Goal: Task Accomplishment & Management: Manage account settings

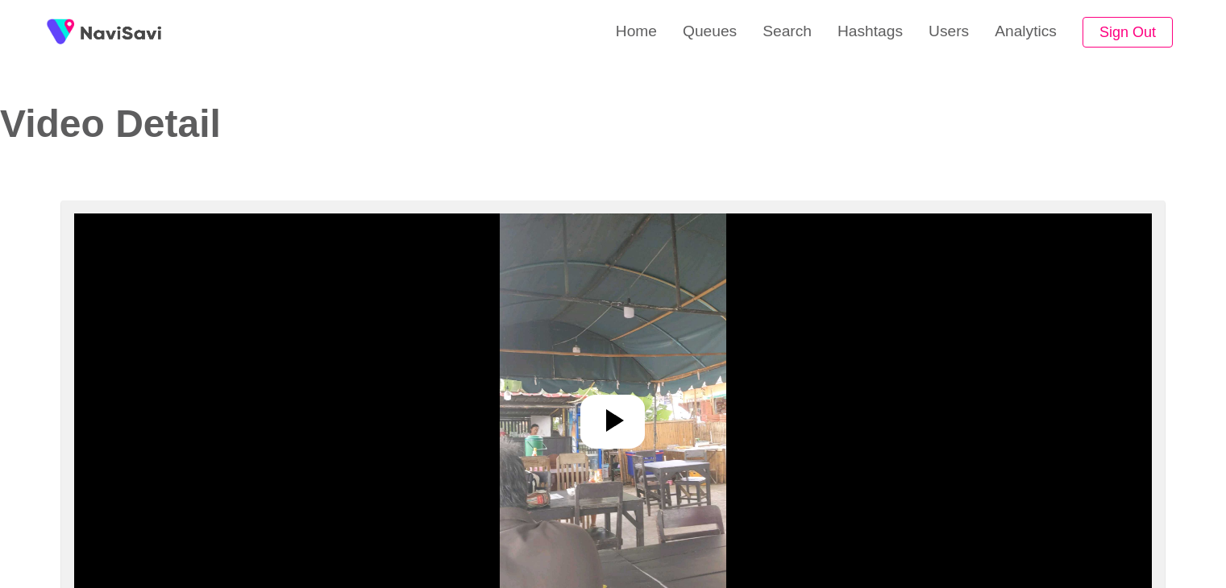
select select "**********"
select select "**"
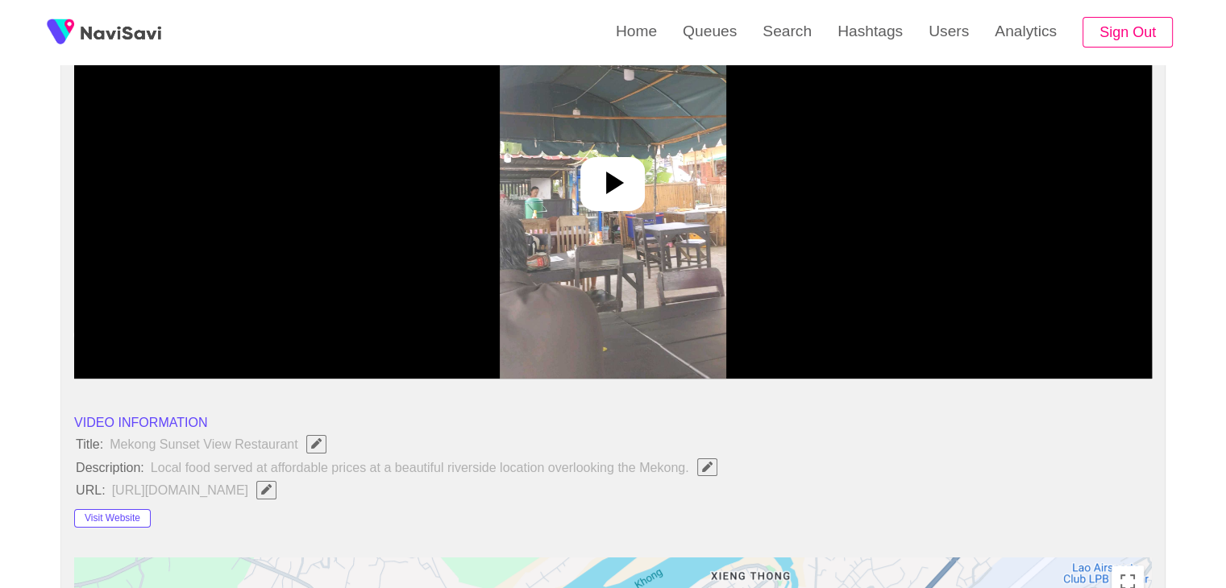
scroll to position [242, 0]
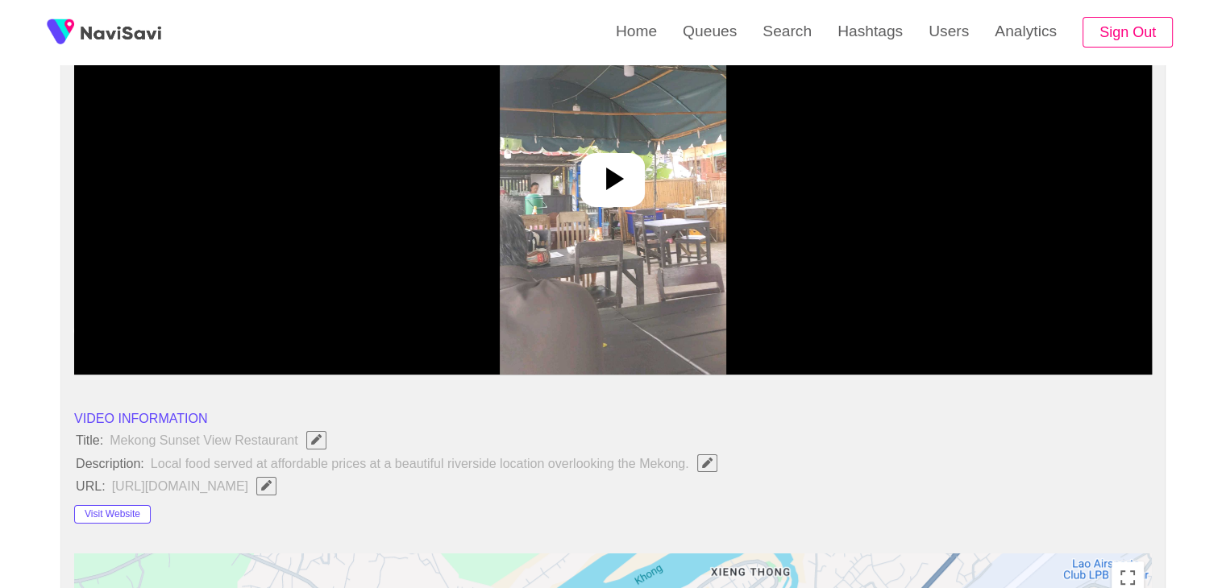
click at [609, 177] on icon at bounding box center [612, 179] width 39 height 39
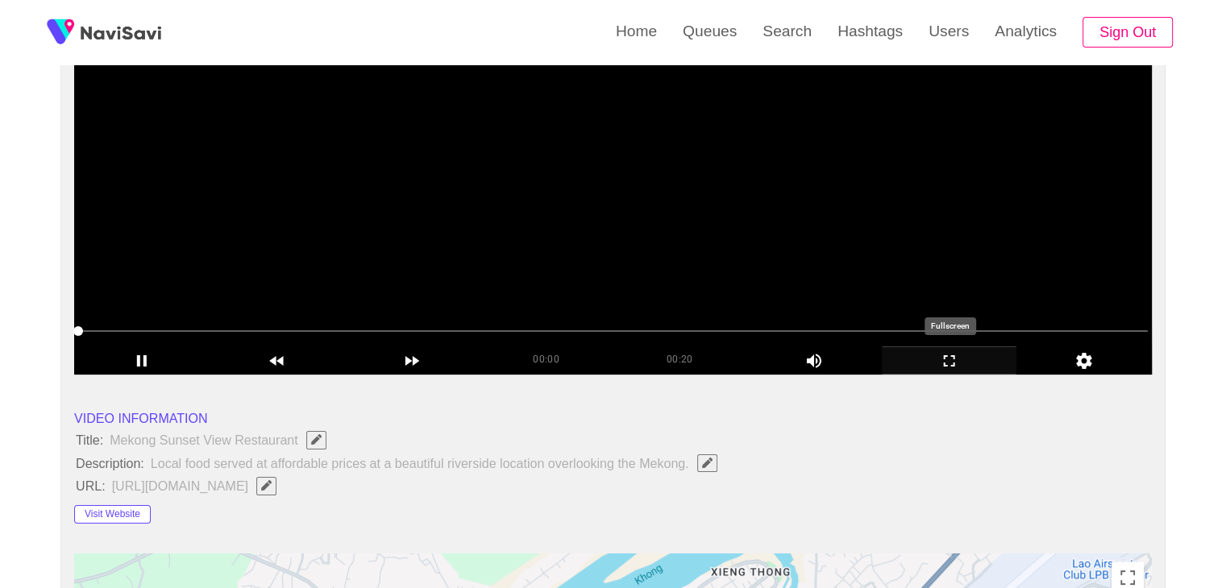
click at [958, 353] on icon "add" at bounding box center [950, 360] width 134 height 19
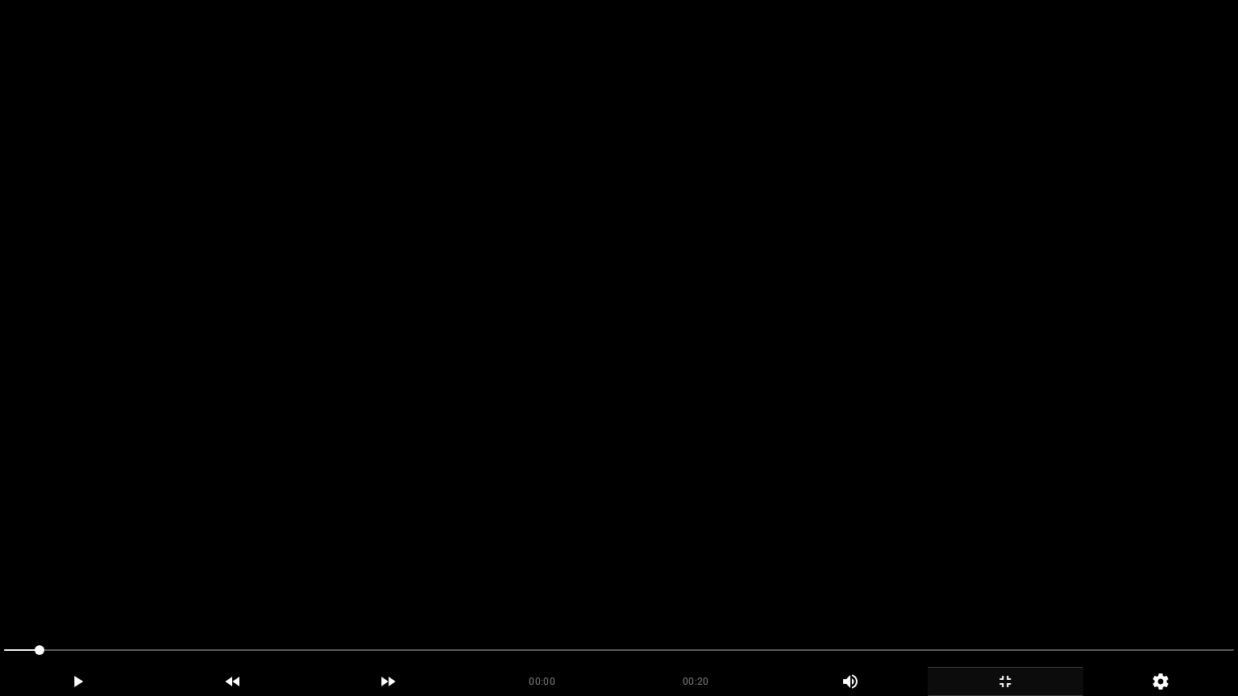
click at [803, 465] on video at bounding box center [619, 348] width 1238 height 696
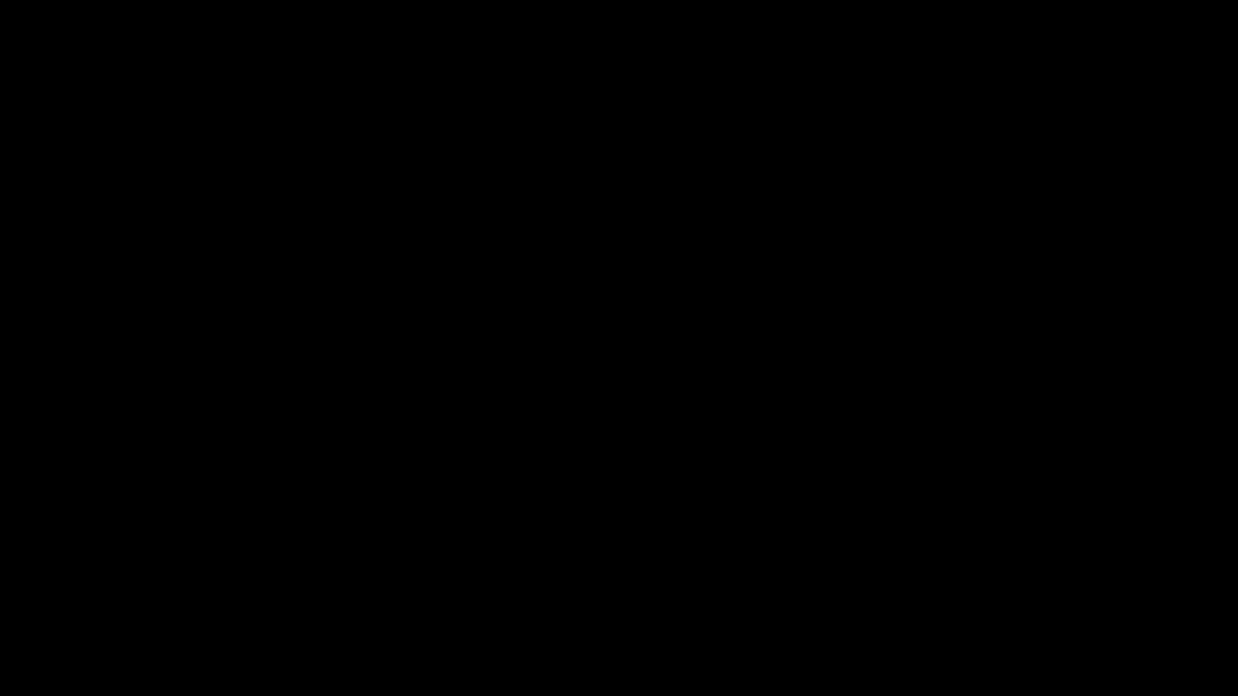
click at [1003, 588] on icon "add" at bounding box center [1006, 681] width 154 height 19
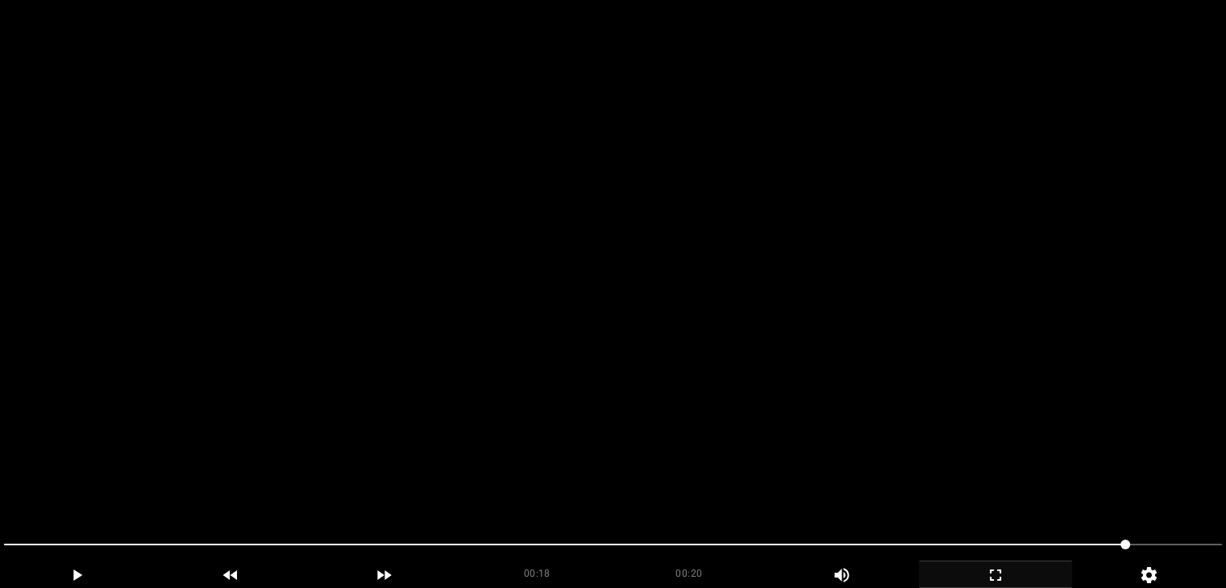
scroll to position [0, 0]
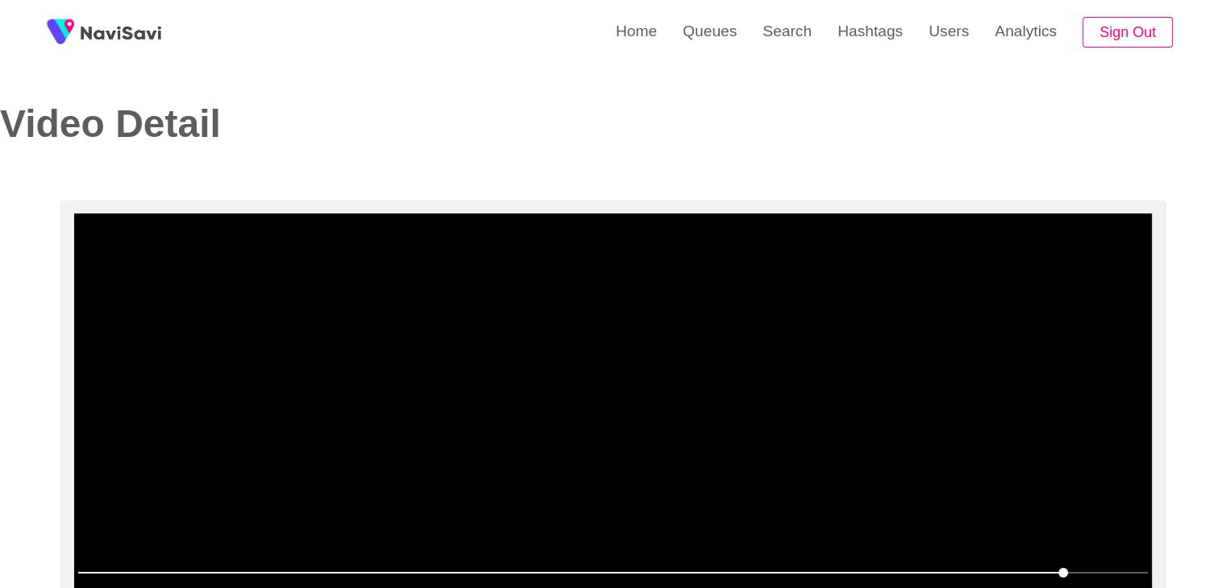
click at [559, 363] on video at bounding box center [613, 415] width 1078 height 403
click at [563, 353] on video at bounding box center [613, 415] width 1078 height 403
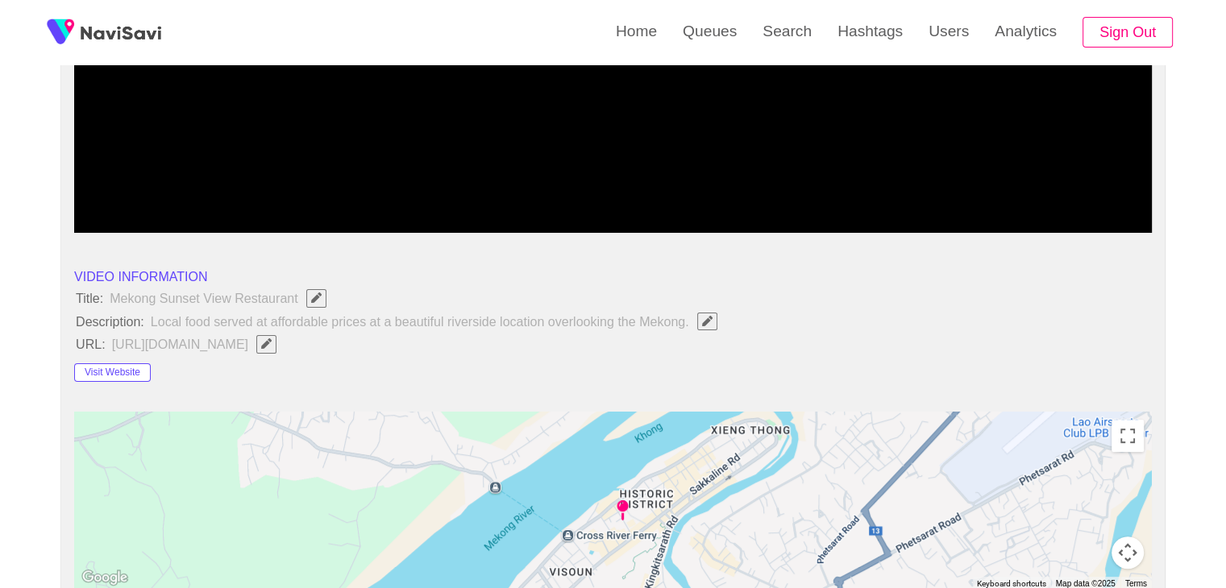
scroll to position [403, 0]
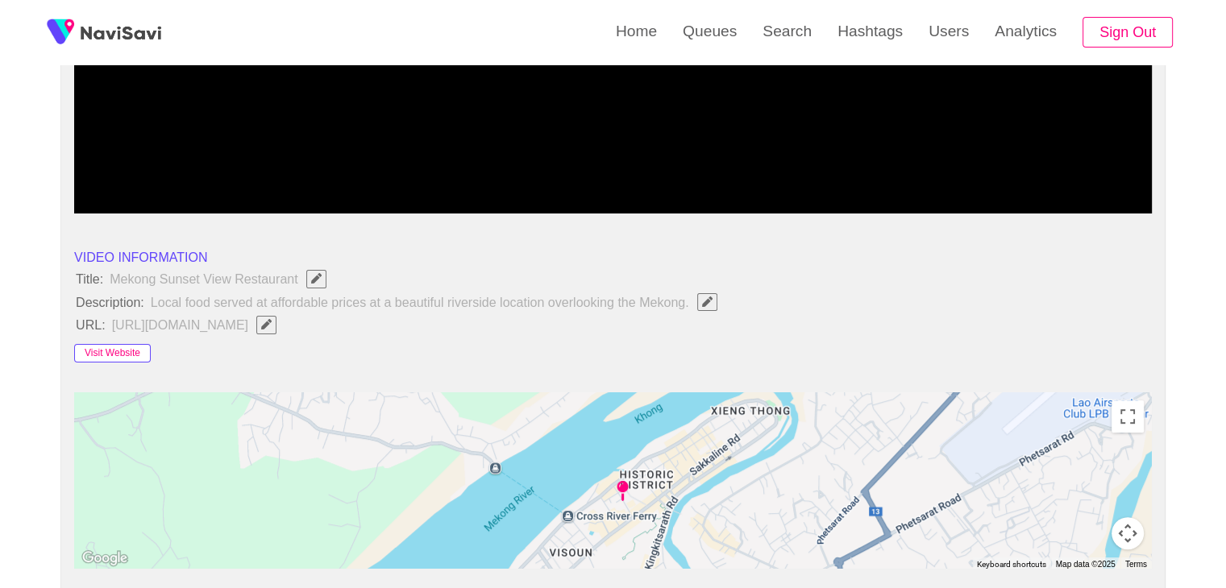
click at [125, 355] on button "Visit Website" at bounding box center [112, 353] width 77 height 19
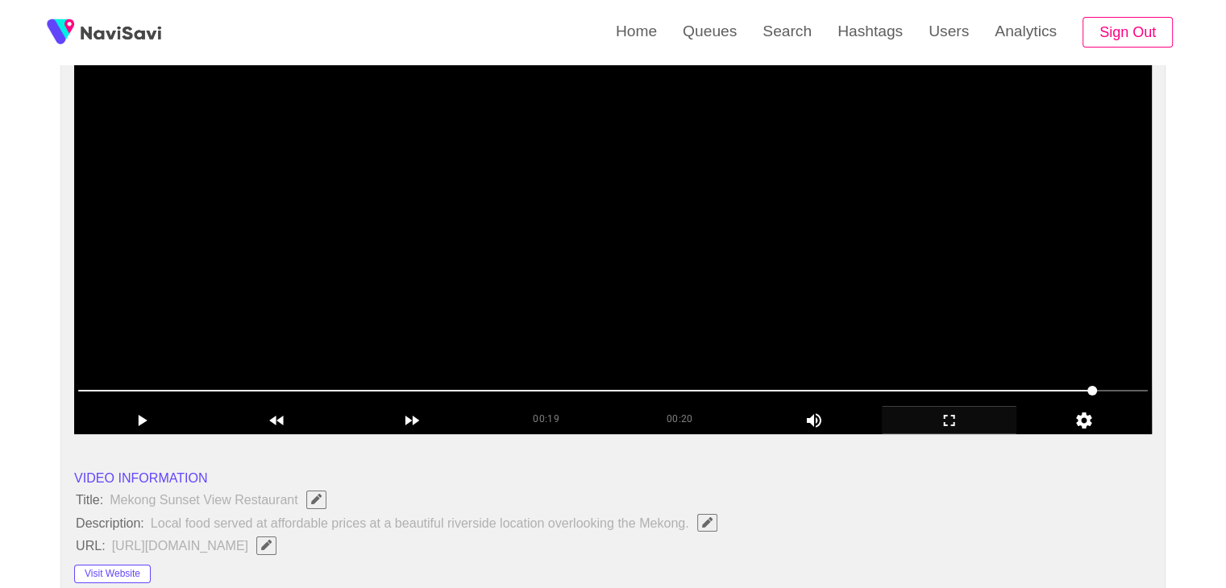
scroll to position [161, 0]
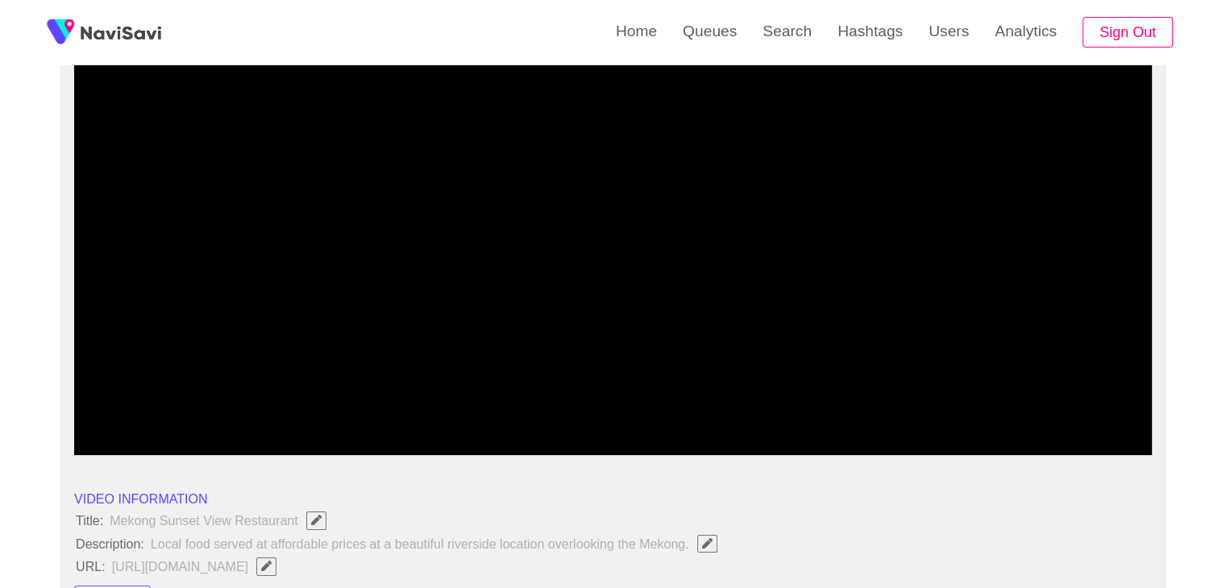
drag, startPoint x: 954, startPoint y: 440, endPoint x: 774, endPoint y: 529, distance: 201.1
click at [945, 439] on icon "add" at bounding box center [950, 441] width 134 height 19
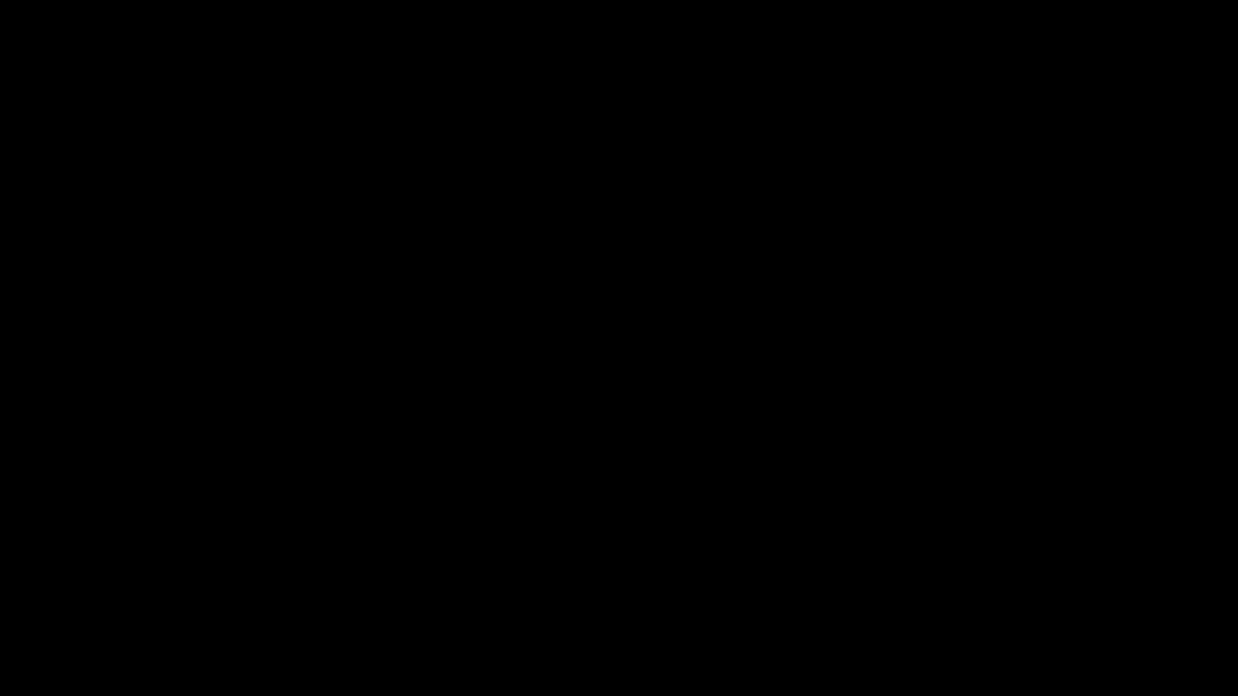
drag, startPoint x: 0, startPoint y: 621, endPoint x: 0, endPoint y: 600, distance: 21.0
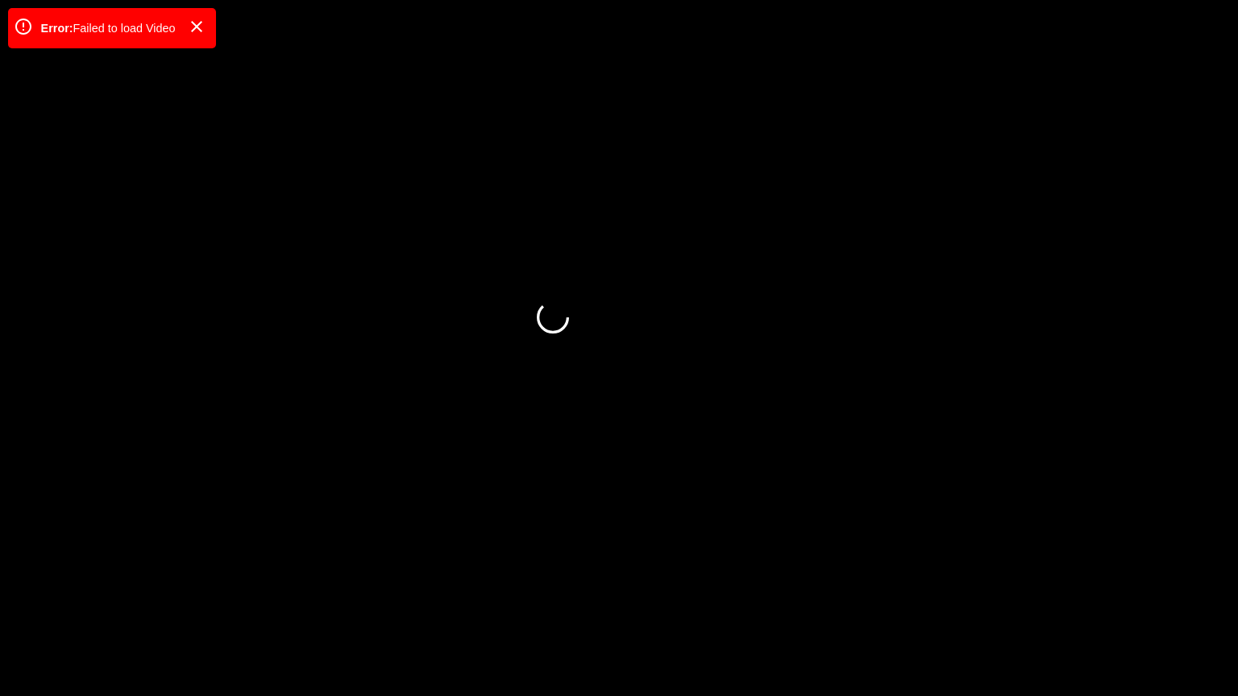
click at [642, 429] on video at bounding box center [619, 348] width 1238 height 696
drag, startPoint x: 1019, startPoint y: 693, endPoint x: 858, endPoint y: 528, distance: 230.8
click at [1018, 588] on div "add" at bounding box center [1006, 681] width 156 height 29
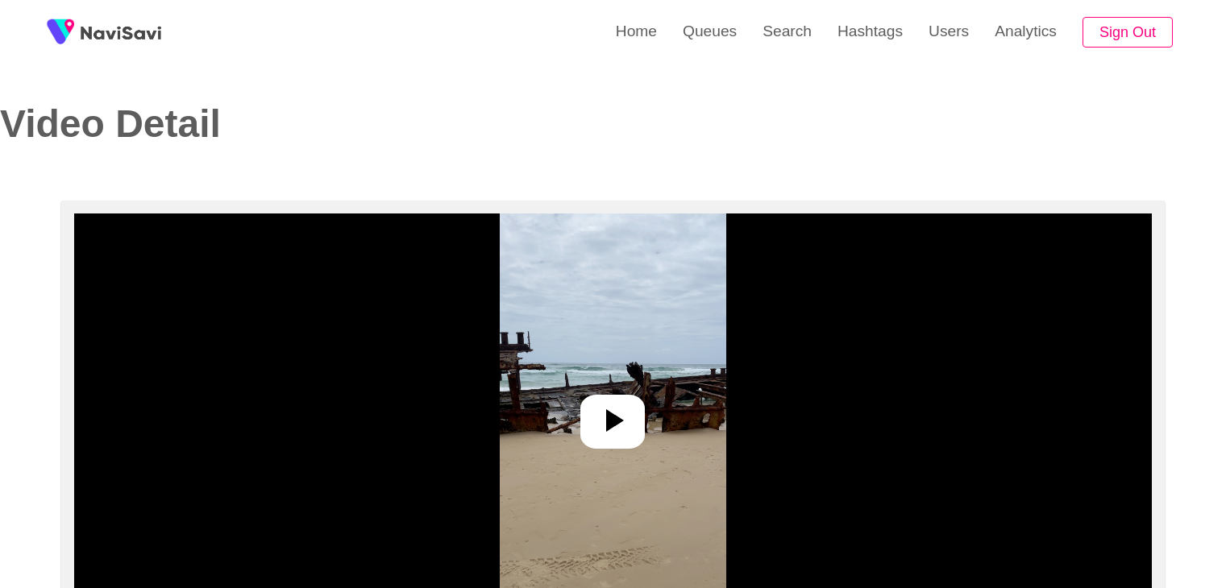
select select "**********"
select select "**"
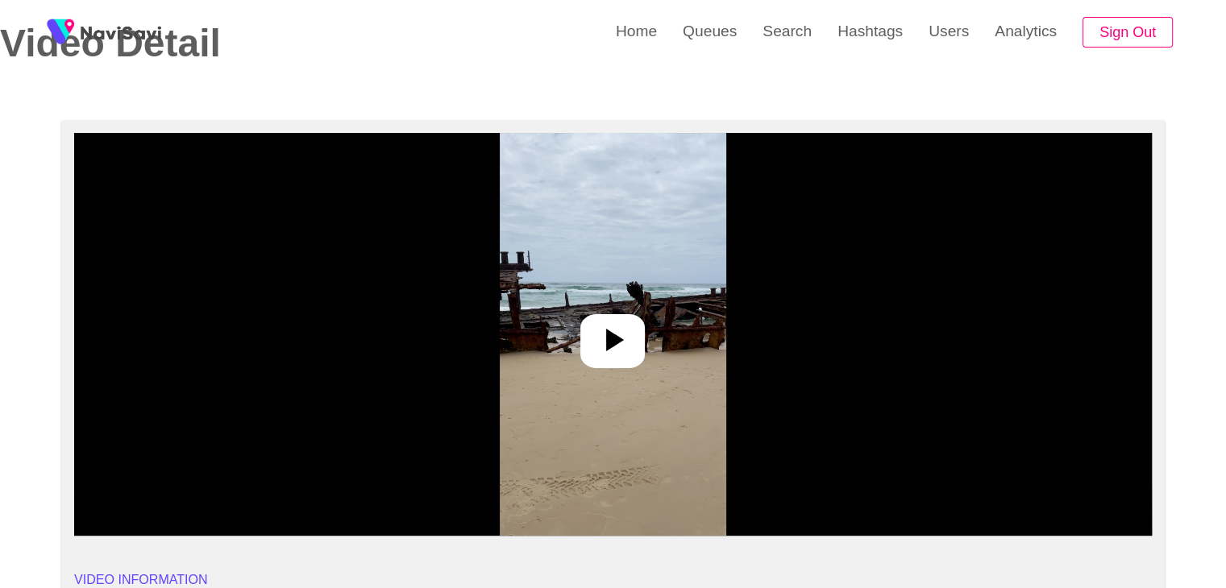
click at [622, 320] on div at bounding box center [612, 341] width 64 height 54
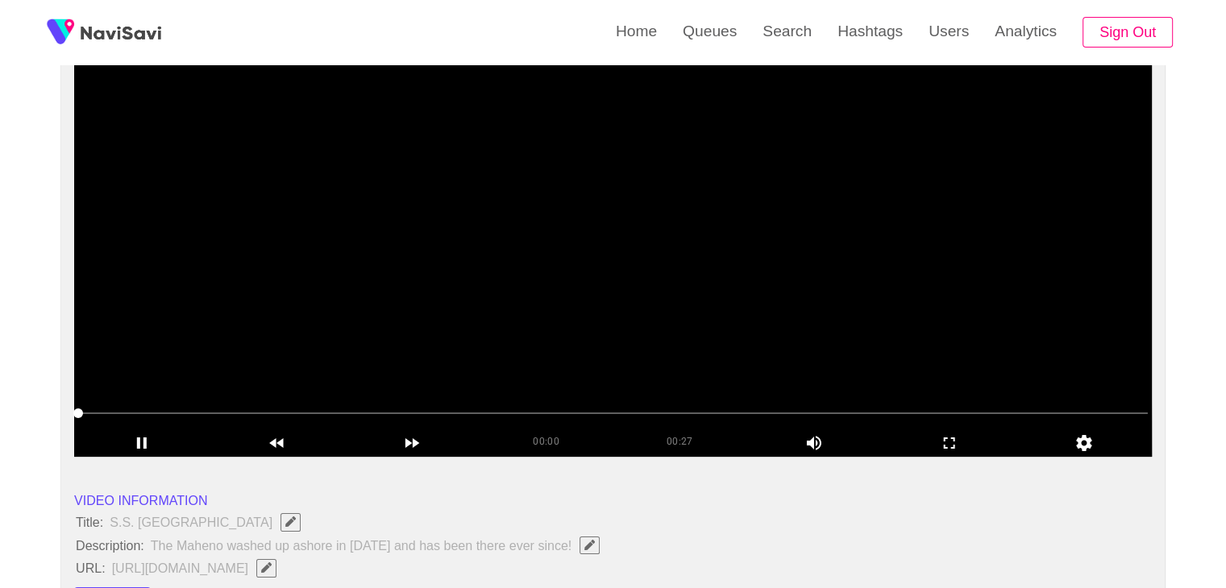
scroll to position [161, 0]
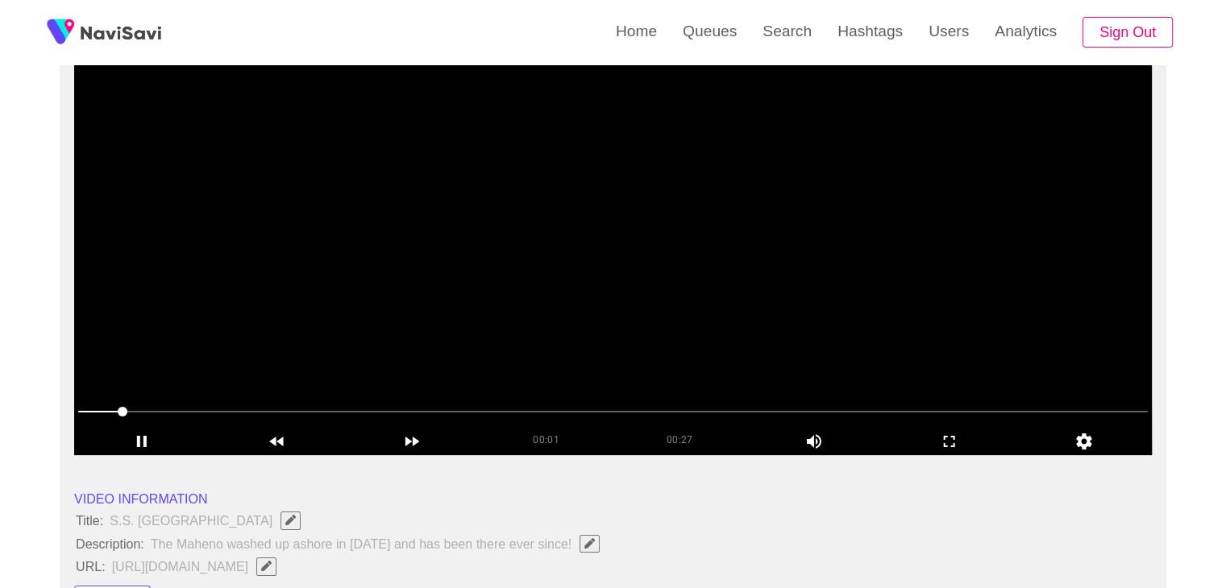
click at [762, 343] on video at bounding box center [613, 253] width 1078 height 403
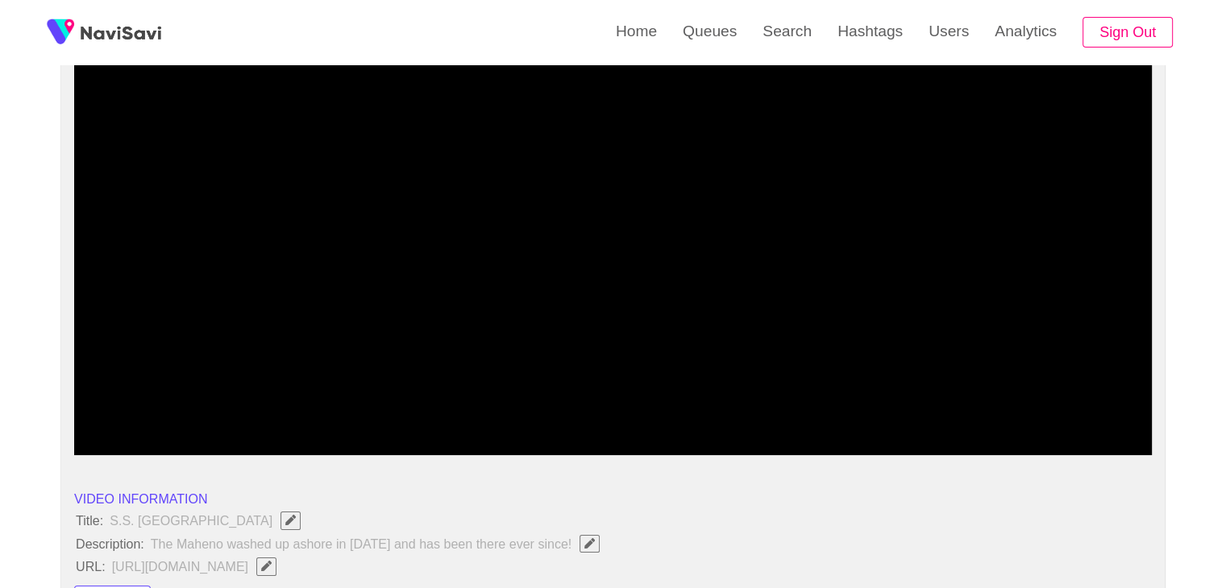
drag, startPoint x: 149, startPoint y: 413, endPoint x: 15, endPoint y: 393, distance: 135.2
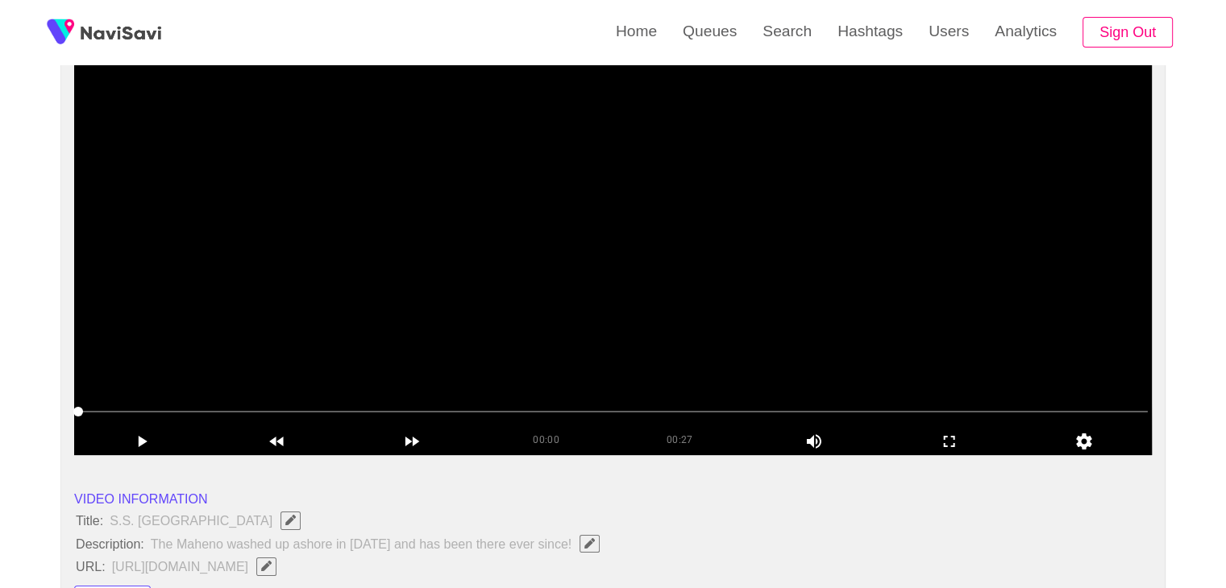
click at [326, 326] on video at bounding box center [613, 253] width 1078 height 403
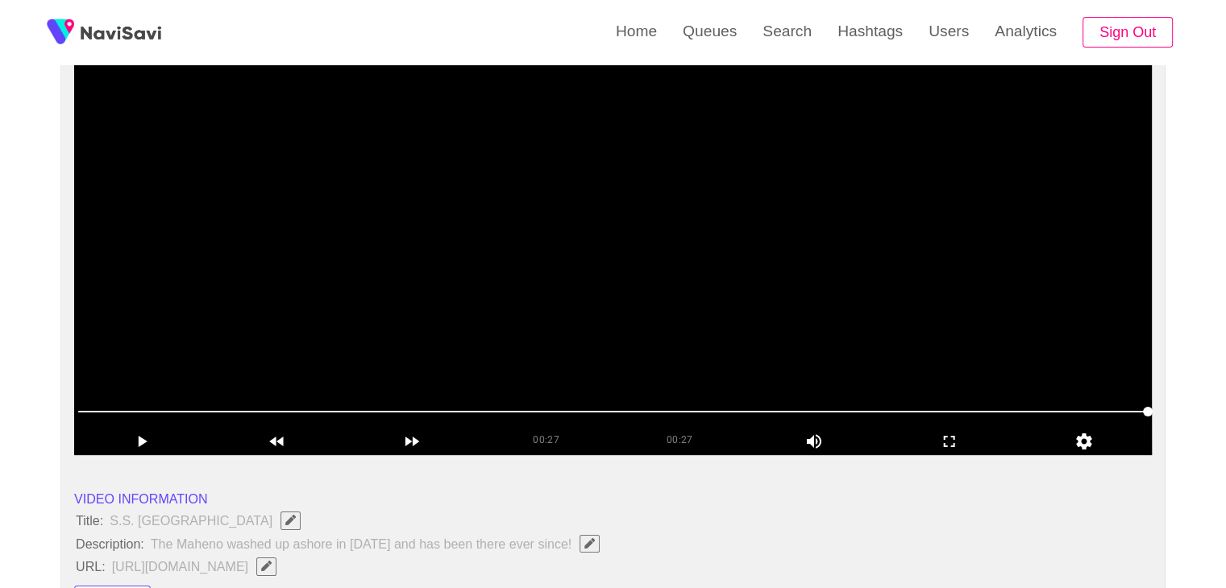
click at [642, 292] on video at bounding box center [613, 253] width 1078 height 403
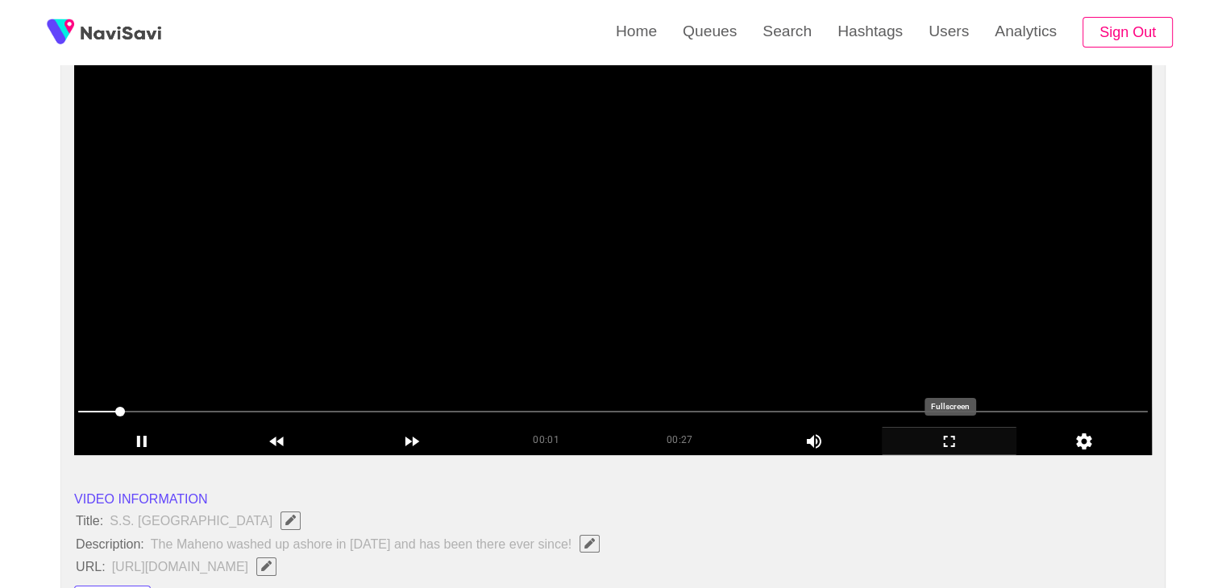
click at [946, 438] on icon "add" at bounding box center [950, 441] width 134 height 19
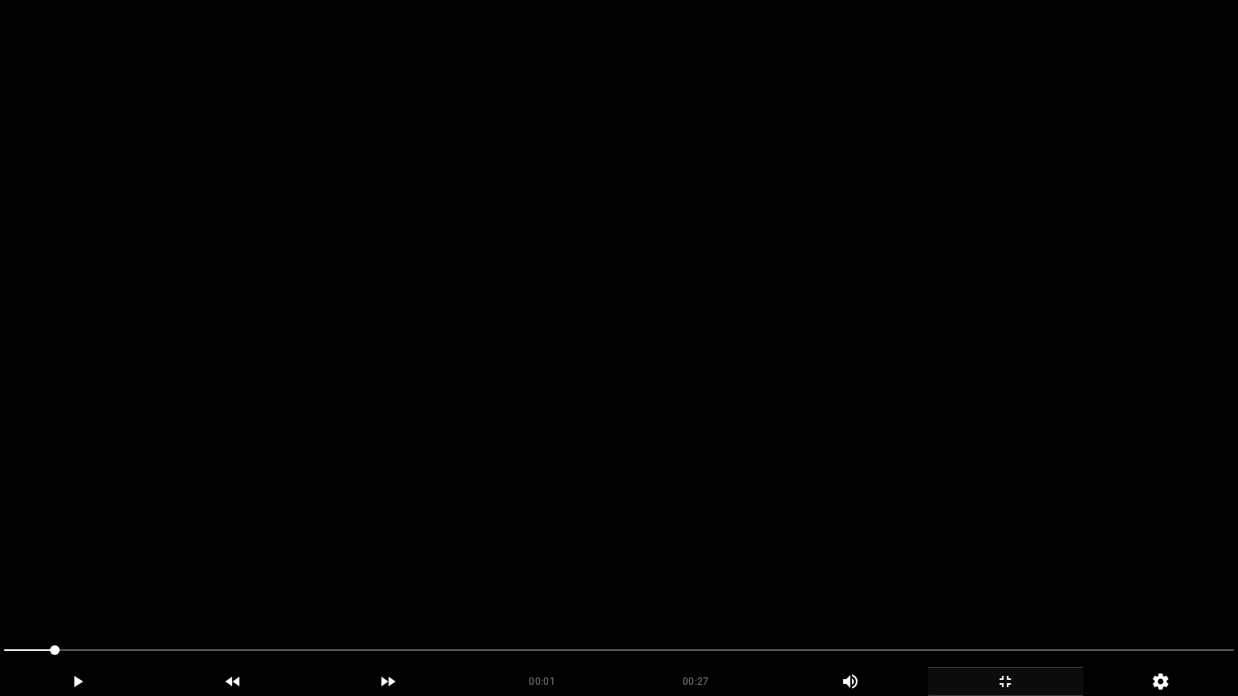
drag, startPoint x: 727, startPoint y: 419, endPoint x: 708, endPoint y: 428, distance: 21.3
click at [726, 419] on video at bounding box center [619, 348] width 1238 height 696
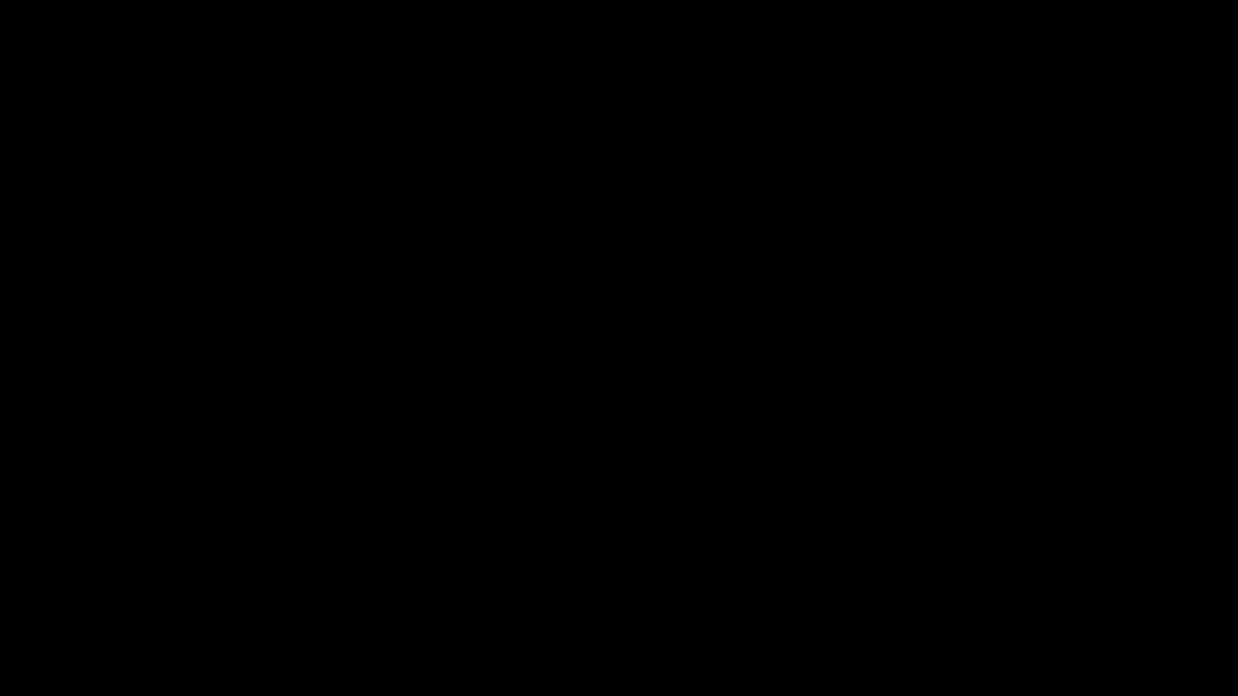
drag, startPoint x: 0, startPoint y: 638, endPoint x: 13, endPoint y: 621, distance: 20.6
click at [755, 588] on span at bounding box center [619, 651] width 1230 height 26
click at [838, 588] on span at bounding box center [619, 651] width 1230 height 26
click at [942, 588] on span at bounding box center [619, 651] width 1230 height 26
click at [1027, 588] on span at bounding box center [619, 651] width 1230 height 26
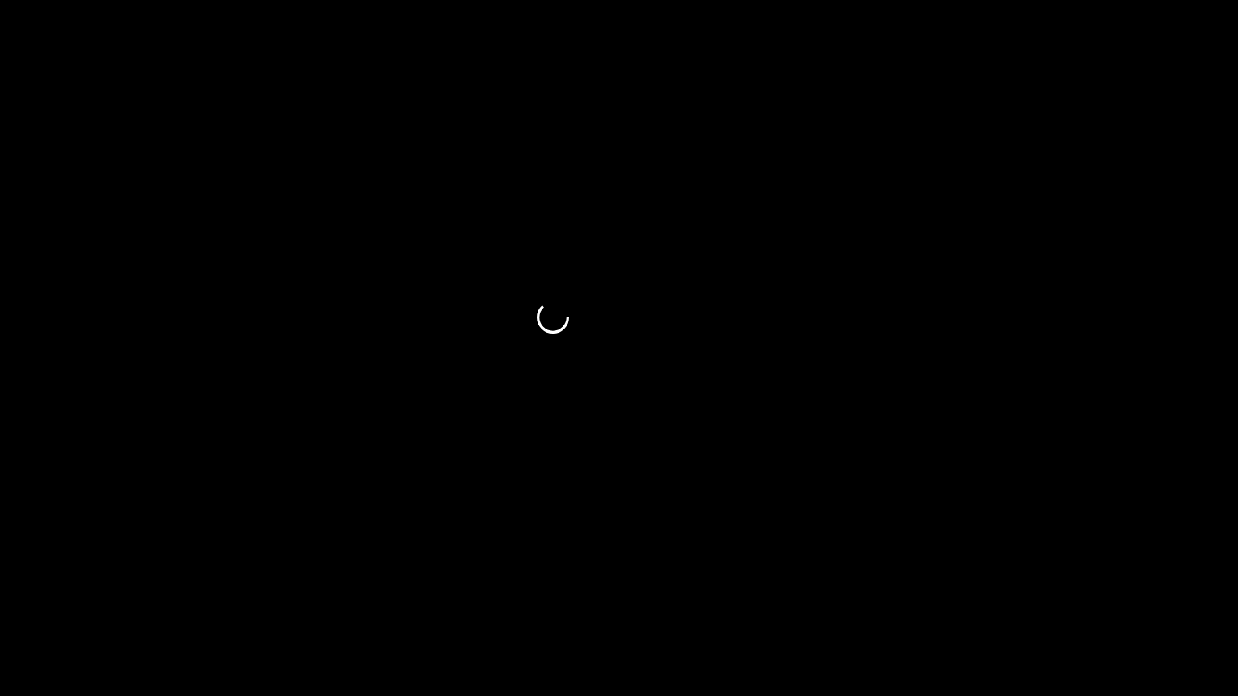
click at [719, 588] on span at bounding box center [619, 651] width 1230 height 26
click at [1017, 588] on icon "add" at bounding box center [1006, 681] width 154 height 19
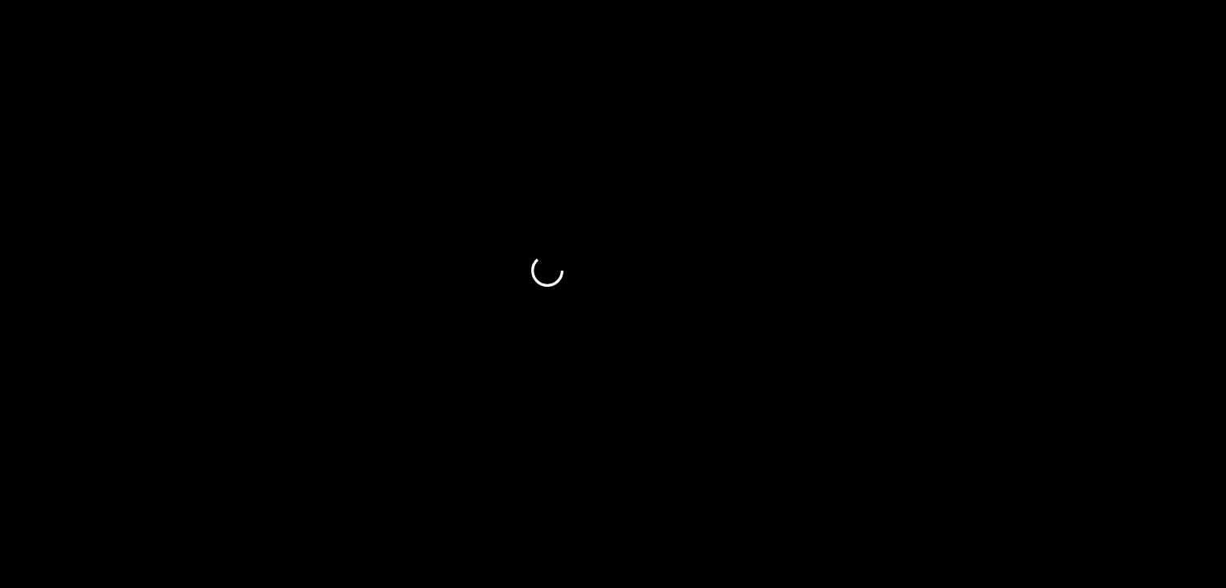
scroll to position [322, 0]
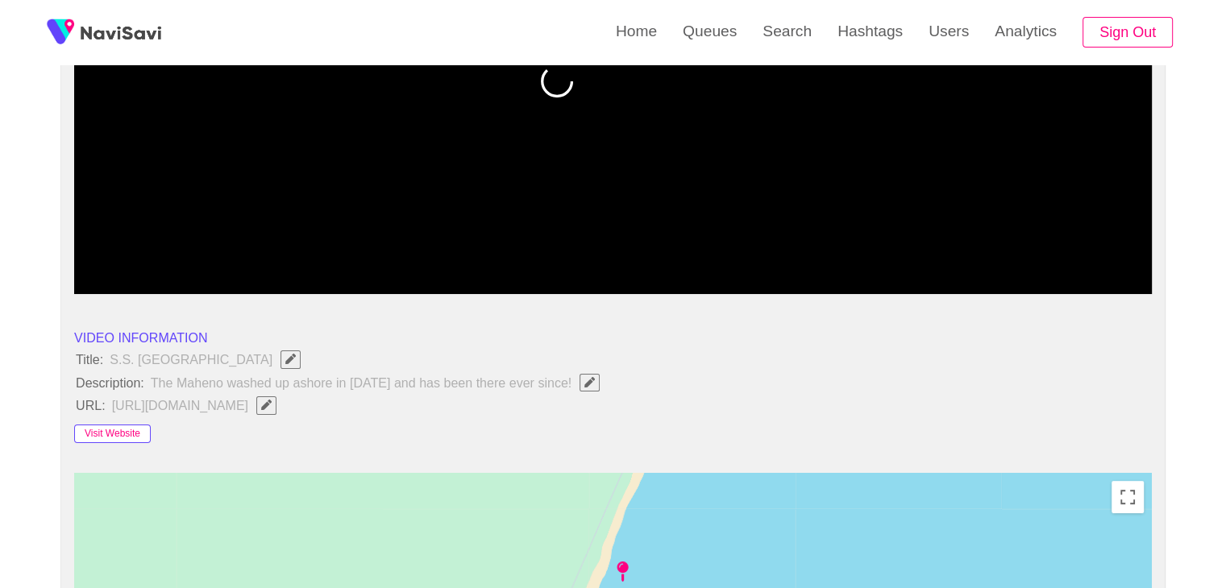
click at [121, 429] on button "Visit Website" at bounding box center [112, 434] width 77 height 19
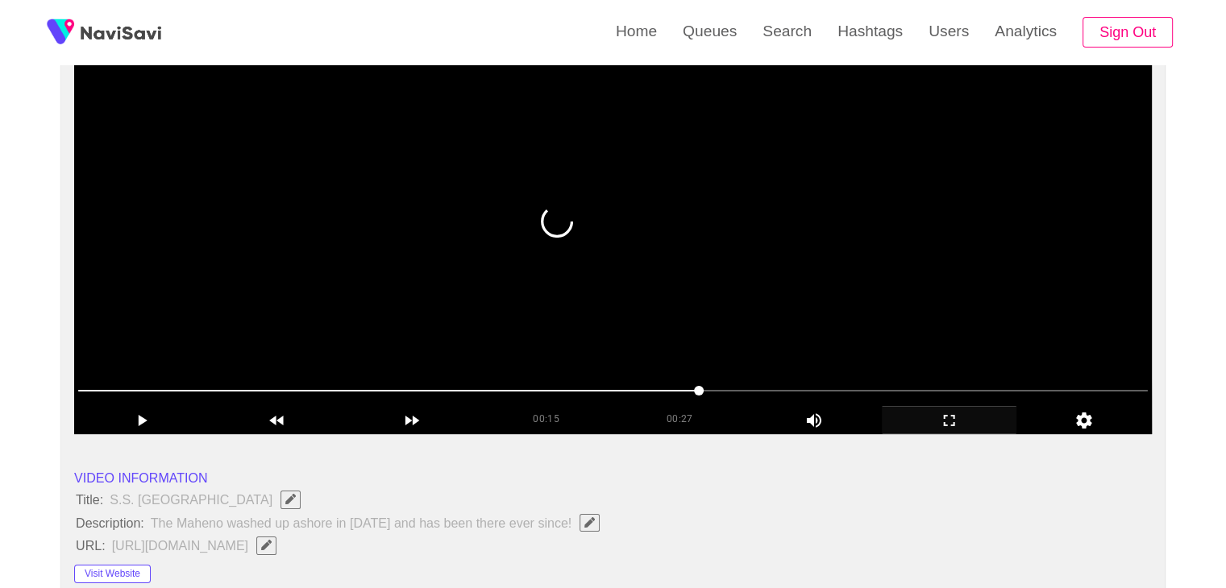
scroll to position [161, 0]
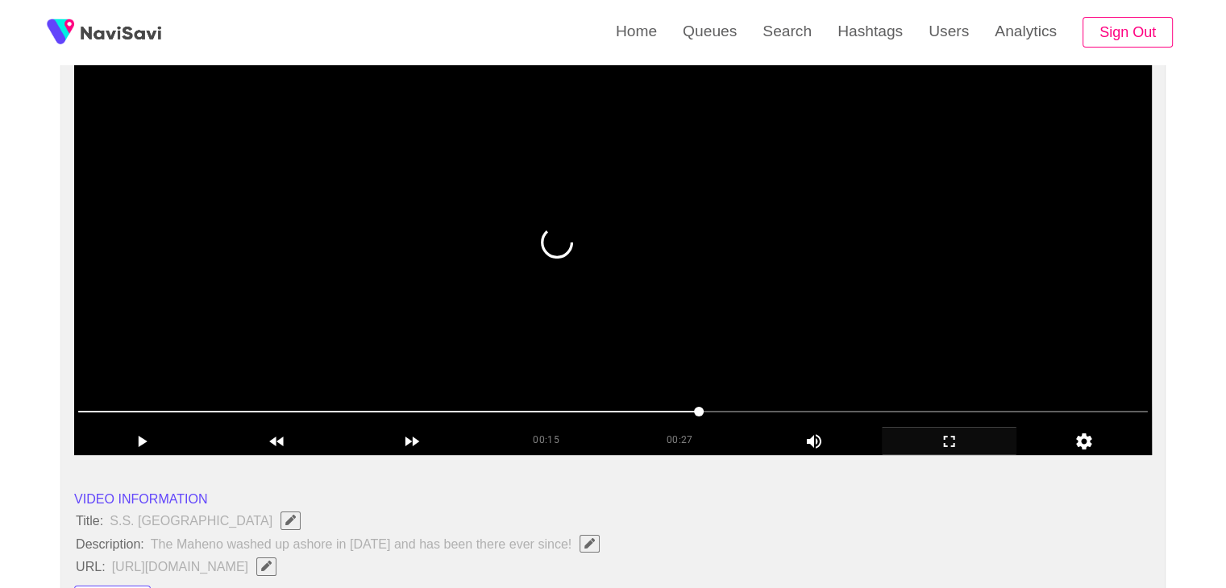
click at [666, 317] on video at bounding box center [613, 253] width 1078 height 403
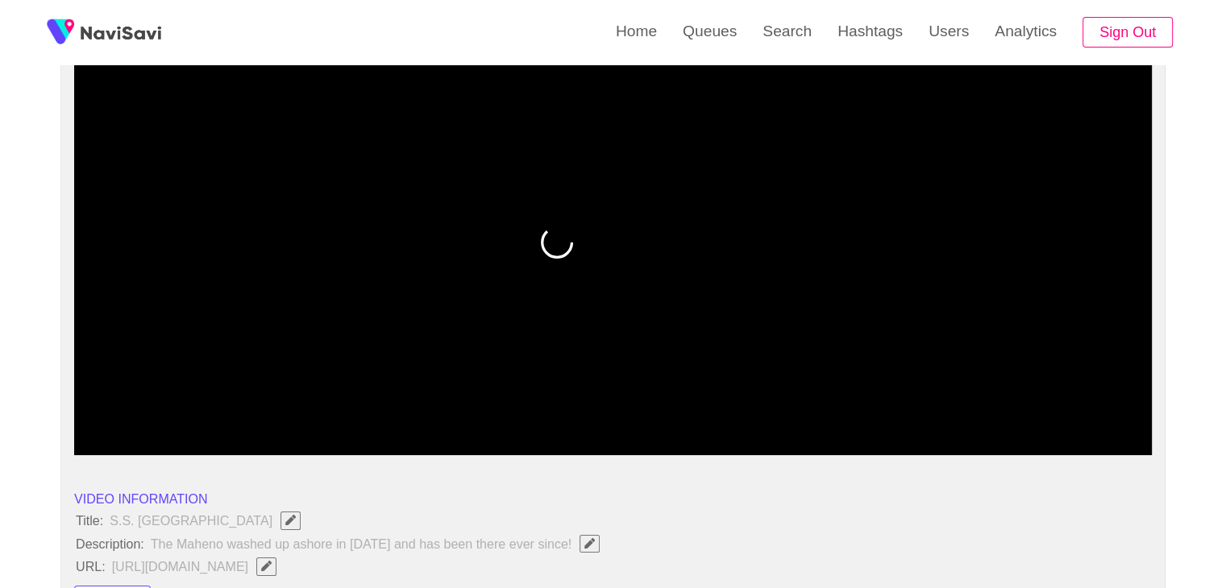
drag, startPoint x: 673, startPoint y: 405, endPoint x: 664, endPoint y: 409, distance: 9.7
click at [664, 409] on span at bounding box center [613, 412] width 1070 height 26
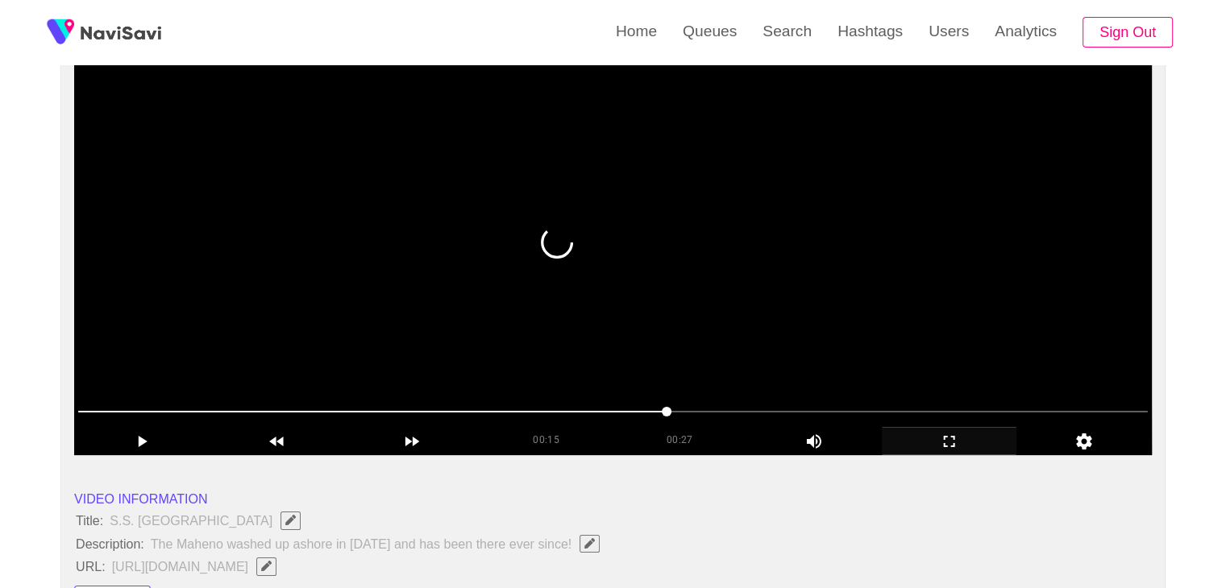
click at [790, 363] on video at bounding box center [613, 253] width 1078 height 403
click at [790, 362] on video at bounding box center [613, 253] width 1078 height 403
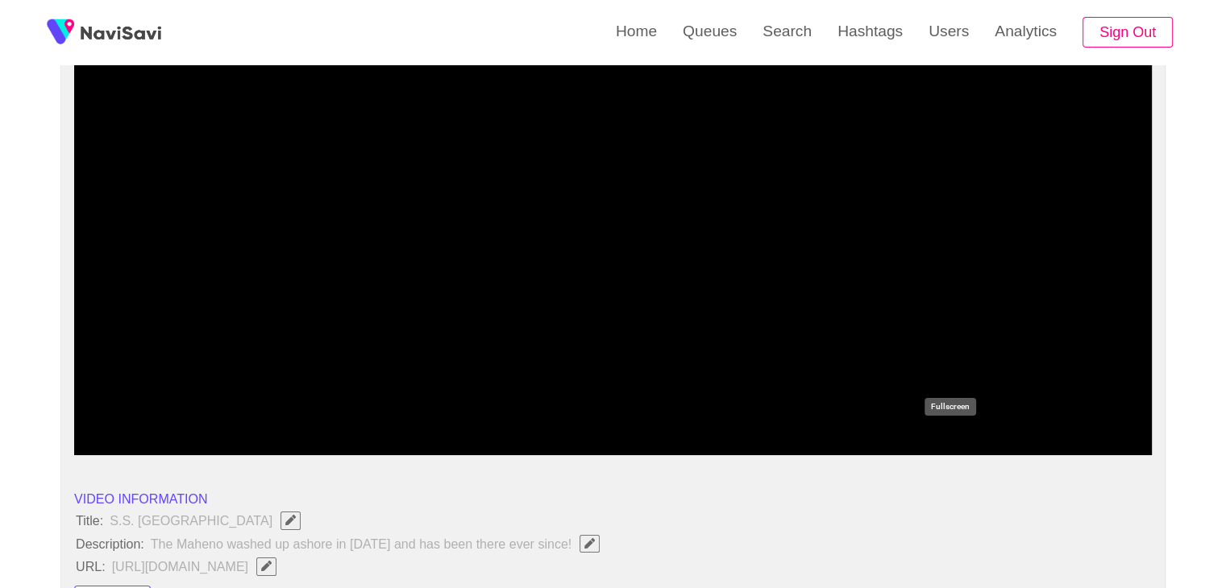
drag, startPoint x: 948, startPoint y: 442, endPoint x: 929, endPoint y: 497, distance: 58.1
click at [948, 441] on icon "add" at bounding box center [950, 441] width 134 height 19
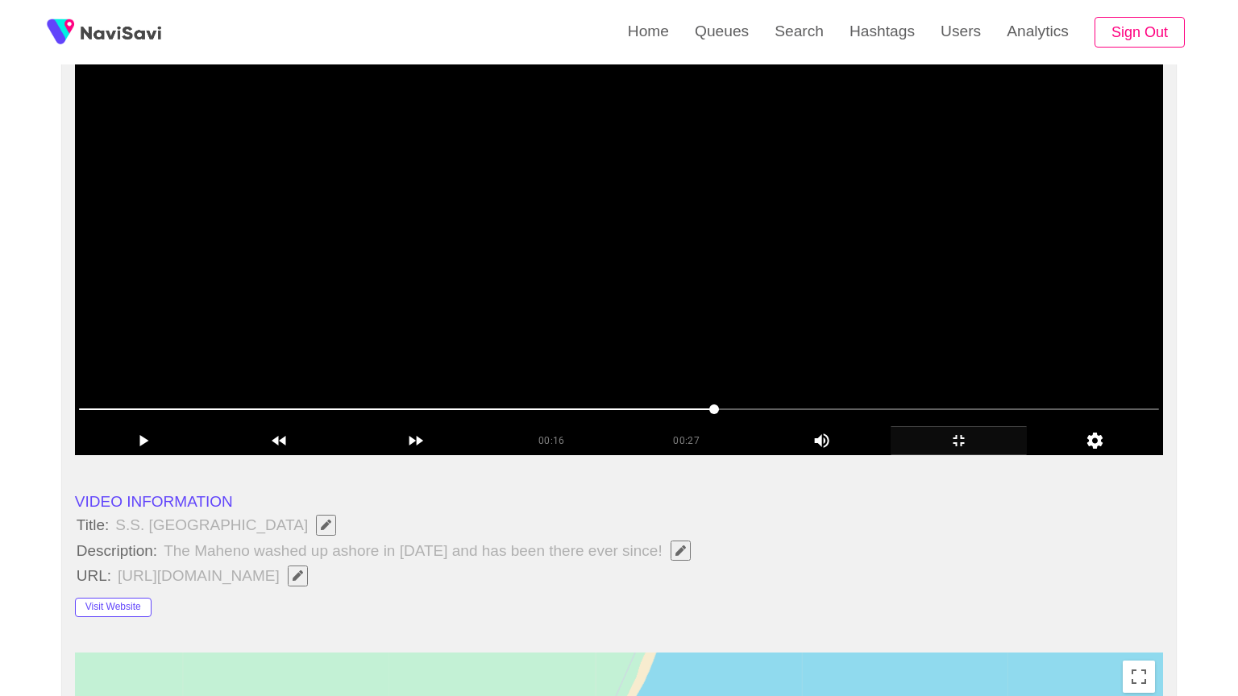
click at [843, 446] on video at bounding box center [619, 253] width 1088 height 403
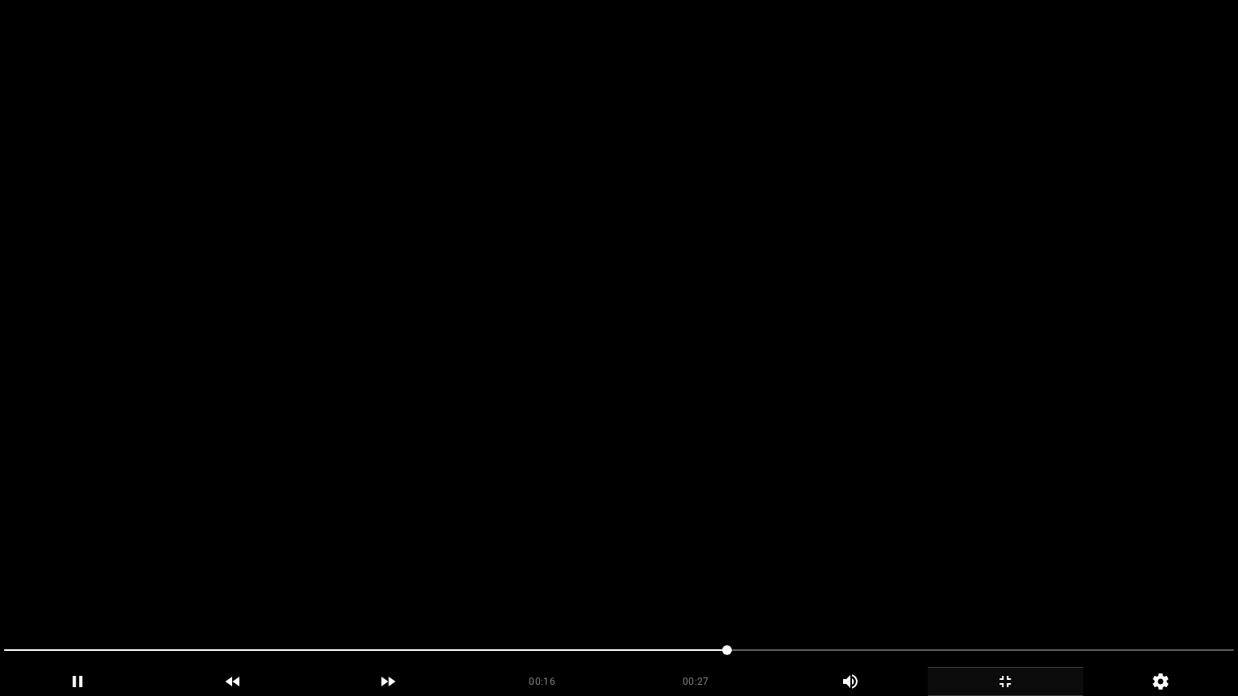
click at [838, 497] on video at bounding box center [619, 348] width 1238 height 696
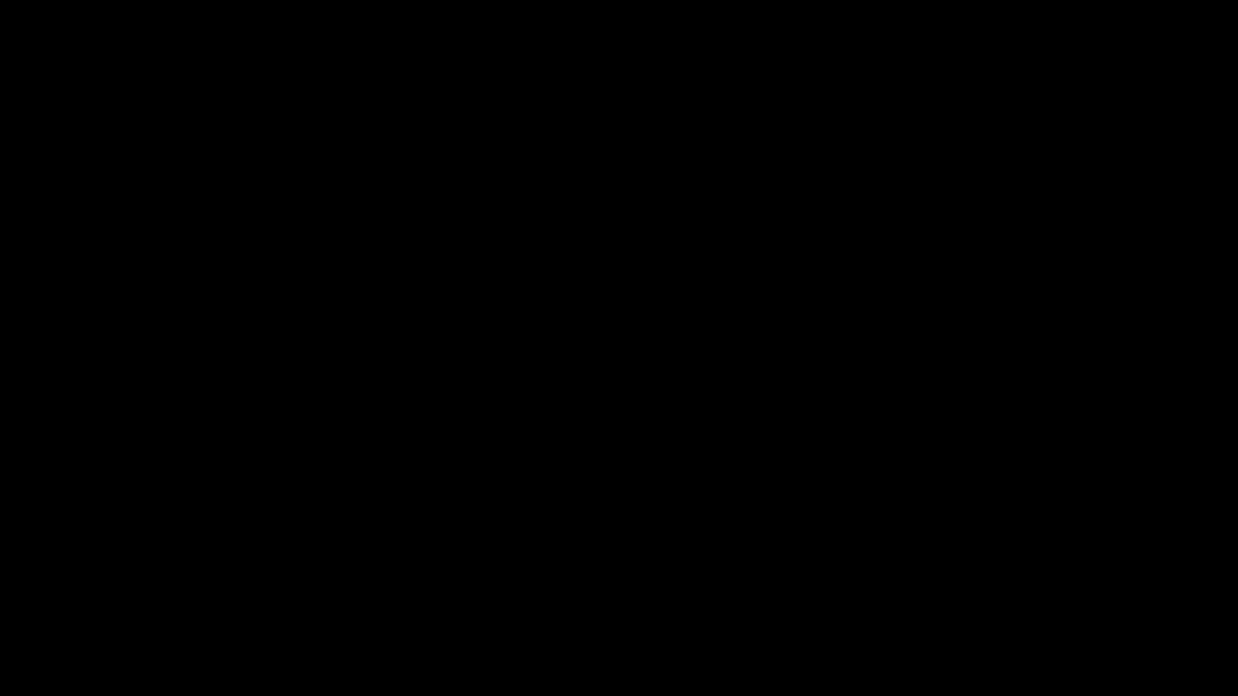
click at [803, 588] on span at bounding box center [619, 651] width 1230 height 26
click at [860, 588] on span at bounding box center [619, 651] width 1230 height 26
click at [870, 588] on span at bounding box center [865, 651] width 10 height 10
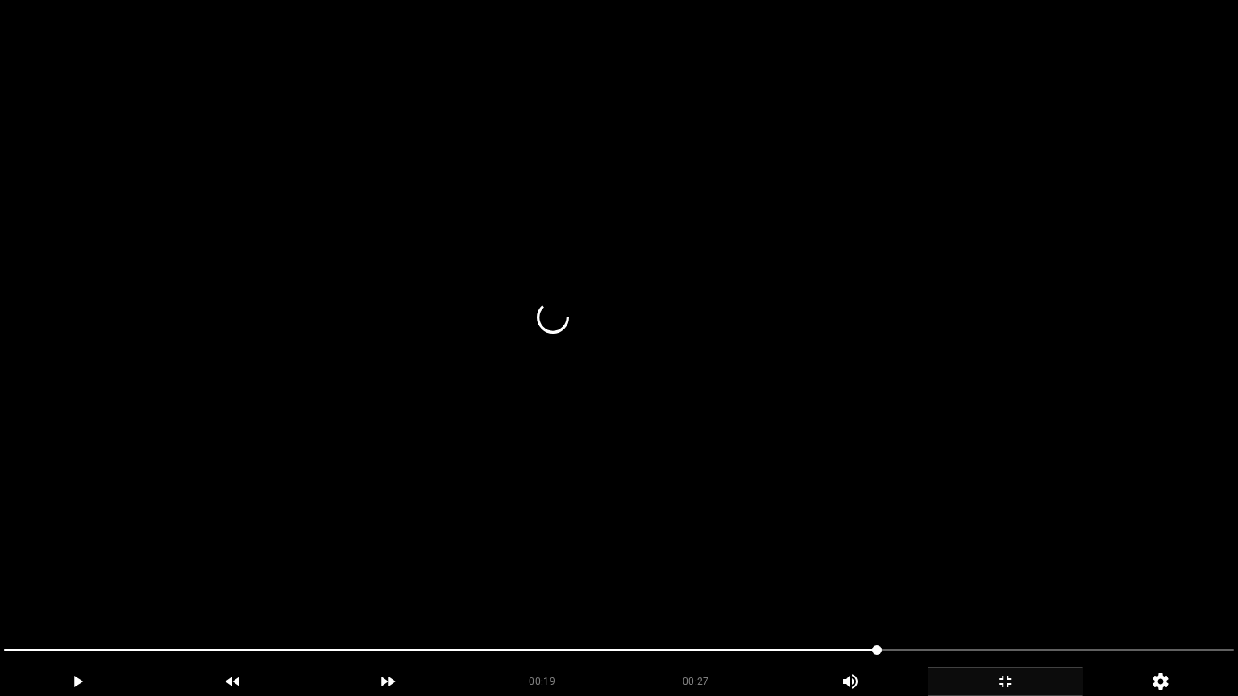
click at [852, 529] on video at bounding box center [619, 348] width 1238 height 696
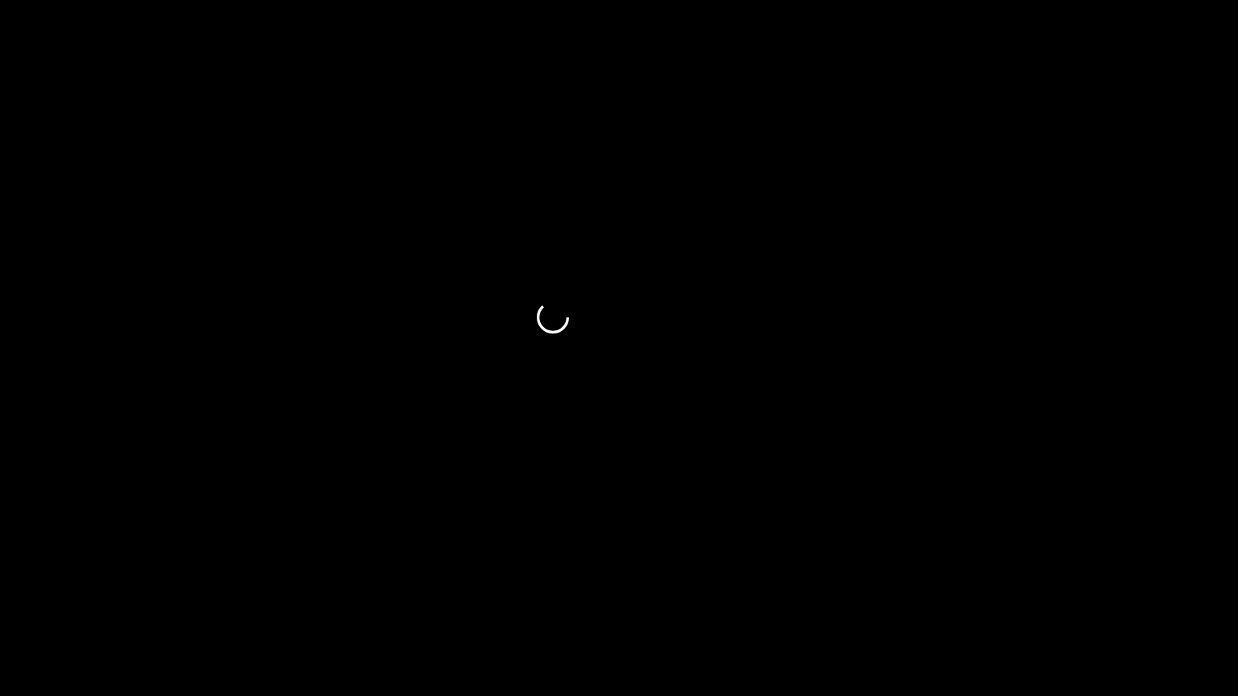
click at [716, 588] on div at bounding box center [619, 652] width 1243 height 43
click at [648, 588] on span at bounding box center [619, 651] width 1230 height 26
click at [853, 588] on span at bounding box center [858, 651] width 10 height 10
click at [808, 588] on span at bounding box center [619, 651] width 1230 height 26
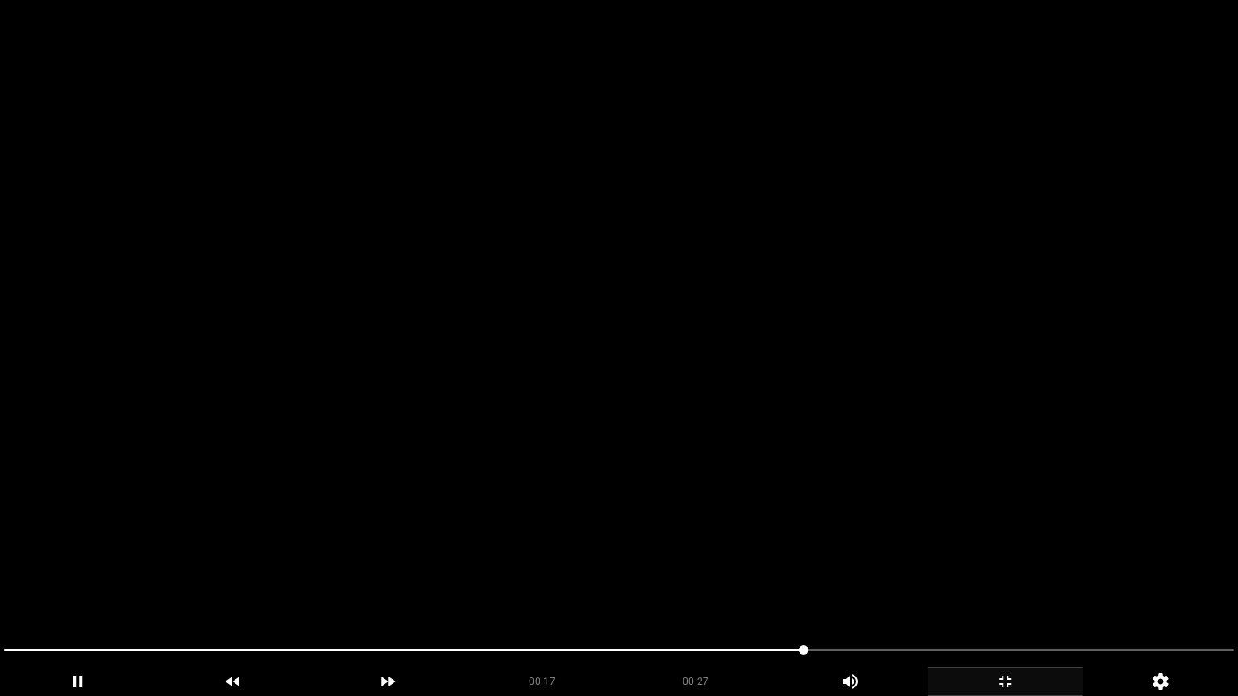
click at [877, 558] on video at bounding box center [619, 348] width 1238 height 696
click at [942, 517] on video at bounding box center [619, 348] width 1238 height 696
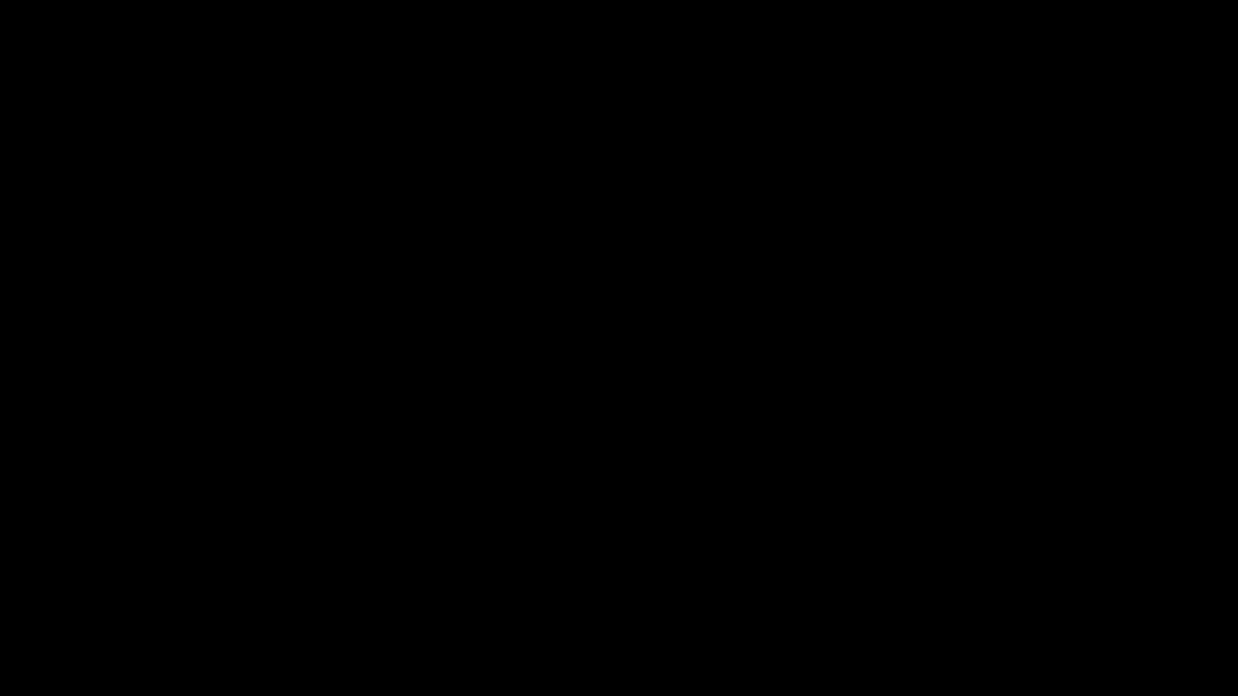
click at [825, 588] on span at bounding box center [619, 651] width 1230 height 26
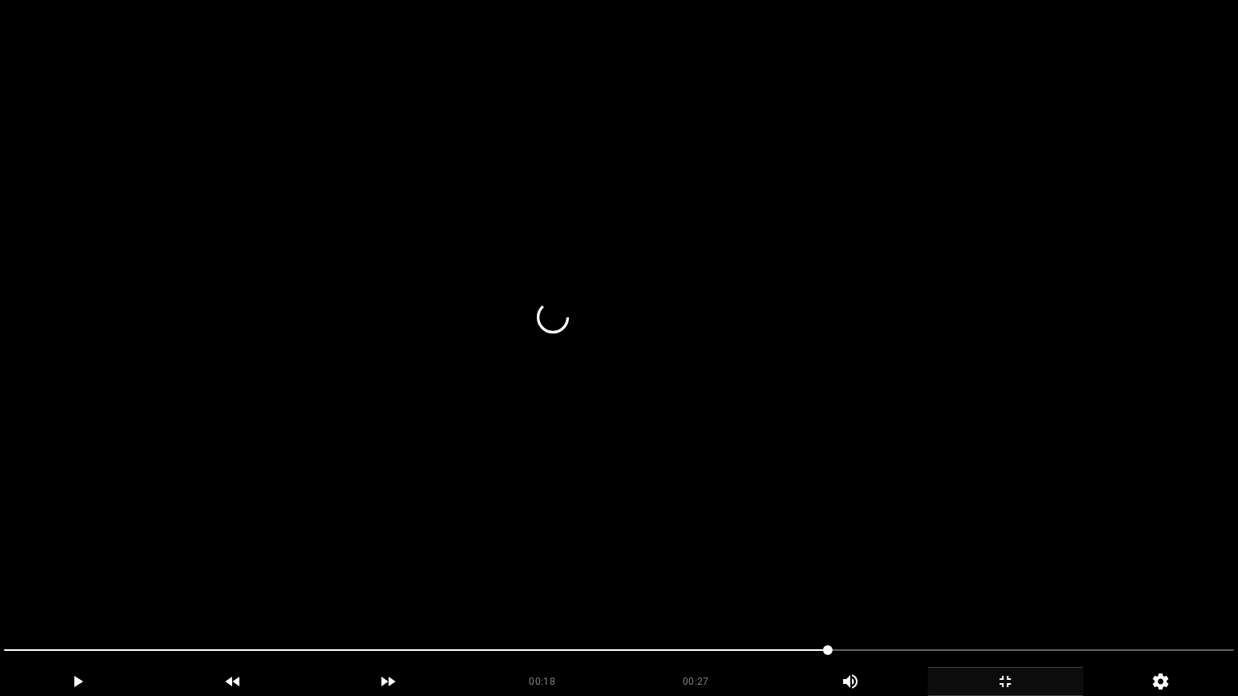
click at [845, 586] on video at bounding box center [619, 348] width 1238 height 696
click at [848, 588] on video at bounding box center [619, 348] width 1238 height 696
click at [880, 588] on video at bounding box center [619, 348] width 1238 height 696
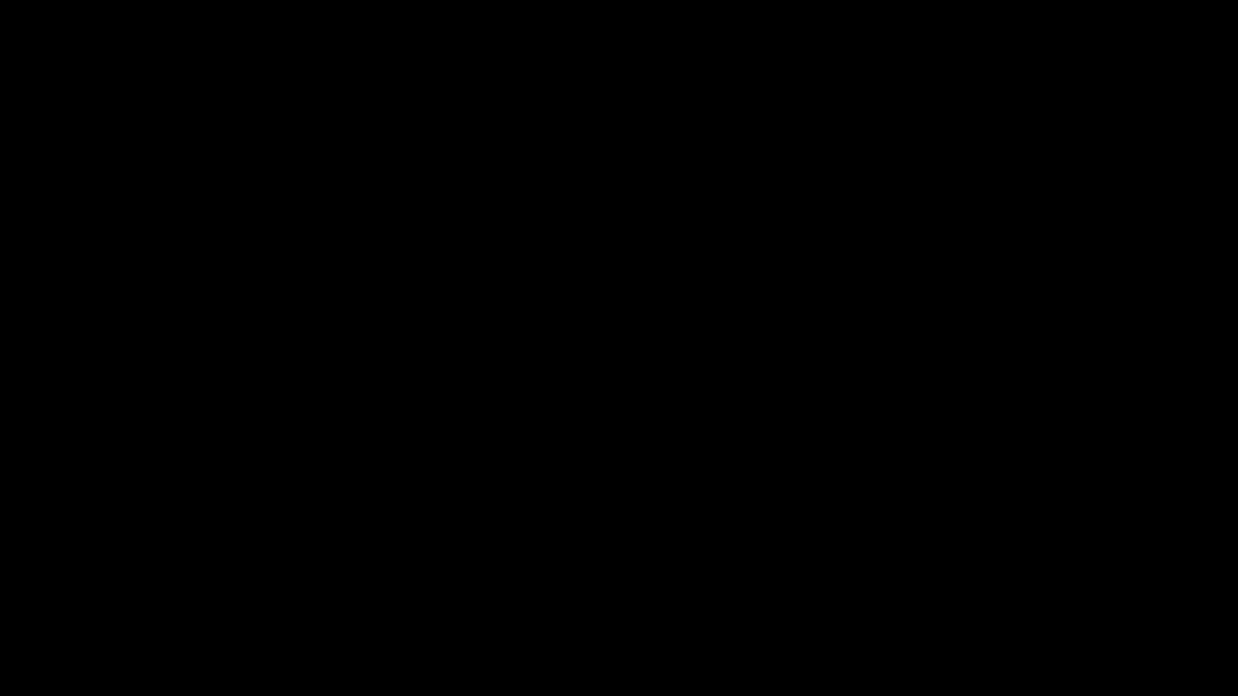
click at [945, 588] on span at bounding box center [619, 651] width 1230 height 26
click at [1016, 588] on span at bounding box center [619, 651] width 1230 height 26
click at [1107, 588] on span at bounding box center [619, 651] width 1230 height 26
click at [1008, 588] on icon "add" at bounding box center [1006, 681] width 154 height 19
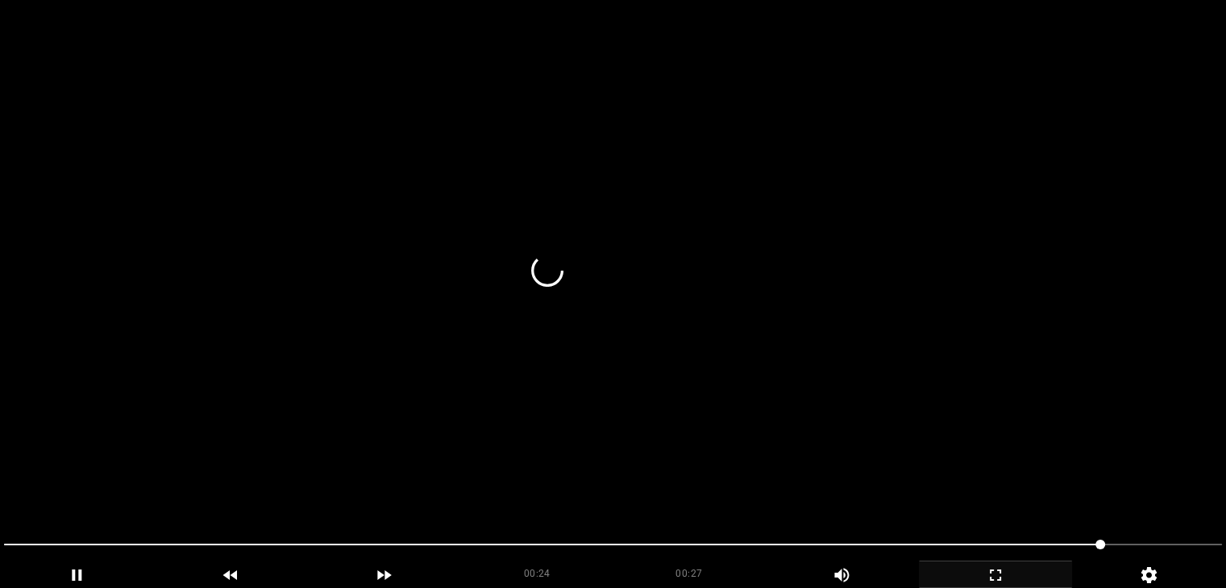
scroll to position [81, 0]
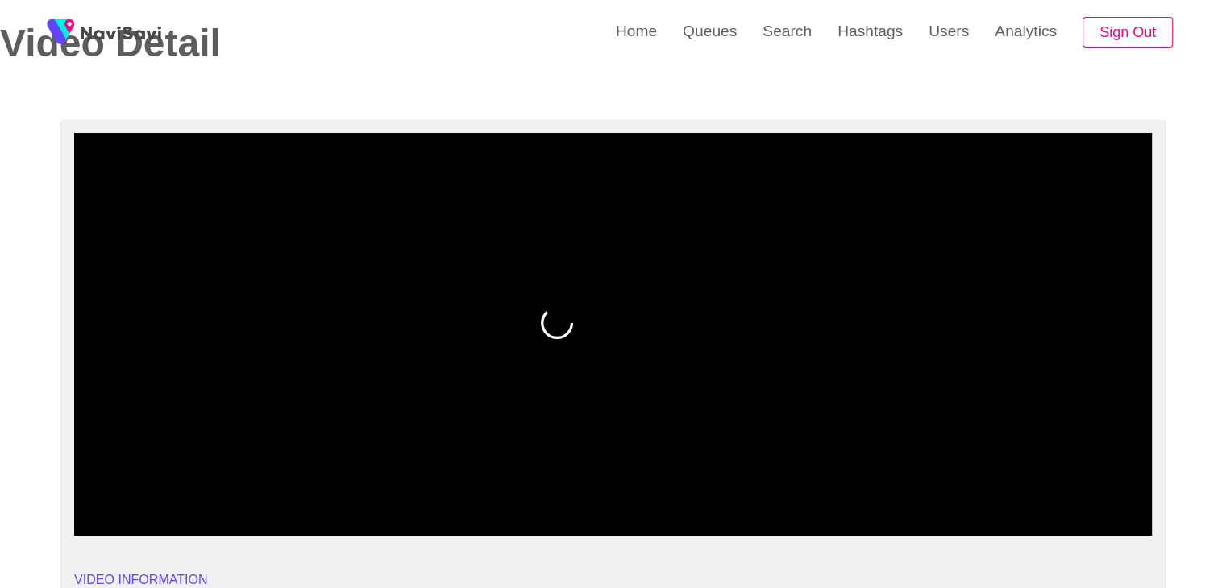
click at [1083, 497] on span at bounding box center [613, 493] width 1070 height 26
drag, startPoint x: 962, startPoint y: 474, endPoint x: 930, endPoint y: 474, distance: 32.2
click at [930, 474] on div at bounding box center [613, 493] width 1082 height 41
click at [889, 420] on video at bounding box center [613, 334] width 1078 height 403
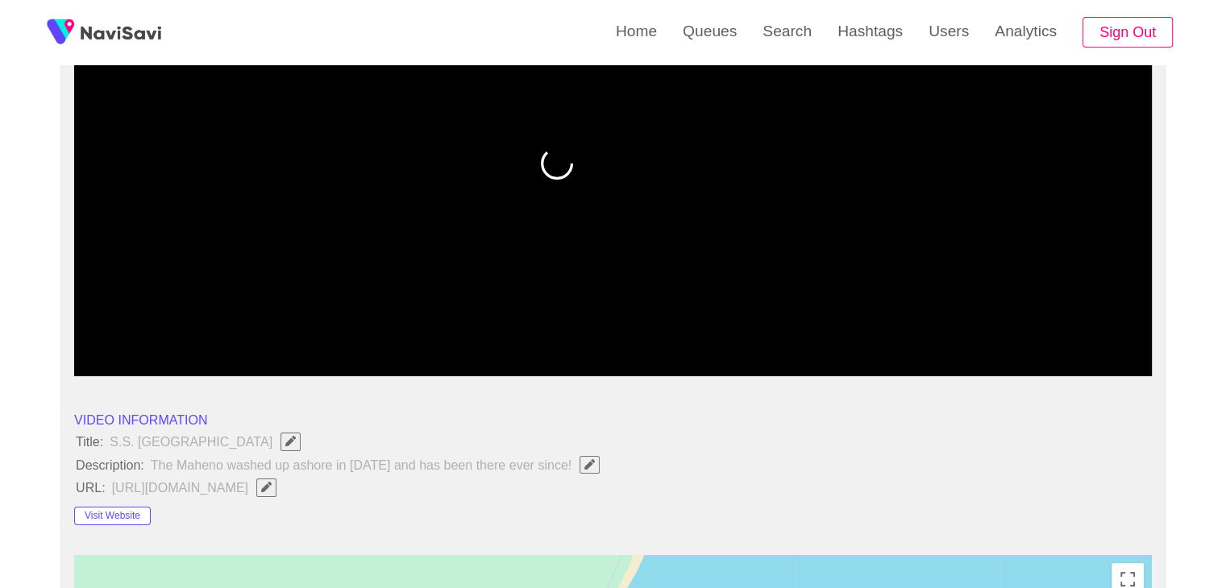
scroll to position [161, 0]
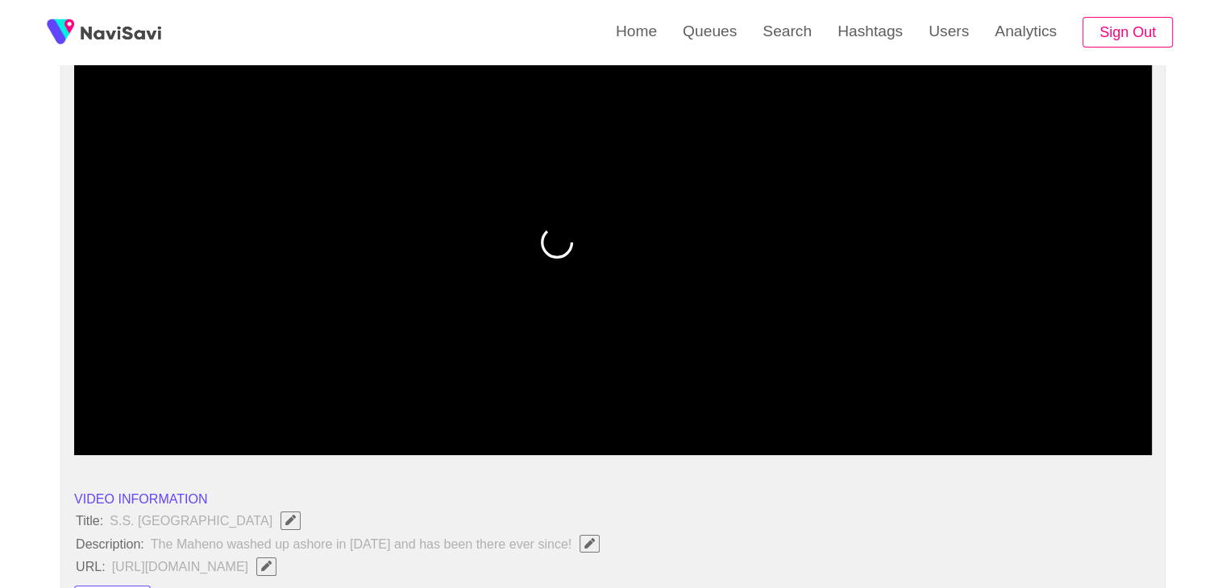
drag, startPoint x: 980, startPoint y: 326, endPoint x: 981, endPoint y: 395, distance: 68.5
click at [980, 330] on video at bounding box center [613, 253] width 1078 height 403
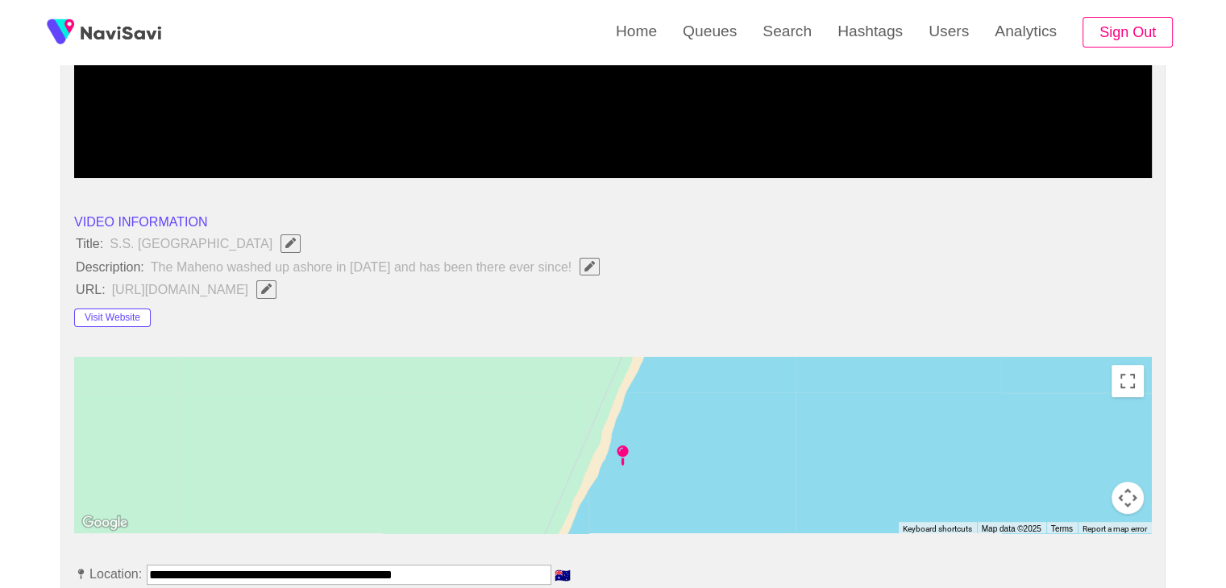
scroll to position [645, 0]
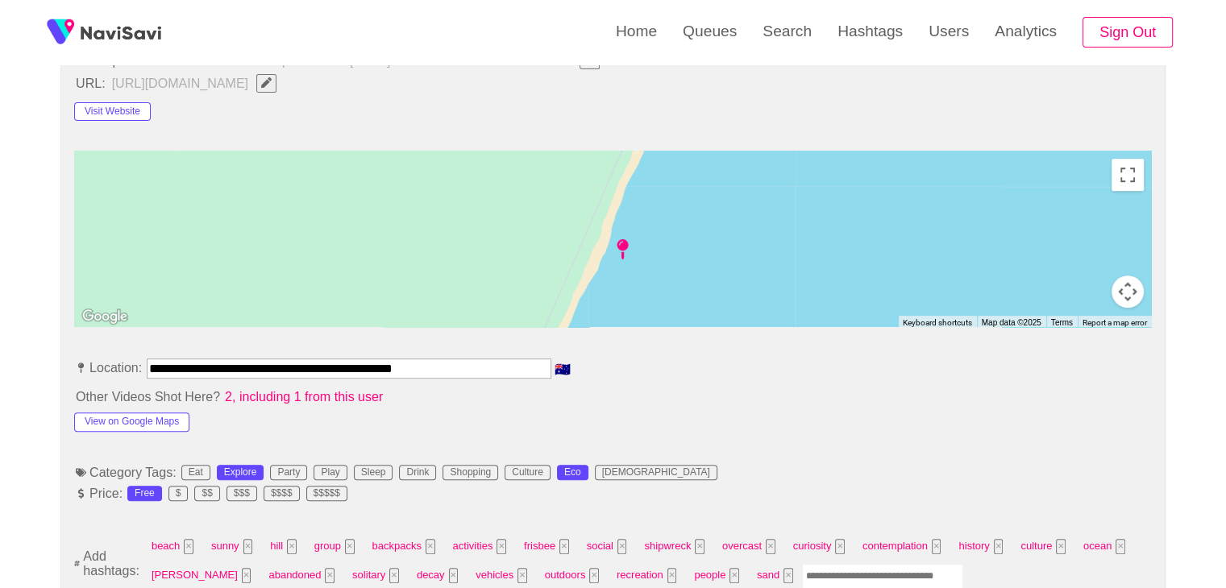
drag, startPoint x: 465, startPoint y: 364, endPoint x: 0, endPoint y: 362, distance: 465.1
click at [135, 417] on button "View on Google Maps" at bounding box center [131, 422] width 115 height 19
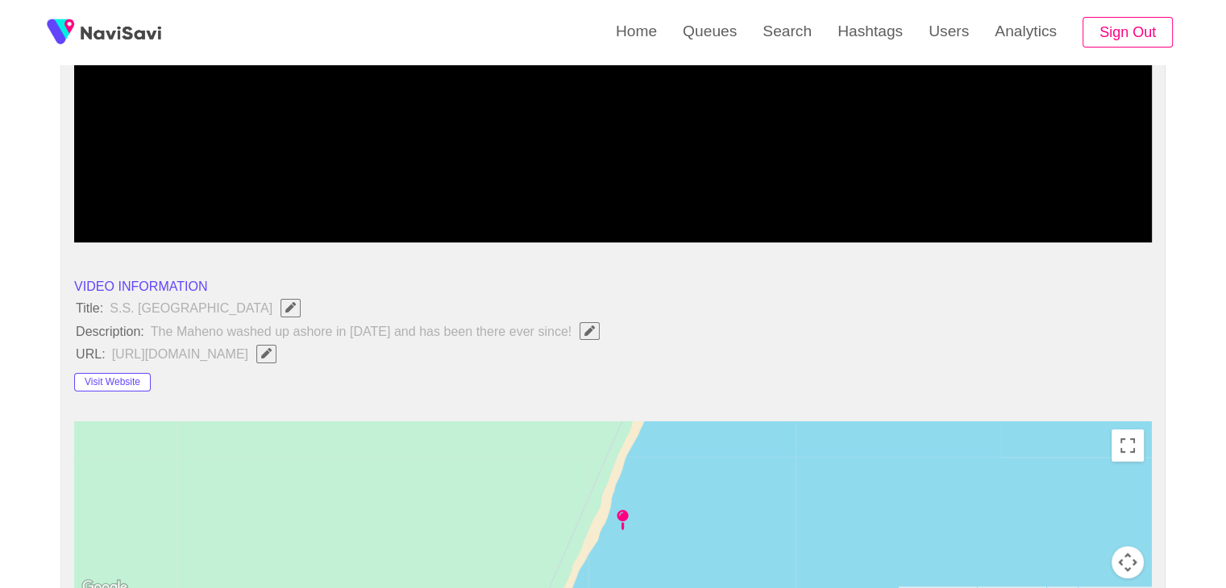
scroll to position [403, 0]
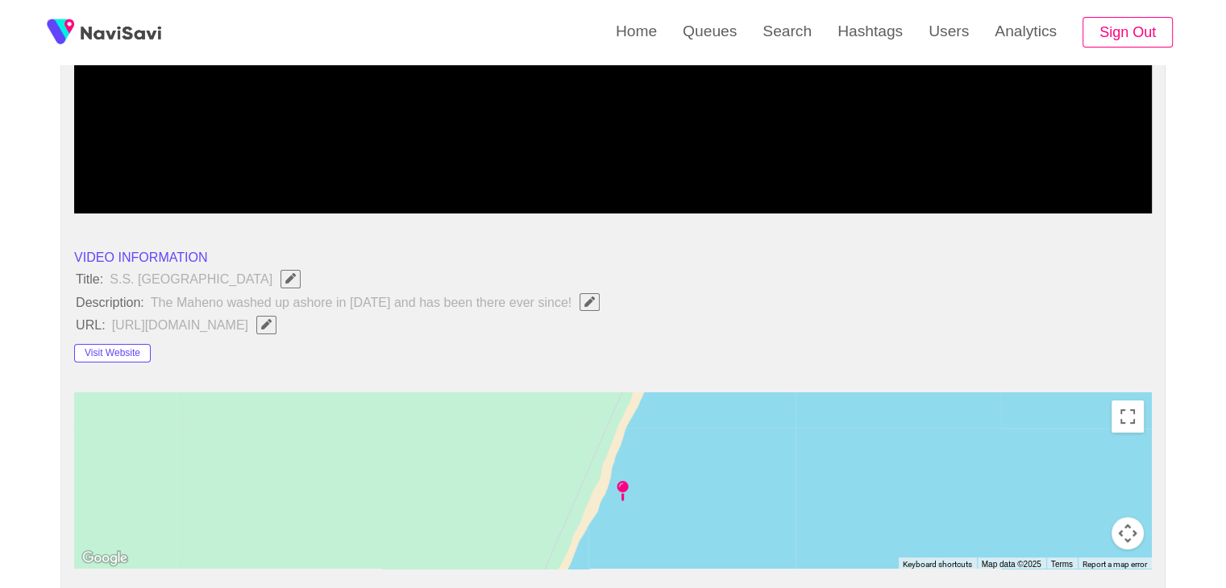
click at [276, 327] on button "button" at bounding box center [266, 325] width 20 height 18
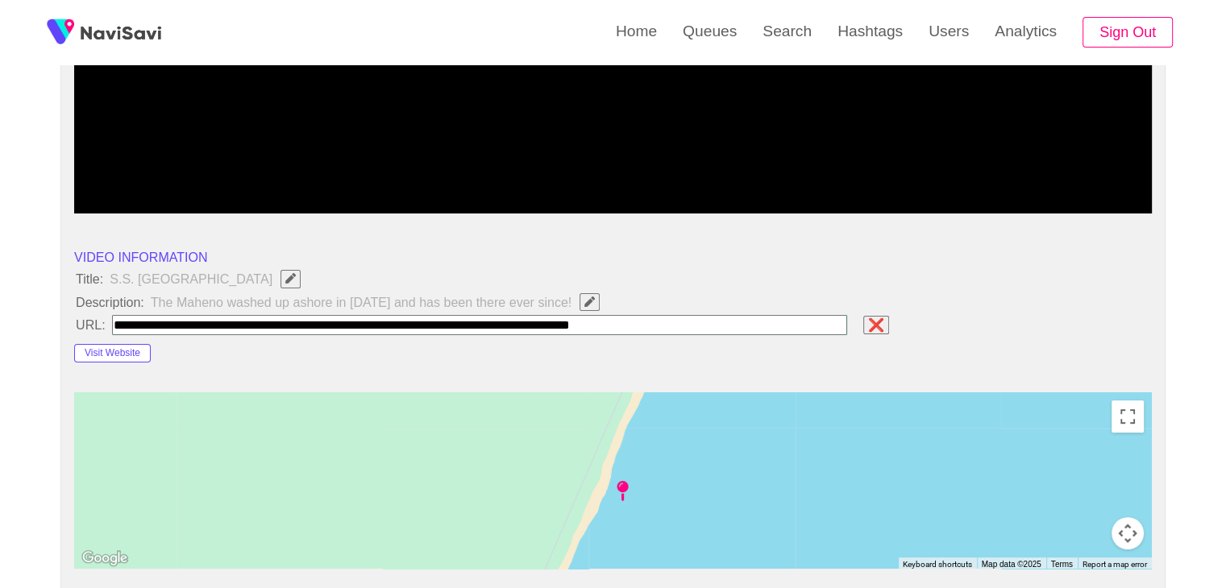
type input "**********"
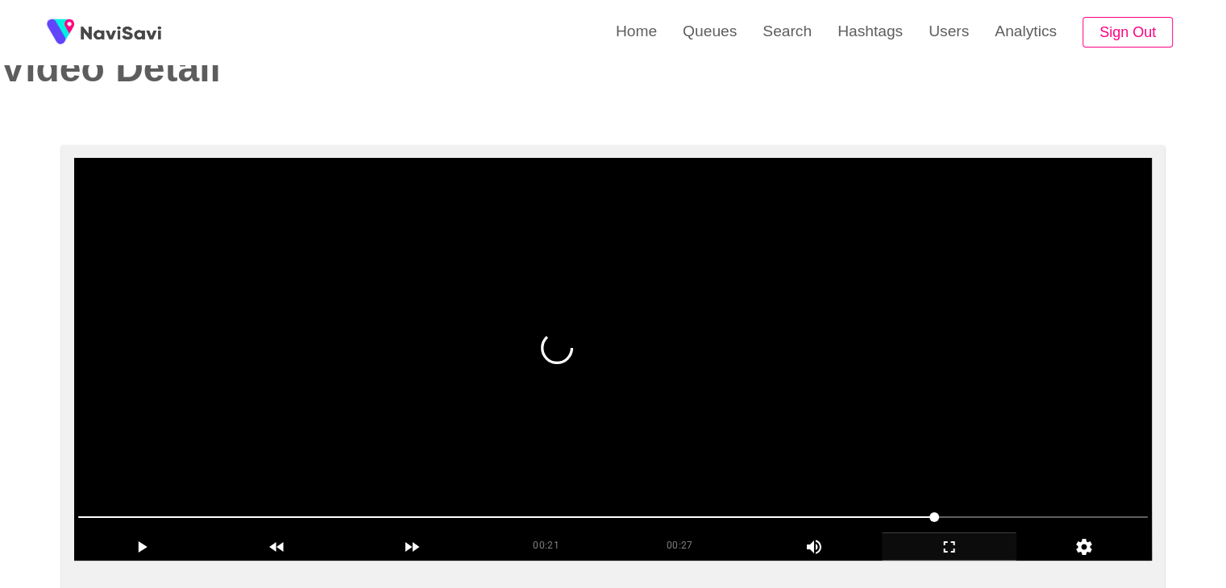
scroll to position [0, 0]
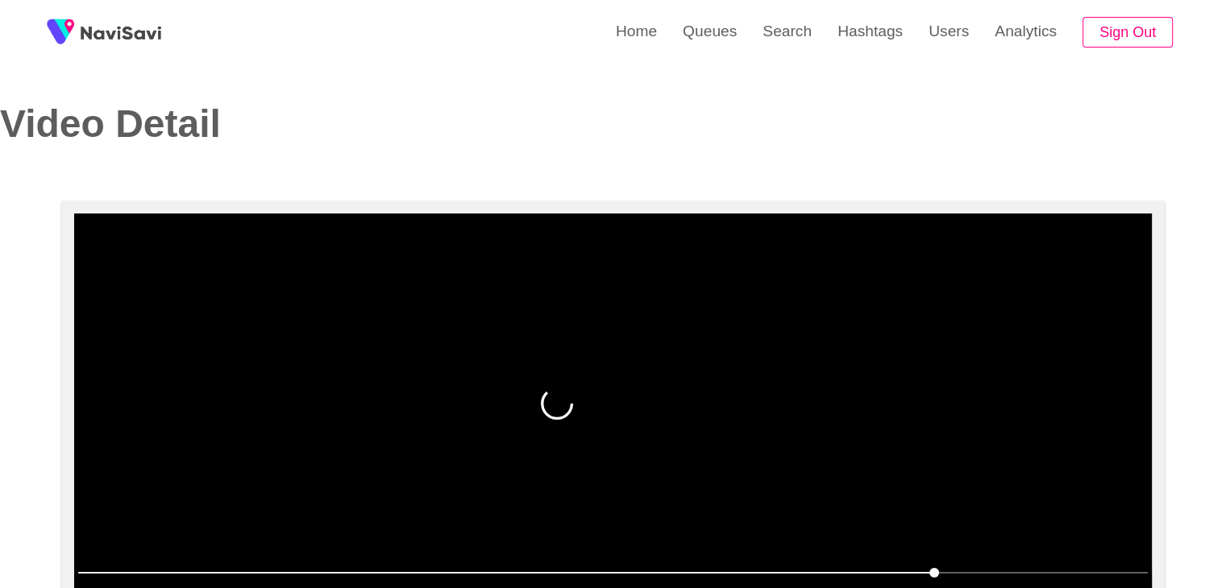
click at [663, 409] on video at bounding box center [613, 415] width 1078 height 403
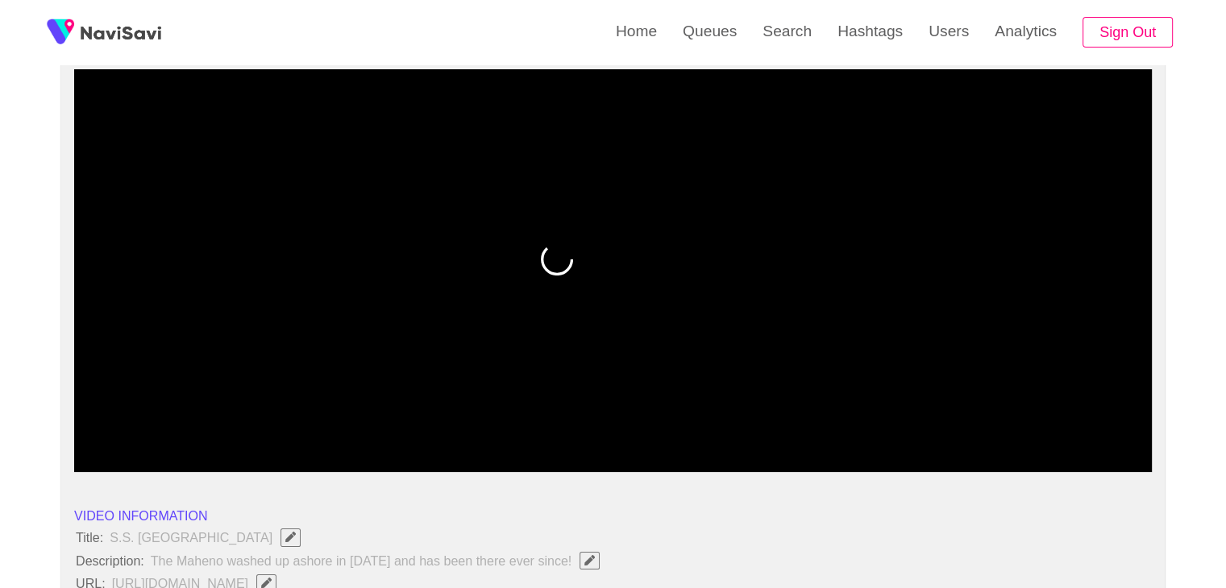
scroll to position [161, 0]
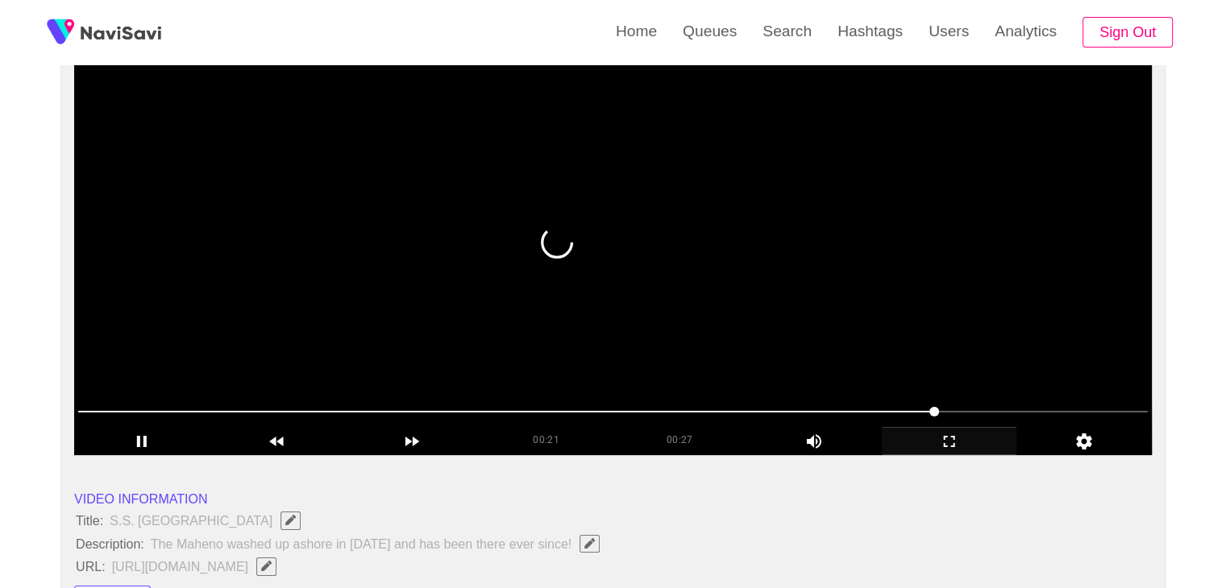
drag, startPoint x: 890, startPoint y: 423, endPoint x: 881, endPoint y: 422, distance: 9.0
click at [881, 422] on span at bounding box center [613, 412] width 1070 height 26
click at [875, 409] on span at bounding box center [880, 412] width 10 height 10
click at [987, 413] on span at bounding box center [613, 412] width 1070 height 26
drag, startPoint x: 987, startPoint y: 413, endPoint x: 1006, endPoint y: 413, distance: 18.6
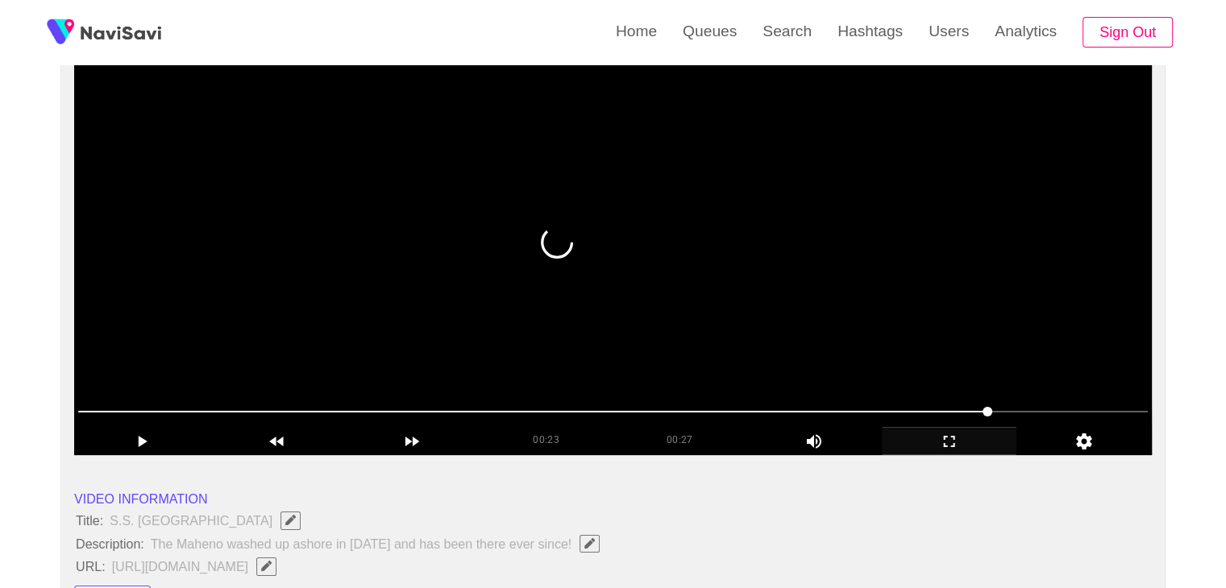
click at [1006, 413] on span at bounding box center [613, 412] width 1070 height 26
click at [1058, 411] on span at bounding box center [613, 412] width 1070 height 26
drag, startPoint x: 762, startPoint y: 407, endPoint x: 438, endPoint y: 422, distance: 324.3
click at [438, 422] on span at bounding box center [613, 412] width 1070 height 26
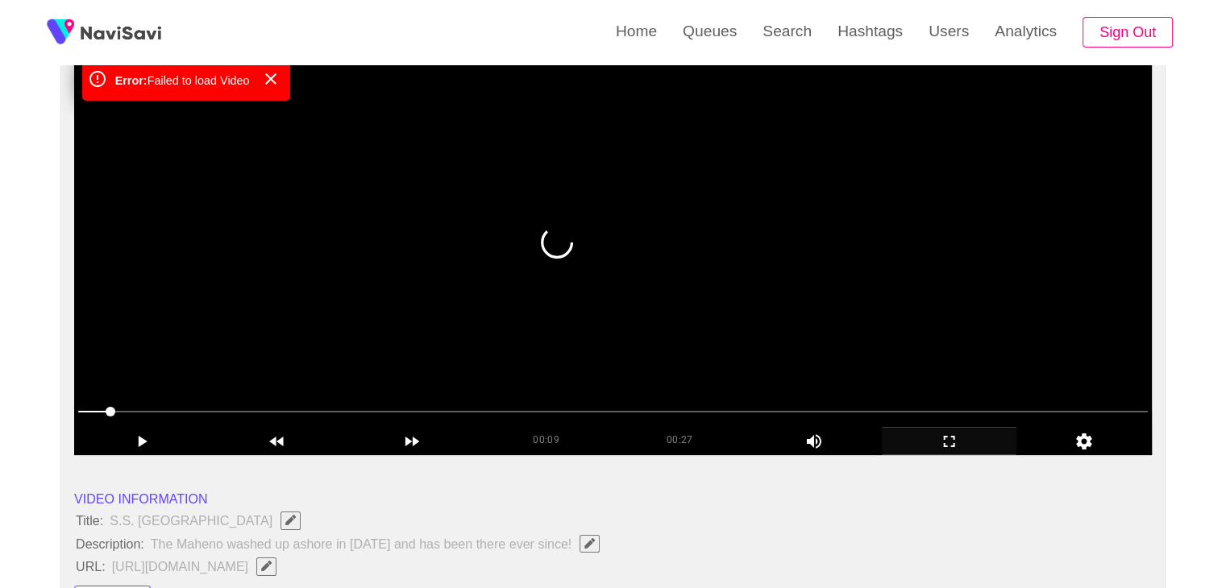
drag, startPoint x: 455, startPoint y: 420, endPoint x: 52, endPoint y: 414, distance: 402.2
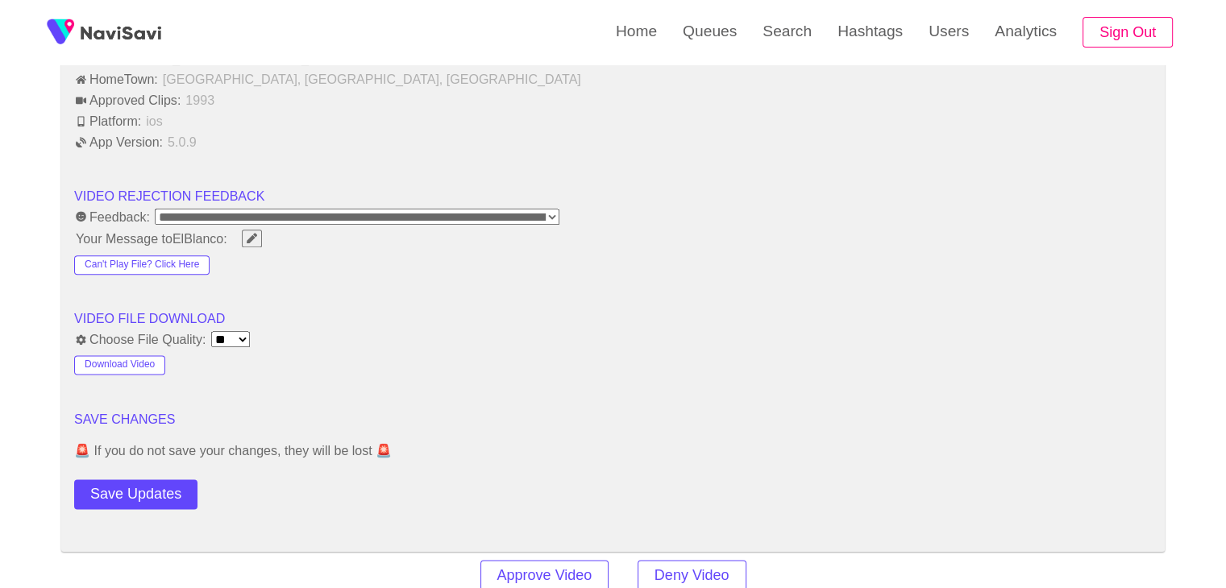
scroll to position [2015, 0]
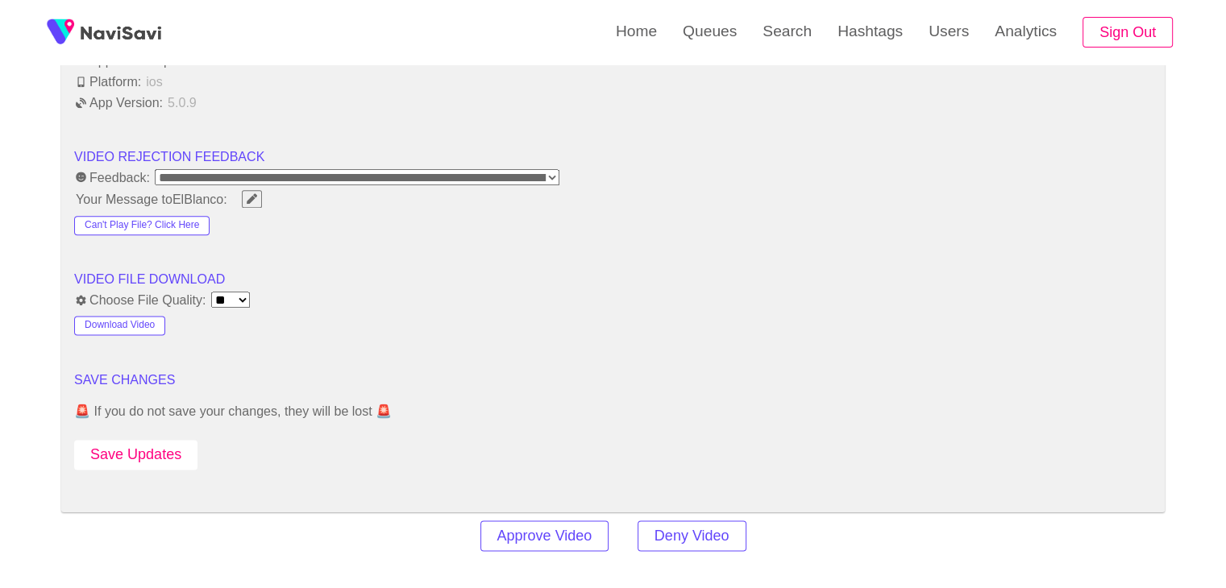
click at [162, 448] on button "Save Updates" at bounding box center [135, 455] width 123 height 30
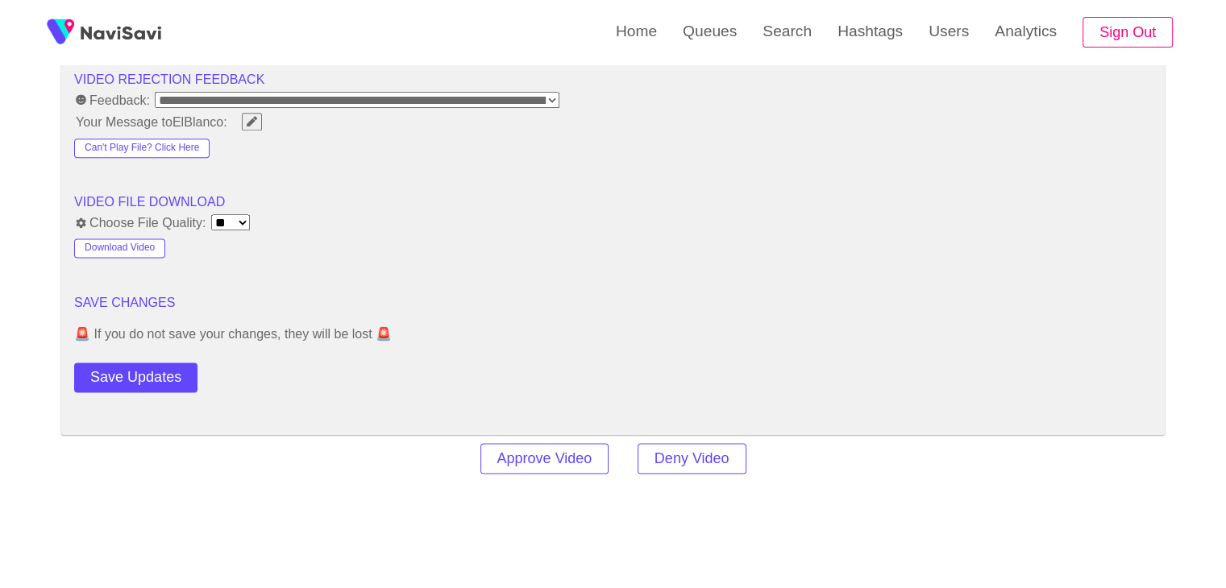
scroll to position [2096, 0]
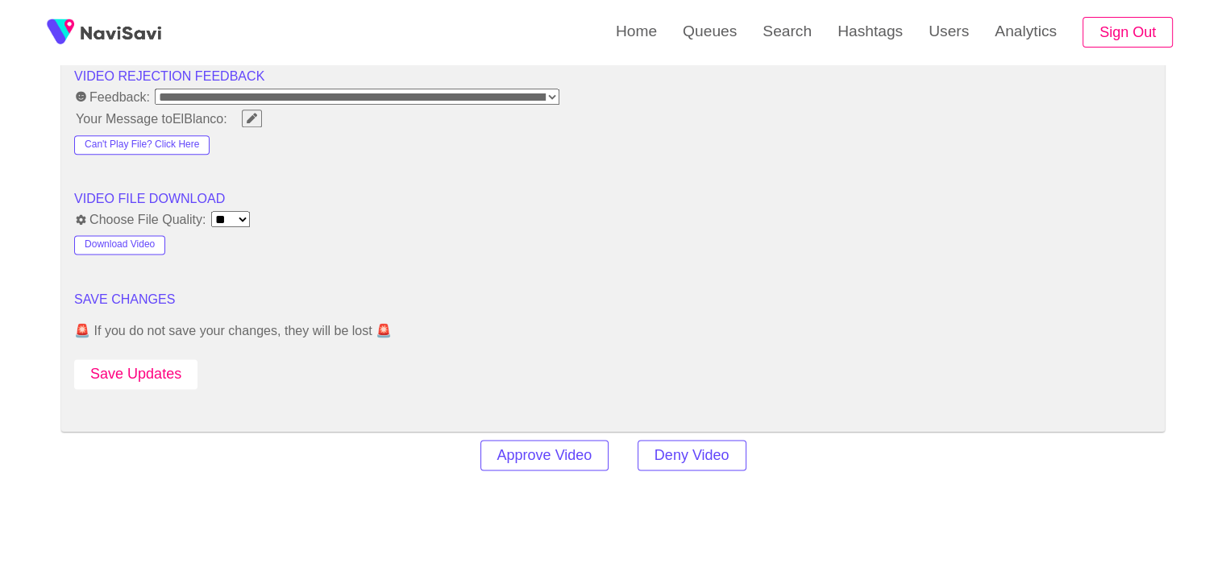
click at [164, 368] on button "Save Updates" at bounding box center [135, 374] width 123 height 30
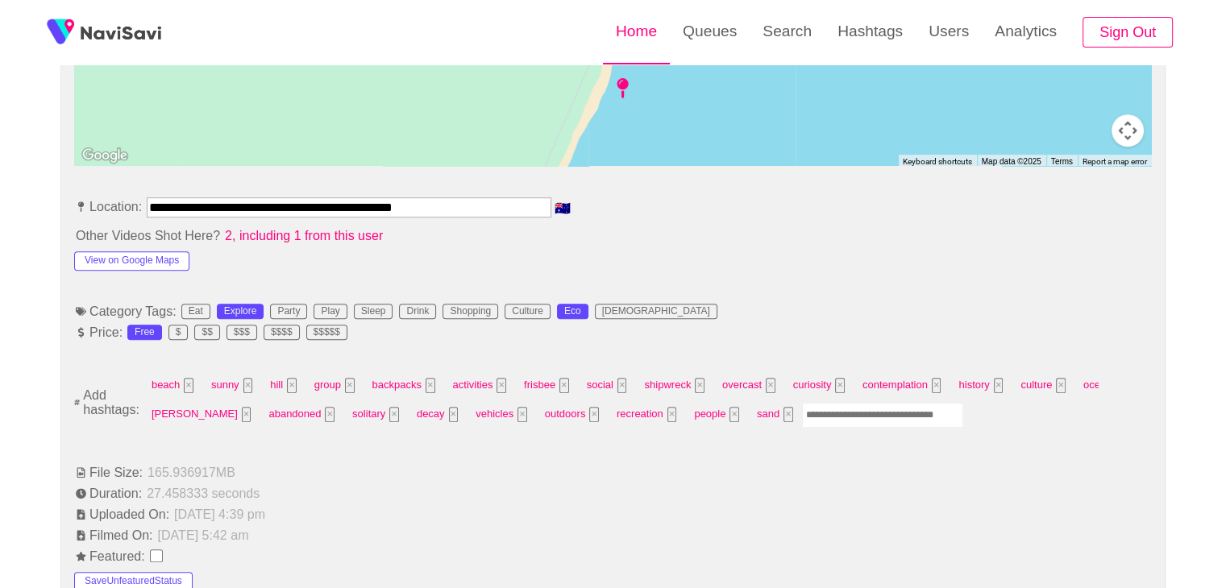
scroll to position [806, 0]
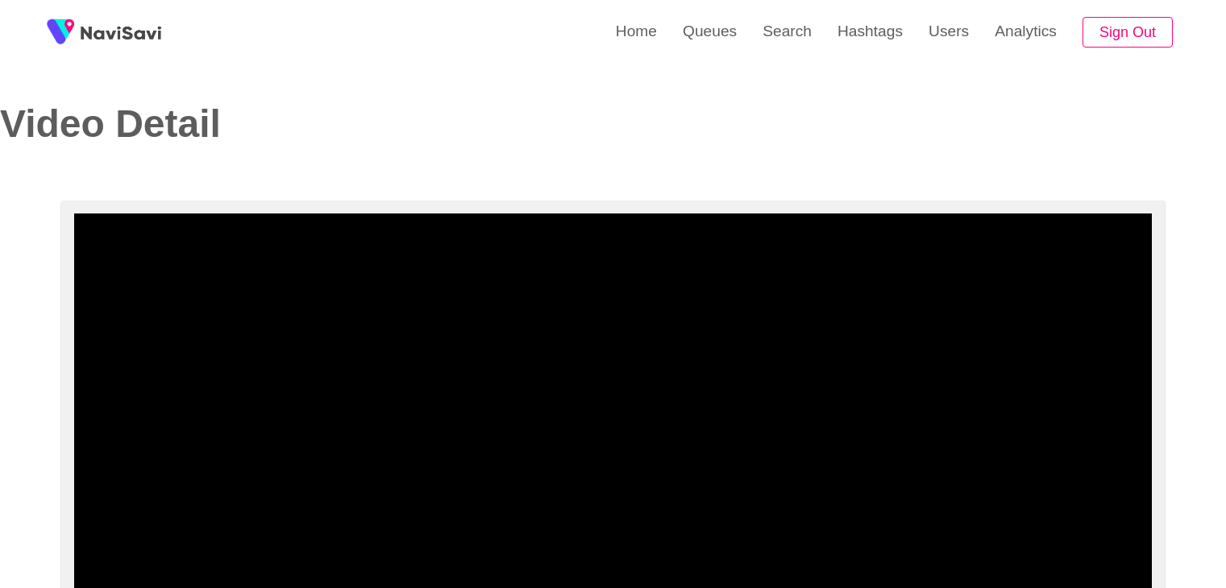
select select "**********"
select select "**"
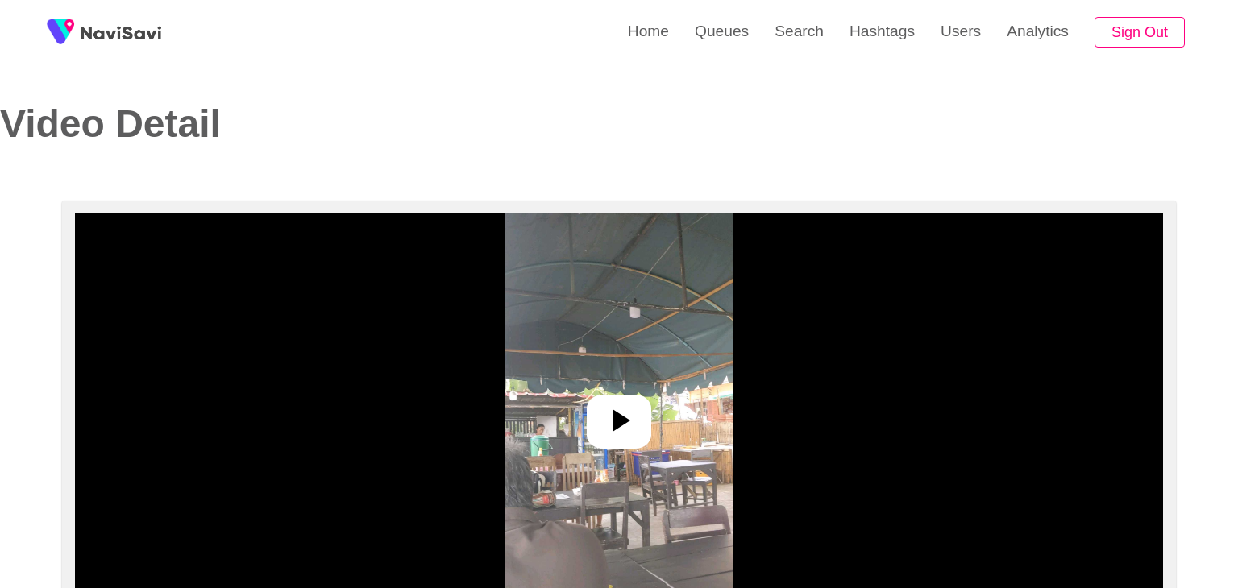
select select "**"
drag, startPoint x: 590, startPoint y: 414, endPoint x: 635, endPoint y: 417, distance: 45.2
click at [592, 413] on div at bounding box center [612, 422] width 64 height 54
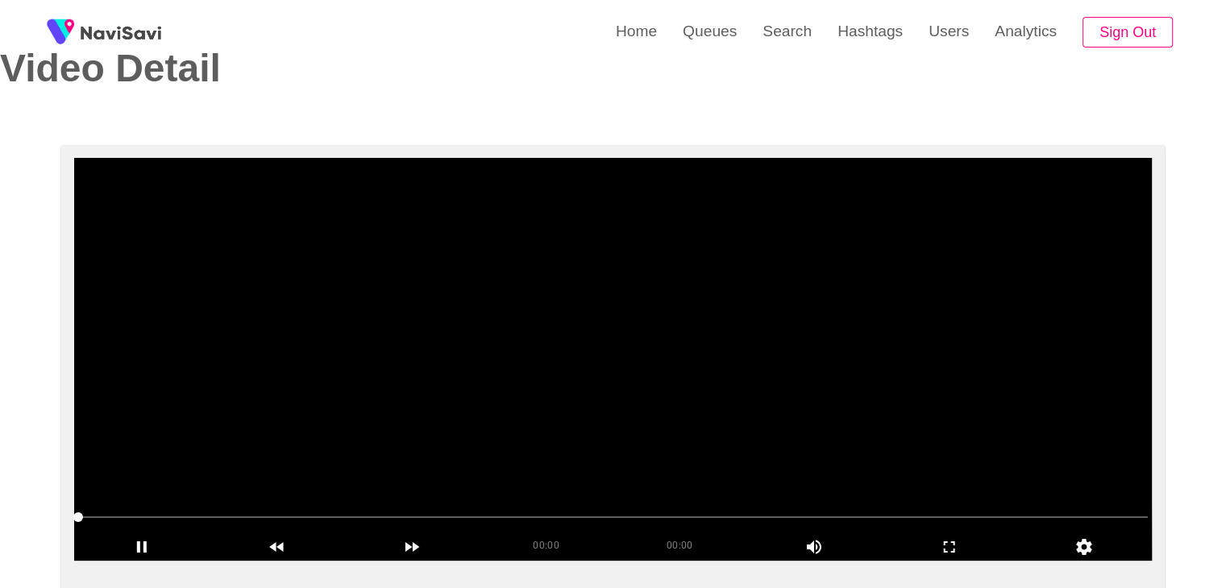
select select "**********"
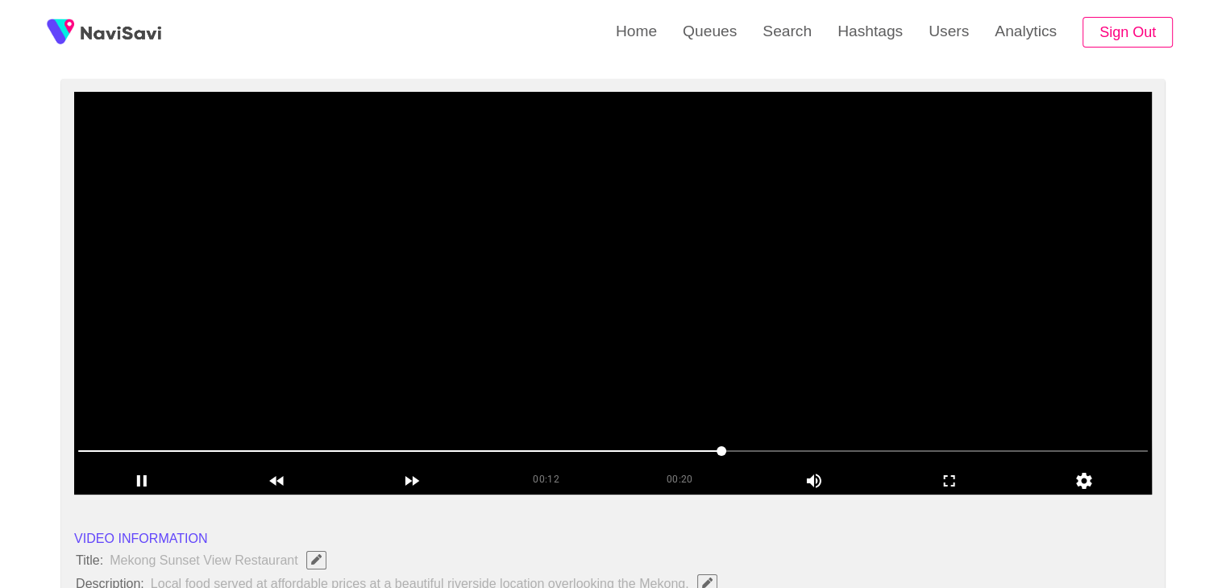
scroll to position [81, 0]
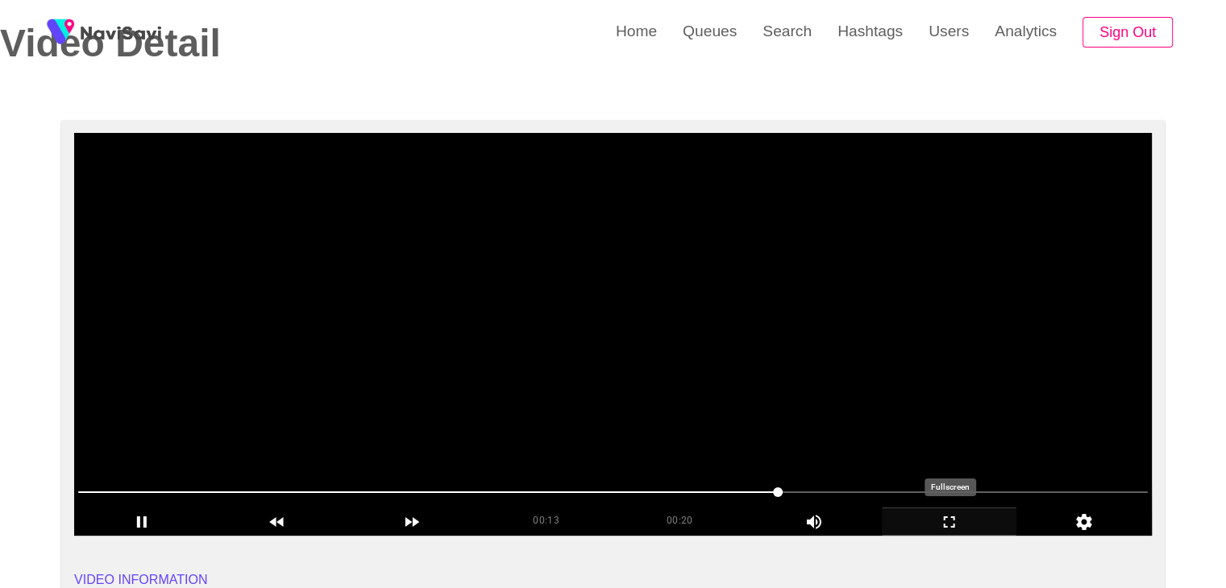
click at [965, 530] on icon "add" at bounding box center [950, 522] width 134 height 19
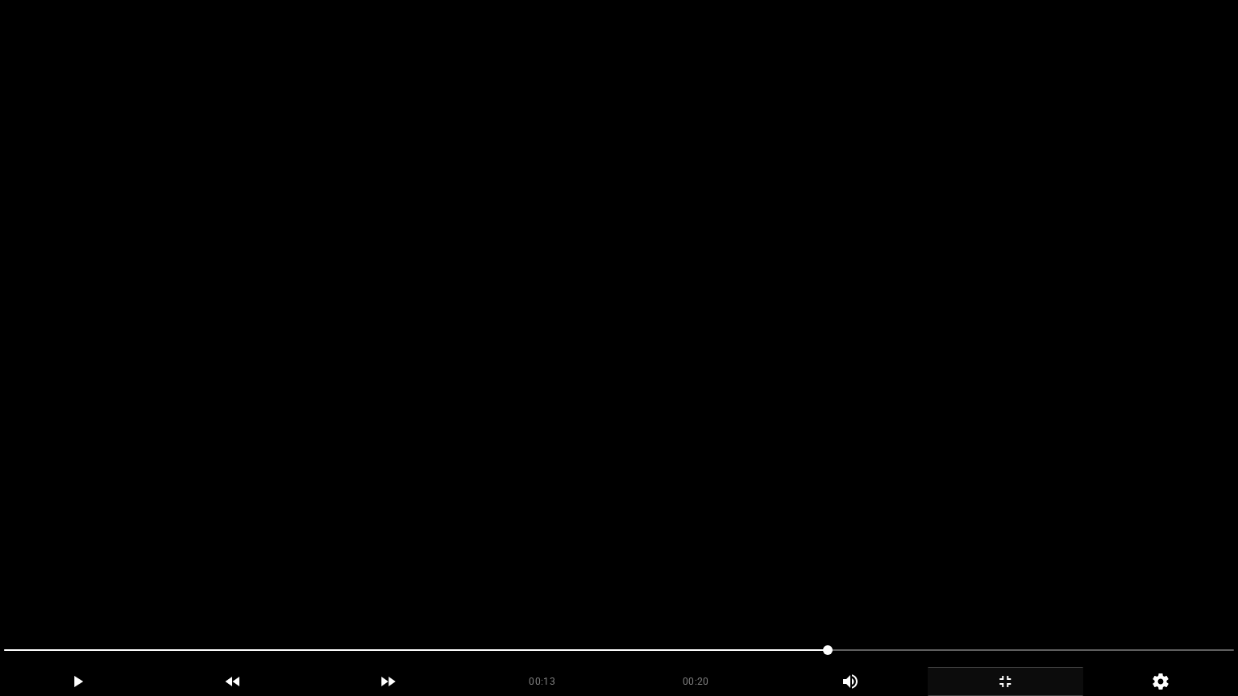
drag, startPoint x: 360, startPoint y: 594, endPoint x: 342, endPoint y: 599, distance: 19.2
click at [355, 588] on video at bounding box center [619, 348] width 1238 height 696
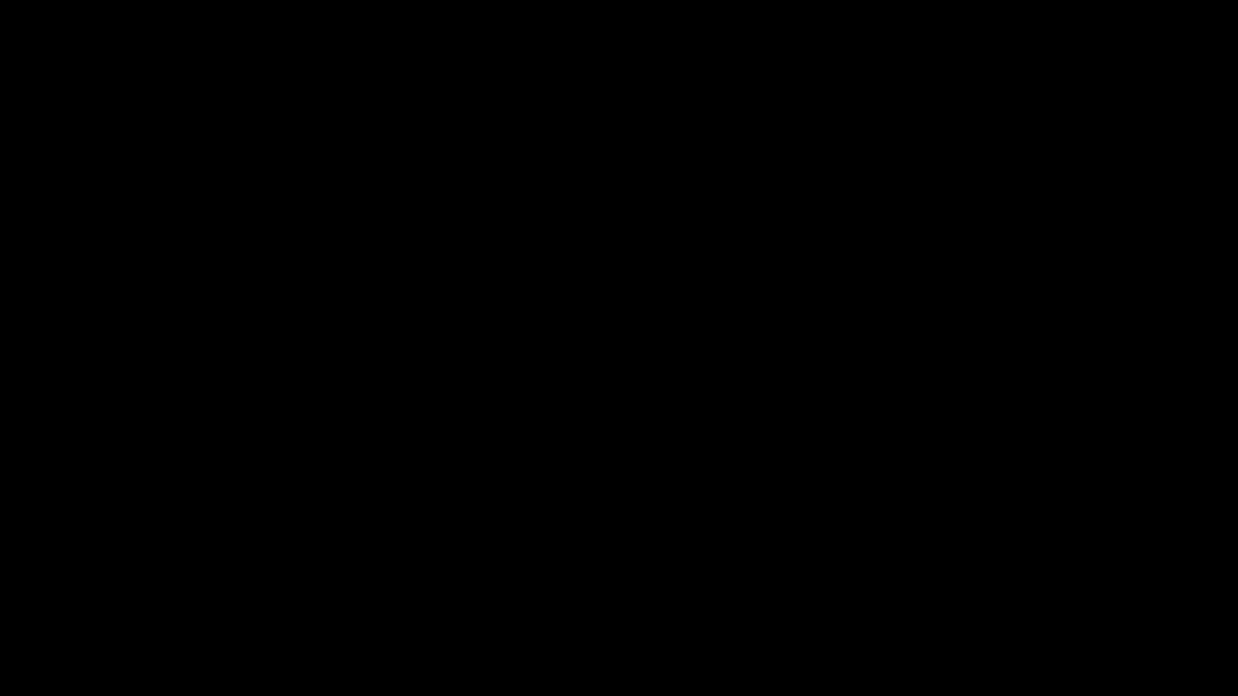
drag, startPoint x: 140, startPoint y: 650, endPoint x: 177, endPoint y: 571, distance: 87.3
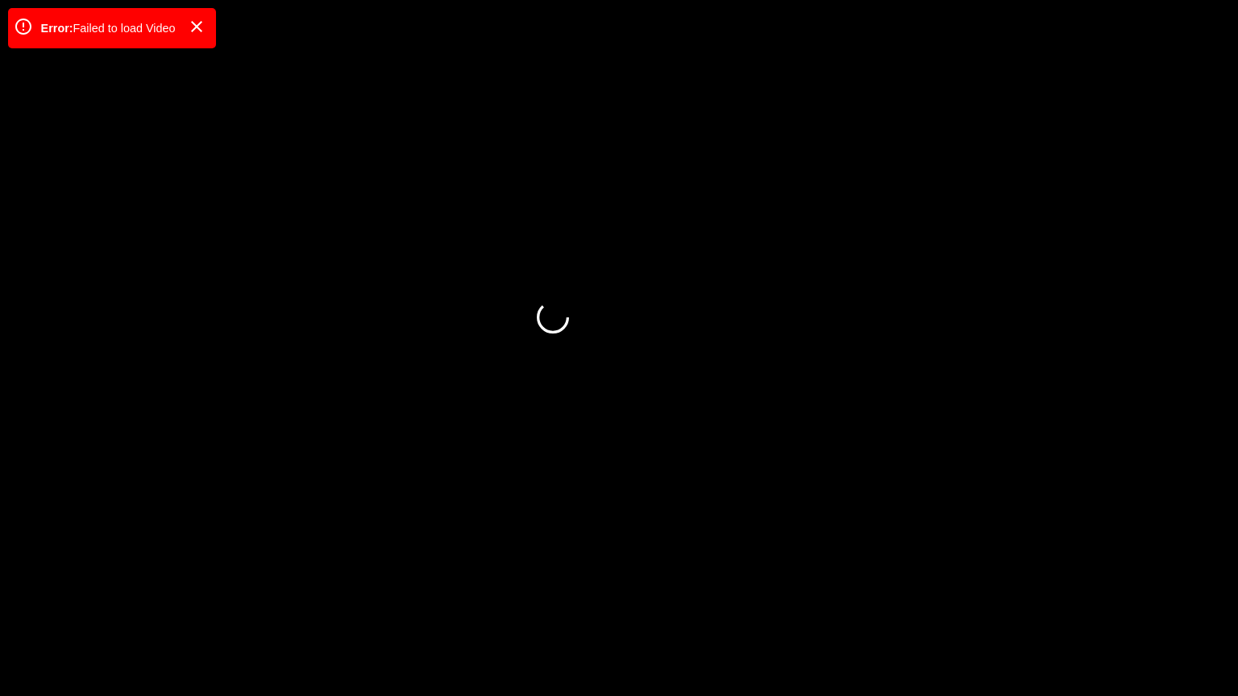
click at [508, 518] on video at bounding box center [619, 348] width 1238 height 696
drag, startPoint x: 1004, startPoint y: 679, endPoint x: 609, endPoint y: 393, distance: 487.2
click at [996, 588] on icon "add" at bounding box center [1006, 681] width 154 height 19
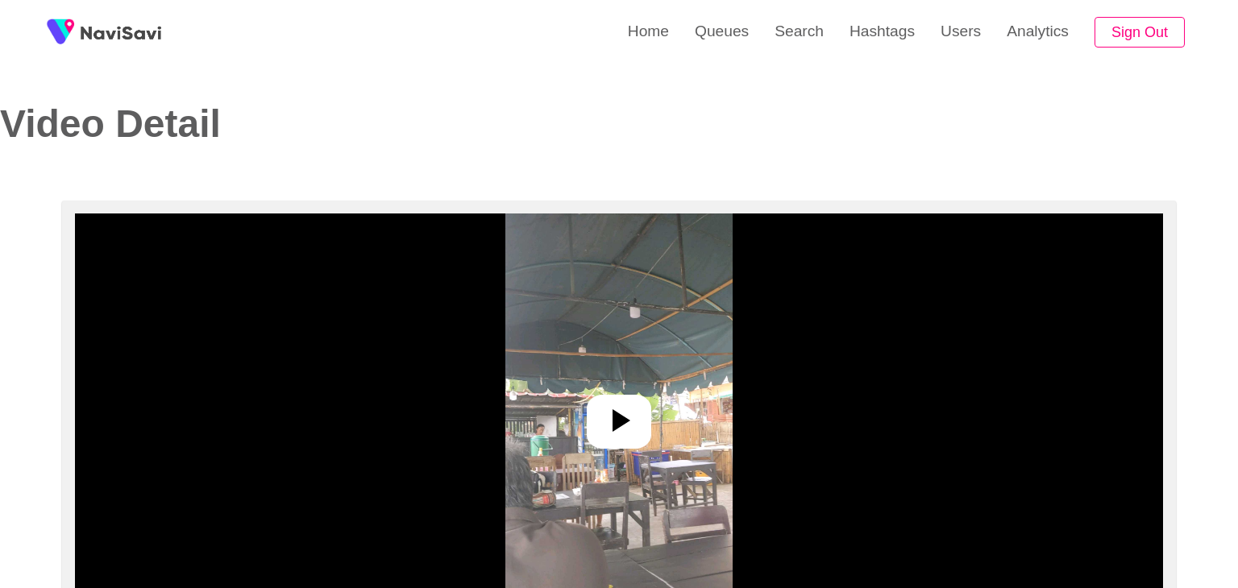
select select "**********"
select select "**"
click at [648, 419] on img at bounding box center [613, 415] width 226 height 403
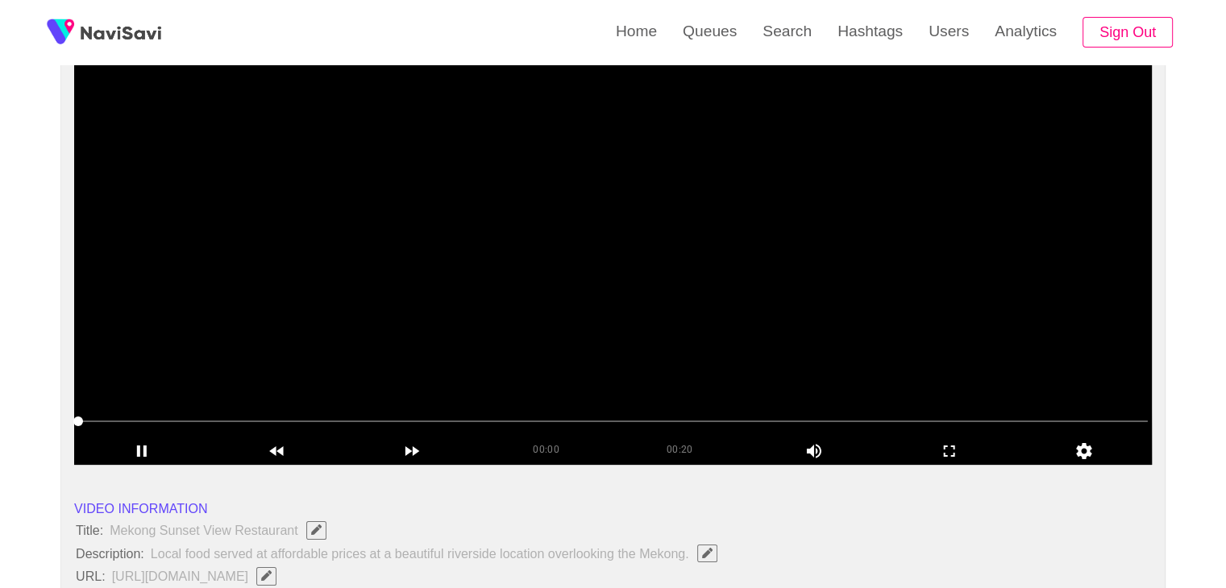
scroll to position [161, 0]
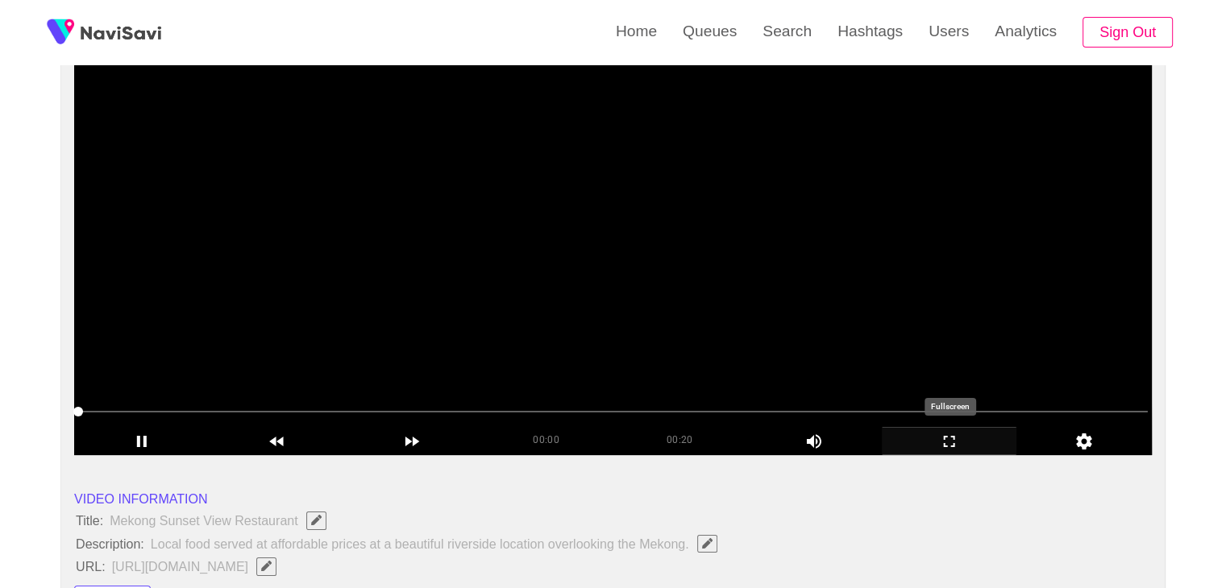
click at [935, 437] on icon "add" at bounding box center [950, 441] width 134 height 19
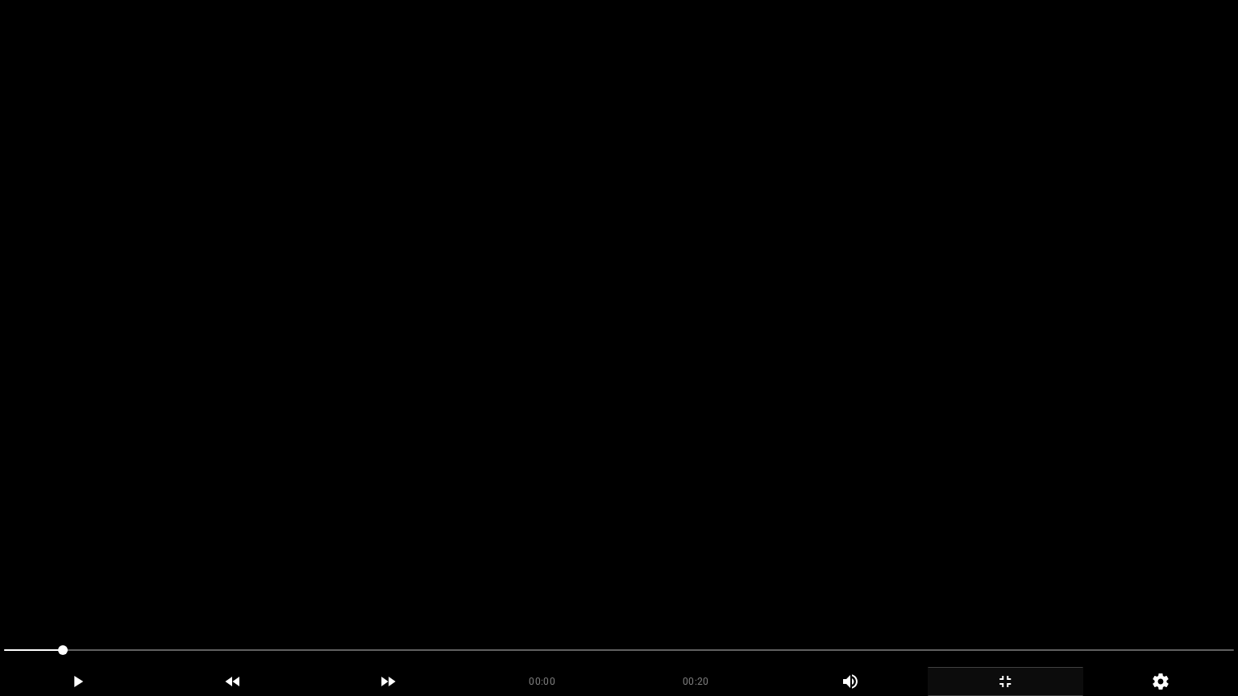
click at [900, 484] on video at bounding box center [619, 348] width 1238 height 696
drag, startPoint x: 315, startPoint y: 648, endPoint x: 274, endPoint y: 546, distance: 109.6
click at [563, 489] on video at bounding box center [619, 348] width 1238 height 696
click at [570, 490] on video at bounding box center [619, 348] width 1238 height 696
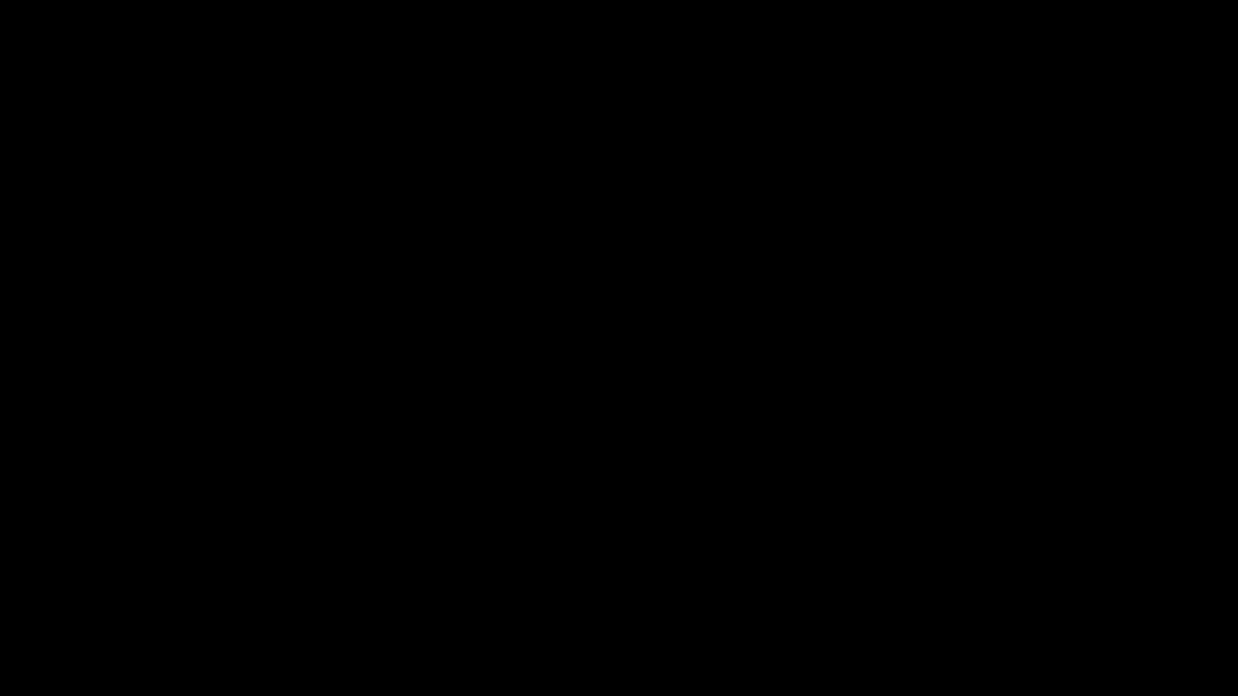
drag, startPoint x: 625, startPoint y: 648, endPoint x: 747, endPoint y: 654, distance: 121.9
drag, startPoint x: 766, startPoint y: 658, endPoint x: 853, endPoint y: 666, distance: 87.4
drag, startPoint x: 853, startPoint y: 666, endPoint x: 875, endPoint y: 664, distance: 21.8
click at [875, 588] on div at bounding box center [619, 652] width 1243 height 43
click at [1003, 588] on icon "add" at bounding box center [1004, 681] width 11 height 11
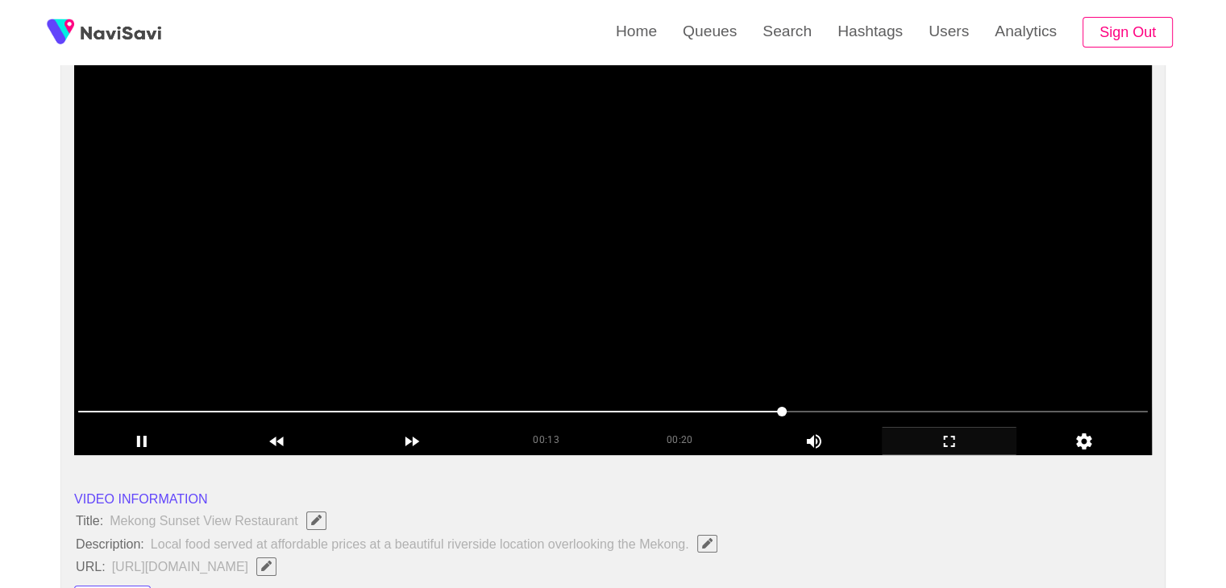
click at [625, 318] on video at bounding box center [613, 253] width 1078 height 403
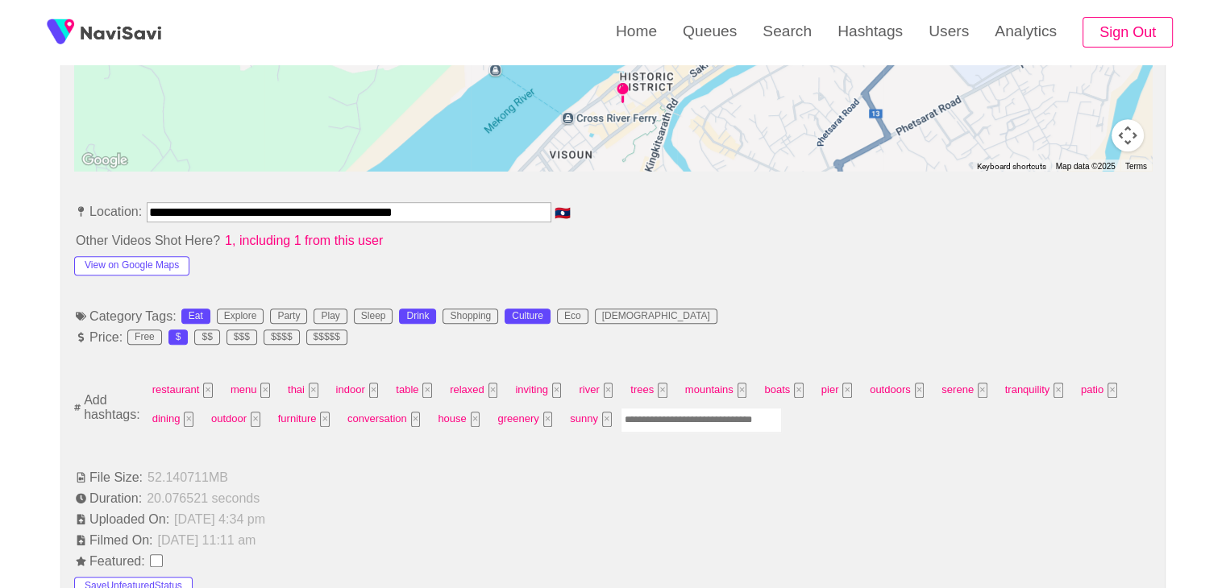
scroll to position [806, 0]
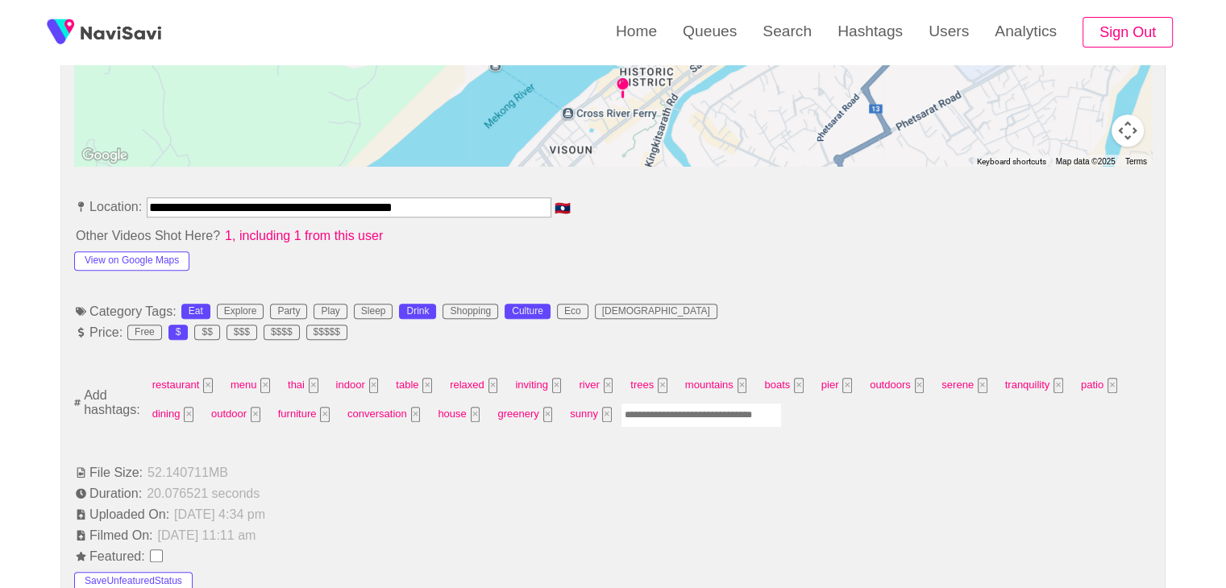
click at [696, 420] on input "Enter tag here and press return" at bounding box center [701, 415] width 161 height 25
type input "*********"
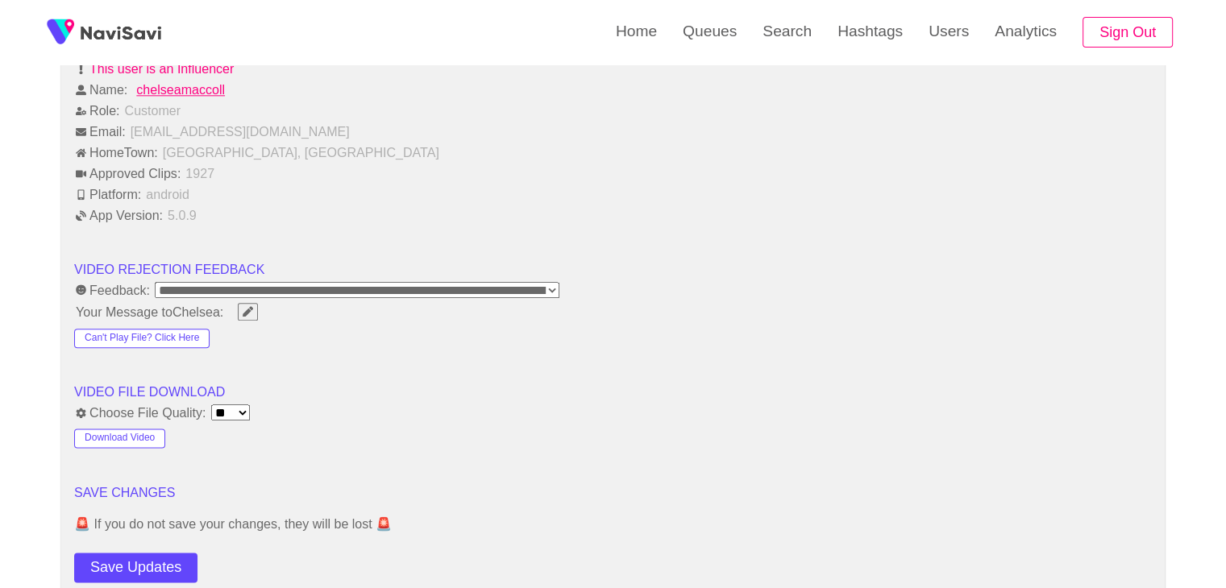
scroll to position [2015, 0]
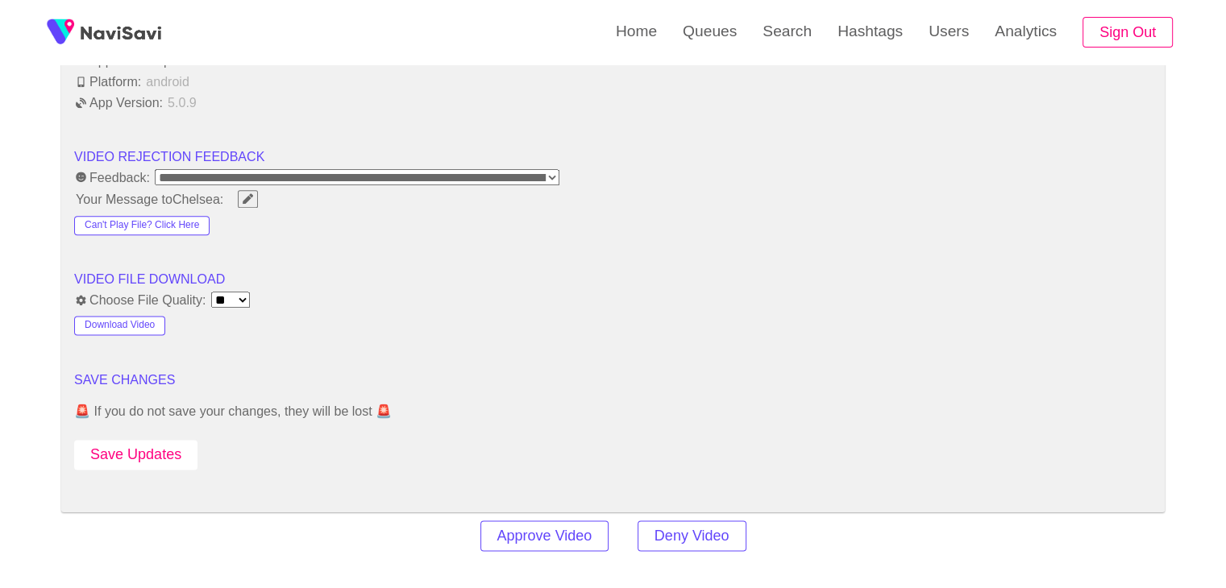
click at [135, 444] on button "Save Updates" at bounding box center [135, 455] width 123 height 30
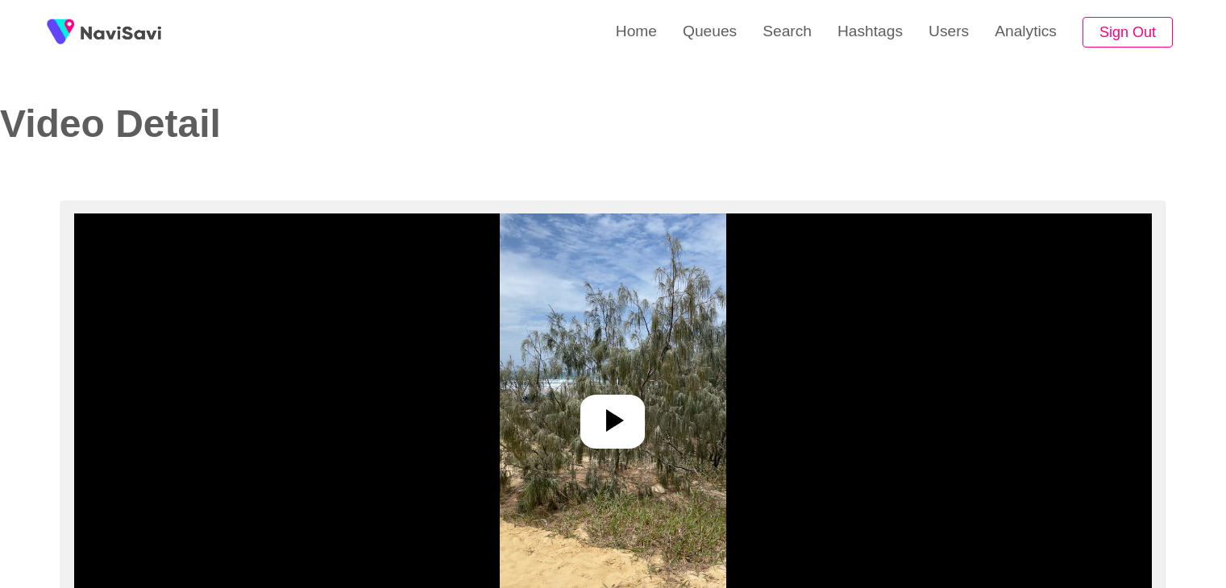
select select "**********"
select select "**"
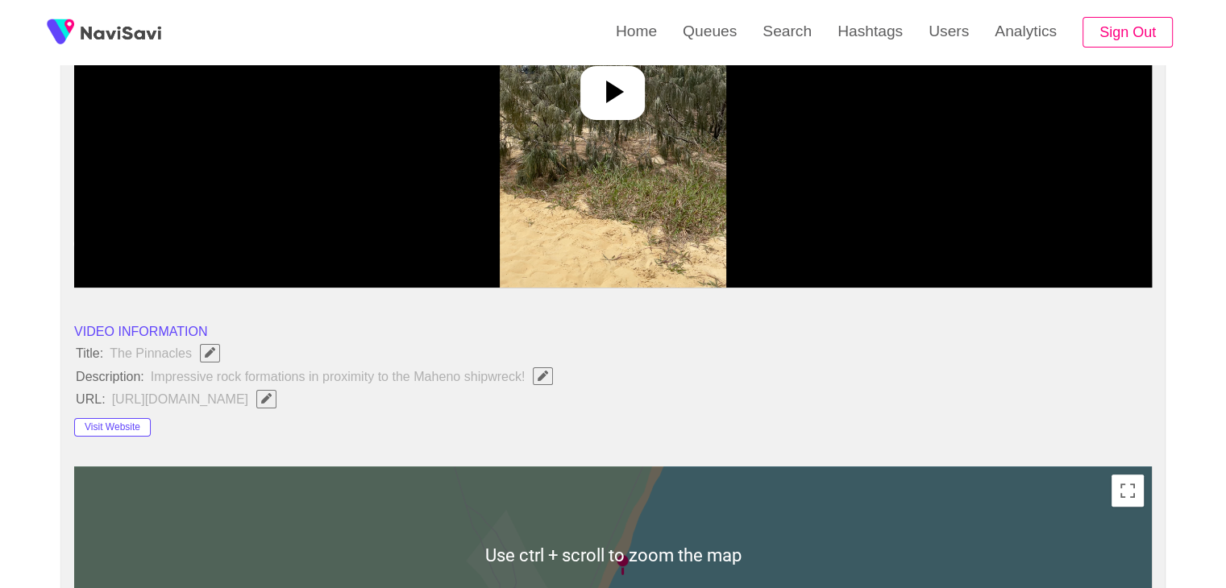
scroll to position [322, 0]
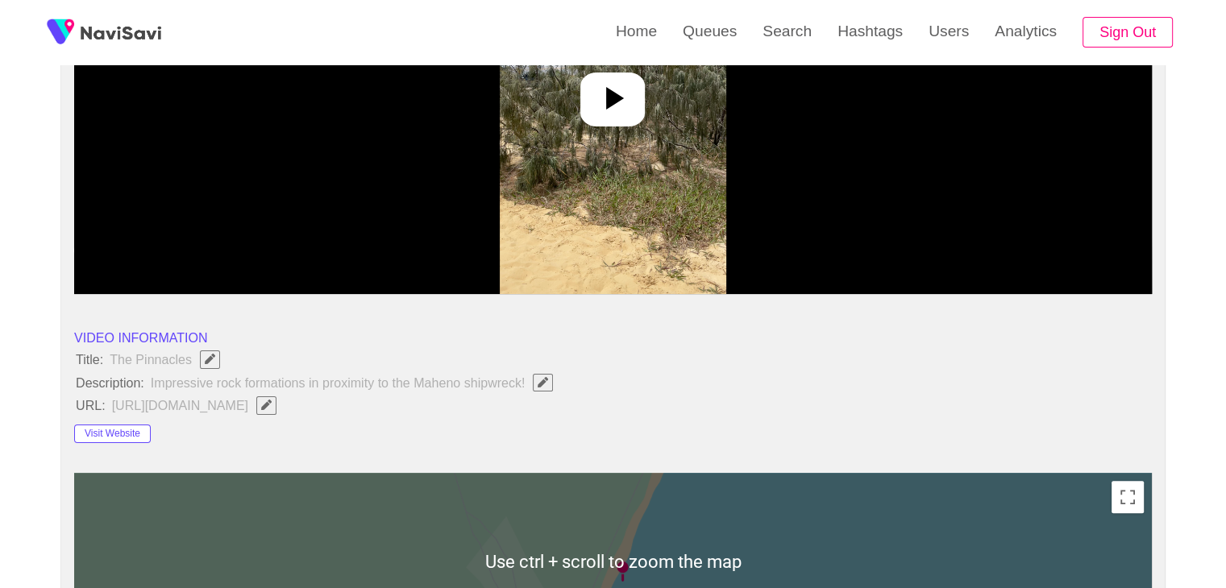
click at [634, 111] on div at bounding box center [612, 100] width 64 height 54
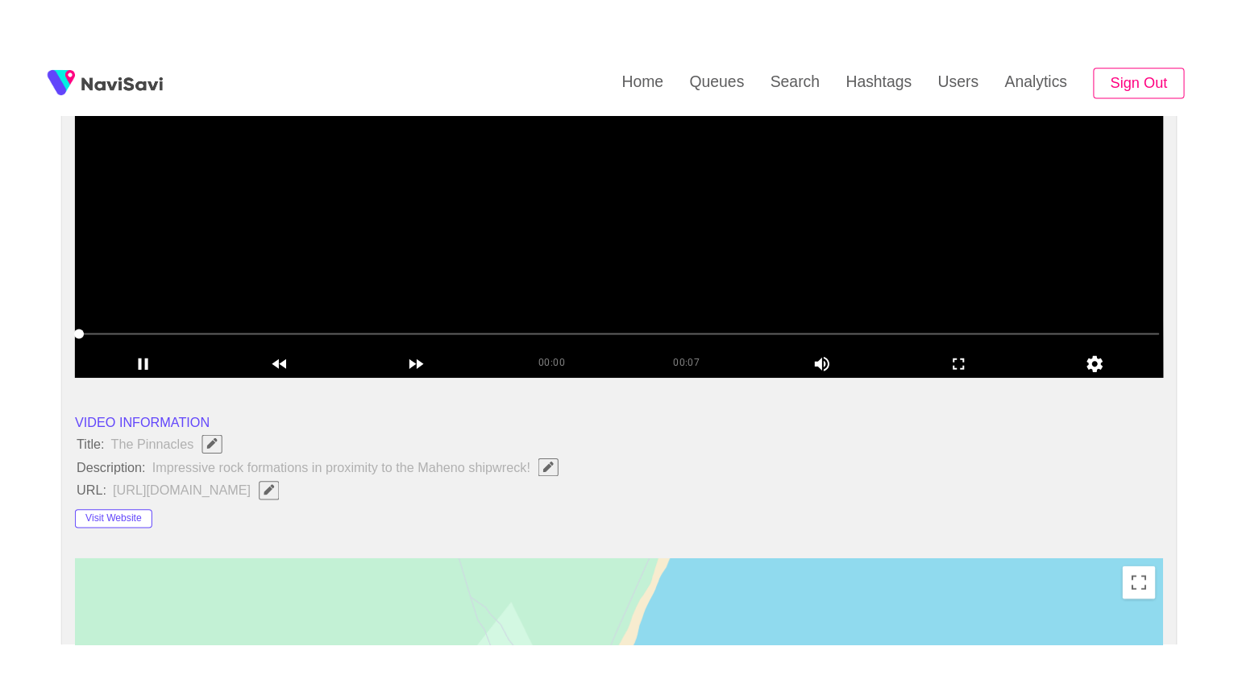
scroll to position [242, 0]
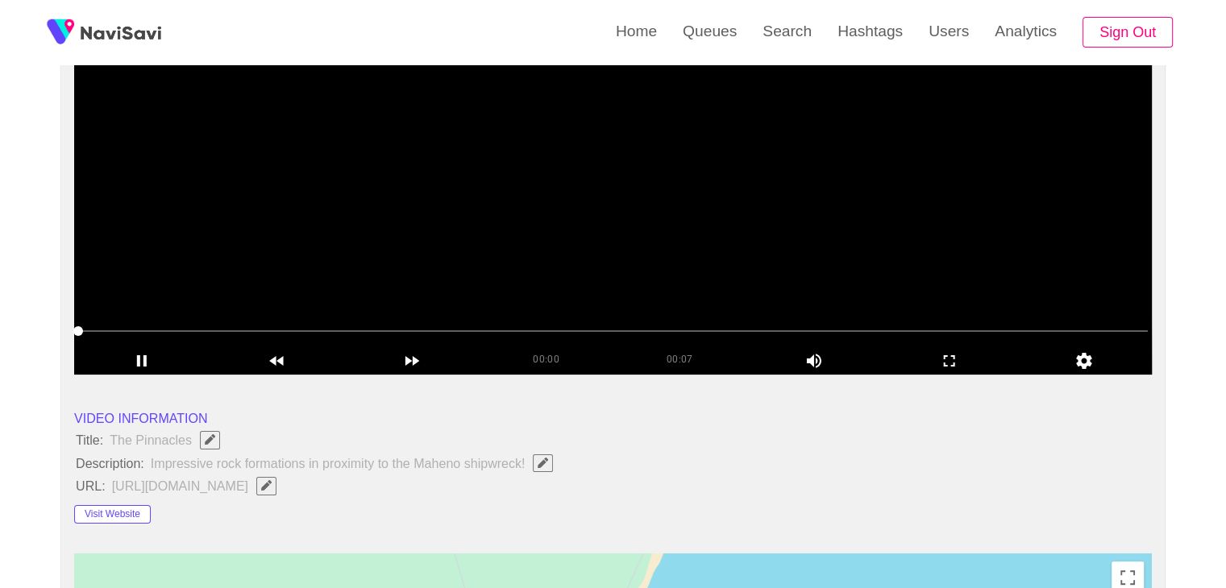
drag, startPoint x: 953, startPoint y: 366, endPoint x: 778, endPoint y: 415, distance: 181.7
click at [949, 366] on icon "add" at bounding box center [950, 360] width 134 height 19
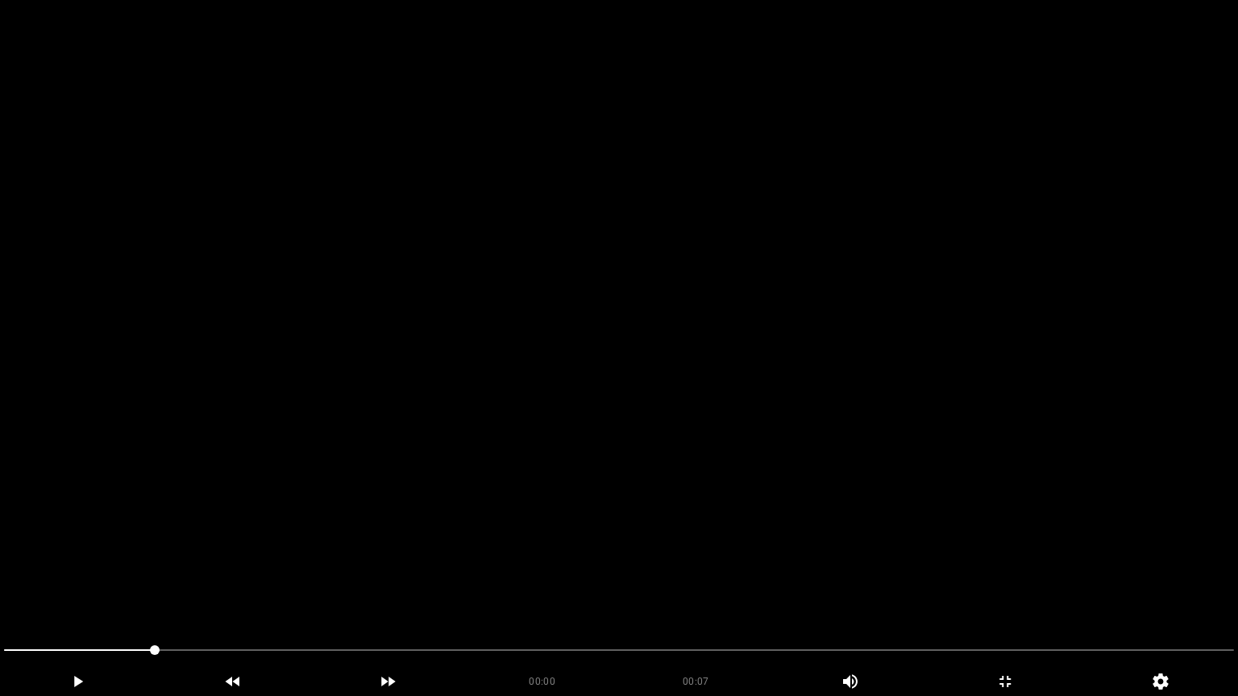
click at [733, 408] on video at bounding box center [619, 348] width 1238 height 696
click at [0, 588] on div at bounding box center [619, 652] width 1243 height 43
click at [647, 499] on video at bounding box center [619, 348] width 1238 height 696
click at [646, 499] on video at bounding box center [619, 348] width 1238 height 696
click at [400, 554] on video at bounding box center [619, 348] width 1238 height 696
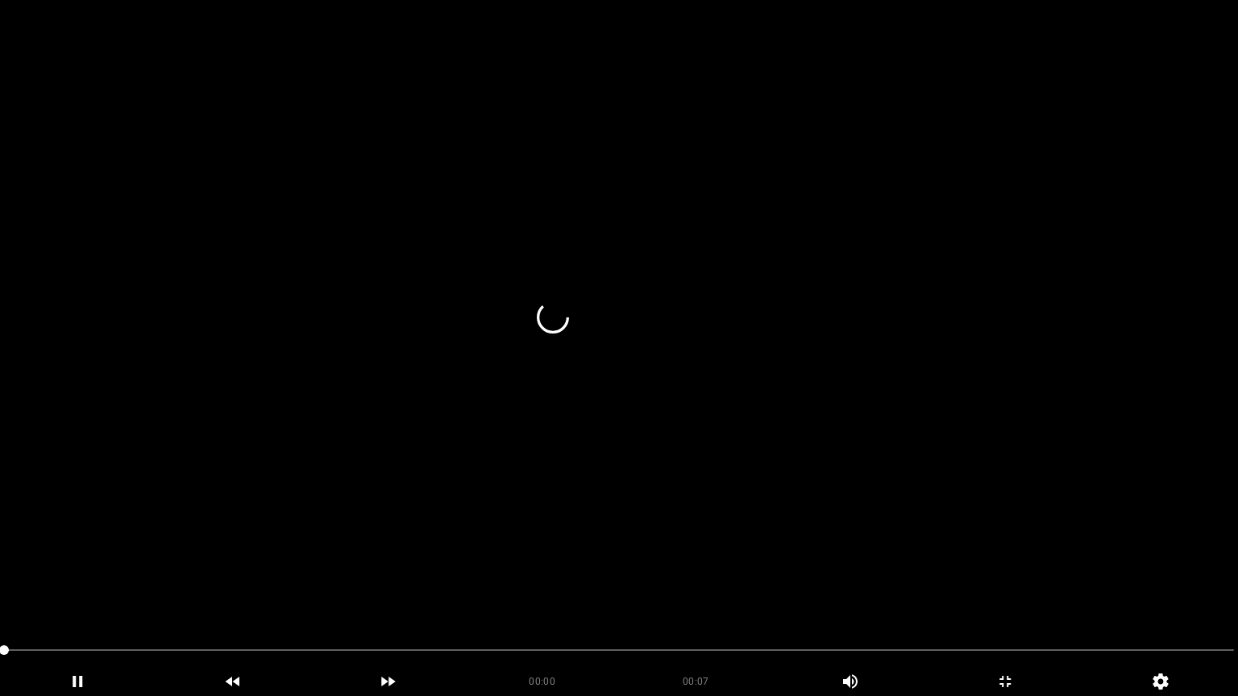
drag, startPoint x: 41, startPoint y: 651, endPoint x: 98, endPoint y: 654, distance: 56.5
click at [98, 588] on span at bounding box center [619, 651] width 1230 height 26
drag, startPoint x: 21, startPoint y: 654, endPoint x: 0, endPoint y: 654, distance: 21.0
click at [0, 588] on div at bounding box center [619, 652] width 1243 height 43
click at [359, 588] on video at bounding box center [619, 348] width 1238 height 696
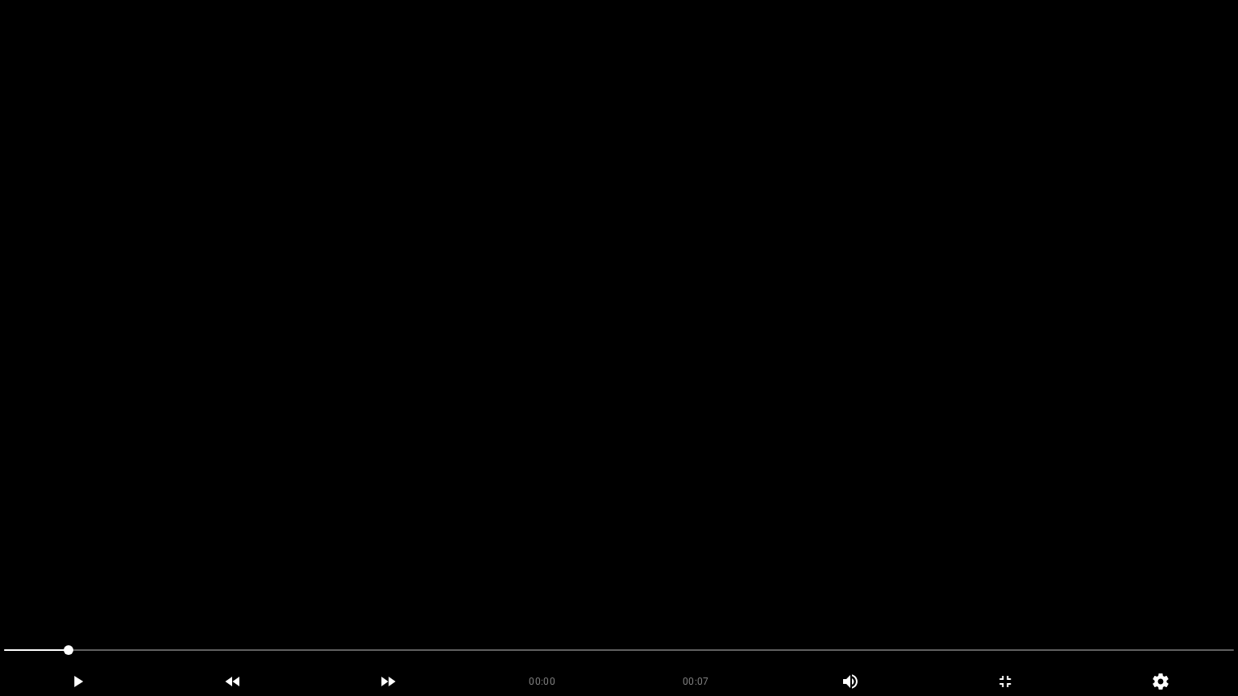
click at [396, 588] on video at bounding box center [619, 348] width 1238 height 696
click at [683, 580] on video at bounding box center [619, 348] width 1238 height 696
click at [684, 579] on video at bounding box center [619, 348] width 1238 height 696
click at [1011, 588] on icon "add" at bounding box center [1006, 681] width 154 height 19
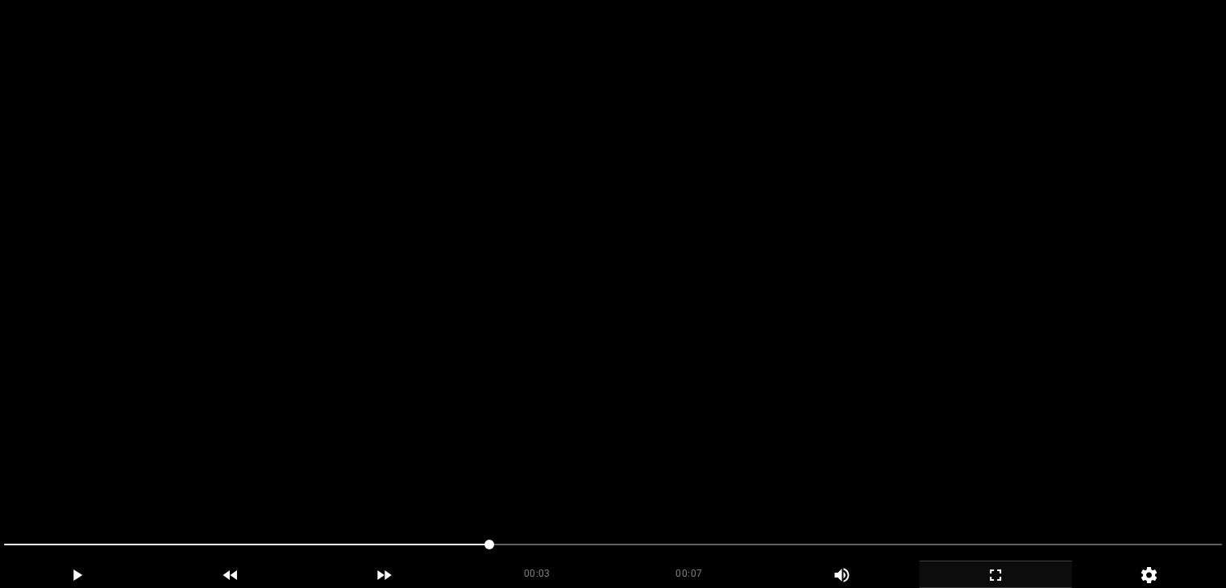
scroll to position [161, 0]
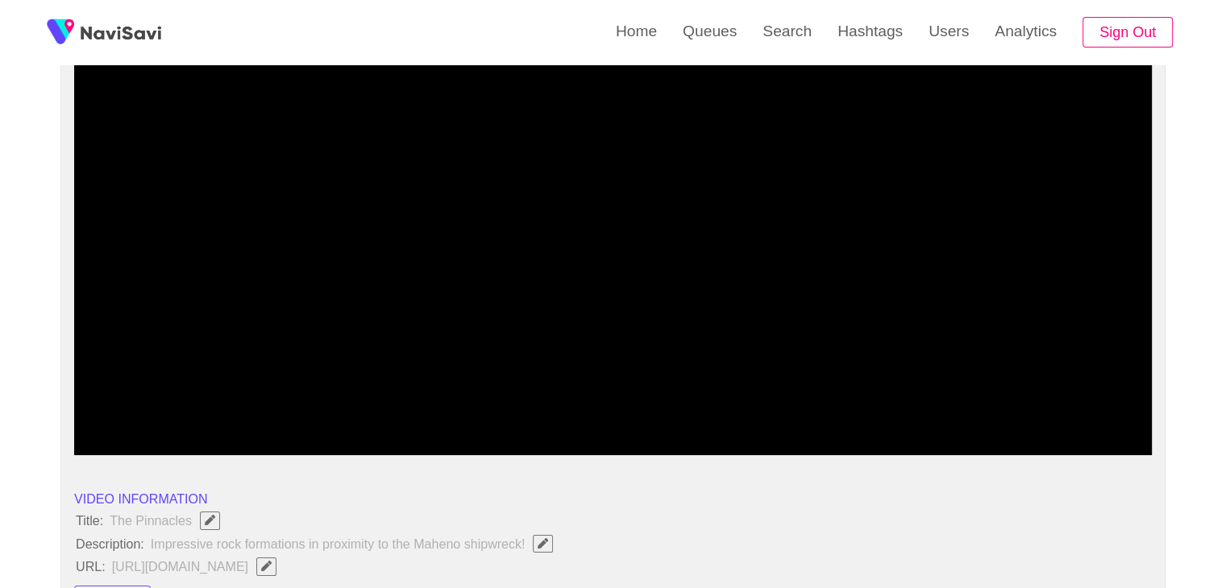
drag, startPoint x: 0, startPoint y: 405, endPoint x: 38, endPoint y: 384, distance: 43.3
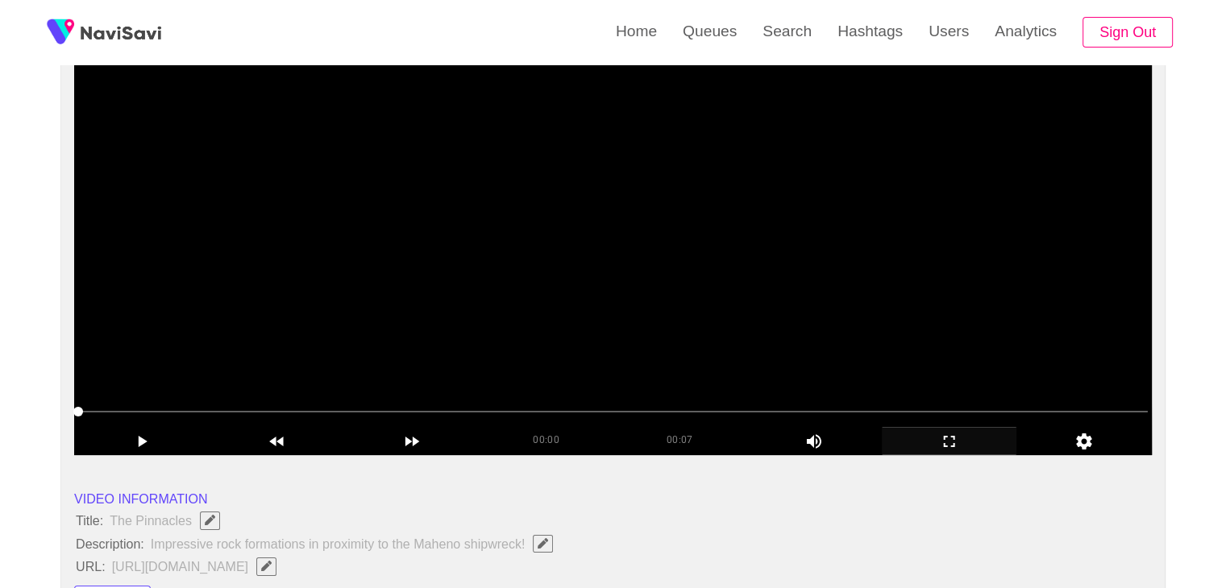
click at [378, 332] on video at bounding box center [613, 253] width 1078 height 403
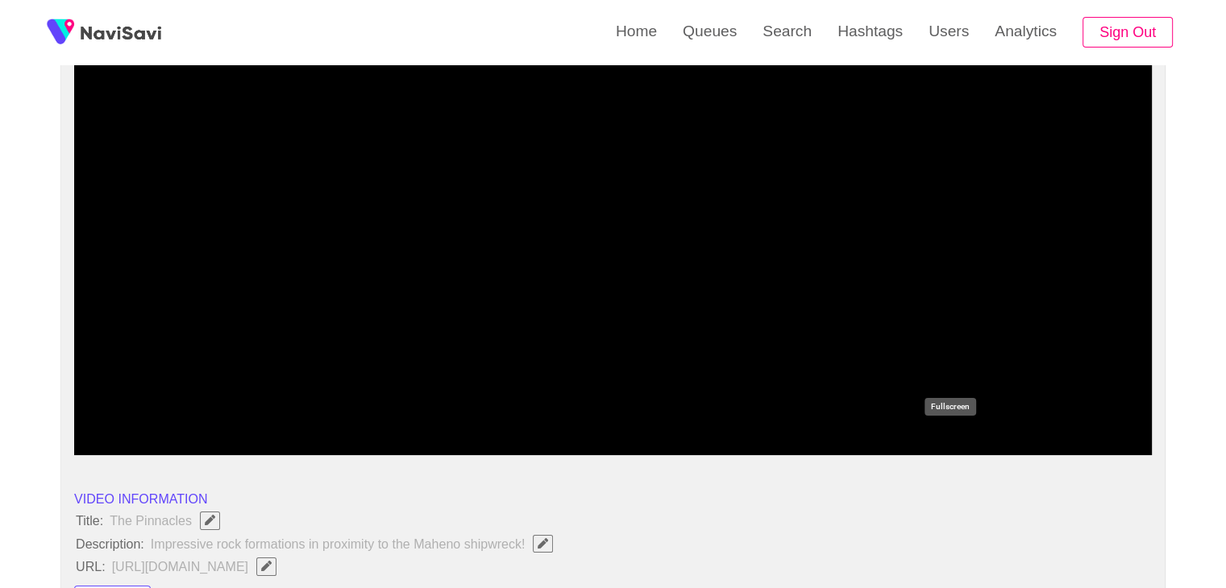
click at [921, 433] on icon "add" at bounding box center [950, 441] width 134 height 19
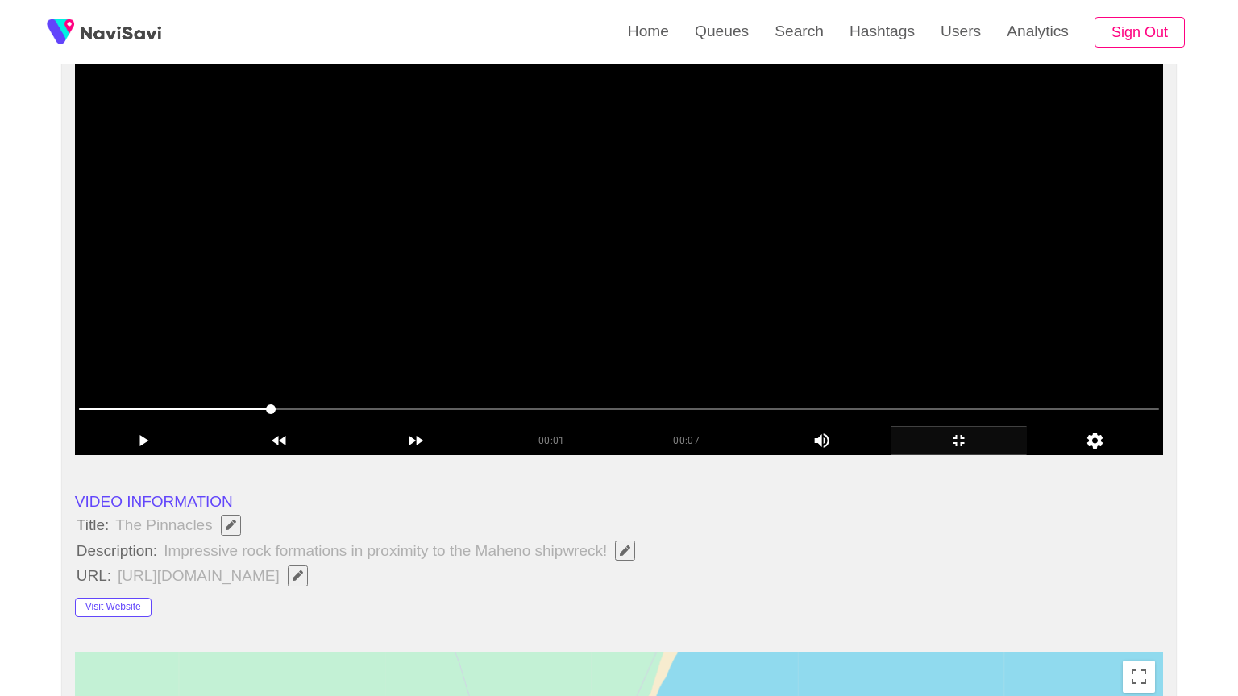
drag, startPoint x: 783, startPoint y: 442, endPoint x: 787, endPoint y: 451, distance: 9.4
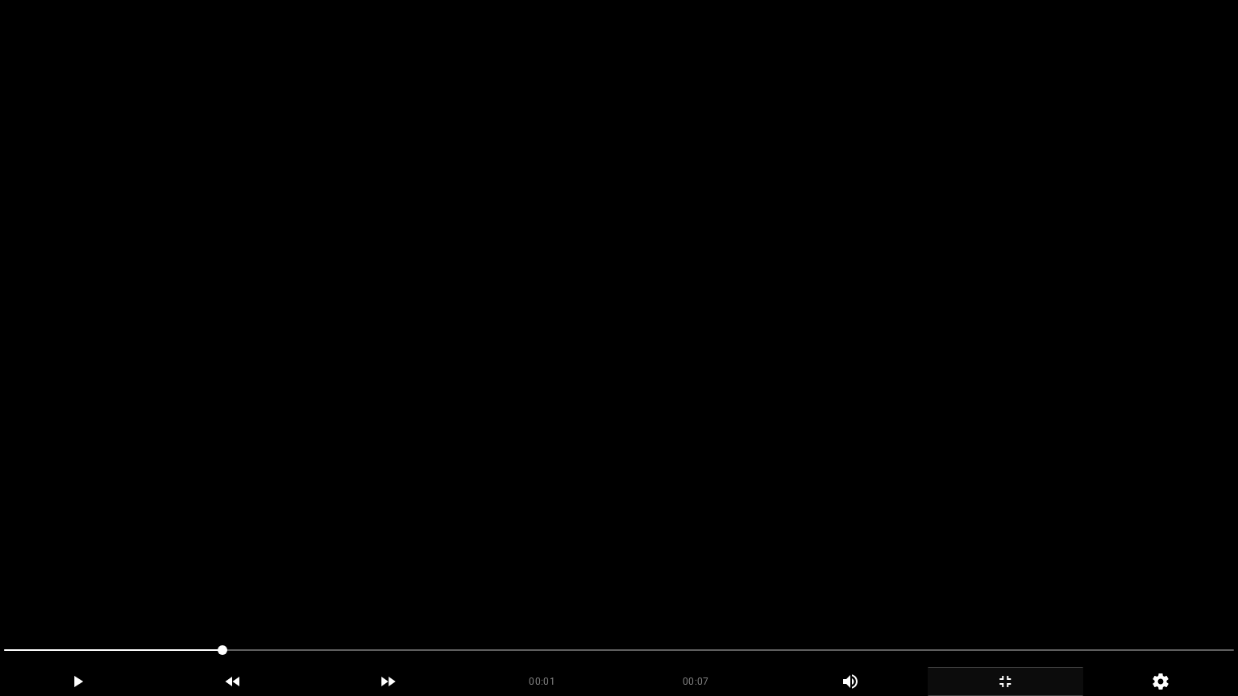
click at [783, 444] on video at bounding box center [619, 348] width 1238 height 696
click at [787, 455] on video at bounding box center [619, 348] width 1238 height 696
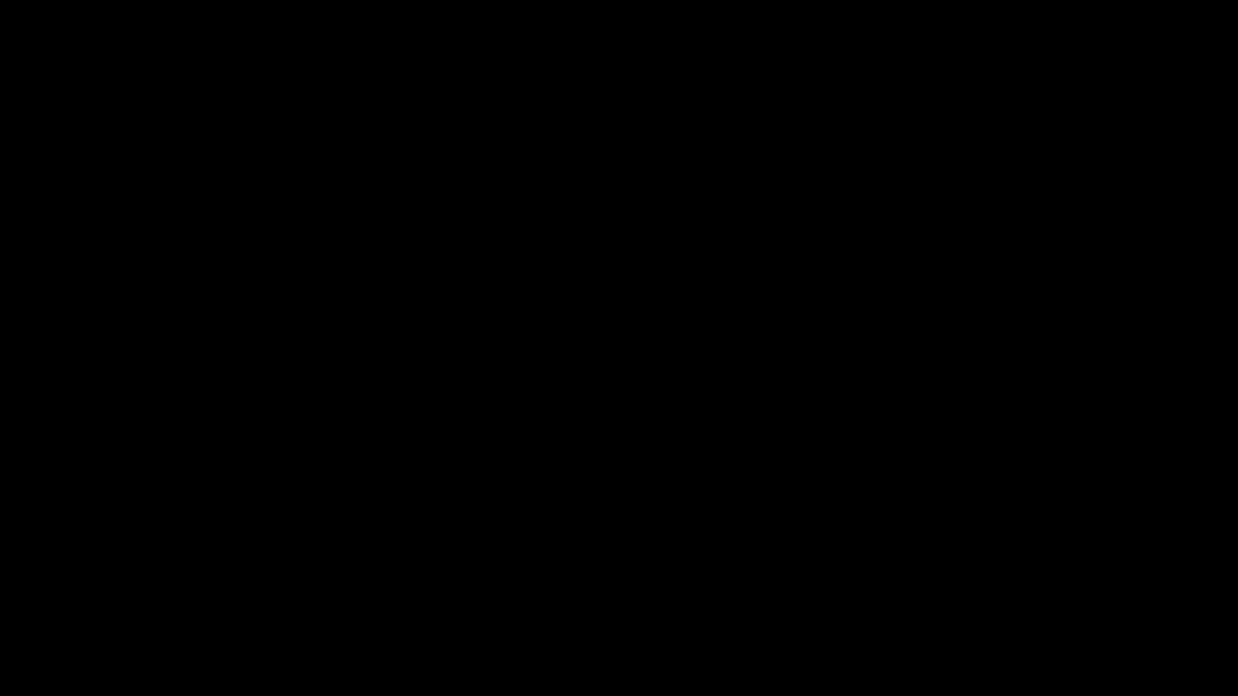
click at [465, 588] on span at bounding box center [619, 651] width 1230 height 26
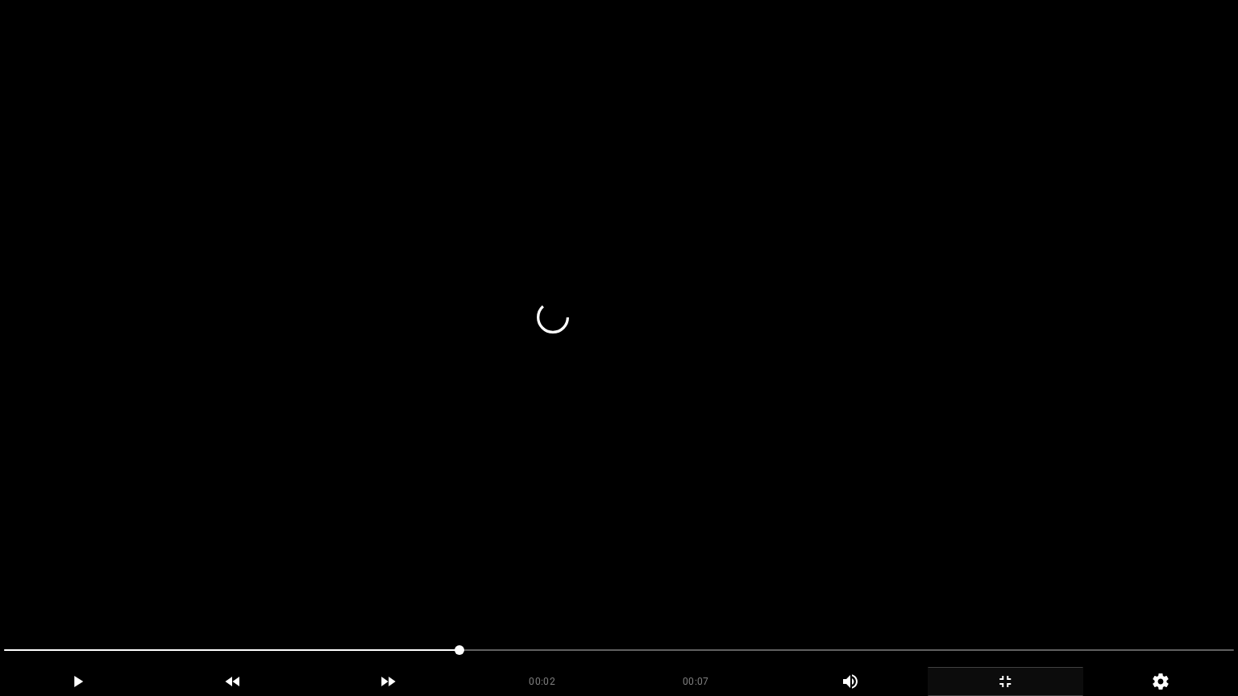
click at [596, 588] on video at bounding box center [619, 348] width 1238 height 696
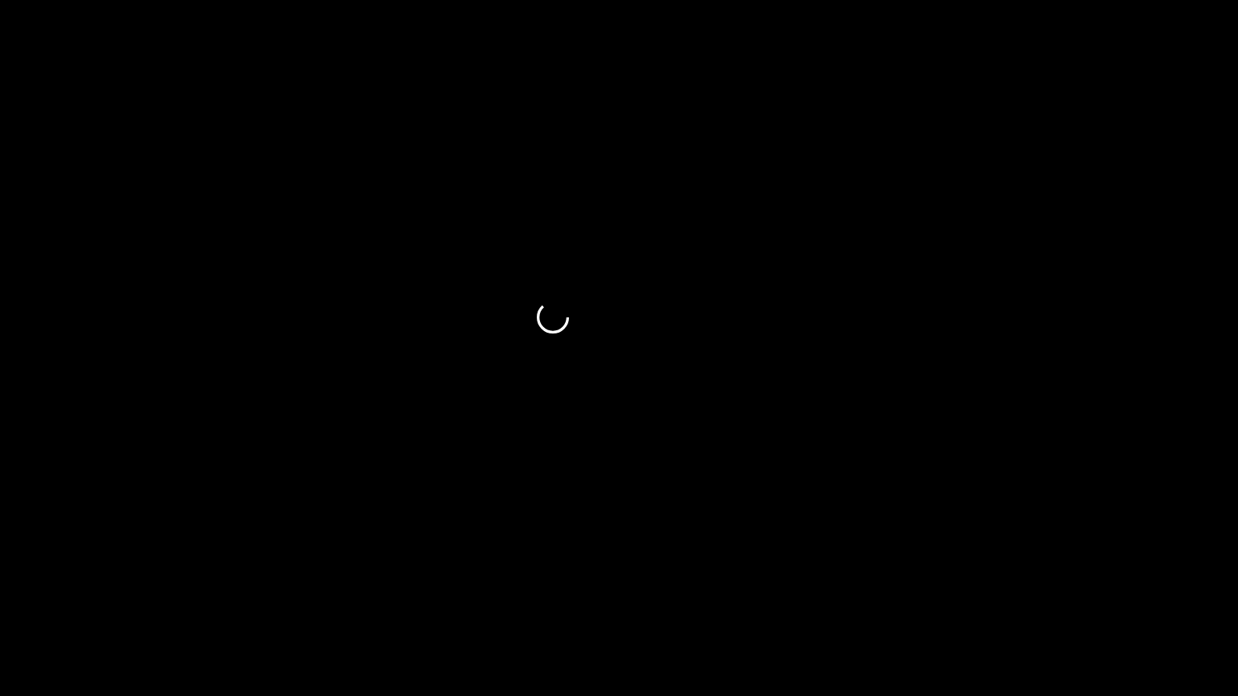
drag, startPoint x: 311, startPoint y: 664, endPoint x: 244, endPoint y: 665, distance: 66.9
click at [284, 588] on div at bounding box center [619, 652] width 1243 height 43
drag, startPoint x: 181, startPoint y: 667, endPoint x: 61, endPoint y: 662, distance: 119.4
click at [61, 588] on span at bounding box center [619, 651] width 1230 height 26
click at [0, 588] on div at bounding box center [619, 652] width 1243 height 43
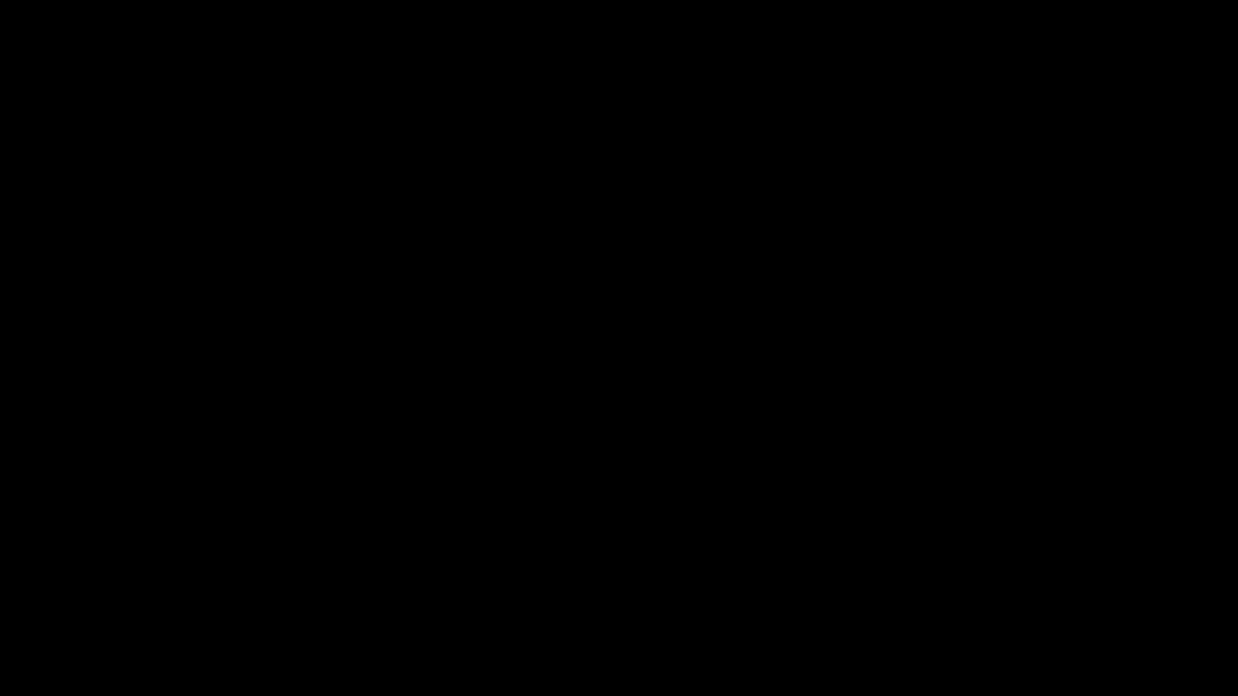
click at [403, 515] on video at bounding box center [619, 348] width 1238 height 696
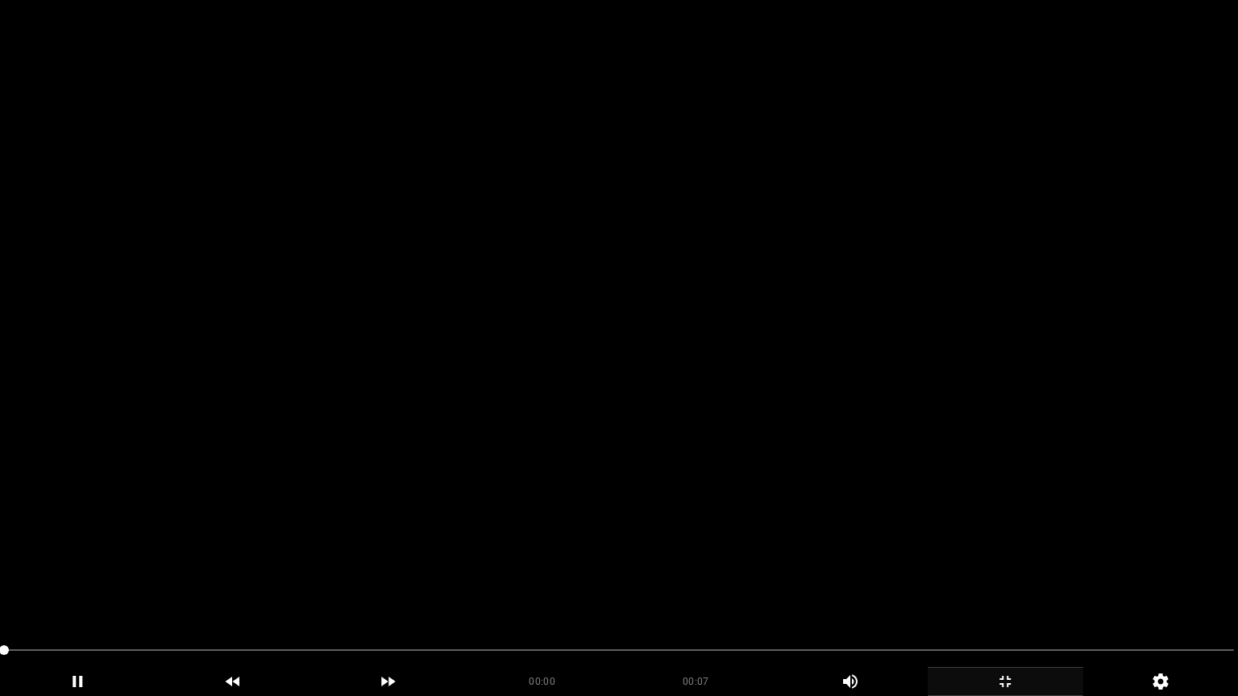
click at [339, 522] on video at bounding box center [619, 348] width 1238 height 696
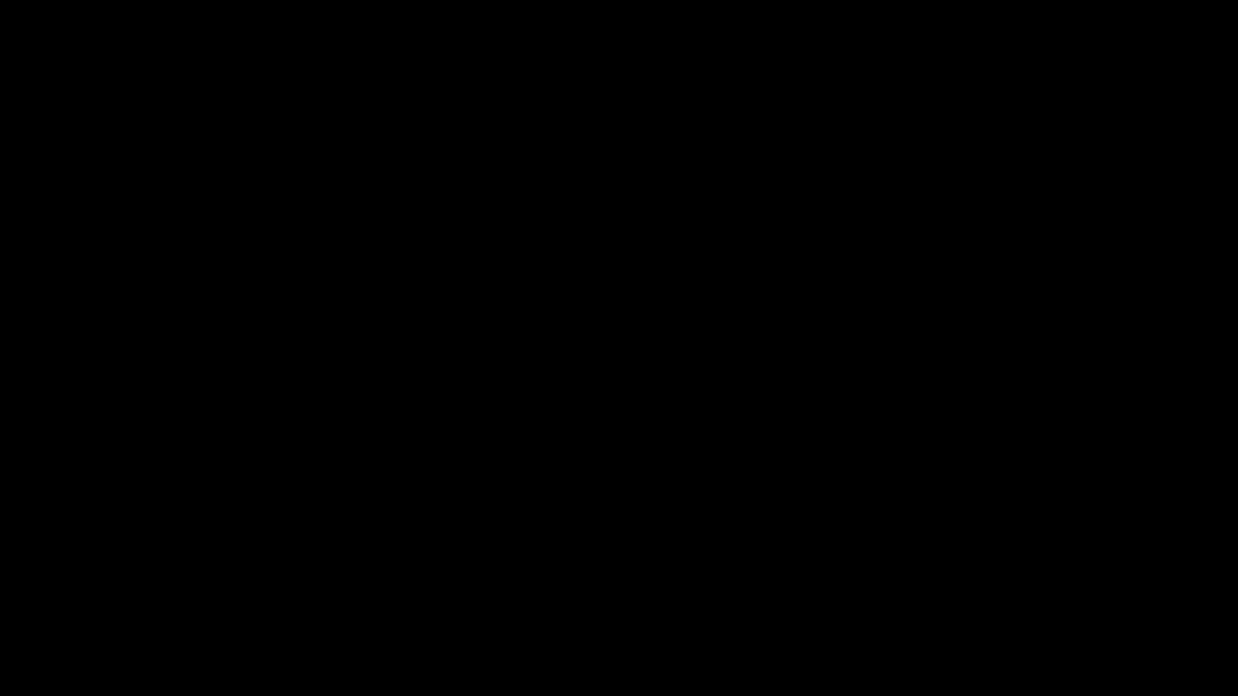
click at [1035, 588] on icon "add" at bounding box center [1006, 681] width 154 height 19
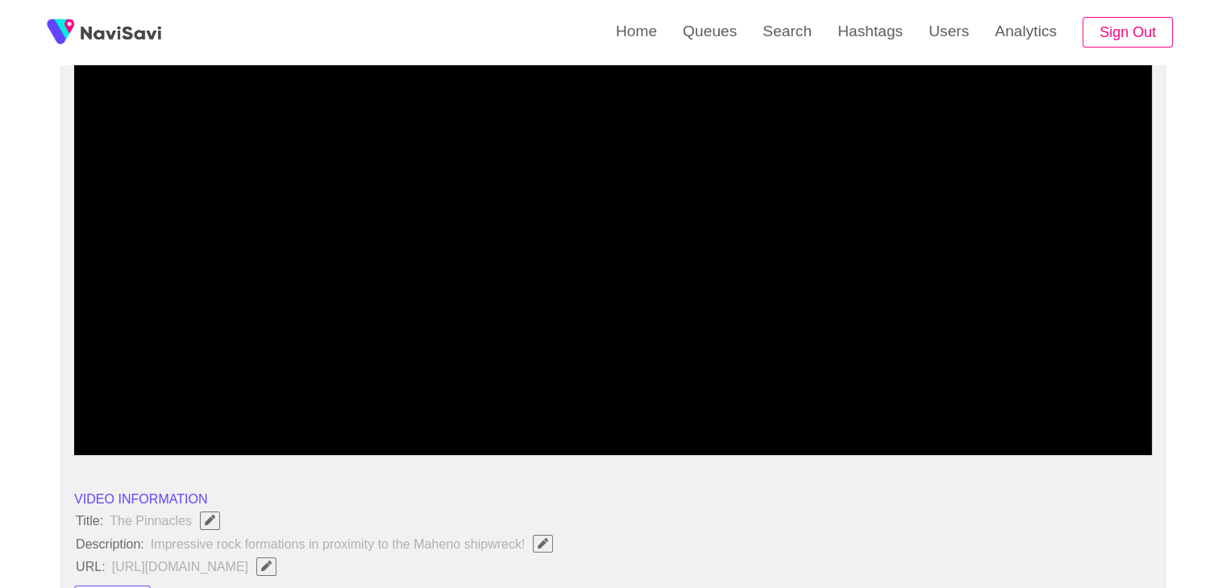
click at [941, 412] on span at bounding box center [613, 412] width 1070 height 26
click at [1003, 412] on span at bounding box center [613, 412] width 1070 height 26
click at [908, 429] on div "00:06 00:07 Picture In Picture 1" at bounding box center [613, 427] width 1078 height 56
click at [968, 411] on span at bounding box center [613, 412] width 1070 height 2
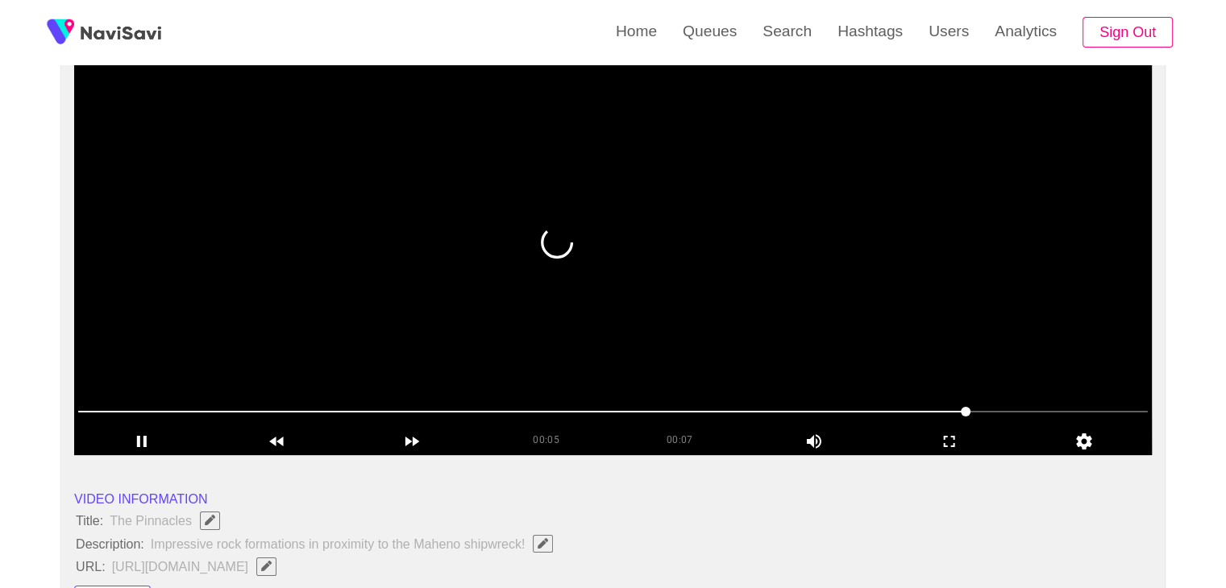
click at [999, 352] on video at bounding box center [613, 253] width 1078 height 403
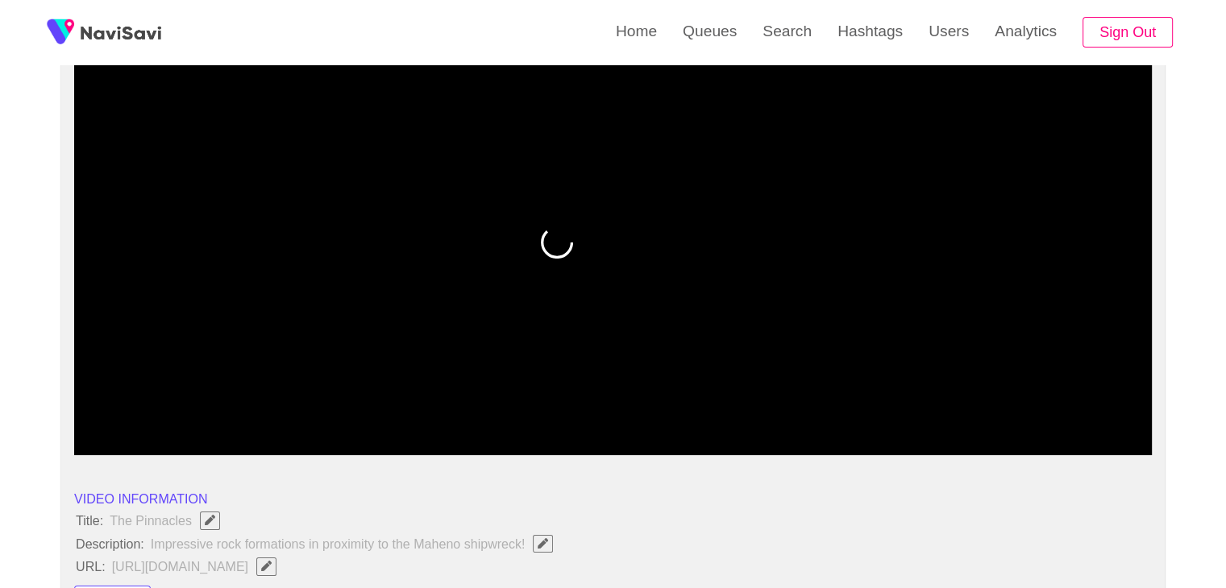
drag, startPoint x: 916, startPoint y: 409, endPoint x: 900, endPoint y: 410, distance: 16.2
click at [900, 410] on span at bounding box center [613, 412] width 1070 height 26
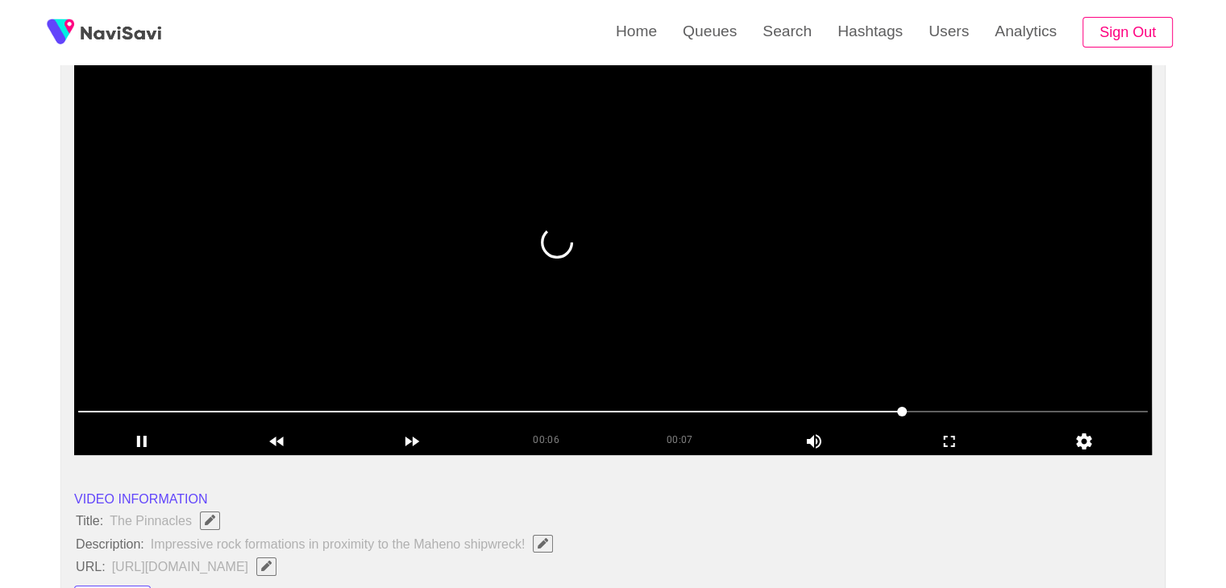
click at [993, 379] on video at bounding box center [613, 253] width 1078 height 403
click at [877, 345] on video at bounding box center [613, 253] width 1078 height 403
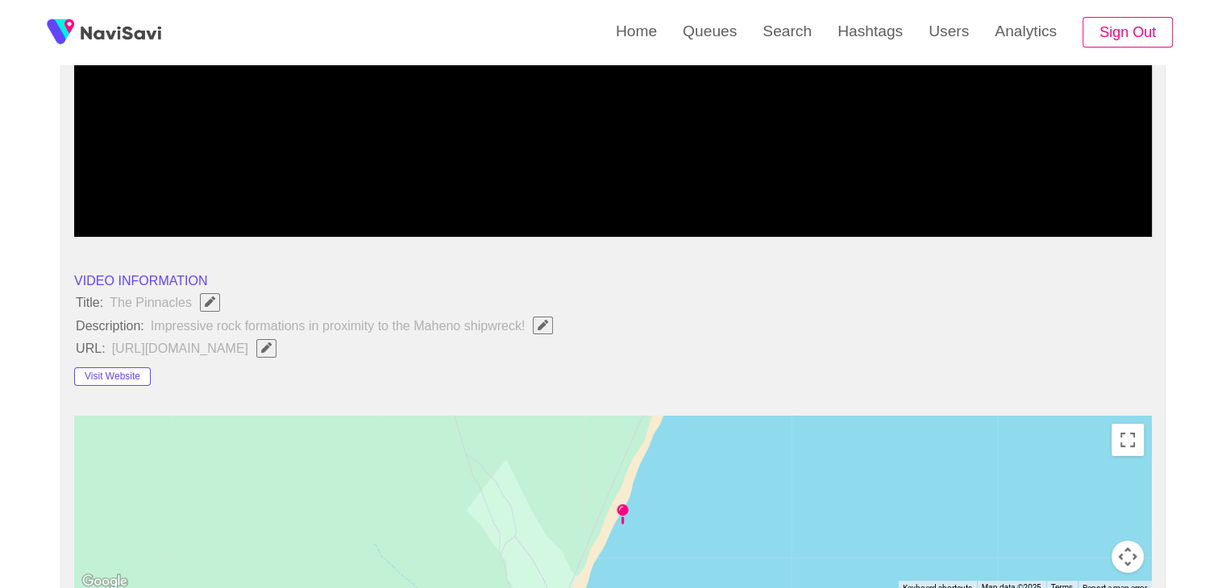
scroll to position [403, 0]
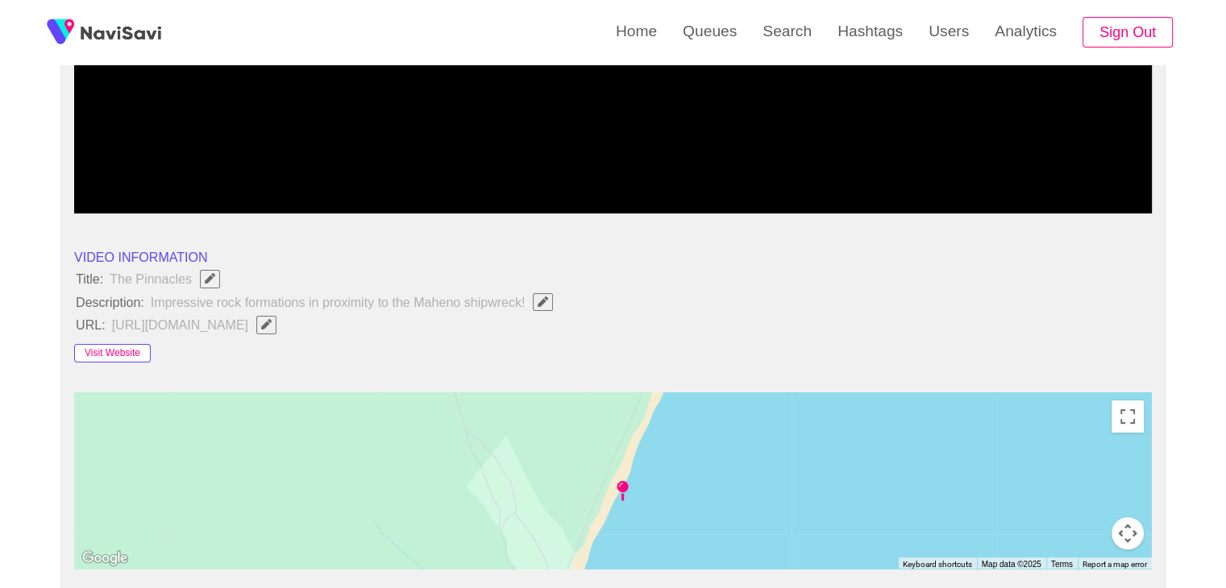
click at [122, 353] on button "Visit Website" at bounding box center [112, 353] width 77 height 19
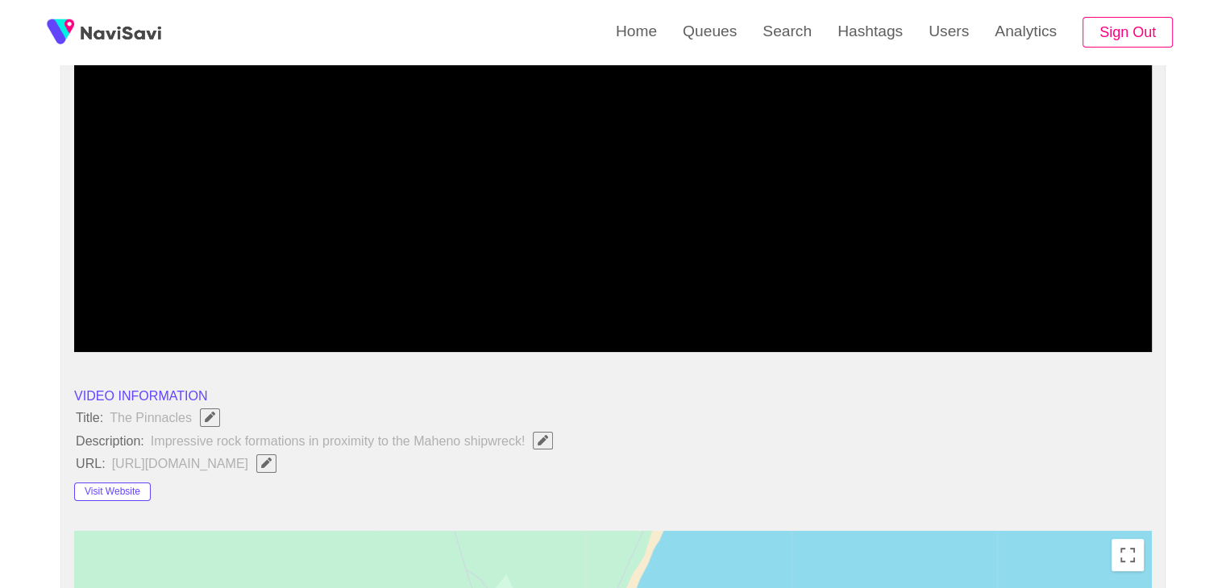
scroll to position [242, 0]
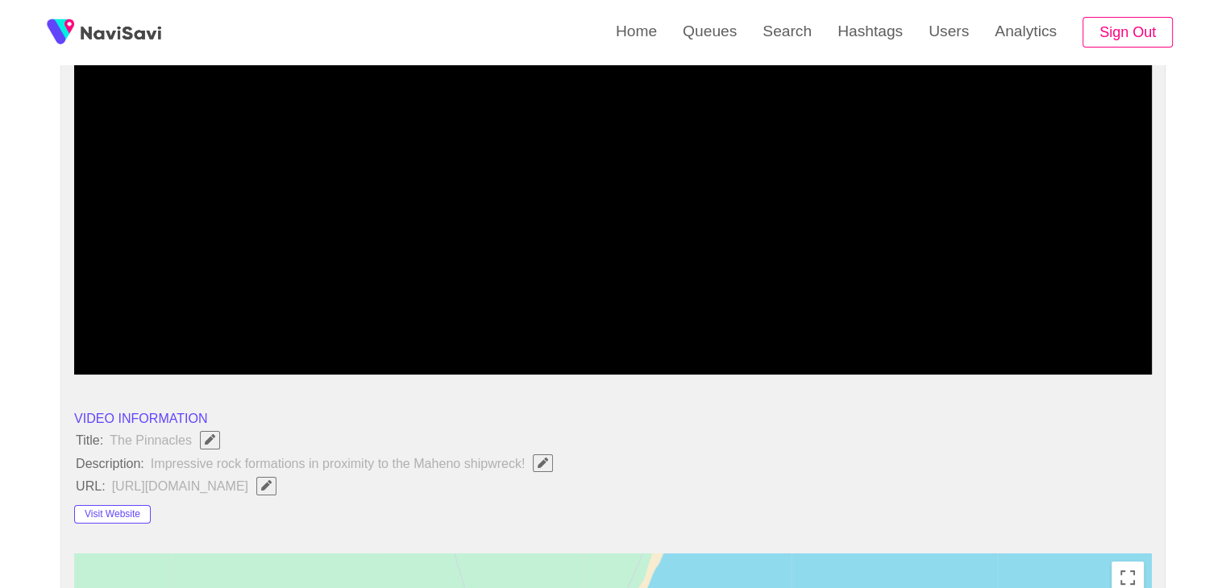
click at [584, 323] on span at bounding box center [613, 331] width 1070 height 26
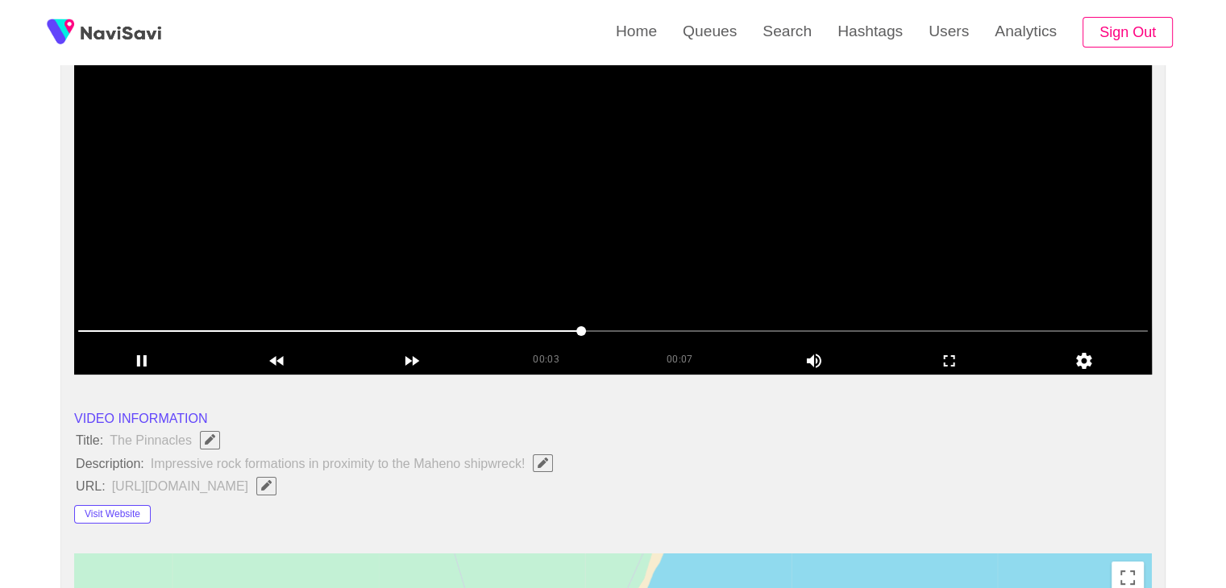
click at [690, 282] on video at bounding box center [613, 173] width 1078 height 403
click at [741, 281] on video at bounding box center [613, 173] width 1078 height 403
click at [838, 277] on video at bounding box center [613, 173] width 1078 height 403
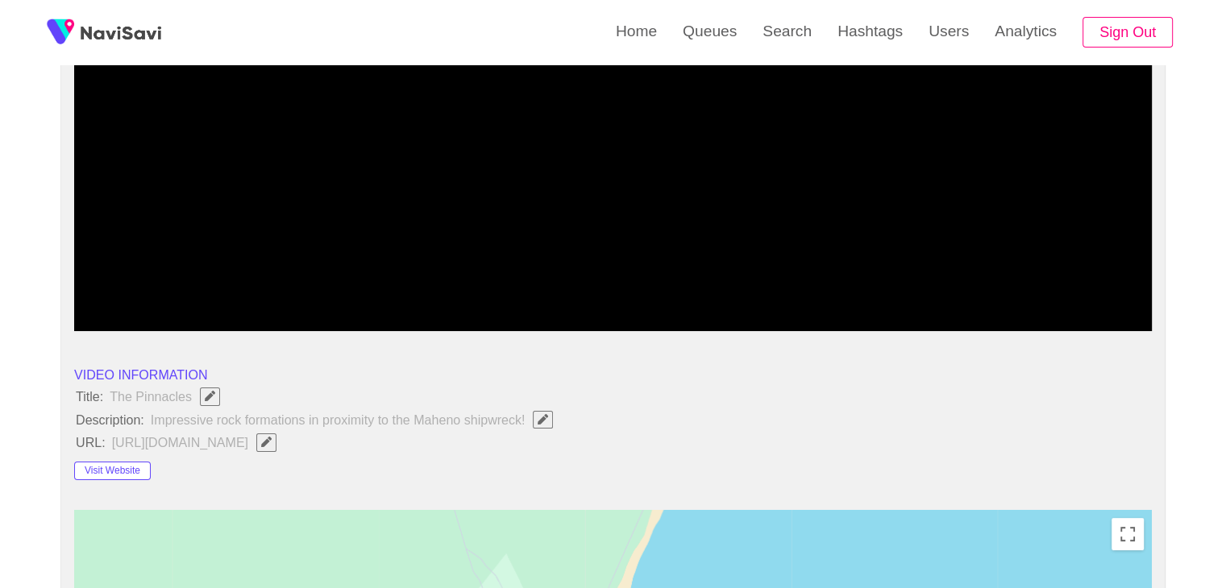
scroll to position [161, 0]
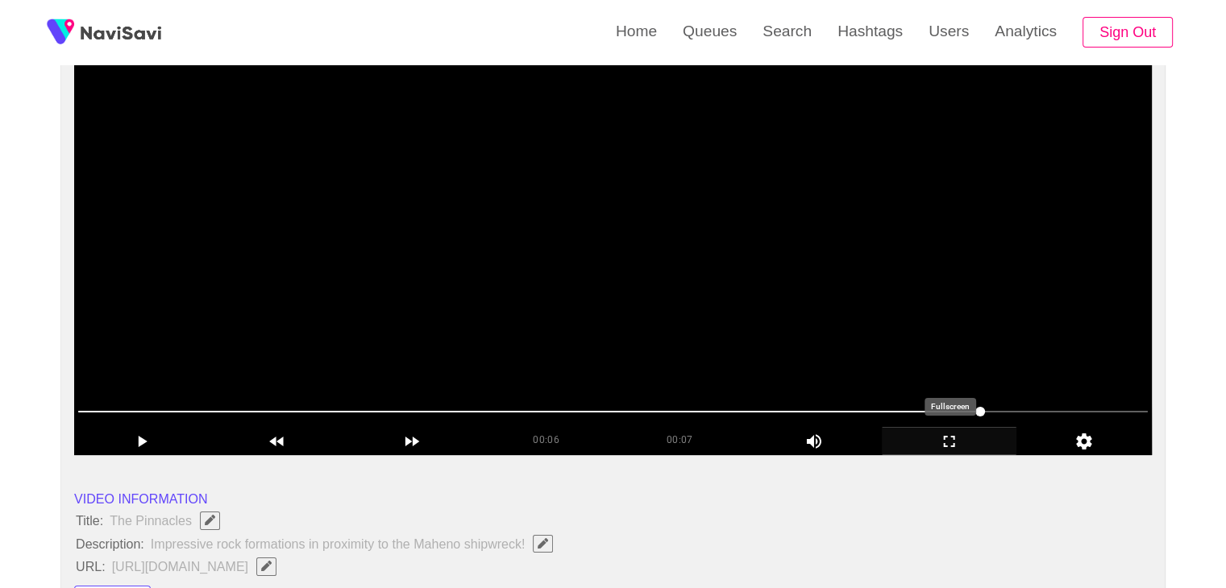
click at [948, 444] on icon "add" at bounding box center [950, 441] width 134 height 19
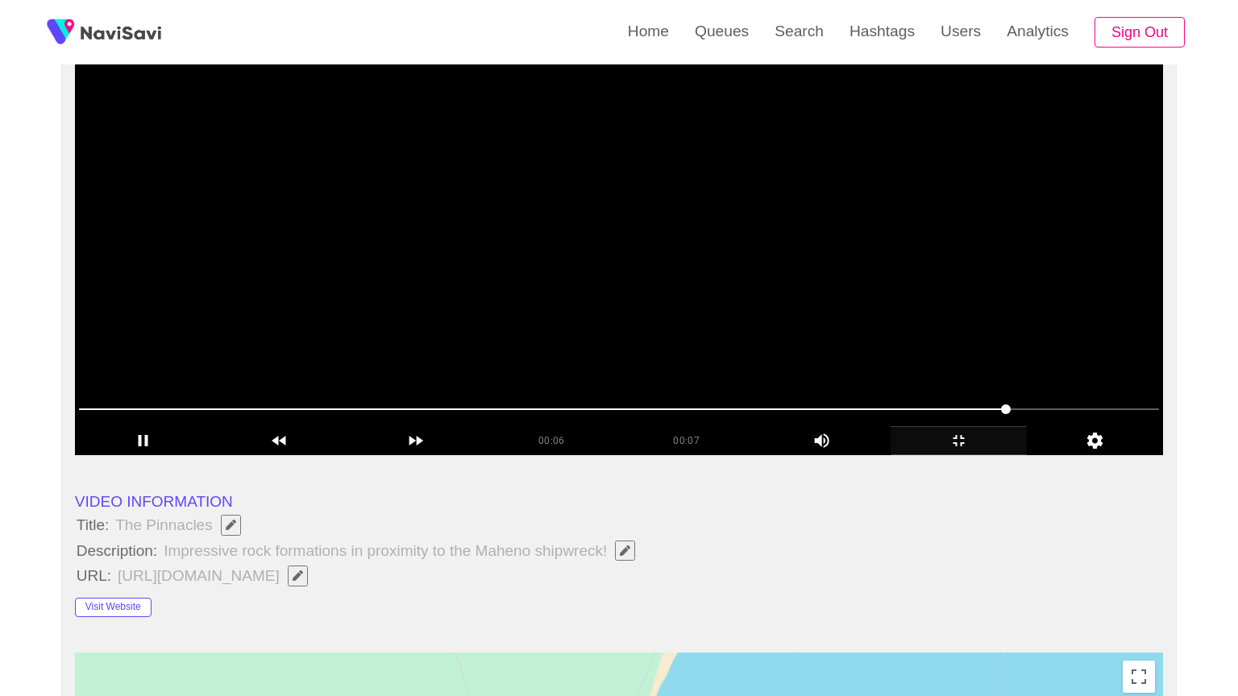
click at [812, 441] on video at bounding box center [619, 253] width 1088 height 403
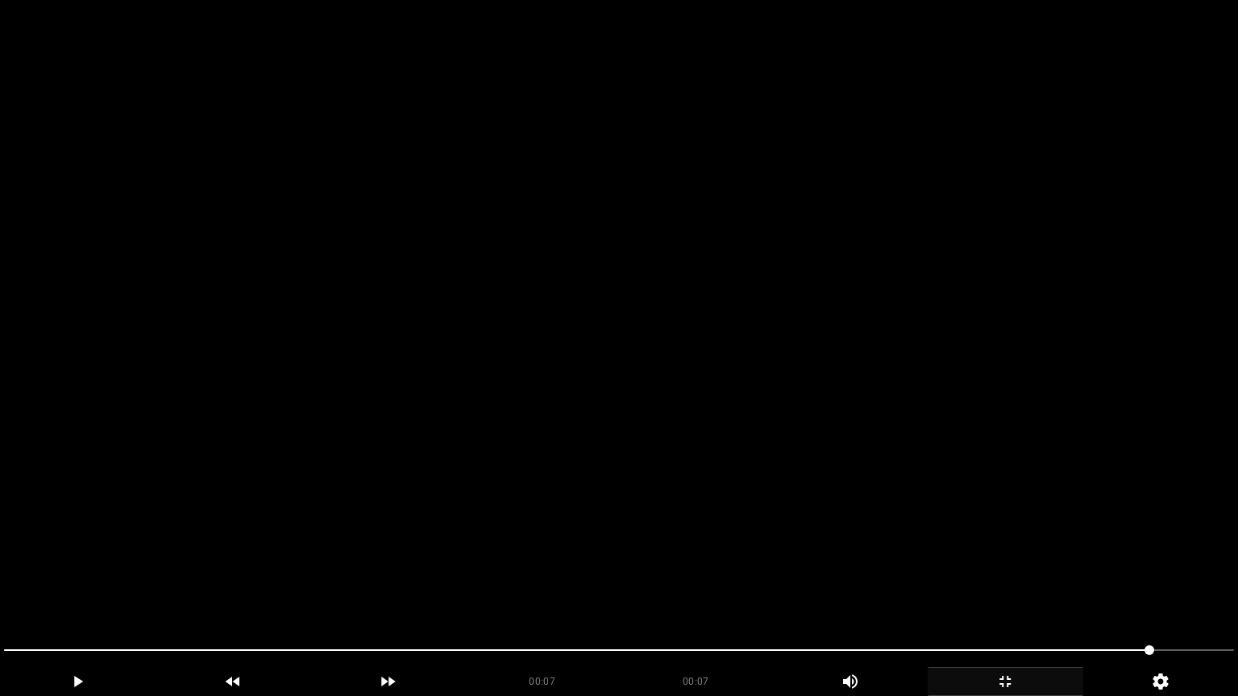
drag, startPoint x: 839, startPoint y: 457, endPoint x: 850, endPoint y: 484, distance: 28.6
click at [840, 459] on video at bounding box center [619, 348] width 1238 height 696
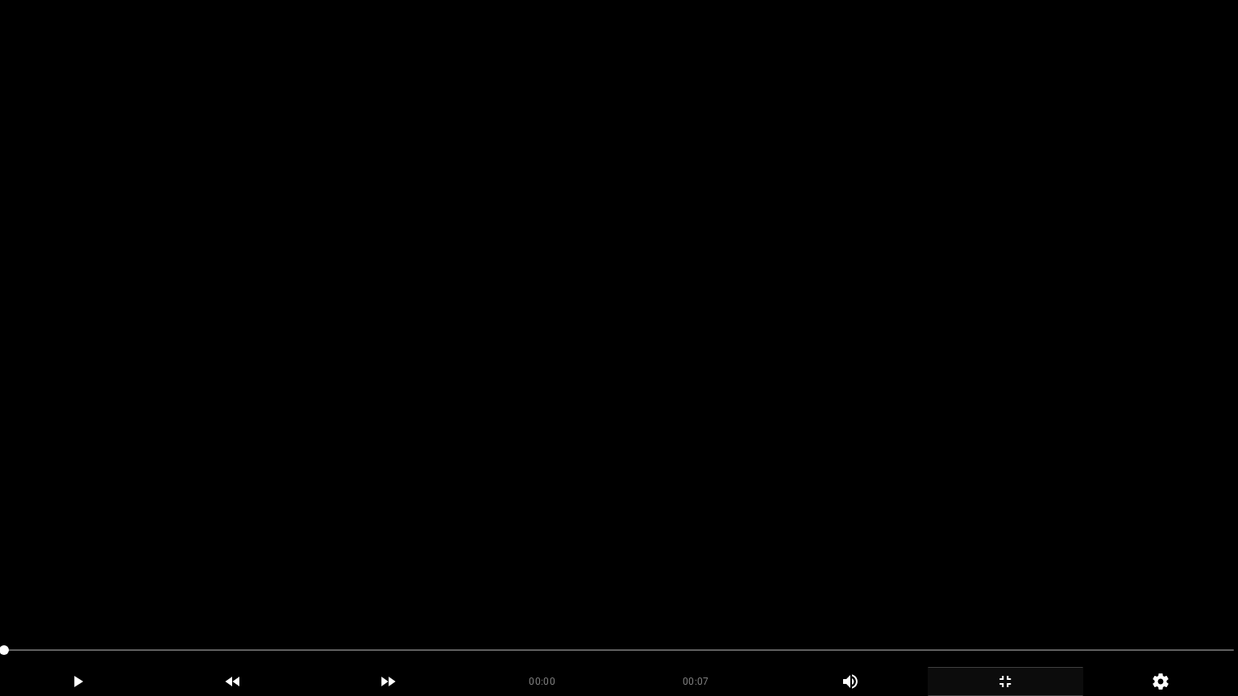
click at [759, 511] on video at bounding box center [619, 348] width 1238 height 696
click at [783, 514] on video at bounding box center [619, 348] width 1238 height 696
click at [789, 516] on video at bounding box center [619, 348] width 1238 height 696
click at [823, 526] on video at bounding box center [619, 348] width 1238 height 696
click at [909, 559] on video at bounding box center [619, 348] width 1238 height 696
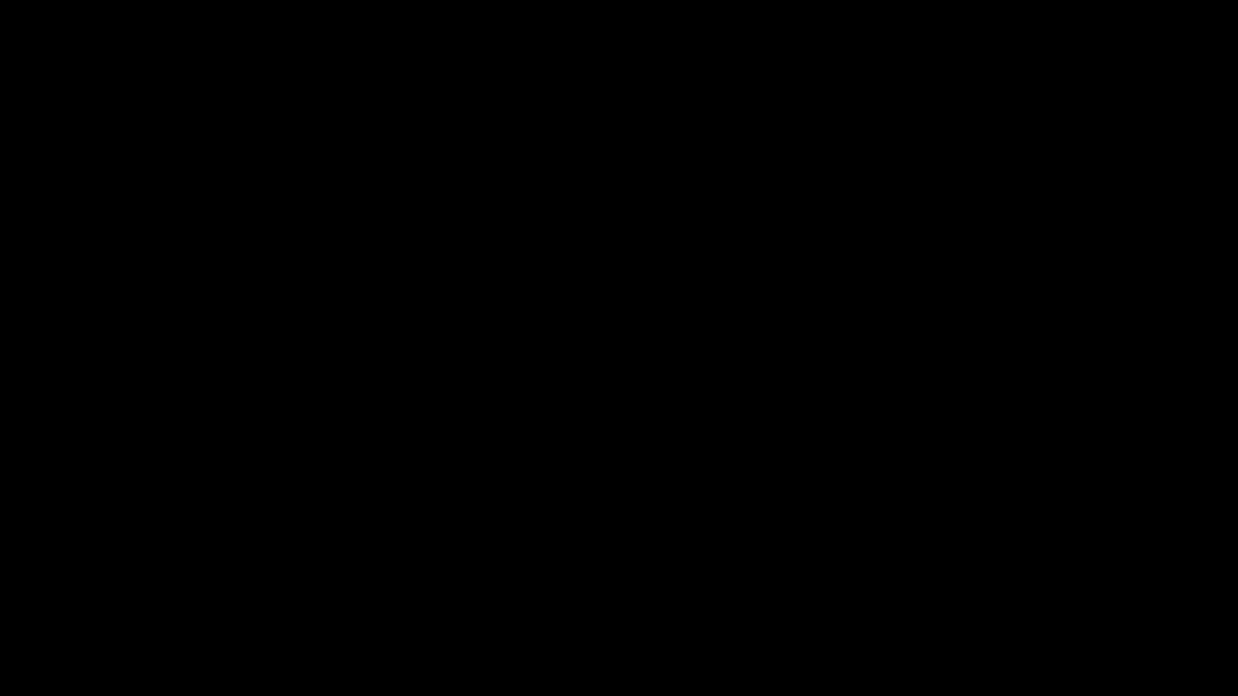
click at [1026, 588] on div "add" at bounding box center [1006, 681] width 156 height 29
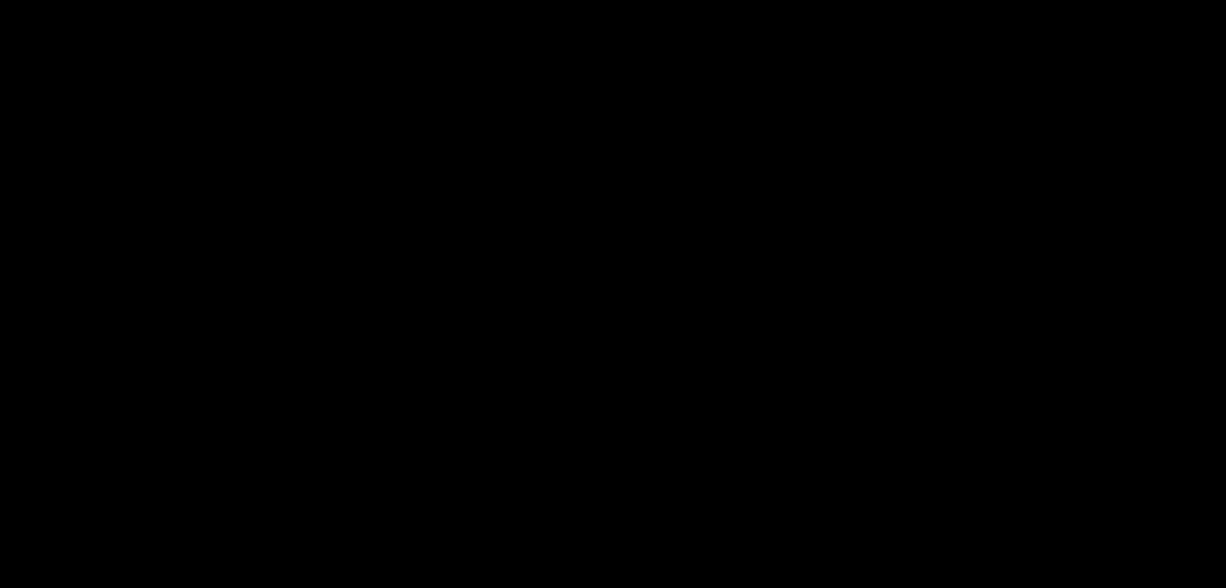
click at [700, 272] on video at bounding box center [613, 294] width 1226 height 588
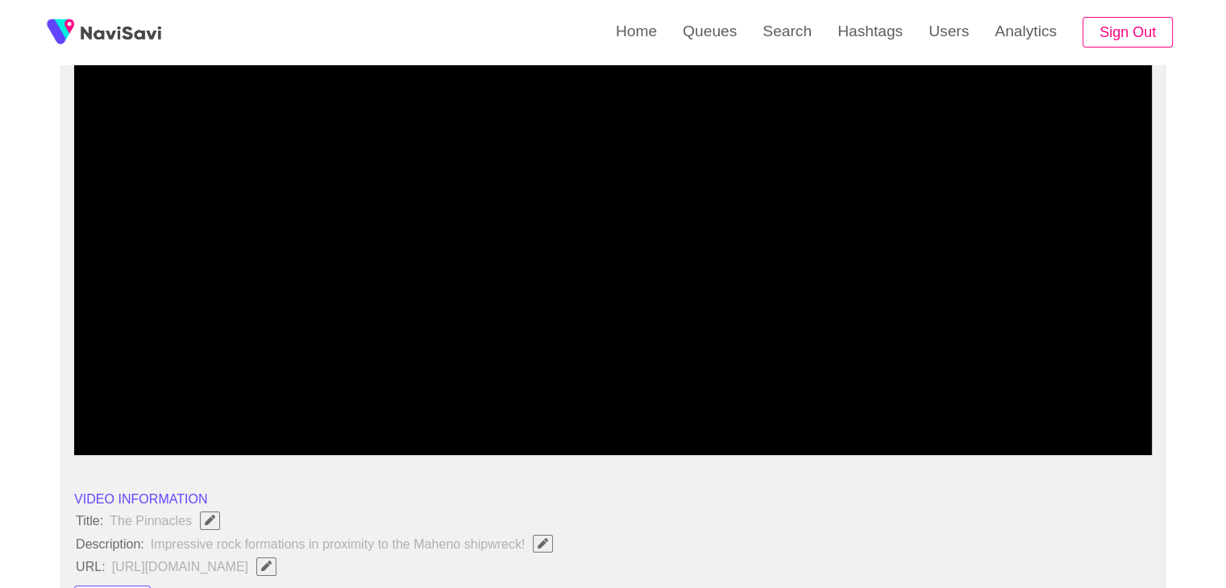
drag, startPoint x: 713, startPoint y: 276, endPoint x: 741, endPoint y: 293, distance: 32.9
click at [713, 277] on video at bounding box center [613, 253] width 1078 height 403
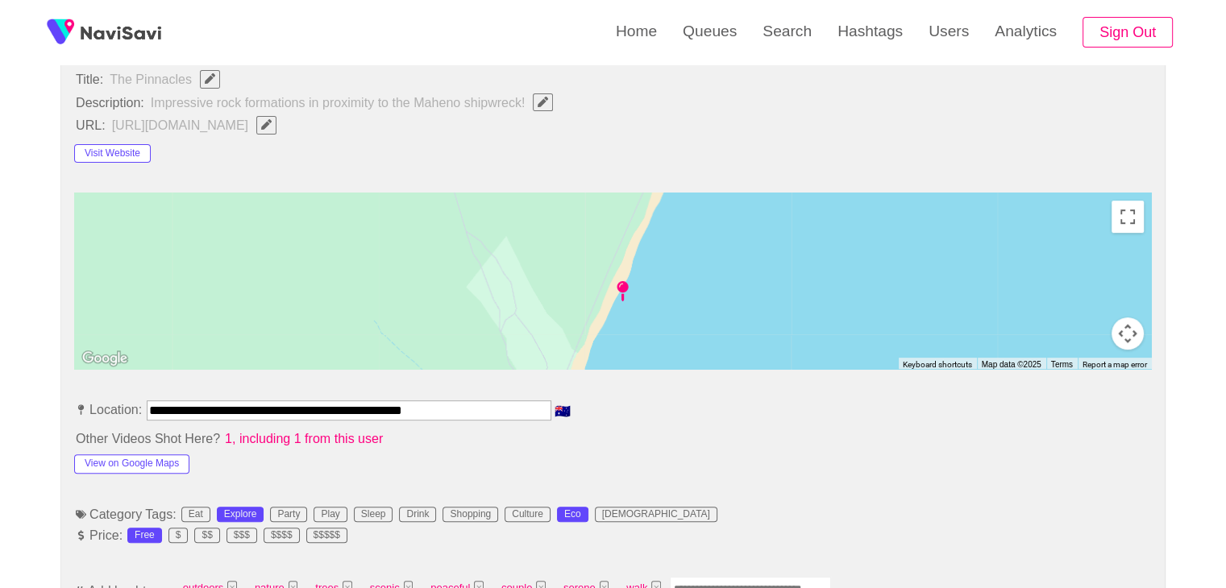
scroll to position [725, 0]
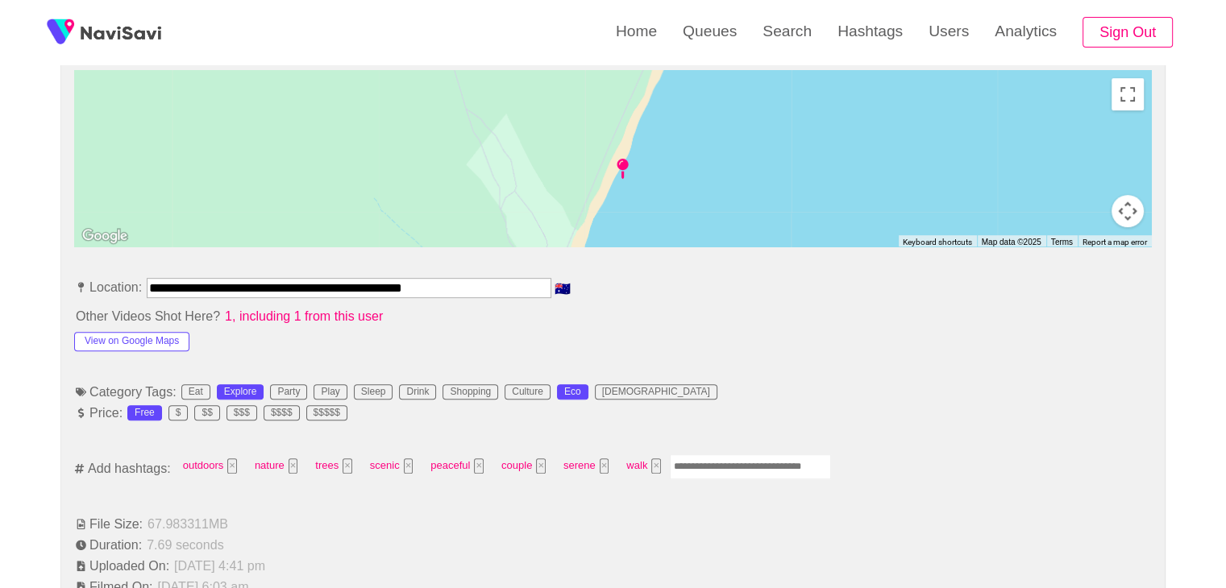
click at [709, 459] on input "Enter tag here and press return" at bounding box center [750, 467] width 161 height 25
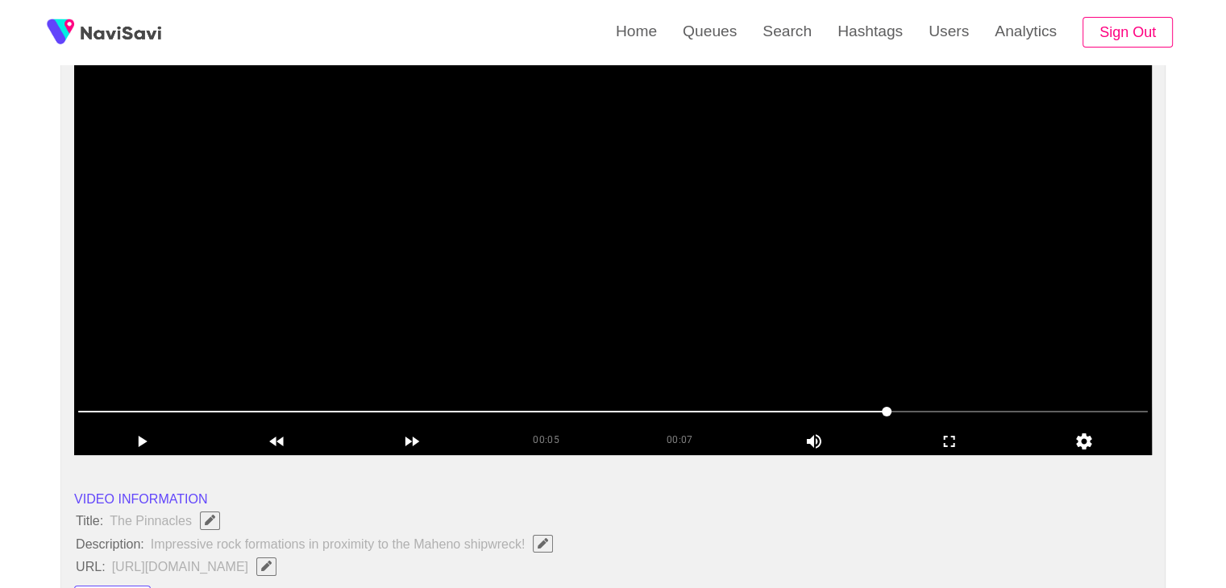
scroll to position [161, 0]
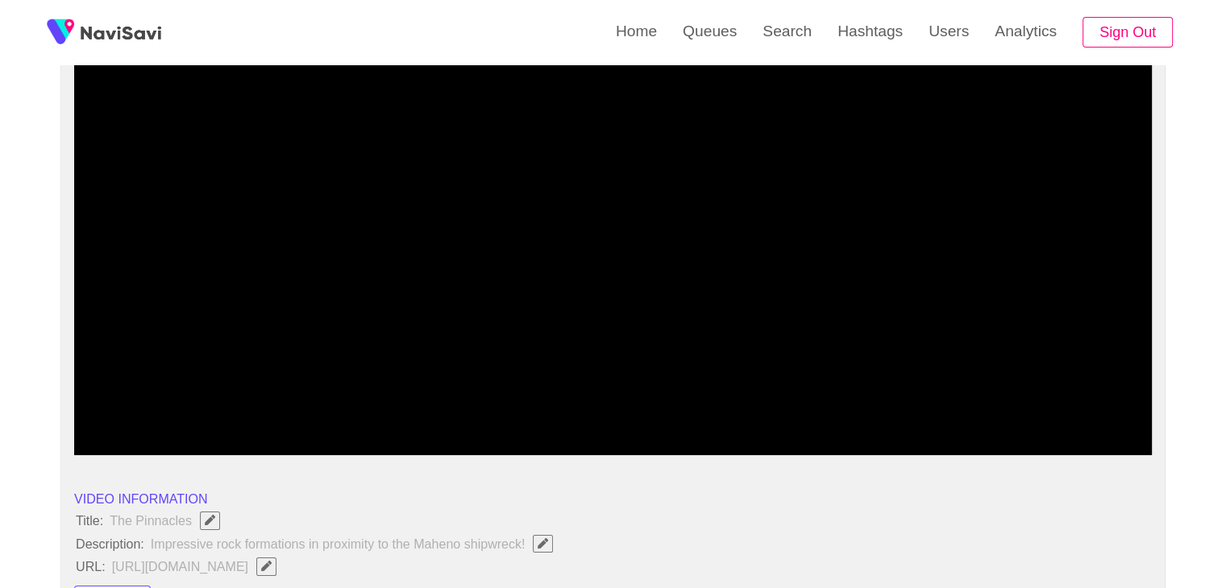
drag, startPoint x: 314, startPoint y: 406, endPoint x: 55, endPoint y: 413, distance: 258.8
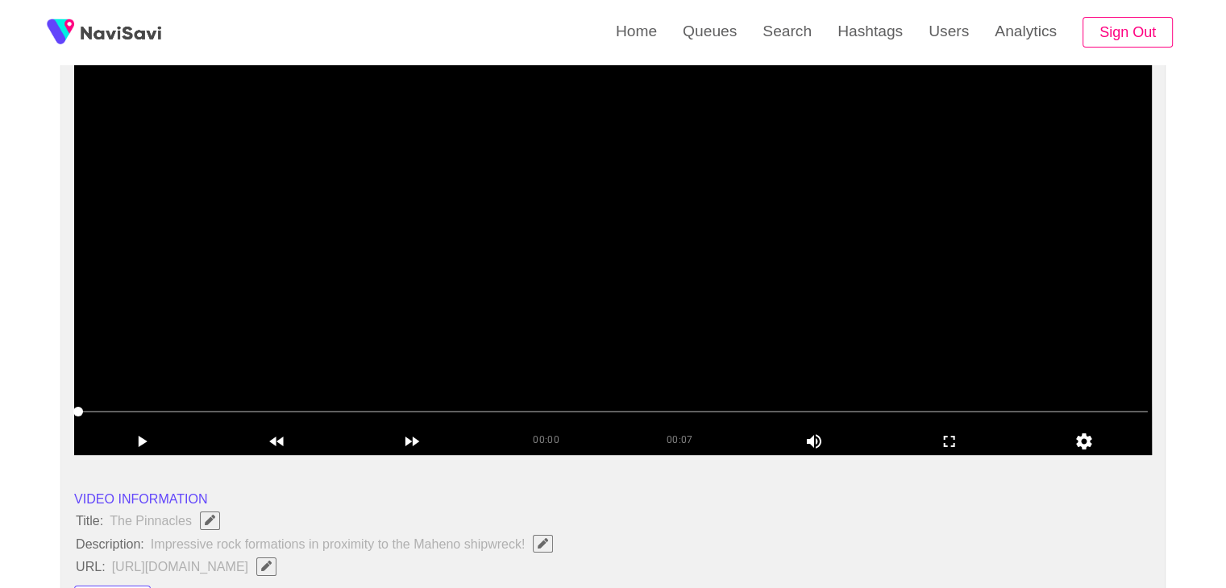
click at [474, 313] on video at bounding box center [613, 253] width 1078 height 403
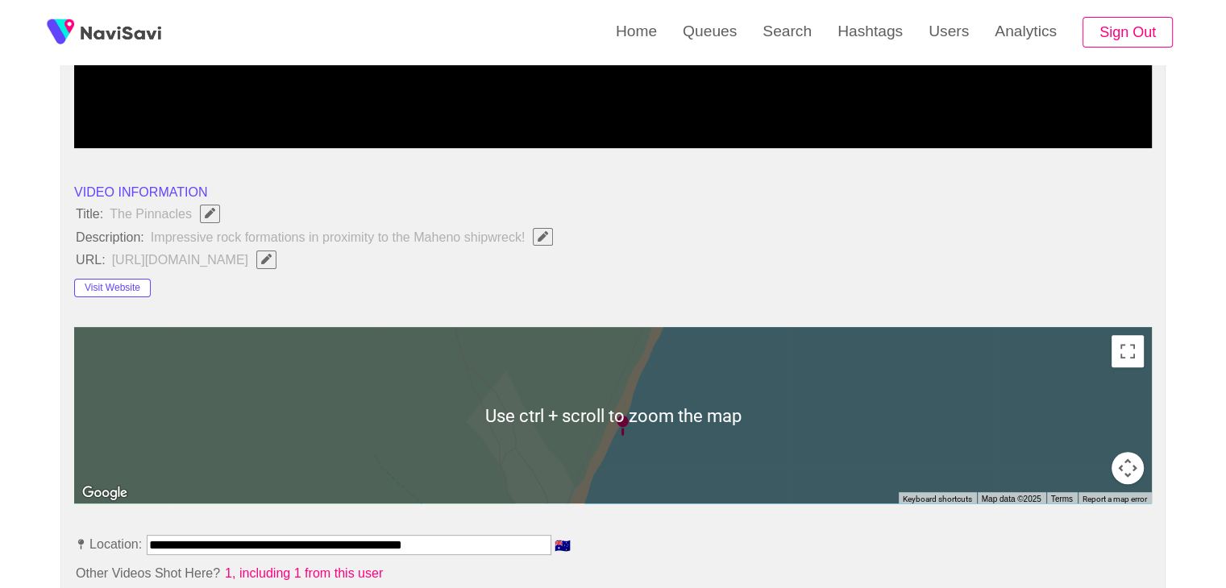
scroll to position [645, 0]
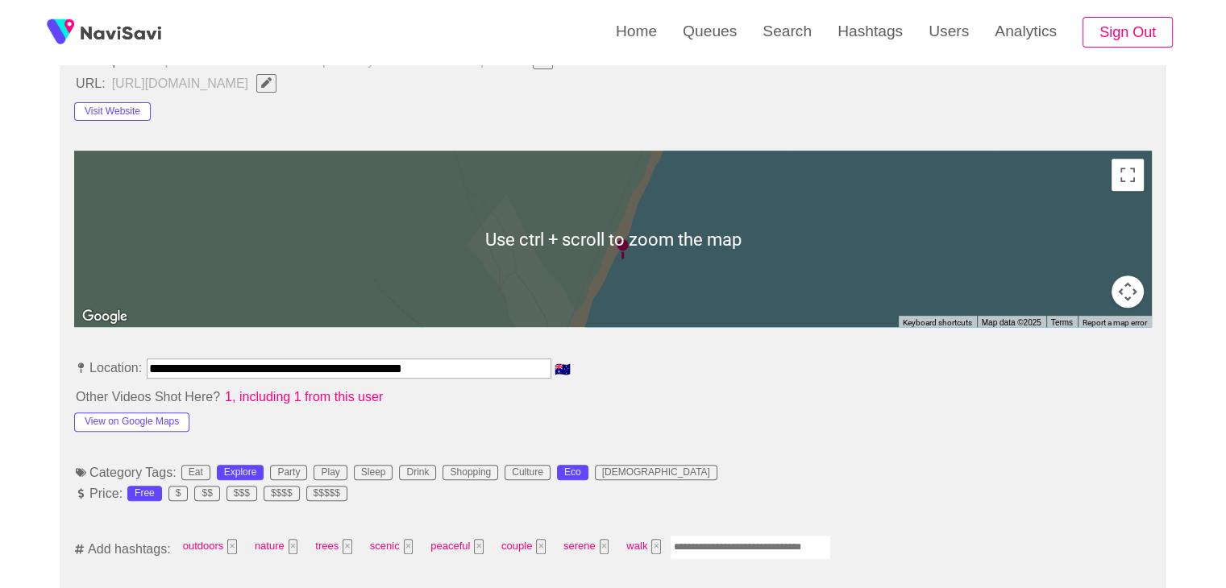
drag, startPoint x: 722, startPoint y: 543, endPoint x: 733, endPoint y: 545, distance: 11.4
click at [722, 544] on input "Enter tag here and press return" at bounding box center [750, 547] width 161 height 25
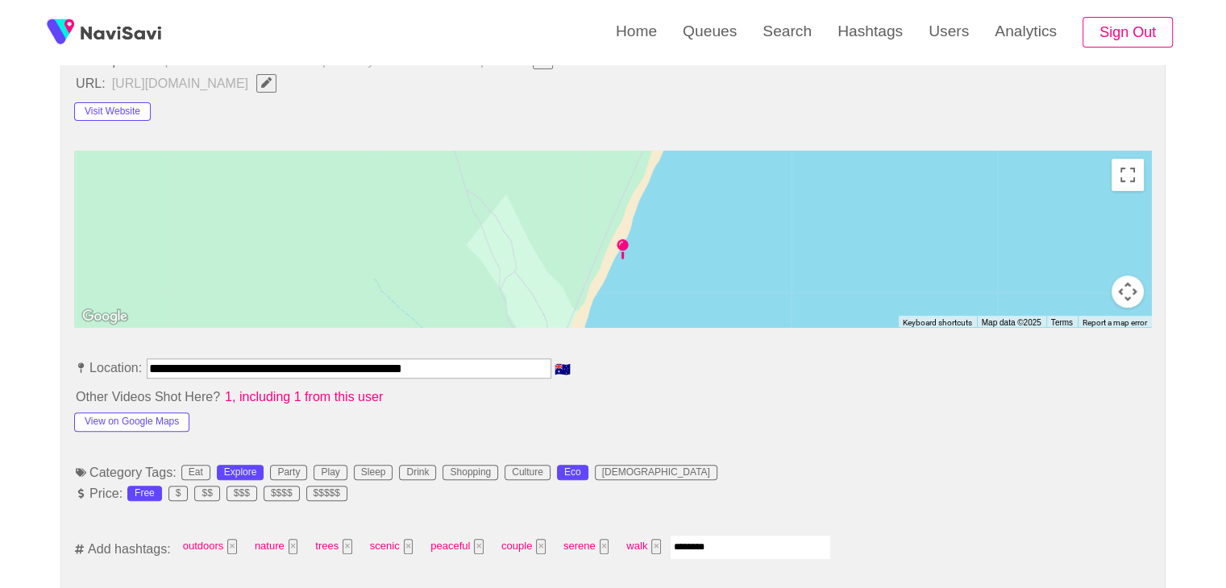
type input "*********"
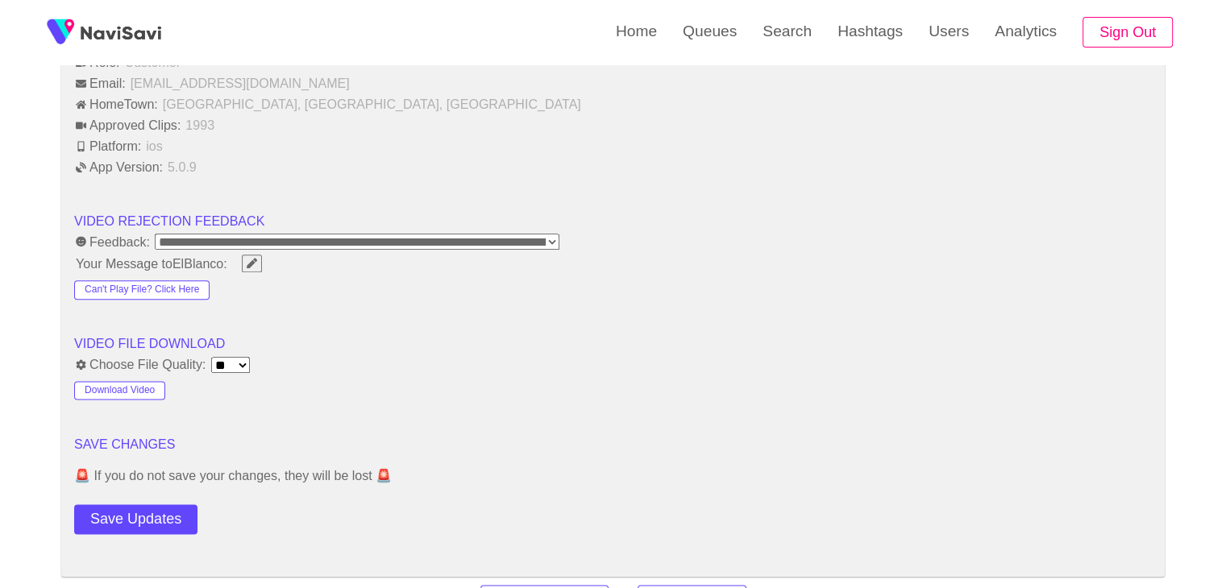
scroll to position [1934, 0]
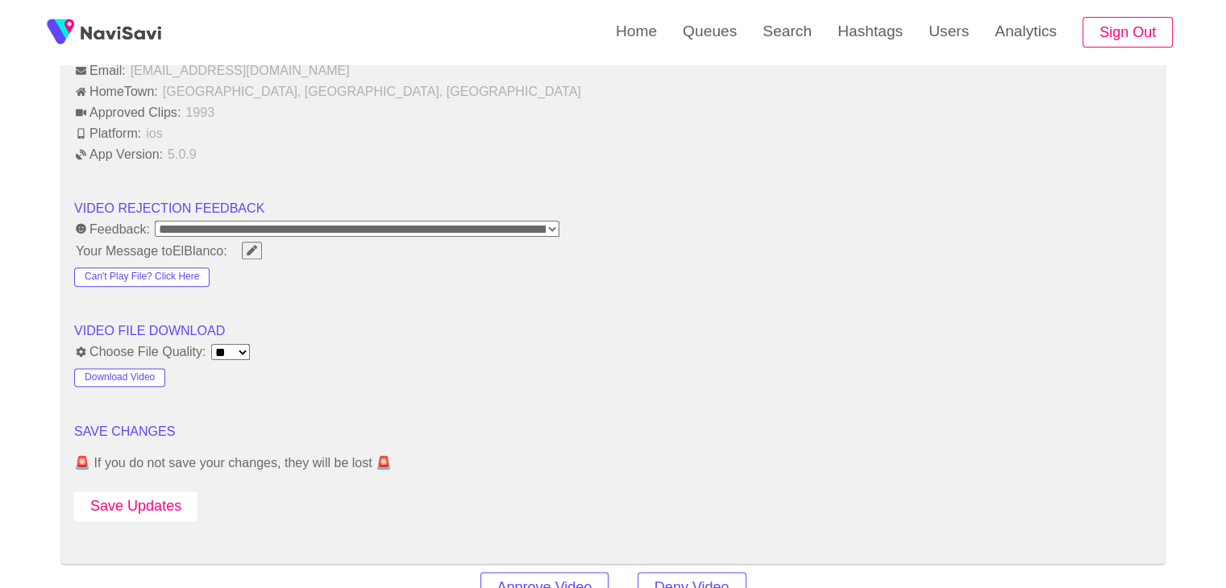
click at [153, 505] on button "Save Updates" at bounding box center [135, 507] width 123 height 30
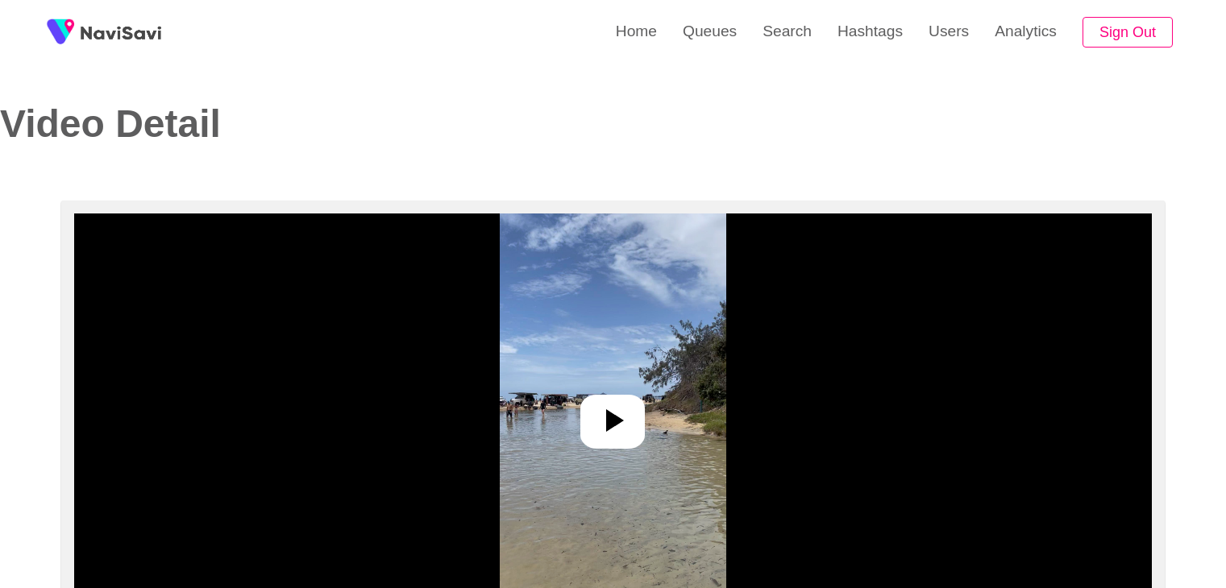
select select "**********"
select select "**"
click at [617, 422] on icon at bounding box center [615, 420] width 18 height 23
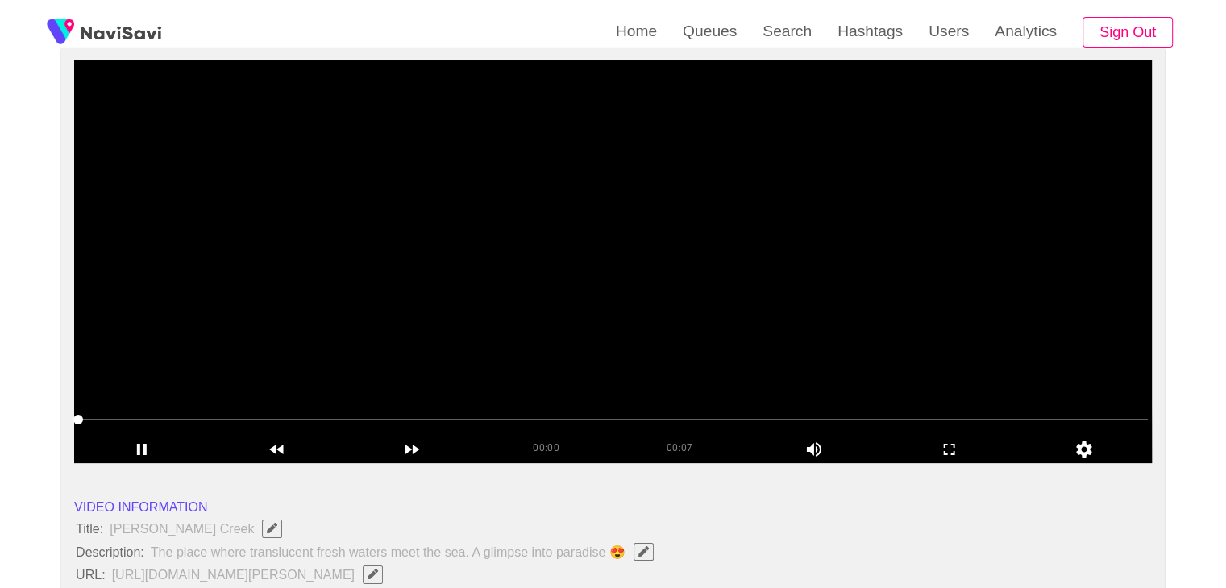
scroll to position [161, 0]
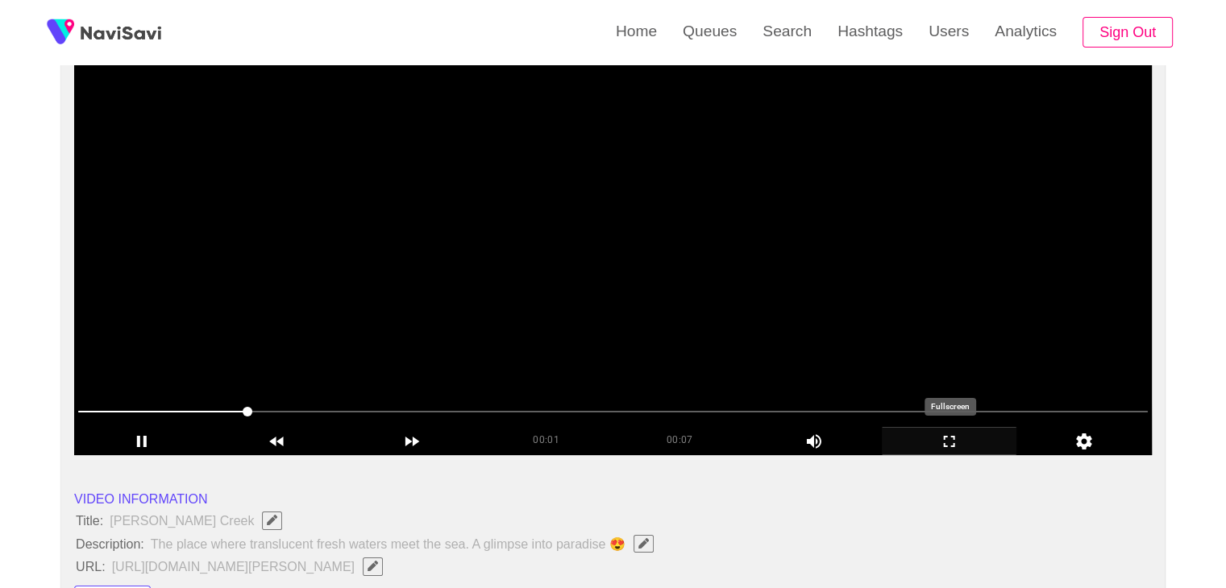
click at [941, 434] on icon "add" at bounding box center [950, 441] width 134 height 19
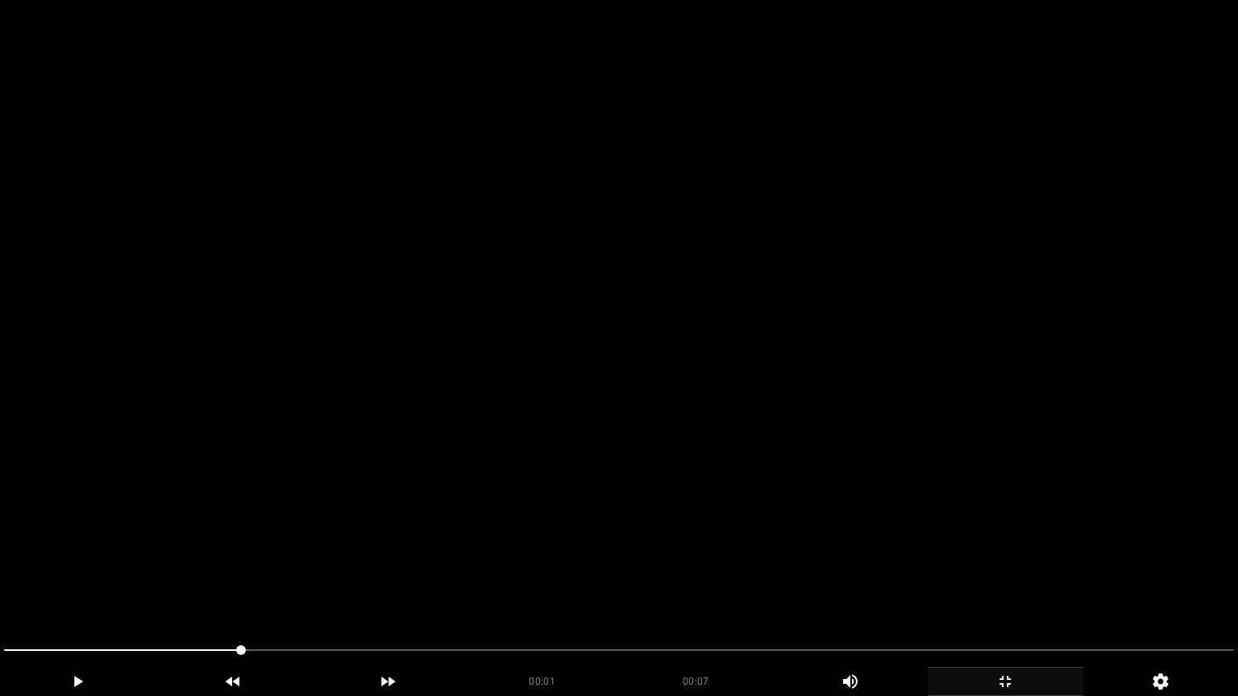
click at [711, 508] on video at bounding box center [619, 348] width 1238 height 696
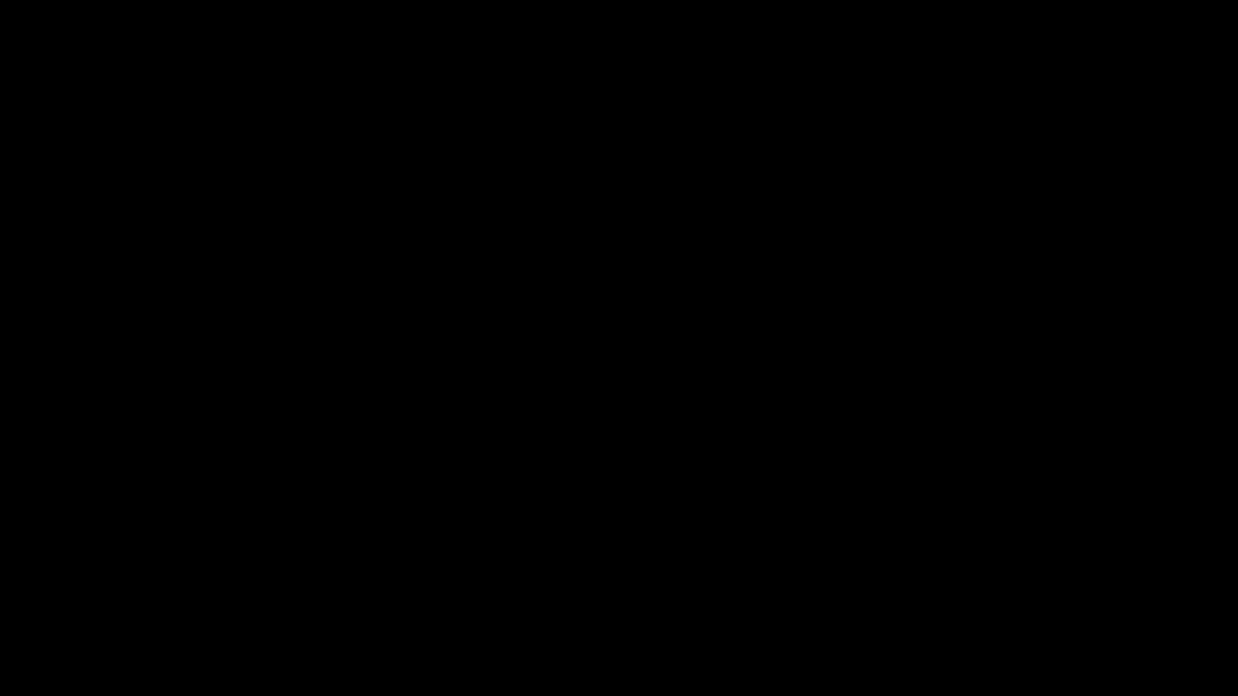
click at [0, 588] on div at bounding box center [619, 652] width 1243 height 43
click at [407, 566] on video at bounding box center [619, 348] width 1238 height 696
click at [417, 564] on video at bounding box center [619, 348] width 1238 height 696
drag, startPoint x: 276, startPoint y: 654, endPoint x: 114, endPoint y: 562, distance: 186.7
click at [580, 458] on video at bounding box center [619, 348] width 1238 height 696
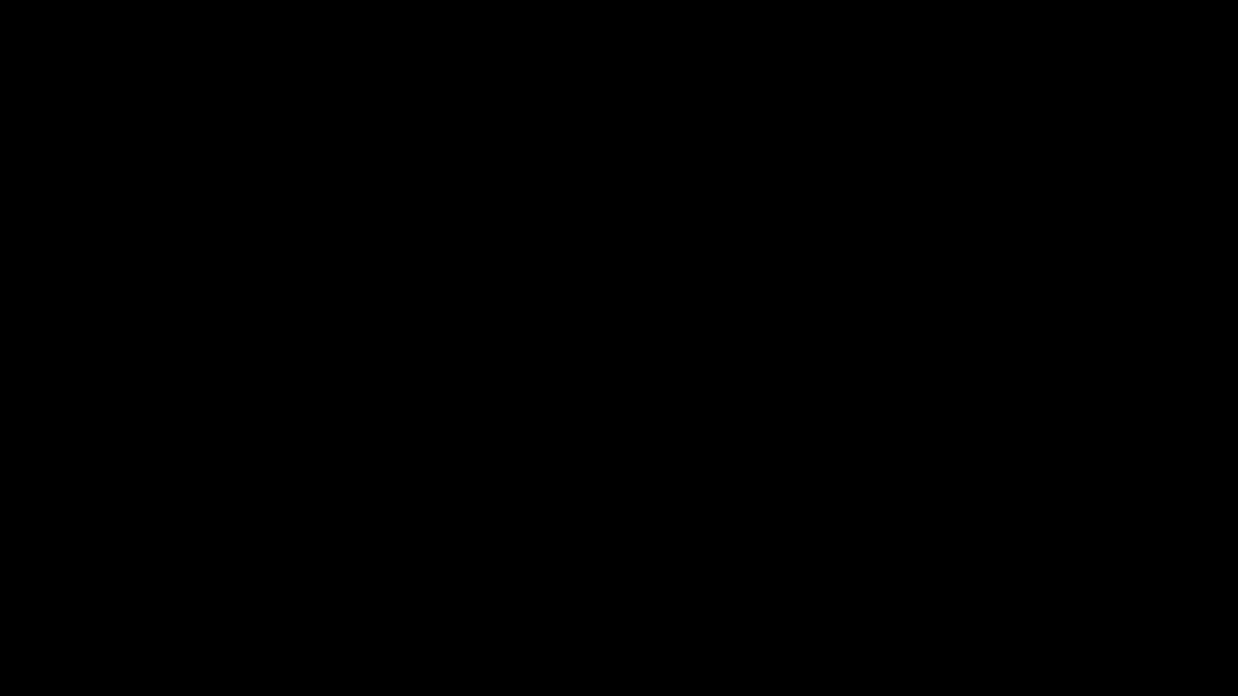
click at [580, 513] on video at bounding box center [619, 348] width 1238 height 696
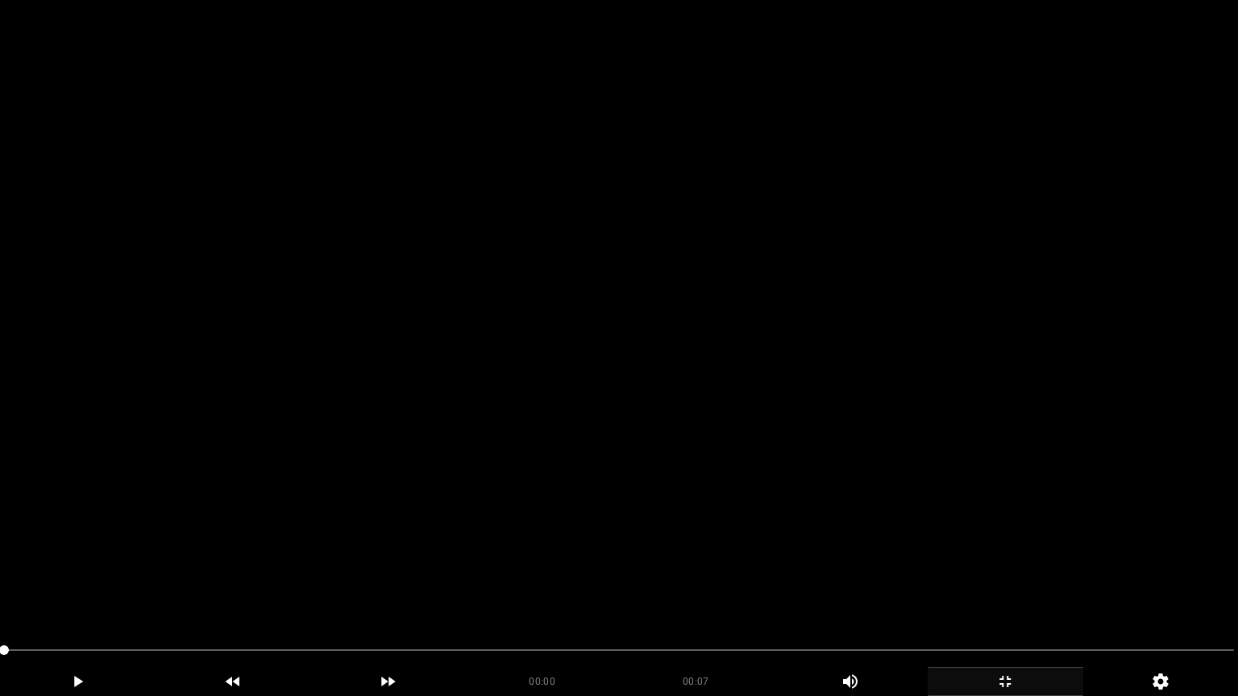
click at [745, 496] on video at bounding box center [619, 348] width 1238 height 696
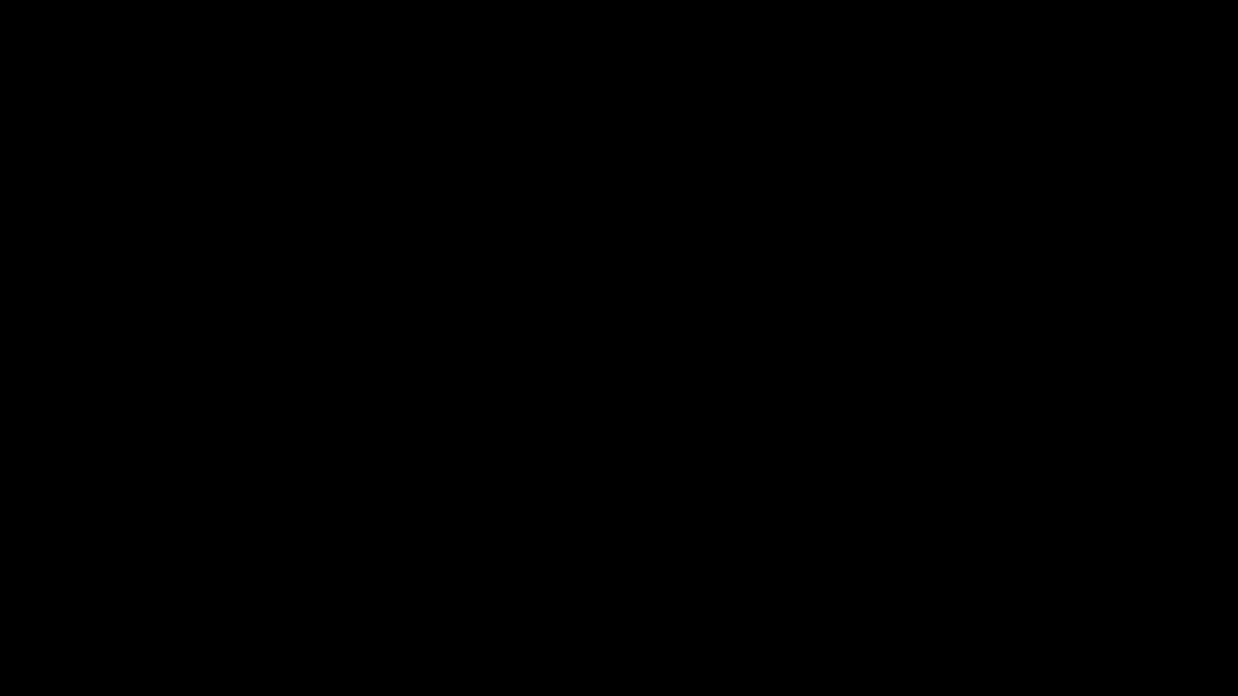
click at [580, 588] on span at bounding box center [619, 651] width 1230 height 26
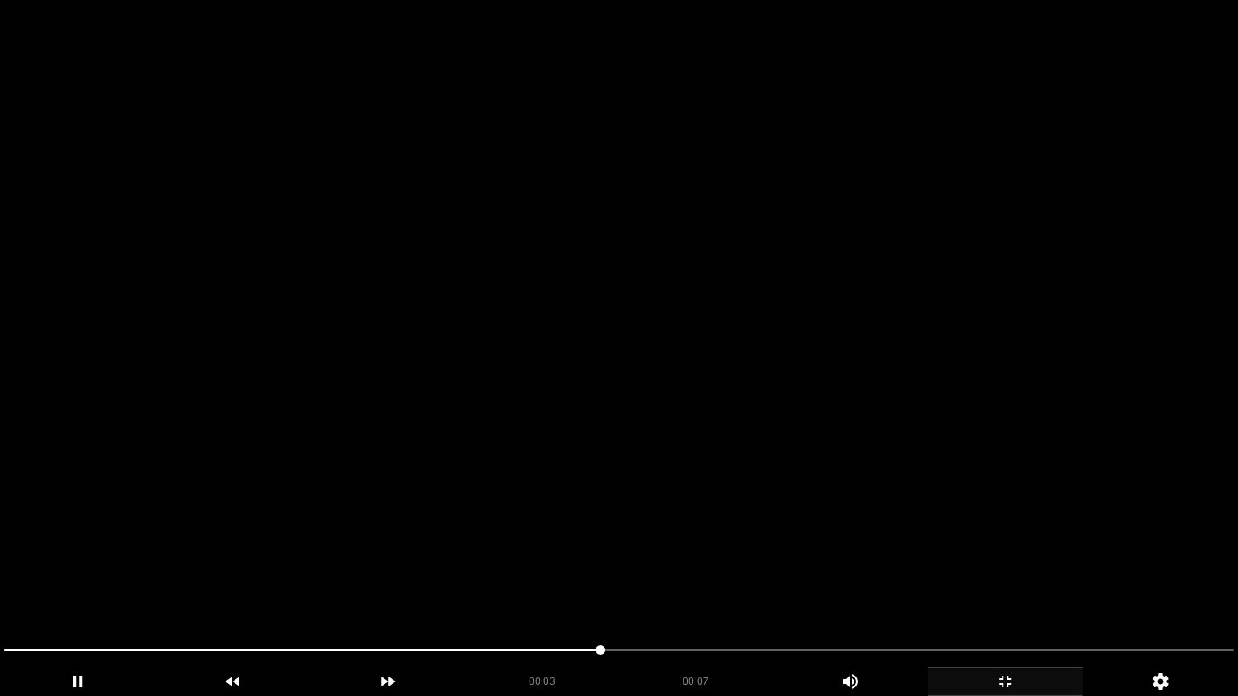
click at [787, 556] on video at bounding box center [619, 348] width 1238 height 696
click at [793, 558] on video at bounding box center [619, 348] width 1238 height 696
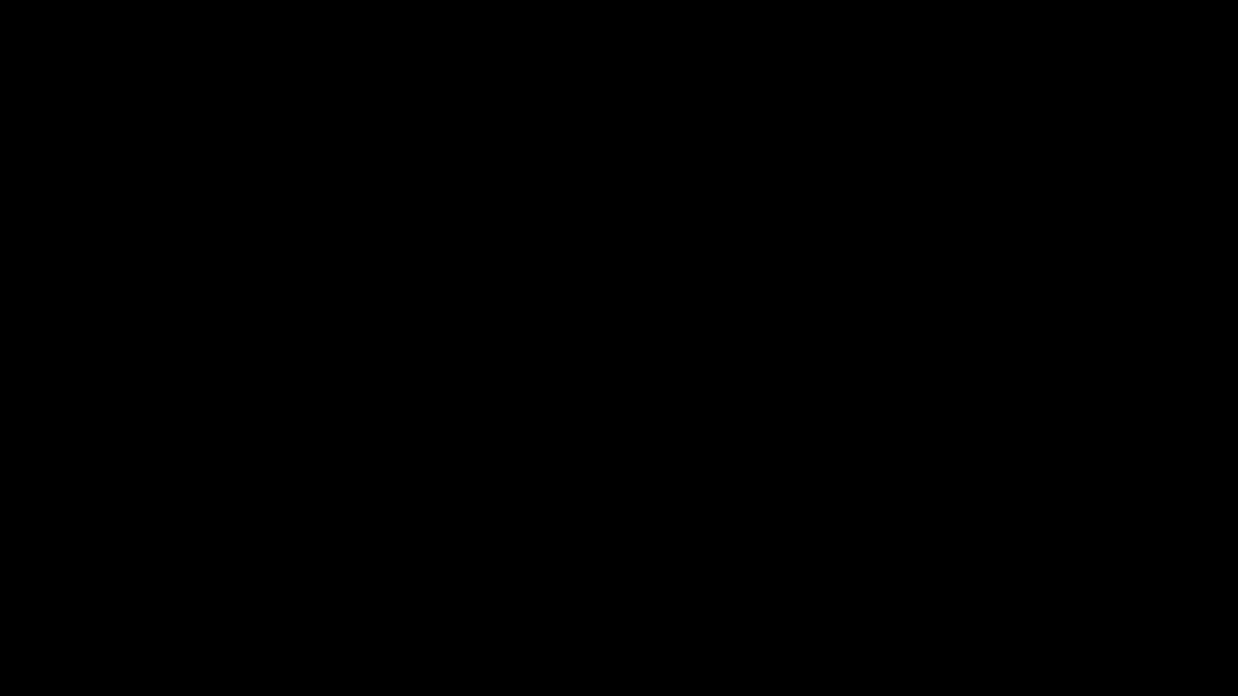
click at [1018, 588] on icon "add" at bounding box center [1006, 681] width 154 height 19
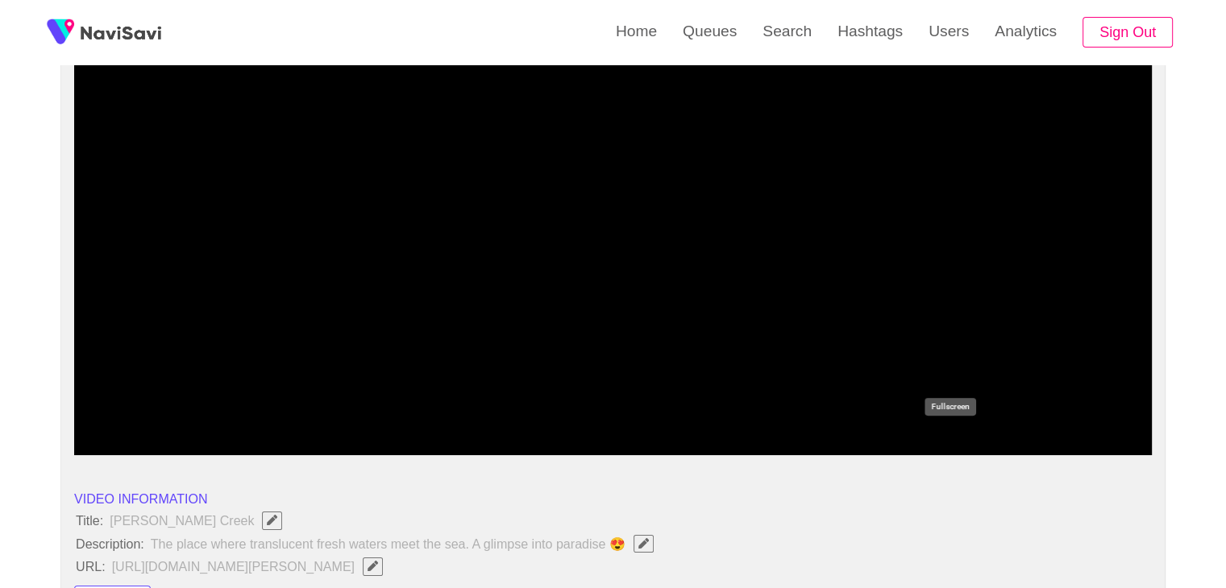
click at [952, 432] on icon "add" at bounding box center [950, 441] width 134 height 19
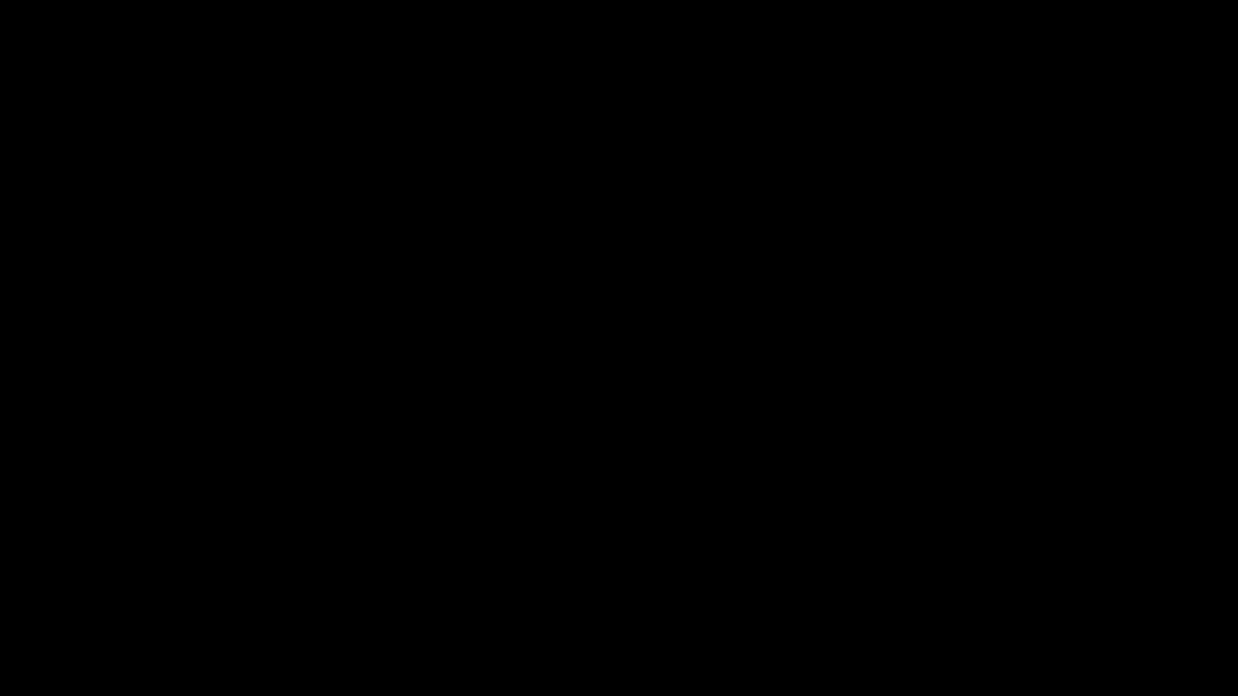
click at [1037, 588] on icon "add" at bounding box center [1006, 681] width 154 height 19
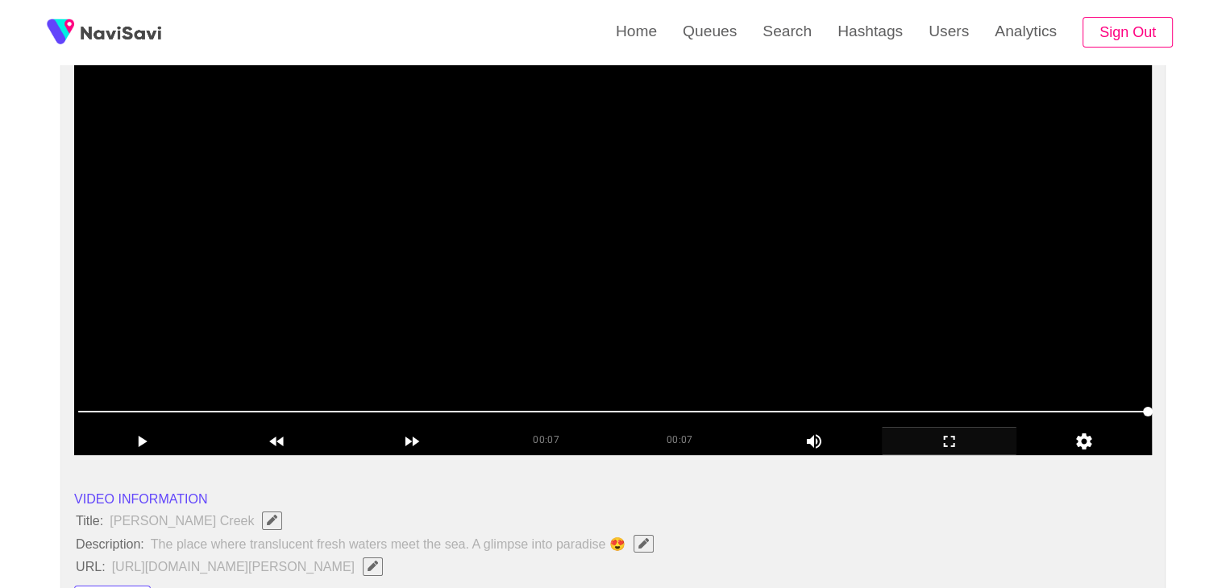
click at [458, 281] on video at bounding box center [613, 253] width 1078 height 403
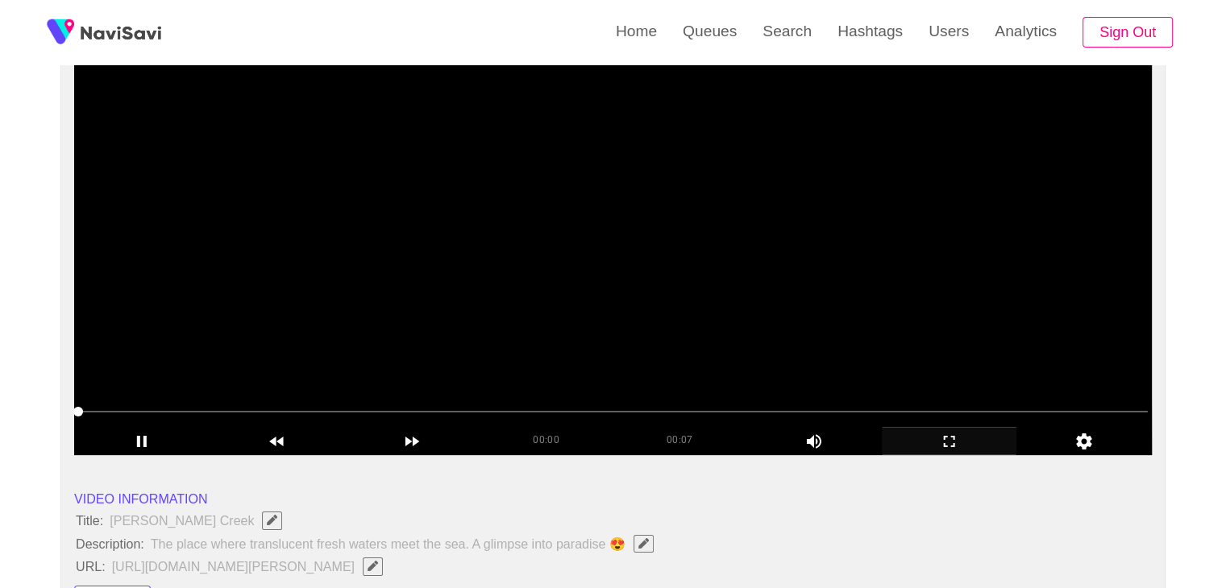
click at [461, 281] on video at bounding box center [613, 253] width 1078 height 403
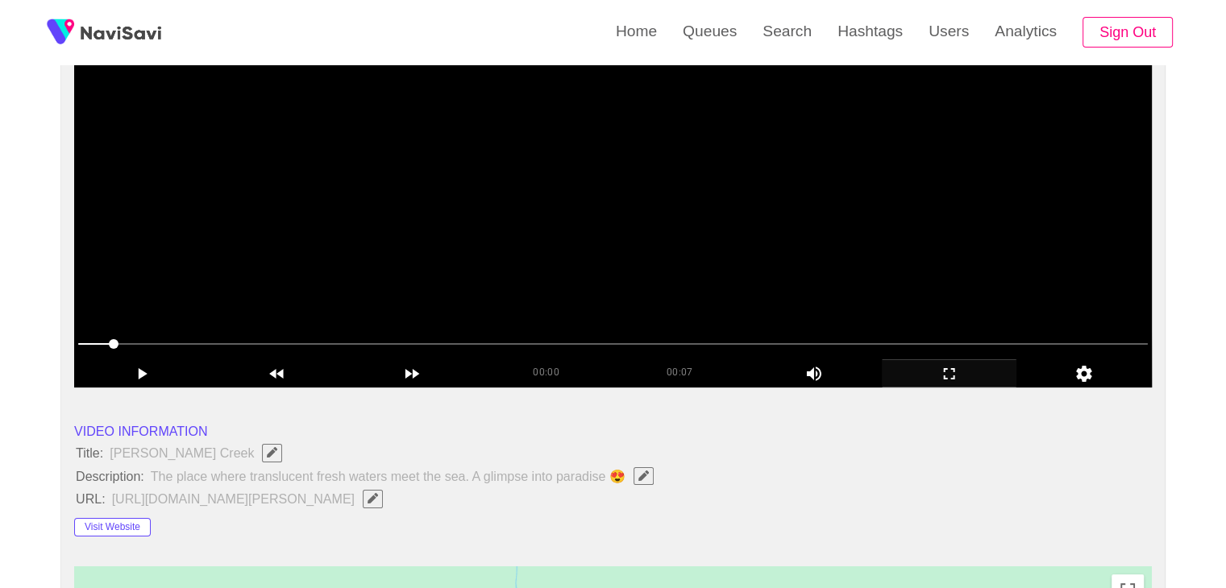
scroll to position [484, 0]
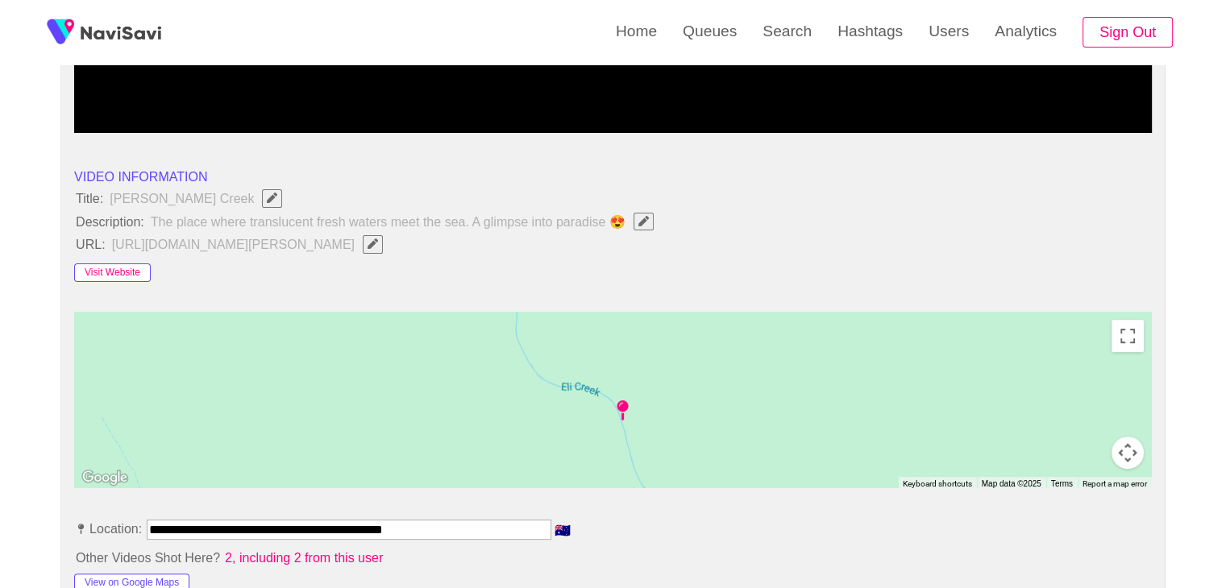
click at [118, 269] on button "Visit Website" at bounding box center [112, 273] width 77 height 19
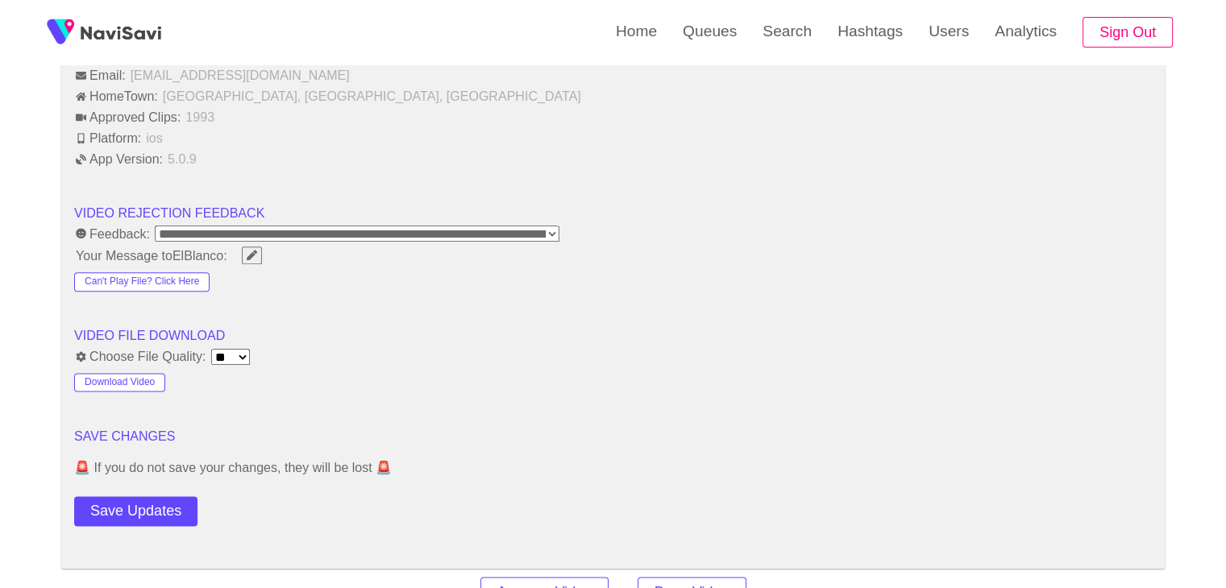
scroll to position [1934, 0]
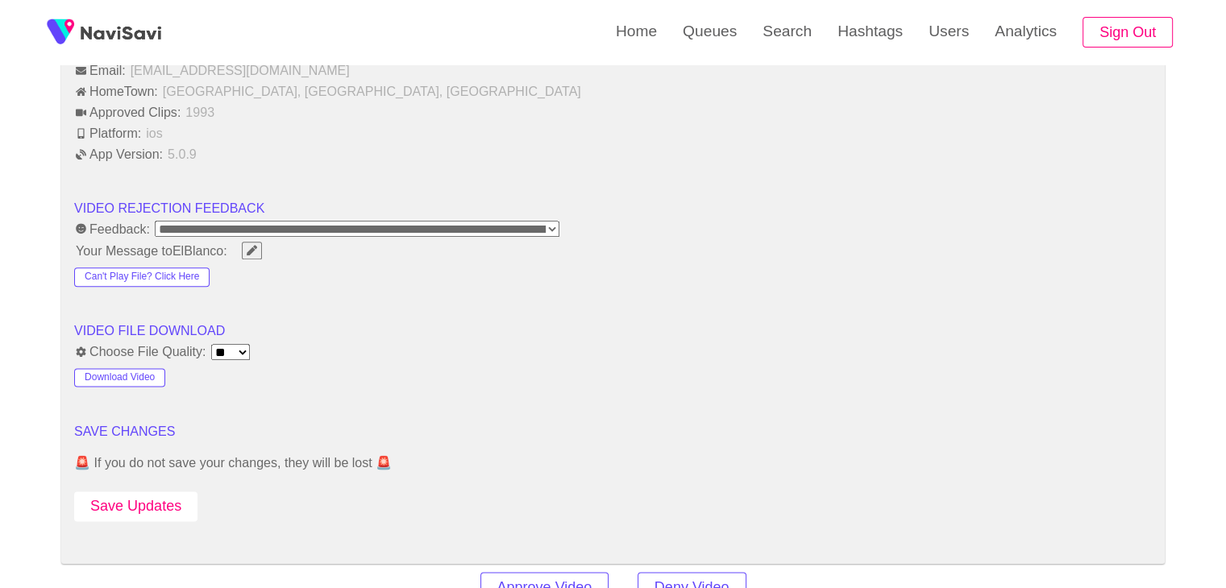
click at [168, 504] on button "Save Updates" at bounding box center [135, 507] width 123 height 30
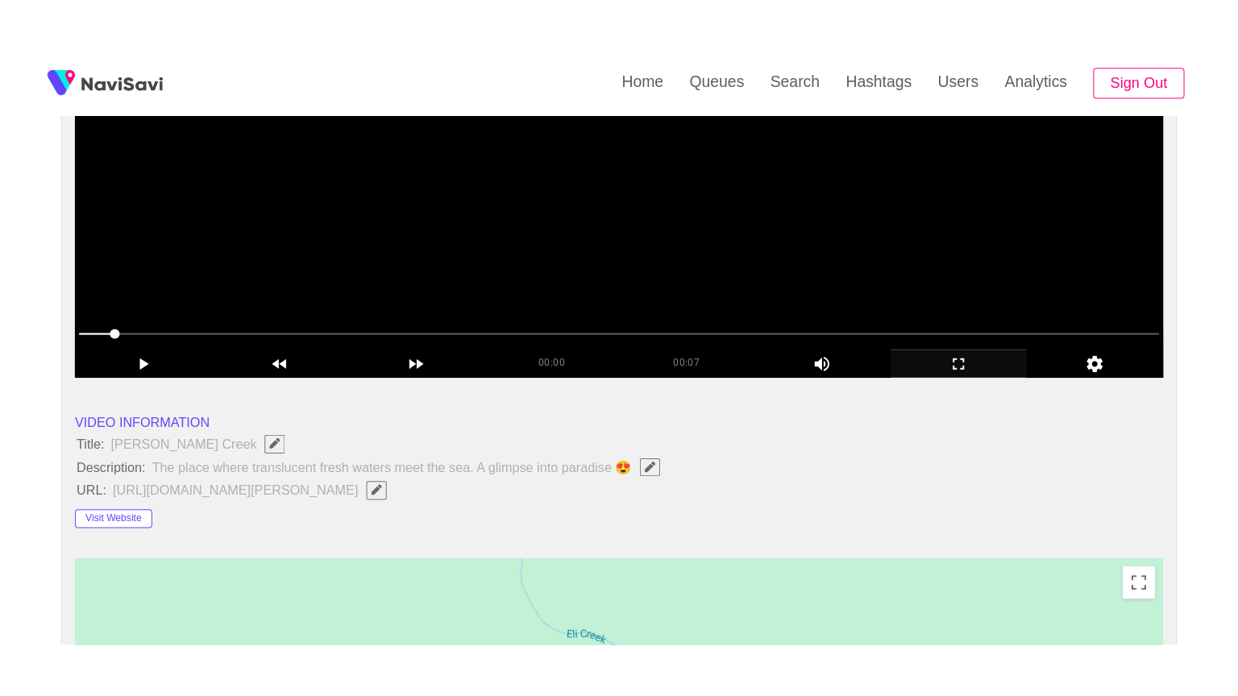
scroll to position [242, 0]
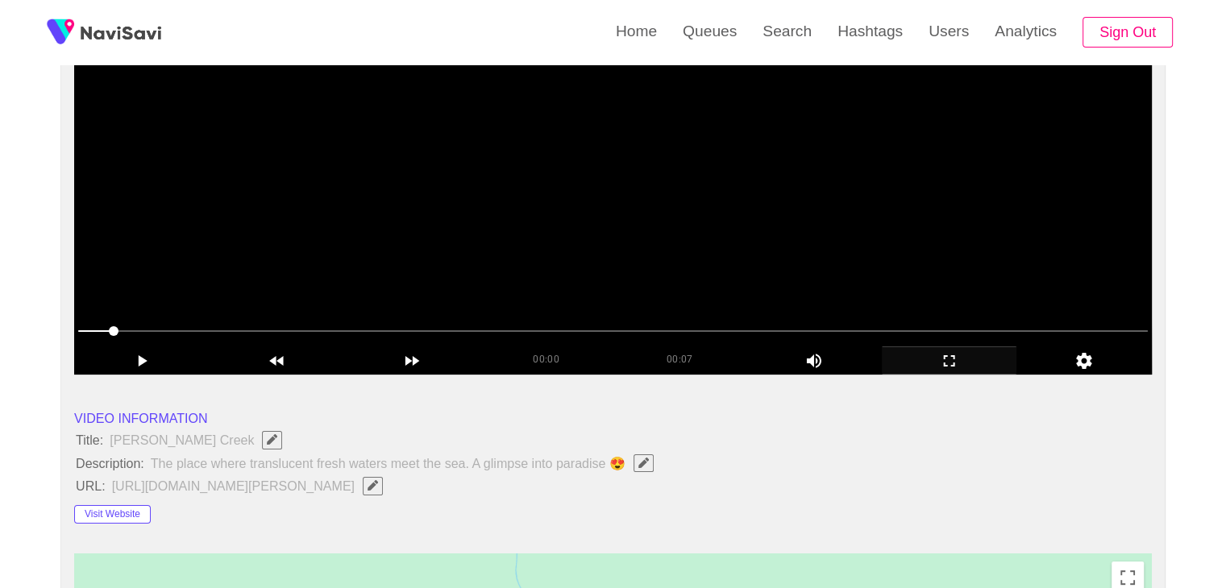
click at [634, 204] on video at bounding box center [613, 173] width 1078 height 403
drag, startPoint x: 940, startPoint y: 360, endPoint x: 761, endPoint y: 455, distance: 202.6
click at [929, 364] on icon "add" at bounding box center [950, 360] width 134 height 19
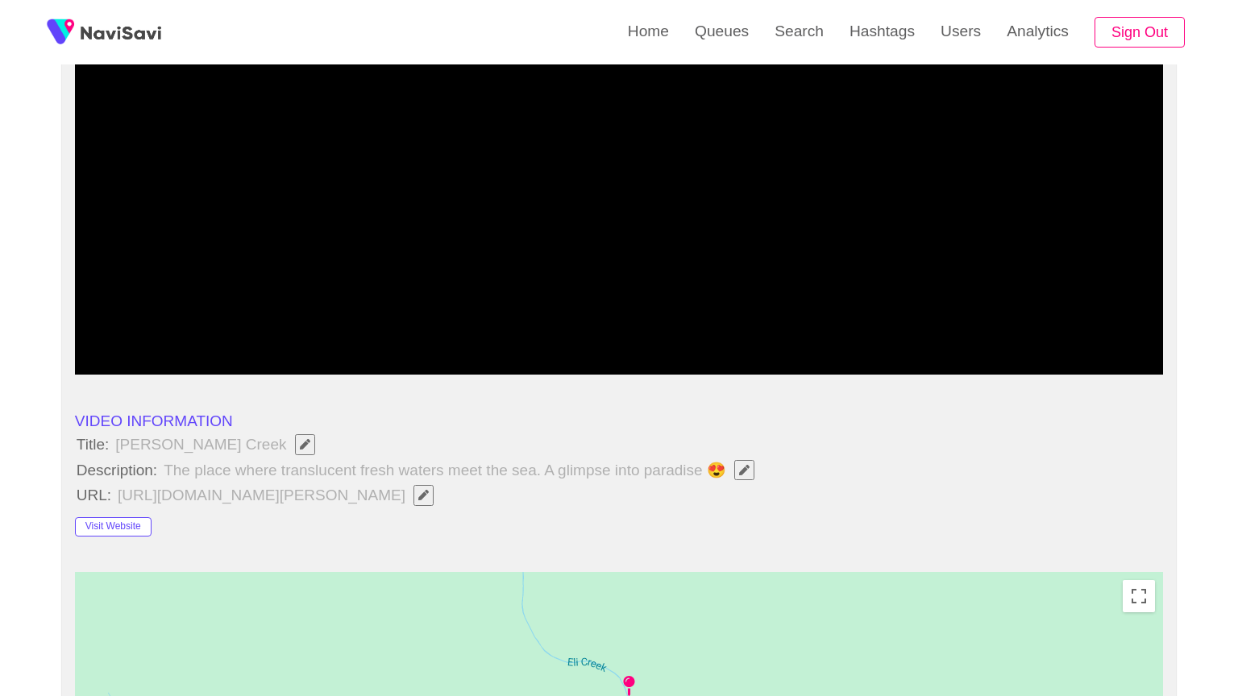
click at [602, 375] on video at bounding box center [619, 173] width 1088 height 403
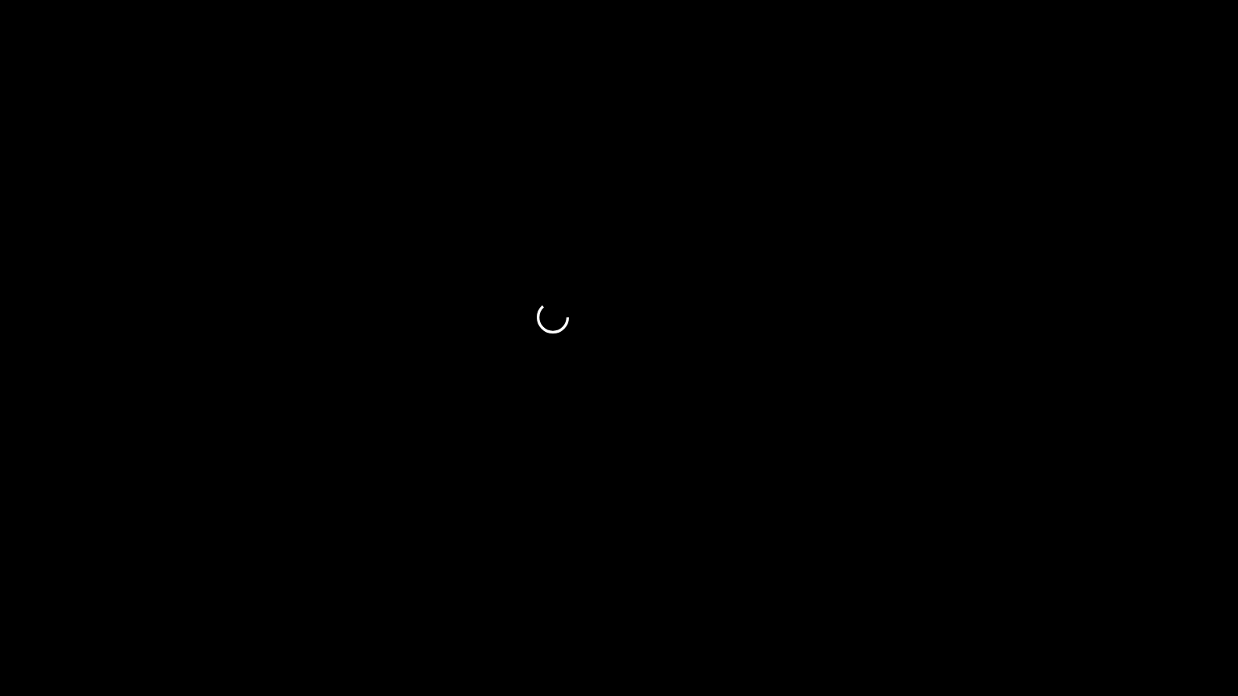
drag, startPoint x: 247, startPoint y: 654, endPoint x: 453, endPoint y: 651, distance: 205.6
drag, startPoint x: 455, startPoint y: 651, endPoint x: 736, endPoint y: 648, distance: 281.3
click at [736, 588] on span at bounding box center [619, 651] width 1230 height 26
click at [822, 588] on span at bounding box center [619, 651] width 1230 height 26
drag, startPoint x: 822, startPoint y: 644, endPoint x: 896, endPoint y: 642, distance: 74.2
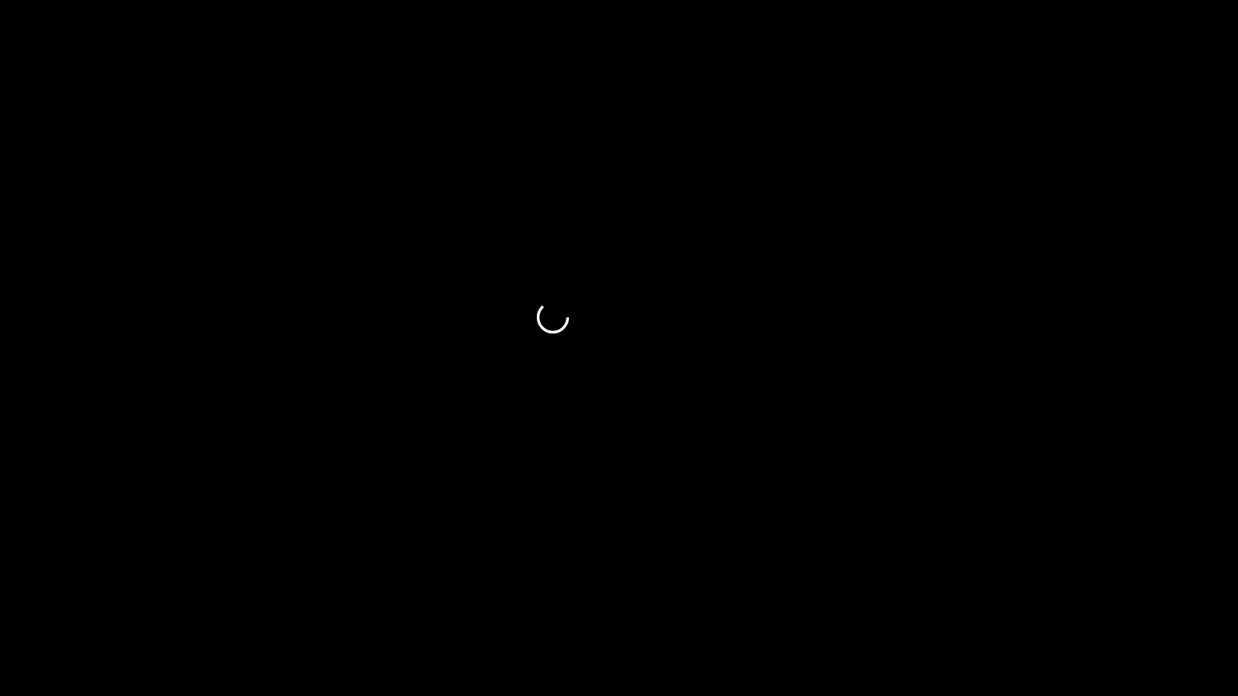
click at [896, 588] on span at bounding box center [619, 651] width 1230 height 26
click at [957, 588] on span at bounding box center [619, 651] width 1230 height 26
click at [1023, 588] on div at bounding box center [619, 652] width 1243 height 43
click at [1145, 588] on span at bounding box center [619, 651] width 1230 height 26
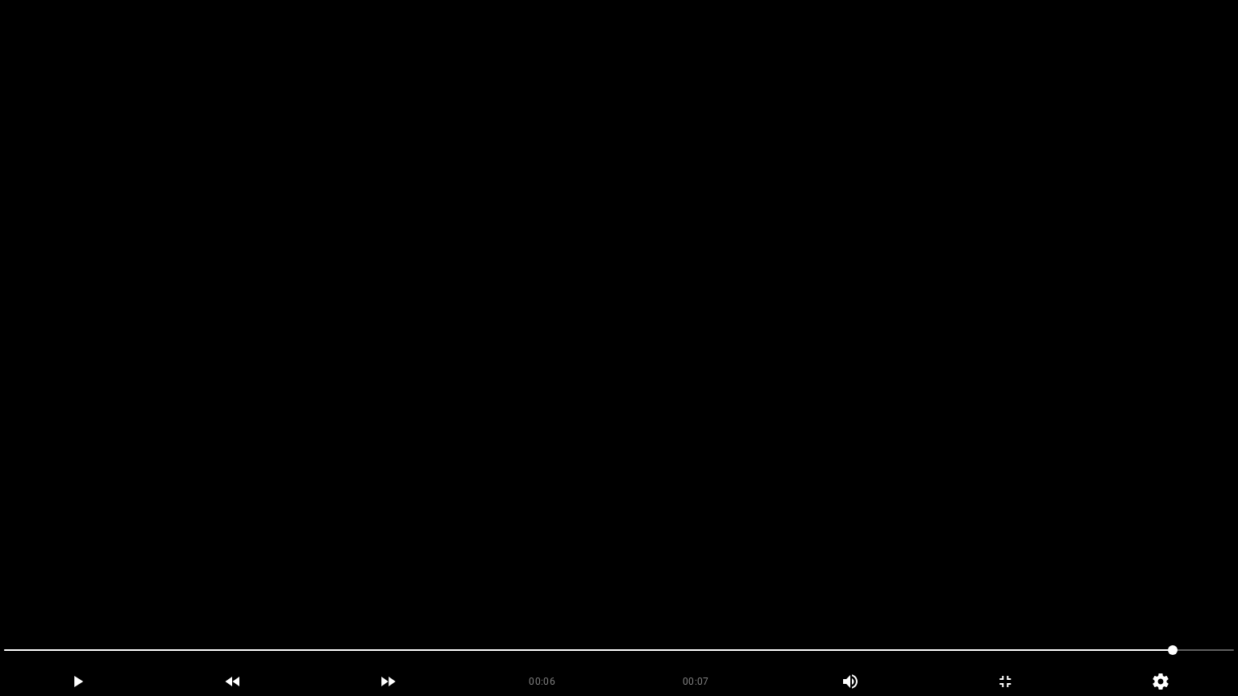
click at [861, 588] on video at bounding box center [619, 348] width 1238 height 696
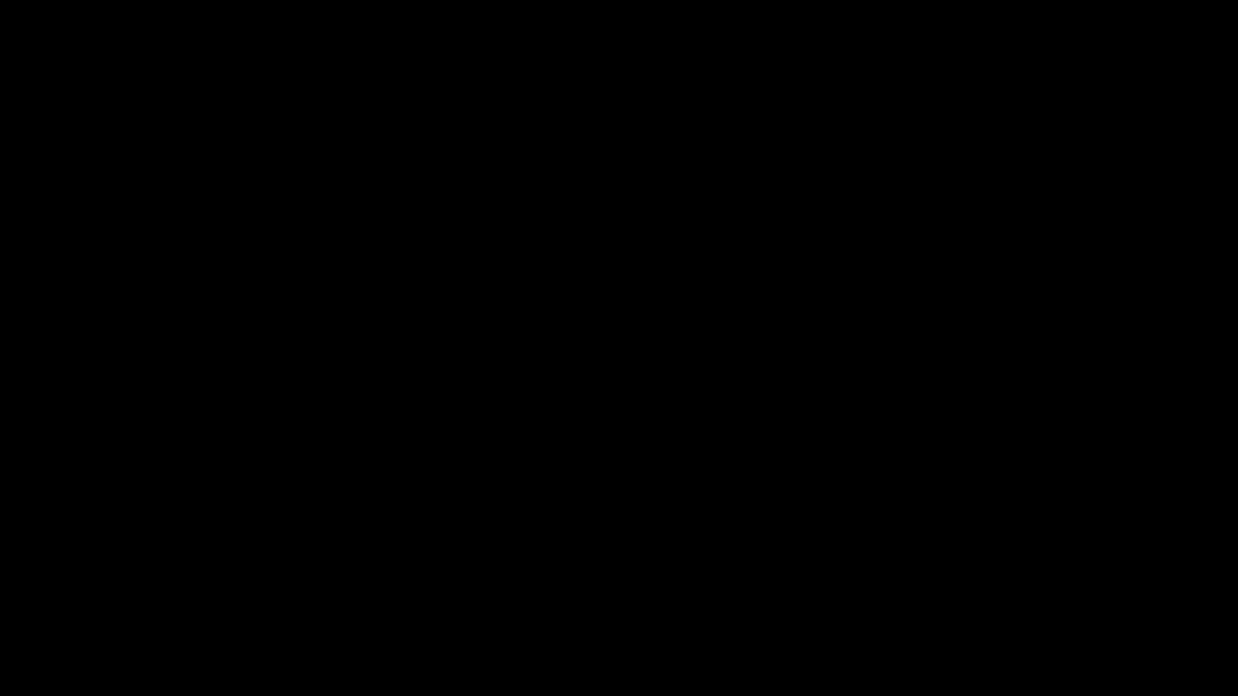
drag, startPoint x: 258, startPoint y: 652, endPoint x: 184, endPoint y: 660, distance: 74.6
click at [184, 588] on span at bounding box center [619, 651] width 1230 height 26
drag, startPoint x: 70, startPoint y: 648, endPoint x: 0, endPoint y: 646, distance: 70.2
click at [0, 588] on div at bounding box center [619, 652] width 1243 height 43
drag, startPoint x: 84, startPoint y: 645, endPoint x: 52, endPoint y: 648, distance: 31.6
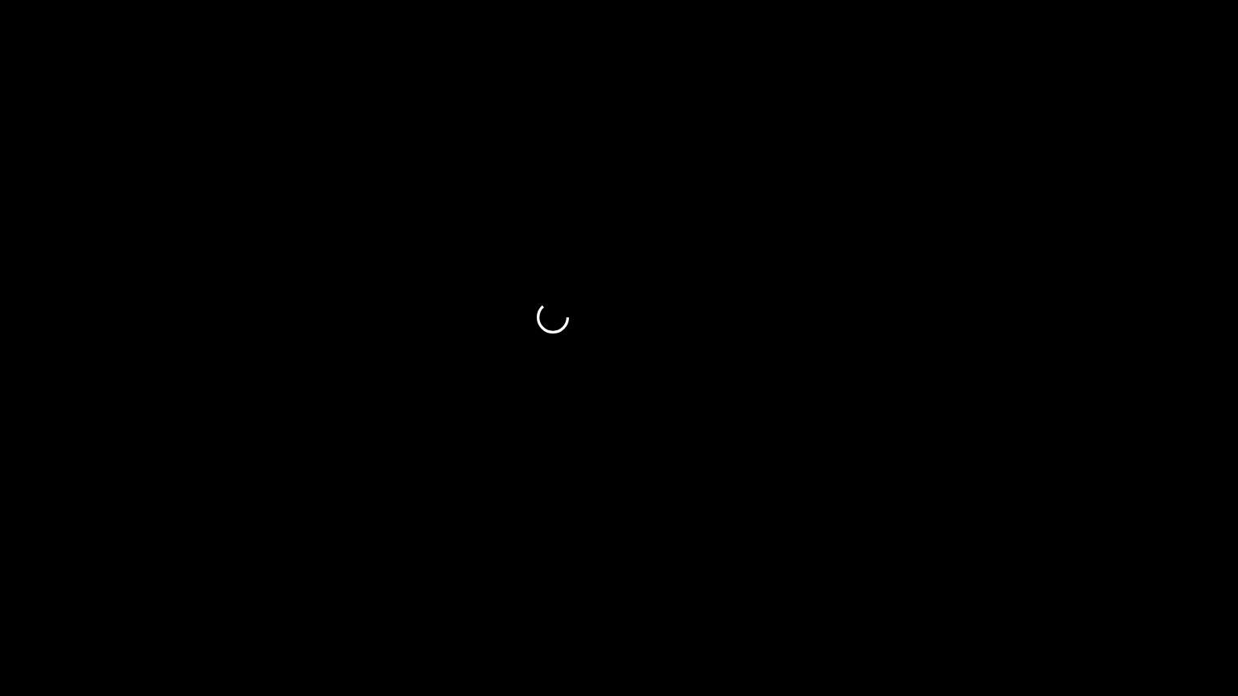
click at [52, 588] on span at bounding box center [619, 651] width 1230 height 26
click at [406, 588] on span at bounding box center [619, 651] width 1230 height 26
click at [510, 588] on span at bounding box center [619, 651] width 1230 height 26
click at [667, 588] on span at bounding box center [619, 651] width 1230 height 26
click at [864, 588] on span at bounding box center [619, 651] width 1230 height 26
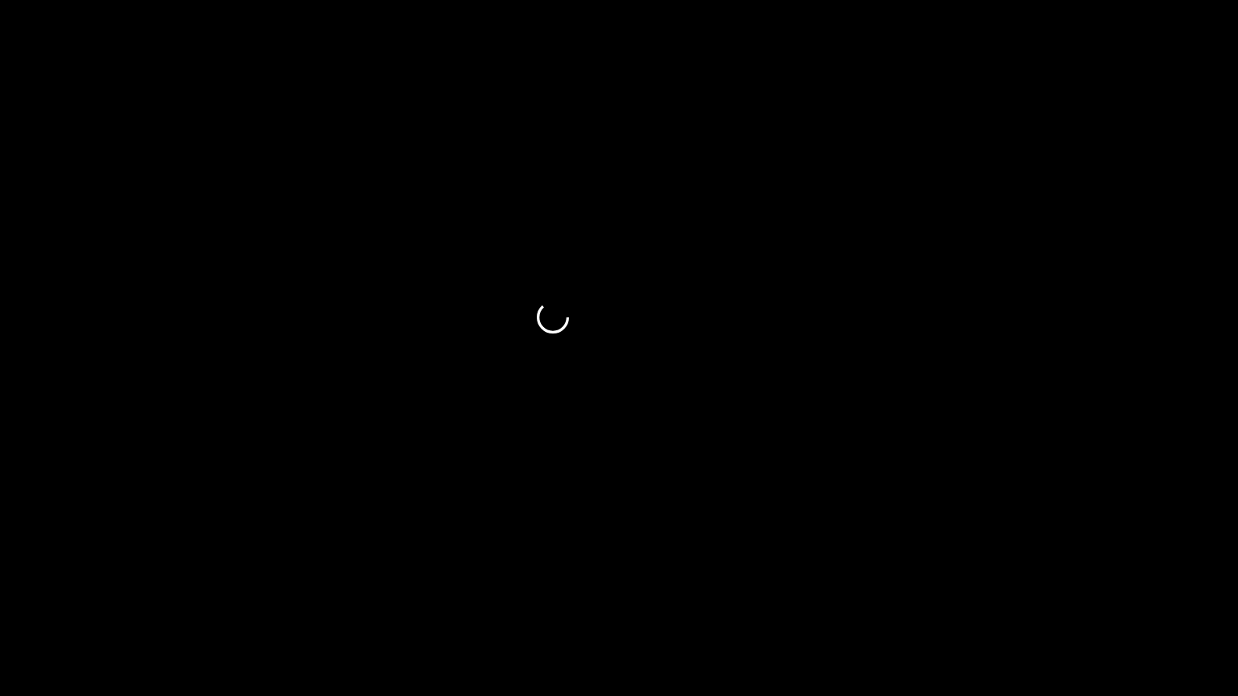
click at [929, 588] on span at bounding box center [619, 651] width 1230 height 26
click at [1017, 588] on span at bounding box center [619, 651] width 1230 height 26
drag, startPoint x: 1041, startPoint y: 638, endPoint x: 1053, endPoint y: 638, distance: 11.3
click at [1049, 588] on div at bounding box center [619, 652] width 1243 height 43
drag, startPoint x: 1080, startPoint y: 635, endPoint x: 1110, endPoint y: 635, distance: 29.8
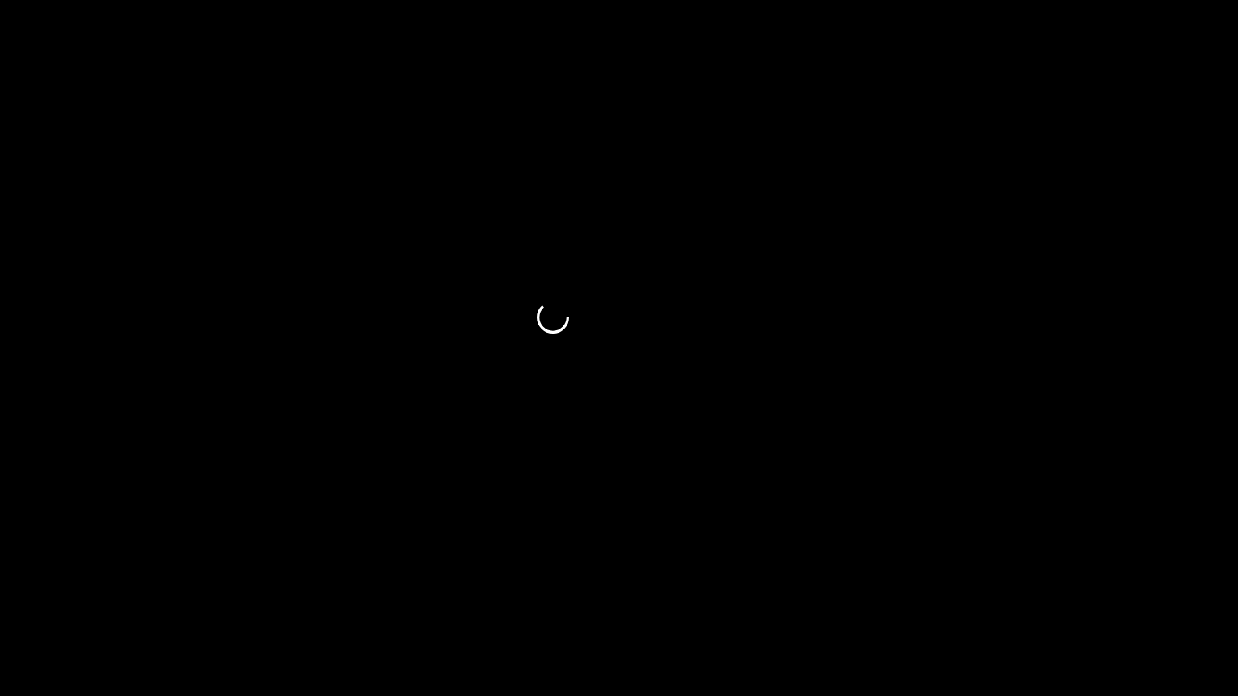
click at [1090, 588] on div at bounding box center [619, 652] width 1243 height 43
click at [1113, 588] on div at bounding box center [619, 652] width 1243 height 43
click at [1128, 588] on div at bounding box center [619, 652] width 1243 height 43
drag, startPoint x: 955, startPoint y: 653, endPoint x: 932, endPoint y: 653, distance: 23.4
click at [932, 588] on span at bounding box center [619, 651] width 1230 height 26
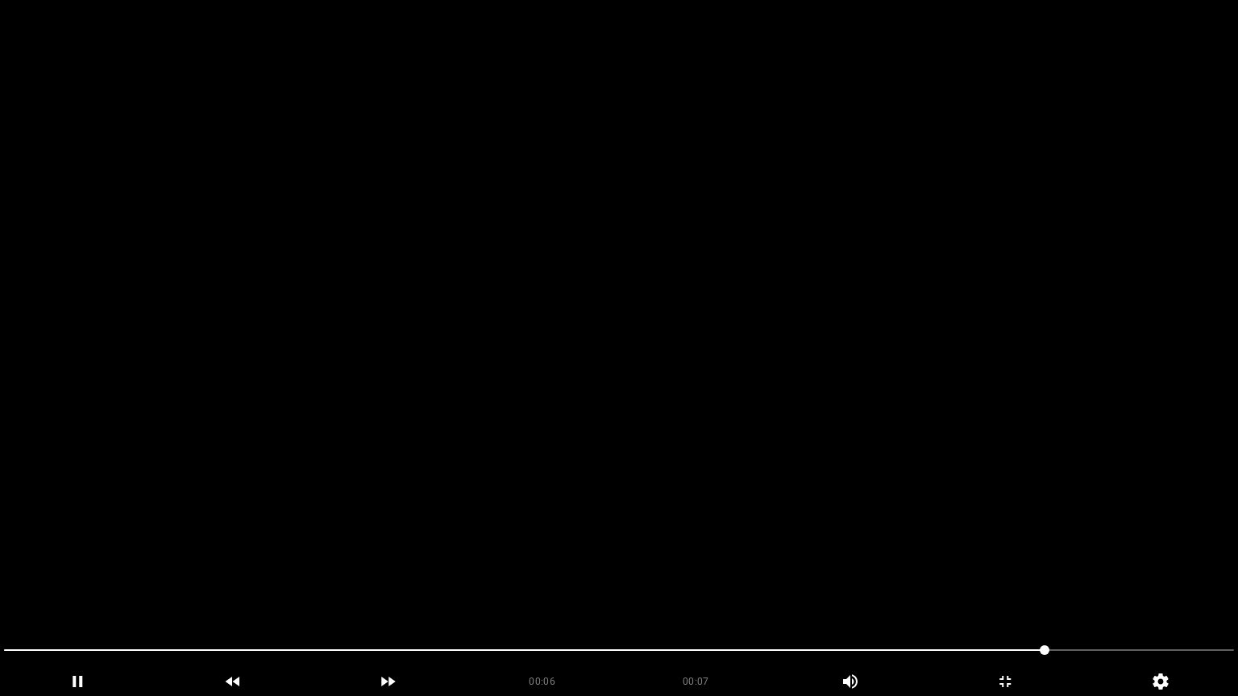
click at [1003, 564] on video at bounding box center [619, 348] width 1238 height 696
click at [1024, 588] on icon "add" at bounding box center [1006, 681] width 154 height 19
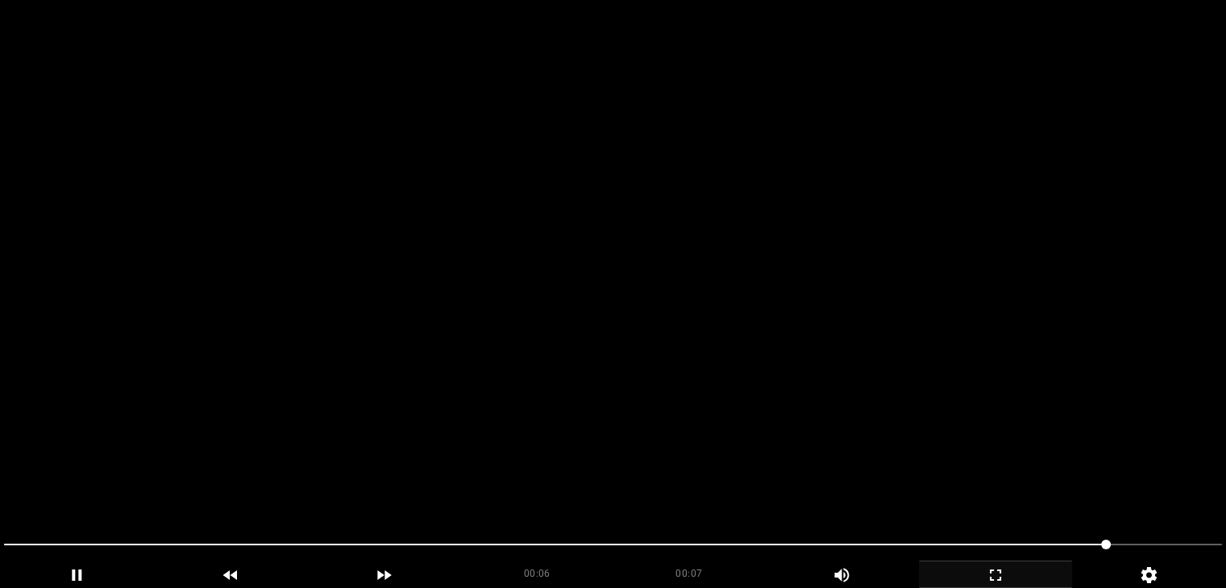
scroll to position [964, 0]
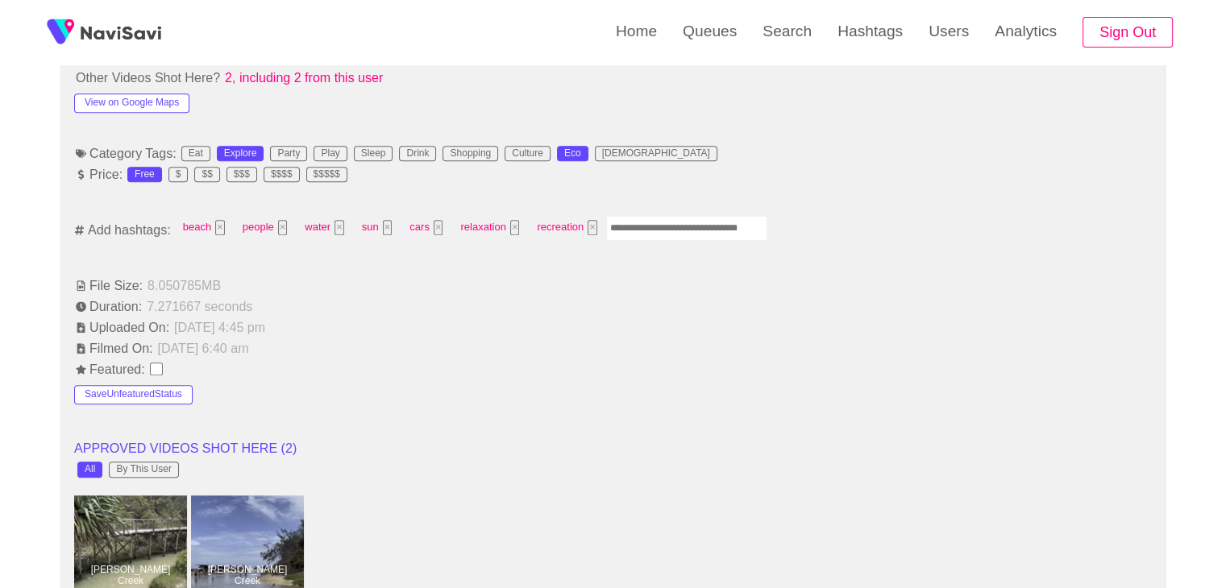
drag, startPoint x: 634, startPoint y: 213, endPoint x: 648, endPoint y: 225, distance: 18.3
click at [641, 219] on input "Enter tag here and press return" at bounding box center [686, 228] width 161 height 25
type input "*********"
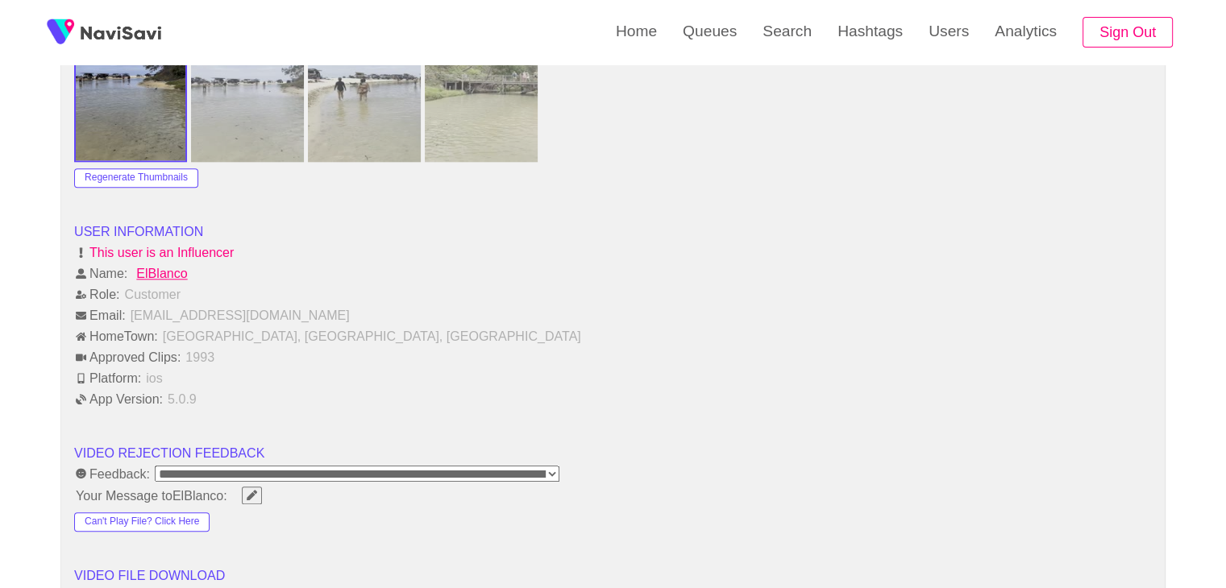
scroll to position [1931, 0]
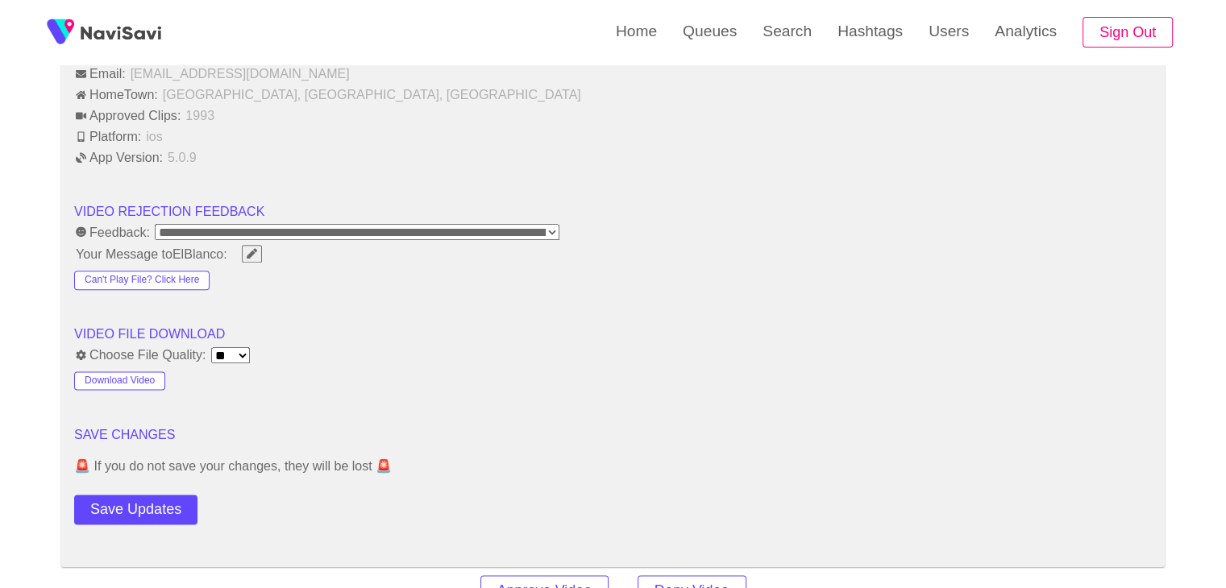
click at [110, 495] on button "Save Updates" at bounding box center [135, 510] width 123 height 30
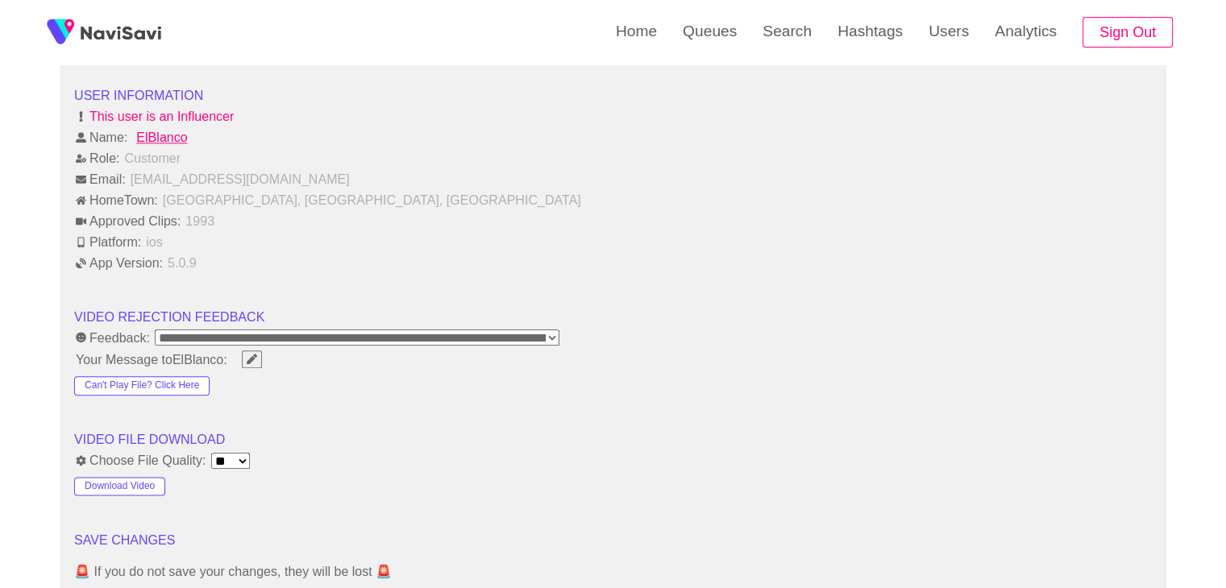
scroll to position [1528, 0]
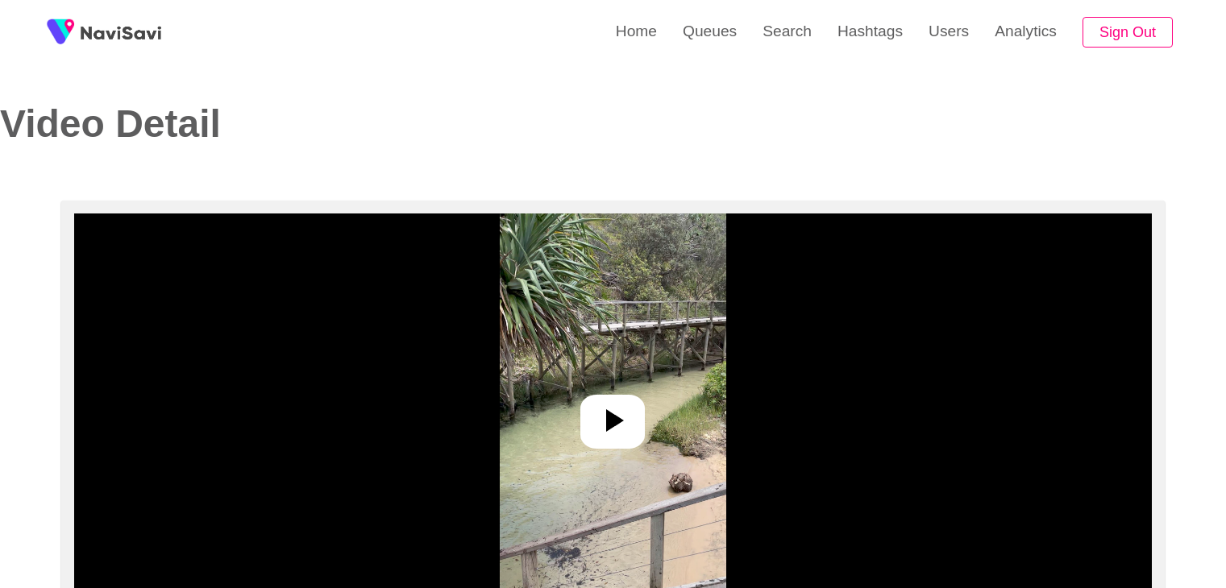
select select "**********"
select select "**"
click at [617, 436] on icon at bounding box center [612, 420] width 39 height 39
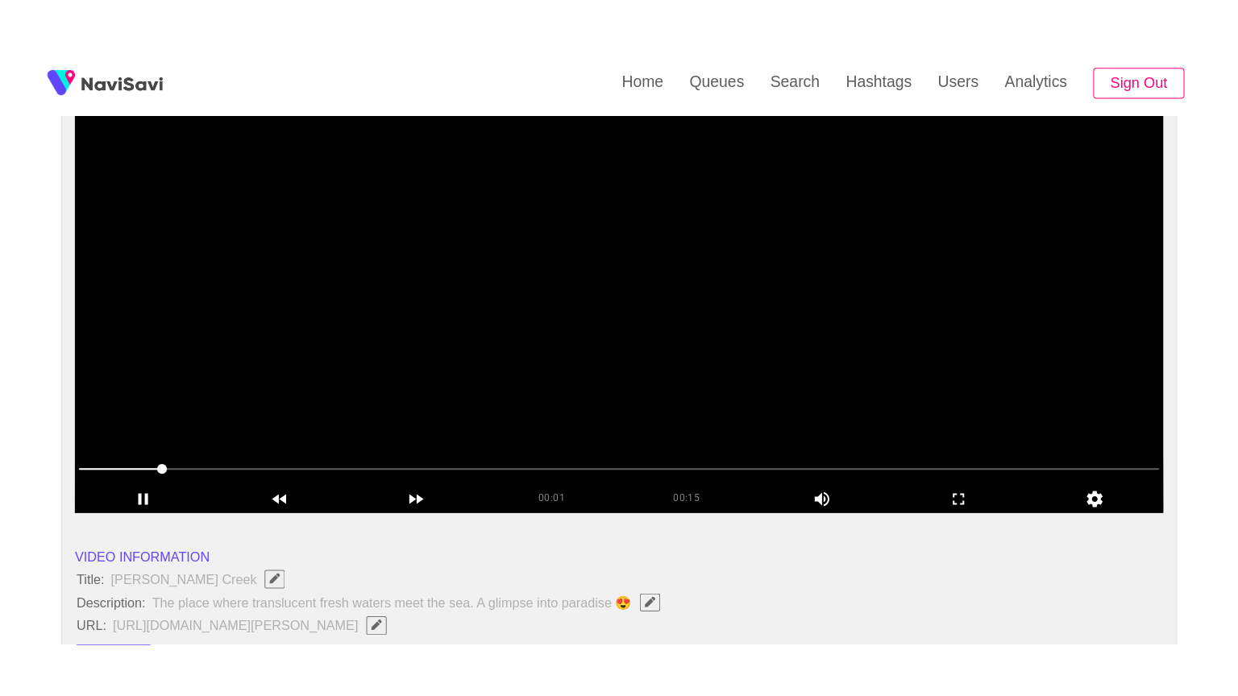
scroll to position [242, 0]
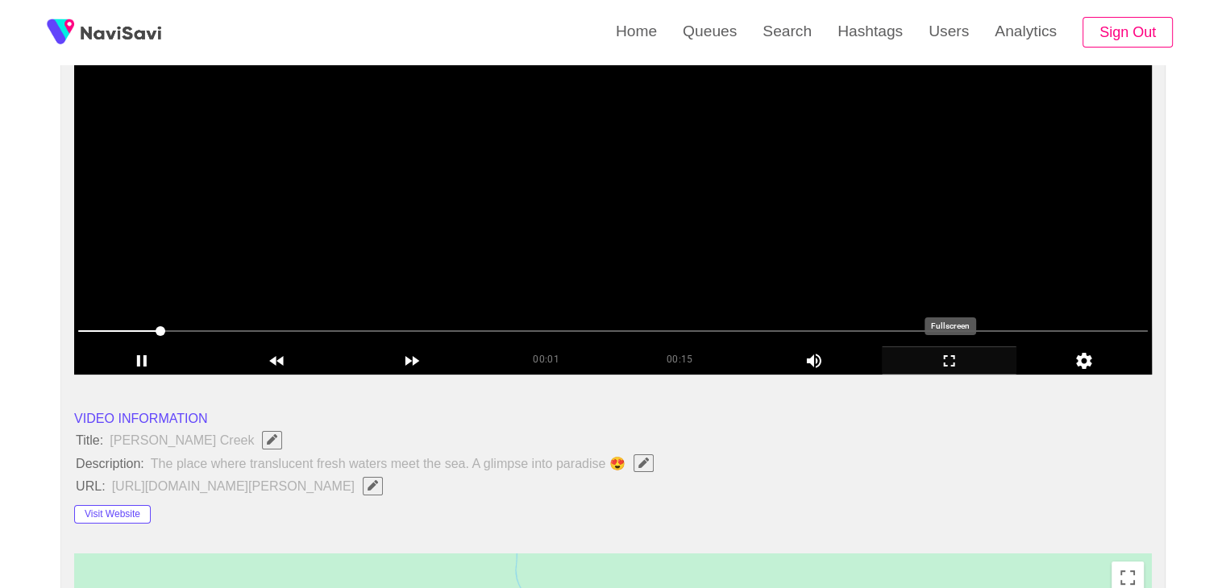
click at [943, 368] on icon "add" at bounding box center [950, 360] width 134 height 19
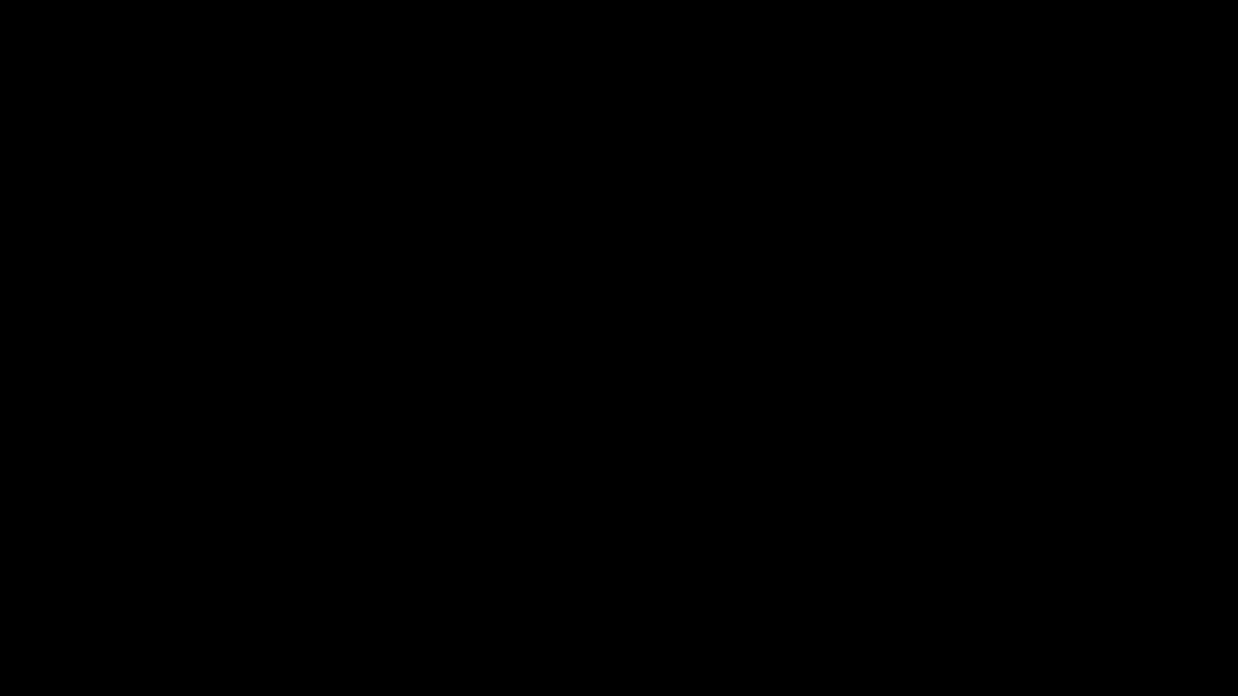
click at [88, 588] on icon "add" at bounding box center [78, 681] width 154 height 19
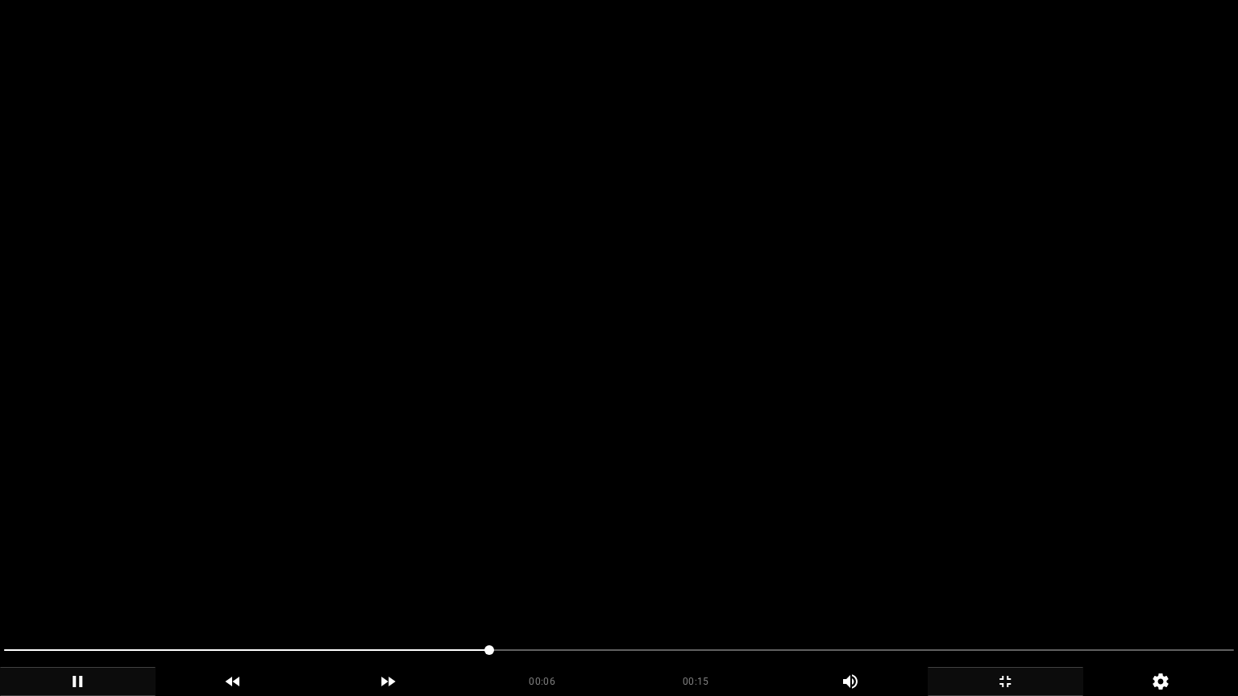
click at [634, 588] on span at bounding box center [619, 651] width 1230 height 2
click at [713, 588] on span at bounding box center [619, 651] width 1230 height 26
drag, startPoint x: 763, startPoint y: 651, endPoint x: 789, endPoint y: 650, distance: 25.8
click at [789, 588] on span at bounding box center [619, 651] width 1230 height 26
drag, startPoint x: 789, startPoint y: 650, endPoint x: 870, endPoint y: 646, distance: 80.7
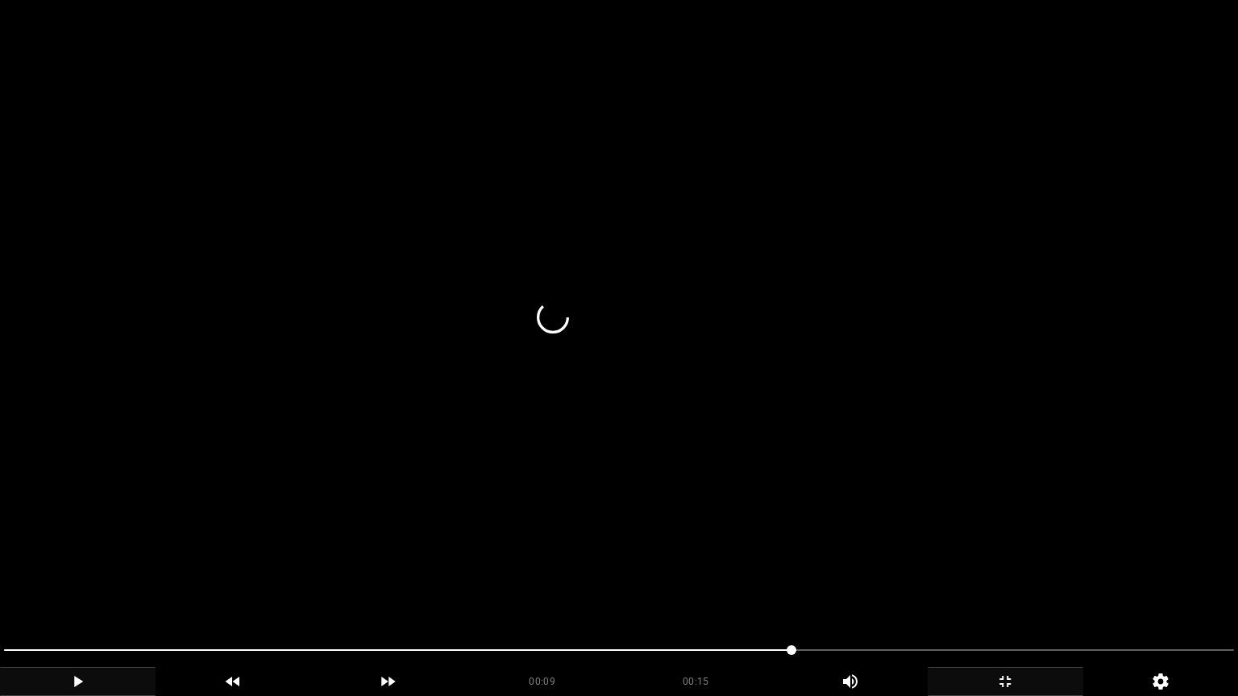
click at [870, 588] on span at bounding box center [619, 651] width 1230 height 26
click at [937, 588] on span at bounding box center [619, 651] width 1230 height 26
click at [1031, 588] on span at bounding box center [619, 651] width 1230 height 26
click at [1151, 588] on span at bounding box center [619, 651] width 1230 height 2
click at [754, 588] on div "00:15" at bounding box center [696, 678] width 154 height 23
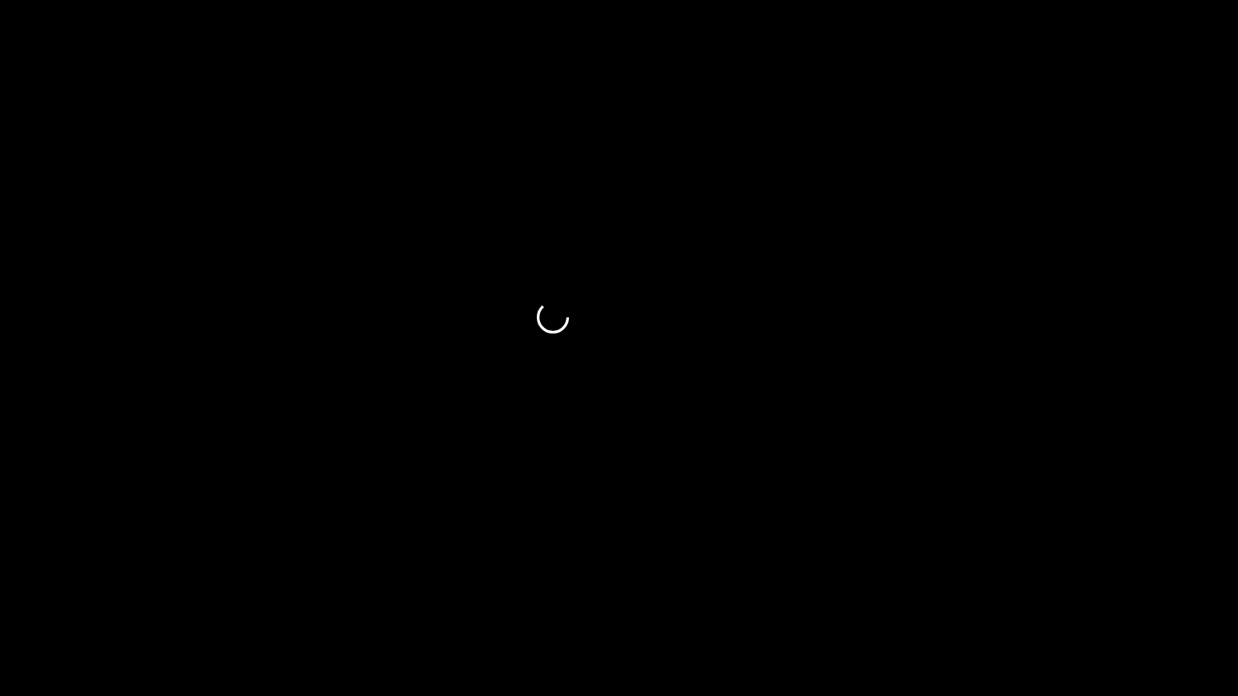
click at [835, 588] on span at bounding box center [619, 651] width 1230 height 26
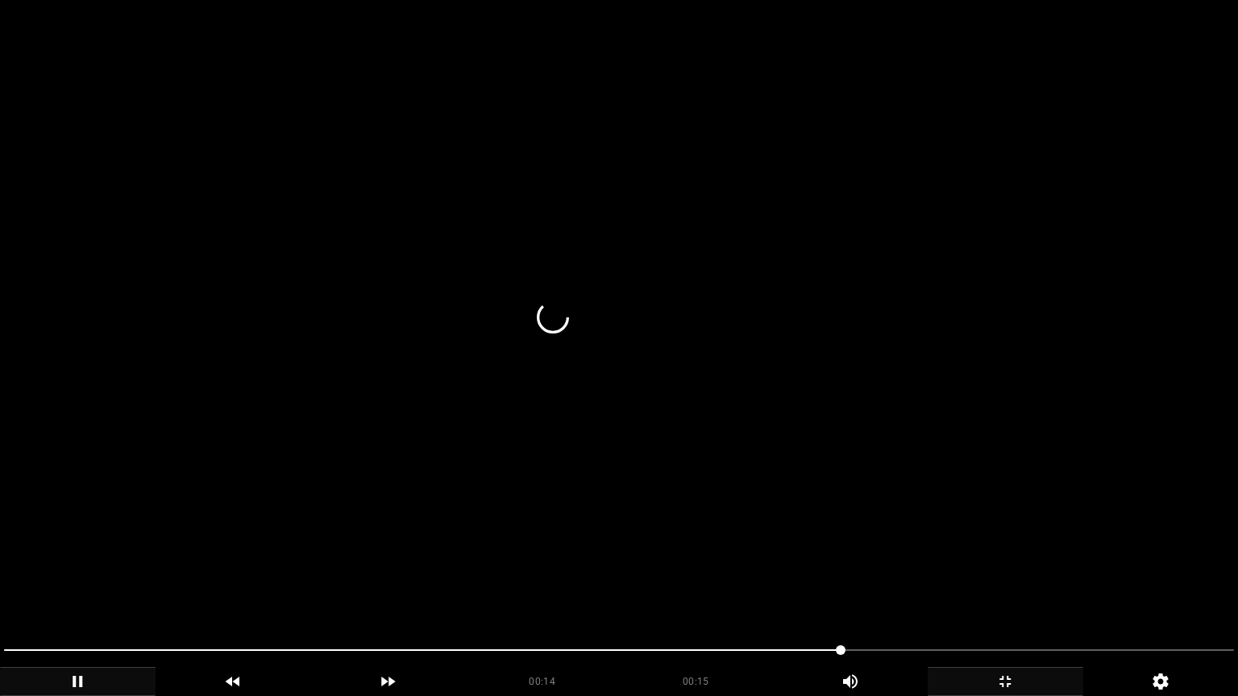
click at [548, 553] on video at bounding box center [619, 348] width 1238 height 696
click at [585, 556] on video at bounding box center [619, 348] width 1238 height 696
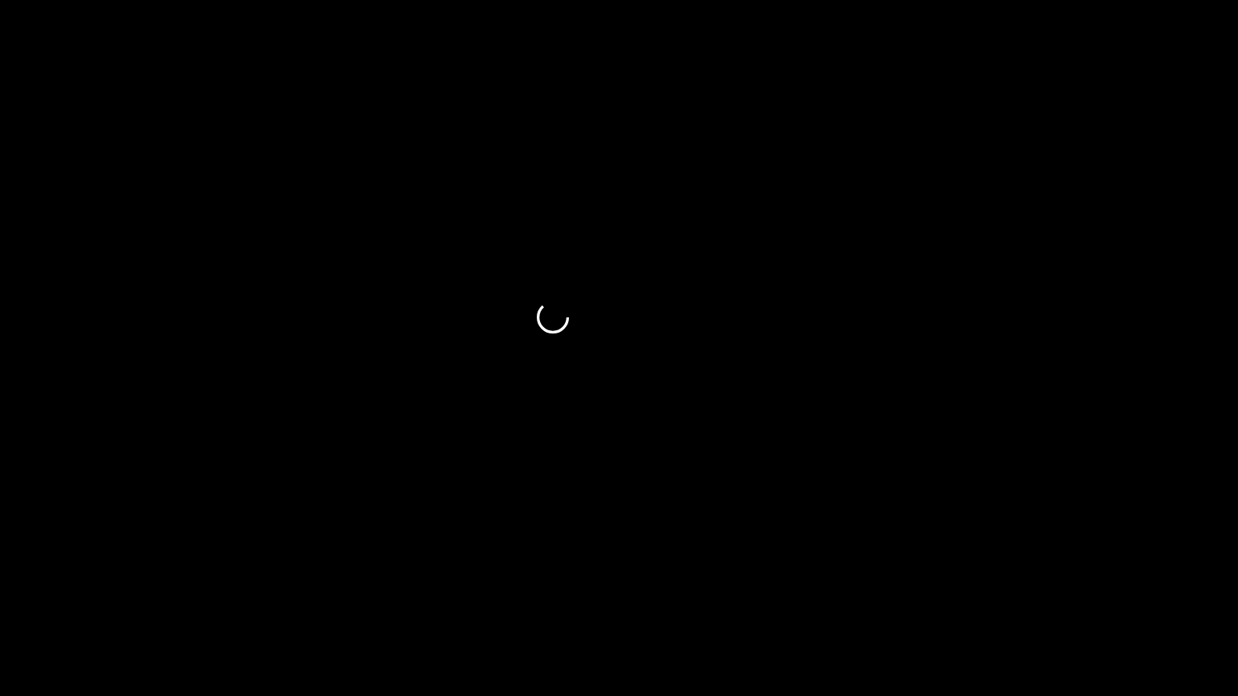
click at [1008, 588] on div "add" at bounding box center [1006, 681] width 156 height 29
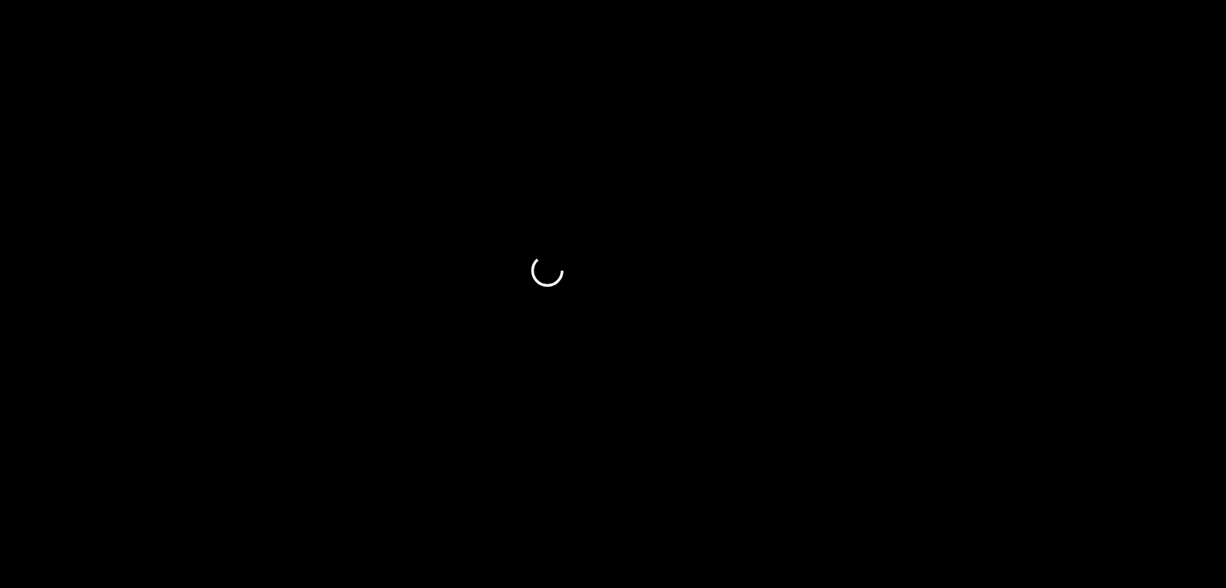
scroll to position [77, 0]
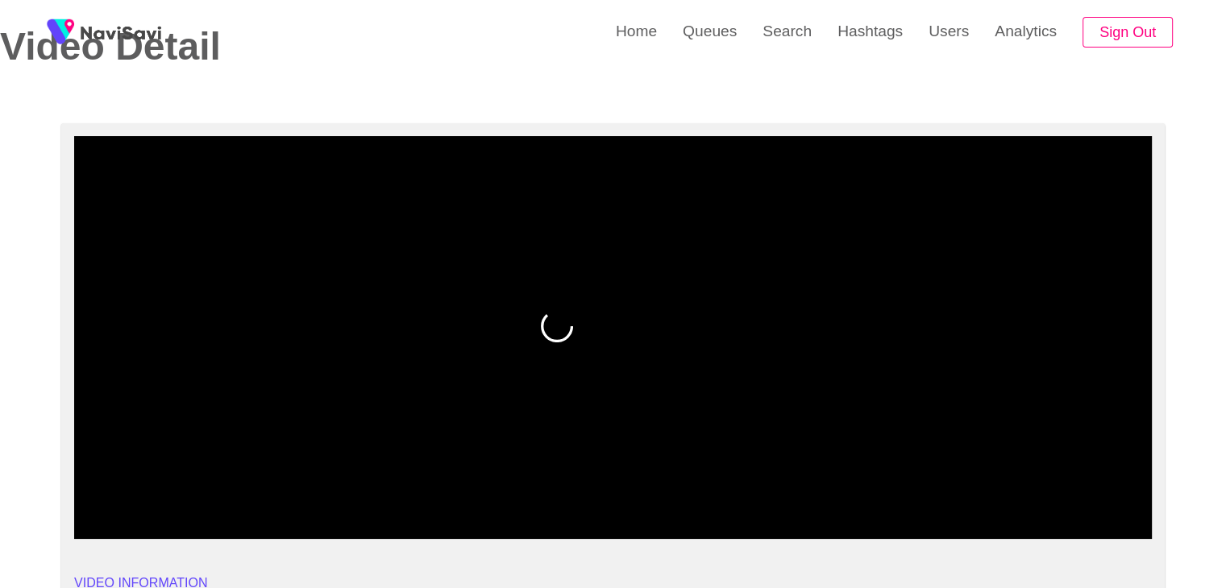
drag, startPoint x: 380, startPoint y: 496, endPoint x: 25, endPoint y: 470, distance: 355.6
drag, startPoint x: 213, startPoint y: 495, endPoint x: 6, endPoint y: 474, distance: 207.4
drag, startPoint x: 106, startPoint y: 499, endPoint x: 38, endPoint y: 486, distance: 69.7
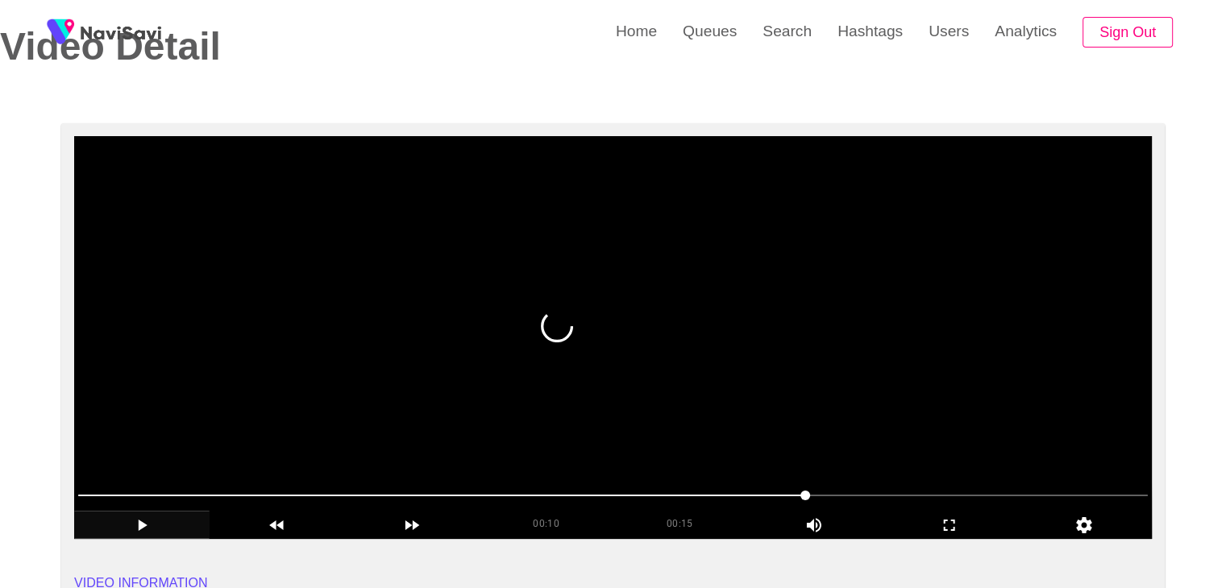
drag, startPoint x: 74, startPoint y: 482, endPoint x: 106, endPoint y: 477, distance: 32.6
click at [74, 481] on div at bounding box center [613, 496] width 1082 height 41
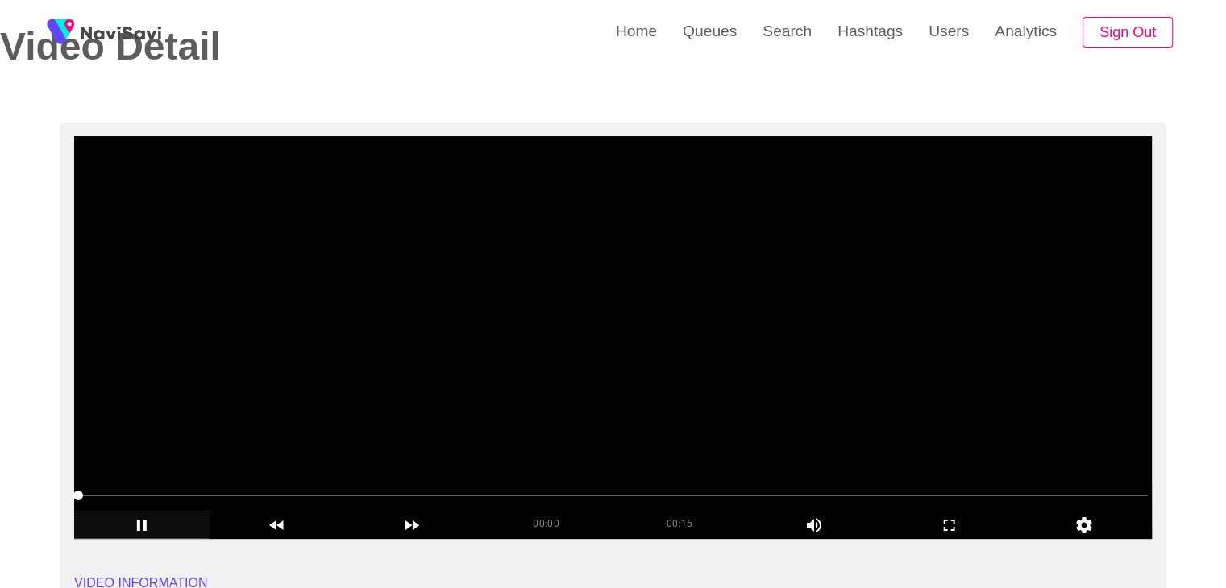
click at [294, 435] on video at bounding box center [613, 337] width 1078 height 403
click at [587, 436] on video at bounding box center [613, 337] width 1078 height 403
click at [432, 432] on video at bounding box center [613, 337] width 1078 height 403
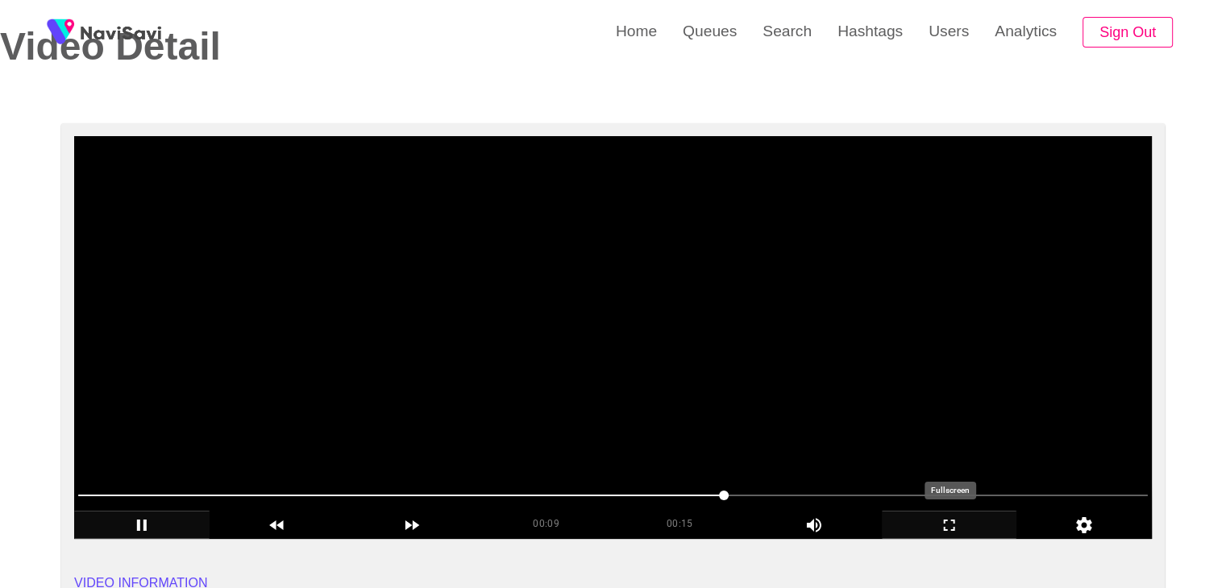
click at [960, 526] on icon "add" at bounding box center [950, 525] width 134 height 19
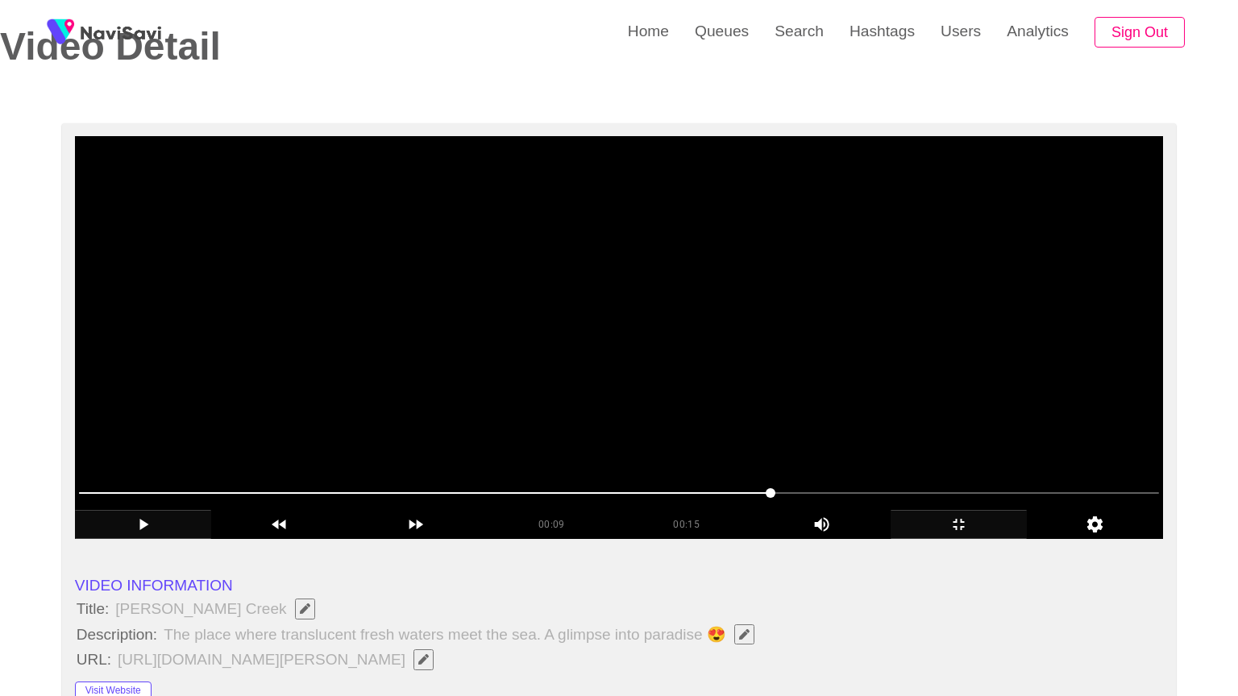
click at [729, 539] on video at bounding box center [619, 337] width 1088 height 403
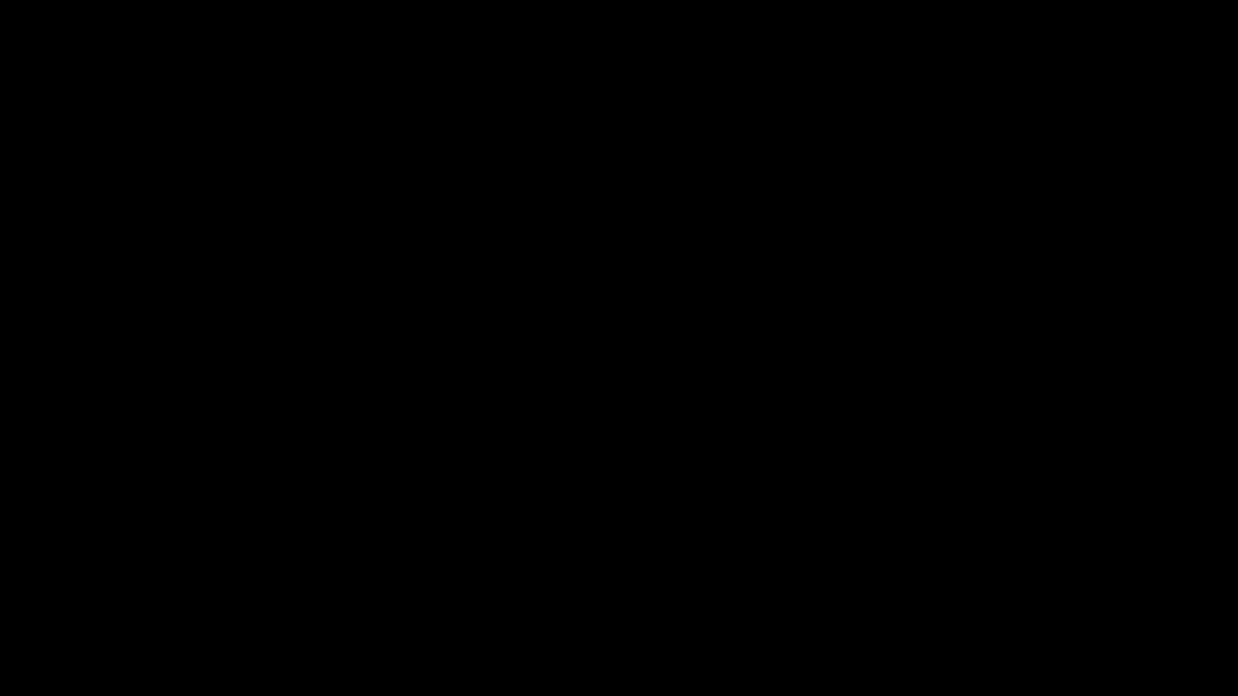
click at [996, 588] on icon "add" at bounding box center [1006, 681] width 154 height 19
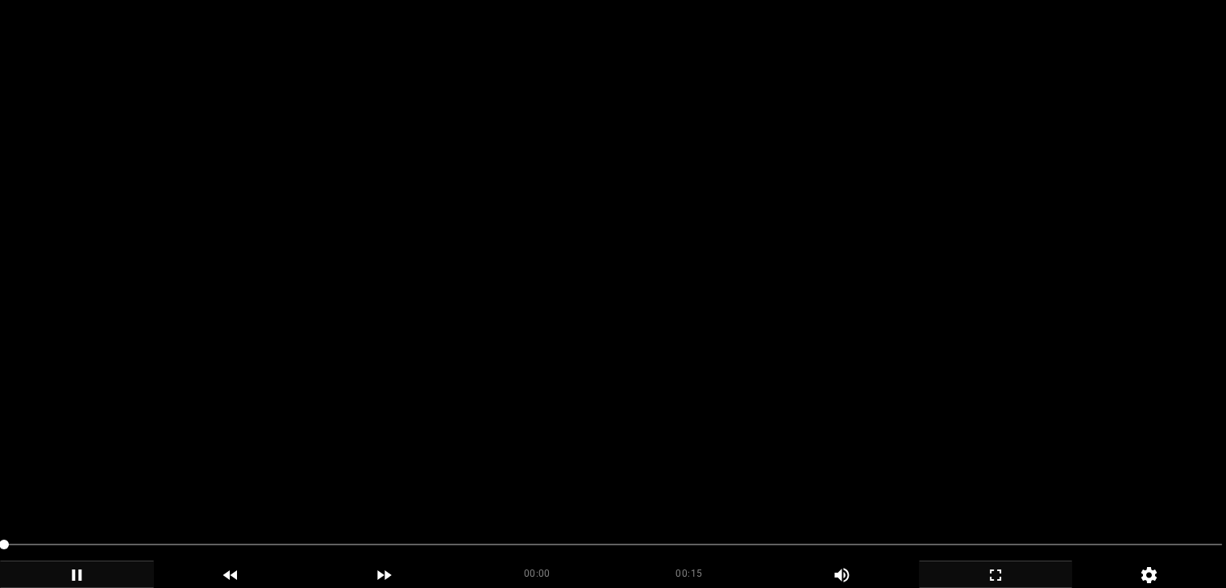
scroll to position [319, 0]
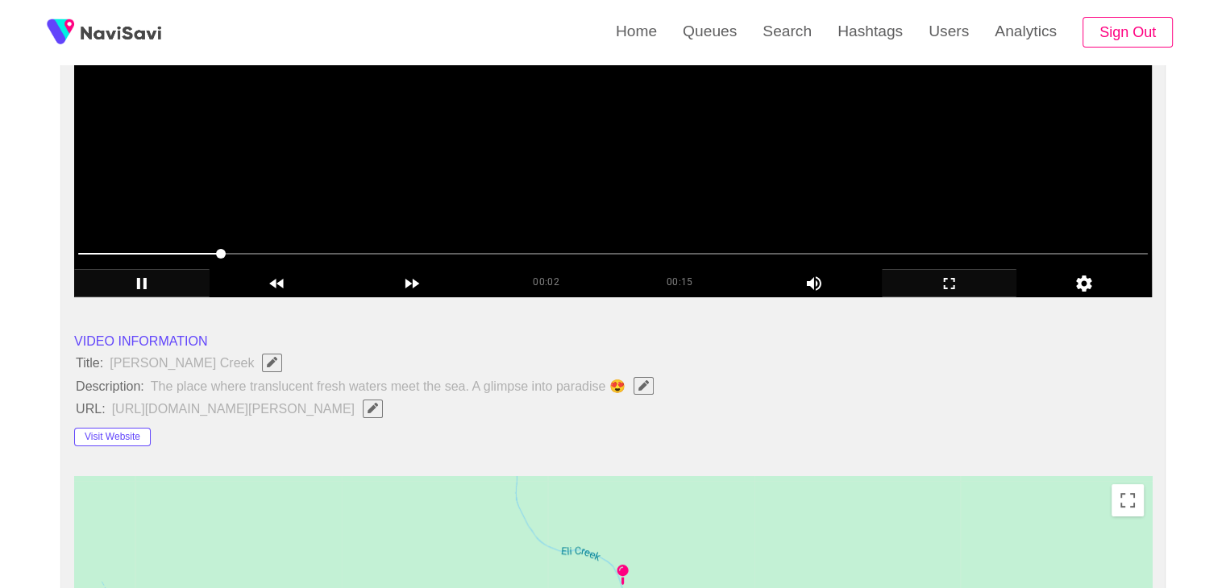
click at [600, 185] on video at bounding box center [613, 95] width 1078 height 403
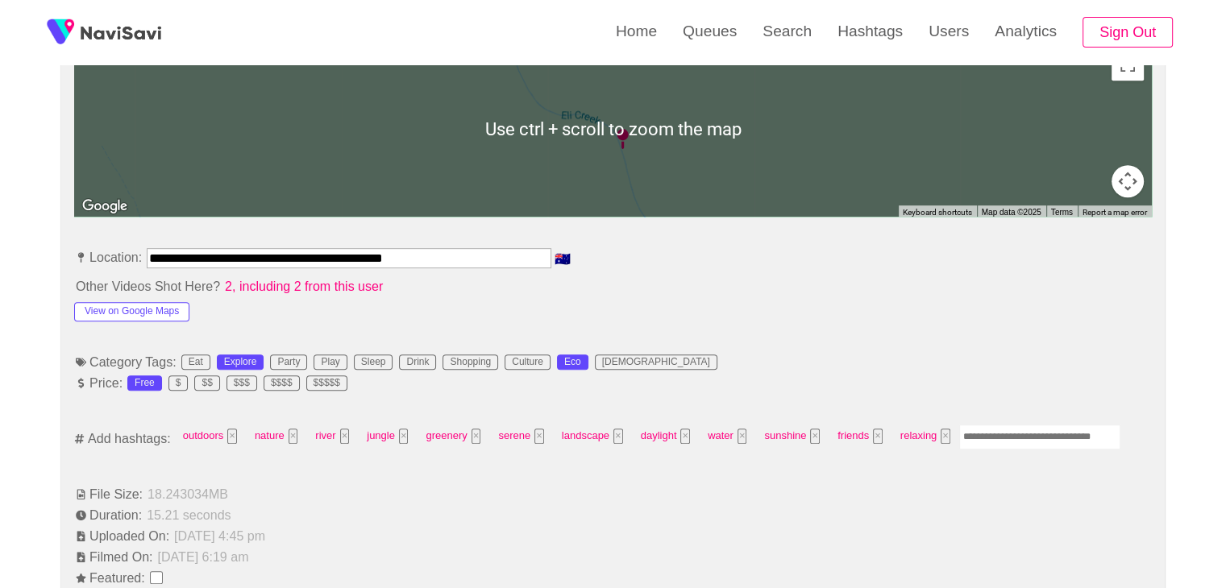
scroll to position [803, 0]
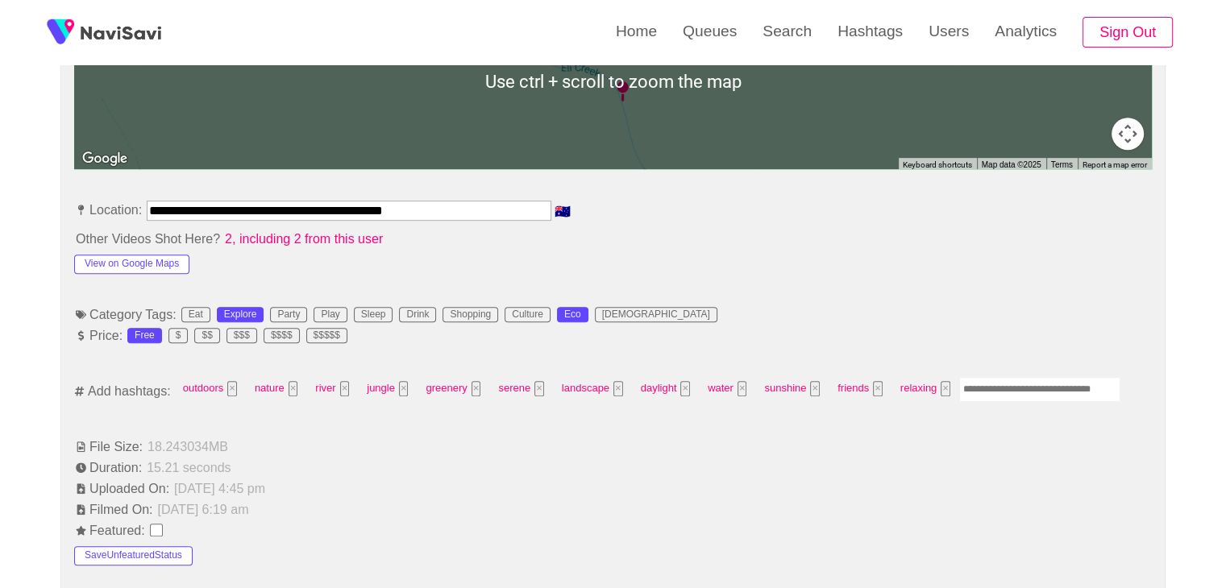
click at [1021, 386] on input "Enter tag here and press return" at bounding box center [1039, 389] width 161 height 25
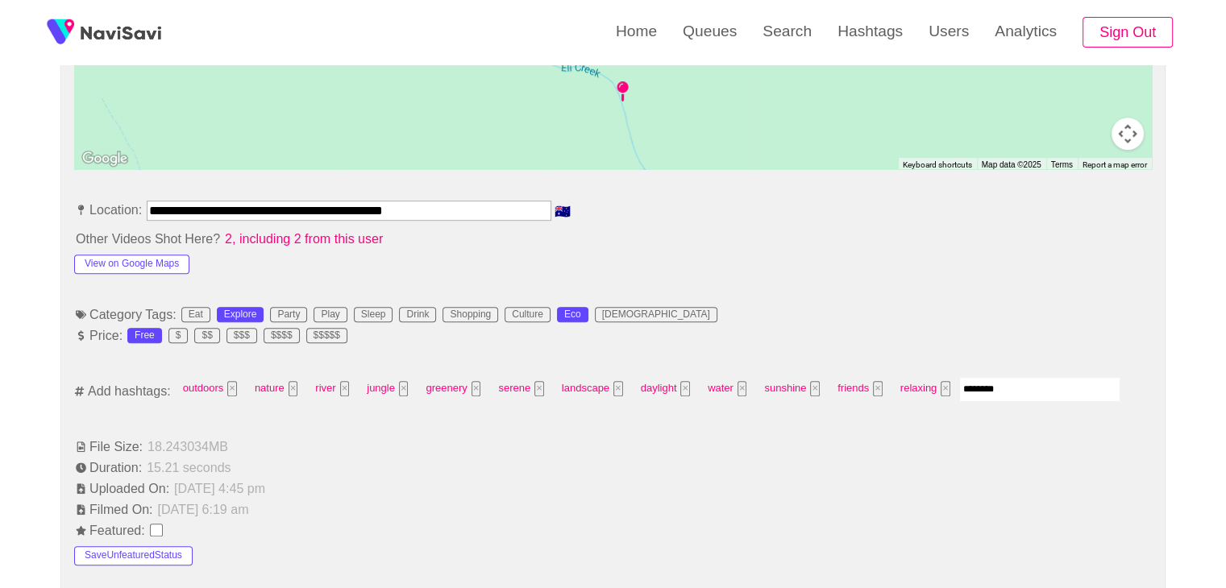
type input "*********"
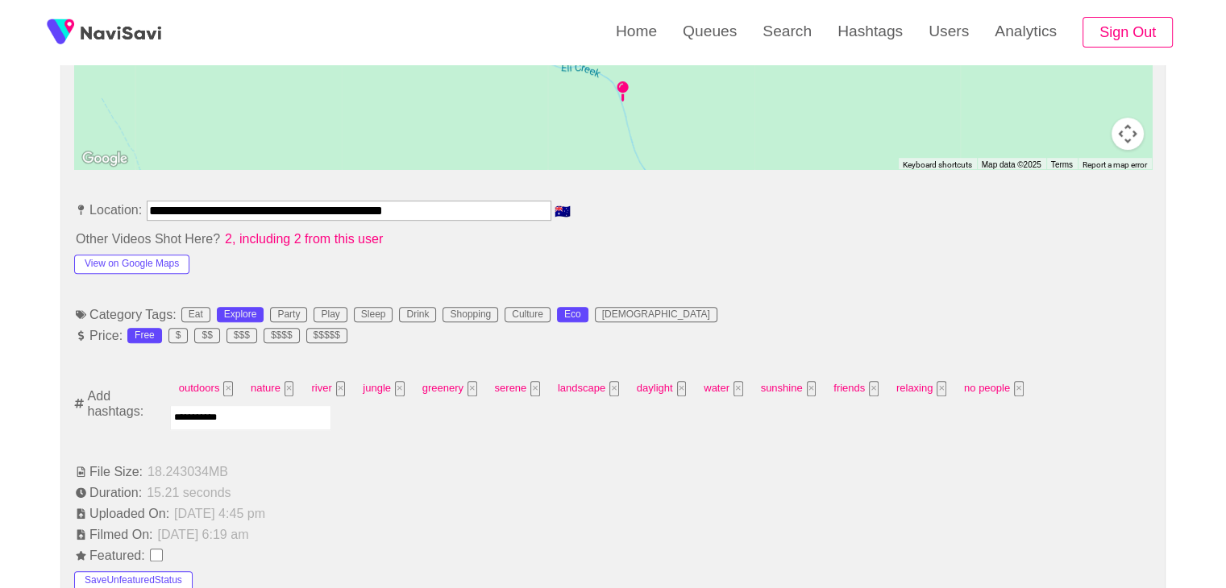
type input "**********"
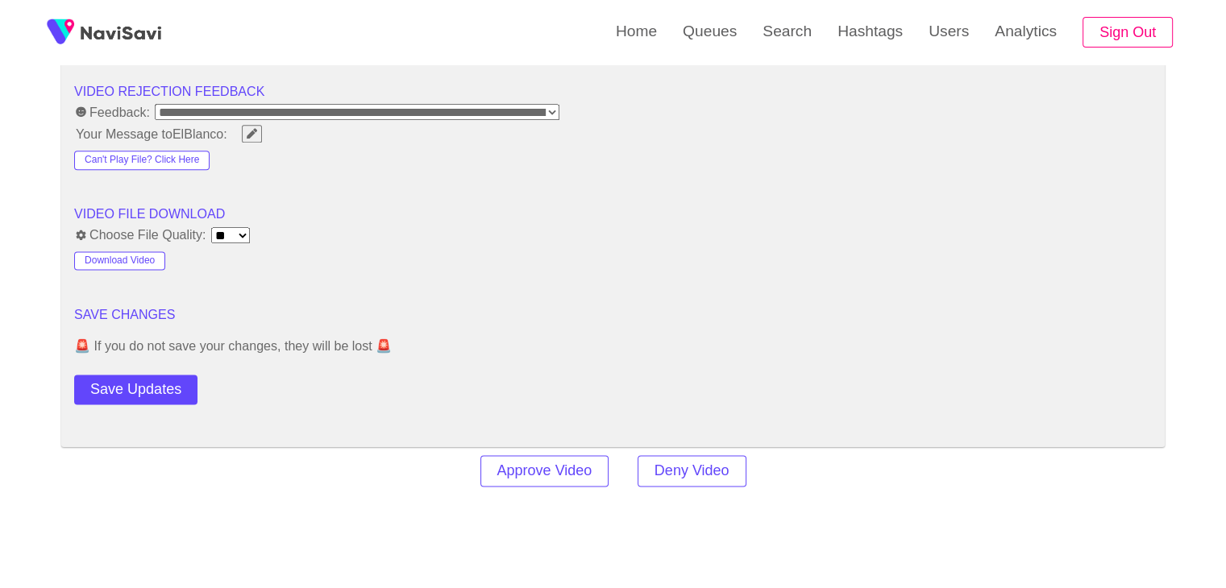
scroll to position [2092, 0]
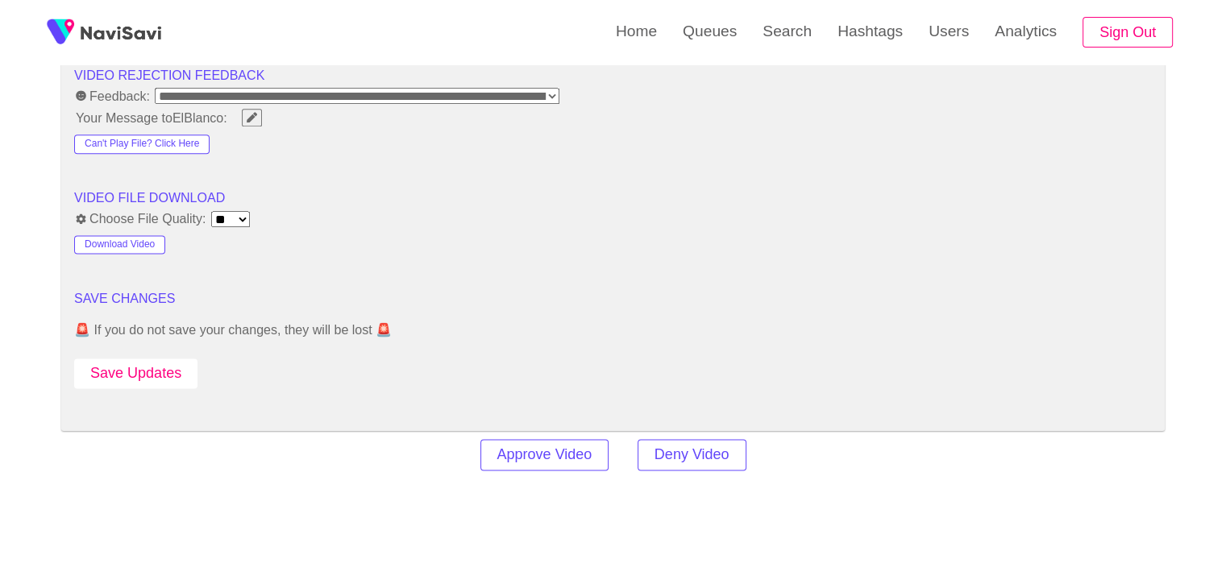
click at [164, 378] on button "Save Updates" at bounding box center [135, 374] width 123 height 30
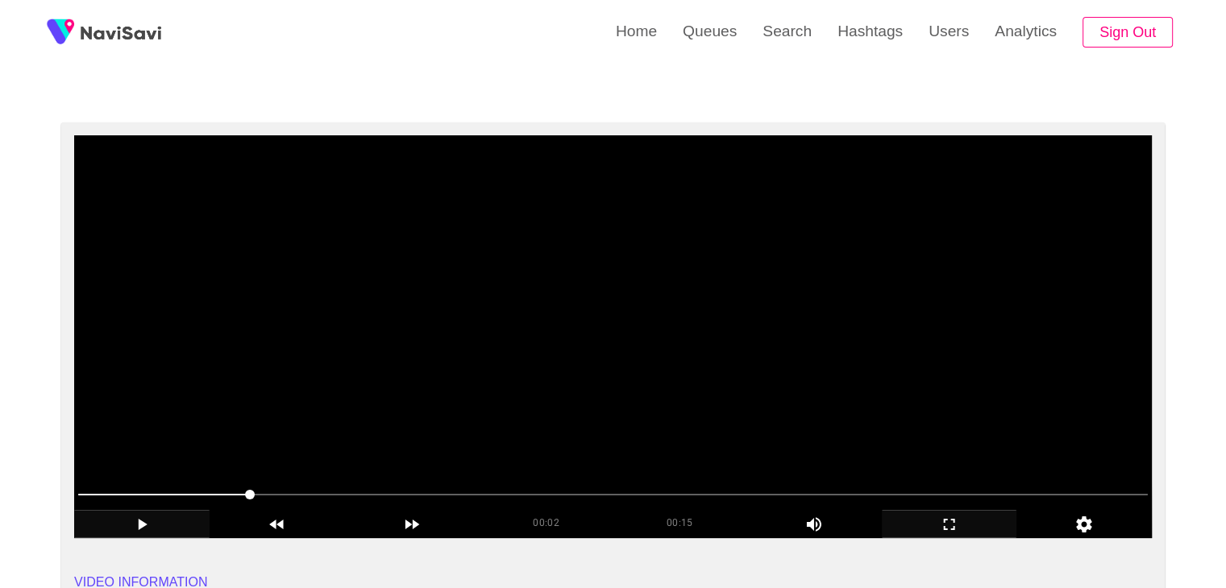
scroll to position [0, 0]
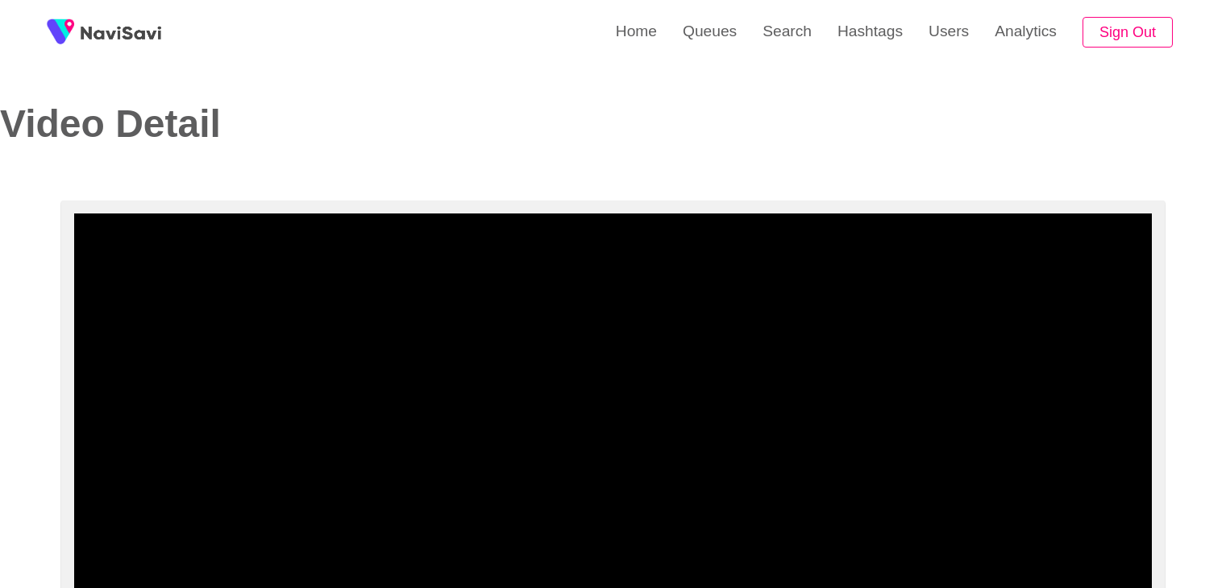
select select "**********"
select select "**"
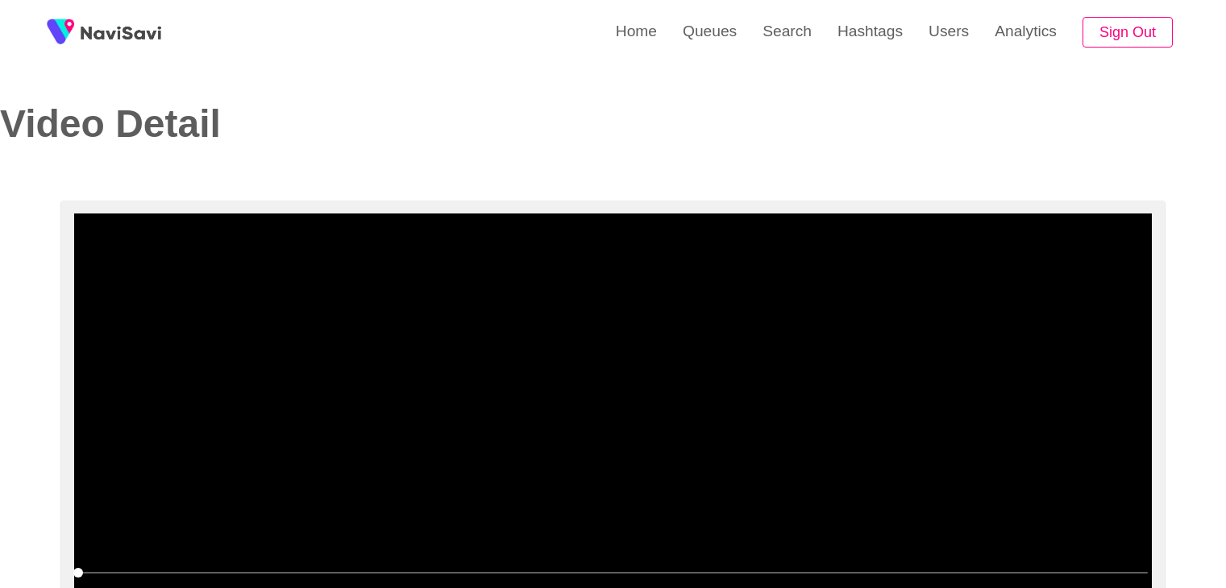
scroll to position [161, 0]
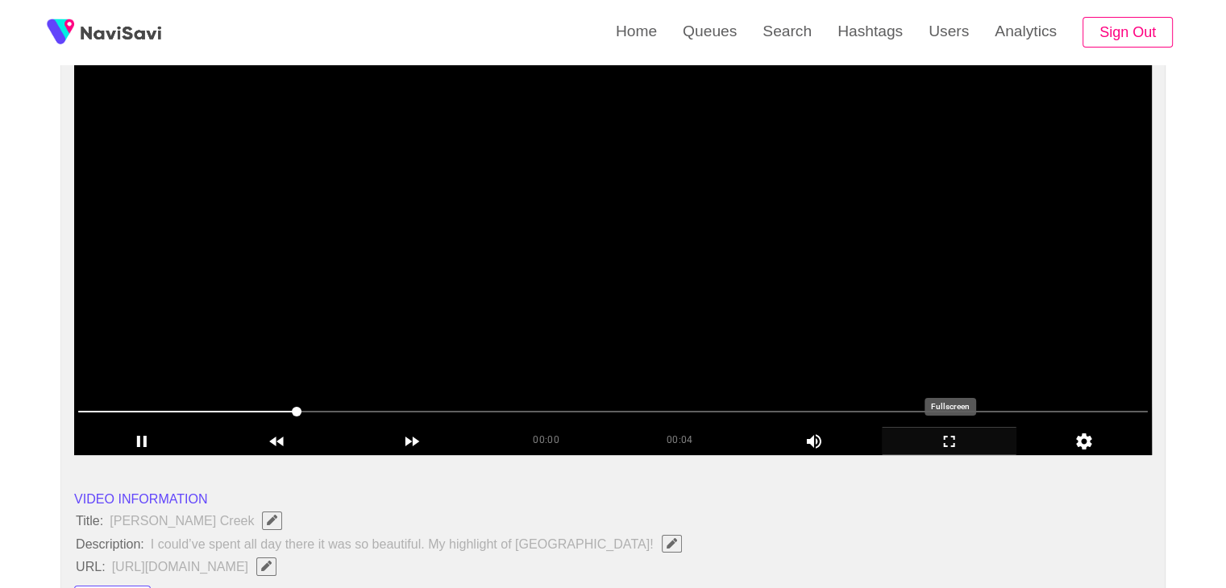
click at [935, 428] on div "add" at bounding box center [949, 440] width 135 height 27
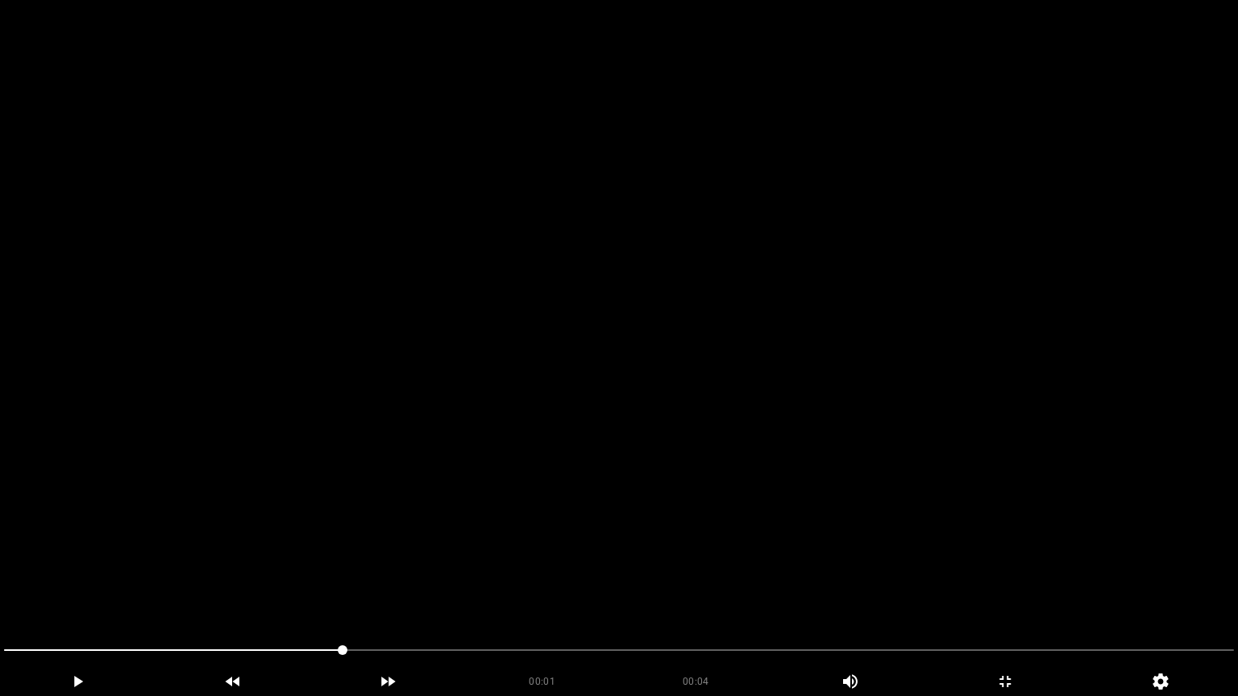
drag, startPoint x: 67, startPoint y: 639, endPoint x: 0, endPoint y: 639, distance: 66.9
click at [0, 588] on div at bounding box center [619, 652] width 1243 height 43
click at [467, 545] on video at bounding box center [619, 348] width 1238 height 696
click at [473, 542] on video at bounding box center [619, 348] width 1238 height 696
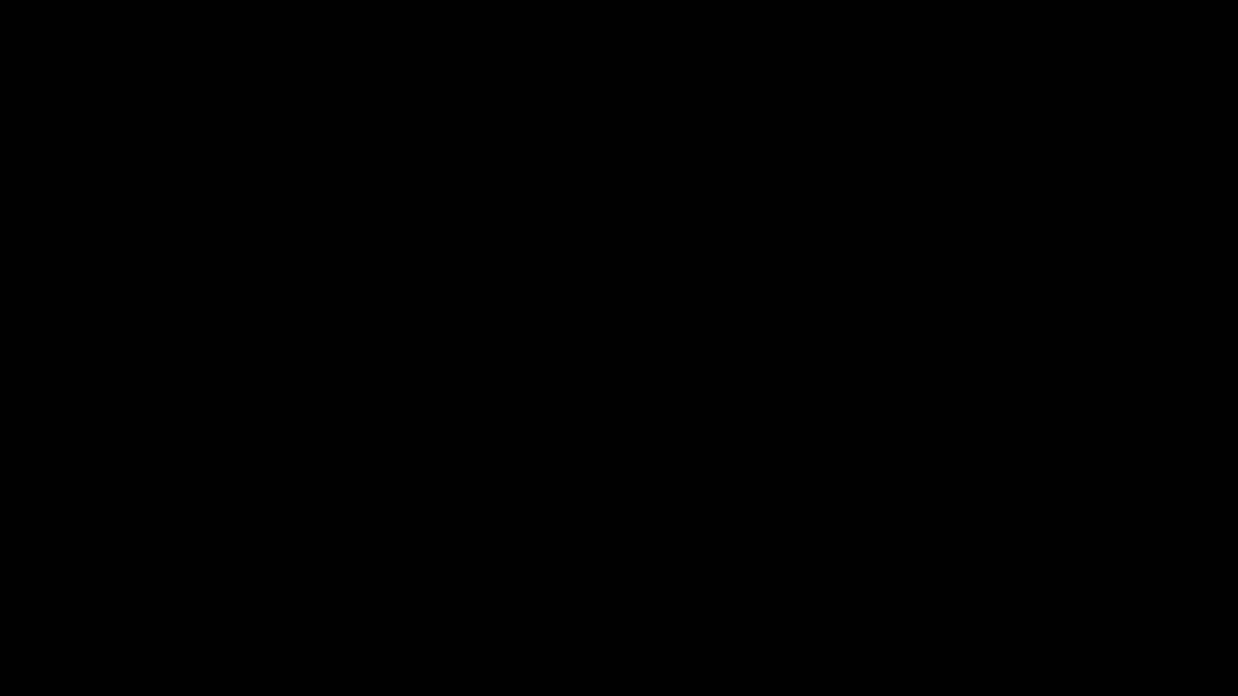
drag, startPoint x: 641, startPoint y: 638, endPoint x: 464, endPoint y: 636, distance: 176.5
click at [464, 588] on div at bounding box center [619, 652] width 1243 height 43
click at [1027, 588] on icon "add" at bounding box center [1006, 681] width 154 height 19
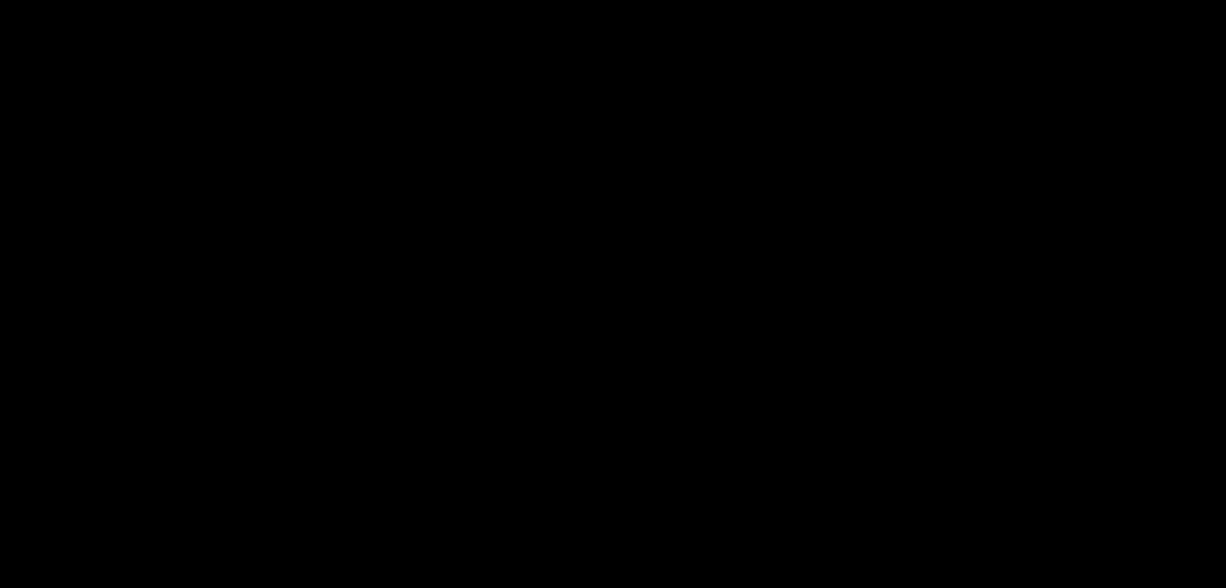
scroll to position [887, 0]
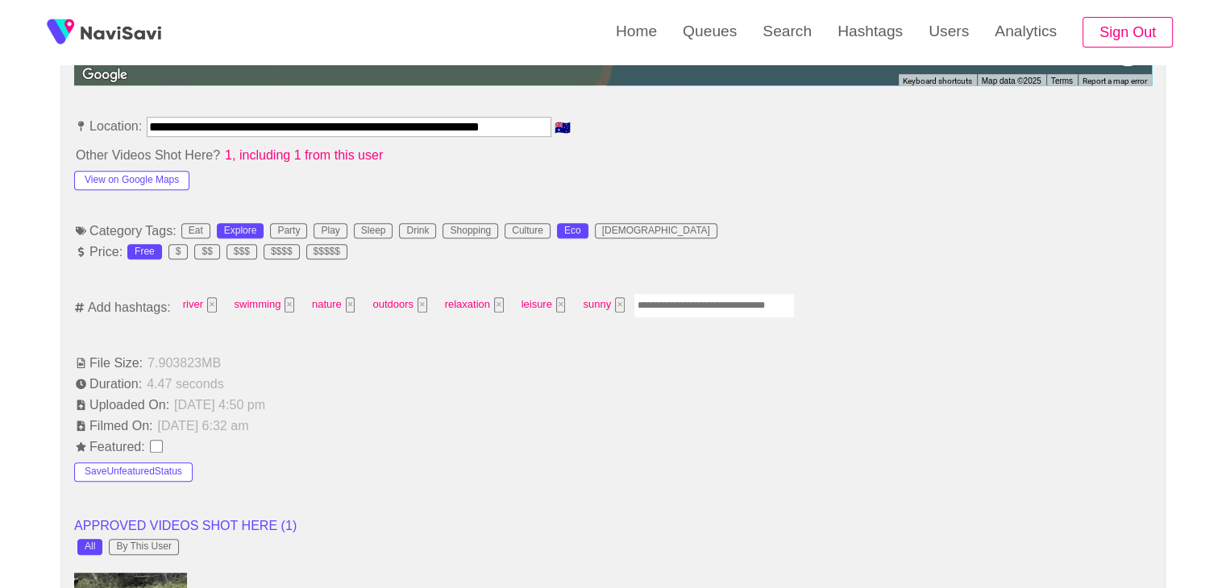
click at [673, 309] on input "Enter tag here and press return" at bounding box center [714, 305] width 161 height 25
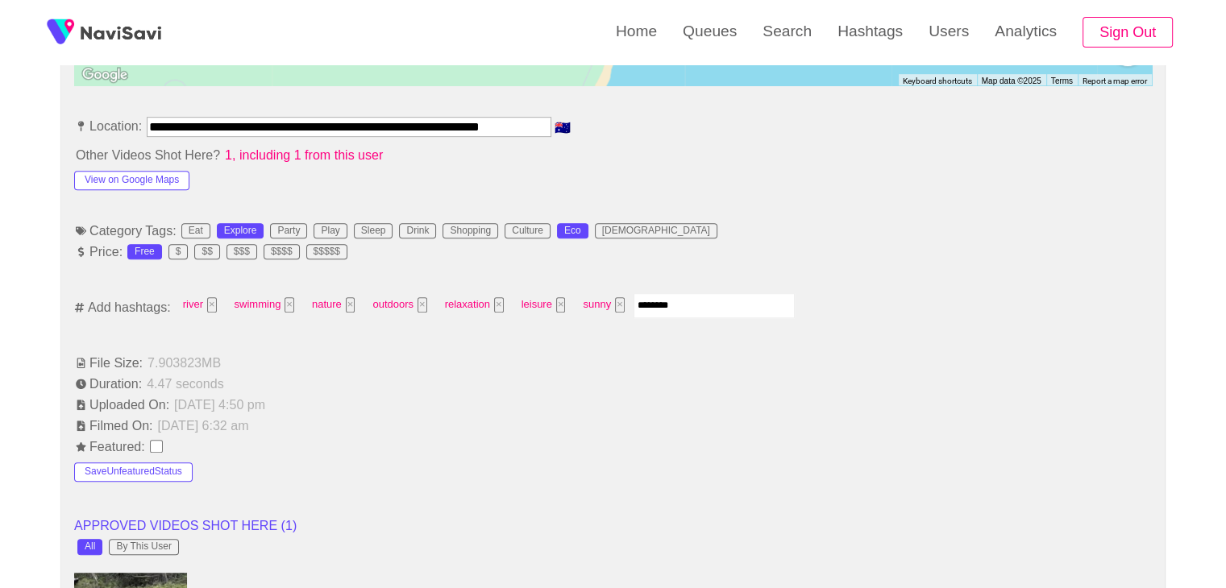
type input "*********"
type input "**********"
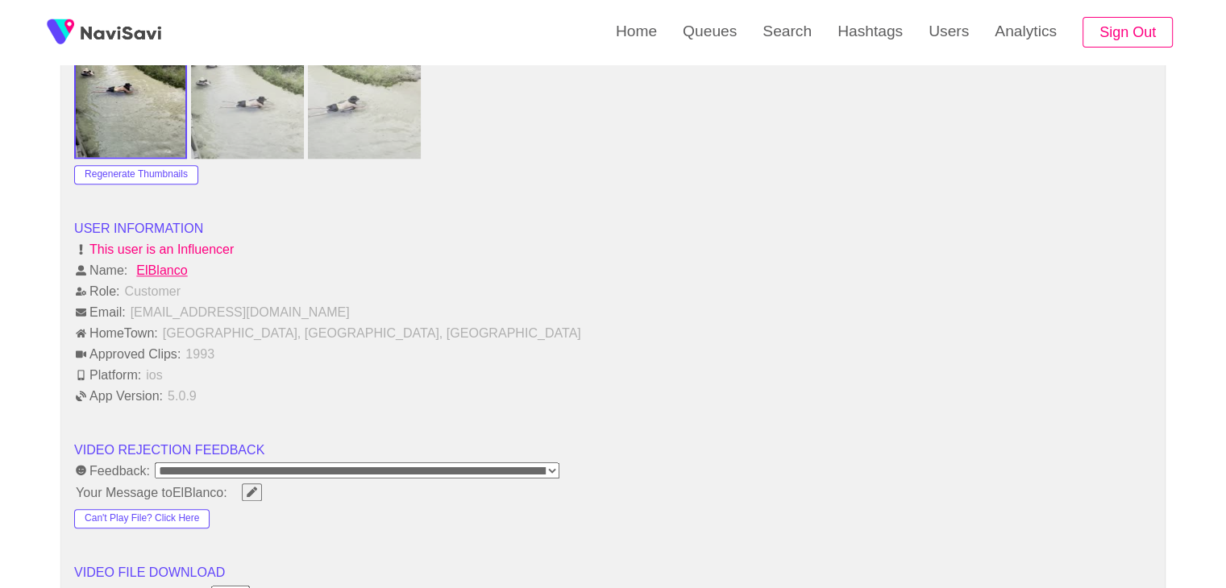
scroll to position [2015, 0]
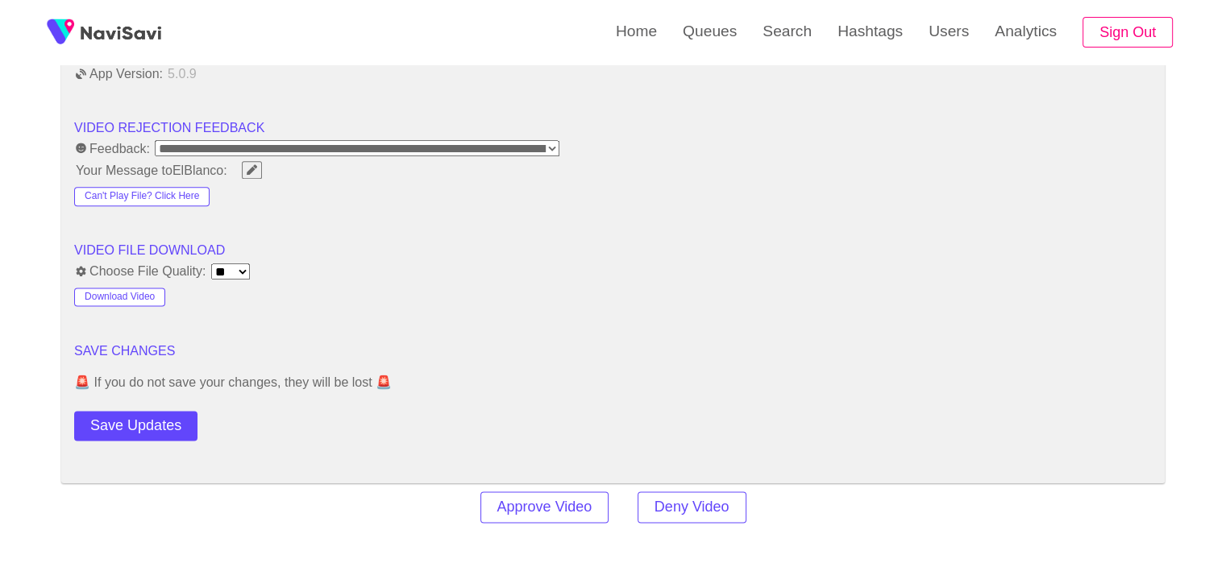
click at [161, 428] on button "Save Updates" at bounding box center [135, 426] width 123 height 30
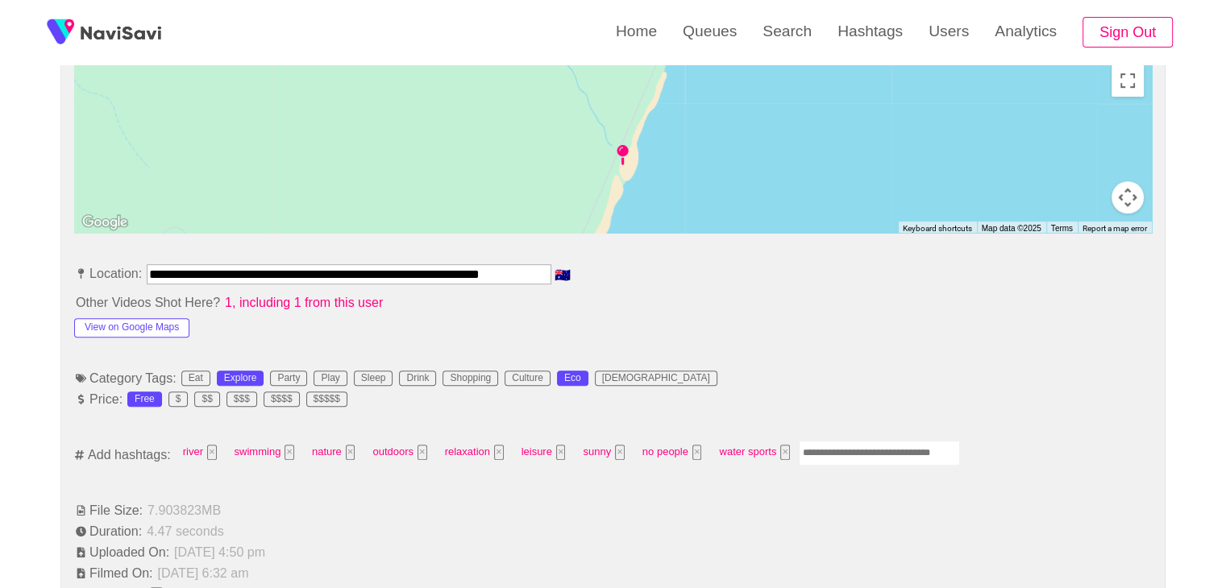
scroll to position [725, 0]
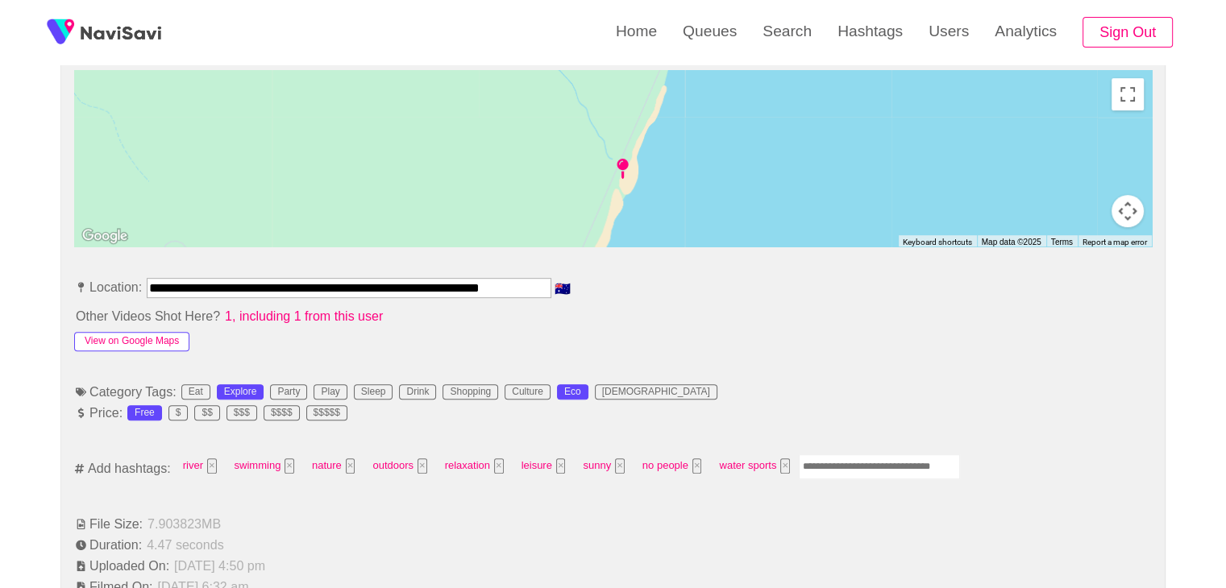
click at [148, 346] on button "View on Google Maps" at bounding box center [131, 341] width 115 height 19
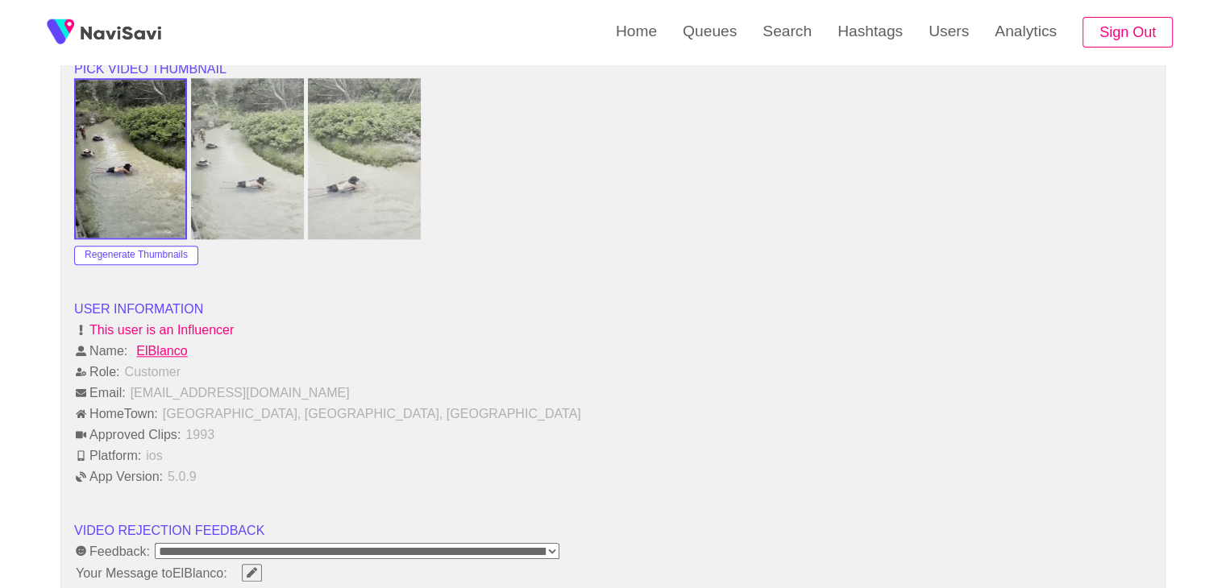
scroll to position [1934, 0]
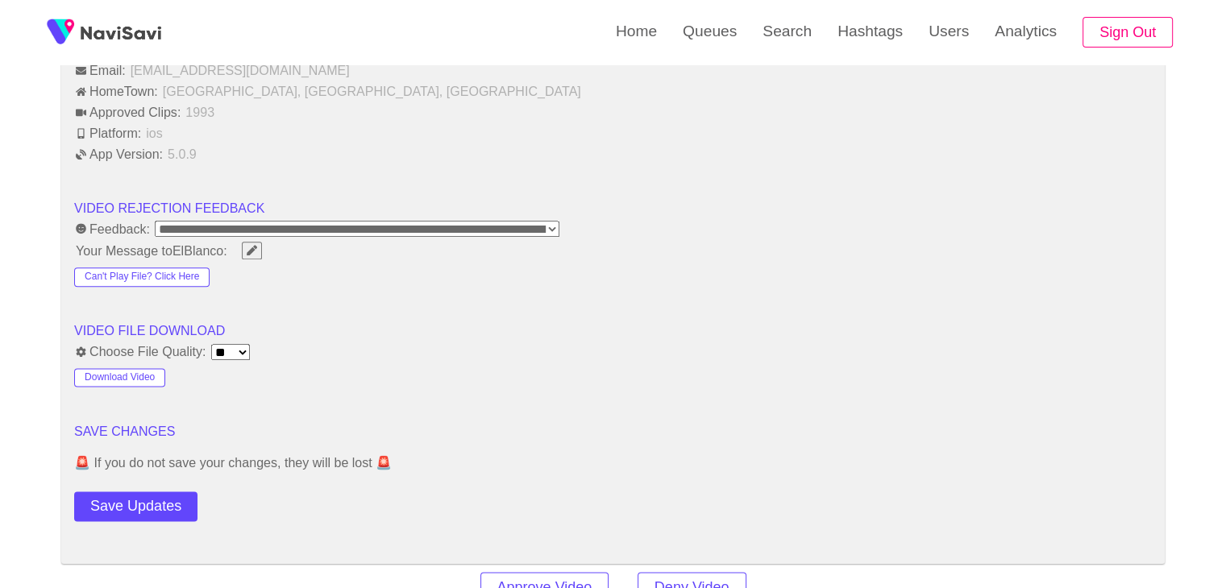
drag, startPoint x: 139, startPoint y: 504, endPoint x: 168, endPoint y: 467, distance: 47.1
click at [142, 501] on button "Save Updates" at bounding box center [135, 507] width 123 height 30
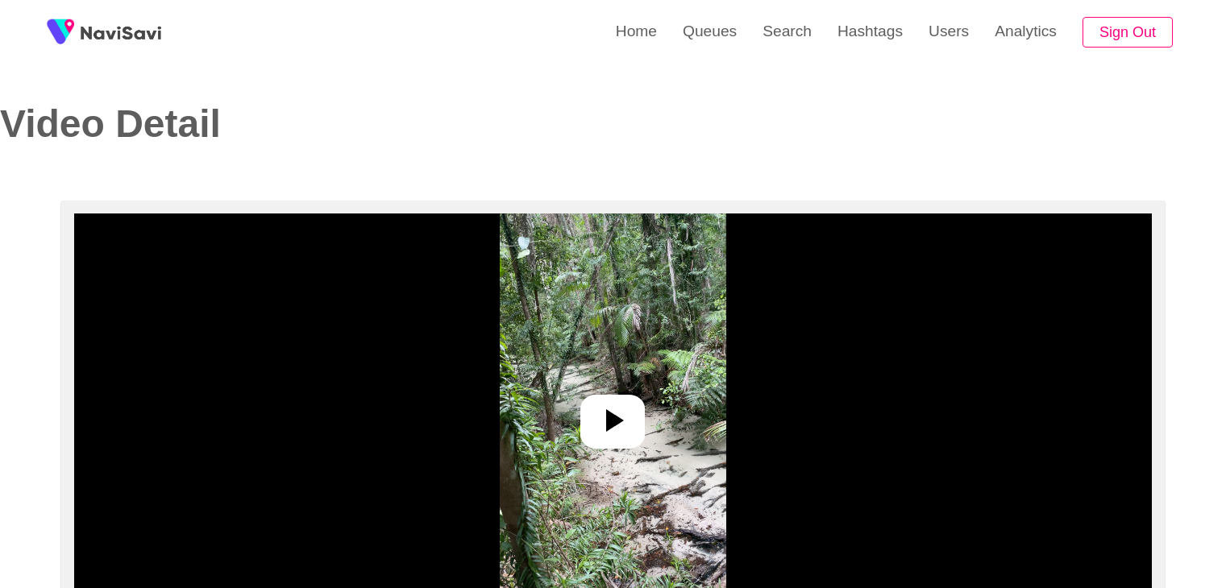
select select "**********"
select select "**"
click at [622, 430] on icon at bounding box center [612, 420] width 39 height 39
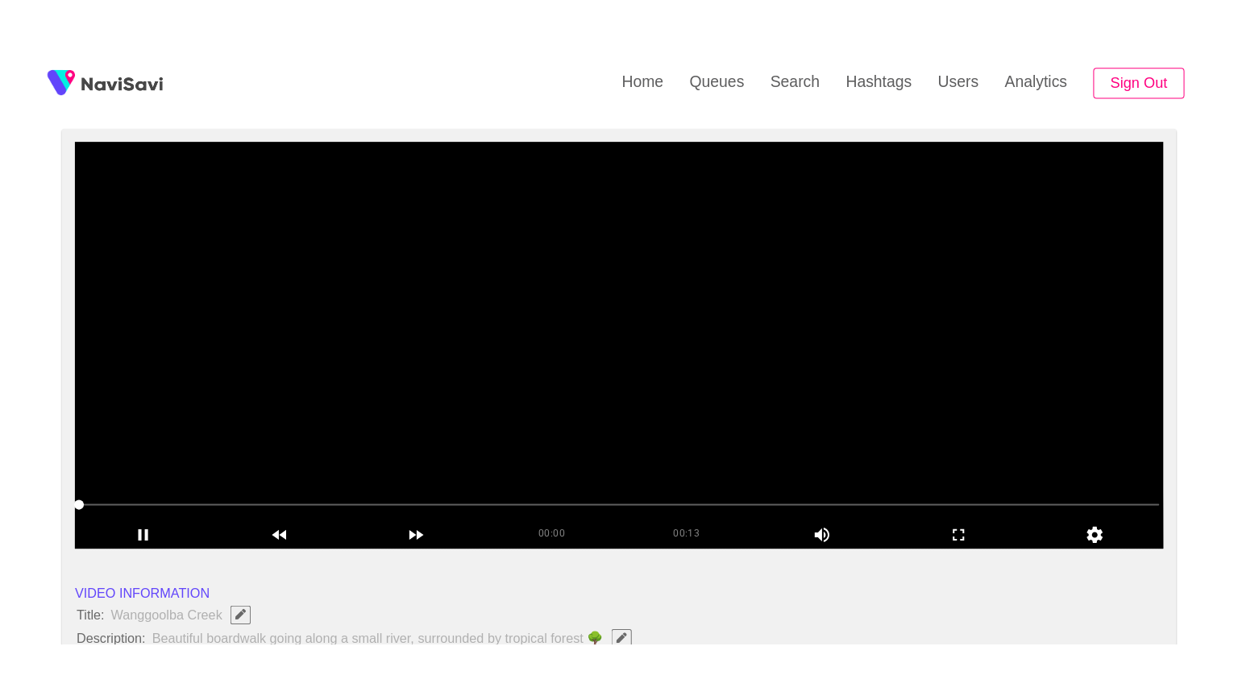
scroll to position [242, 0]
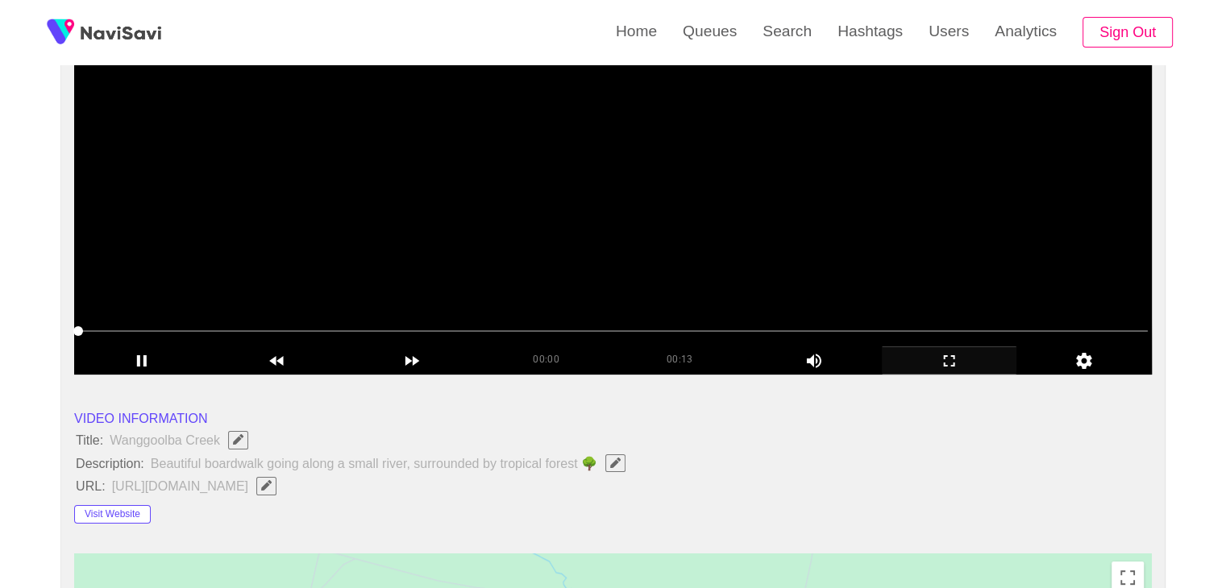
click at [945, 364] on icon "add" at bounding box center [950, 360] width 134 height 19
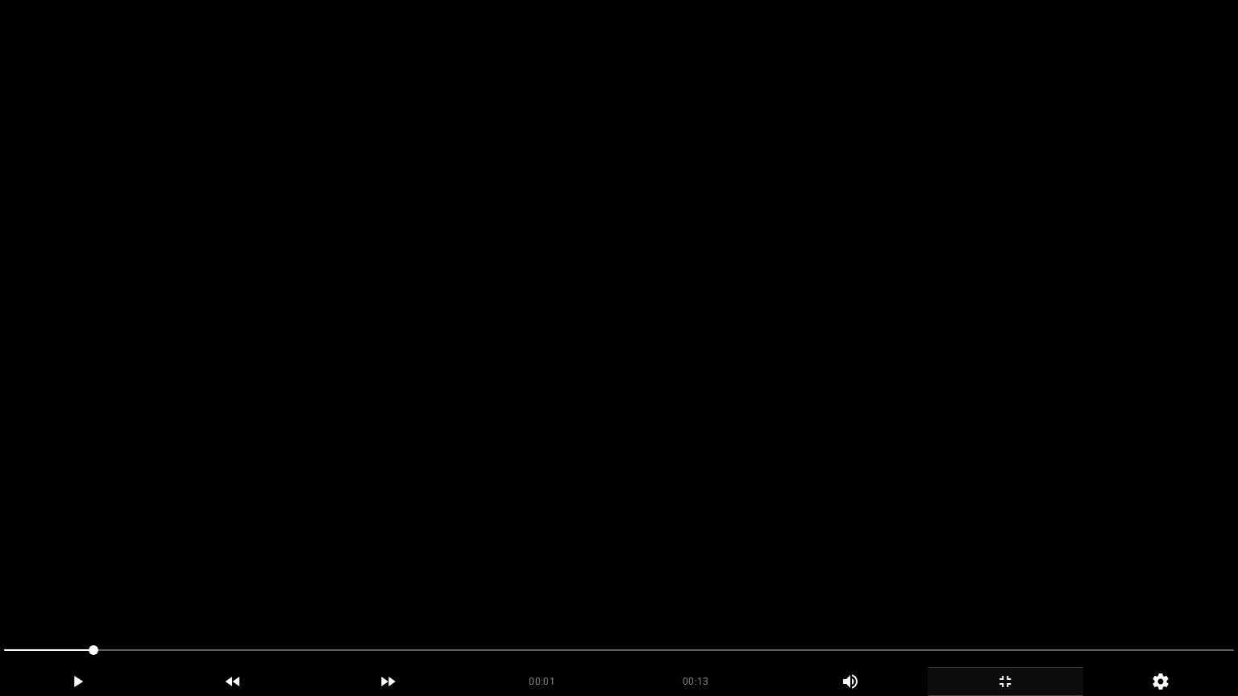
click at [793, 450] on video at bounding box center [619, 348] width 1238 height 696
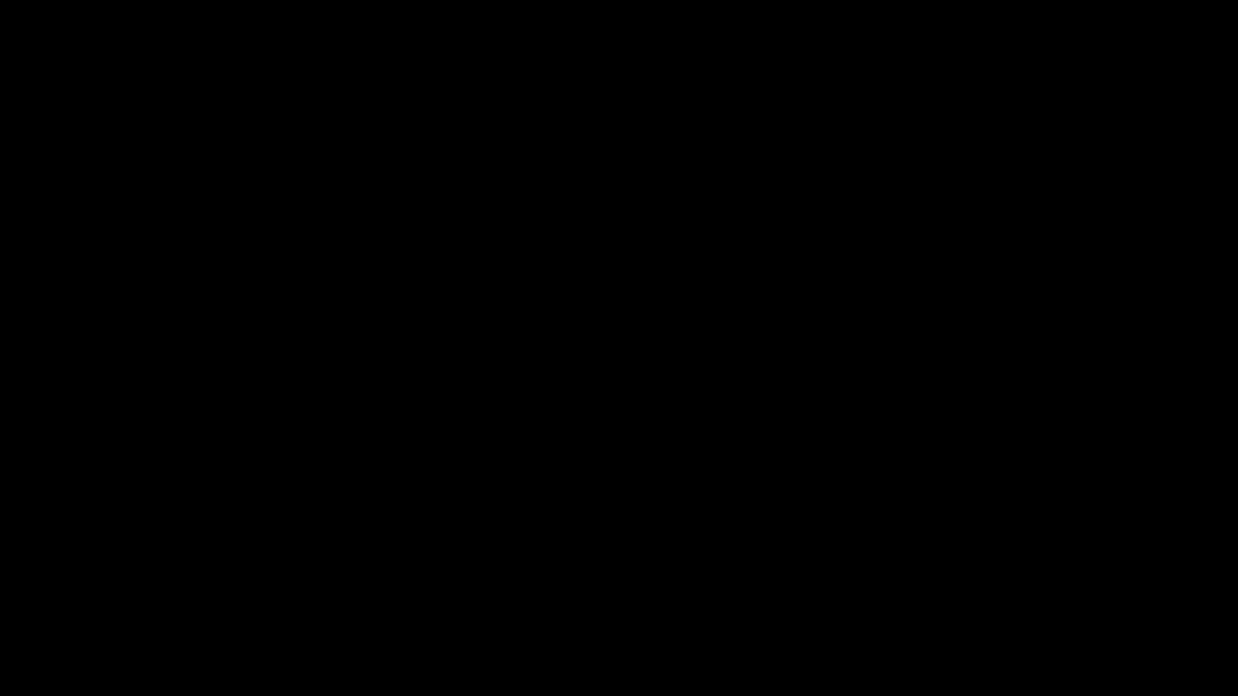
drag, startPoint x: 60, startPoint y: 664, endPoint x: 224, endPoint y: 597, distance: 177.5
click at [0, 588] on div "00:03 00:13 Picture In Picture 1" at bounding box center [619, 667] width 1238 height 59
click at [519, 530] on video at bounding box center [619, 348] width 1238 height 696
drag, startPoint x: 249, startPoint y: 654, endPoint x: 202, endPoint y: 659, distance: 47.7
click at [202, 588] on span at bounding box center [619, 651] width 1230 height 26
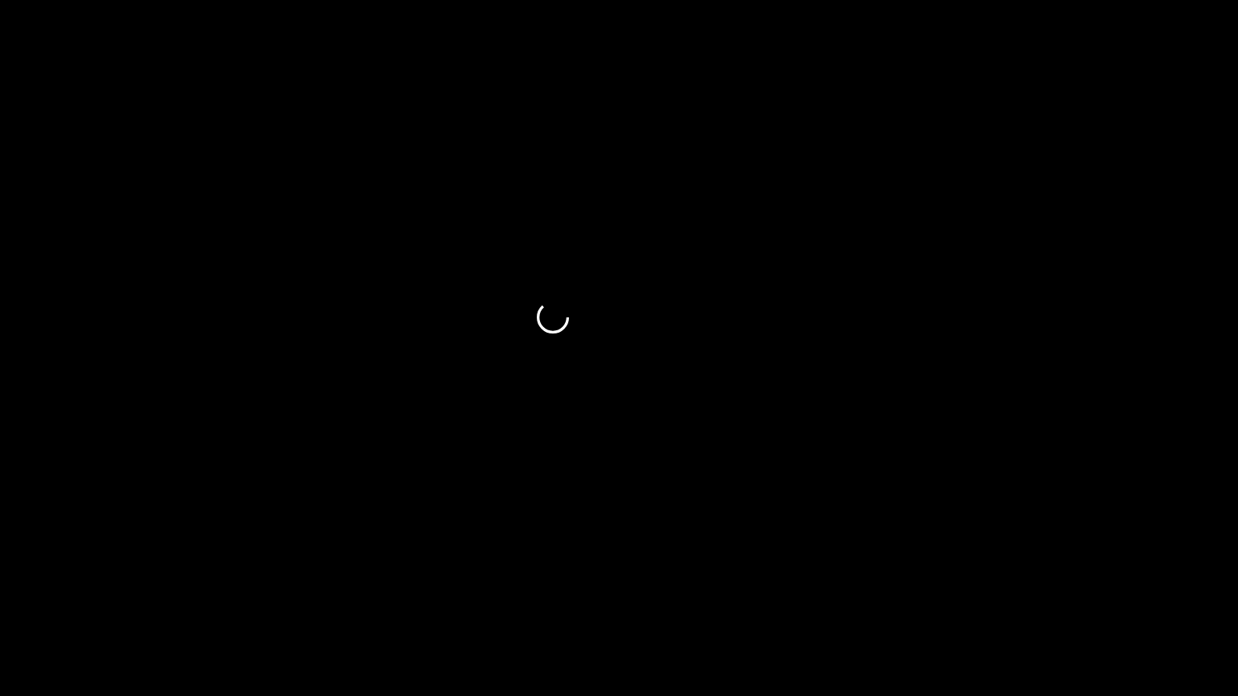
click at [304, 588] on span at bounding box center [619, 651] width 1230 height 26
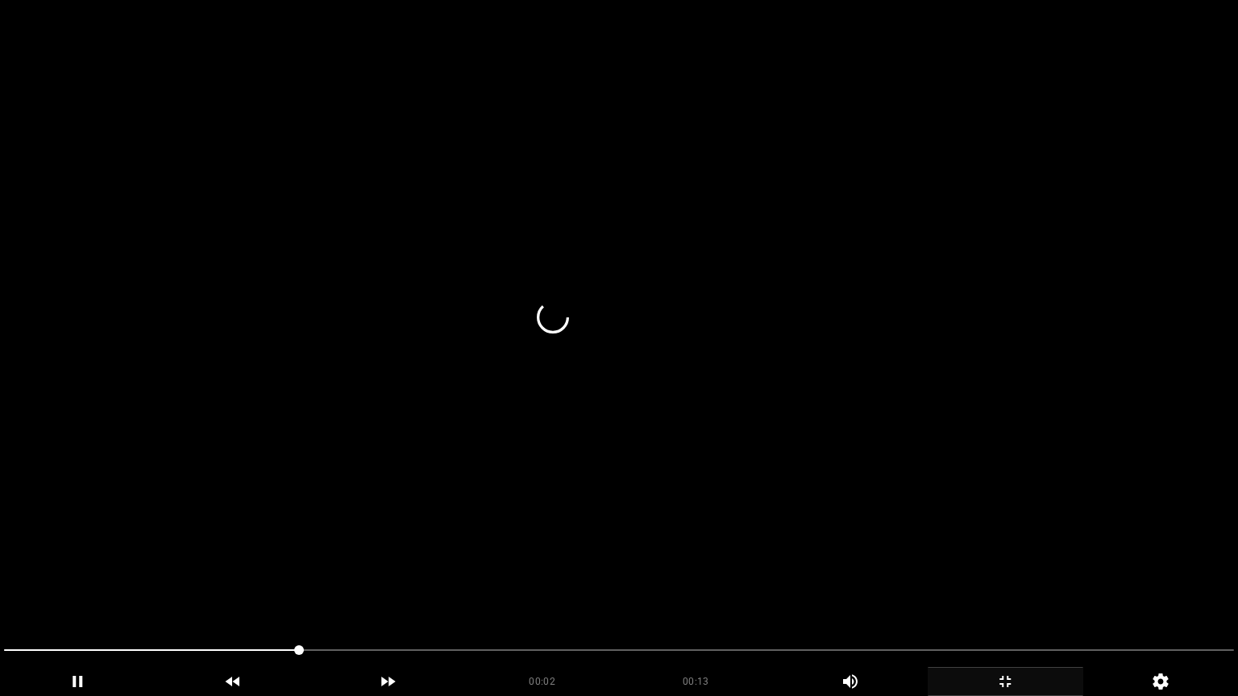
drag, startPoint x: 607, startPoint y: 581, endPoint x: 644, endPoint y: 584, distance: 37.2
click at [608, 582] on video at bounding box center [619, 348] width 1238 height 696
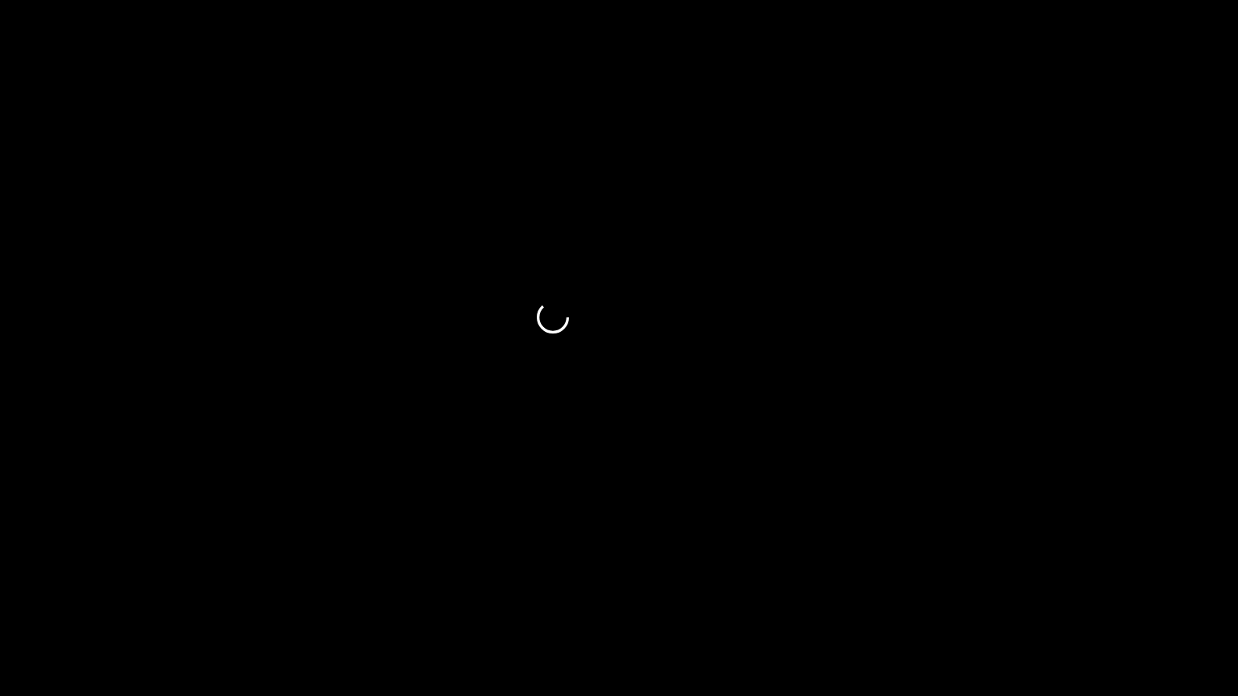
click at [1045, 588] on div "add" at bounding box center [1006, 681] width 156 height 29
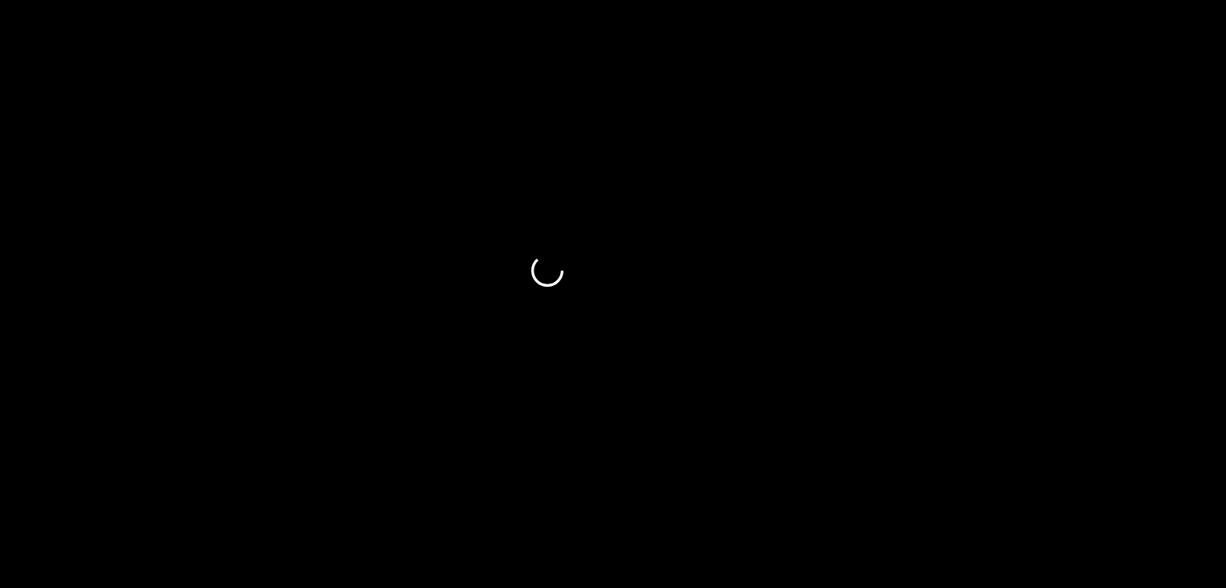
scroll to position [77, 0]
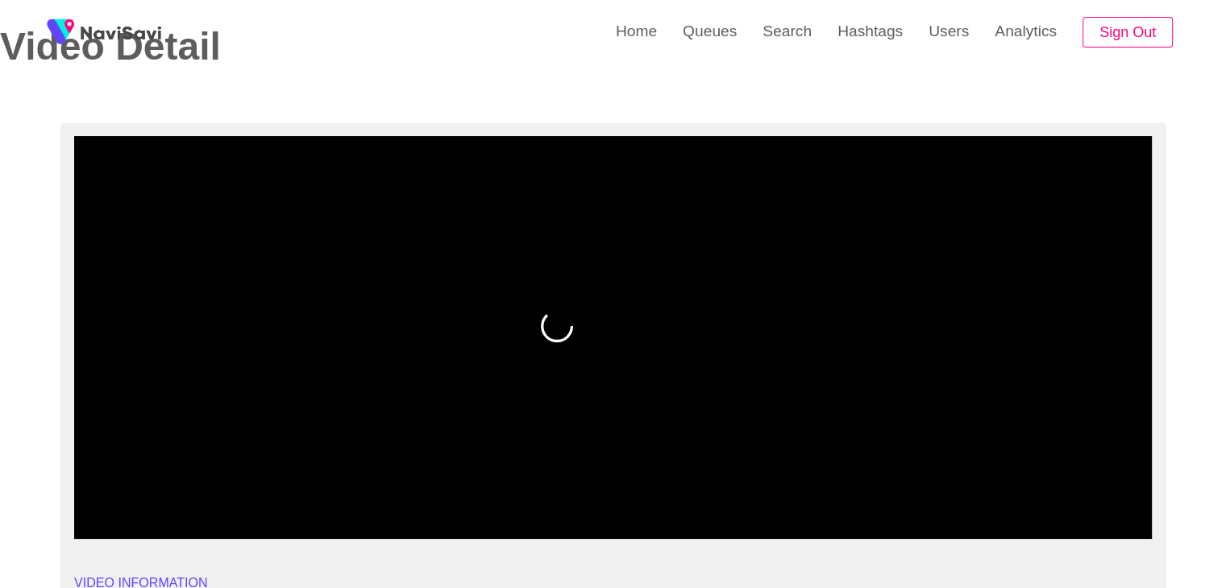
click at [671, 369] on video at bounding box center [613, 337] width 1078 height 403
drag, startPoint x: 599, startPoint y: 405, endPoint x: 526, endPoint y: 450, distance: 85.0
click at [547, 438] on video at bounding box center [613, 337] width 1078 height 403
drag, startPoint x: 329, startPoint y: 492, endPoint x: 247, endPoint y: 484, distance: 81.8
click at [247, 484] on span at bounding box center [613, 496] width 1070 height 26
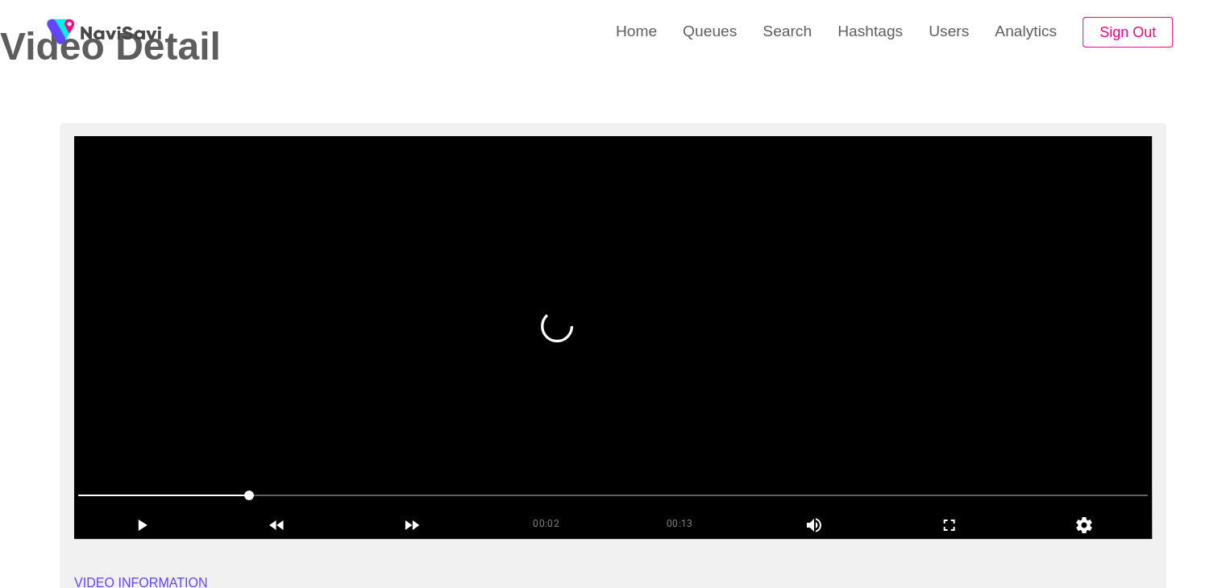
click at [332, 433] on video at bounding box center [613, 337] width 1078 height 403
click at [392, 382] on video at bounding box center [613, 337] width 1078 height 403
click at [393, 380] on video at bounding box center [613, 337] width 1078 height 403
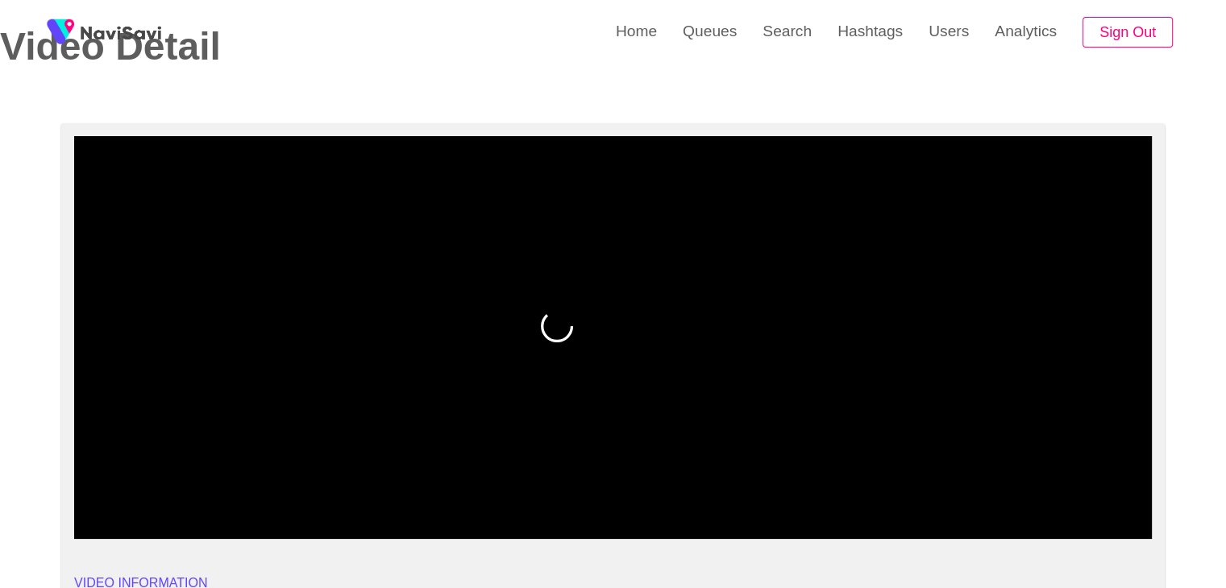
click at [467, 492] on span at bounding box center [613, 496] width 1070 height 26
drag, startPoint x: 467, startPoint y: 492, endPoint x: 525, endPoint y: 493, distance: 57.3
click at [525, 495] on span at bounding box center [613, 496] width 1070 height 2
drag, startPoint x: 525, startPoint y: 493, endPoint x: 630, endPoint y: 497, distance: 104.8
click at [630, 497] on span at bounding box center [613, 496] width 1070 height 26
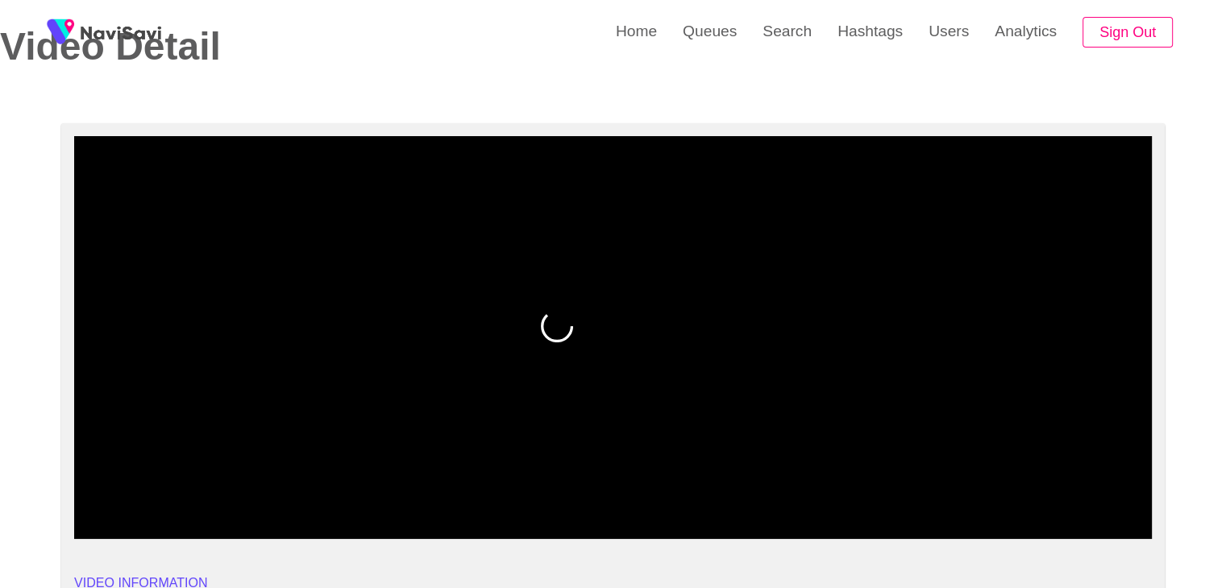
click at [699, 501] on span at bounding box center [613, 496] width 1070 height 26
drag, startPoint x: 699, startPoint y: 501, endPoint x: 782, endPoint y: 487, distance: 84.1
click at [782, 487] on span at bounding box center [613, 496] width 1070 height 26
drag, startPoint x: 347, startPoint y: 487, endPoint x: 194, endPoint y: 481, distance: 153.2
click at [194, 483] on span at bounding box center [613, 496] width 1070 height 26
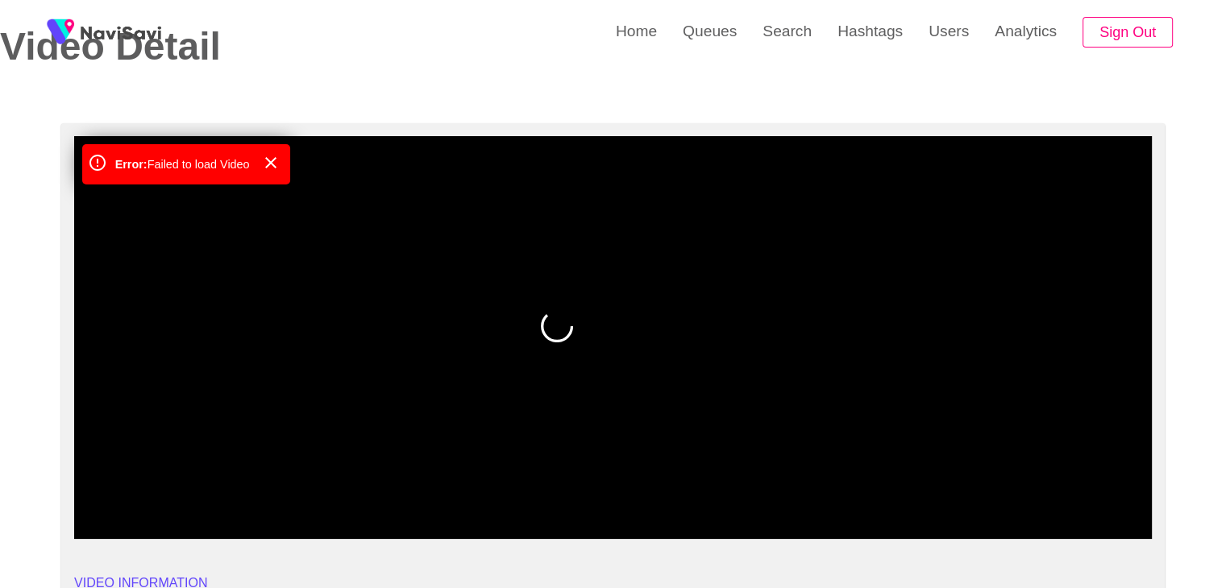
drag, startPoint x: 152, startPoint y: 494, endPoint x: 31, endPoint y: 484, distance: 120.6
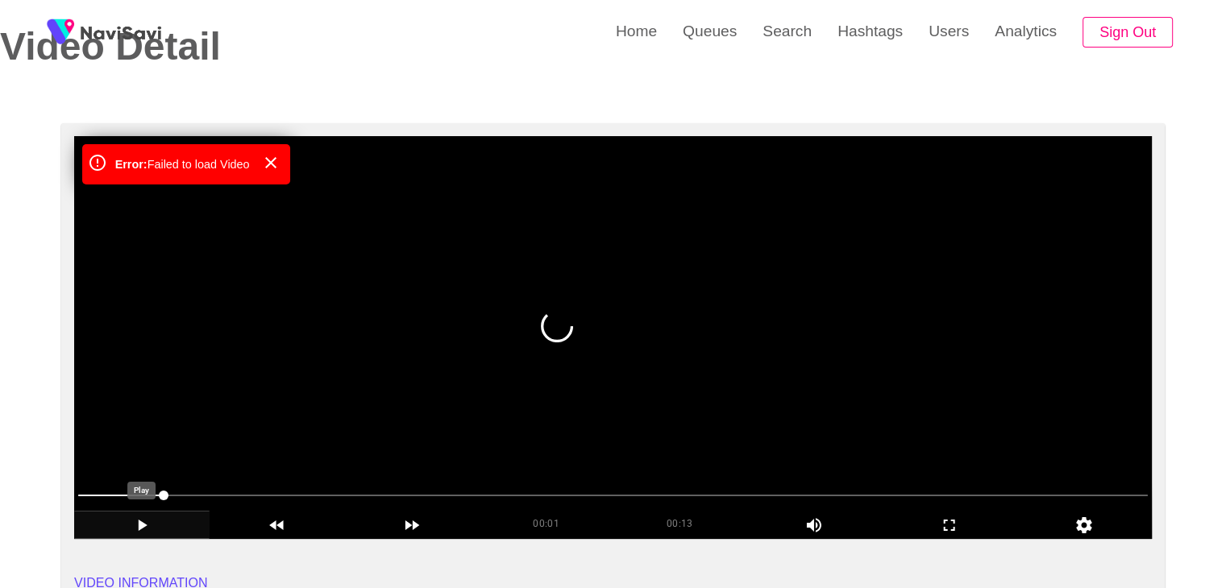
click at [141, 512] on div "add" at bounding box center [141, 524] width 135 height 27
click at [139, 533] on icon "add" at bounding box center [142, 525] width 134 height 19
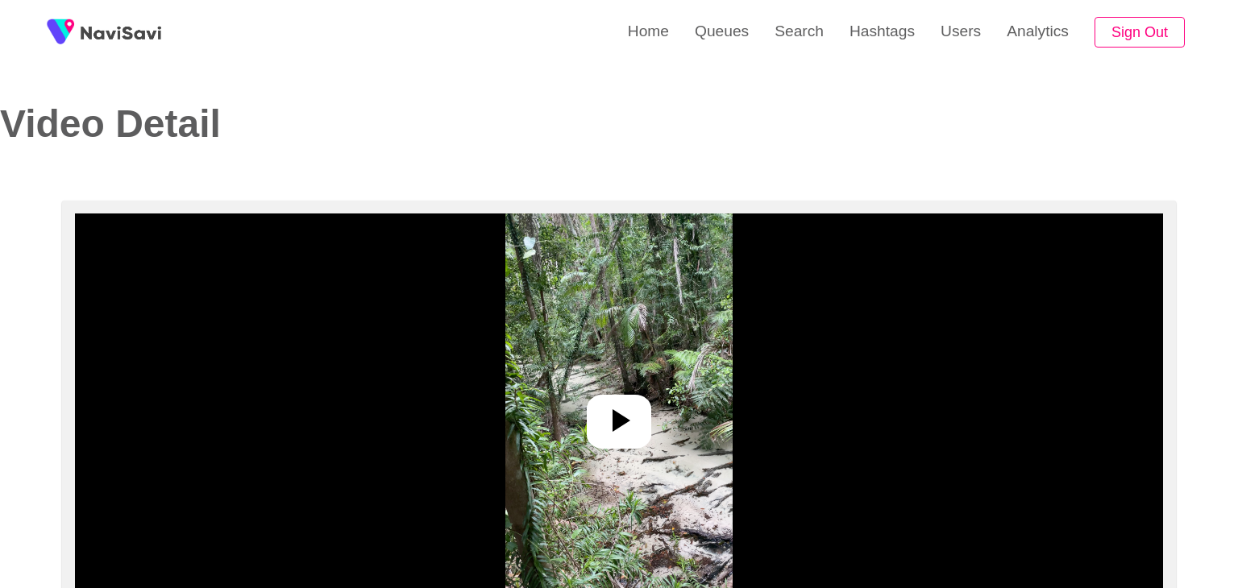
select select "**********"
select select "**"
click at [620, 409] on icon at bounding box center [612, 420] width 39 height 39
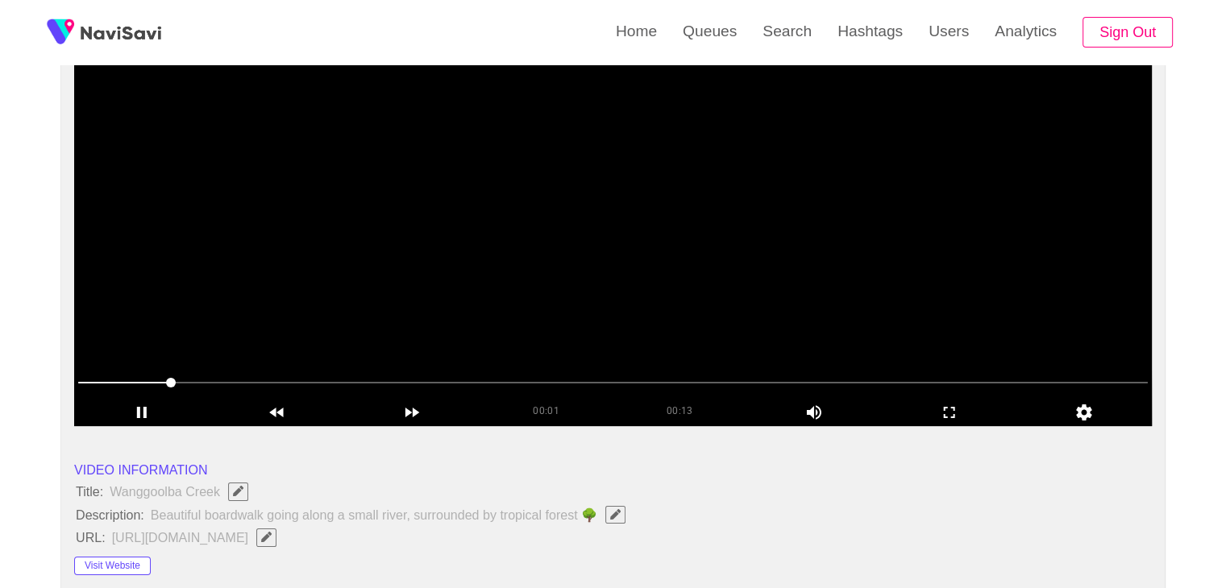
scroll to position [161, 0]
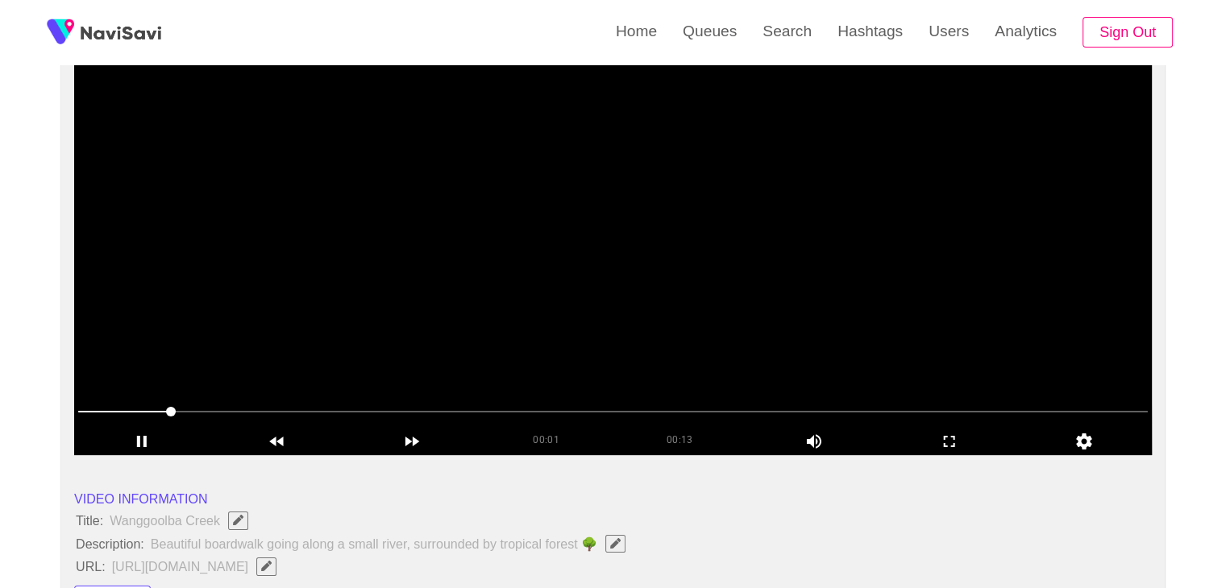
click at [529, 230] on video at bounding box center [613, 253] width 1078 height 403
click at [613, 268] on video at bounding box center [613, 253] width 1078 height 403
click at [956, 434] on icon "add" at bounding box center [950, 441] width 134 height 19
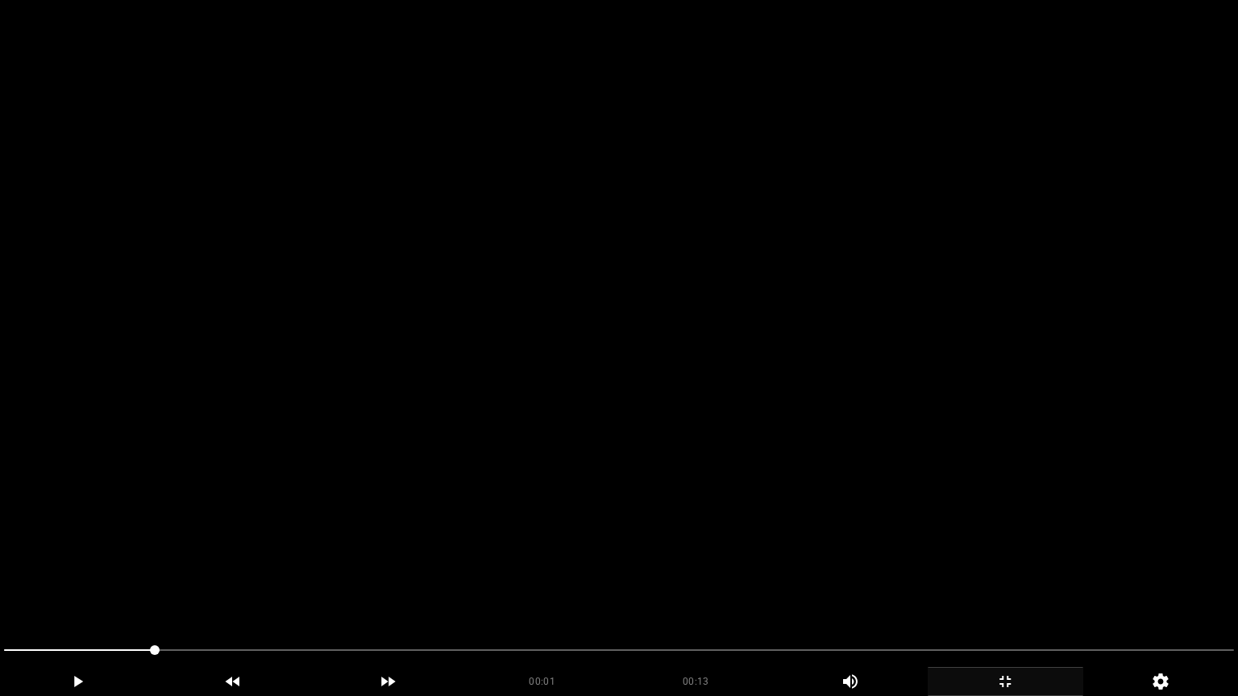
click at [789, 458] on video at bounding box center [619, 348] width 1238 height 696
click at [539, 532] on video at bounding box center [619, 348] width 1238 height 696
click at [553, 530] on video at bounding box center [619, 348] width 1238 height 696
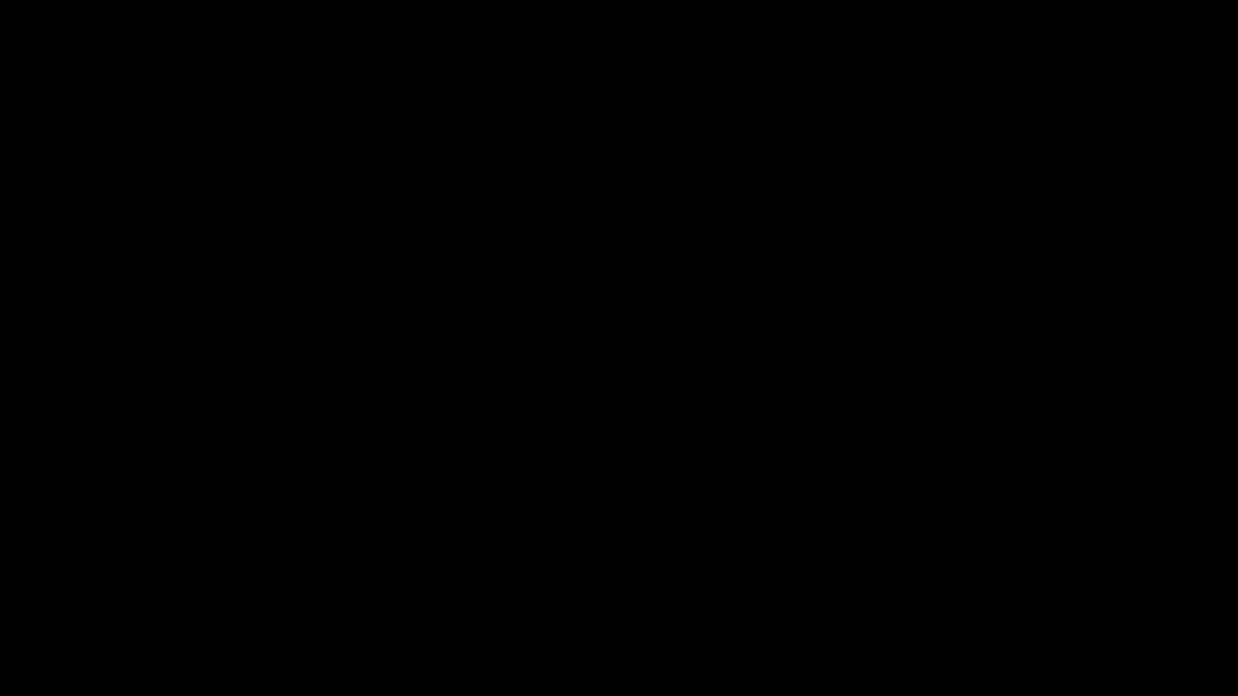
click at [490, 564] on video at bounding box center [619, 348] width 1238 height 696
drag, startPoint x: 545, startPoint y: 567, endPoint x: 538, endPoint y: 575, distance: 9.7
click at [545, 567] on video at bounding box center [619, 348] width 1238 height 696
click at [1016, 588] on icon "add" at bounding box center [1006, 681] width 154 height 19
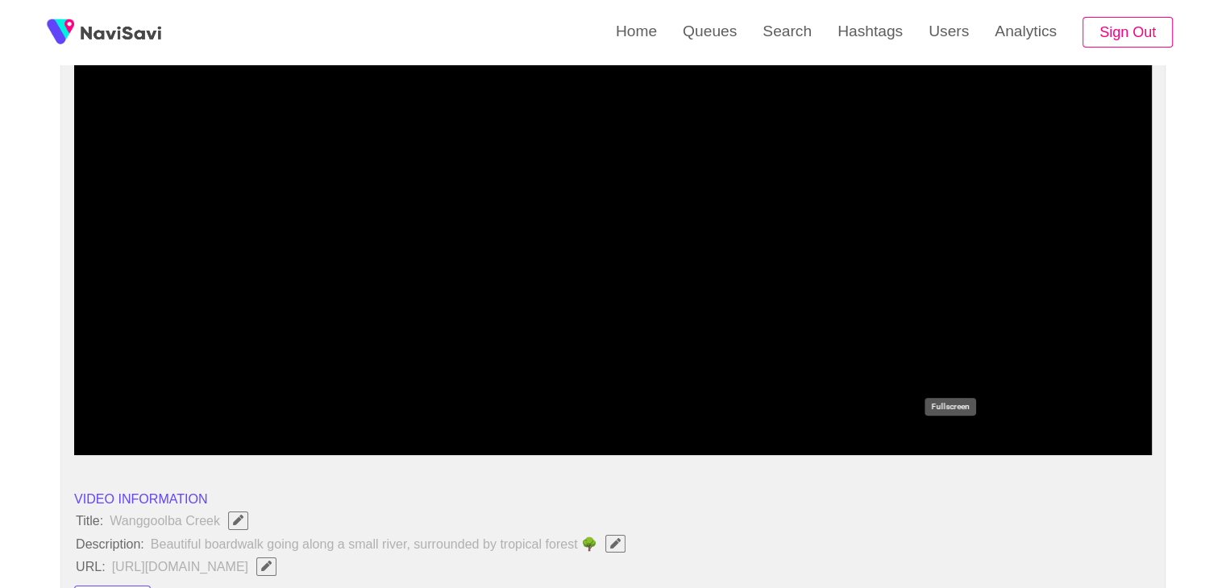
drag, startPoint x: 942, startPoint y: 437, endPoint x: 851, endPoint y: 517, distance: 121.1
click at [942, 438] on icon "add" at bounding box center [950, 441] width 134 height 19
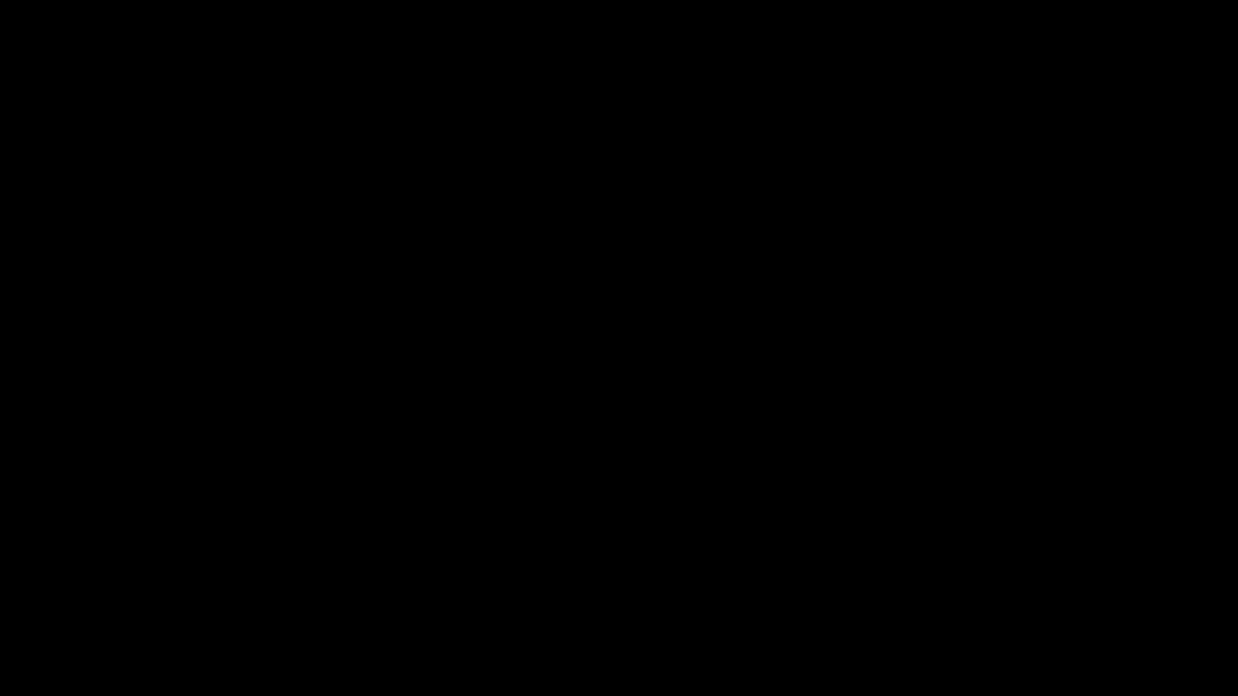
click at [771, 500] on video at bounding box center [619, 348] width 1238 height 696
click at [591, 538] on video at bounding box center [619, 348] width 1238 height 696
click at [708, 521] on video at bounding box center [619, 348] width 1238 height 696
drag, startPoint x: 236, startPoint y: 653, endPoint x: 151, endPoint y: 648, distance: 85.6
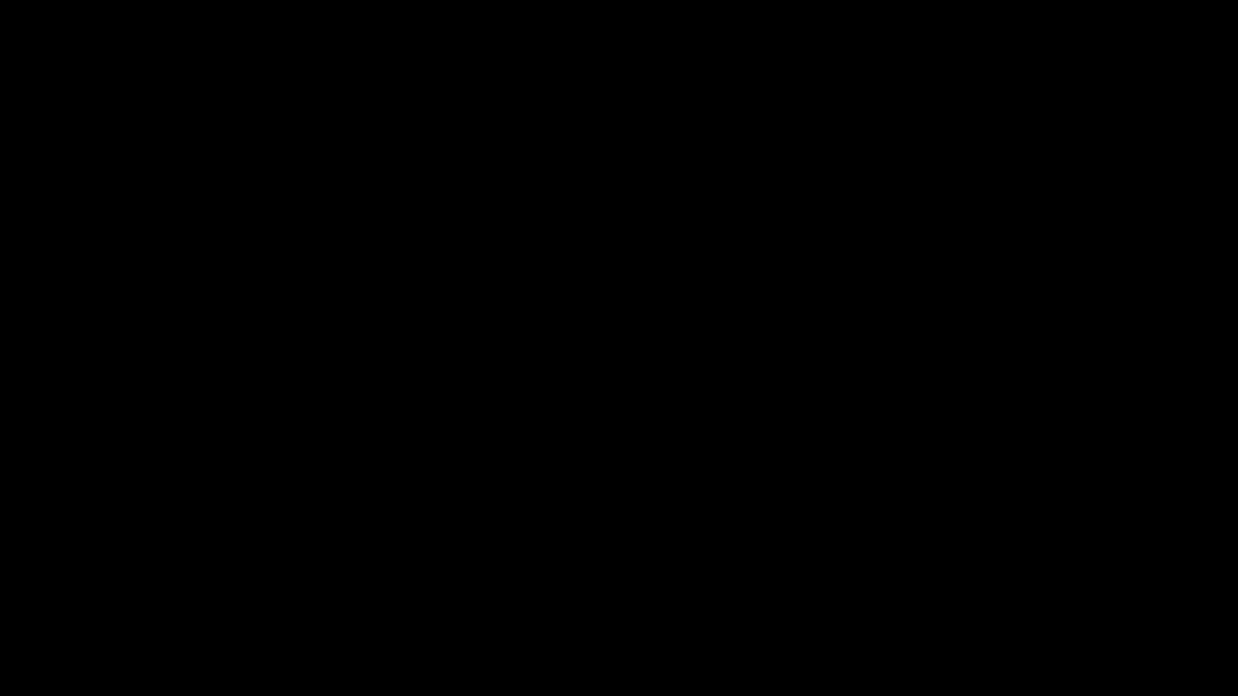
click at [151, 588] on span at bounding box center [619, 651] width 1230 height 26
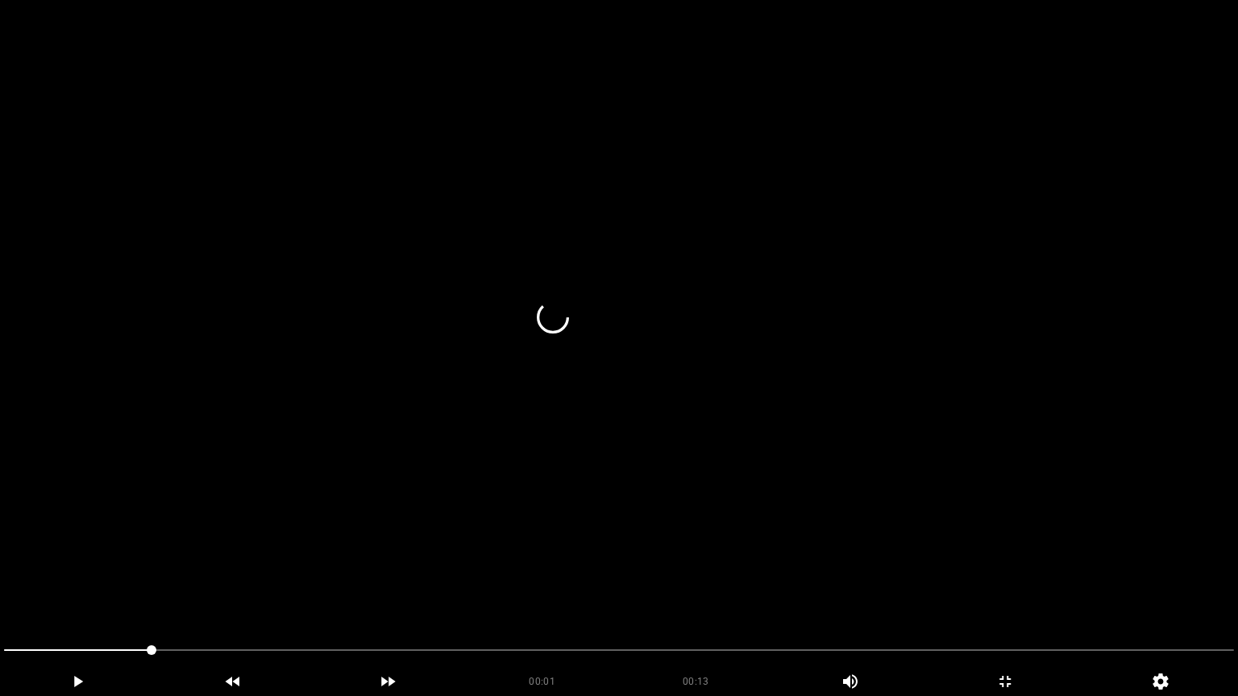
click at [347, 588] on video at bounding box center [619, 348] width 1238 height 696
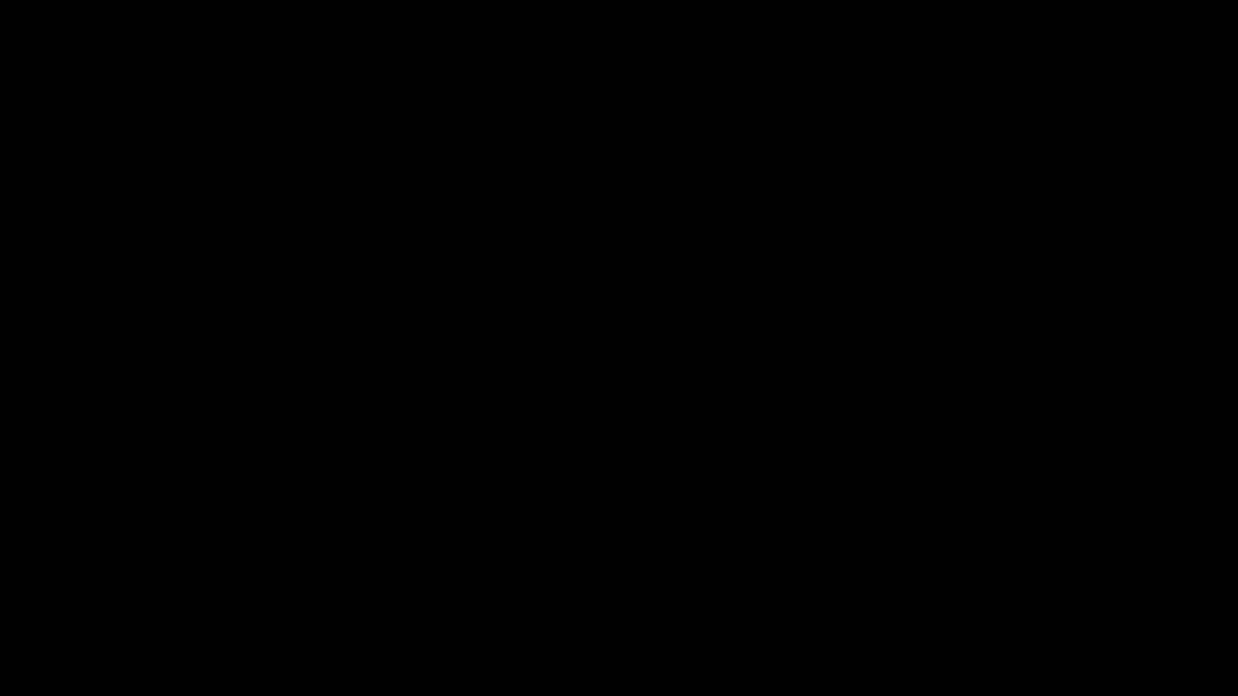
drag, startPoint x: 217, startPoint y: 654, endPoint x: 76, endPoint y: 652, distance: 141.1
click at [76, 588] on span at bounding box center [619, 651] width 1230 height 26
drag, startPoint x: 0, startPoint y: 640, endPoint x: 3, endPoint y: 632, distance: 8.7
click at [0, 588] on div at bounding box center [619, 652] width 1243 height 43
click at [189, 588] on video at bounding box center [619, 348] width 1238 height 696
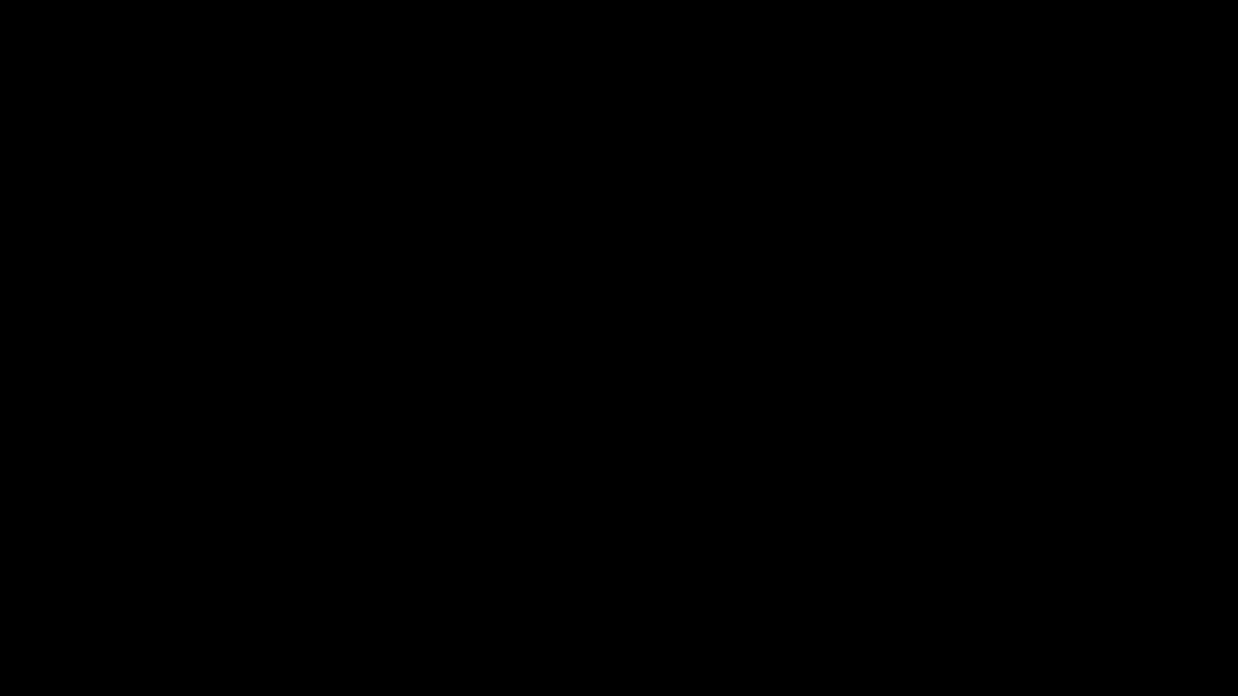
click at [93, 588] on icon "add" at bounding box center [78, 681] width 154 height 19
drag, startPoint x: 29, startPoint y: 654, endPoint x: 0, endPoint y: 653, distance: 29.1
click at [0, 588] on div at bounding box center [619, 652] width 1243 height 43
click at [187, 584] on video at bounding box center [619, 348] width 1238 height 696
click at [674, 588] on span at bounding box center [619, 651] width 1230 height 26
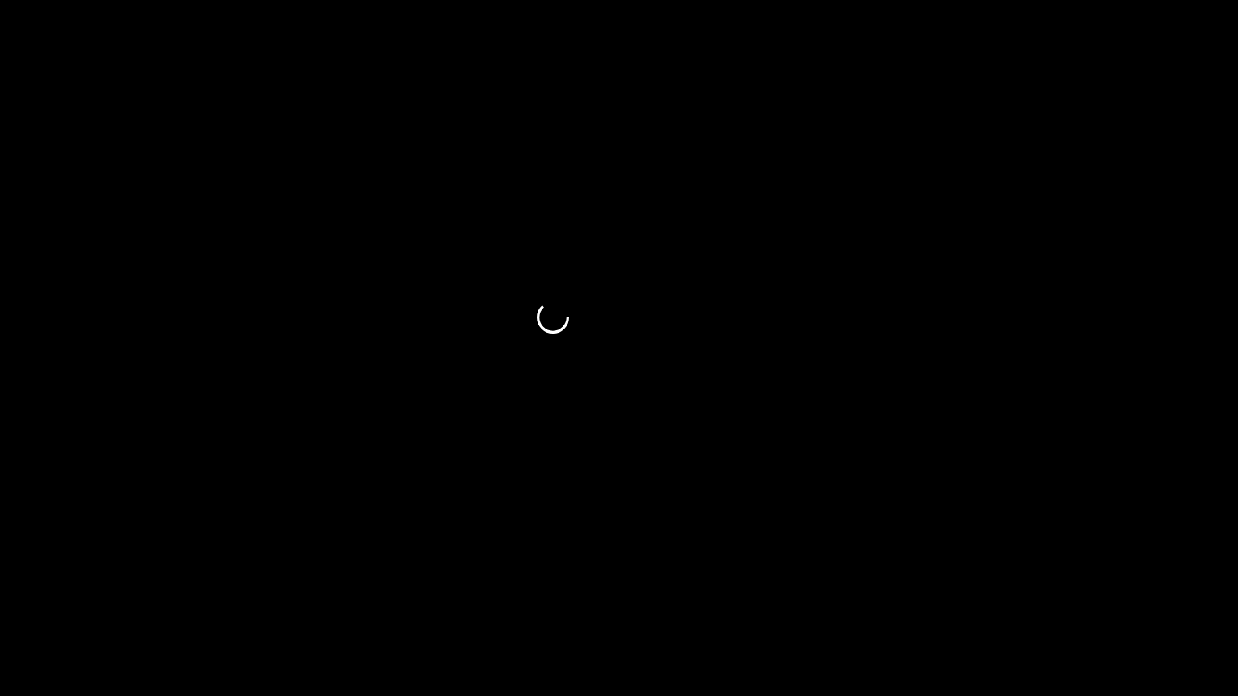
click at [1030, 588] on icon "add" at bounding box center [1006, 681] width 154 height 19
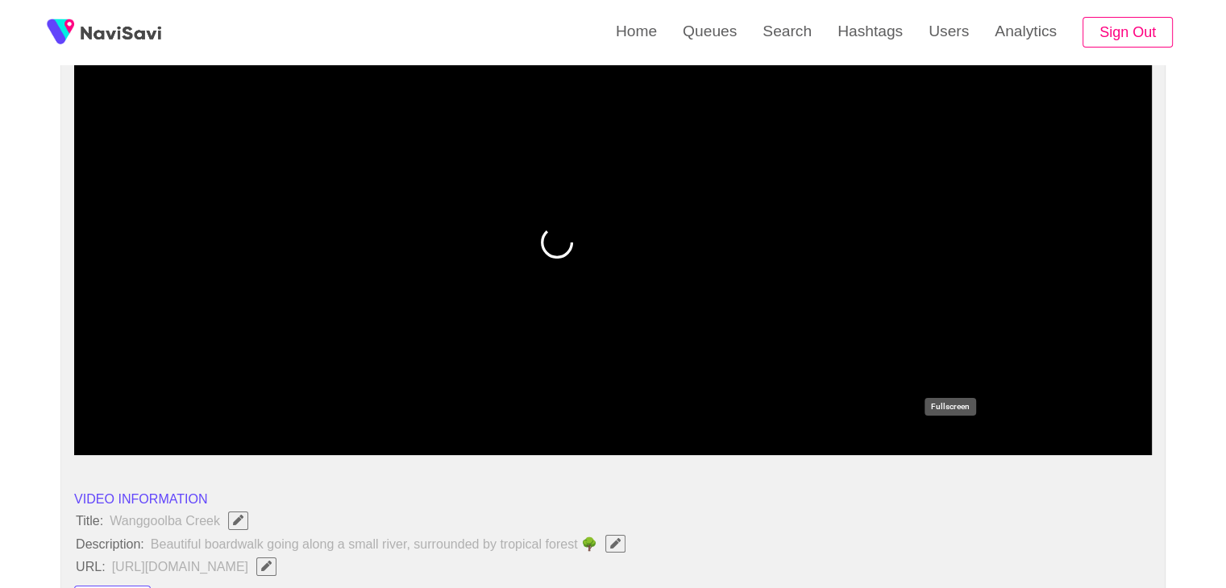
click at [949, 443] on icon "add" at bounding box center [950, 441] width 134 height 19
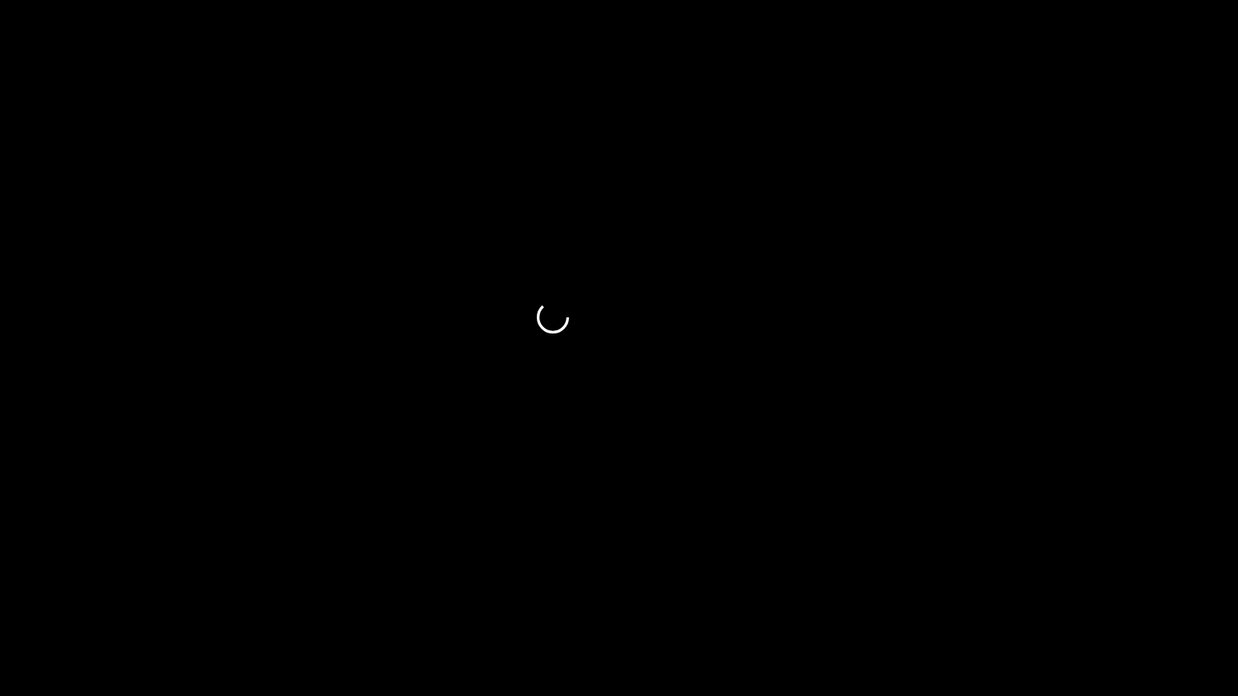
drag, startPoint x: 783, startPoint y: 642, endPoint x: 796, endPoint y: 646, distance: 13.8
click at [796, 588] on span at bounding box center [619, 651] width 1230 height 26
drag, startPoint x: 850, startPoint y: 659, endPoint x: 861, endPoint y: 659, distance: 11.3
click at [861, 588] on span at bounding box center [619, 651] width 1230 height 26
click at [913, 588] on span at bounding box center [619, 651] width 1230 height 26
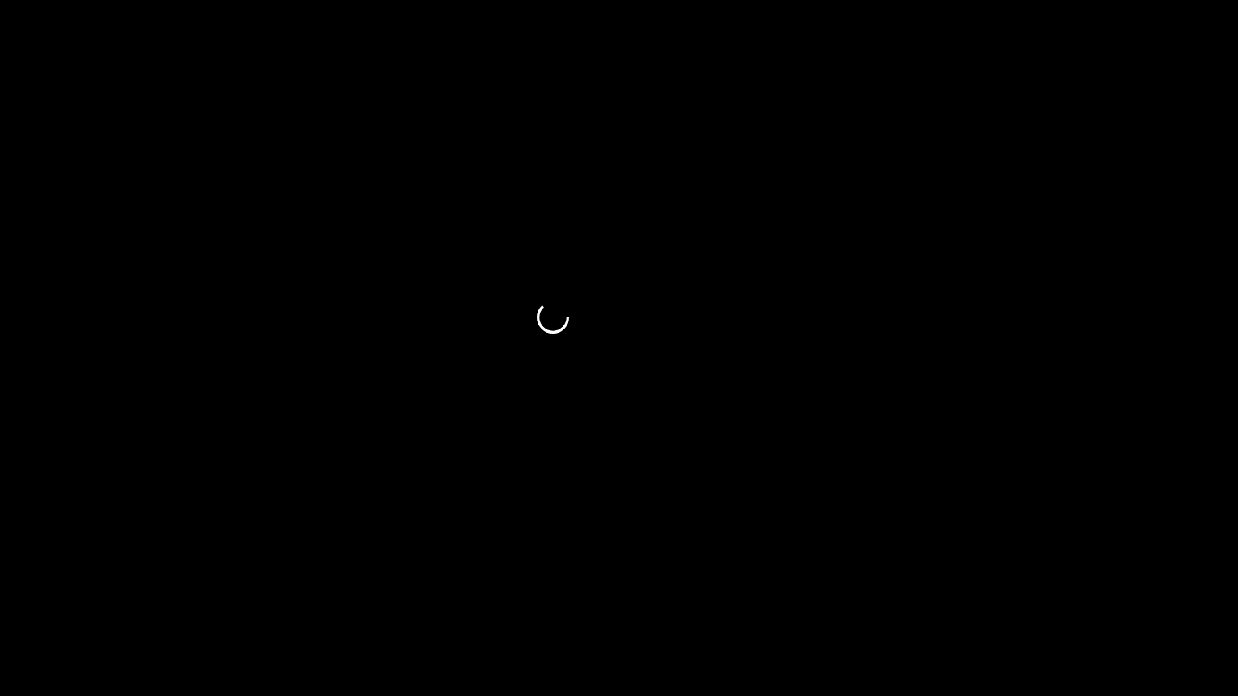
drag, startPoint x: 913, startPoint y: 654, endPoint x: 1036, endPoint y: 649, distance: 122.6
click at [1036, 588] on span at bounding box center [619, 651] width 1230 height 26
drag, startPoint x: 1032, startPoint y: 696, endPoint x: 732, endPoint y: 565, distance: 327.0
click at [1025, 588] on div "add" at bounding box center [1006, 681] width 156 height 29
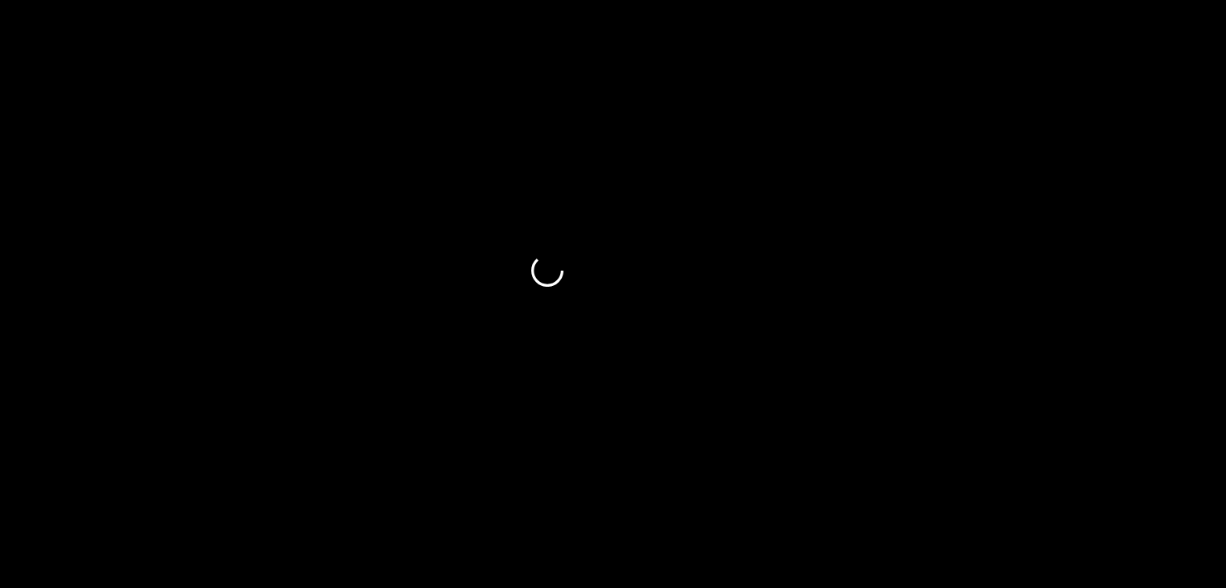
scroll to position [403, 0]
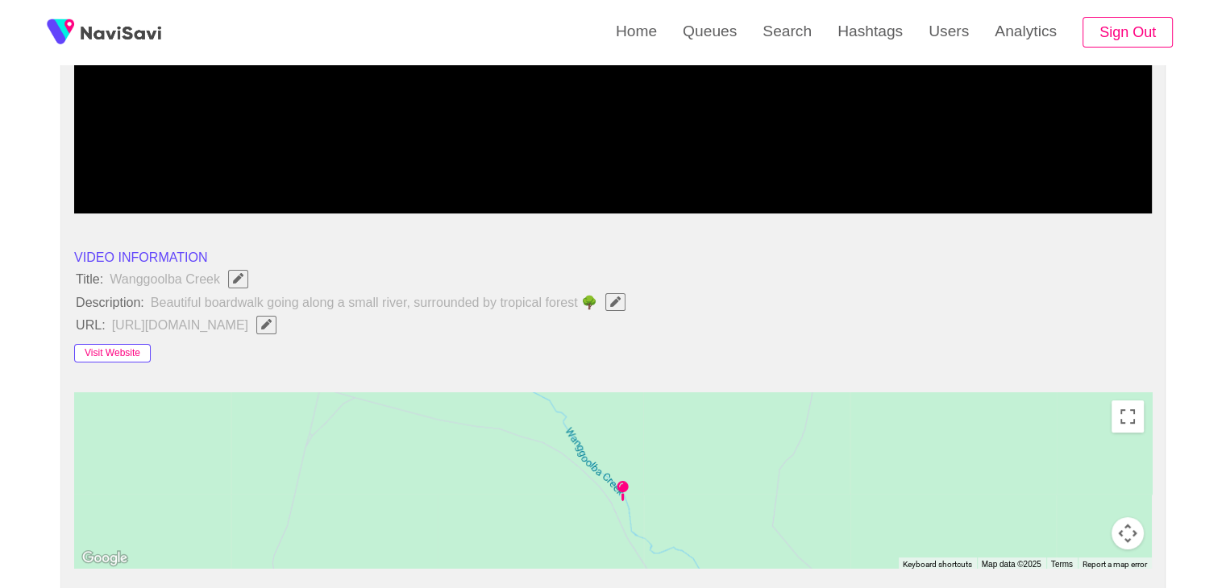
click at [119, 350] on button "Visit Website" at bounding box center [112, 353] width 77 height 19
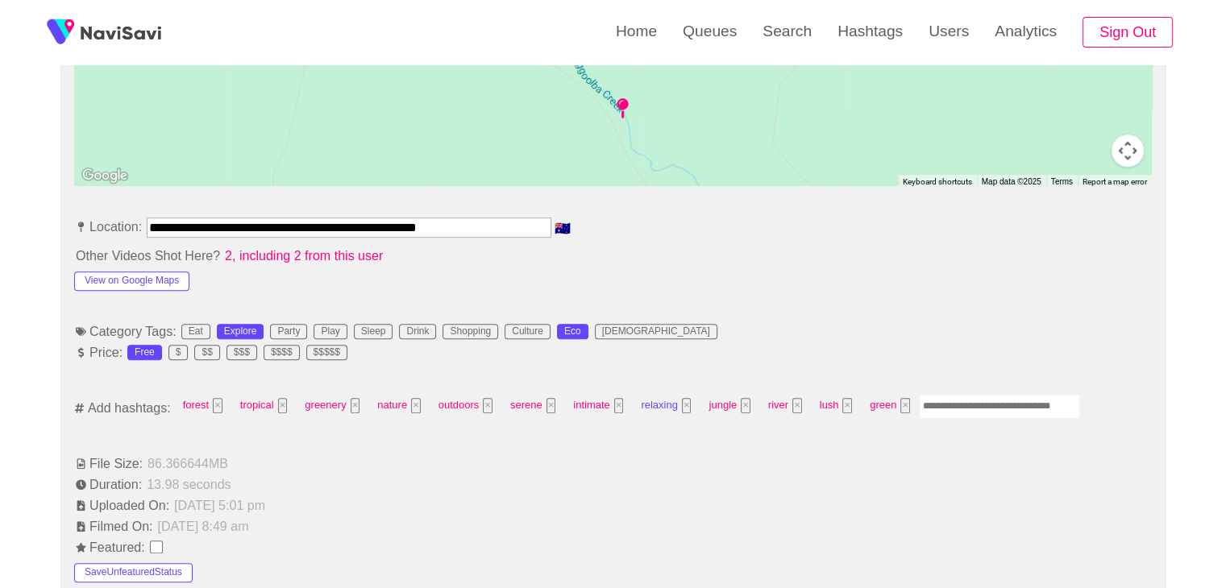
scroll to position [806, 0]
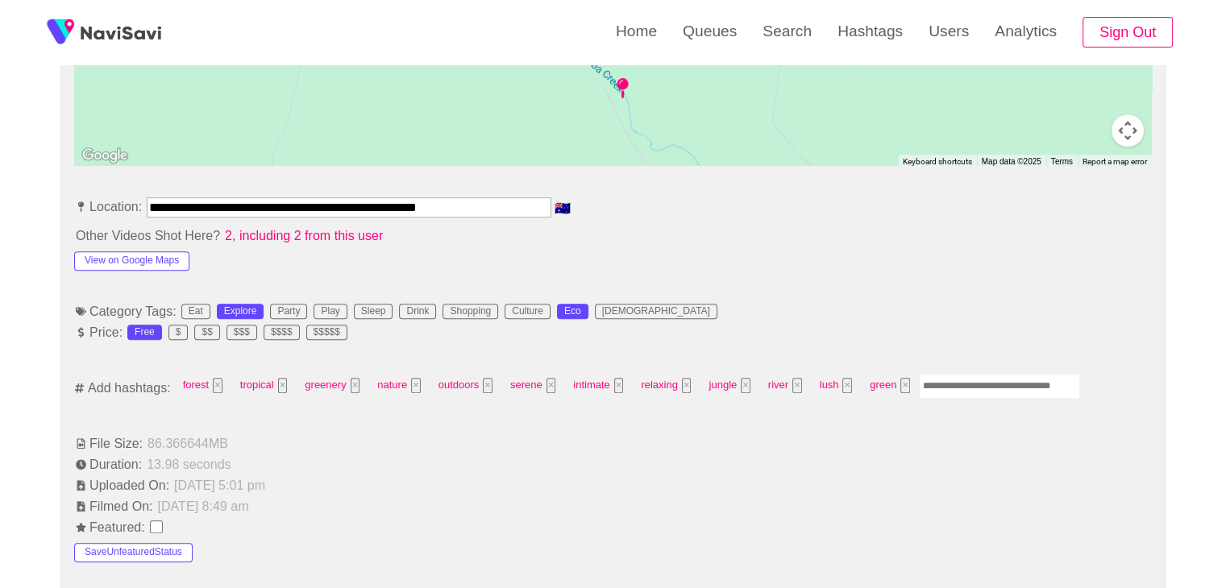
click at [958, 388] on input "Enter tag here and press return" at bounding box center [999, 386] width 161 height 25
type input "*********"
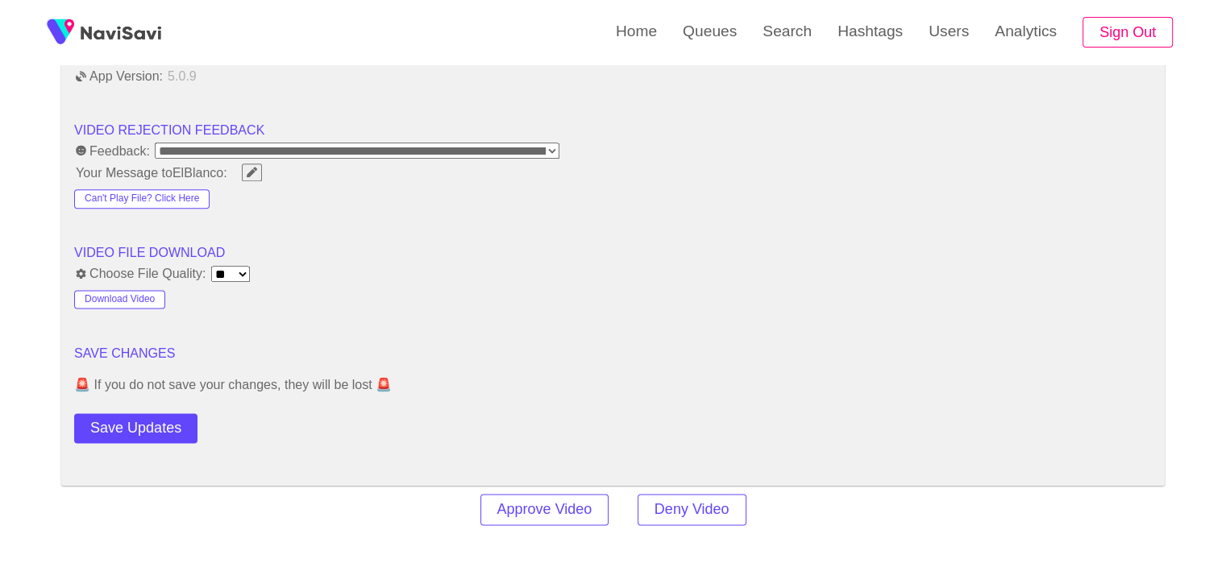
scroll to position [2176, 0]
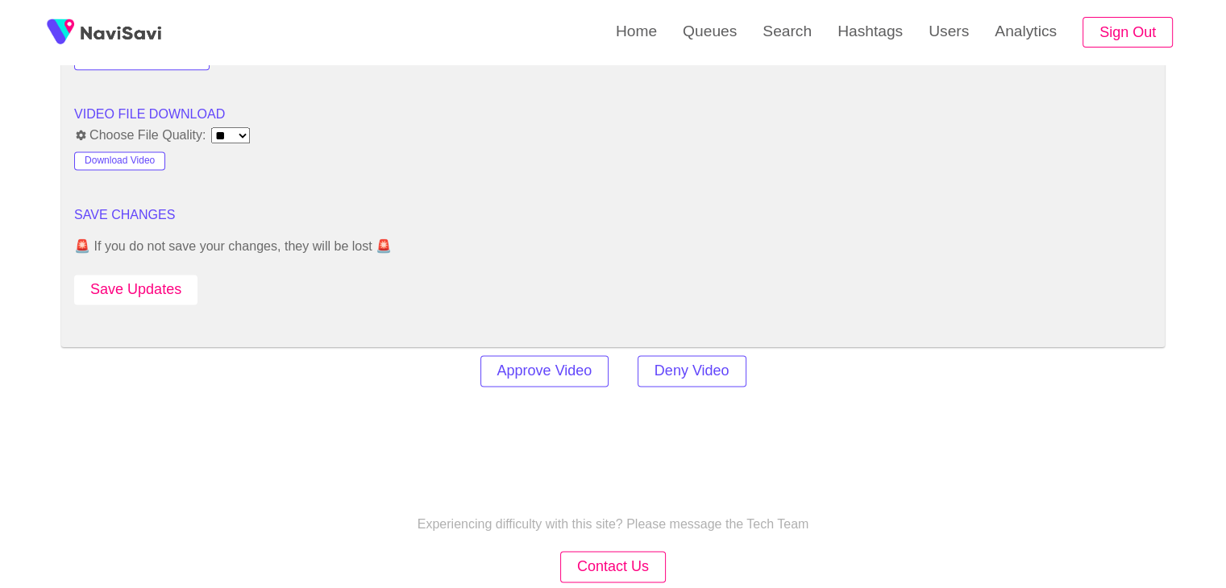
click at [180, 275] on button "Save Updates" at bounding box center [135, 290] width 123 height 30
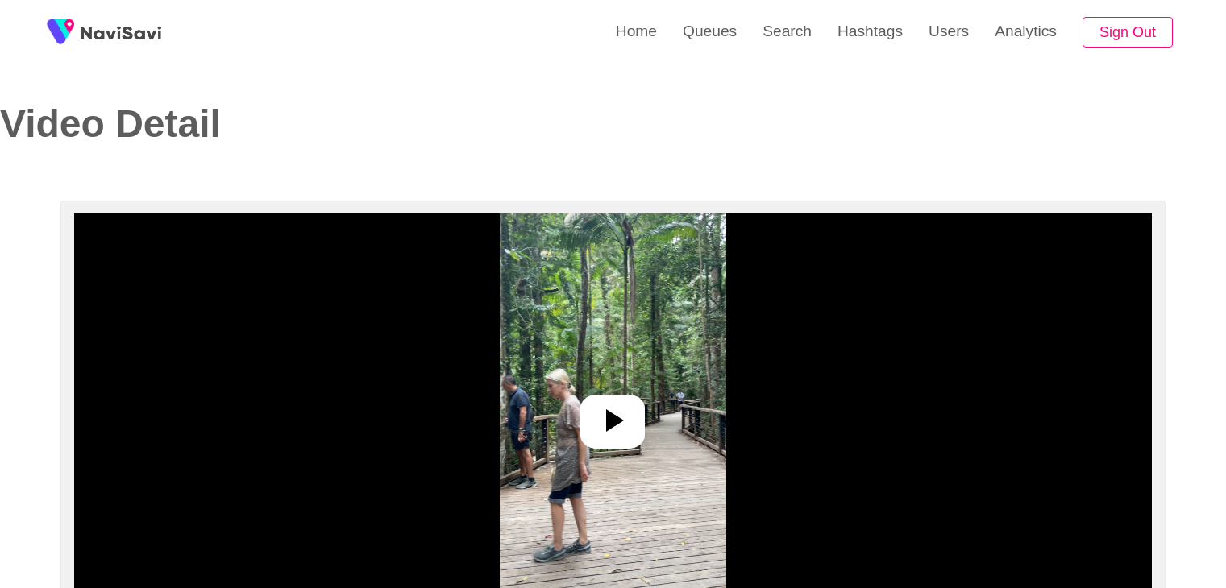
select select "**********"
select select "**"
click at [637, 424] on div at bounding box center [612, 422] width 64 height 54
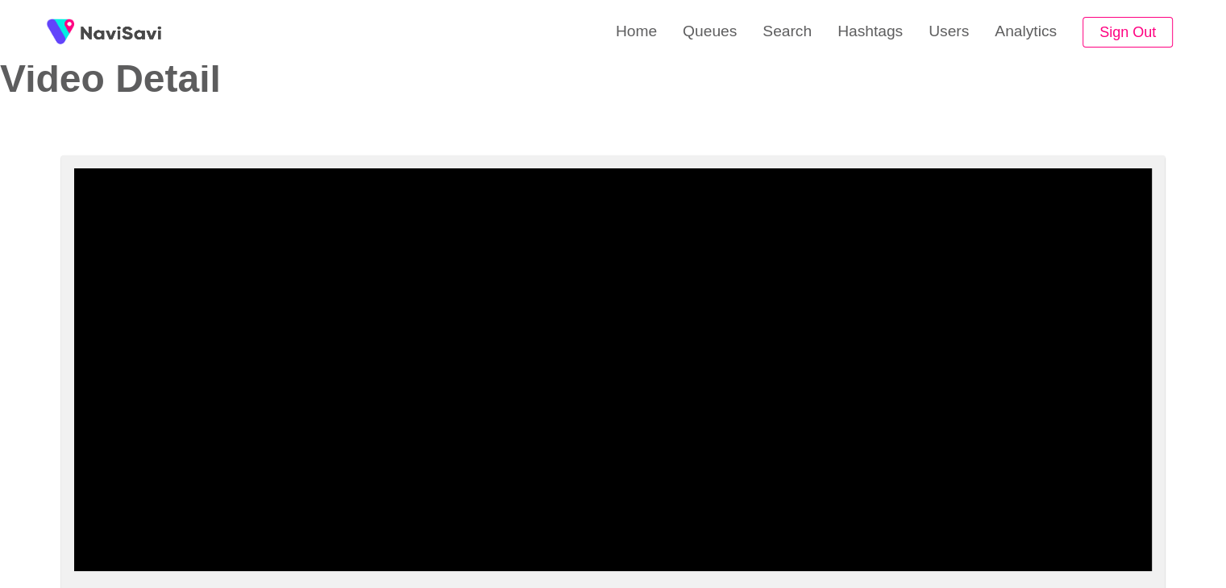
scroll to position [161, 0]
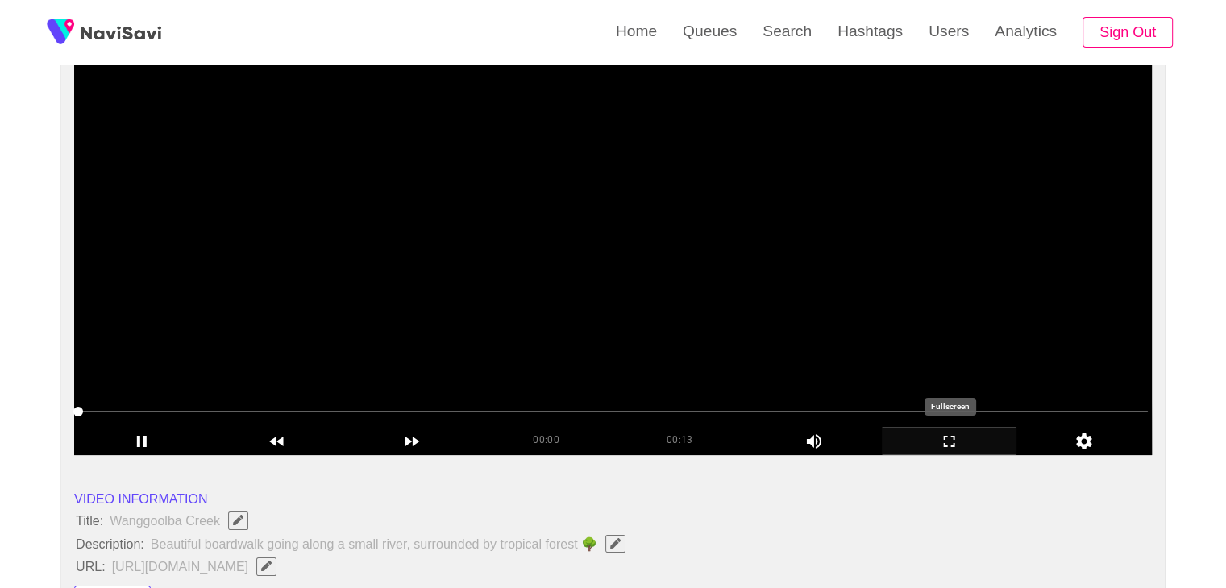
click at [977, 434] on icon "add" at bounding box center [950, 441] width 134 height 19
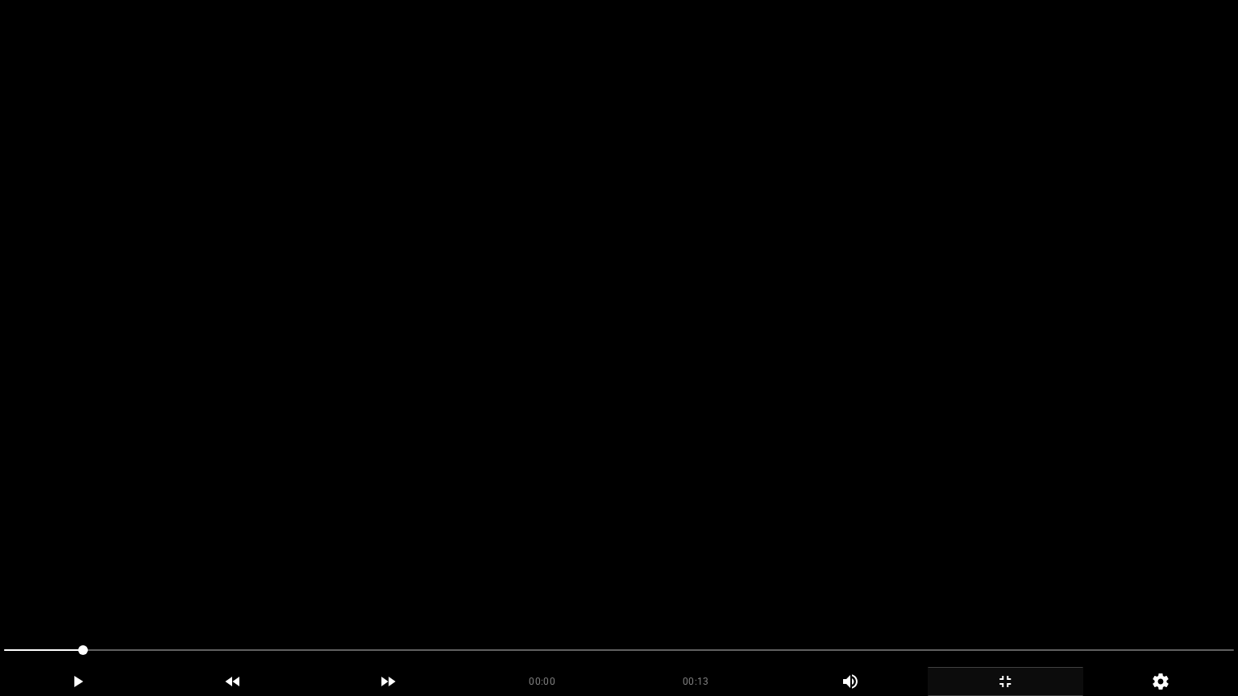
drag, startPoint x: 584, startPoint y: 567, endPoint x: 393, endPoint y: 619, distance: 197.9
click at [568, 576] on video at bounding box center [619, 348] width 1238 height 696
click at [335, 588] on video at bounding box center [619, 348] width 1238 height 696
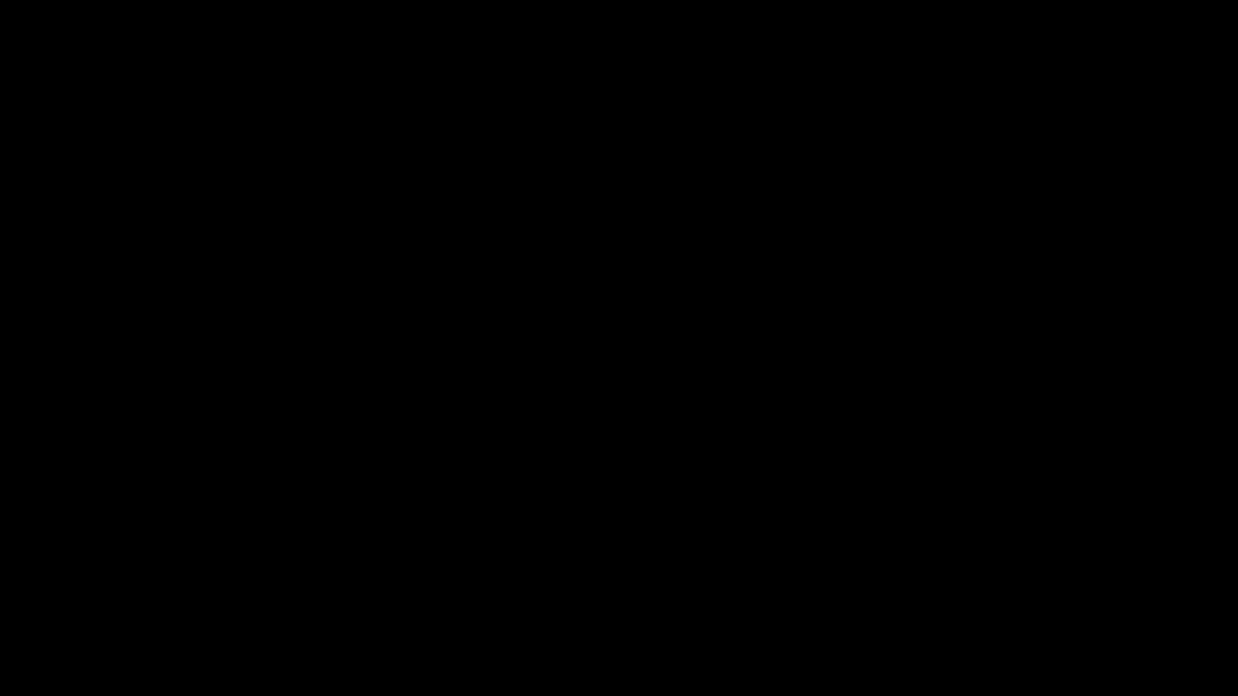
click at [0, 588] on div at bounding box center [619, 652] width 1243 height 43
click at [283, 588] on video at bounding box center [619, 348] width 1238 height 696
click at [476, 561] on video at bounding box center [619, 348] width 1238 height 696
click at [380, 588] on video at bounding box center [619, 348] width 1238 height 696
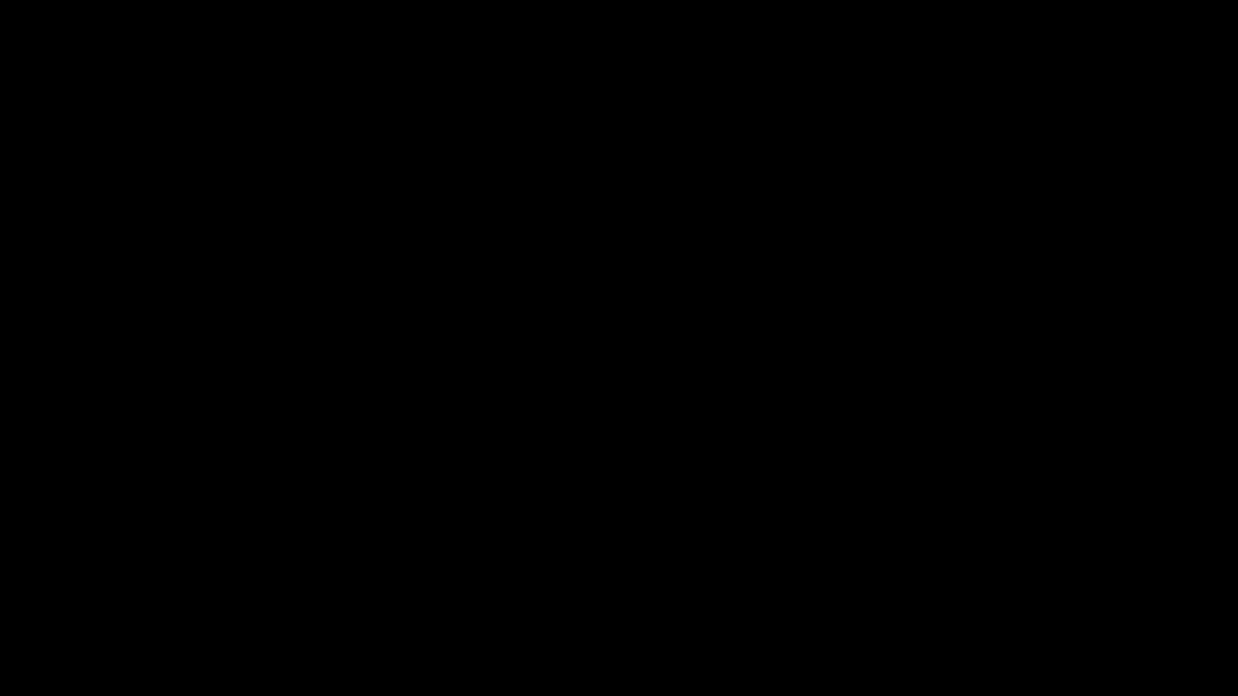
drag, startPoint x: 156, startPoint y: 658, endPoint x: 0, endPoint y: 633, distance: 157.6
click at [0, 588] on div at bounding box center [619, 652] width 1243 height 43
click at [451, 559] on video at bounding box center [619, 348] width 1238 height 696
click at [635, 526] on video at bounding box center [619, 348] width 1238 height 696
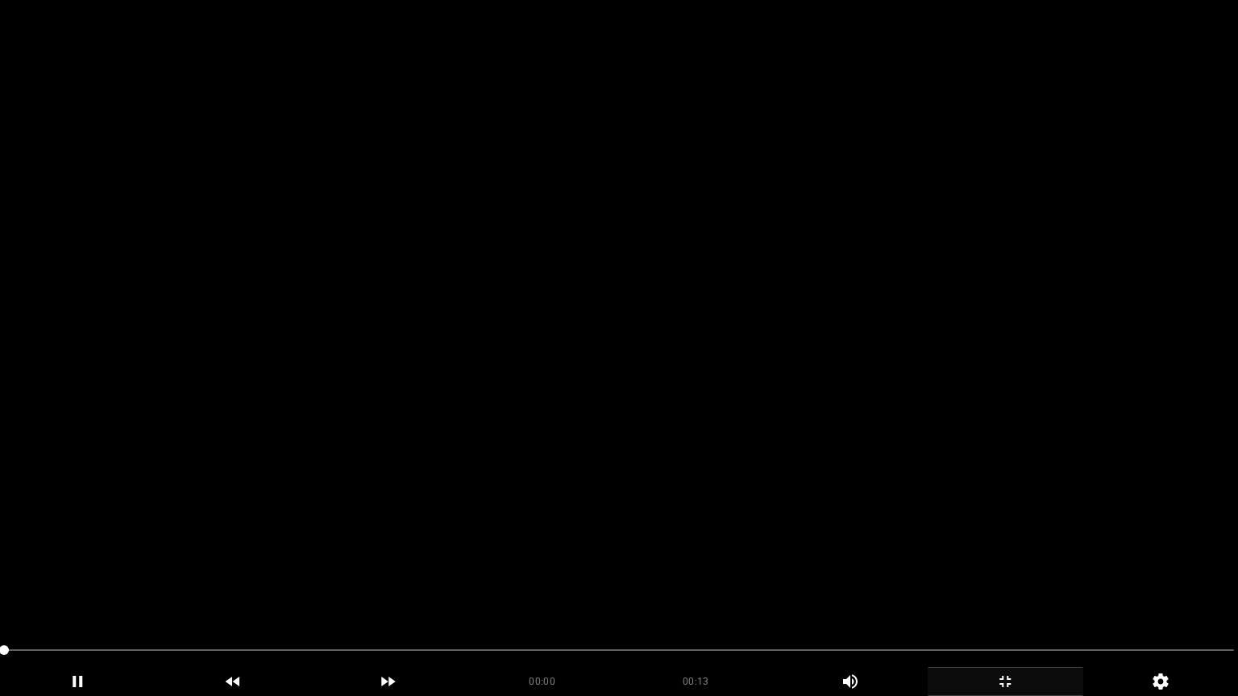
click at [480, 573] on video at bounding box center [619, 348] width 1238 height 696
click at [769, 588] on video at bounding box center [619, 348] width 1238 height 696
click at [781, 588] on video at bounding box center [619, 348] width 1238 height 696
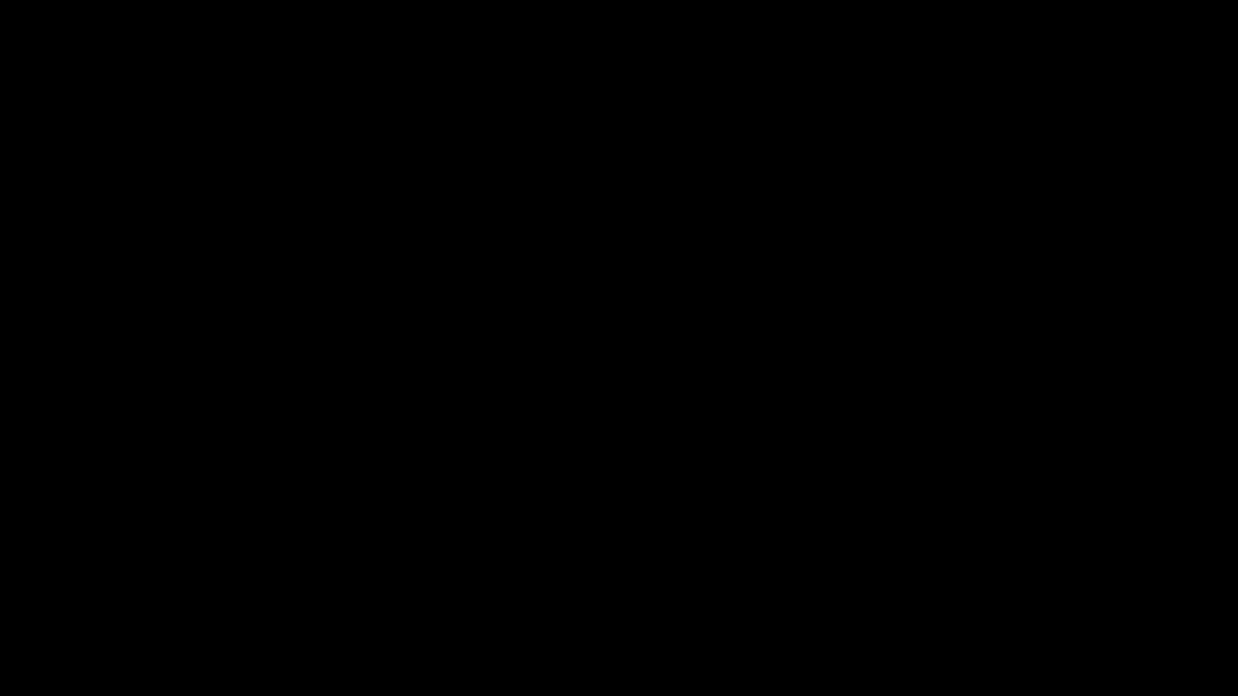
drag, startPoint x: 739, startPoint y: 661, endPoint x: 707, endPoint y: 662, distance: 32.3
click at [707, 588] on span at bounding box center [619, 651] width 1230 height 26
click at [660, 588] on span at bounding box center [619, 651] width 1230 height 26
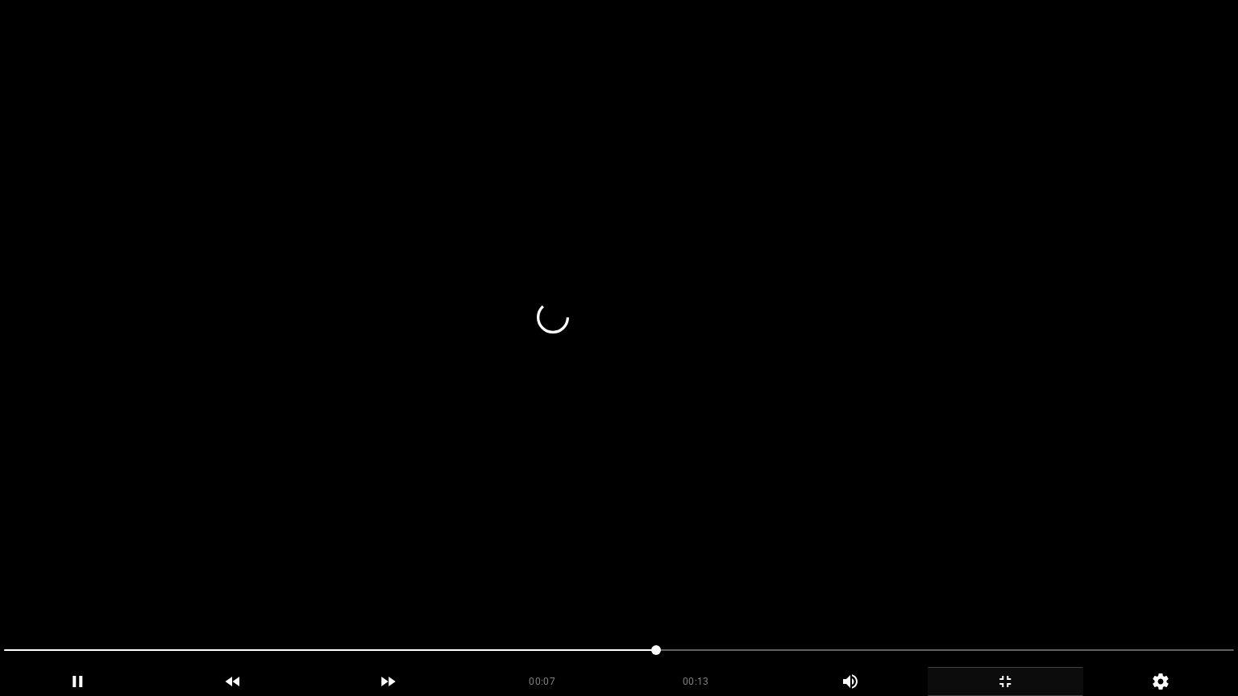
click at [721, 568] on video at bounding box center [619, 348] width 1238 height 696
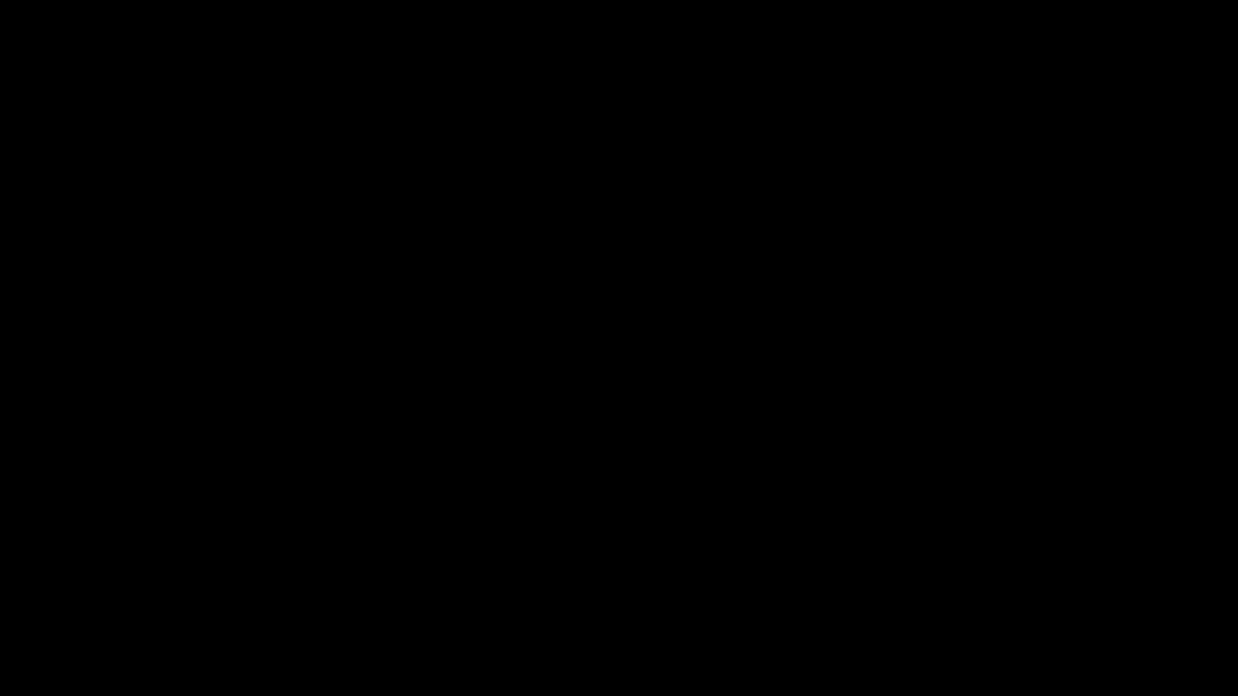
drag, startPoint x: 499, startPoint y: 654, endPoint x: 494, endPoint y: 630, distance: 23.9
click at [474, 588] on span at bounding box center [619, 651] width 1230 height 26
click at [702, 568] on video at bounding box center [619, 348] width 1238 height 696
click at [1082, 588] on span at bounding box center [619, 651] width 1230 height 26
click at [1132, 588] on span at bounding box center [619, 651] width 1230 height 26
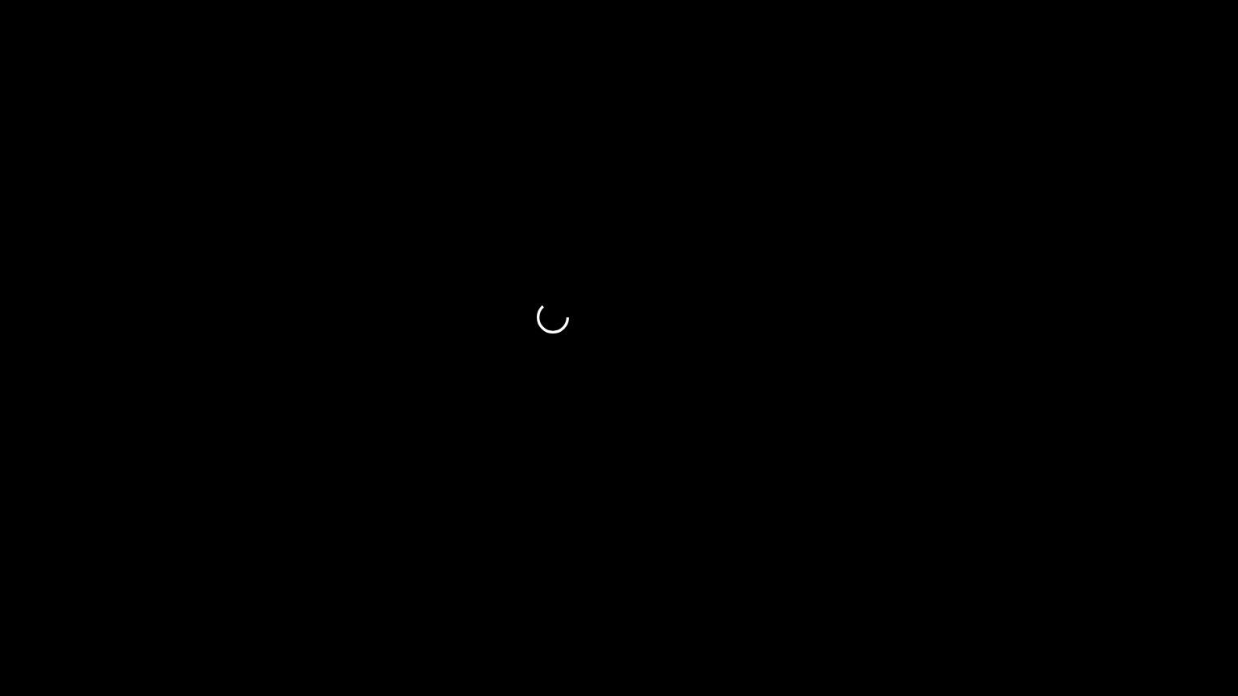
drag, startPoint x: 36, startPoint y: 650, endPoint x: 0, endPoint y: 663, distance: 38.2
click at [0, 588] on div at bounding box center [619, 652] width 1243 height 43
click at [431, 567] on video at bounding box center [619, 348] width 1238 height 696
click at [1009, 588] on icon "add" at bounding box center [1006, 681] width 154 height 19
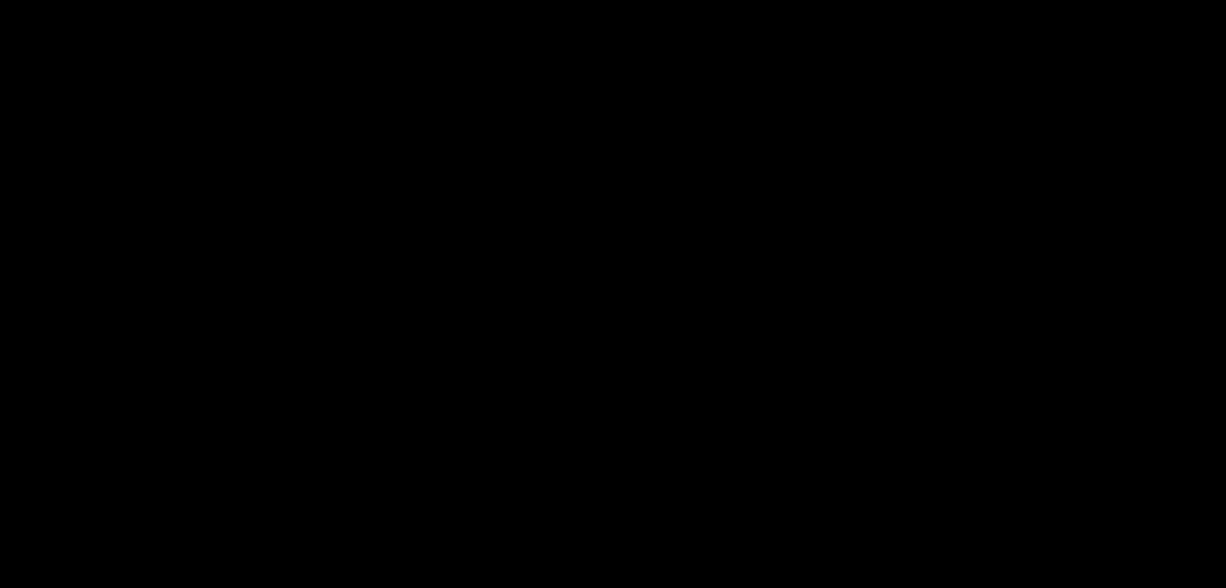
scroll to position [887, 0]
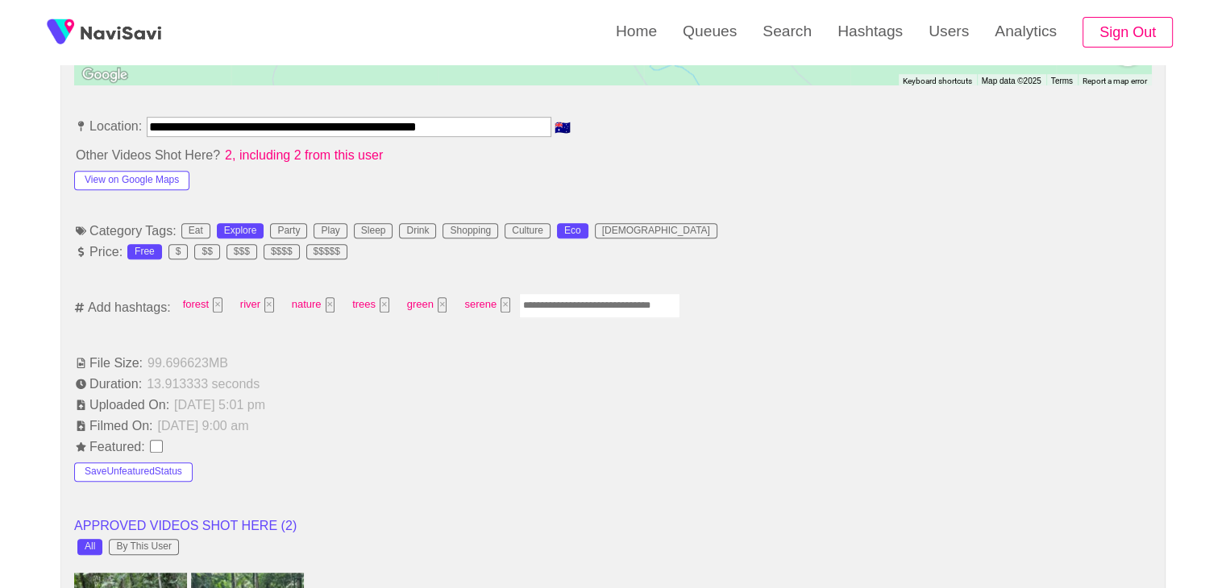
click at [564, 301] on input "Enter tag here and press return" at bounding box center [599, 305] width 161 height 25
type input "****"
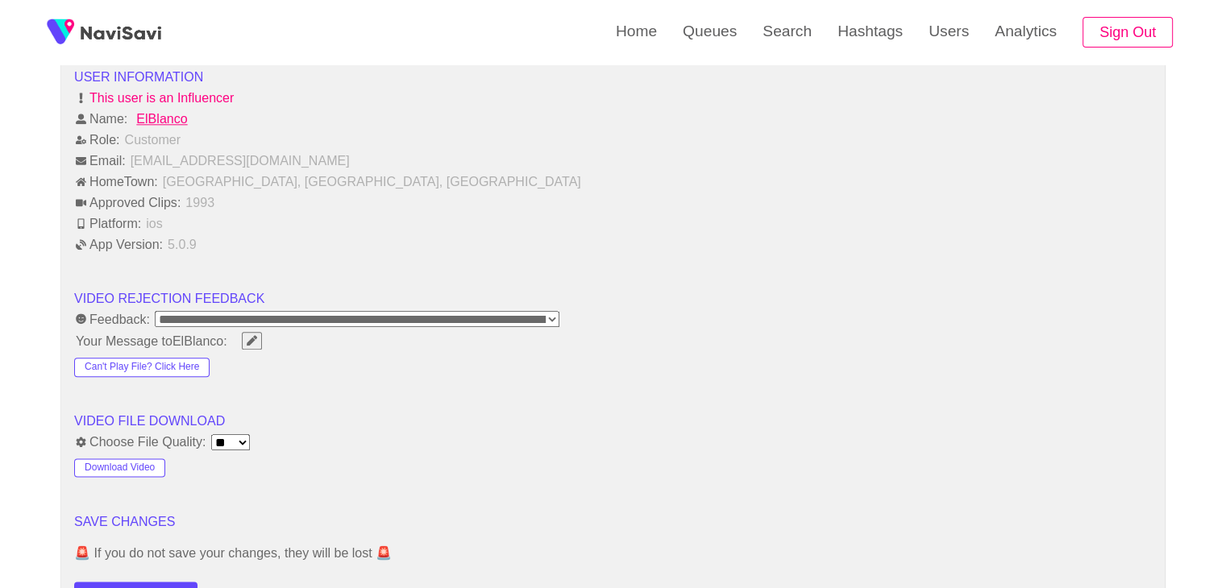
scroll to position [2015, 0]
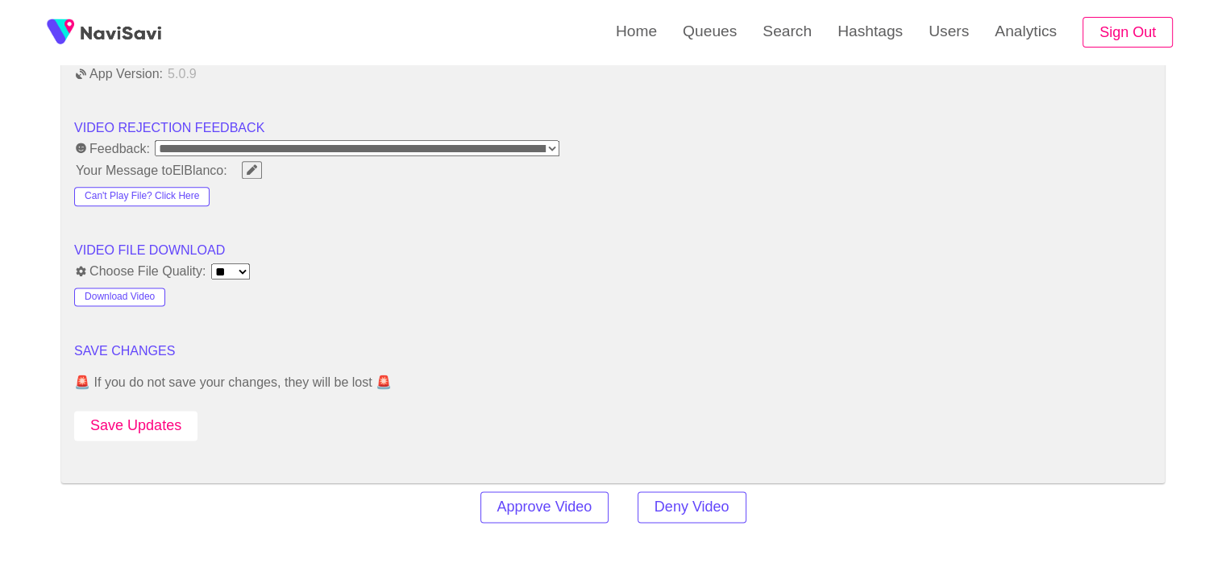
click at [145, 426] on button "Save Updates" at bounding box center [135, 426] width 123 height 30
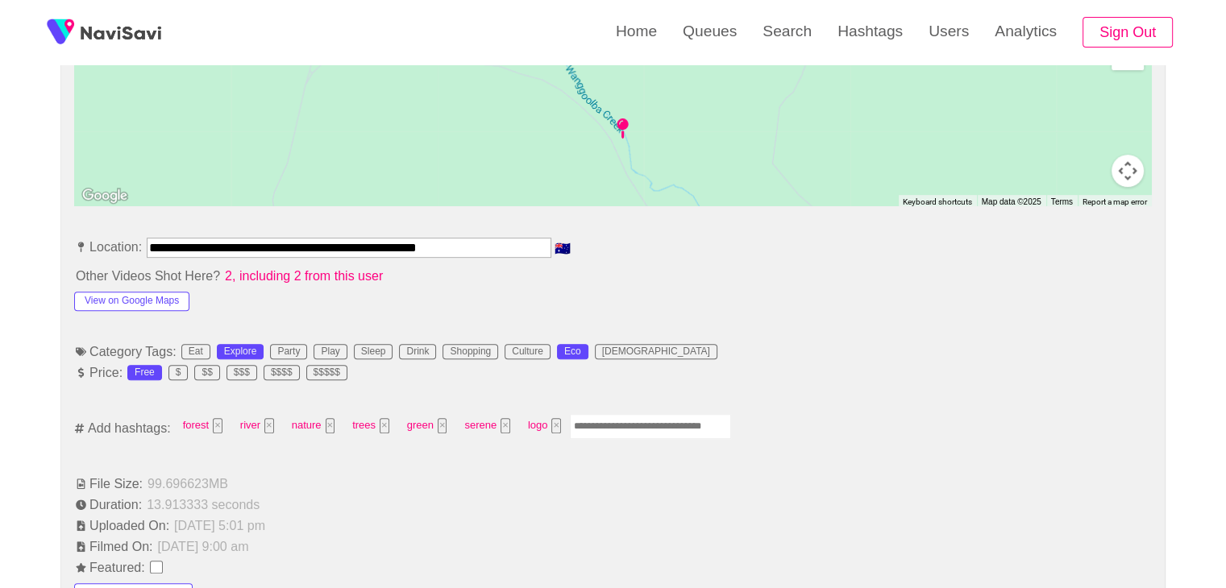
scroll to position [564, 0]
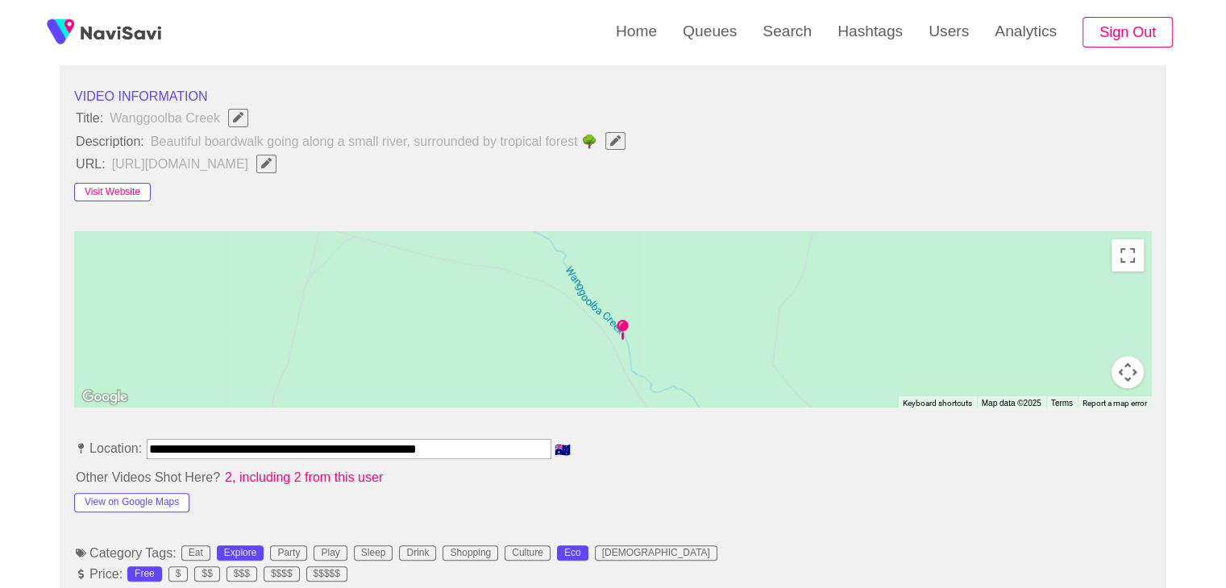
click at [128, 189] on button "Visit Website" at bounding box center [112, 192] width 77 height 19
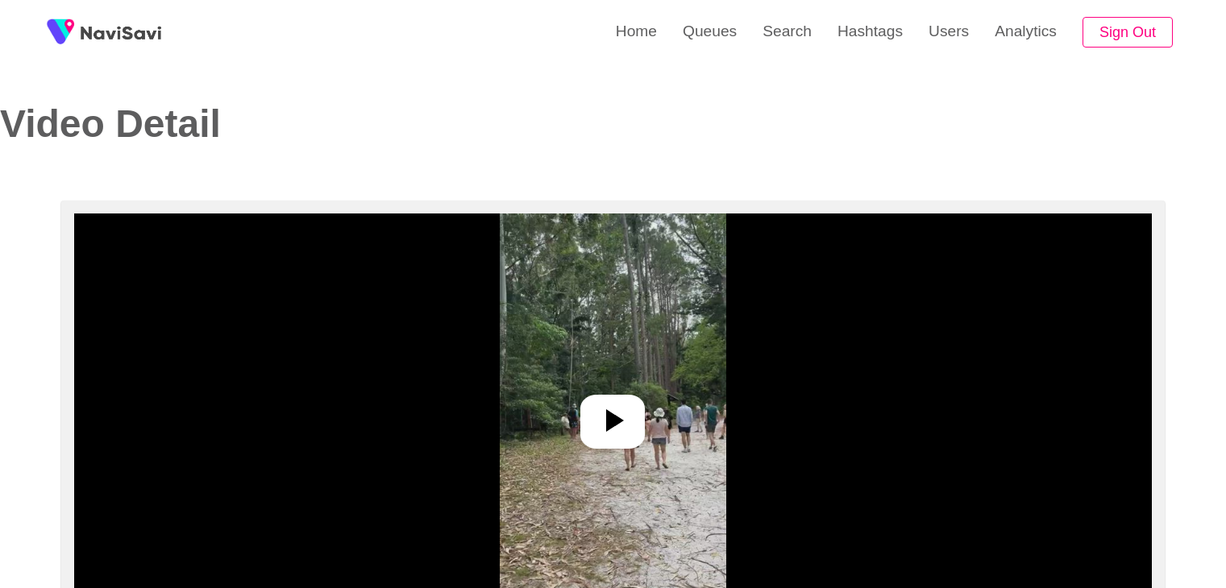
select select "**********"
select select "**"
click at [613, 428] on icon at bounding box center [612, 420] width 39 height 39
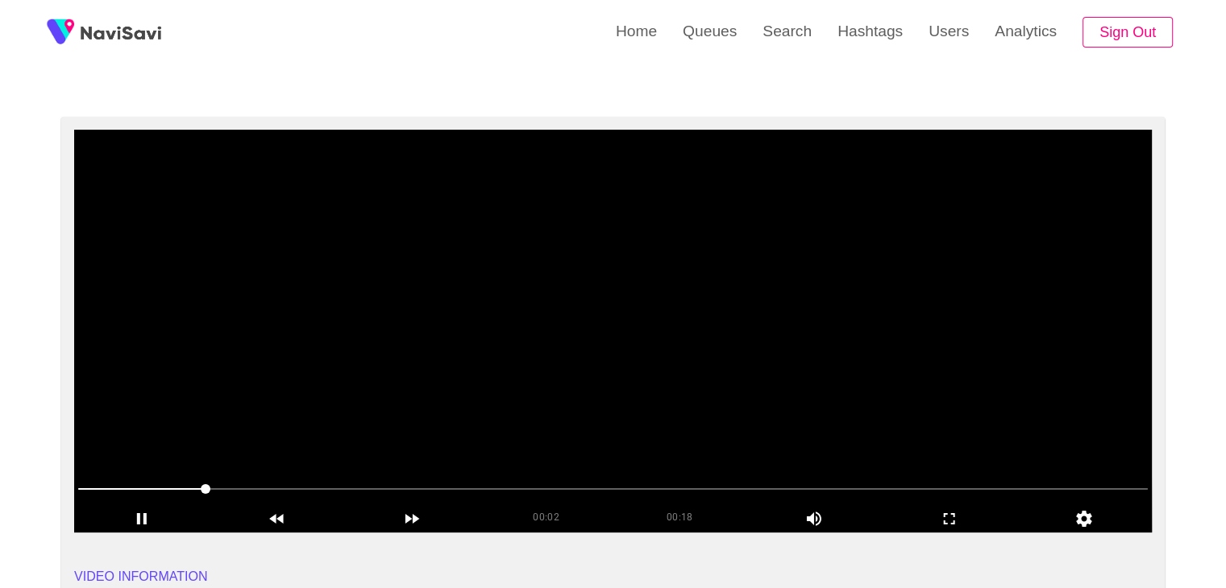
scroll to position [81, 0]
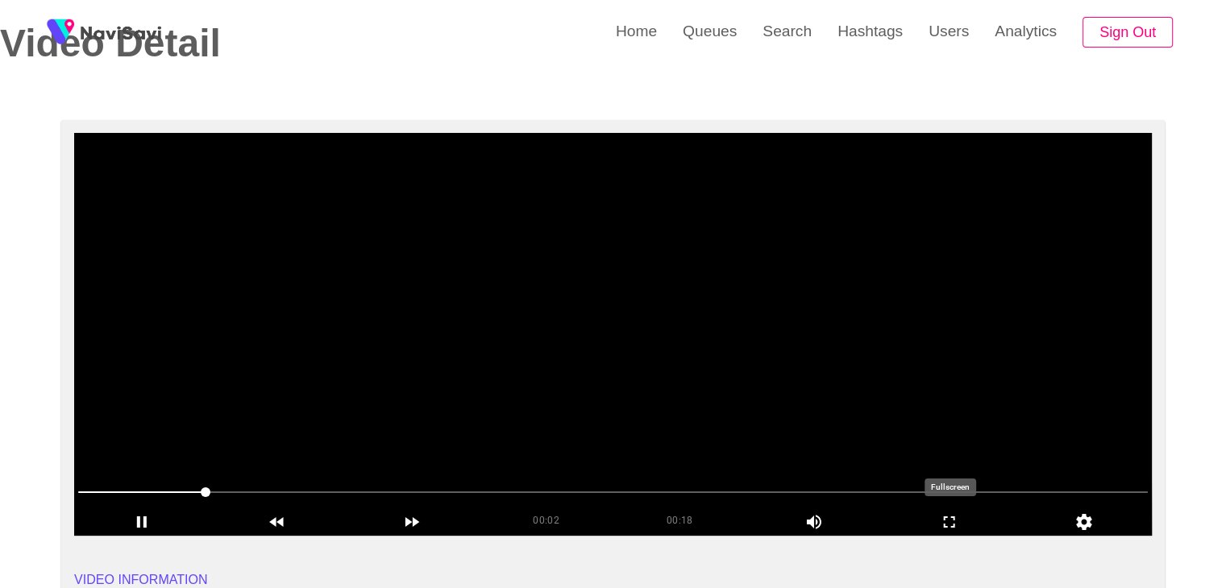
drag, startPoint x: 958, startPoint y: 520, endPoint x: 659, endPoint y: 592, distance: 308.3
click at [956, 520] on icon "add" at bounding box center [950, 522] width 134 height 19
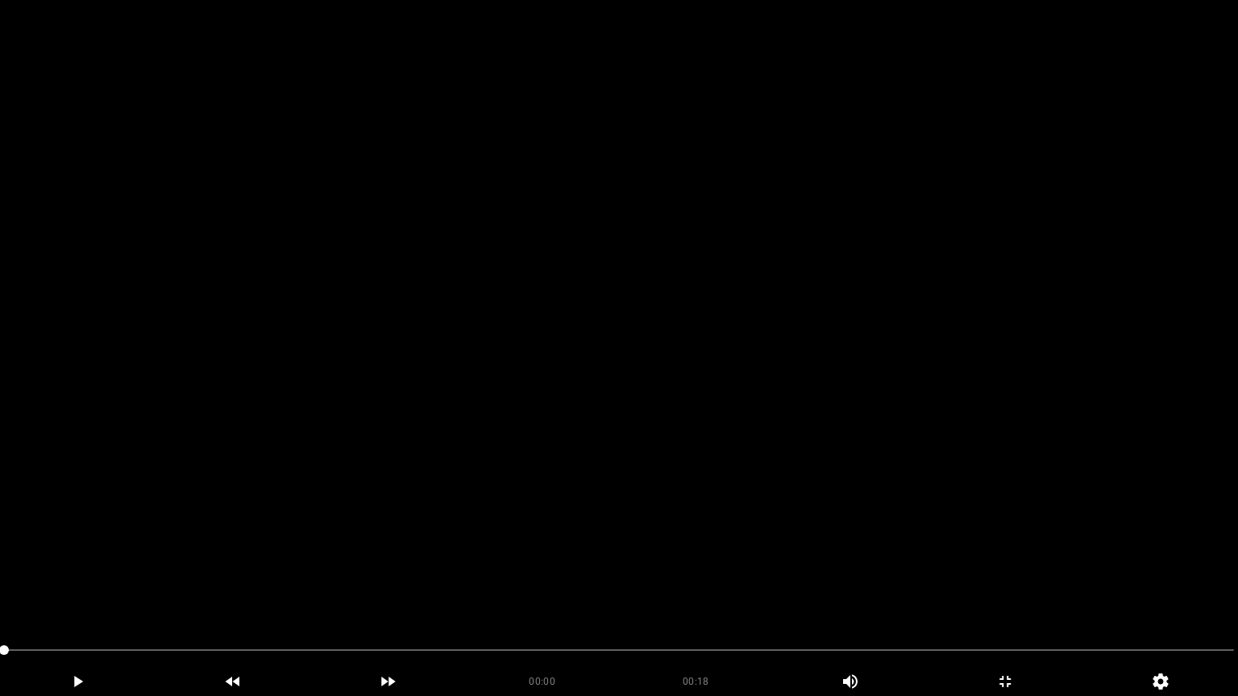
drag, startPoint x: 162, startPoint y: 647, endPoint x: 0, endPoint y: 642, distance: 162.1
click at [366, 548] on video at bounding box center [619, 348] width 1238 height 696
click at [258, 588] on span at bounding box center [253, 651] width 10 height 10
click at [258, 588] on span at bounding box center [262, 651] width 10 height 10
click at [310, 588] on span at bounding box center [619, 651] width 1230 height 26
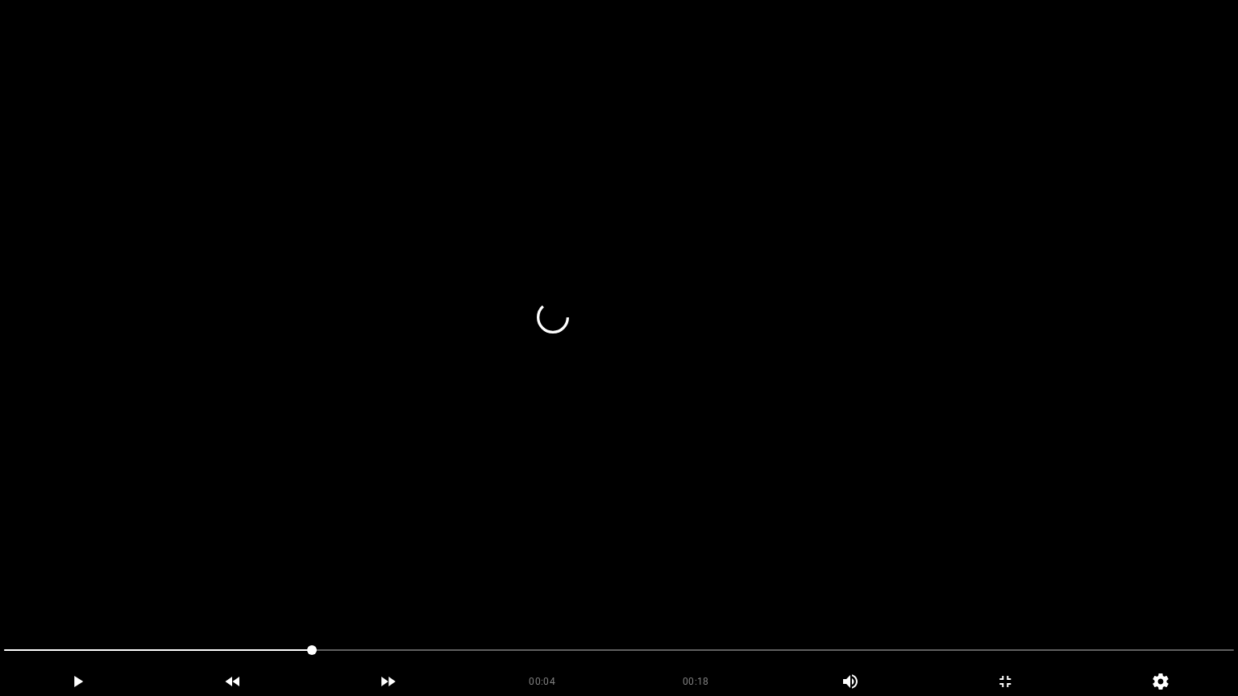
click at [289, 588] on span at bounding box center [619, 651] width 1230 height 26
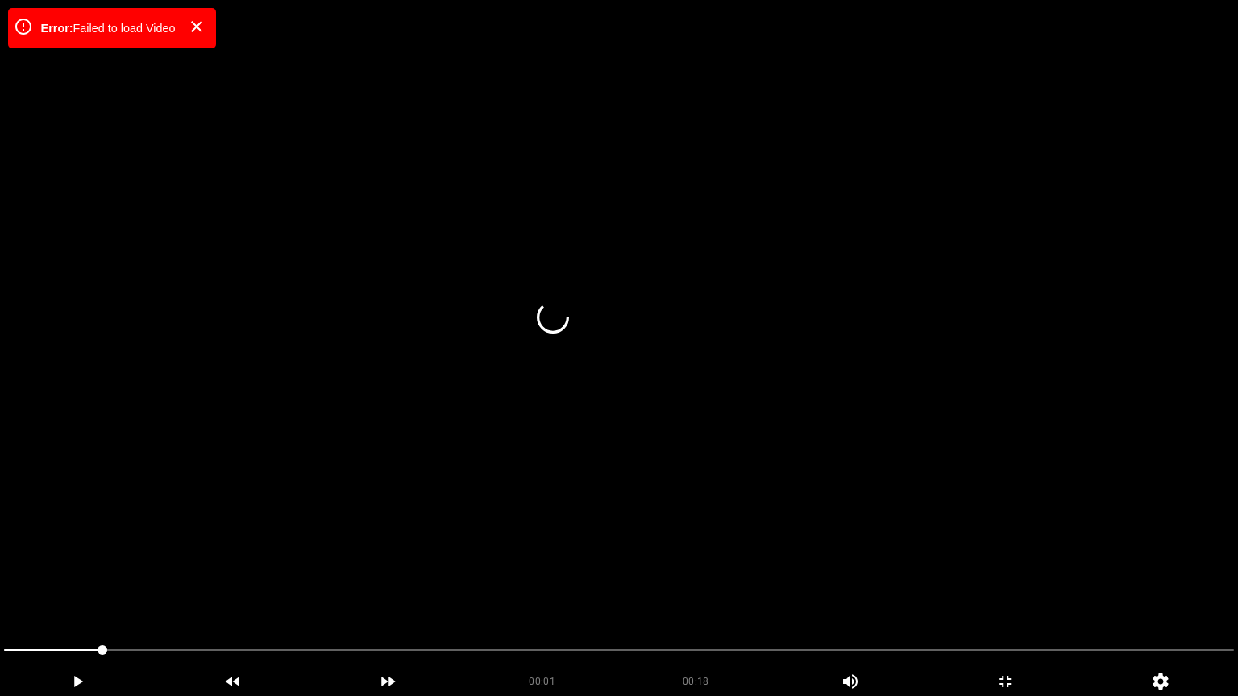
drag, startPoint x: 160, startPoint y: 654, endPoint x: 373, endPoint y: 636, distance: 214.4
click at [161, 588] on span at bounding box center [619, 651] width 1230 height 26
click at [1012, 588] on icon "add" at bounding box center [1006, 681] width 154 height 19
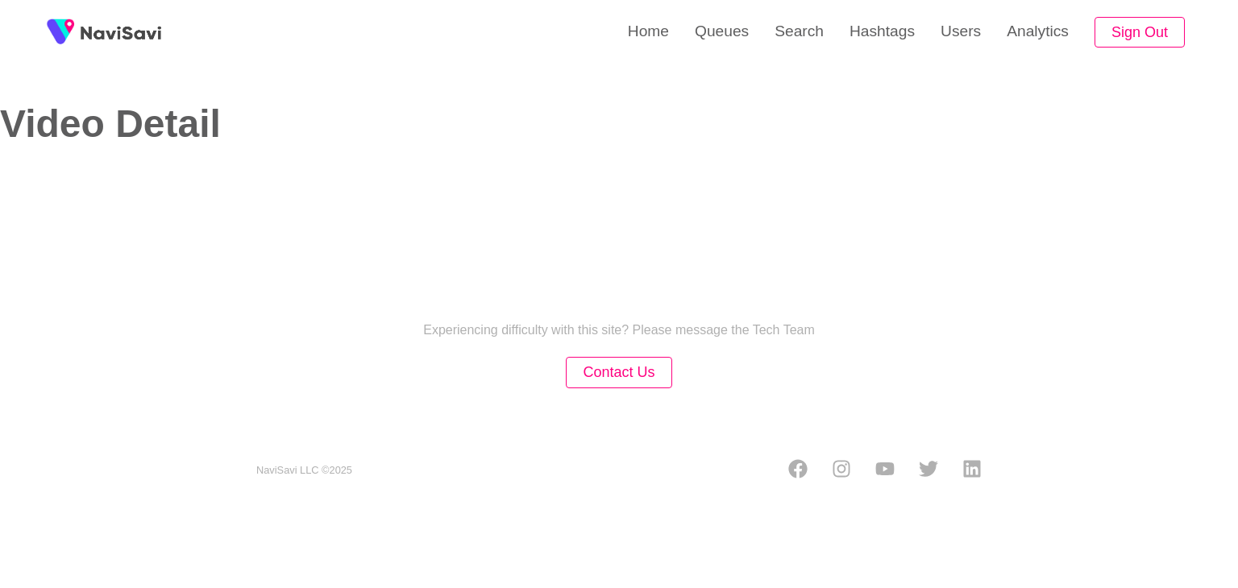
select select "**"
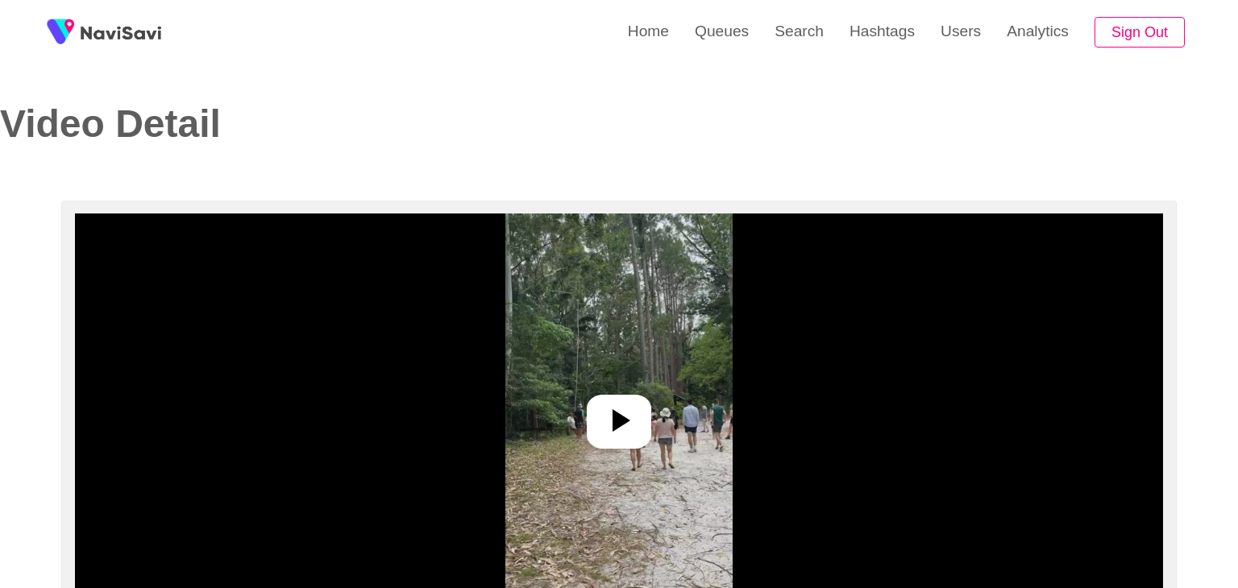
select select "**********"
click at [629, 382] on img at bounding box center [613, 415] width 226 height 403
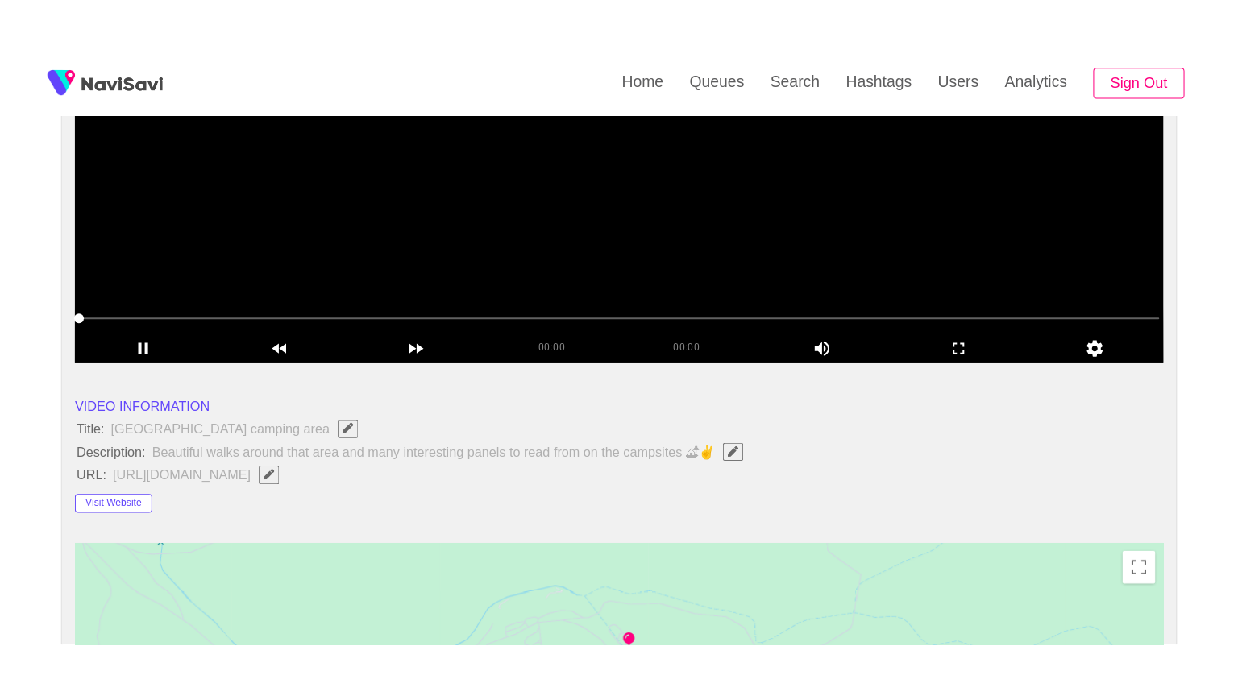
scroll to position [242, 0]
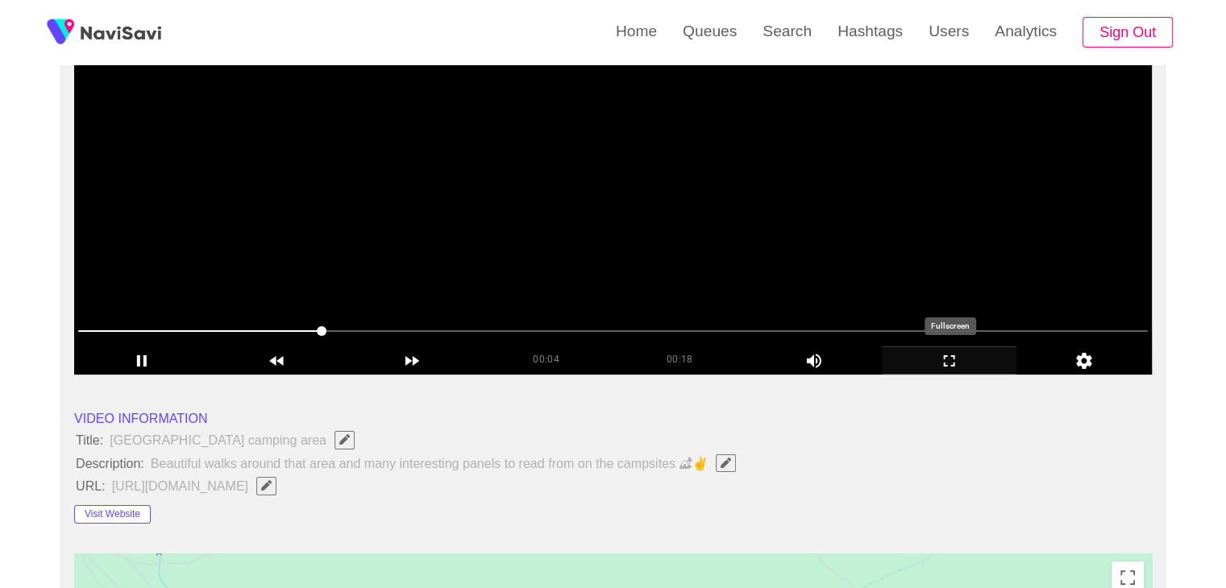
click at [955, 347] on div "add" at bounding box center [949, 360] width 135 height 27
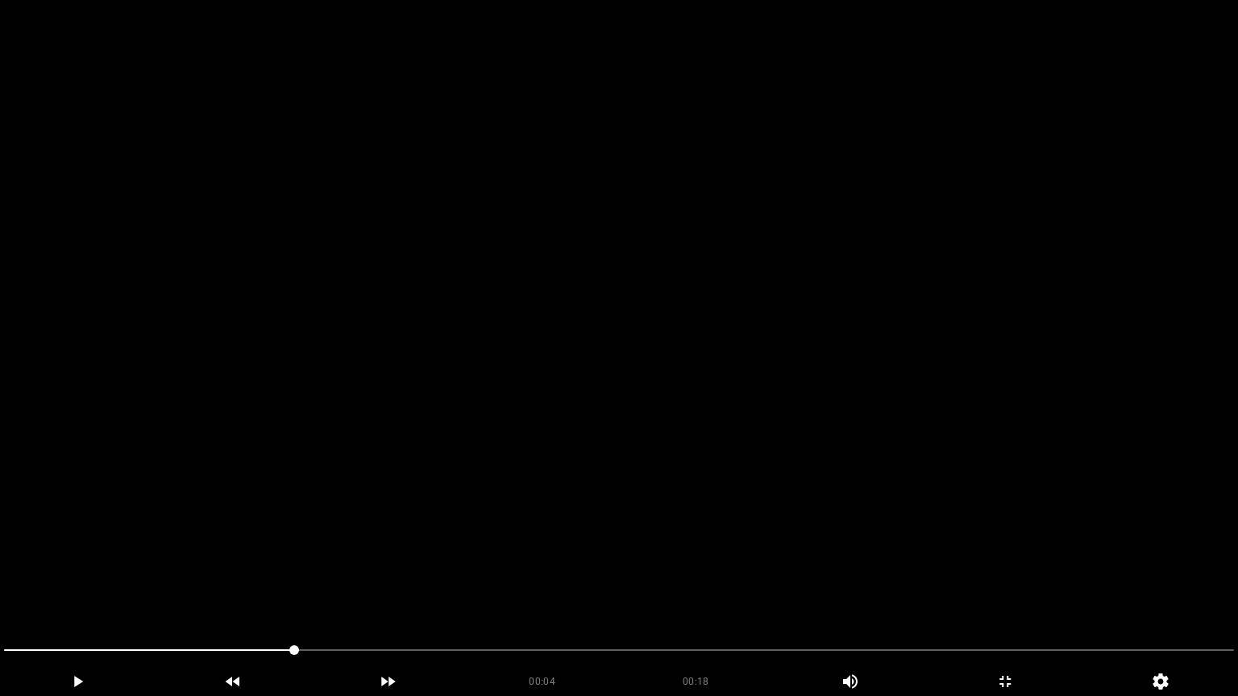
click at [693, 492] on video at bounding box center [619, 348] width 1238 height 696
click at [293, 588] on span at bounding box center [294, 651] width 10 height 10
click at [282, 588] on span at bounding box center [287, 651] width 10 height 10
click at [463, 561] on video at bounding box center [619, 348] width 1238 height 696
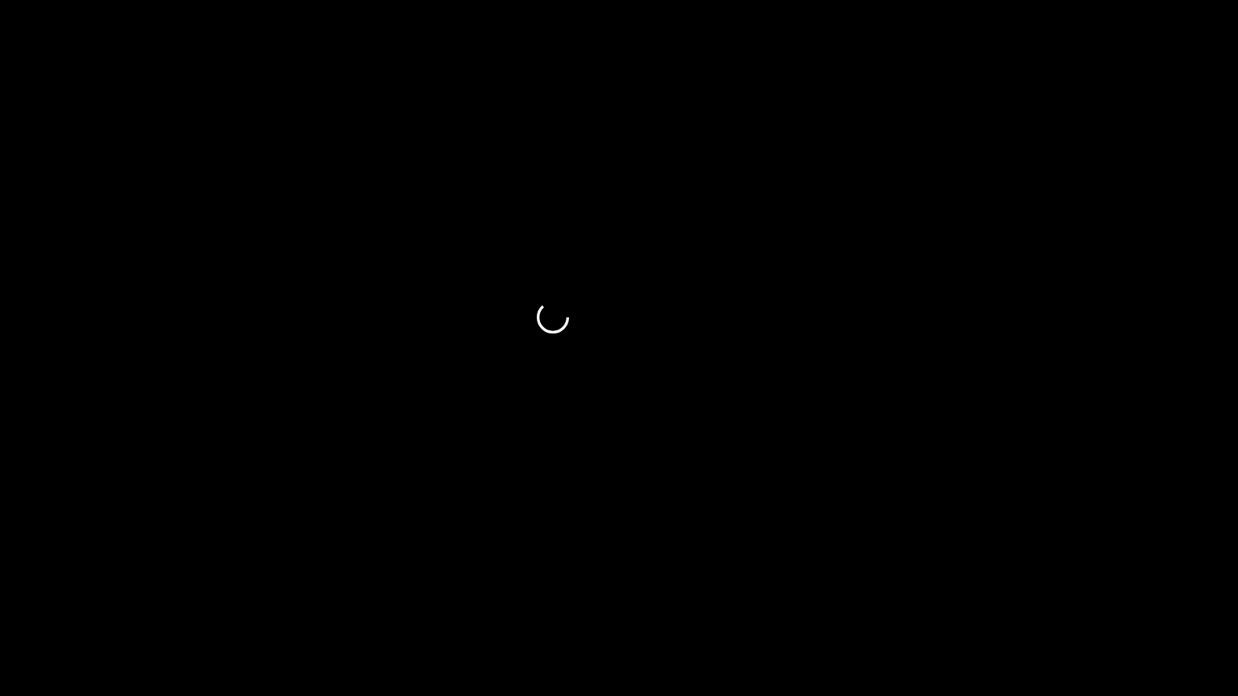
click at [344, 588] on span at bounding box center [619, 651] width 1230 height 26
click at [380, 588] on span at bounding box center [619, 651] width 1230 height 26
click at [1009, 588] on icon "add" at bounding box center [1004, 681] width 11 height 11
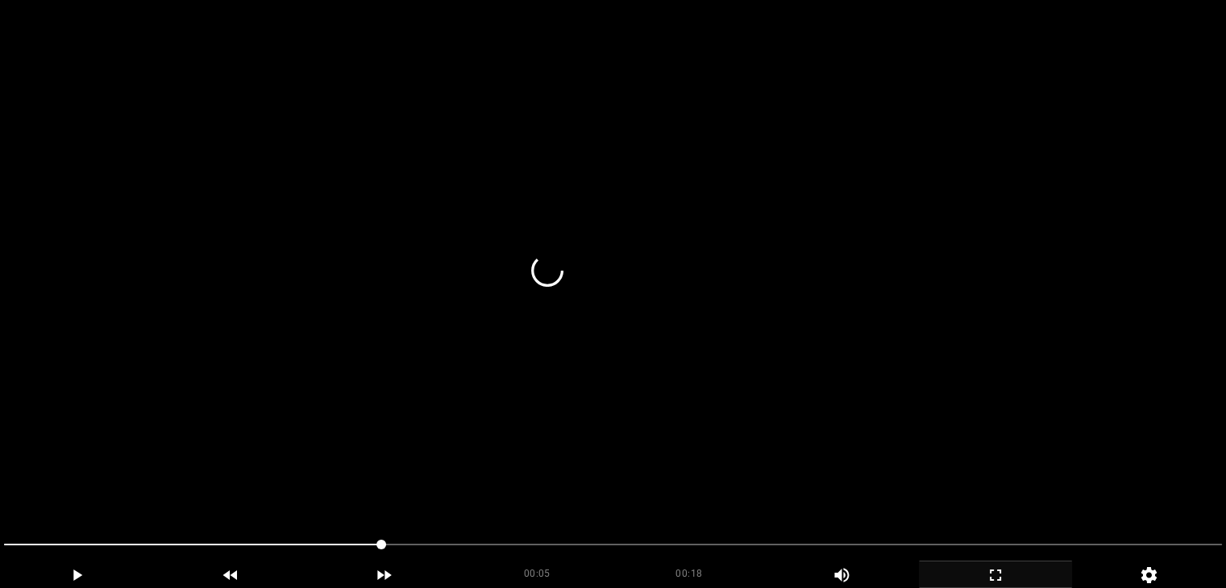
scroll to position [0, 0]
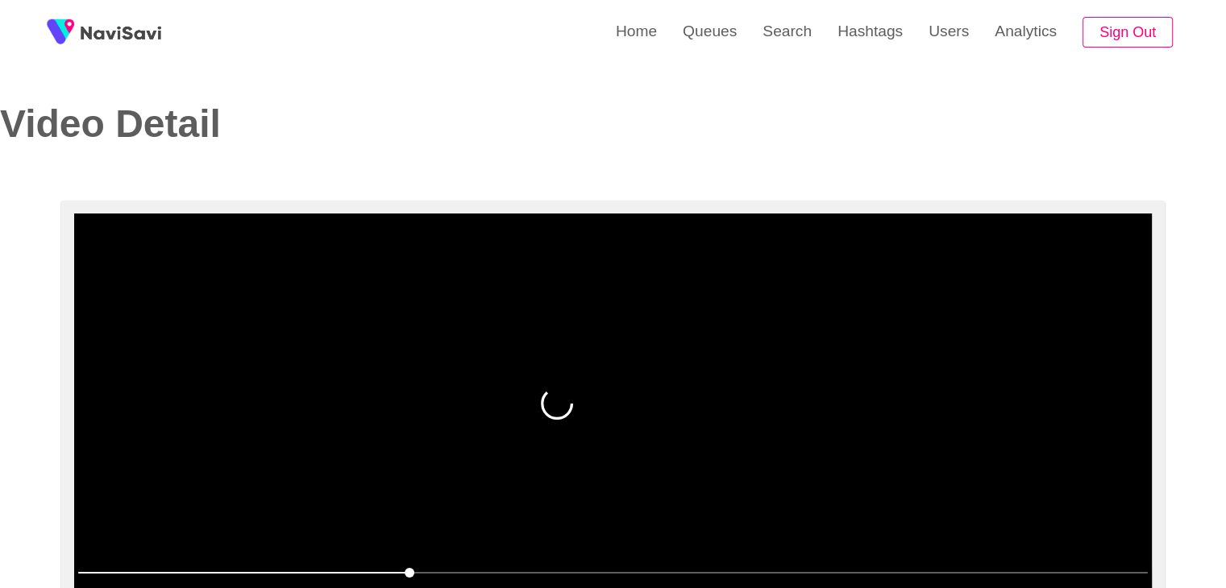
drag, startPoint x: 542, startPoint y: 394, endPoint x: 550, endPoint y: 409, distance: 16.9
click at [542, 395] on div at bounding box center [561, 404] width 40 height 32
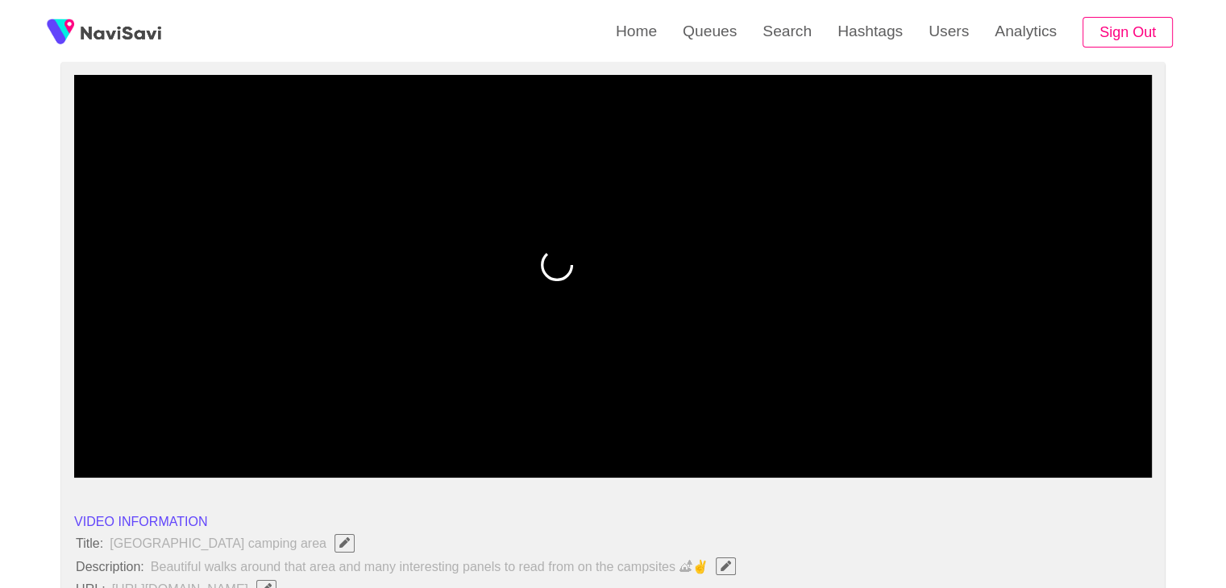
scroll to position [161, 0]
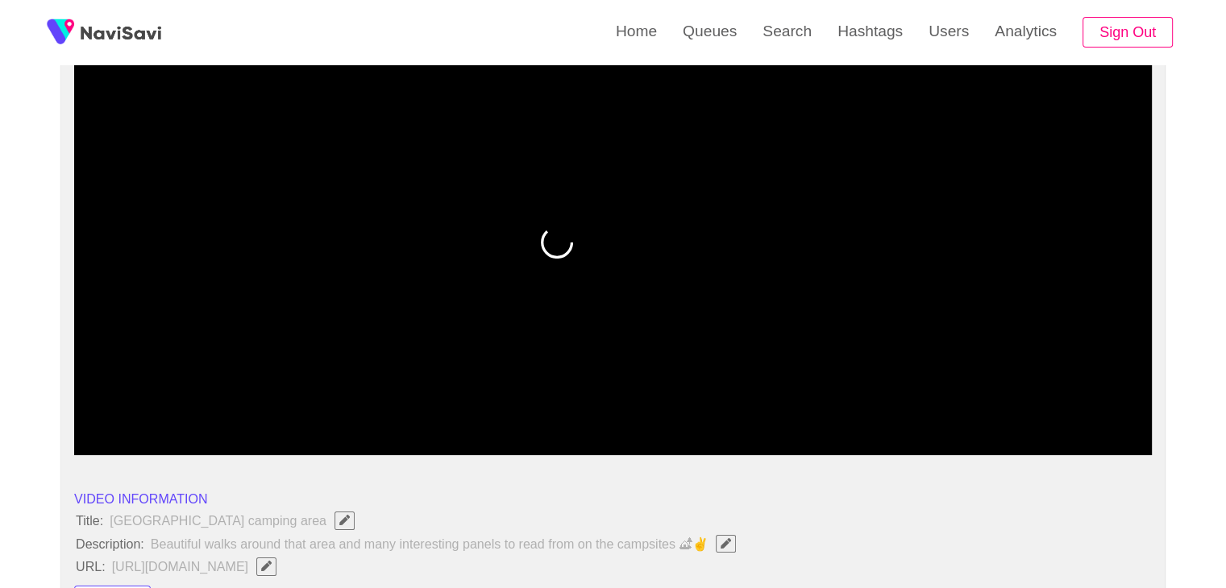
drag, startPoint x: 484, startPoint y: 411, endPoint x: 505, endPoint y: 416, distance: 21.5
click at [505, 416] on span at bounding box center [613, 412] width 1070 height 26
drag, startPoint x: 505, startPoint y: 416, endPoint x: 548, endPoint y: 417, distance: 43.5
click at [548, 417] on span at bounding box center [613, 412] width 1070 height 26
click at [571, 413] on span at bounding box center [613, 412] width 1070 height 26
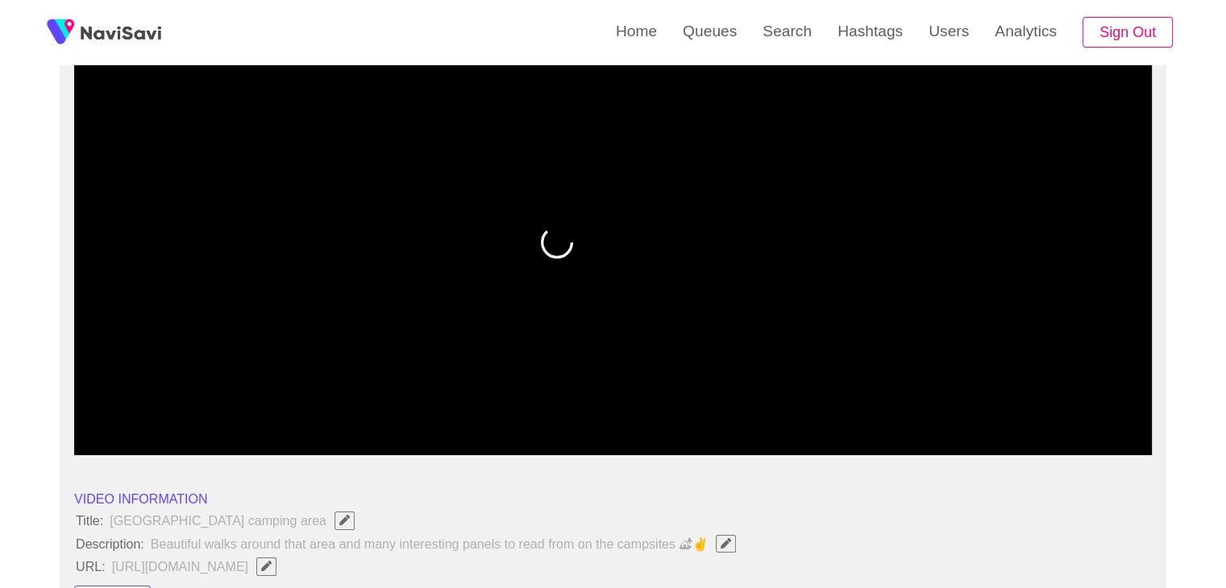
click at [583, 409] on span at bounding box center [613, 412] width 1070 height 26
click at [469, 412] on span at bounding box center [474, 412] width 10 height 10
click at [477, 417] on span at bounding box center [474, 412] width 10 height 10
click at [600, 420] on span at bounding box center [613, 412] width 1070 height 26
drag, startPoint x: 600, startPoint y: 420, endPoint x: 656, endPoint y: 417, distance: 55.7
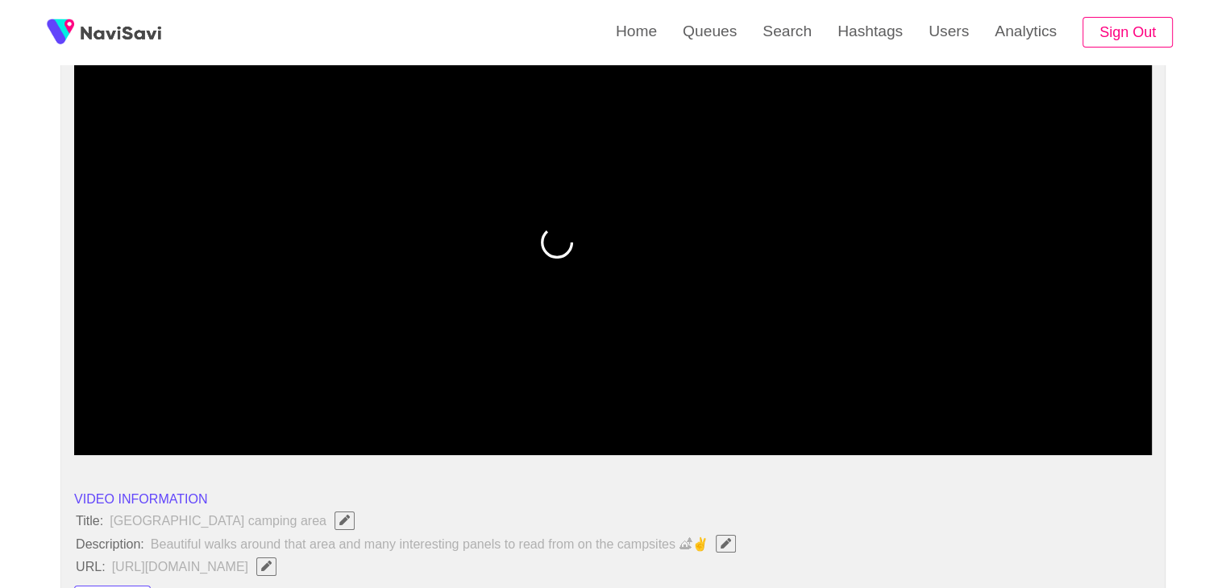
click at [656, 417] on span at bounding box center [613, 412] width 1070 height 26
drag, startPoint x: 758, startPoint y: 410, endPoint x: 772, endPoint y: 410, distance: 14.5
click at [772, 411] on span at bounding box center [613, 412] width 1070 height 2
click at [851, 408] on span at bounding box center [613, 412] width 1070 height 26
click at [959, 399] on span at bounding box center [613, 412] width 1070 height 26
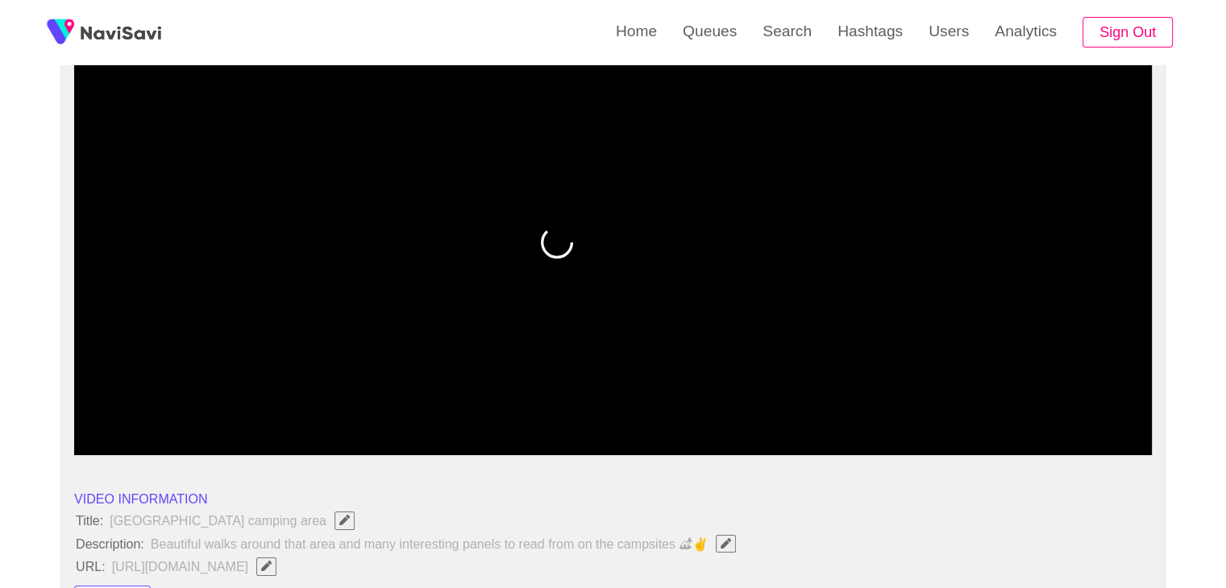
click at [1004, 399] on span at bounding box center [613, 412] width 1070 height 26
click at [1074, 401] on span at bounding box center [613, 412] width 1070 height 26
drag, startPoint x: 1064, startPoint y: 410, endPoint x: 1043, endPoint y: 413, distance: 21.2
click at [1043, 413] on span at bounding box center [613, 412] width 1070 height 26
click at [423, 415] on span at bounding box center [613, 412] width 1070 height 26
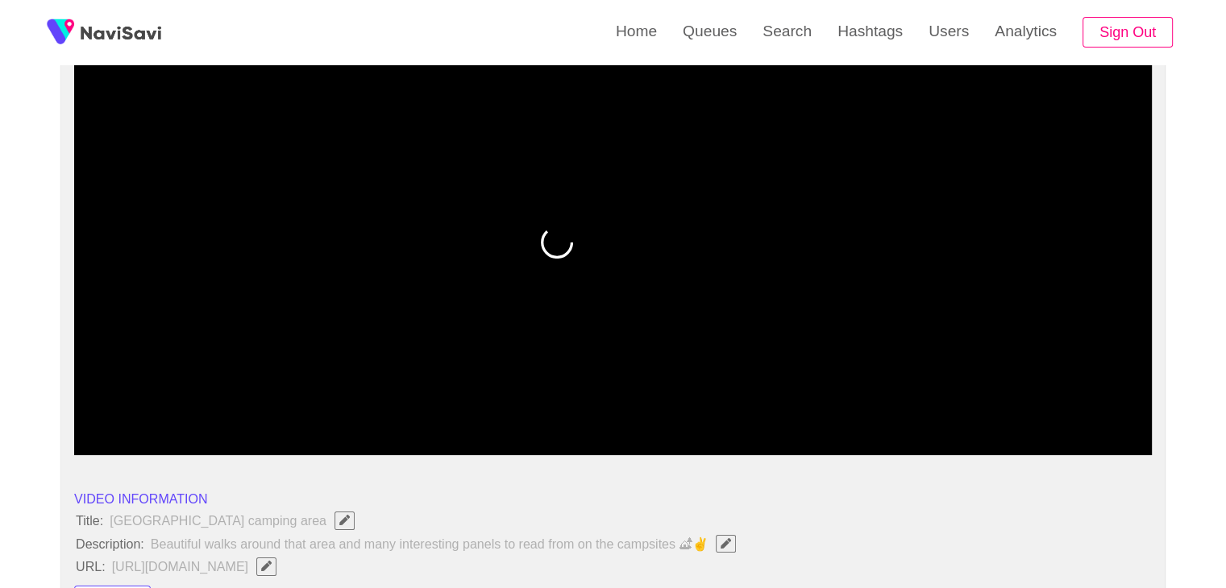
drag, startPoint x: 423, startPoint y: 415, endPoint x: 218, endPoint y: 413, distance: 205.5
click at [218, 413] on span at bounding box center [613, 412] width 1070 height 26
click at [467, 400] on span at bounding box center [613, 412] width 1070 height 26
drag, startPoint x: 518, startPoint y: 400, endPoint x: 556, endPoint y: 404, distance: 38.1
click at [556, 404] on span at bounding box center [613, 412] width 1070 height 26
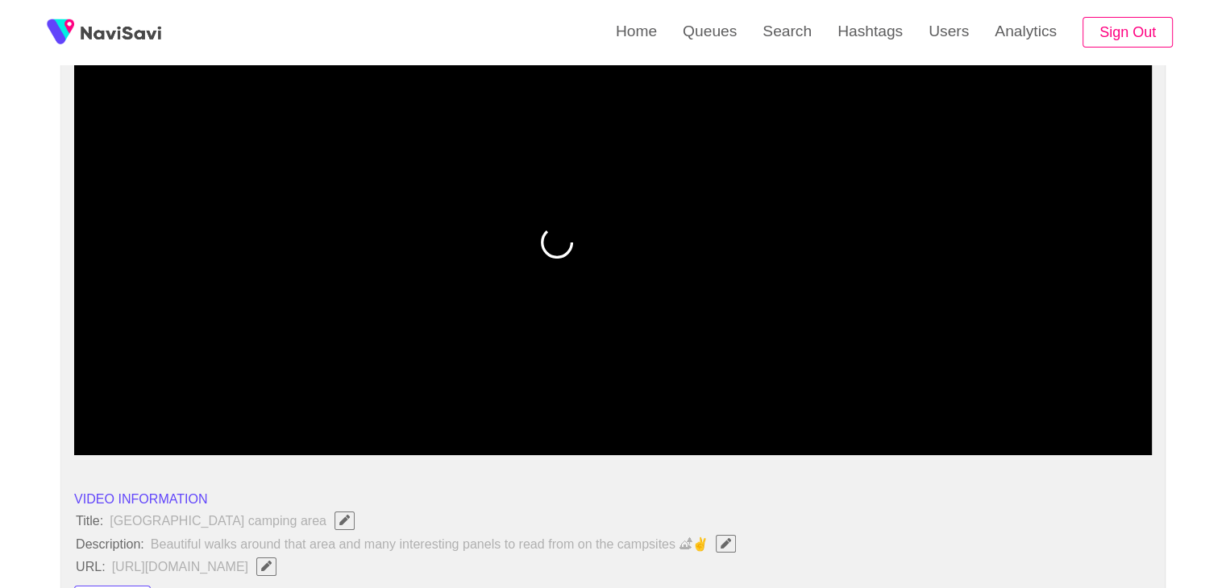
drag, startPoint x: 556, startPoint y: 404, endPoint x: 654, endPoint y: 405, distance: 98.3
click at [654, 405] on span at bounding box center [613, 412] width 1070 height 26
click at [712, 406] on span at bounding box center [613, 412] width 1070 height 26
click at [395, 409] on span at bounding box center [613, 412] width 1070 height 26
click at [541, 404] on span at bounding box center [613, 412] width 1070 height 26
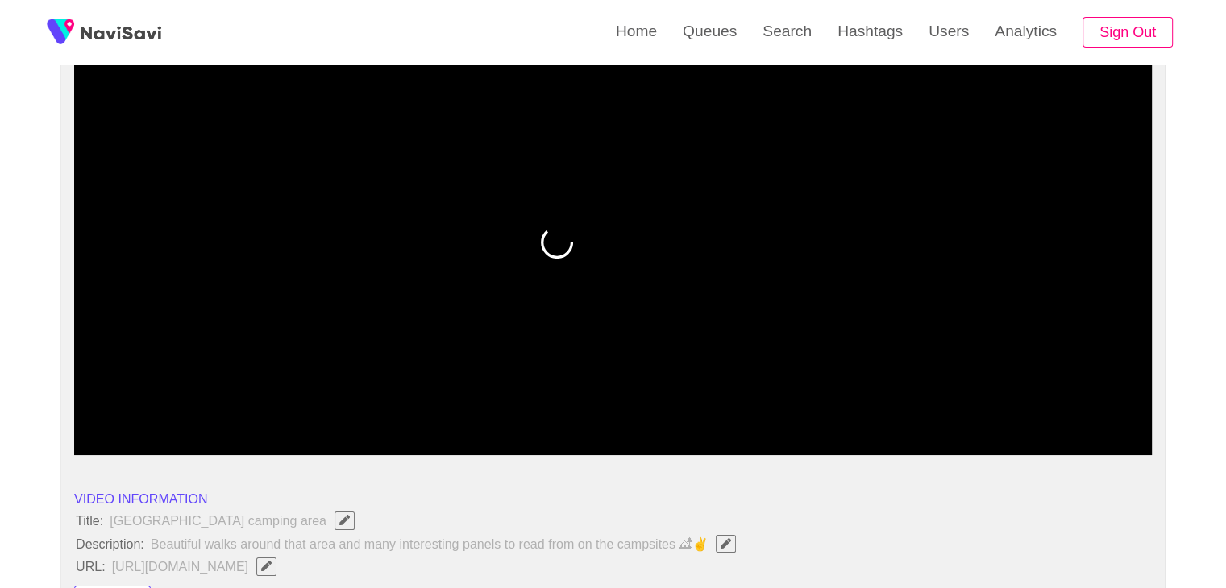
click at [675, 406] on span at bounding box center [613, 412] width 1070 height 26
drag, startPoint x: 675, startPoint y: 406, endPoint x: 736, endPoint y: 403, distance: 60.5
click at [736, 403] on span at bounding box center [613, 412] width 1070 height 26
click at [833, 399] on span at bounding box center [613, 412] width 1070 height 26
click at [945, 437] on icon "add" at bounding box center [949, 441] width 11 height 11
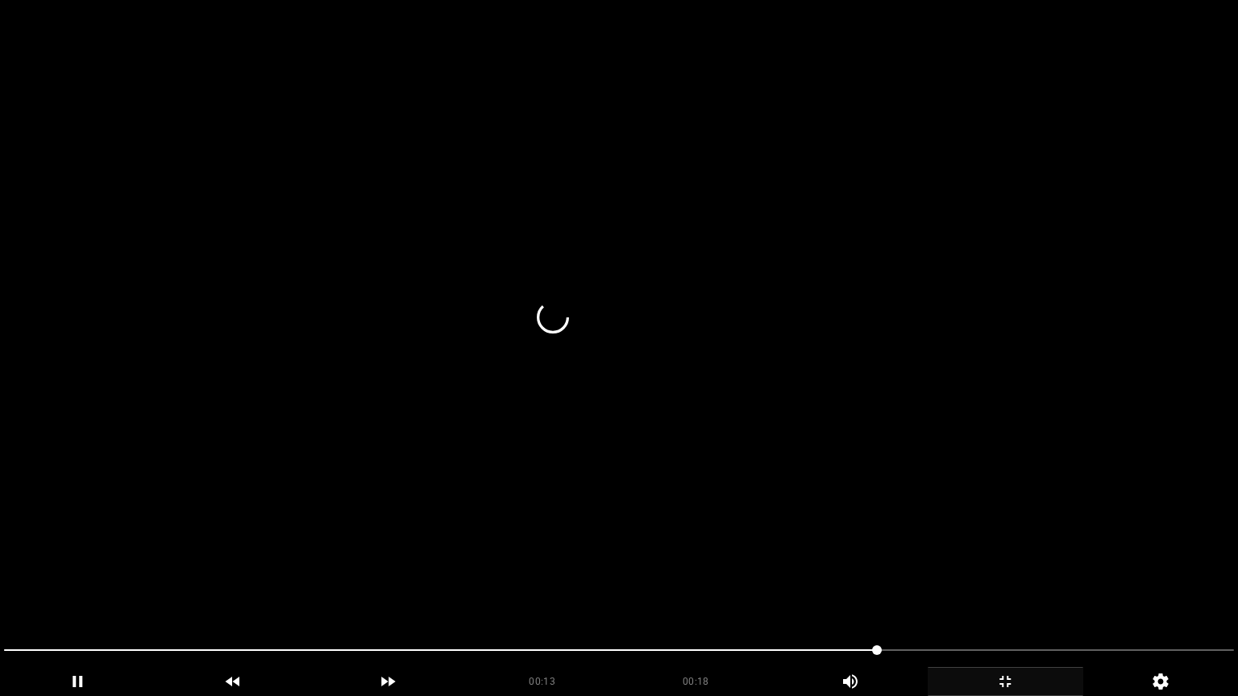
click at [393, 588] on span at bounding box center [619, 651] width 1230 height 26
click at [477, 588] on span at bounding box center [619, 651] width 1230 height 26
click at [799, 553] on video at bounding box center [619, 348] width 1238 height 696
click at [738, 584] on video at bounding box center [619, 348] width 1238 height 696
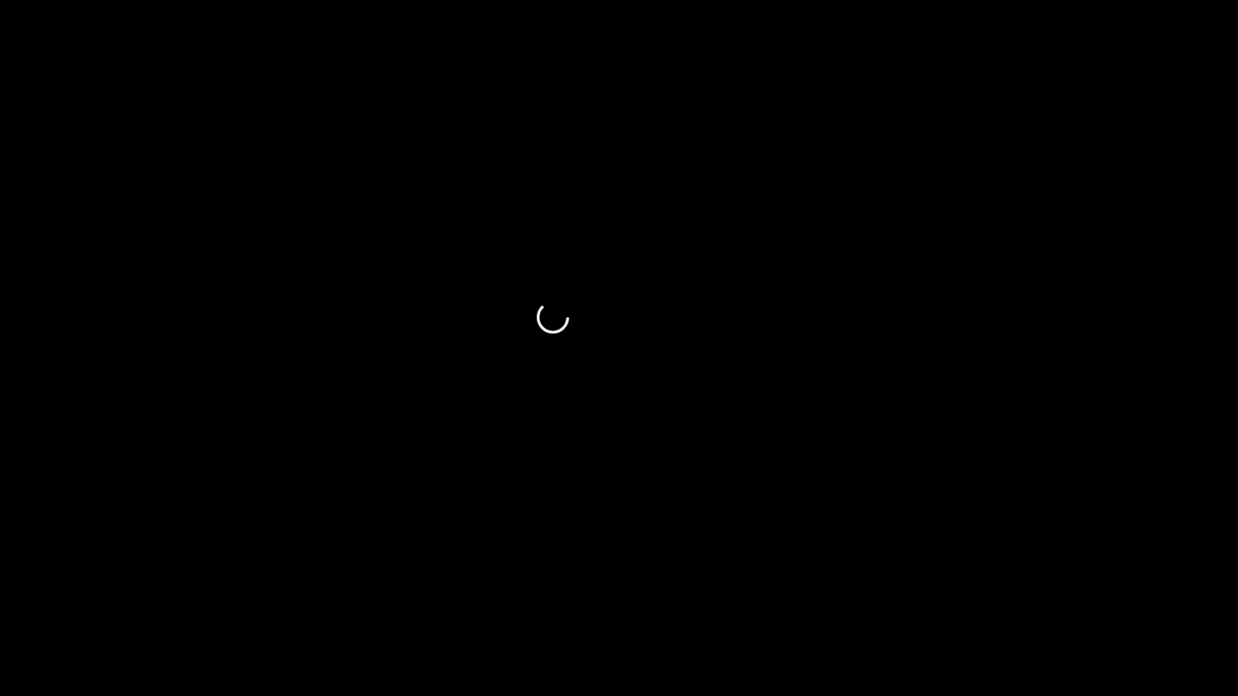
drag, startPoint x: 485, startPoint y: 645, endPoint x: 438, endPoint y: 653, distance: 48.2
click at [438, 588] on span at bounding box center [619, 651] width 1230 height 26
click at [384, 588] on span at bounding box center [619, 651] width 1230 height 26
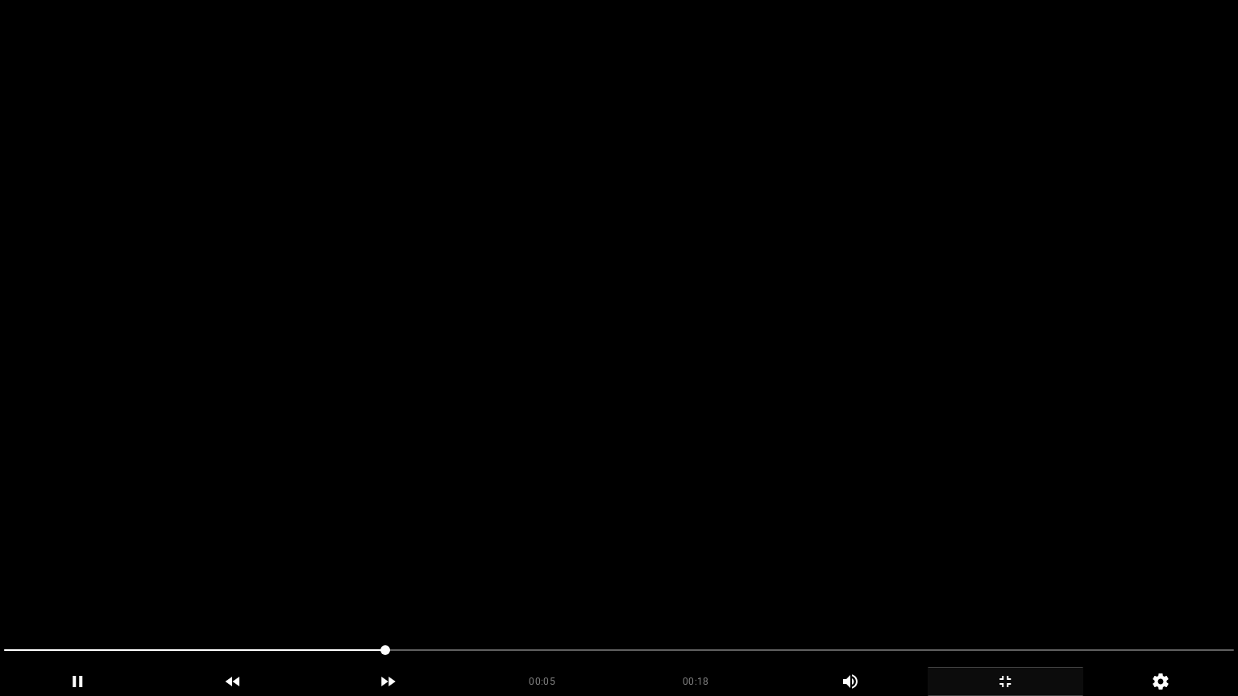
click at [690, 584] on video at bounding box center [619, 348] width 1238 height 696
click at [729, 588] on video at bounding box center [619, 348] width 1238 height 696
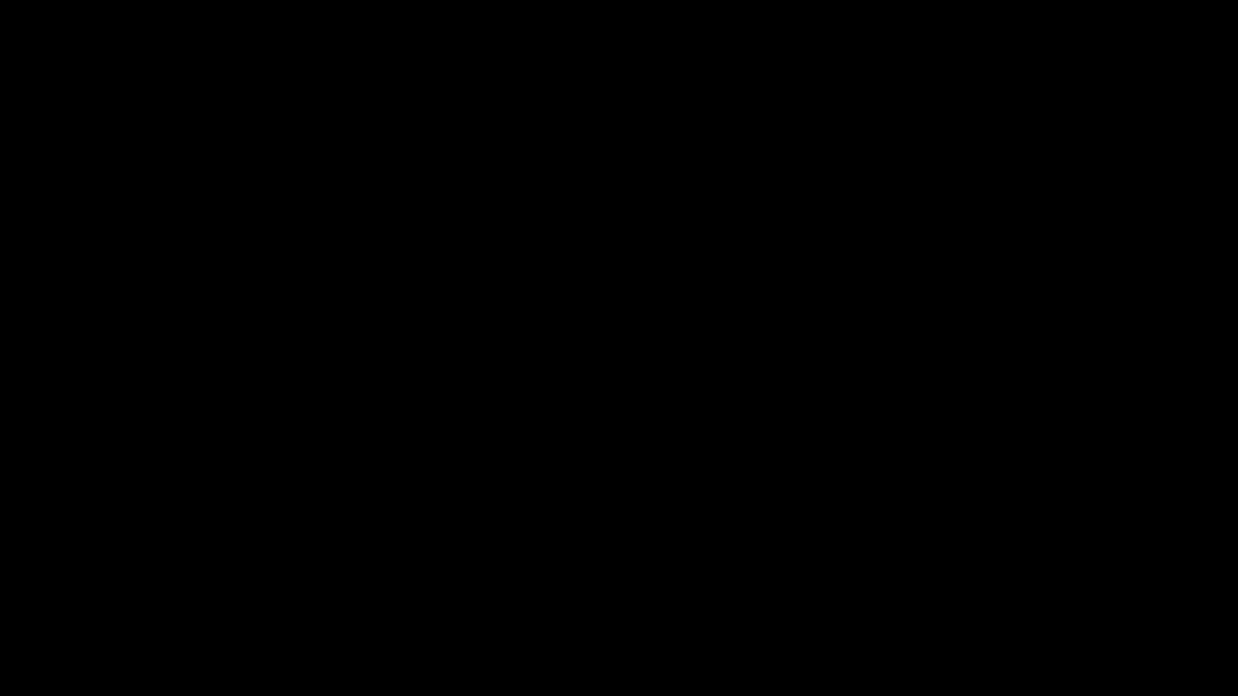
drag, startPoint x: 640, startPoint y: 655, endPoint x: 649, endPoint y: 654, distance: 8.9
click at [649, 588] on span at bounding box center [619, 651] width 1230 height 26
click at [764, 588] on span at bounding box center [619, 651] width 1230 height 26
click at [834, 588] on span at bounding box center [619, 651] width 1230 height 26
click at [967, 588] on span at bounding box center [619, 651] width 1230 height 26
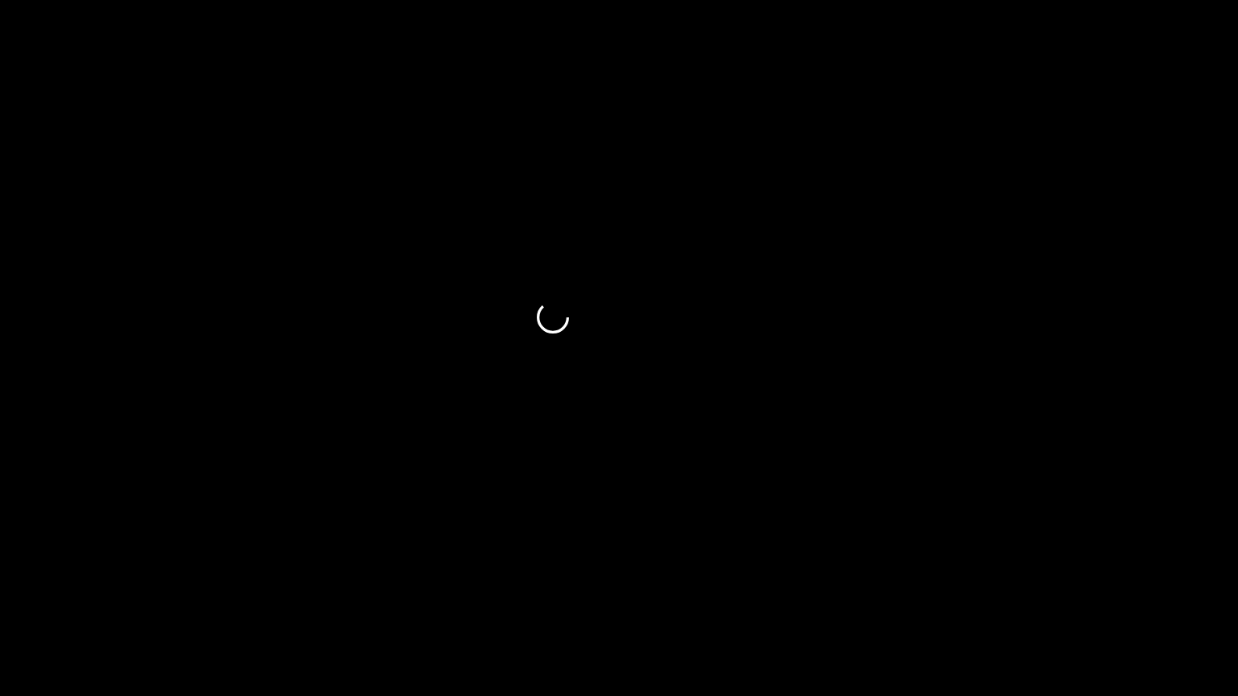
click at [1099, 588] on span at bounding box center [619, 651] width 1230 height 26
click at [1115, 588] on span at bounding box center [619, 651] width 1230 height 26
drag, startPoint x: 700, startPoint y: 669, endPoint x: 625, endPoint y: 669, distance: 74.2
click at [628, 588] on div "00:16 00:18 Picture In Picture 1" at bounding box center [619, 667] width 1238 height 59
drag, startPoint x: 625, startPoint y: 669, endPoint x: 488, endPoint y: 666, distance: 137.1
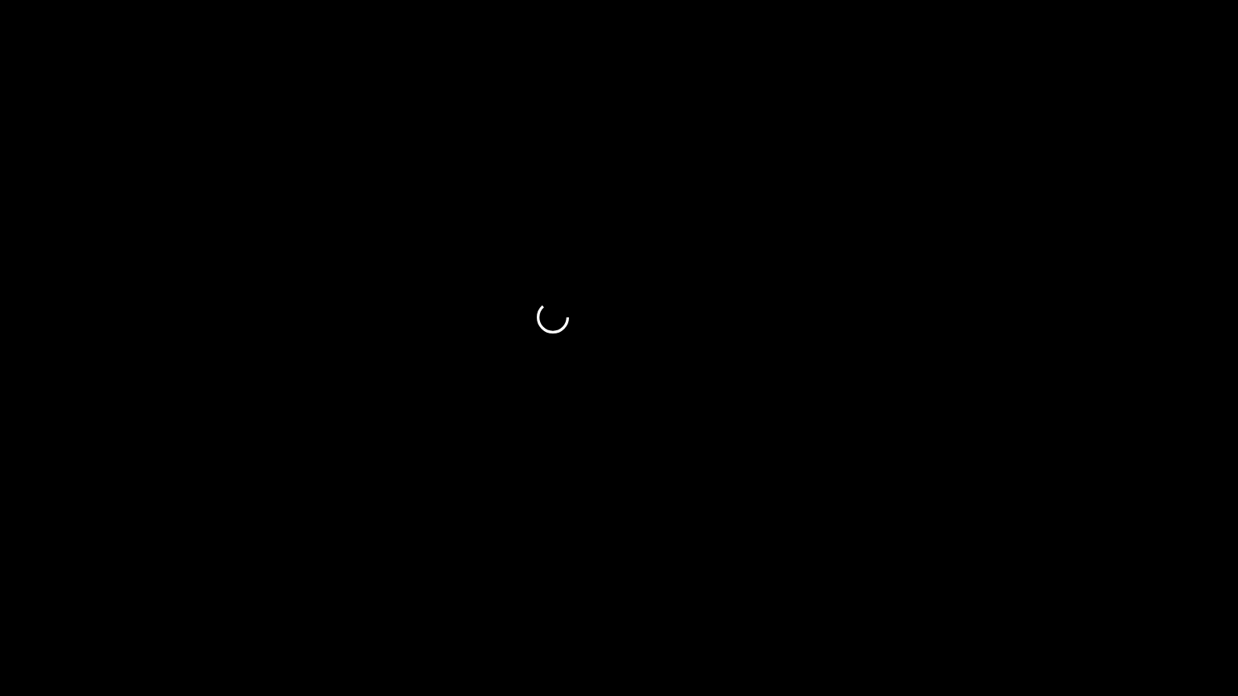
click at [600, 588] on div "00:09 00:18 Picture In Picture 1" at bounding box center [619, 681] width 1238 height 29
drag, startPoint x: 394, startPoint y: 666, endPoint x: 371, endPoint y: 667, distance: 23.4
click at [371, 588] on div "00:09 00:18 Picture In Picture 1" at bounding box center [619, 667] width 1238 height 59
drag, startPoint x: 620, startPoint y: 659, endPoint x: 629, endPoint y: 657, distance: 9.2
click at [629, 588] on span at bounding box center [631, 651] width 10 height 10
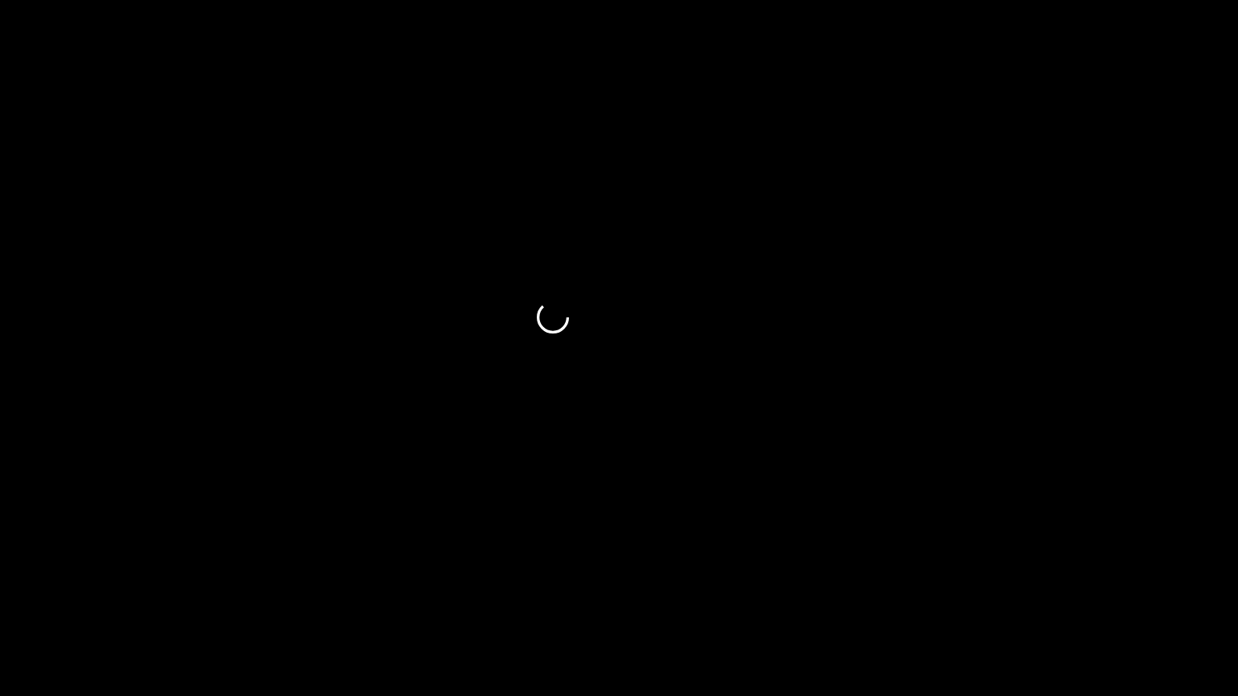
click at [788, 588] on span at bounding box center [619, 651] width 1230 height 26
click at [900, 588] on div at bounding box center [619, 652] width 1243 height 43
click at [944, 588] on div at bounding box center [619, 652] width 1243 height 43
click at [347, 588] on span at bounding box center [619, 651] width 1230 height 26
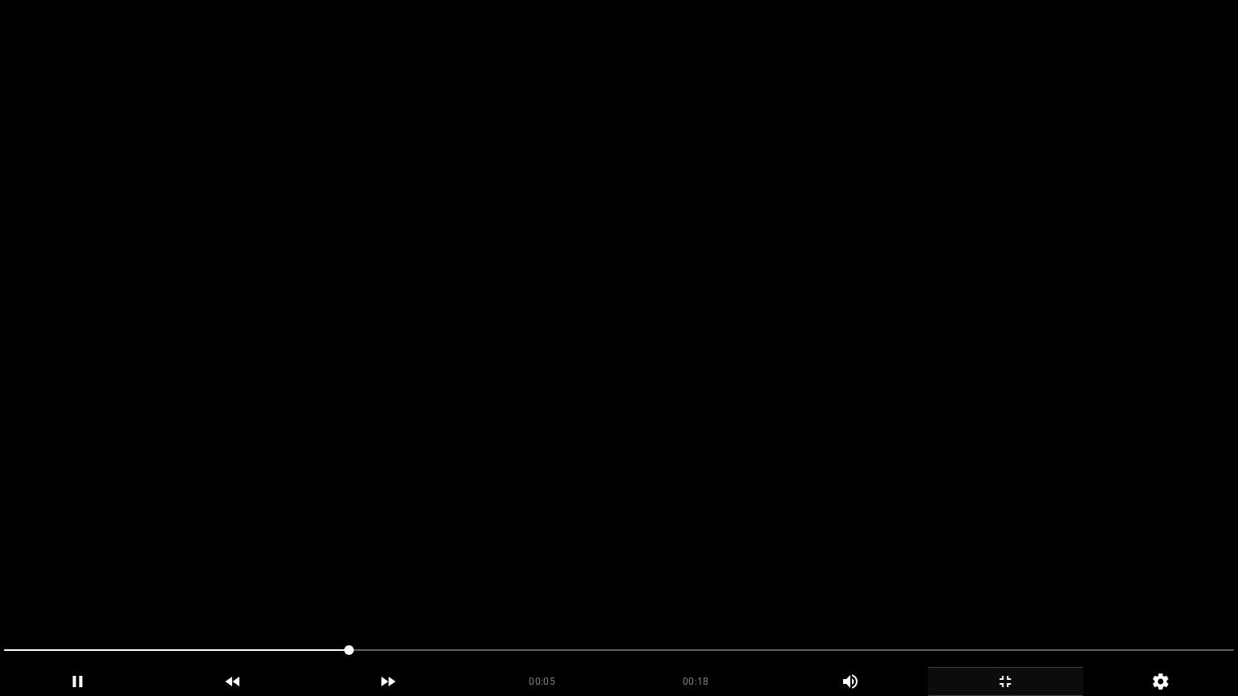
drag, startPoint x: 661, startPoint y: 645, endPoint x: 819, endPoint y: 632, distance: 158.5
click at [758, 588] on div at bounding box center [619, 652] width 1243 height 43
drag, startPoint x: 819, startPoint y: 632, endPoint x: 953, endPoint y: 627, distance: 133.9
click at [868, 588] on video at bounding box center [619, 348] width 1238 height 696
drag, startPoint x: 953, startPoint y: 627, endPoint x: 1006, endPoint y: 621, distance: 53.5
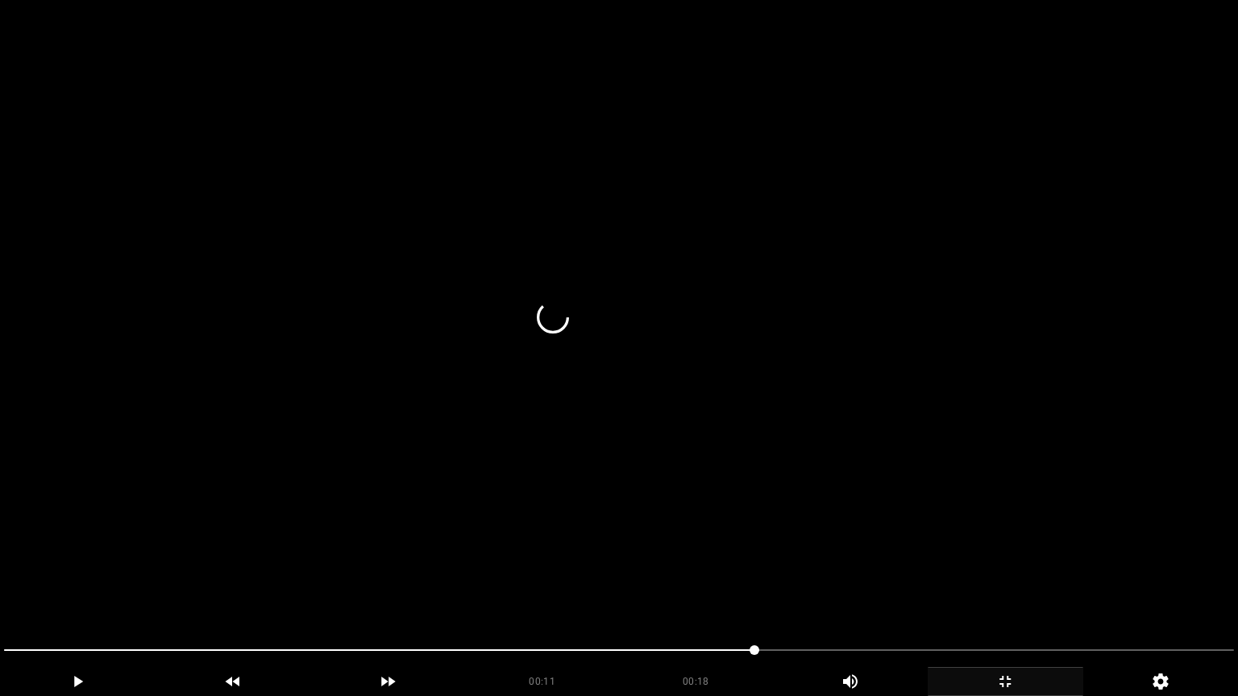
click at [997, 588] on video at bounding box center [619, 348] width 1238 height 696
drag, startPoint x: 1051, startPoint y: 619, endPoint x: 1064, endPoint y: 626, distance: 14.8
click at [1064, 588] on video at bounding box center [619, 348] width 1238 height 696
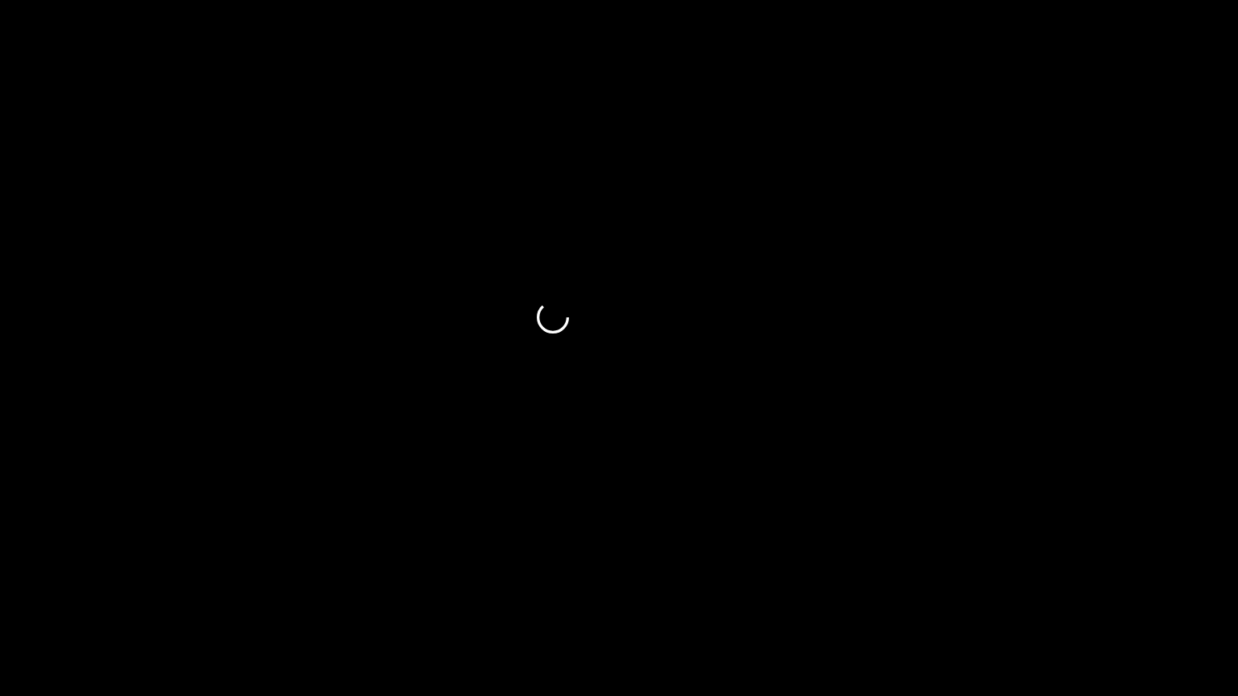
click at [1011, 588] on div at bounding box center [619, 652] width 1243 height 43
click at [1067, 588] on span at bounding box center [619, 651] width 1230 height 26
click at [1128, 588] on span at bounding box center [619, 651] width 1230 height 26
click at [323, 588] on span at bounding box center [619, 651] width 1230 height 26
drag, startPoint x: 454, startPoint y: 660, endPoint x: 378, endPoint y: 661, distance: 75.8
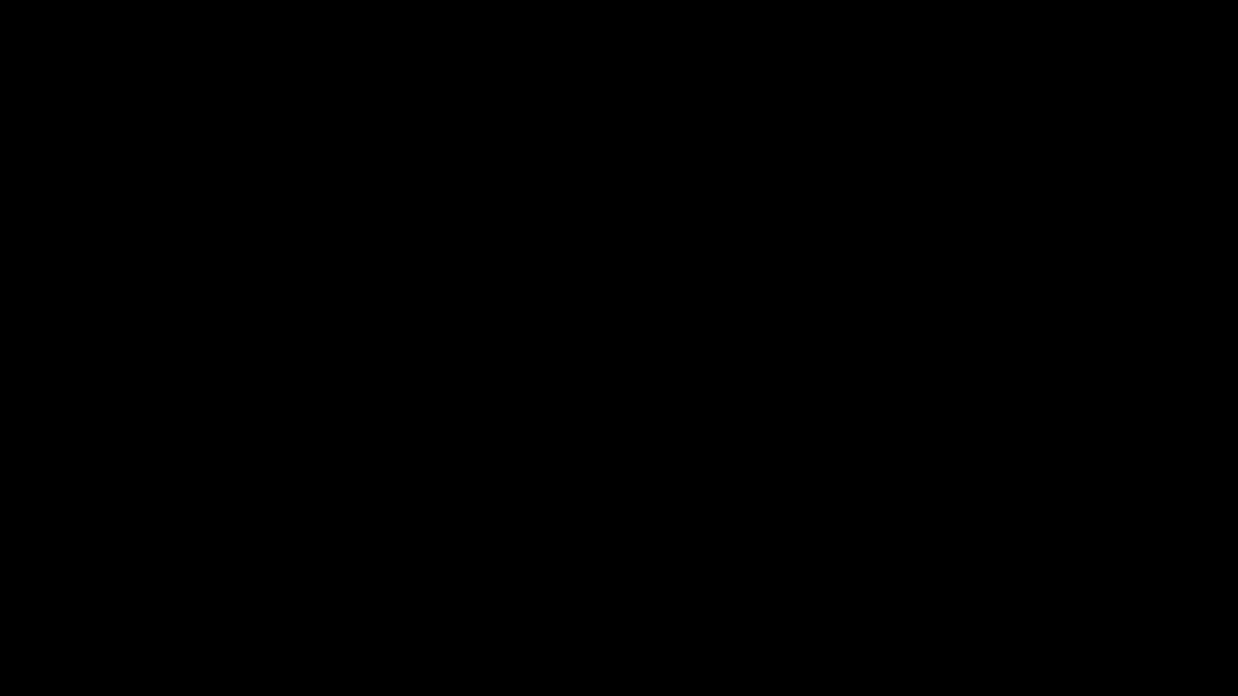
click at [378, 588] on span at bounding box center [619, 651] width 1230 height 26
drag, startPoint x: 242, startPoint y: 645, endPoint x: 451, endPoint y: 650, distance: 209.6
click at [451, 588] on span at bounding box center [619, 651] width 1230 height 26
drag, startPoint x: 567, startPoint y: 634, endPoint x: 680, endPoint y: 638, distance: 113.7
click at [626, 588] on section "00:06 00:18 Picture In Picture 1 Error: Failed to load Video" at bounding box center [619, 348] width 1238 height 696
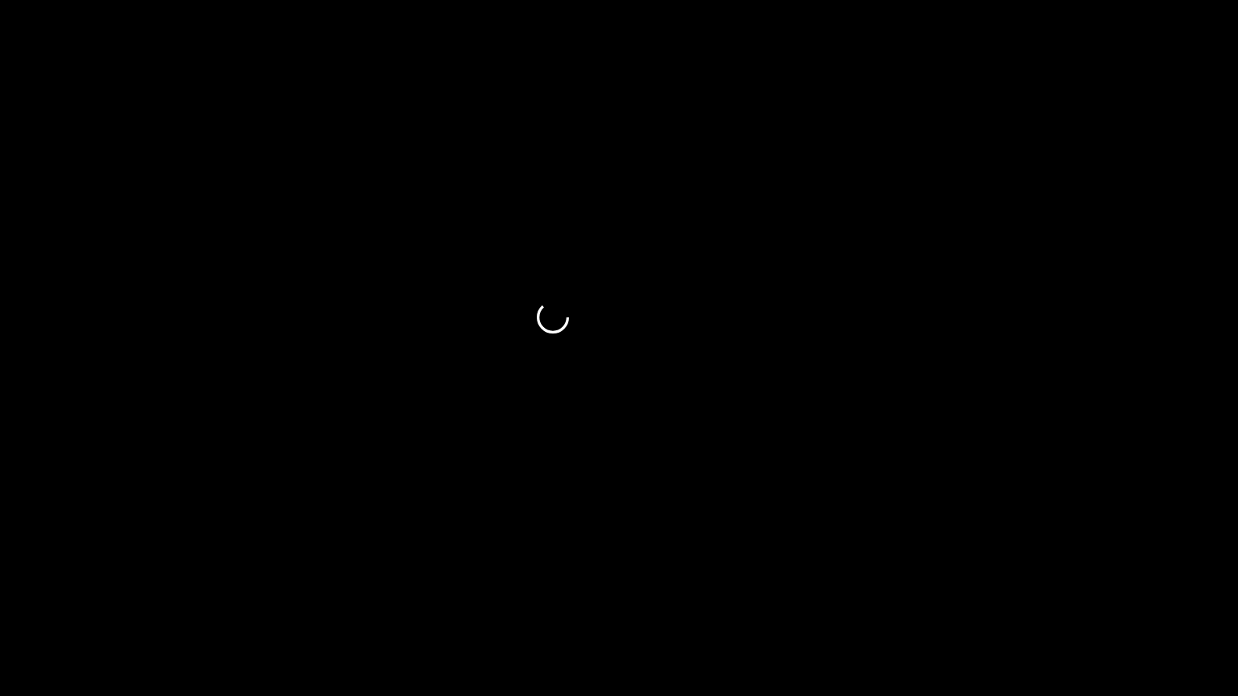
drag, startPoint x: 790, startPoint y: 641, endPoint x: 812, endPoint y: 641, distance: 21.8
click at [812, 588] on span at bounding box center [619, 651] width 1230 height 26
click at [877, 588] on span at bounding box center [619, 651] width 1230 height 26
click at [594, 588] on span at bounding box center [619, 651] width 1230 height 26
click at [767, 588] on span at bounding box center [619, 651] width 1230 height 2
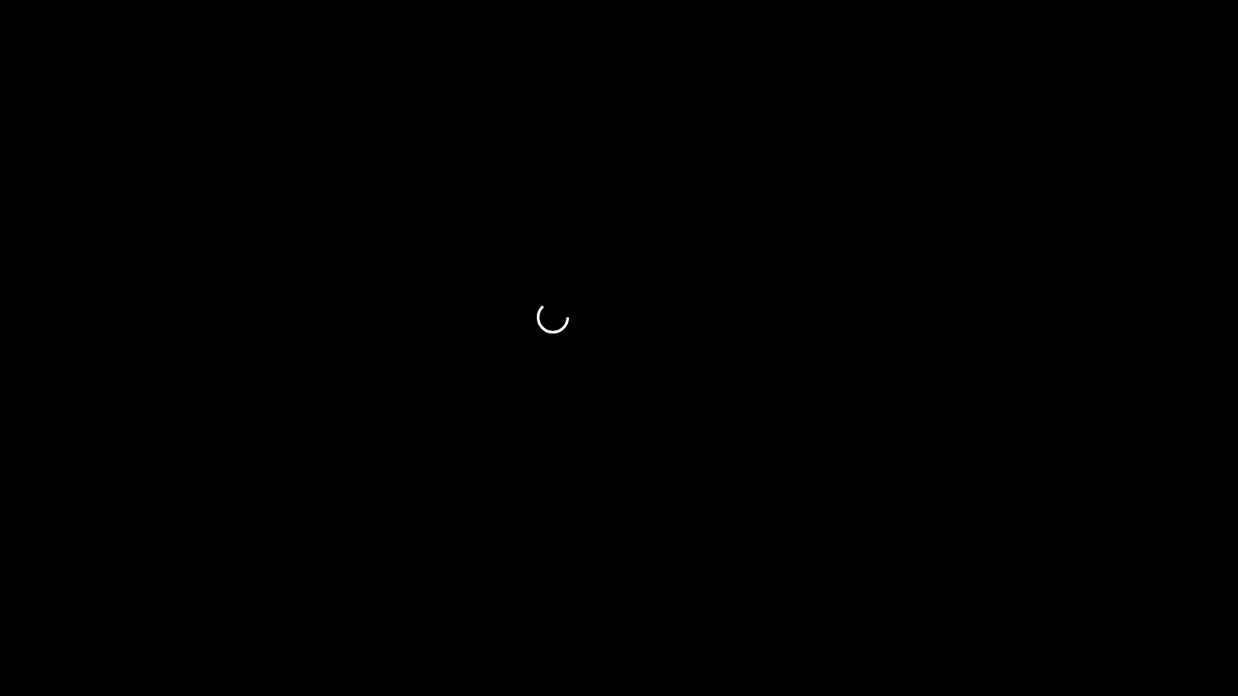
drag, startPoint x: 767, startPoint y: 651, endPoint x: 905, endPoint y: 653, distance: 138.6
click at [905, 588] on span at bounding box center [619, 651] width 1230 height 26
click at [970, 588] on span at bounding box center [619, 651] width 1230 height 26
click at [1029, 588] on span at bounding box center [619, 651] width 1230 height 26
click at [1002, 588] on div "add" at bounding box center [1006, 681] width 156 height 29
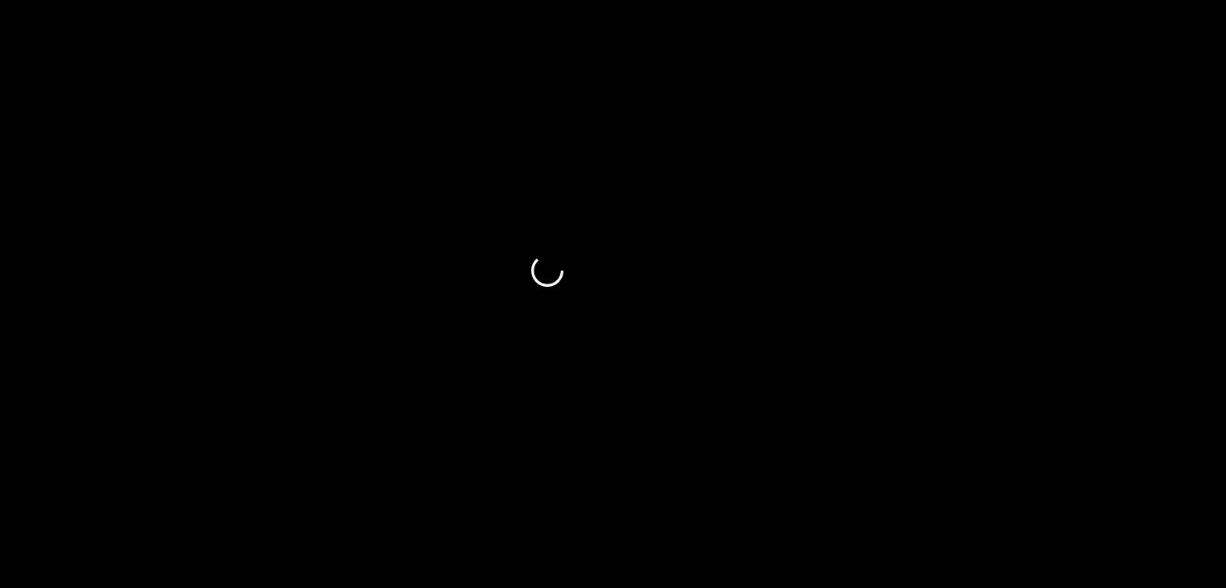
drag, startPoint x: 579, startPoint y: 409, endPoint x: 361, endPoint y: 407, distance: 217.6
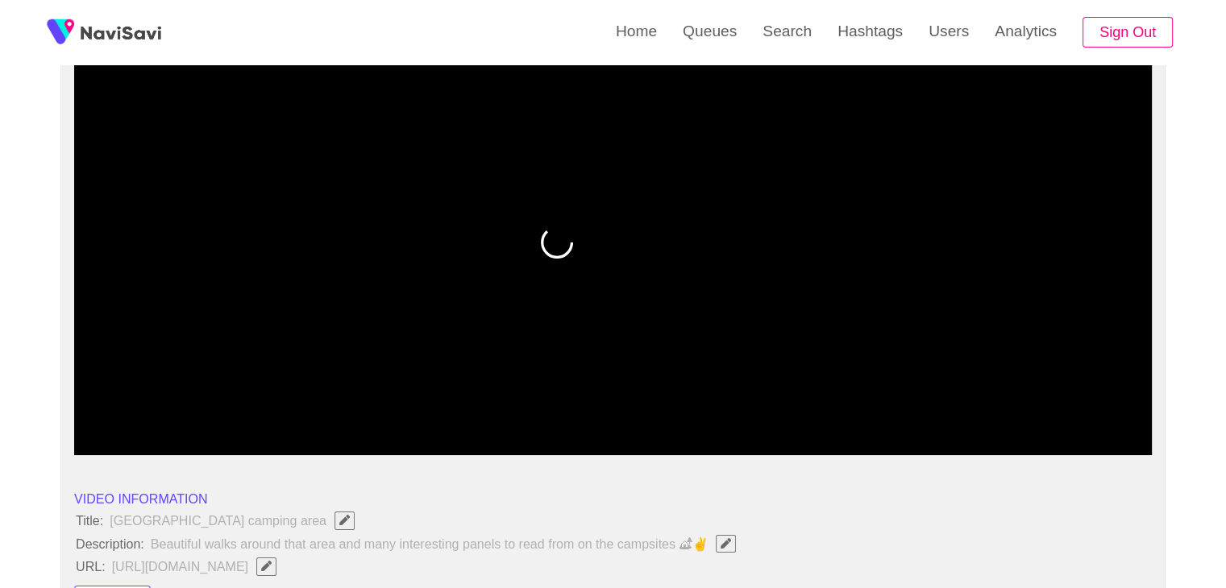
click at [361, 407] on span at bounding box center [613, 412] width 1070 height 26
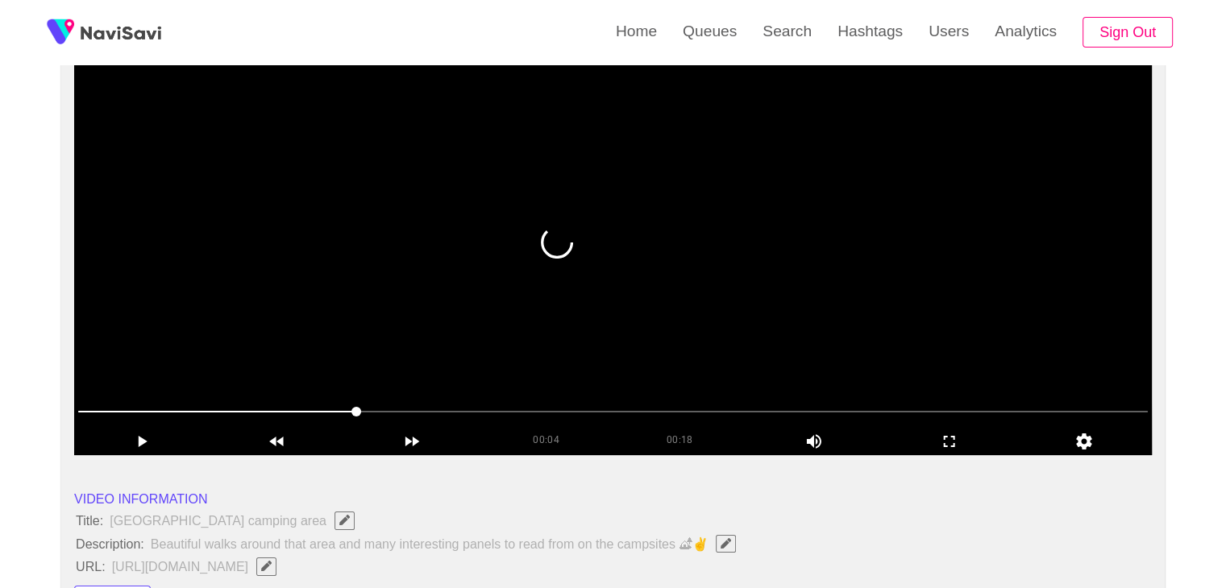
click at [659, 356] on video at bounding box center [613, 253] width 1078 height 403
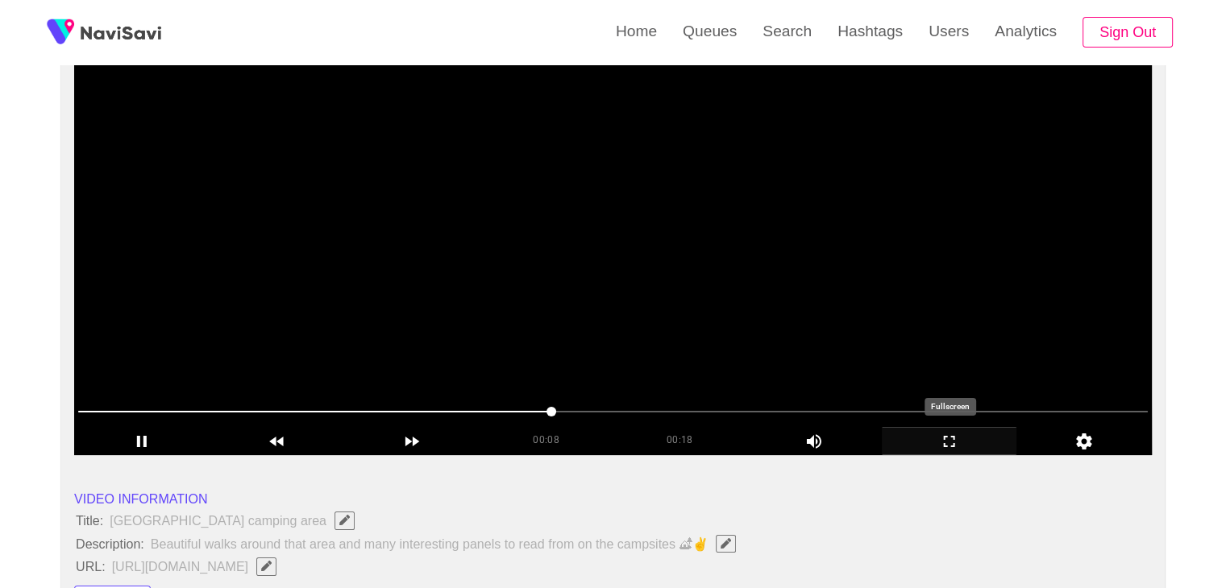
click at [962, 453] on div "add" at bounding box center [949, 440] width 135 height 27
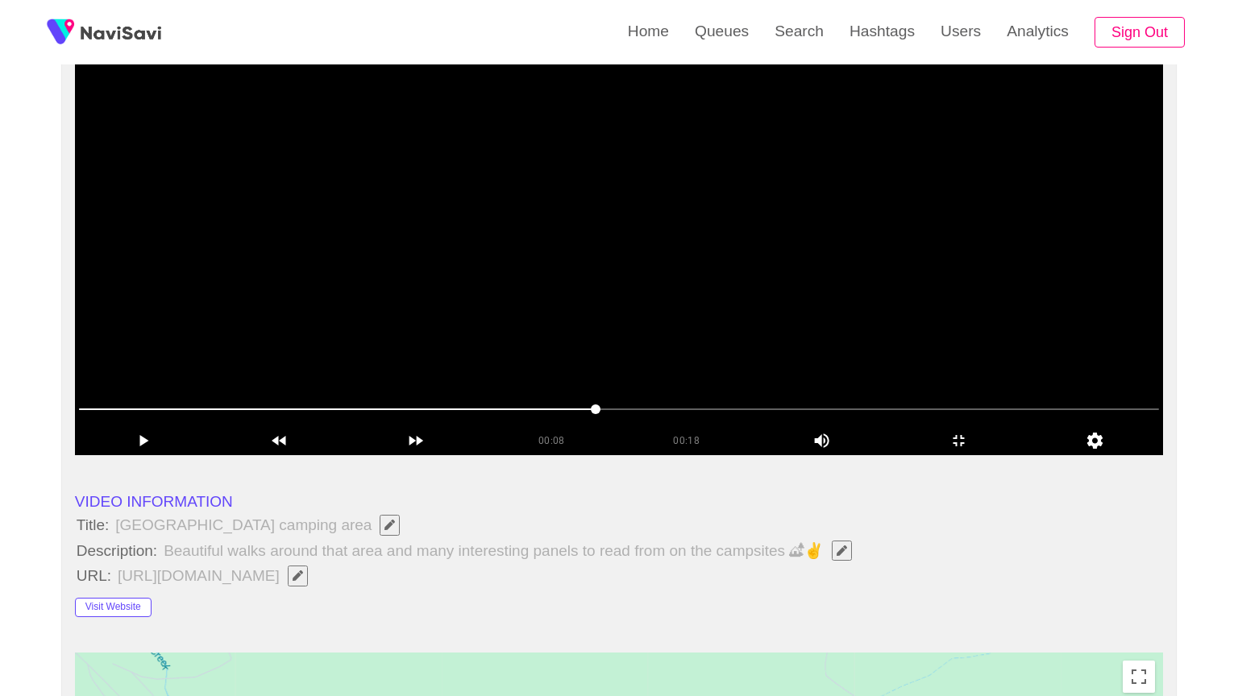
click at [841, 455] on video at bounding box center [619, 253] width 1088 height 403
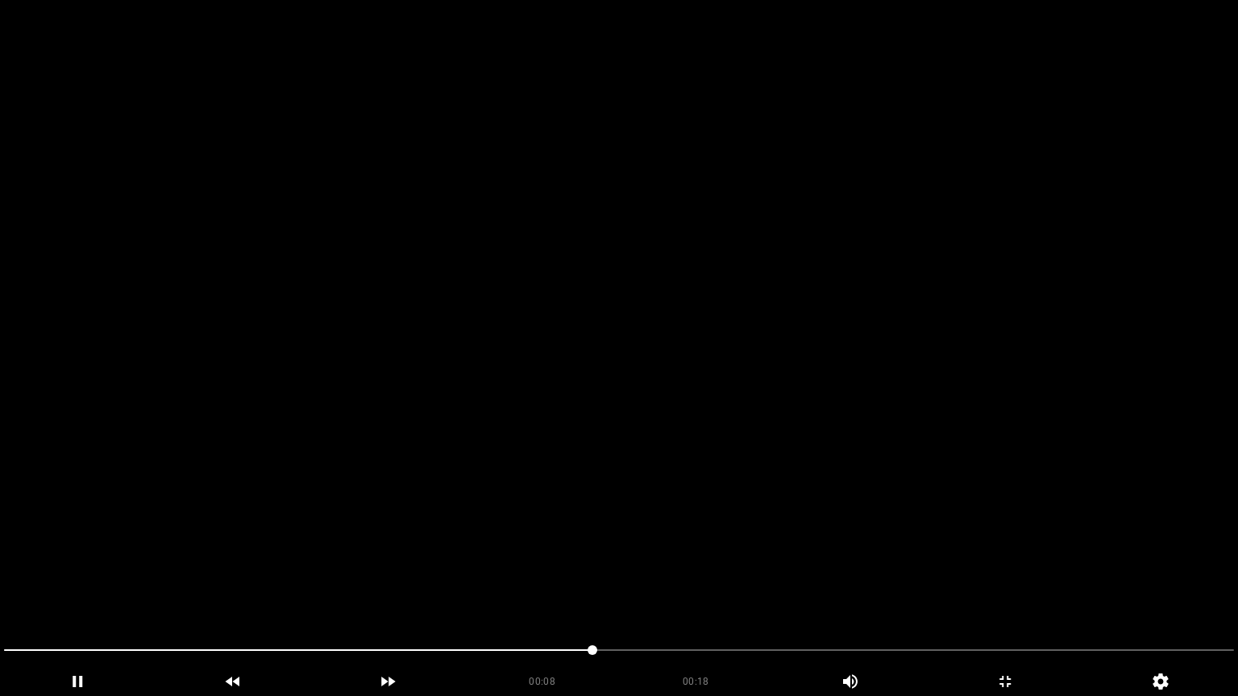
click at [902, 558] on video at bounding box center [619, 348] width 1238 height 696
click at [1016, 588] on icon "add" at bounding box center [1006, 681] width 154 height 19
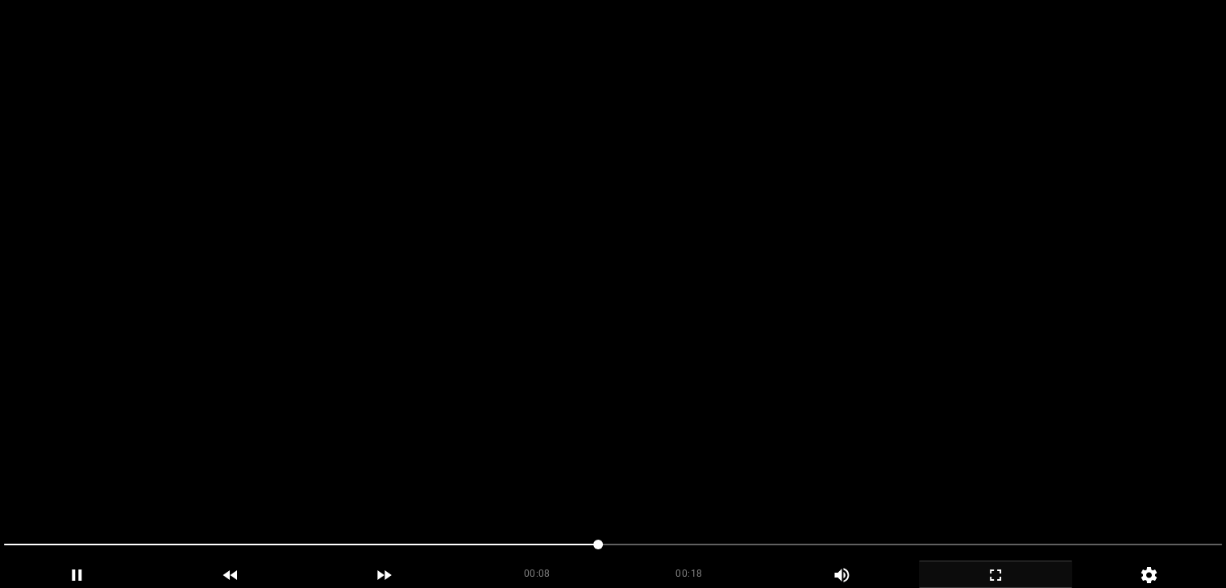
scroll to position [887, 0]
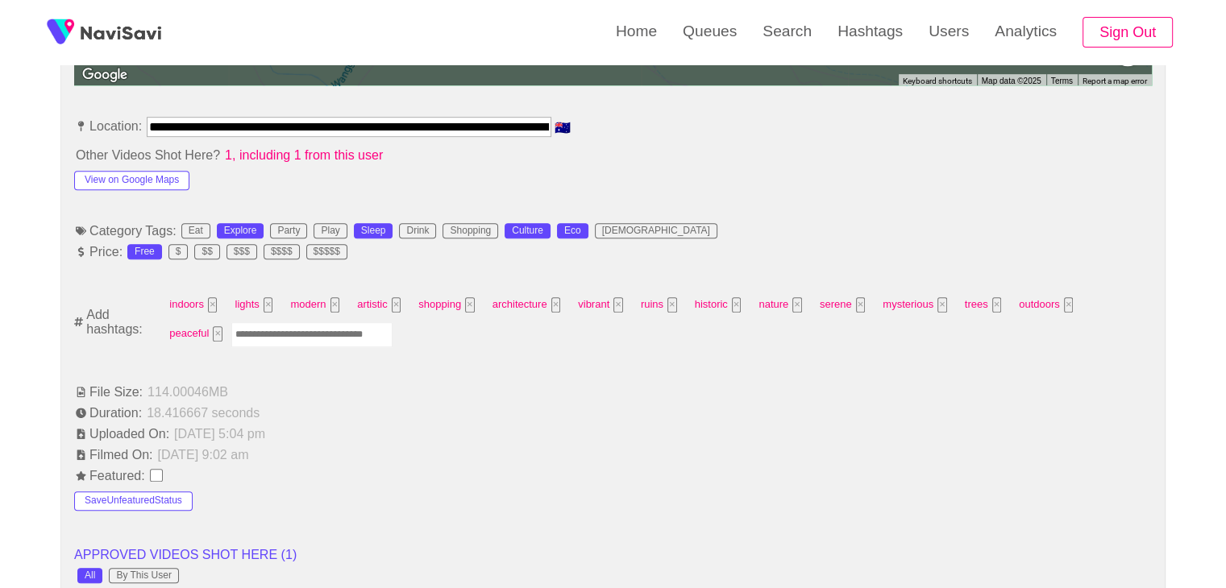
click at [250, 336] on input "Enter tag here and press return" at bounding box center [311, 334] width 161 height 25
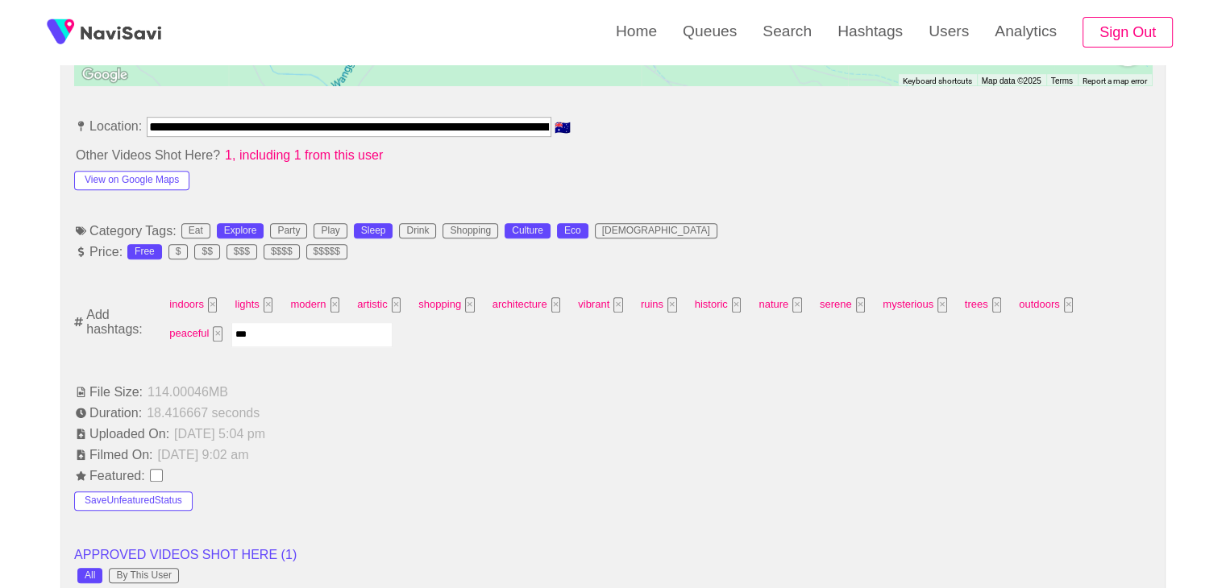
type input "****"
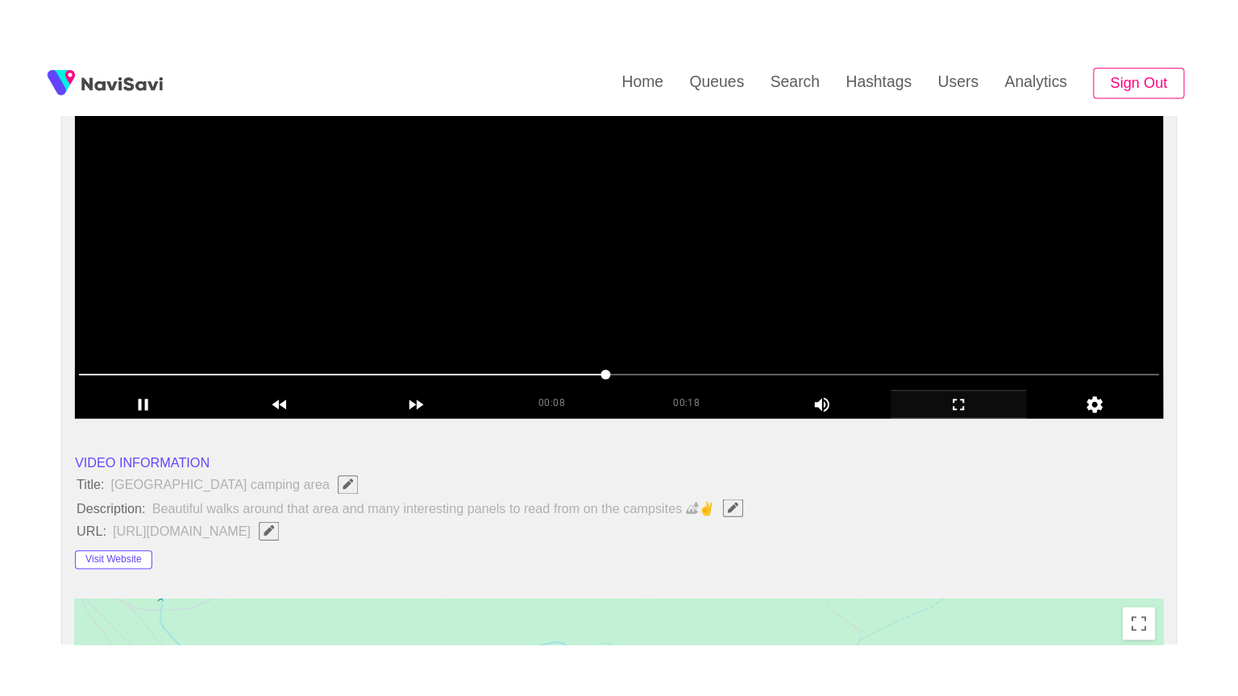
scroll to position [242, 0]
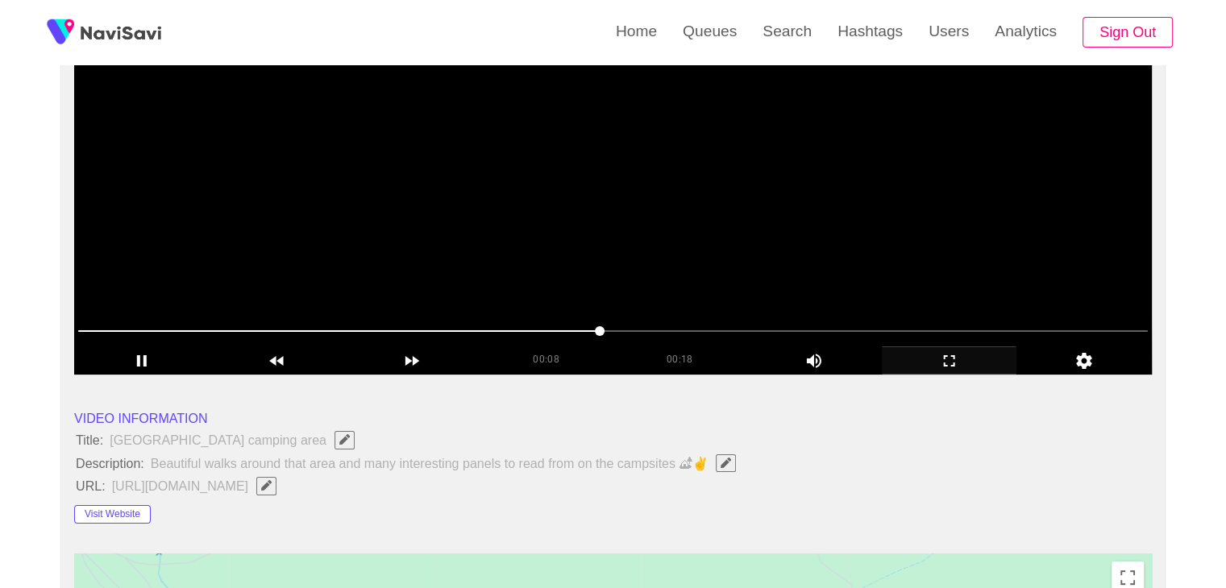
click at [687, 274] on video at bounding box center [613, 173] width 1078 height 403
click at [688, 273] on video at bounding box center [613, 173] width 1078 height 403
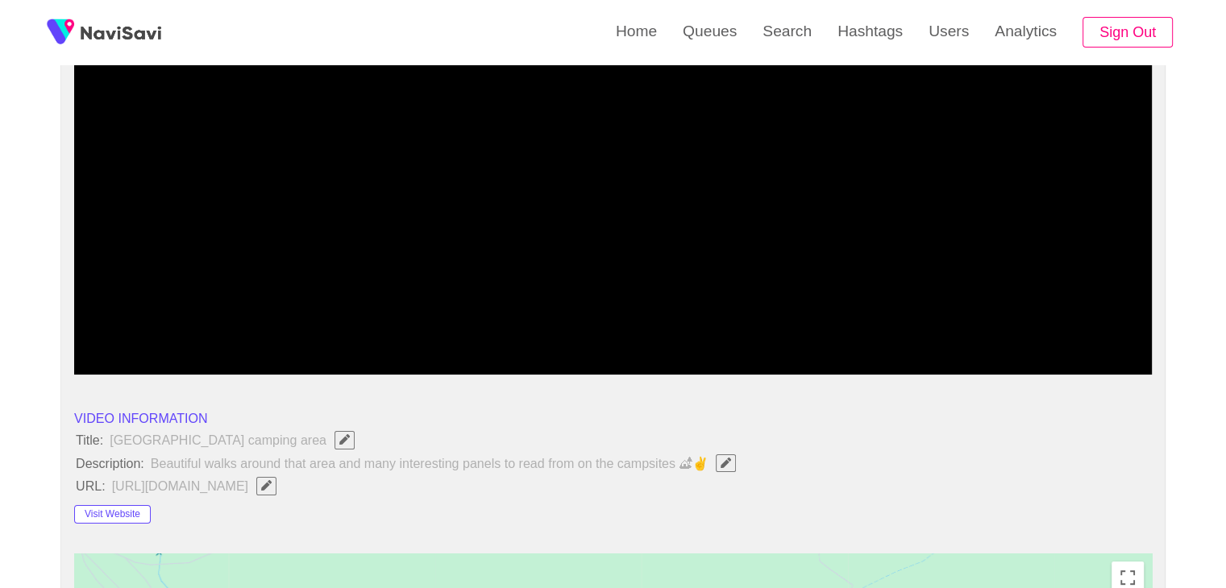
click at [654, 326] on span at bounding box center [613, 331] width 1070 height 26
drag, startPoint x: 654, startPoint y: 326, endPoint x: 745, endPoint y: 328, distance: 91.1
click at [745, 328] on span at bounding box center [613, 331] width 1070 height 26
click at [951, 352] on icon "add" at bounding box center [950, 360] width 134 height 19
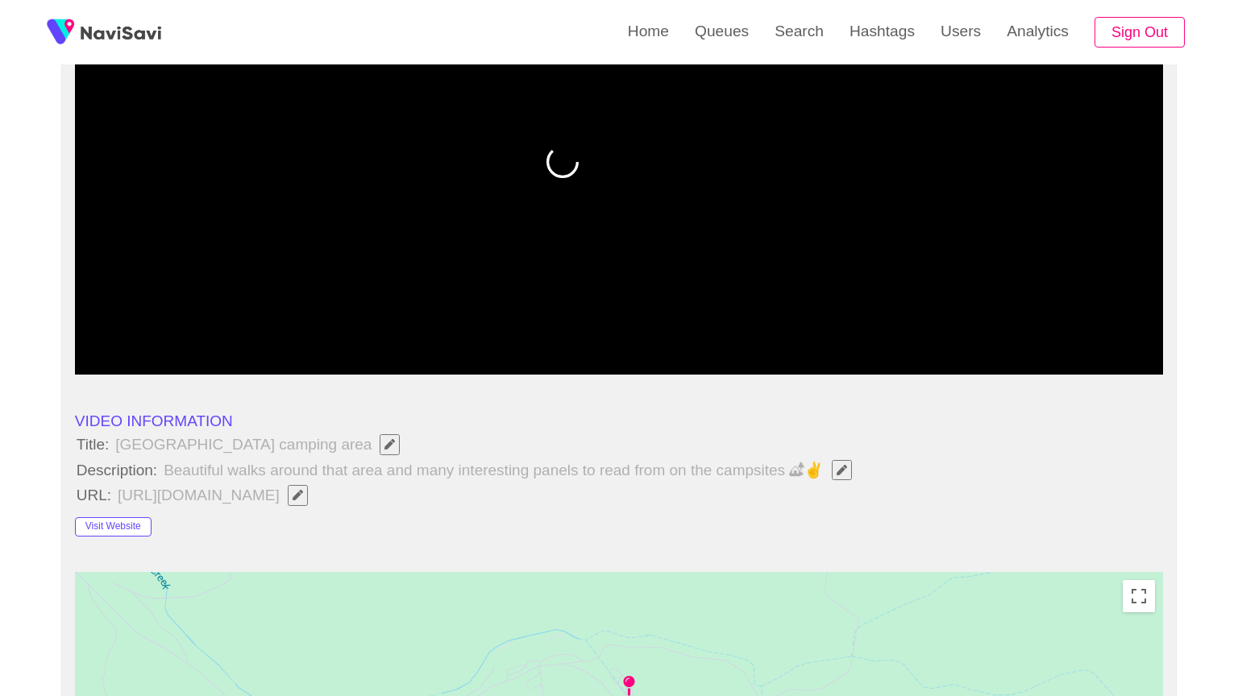
click at [101, 375] on div "add" at bounding box center [143, 360] width 136 height 29
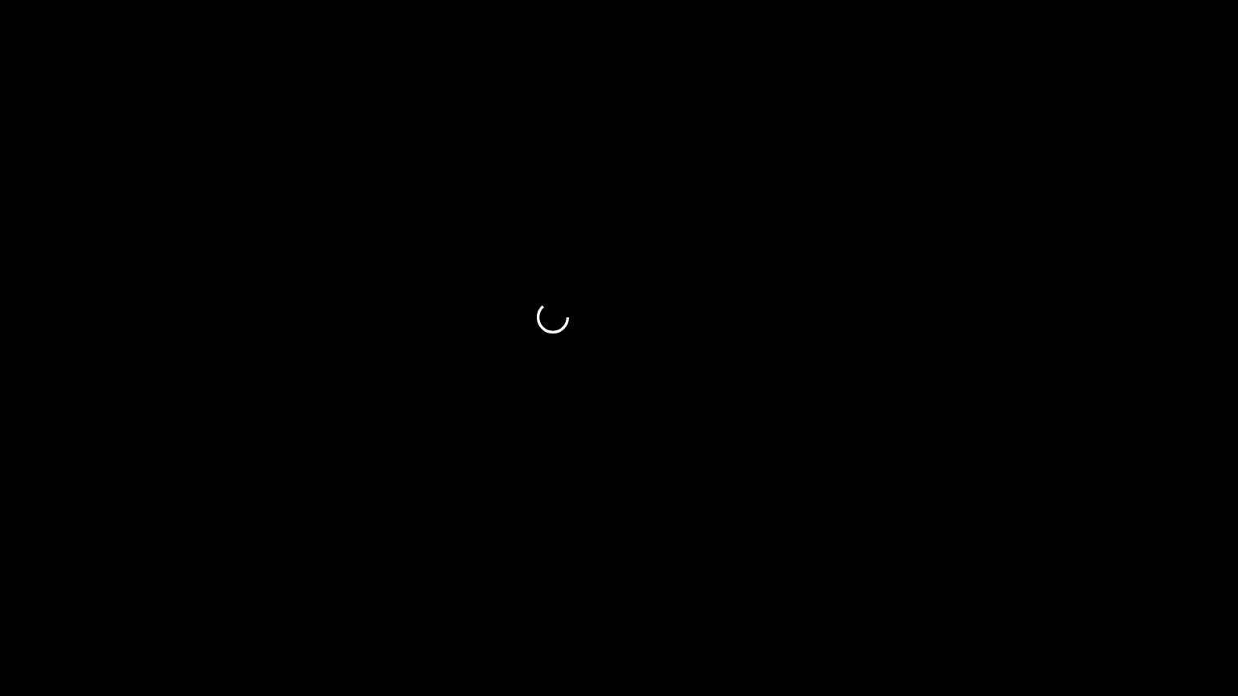
click at [101, 588] on icon "add" at bounding box center [78, 681] width 154 height 19
click at [274, 567] on video at bounding box center [619, 348] width 1238 height 696
click at [804, 588] on span at bounding box center [619, 651] width 1230 height 26
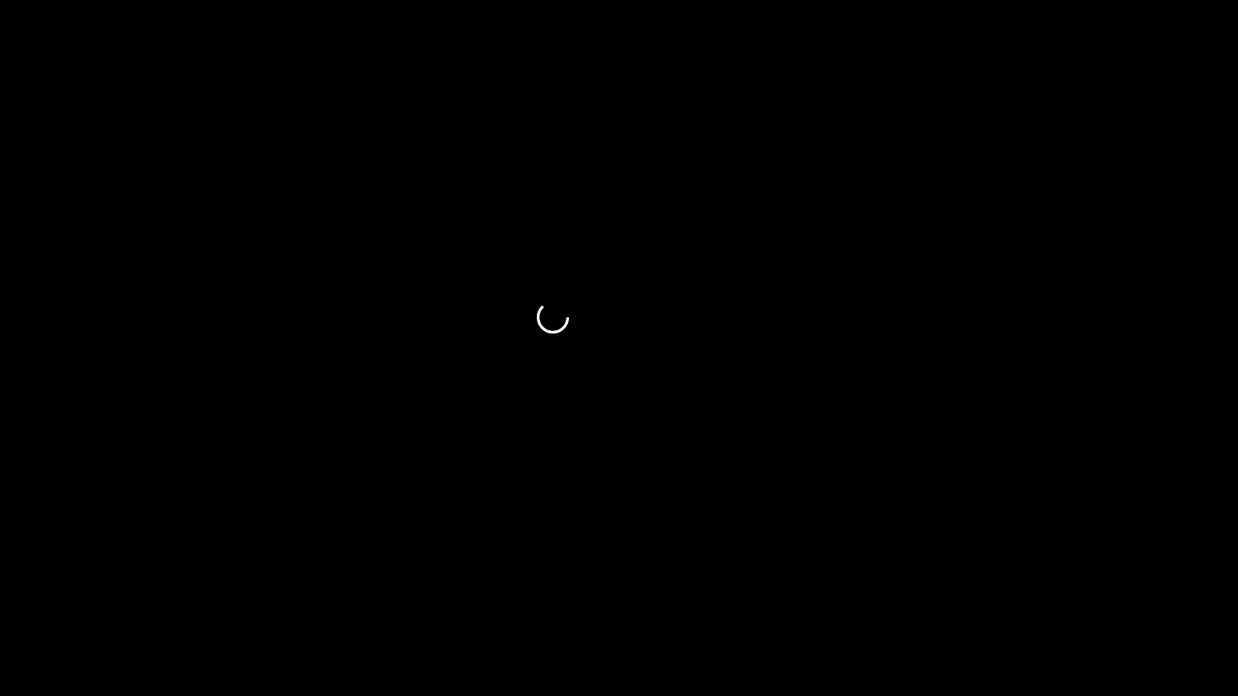
drag, startPoint x: 804, startPoint y: 648, endPoint x: 880, endPoint y: 659, distance: 77.4
click at [880, 588] on span at bounding box center [619, 651] width 1230 height 26
click at [941, 588] on span at bounding box center [619, 651] width 1230 height 26
click at [983, 588] on span at bounding box center [619, 651] width 1230 height 26
drag, startPoint x: 866, startPoint y: 651, endPoint x: 631, endPoint y: 654, distance: 234.6
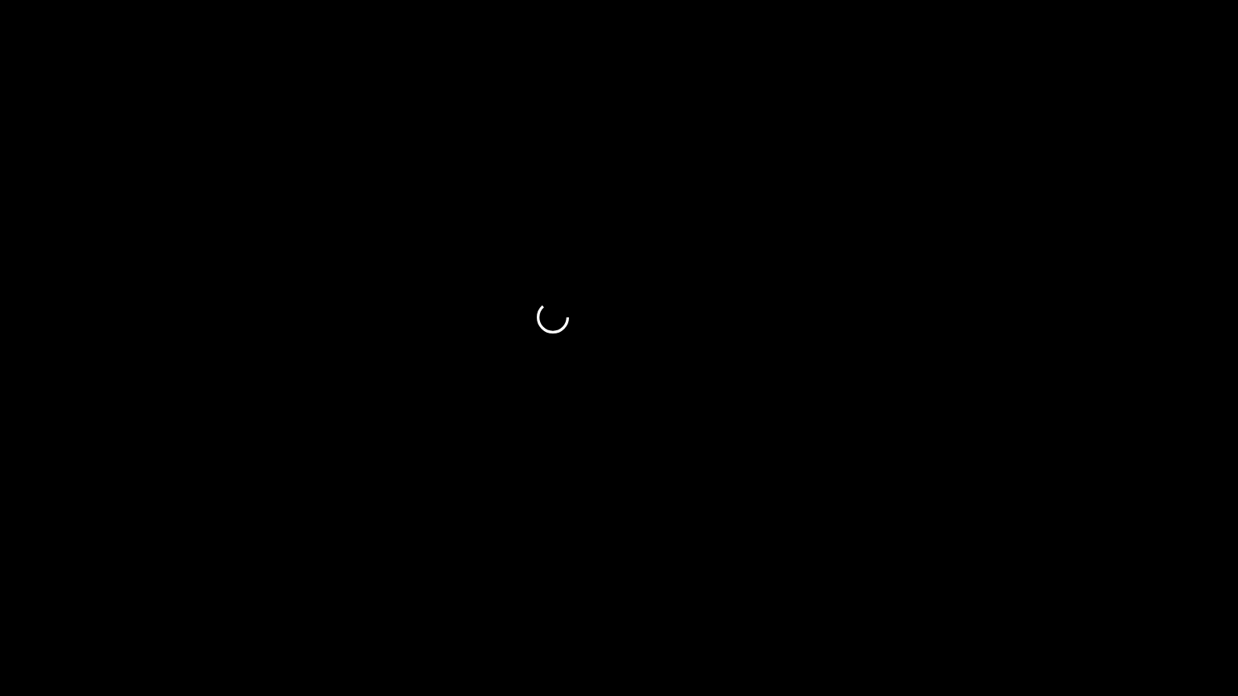
click at [631, 588] on span at bounding box center [619, 651] width 1230 height 26
click at [567, 588] on span at bounding box center [619, 651] width 1230 height 26
click at [652, 588] on span at bounding box center [619, 651] width 1230 height 26
click at [783, 588] on span at bounding box center [619, 651] width 1230 height 26
drag, startPoint x: 896, startPoint y: 646, endPoint x: 912, endPoint y: 646, distance: 16.1
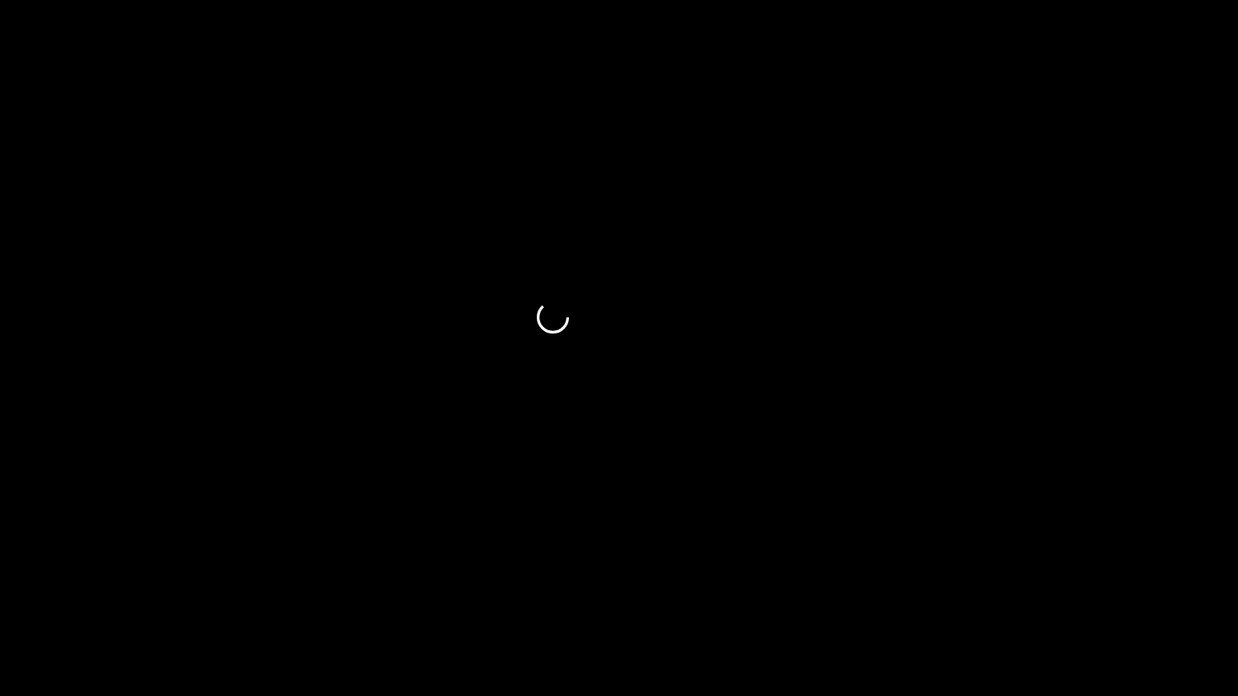
click at [912, 588] on span at bounding box center [619, 651] width 1230 height 26
drag
click at [1008, 588] on span at bounding box center [619, 651] width 1230 height 26
click at [1037, 588] on div at bounding box center [619, 652] width 1243 height 43
click at [1057, 588] on div at bounding box center [619, 652] width 1243 height 43
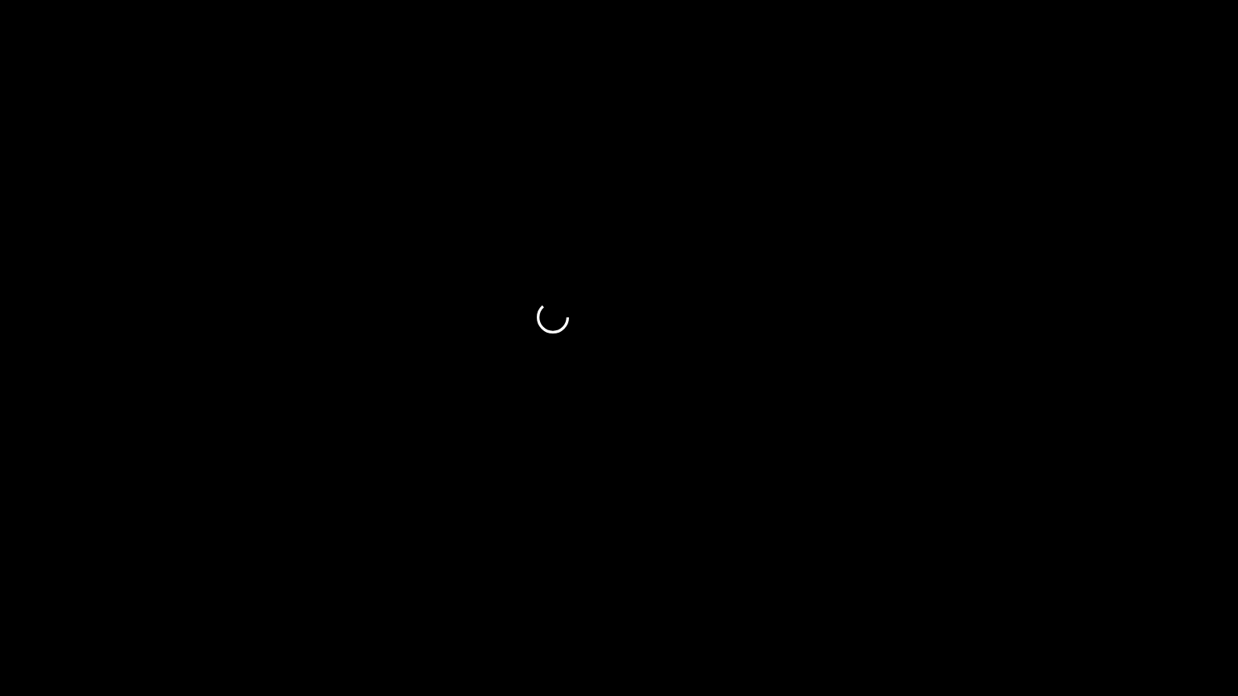
click at [1106, 588] on span at bounding box center [619, 651] width 1230 height 26
click at [991, 588] on icon "add" at bounding box center [1006, 681] width 154 height 19
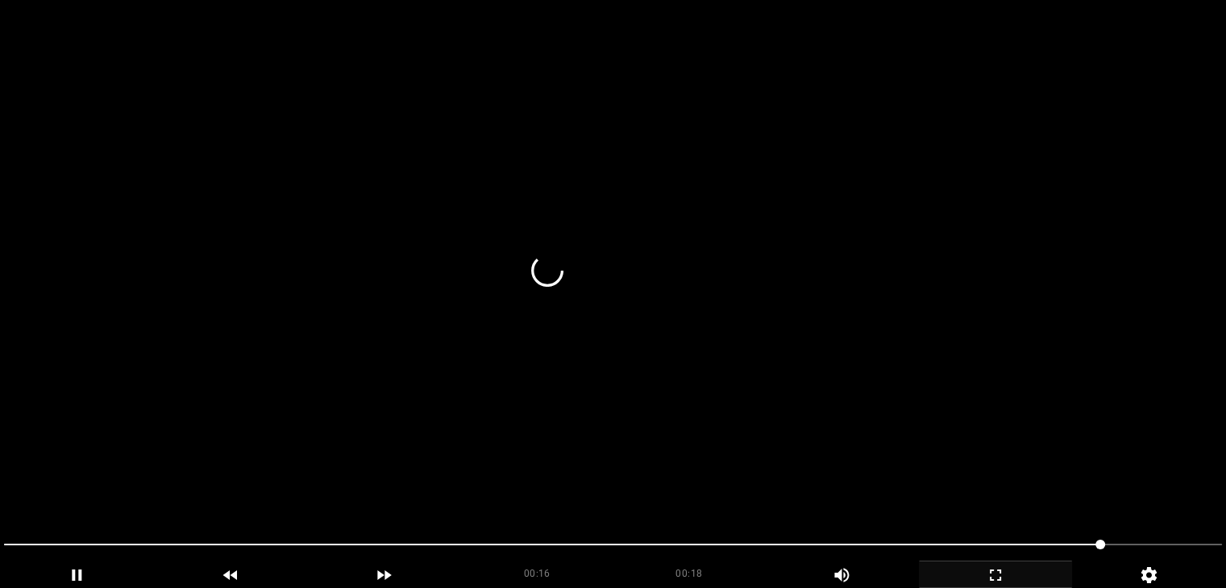
scroll to position [0, 0]
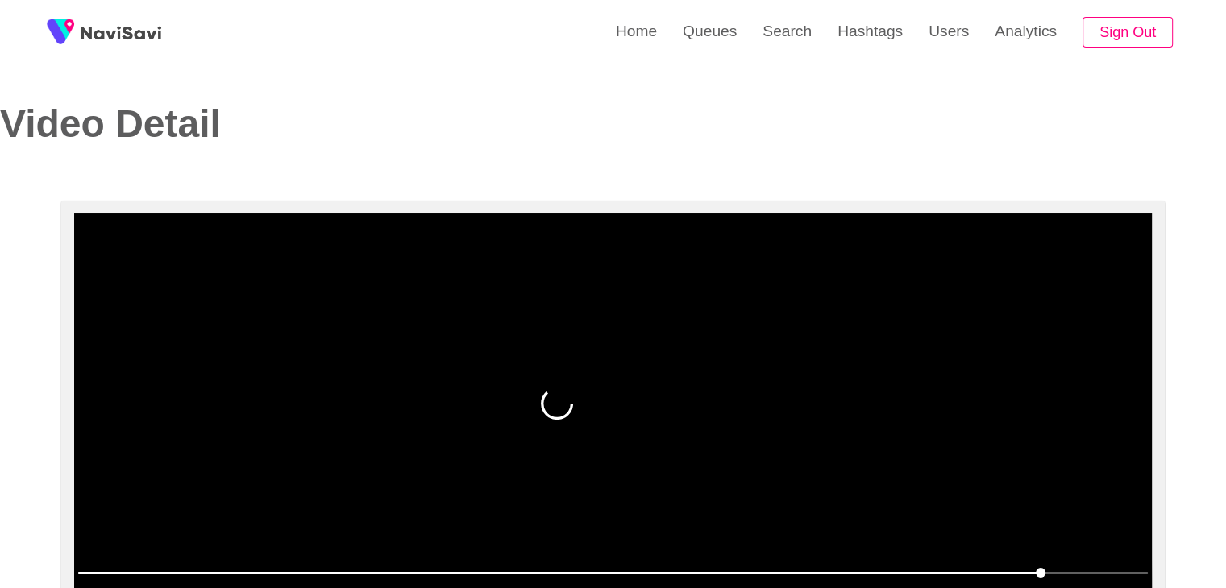
click at [884, 454] on video at bounding box center [613, 415] width 1078 height 403
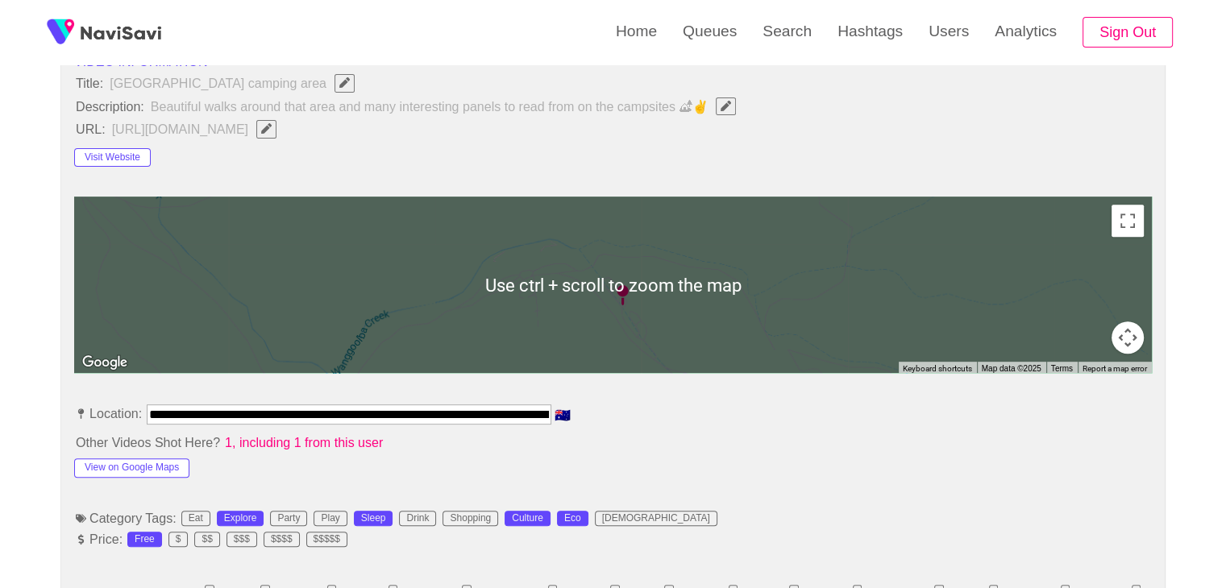
scroll to position [887, 0]
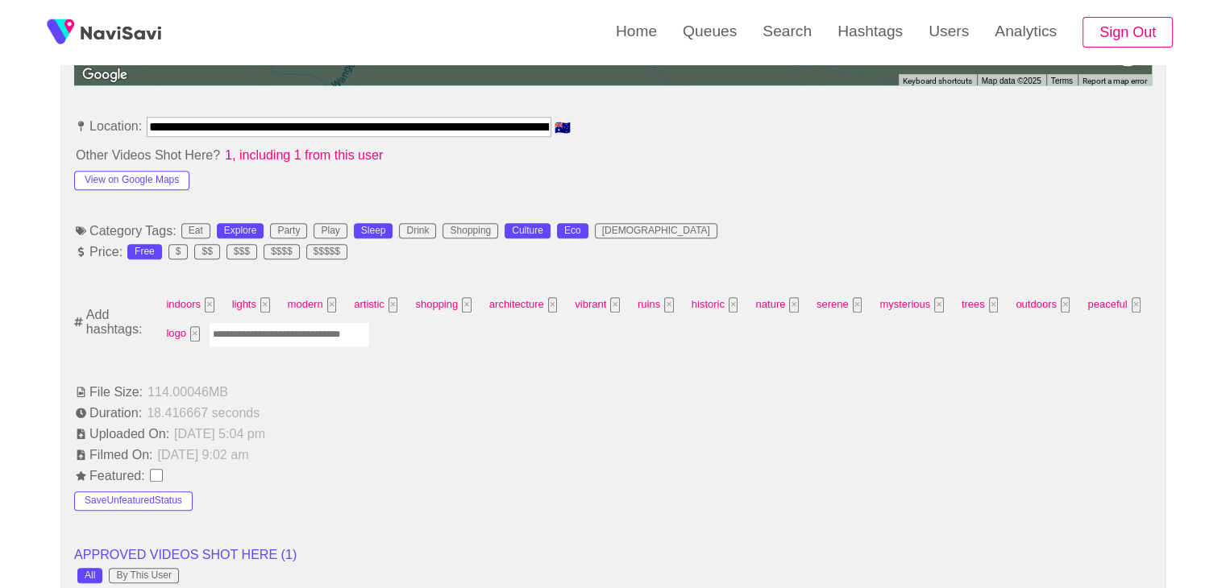
click at [284, 340] on input "Enter tag here and press return" at bounding box center [289, 334] width 161 height 25
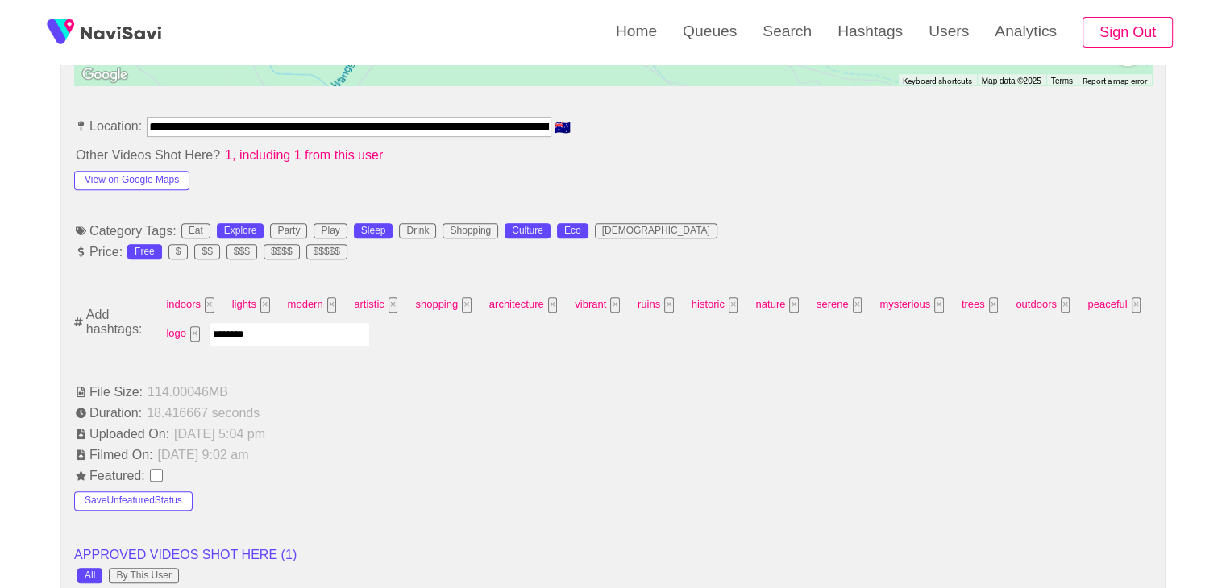
type input "*********"
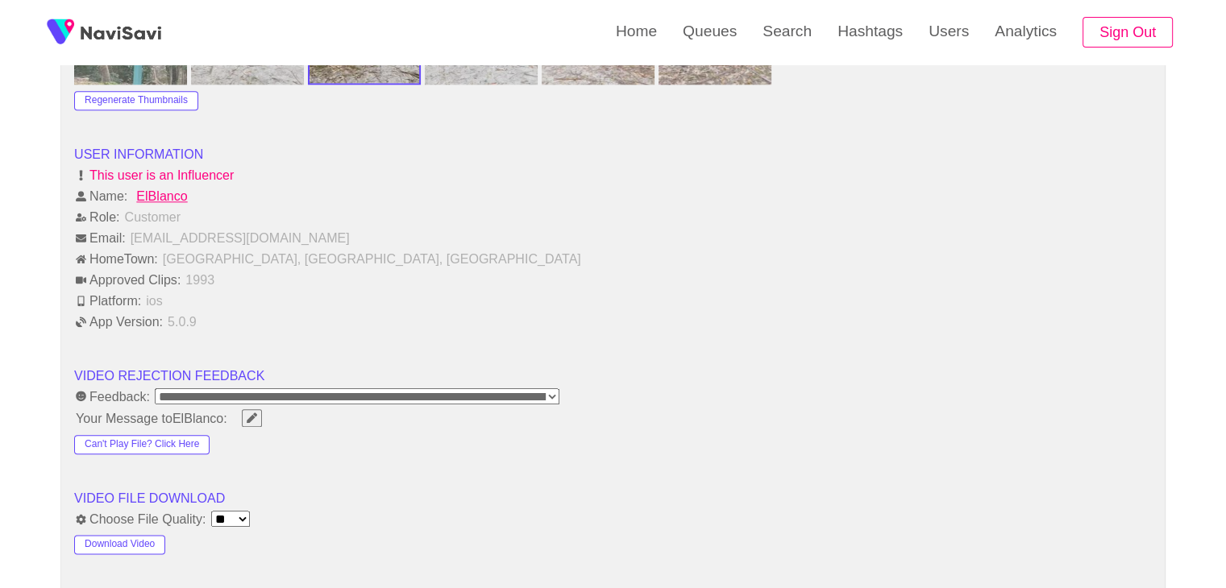
scroll to position [1934, 0]
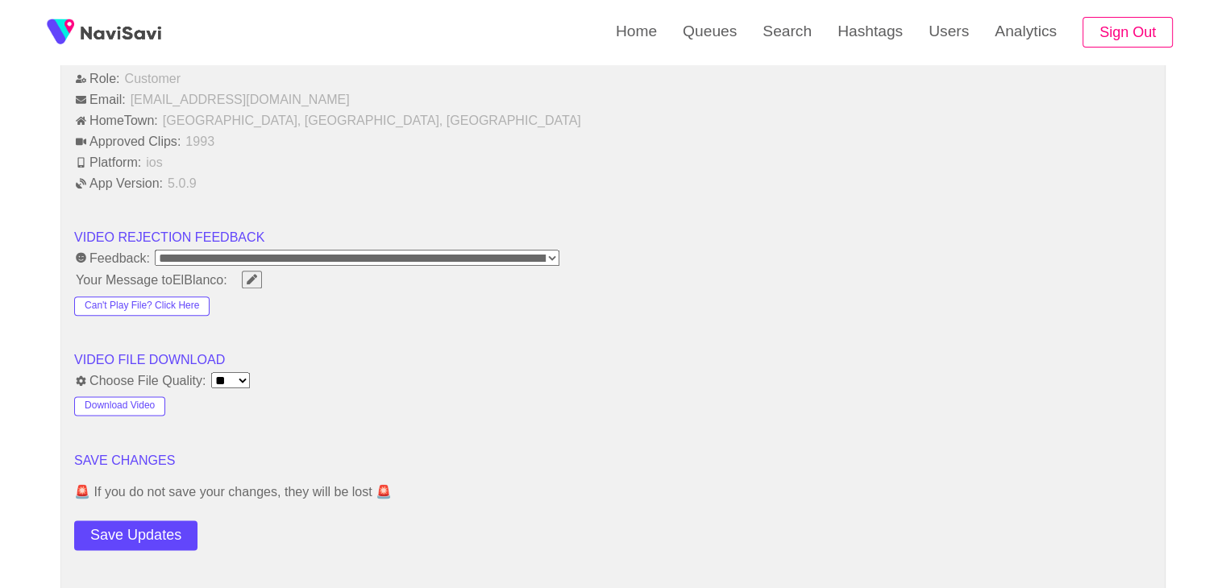
click at [155, 522] on button "Save Updates" at bounding box center [135, 536] width 123 height 30
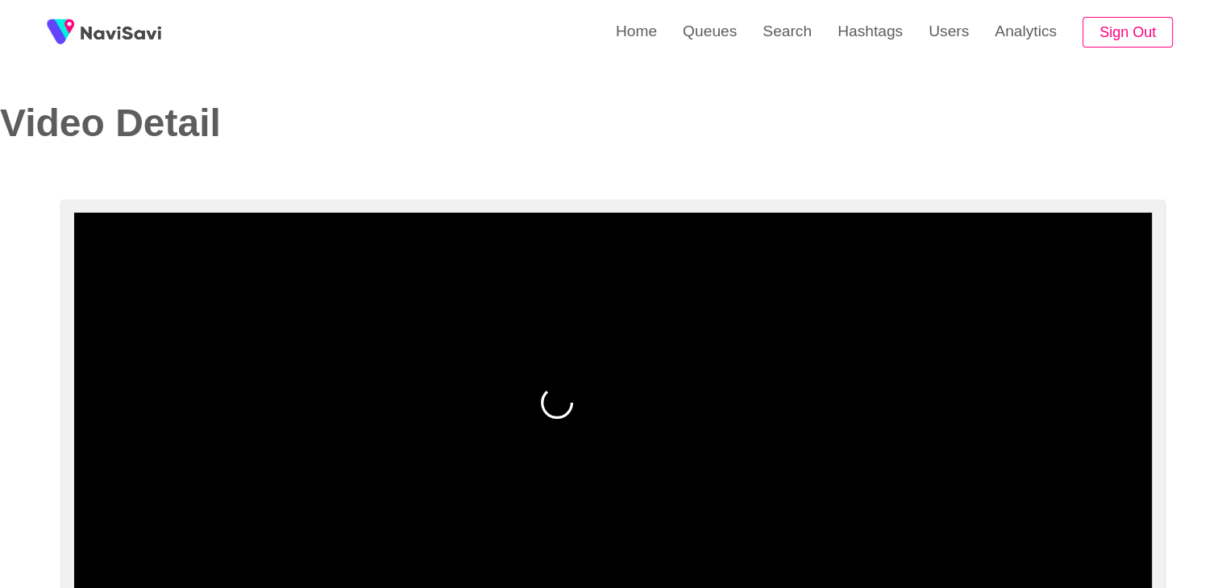
scroll to position [0, 0]
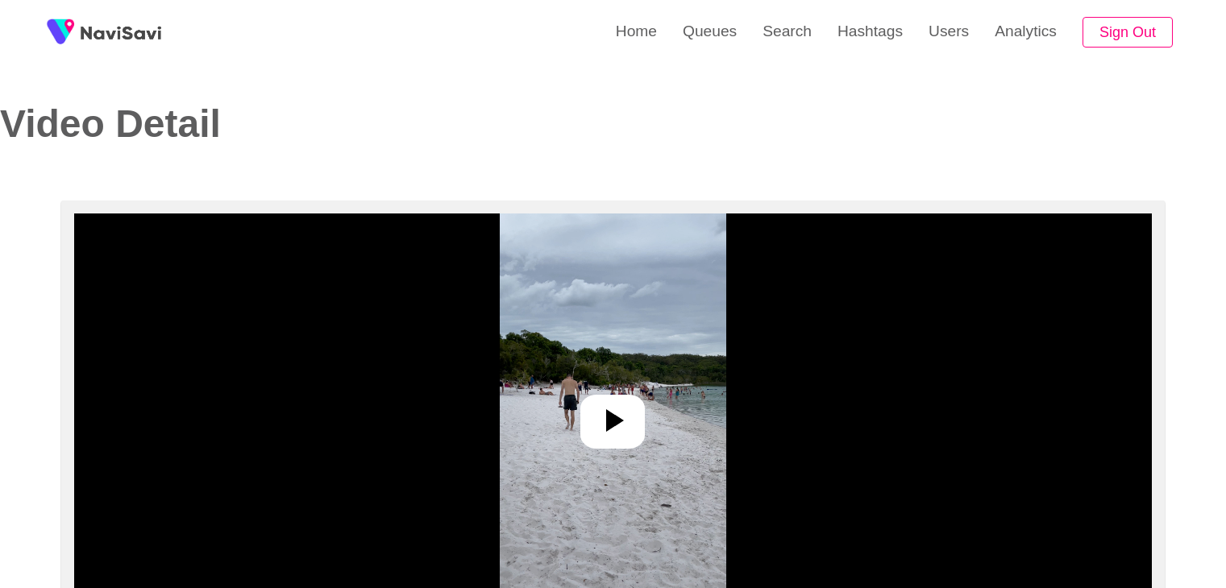
select select "**********"
select select "**"
click at [634, 423] on div at bounding box center [612, 422] width 64 height 54
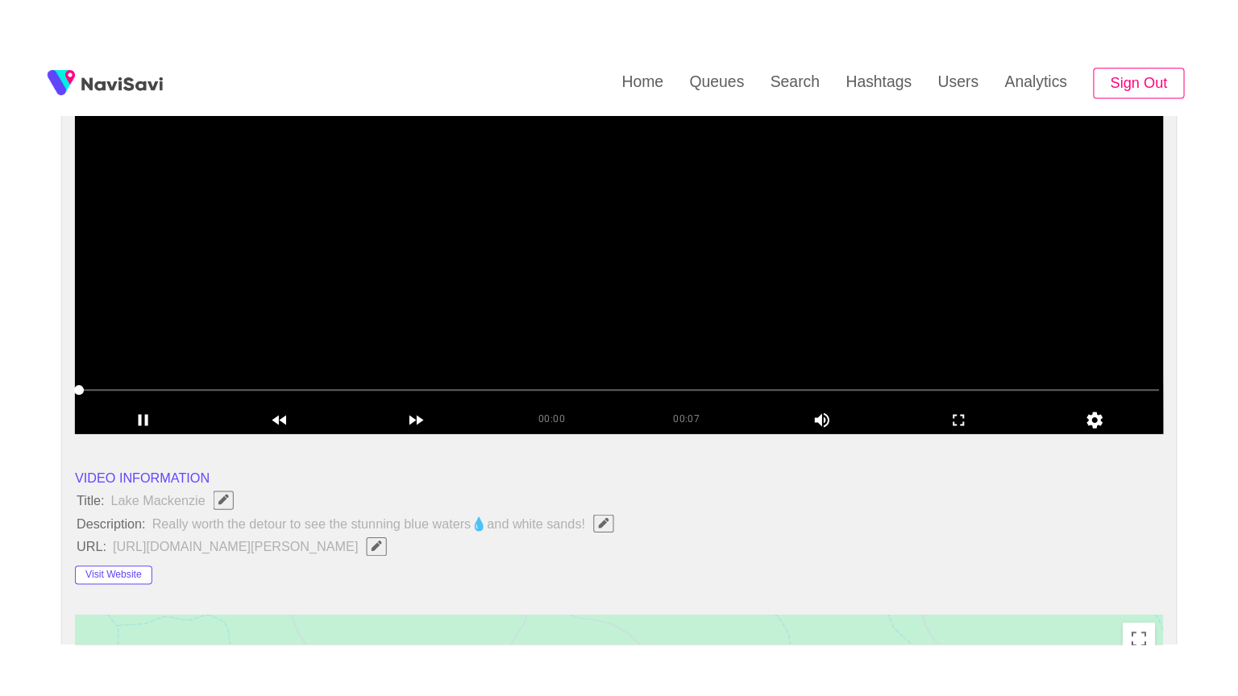
scroll to position [242, 0]
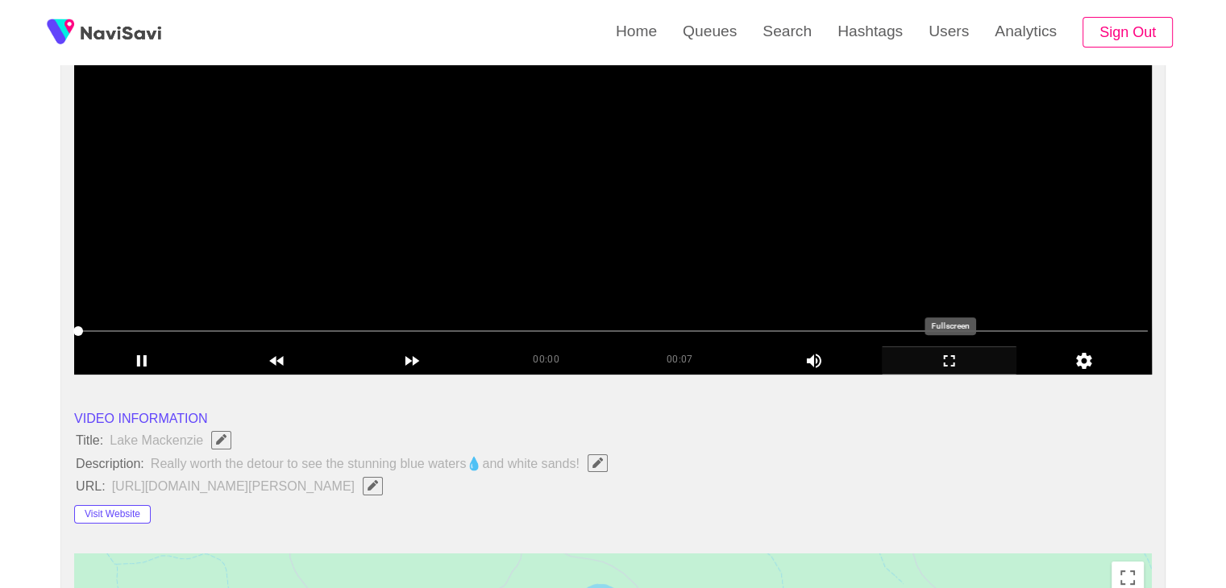
click at [956, 364] on icon "add" at bounding box center [950, 360] width 134 height 19
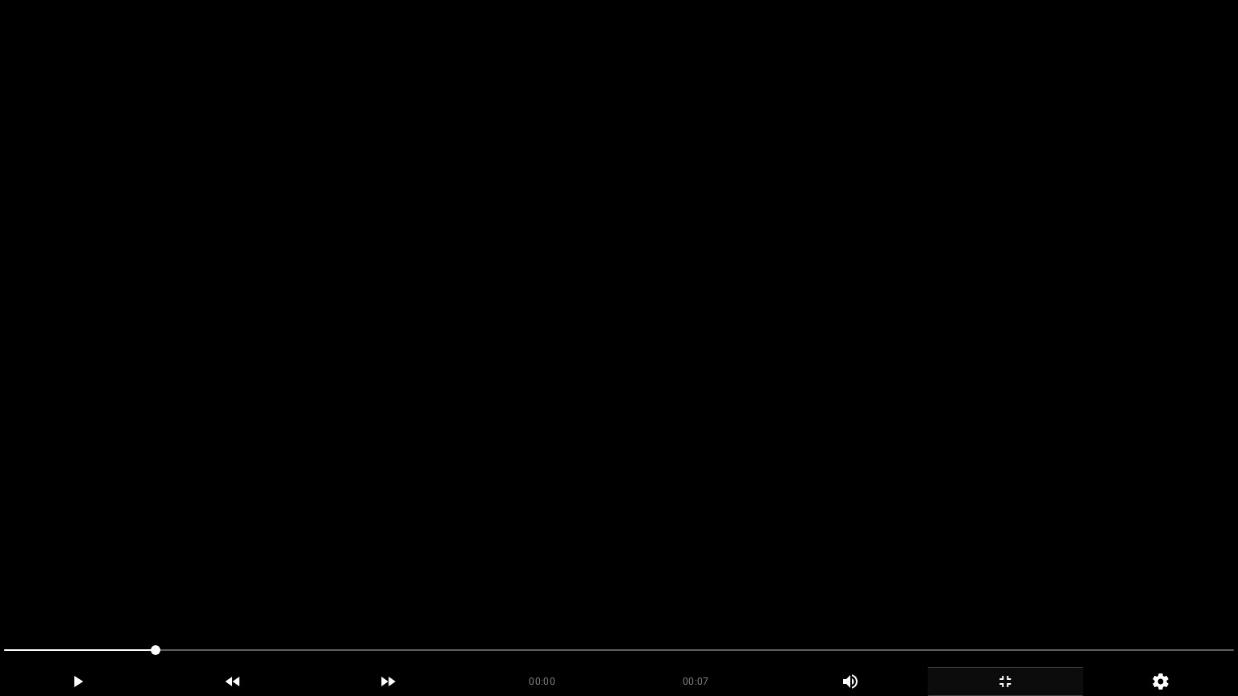
click at [652, 509] on video at bounding box center [619, 348] width 1238 height 696
click at [392, 530] on video at bounding box center [619, 348] width 1238 height 696
click at [733, 521] on video at bounding box center [619, 348] width 1238 height 696
click at [735, 520] on video at bounding box center [619, 348] width 1238 height 696
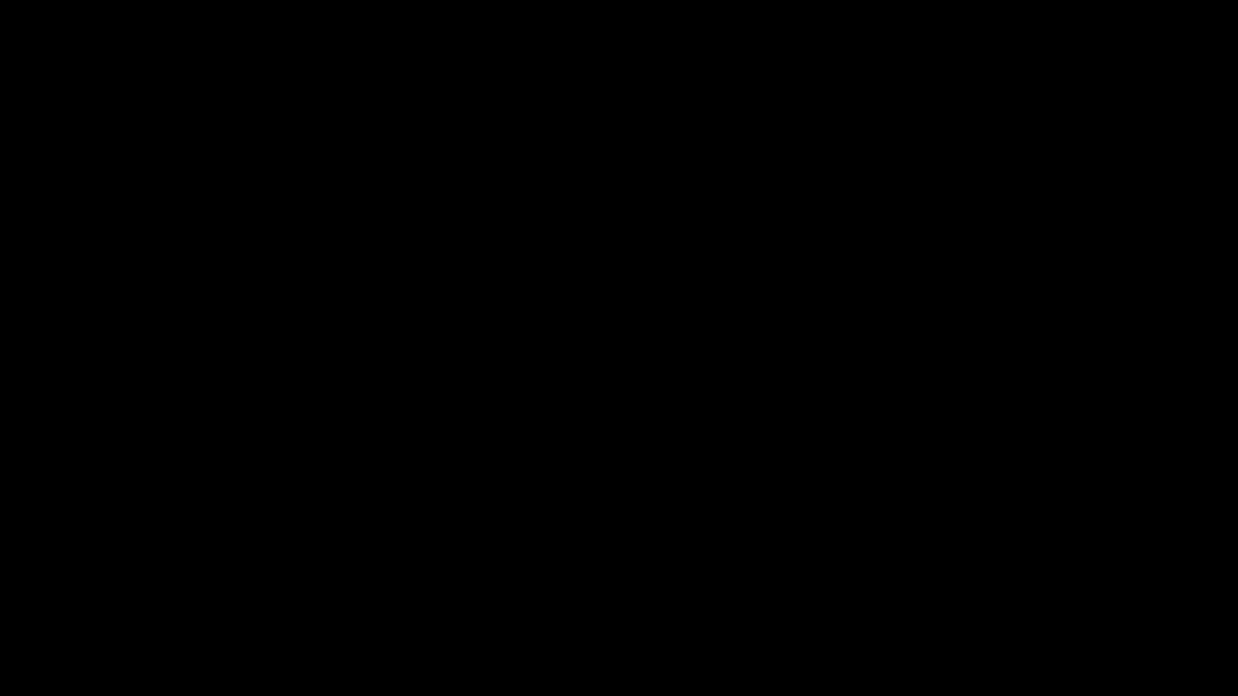
click at [1016, 588] on icon "add" at bounding box center [1006, 681] width 154 height 19
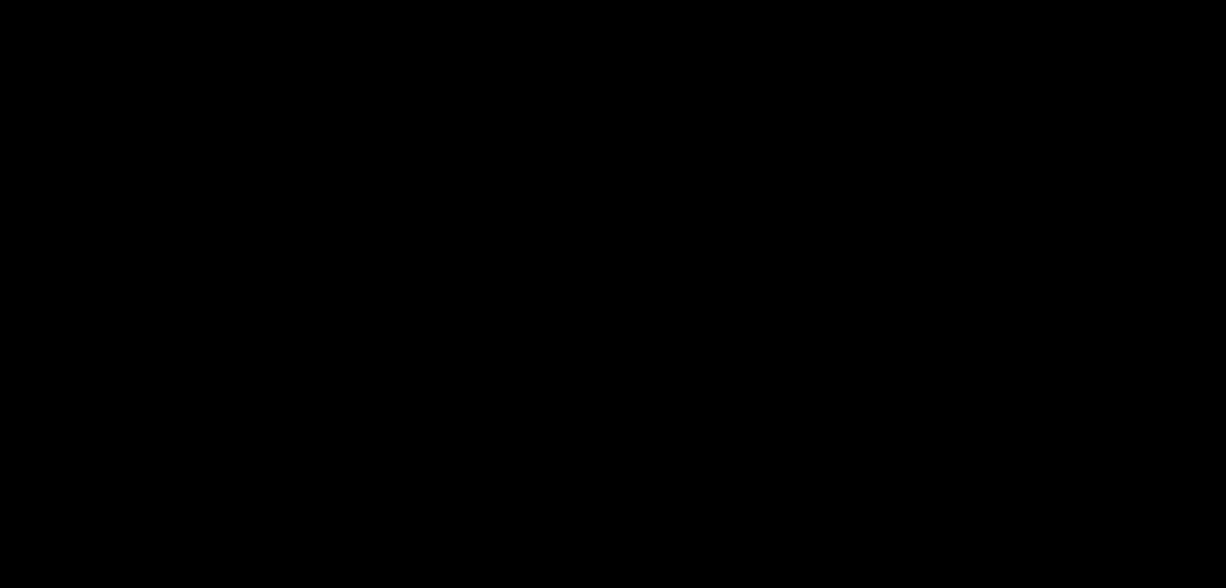
scroll to position [803, 0]
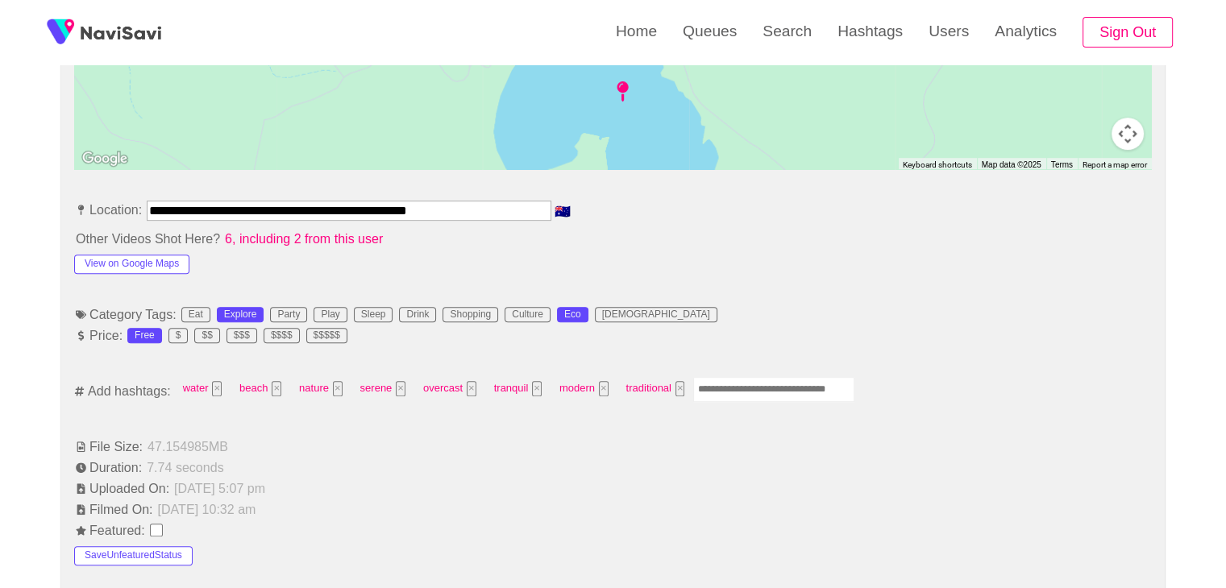
click at [738, 385] on input "Enter tag here and press return" at bounding box center [773, 389] width 161 height 25
type input "*********"
type input "**********"
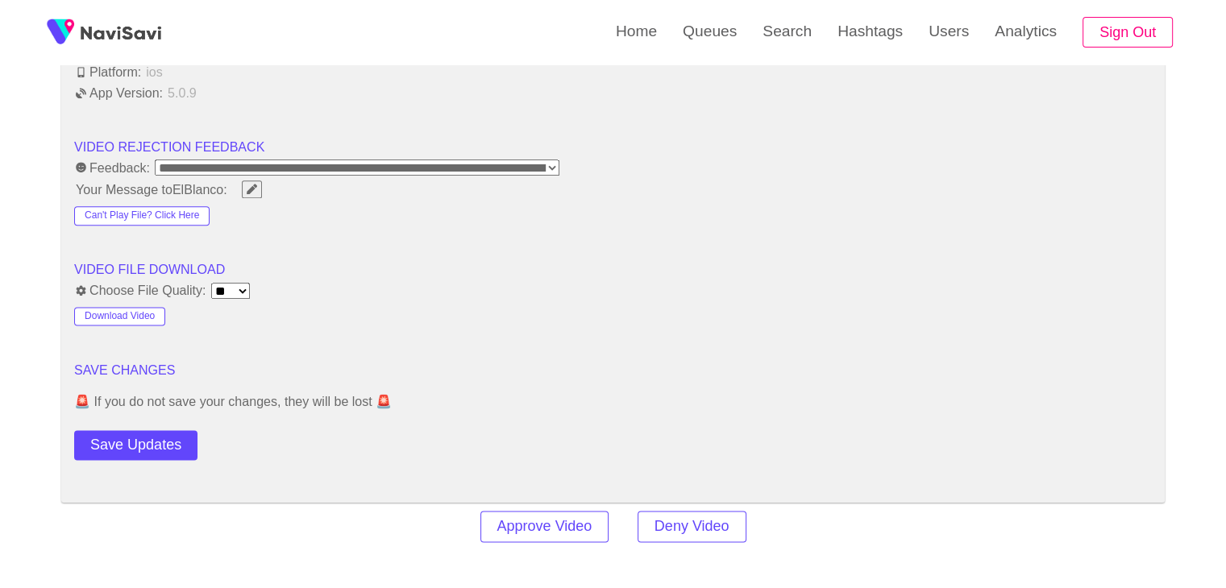
scroll to position [2012, 0]
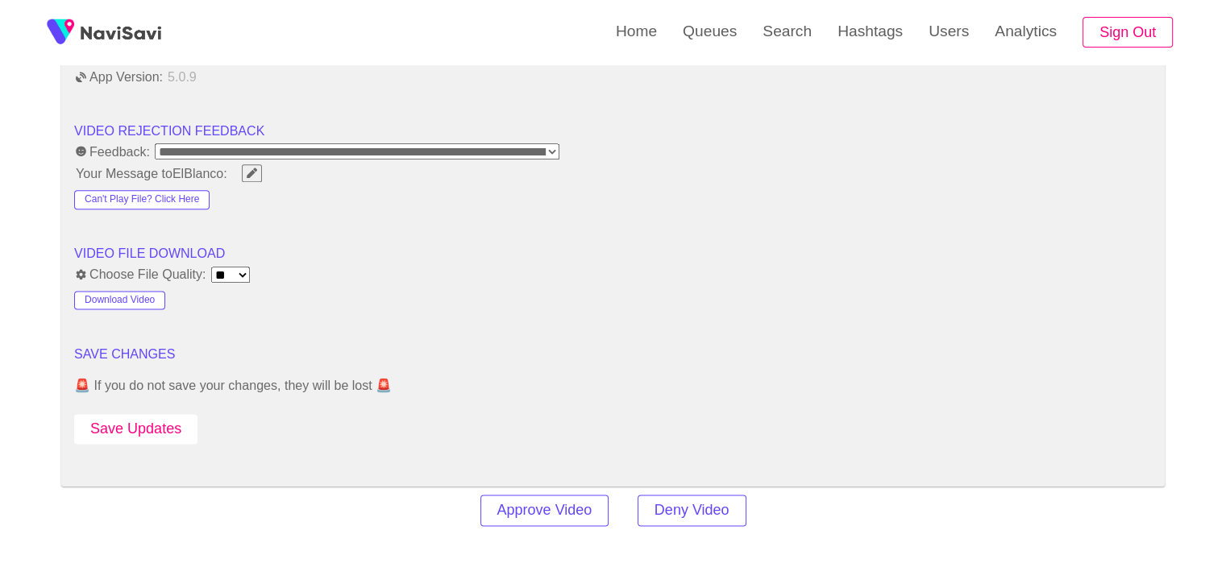
click at [132, 414] on button "Save Updates" at bounding box center [135, 429] width 123 height 30
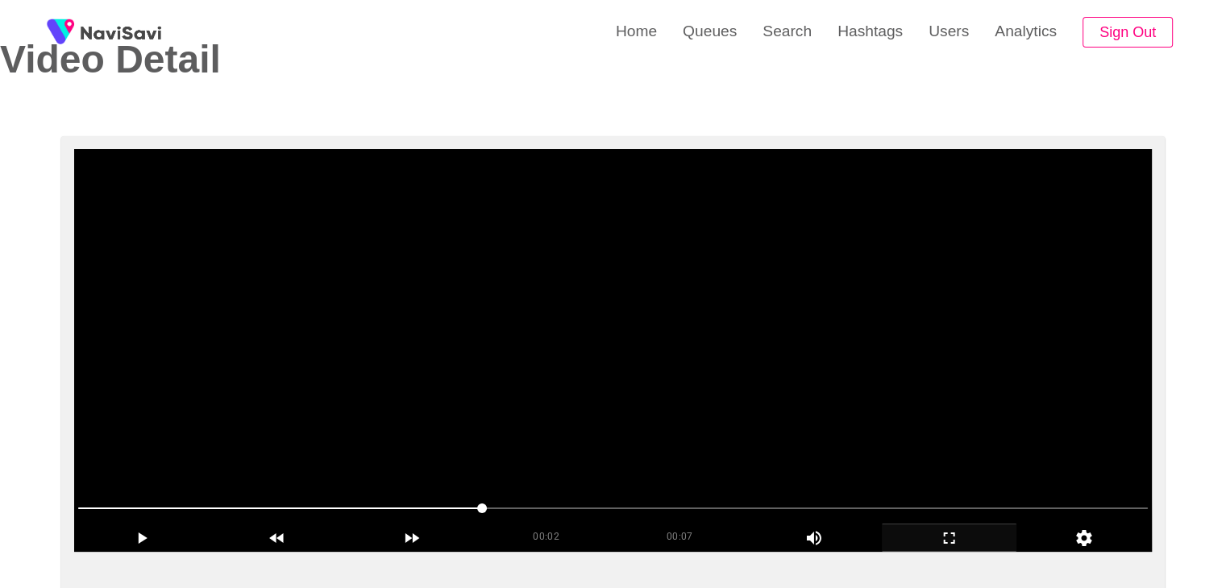
scroll to position [0, 0]
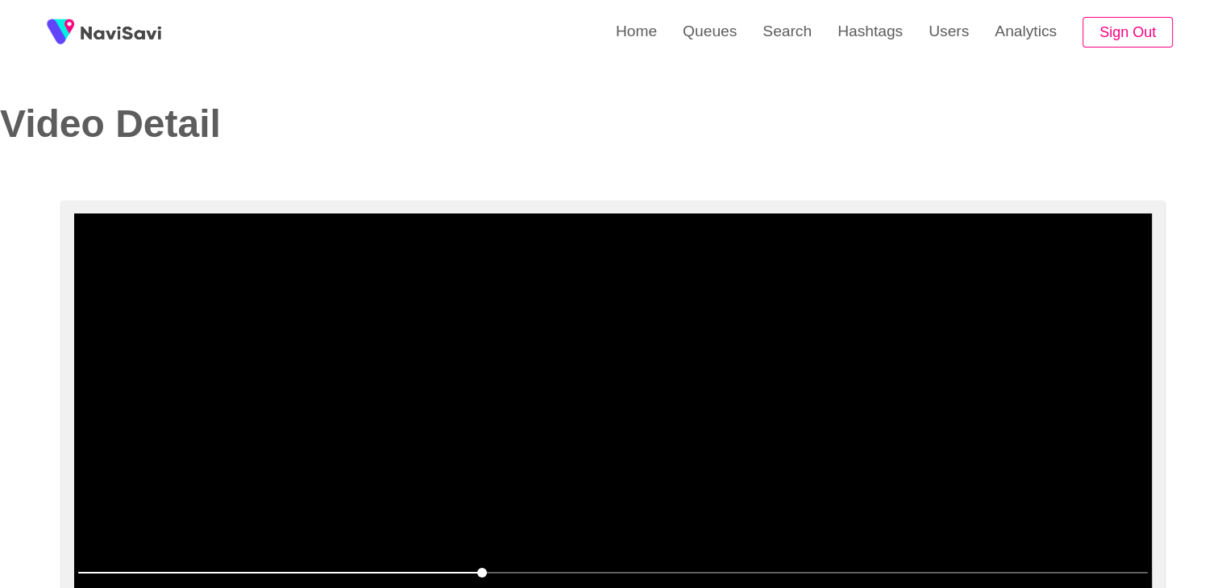
click at [613, 446] on video at bounding box center [613, 415] width 1078 height 403
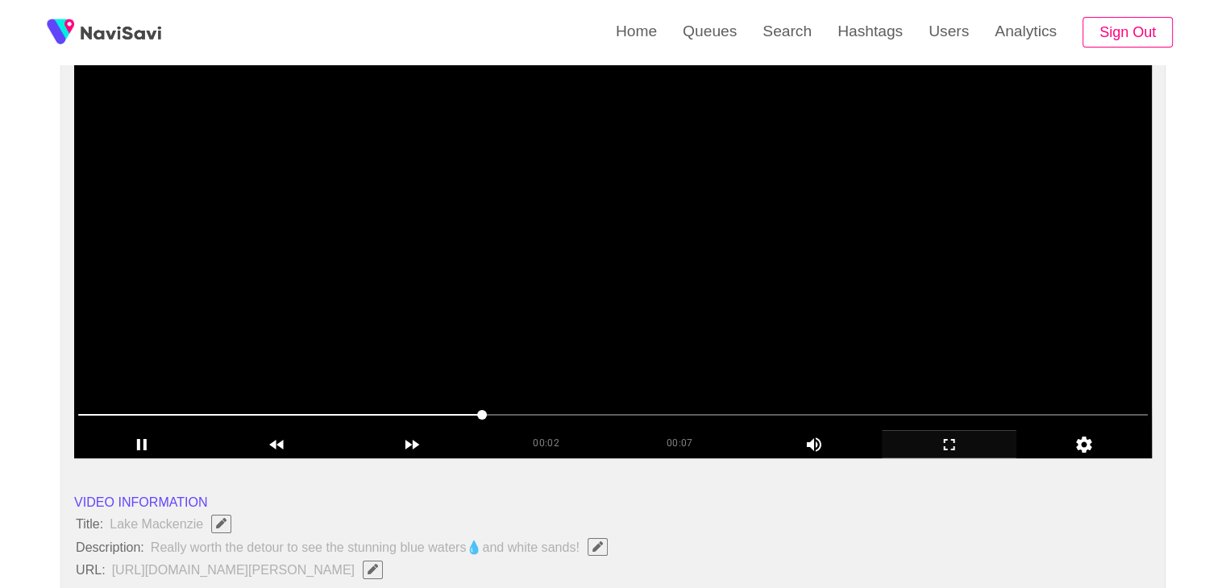
scroll to position [161, 0]
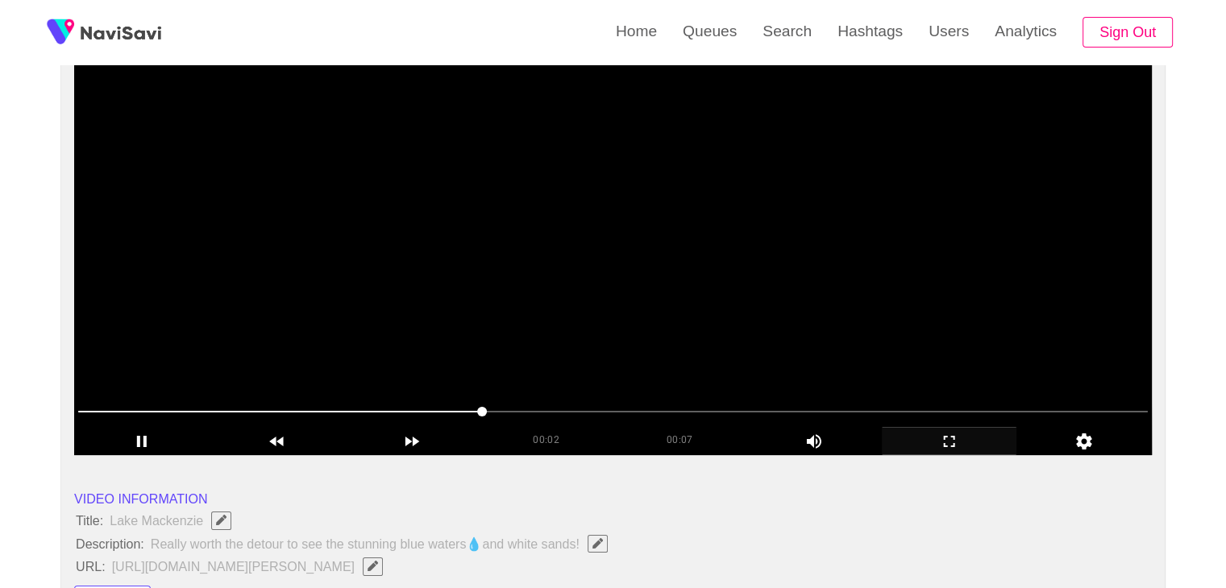
click at [614, 347] on video at bounding box center [613, 253] width 1078 height 403
click at [532, 343] on video at bounding box center [613, 253] width 1078 height 403
click at [600, 307] on video at bounding box center [613, 253] width 1078 height 403
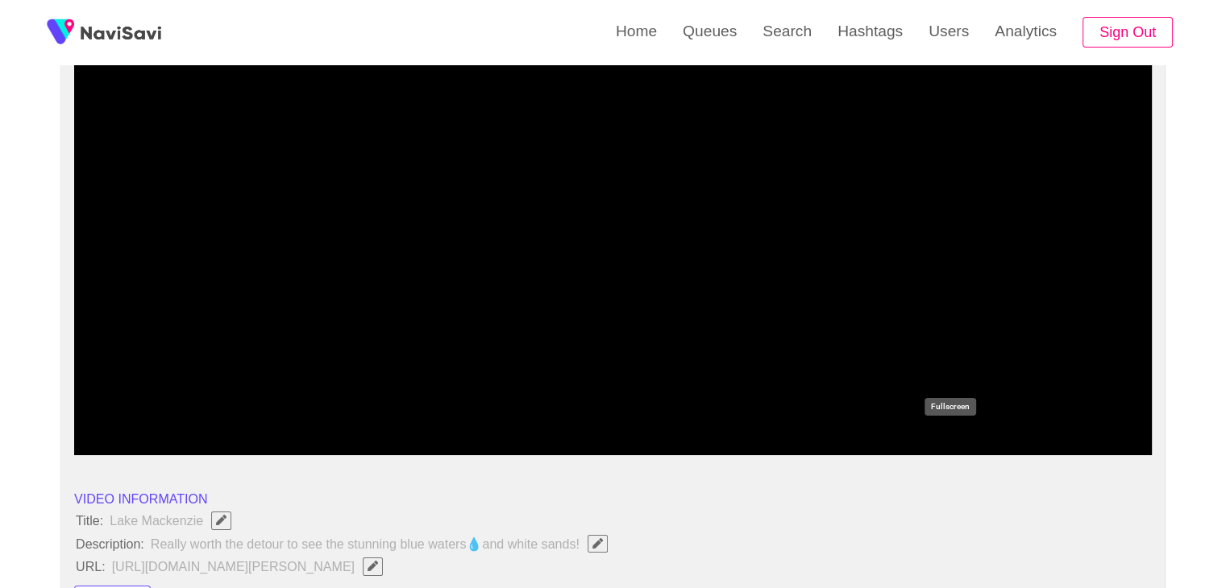
click at [958, 439] on icon "add" at bounding box center [950, 441] width 134 height 19
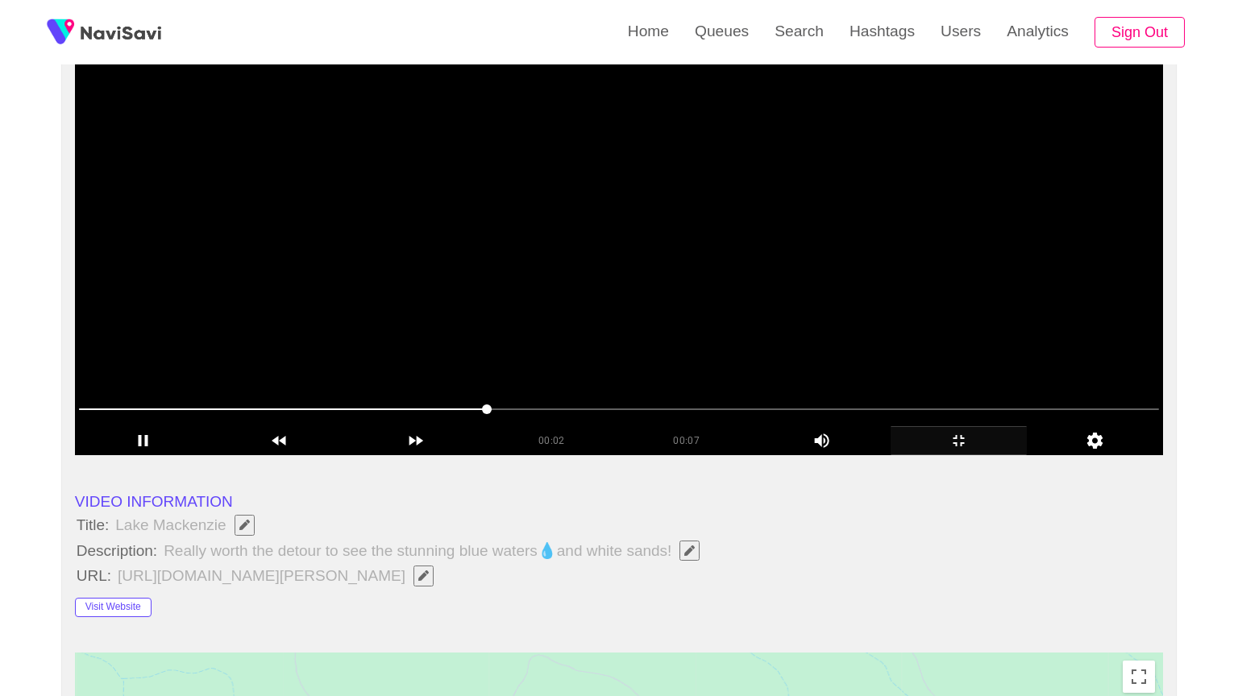
click at [534, 455] on video at bounding box center [619, 253] width 1088 height 403
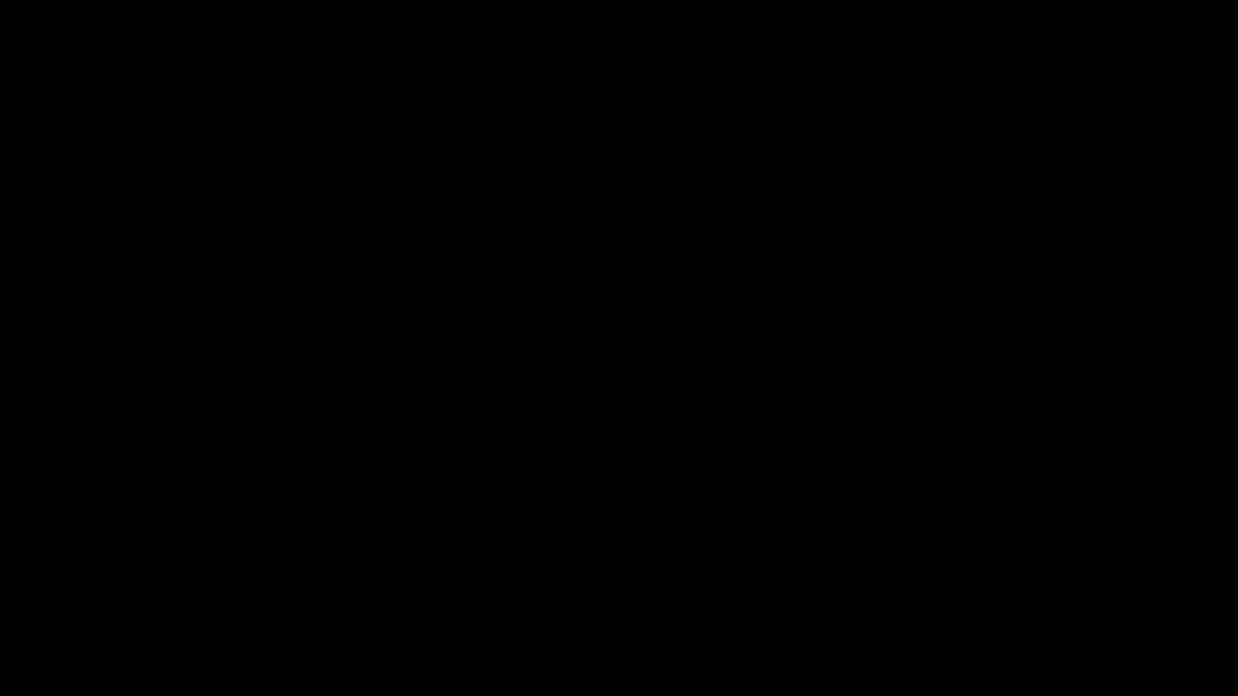
click at [527, 588] on span at bounding box center [619, 651] width 1230 height 26
click at [600, 588] on span at bounding box center [619, 651] width 1230 height 26
click at [1023, 588] on icon "add" at bounding box center [1006, 681] width 154 height 19
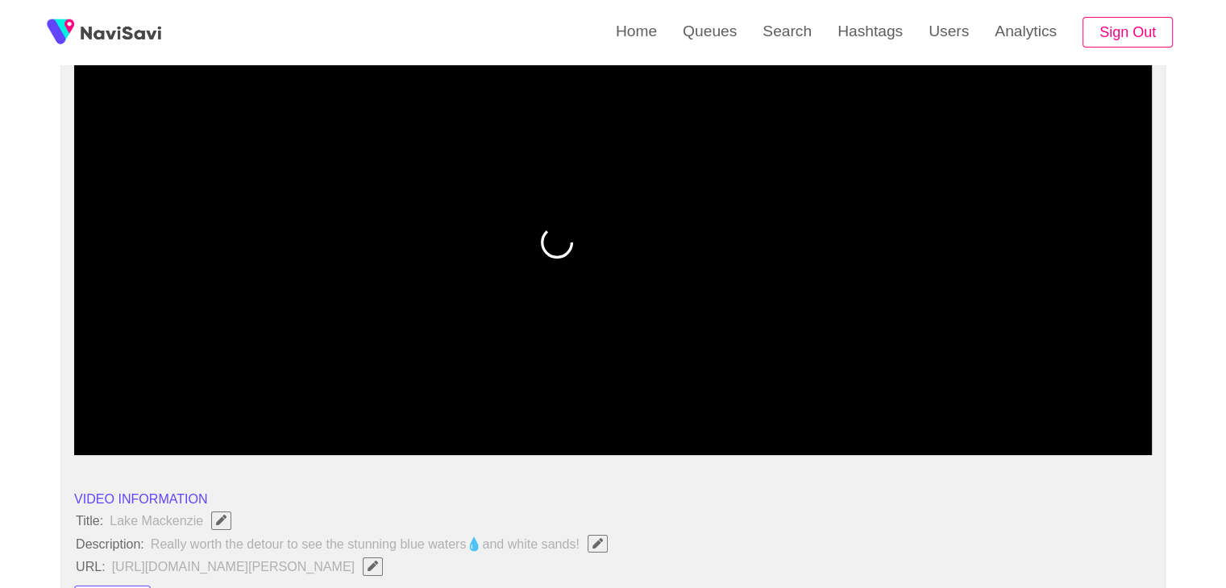
drag, startPoint x: 661, startPoint y: 401, endPoint x: 669, endPoint y: 406, distance: 9.4
click at [669, 406] on span at bounding box center [613, 412] width 1070 height 26
click at [763, 420] on span at bounding box center [613, 412] width 1070 height 26
drag, startPoint x: 822, startPoint y: 411, endPoint x: 843, endPoint y: 411, distance: 21.0
click at [843, 411] on span at bounding box center [613, 412] width 1070 height 2
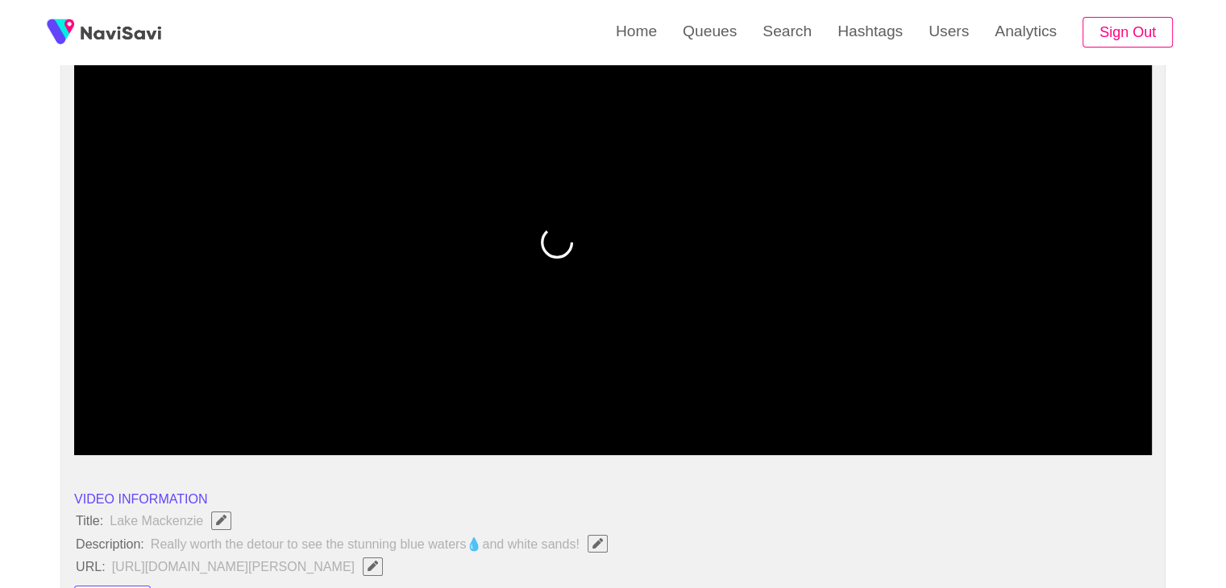
click at [920, 413] on span at bounding box center [613, 412] width 1070 height 26
click at [928, 411] on span at bounding box center [923, 412] width 10 height 10
drag, startPoint x: 977, startPoint y: 420, endPoint x: 361, endPoint y: 438, distance: 616.1
click at [368, 438] on div "00:06 00:07 Picture In Picture 1" at bounding box center [613, 427] width 1078 height 56
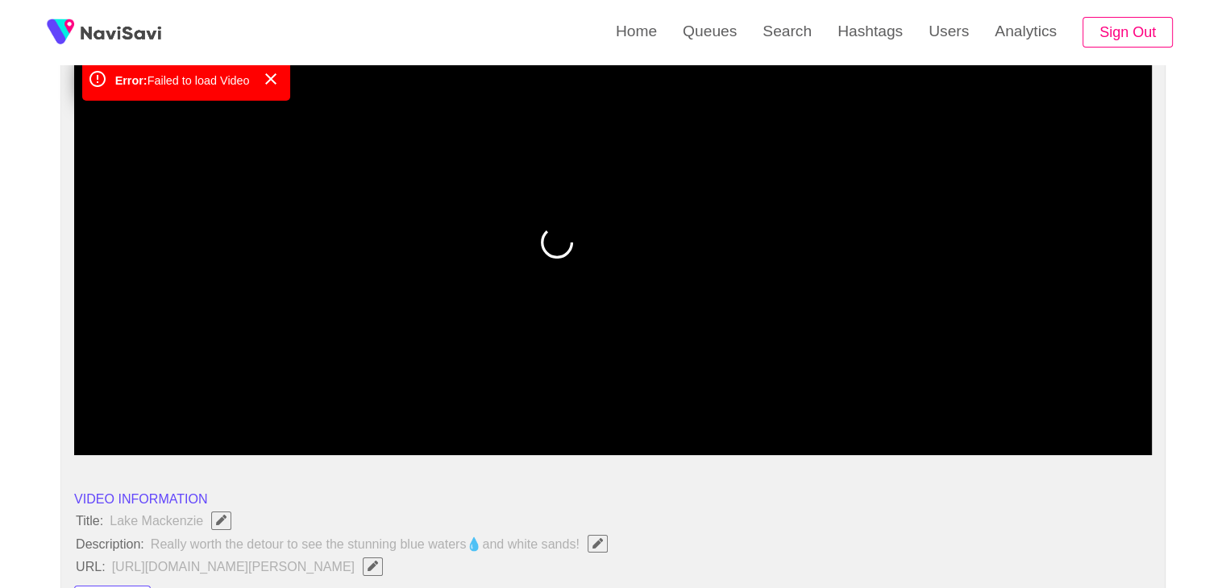
drag, startPoint x: 299, startPoint y: 401, endPoint x: 65, endPoint y: 406, distance: 233.8
drag, startPoint x: 135, startPoint y: 401, endPoint x: 32, endPoint y: 401, distance: 103.2
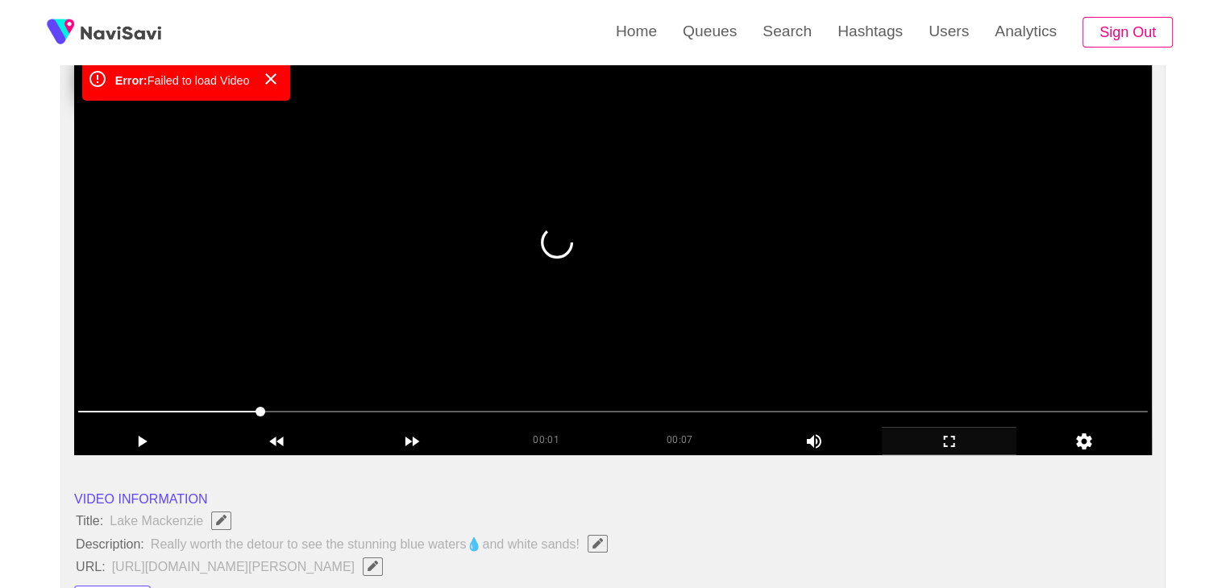
click at [328, 268] on video at bounding box center [613, 253] width 1078 height 403
click at [382, 306] on video at bounding box center [613, 253] width 1078 height 403
click at [245, 263] on video at bounding box center [613, 253] width 1078 height 403
click at [274, 79] on icon at bounding box center [270, 78] width 11 height 11
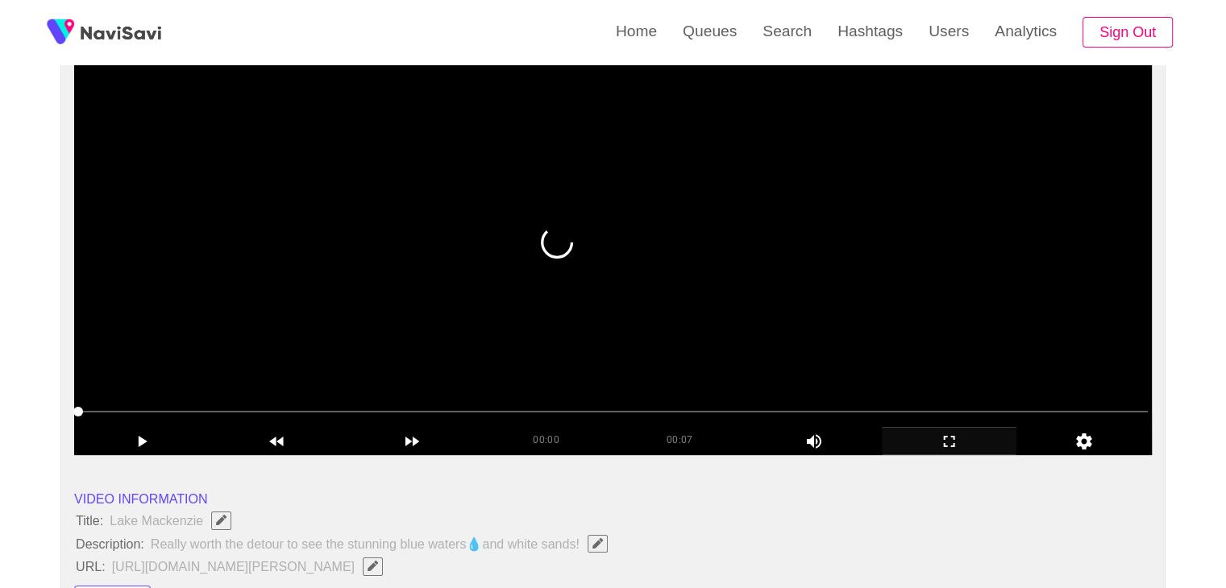
click at [502, 366] on video at bounding box center [613, 253] width 1078 height 403
drag, startPoint x: 971, startPoint y: 447, endPoint x: 945, endPoint y: 528, distance: 84.9
click at [968, 451] on div "add" at bounding box center [949, 440] width 135 height 27
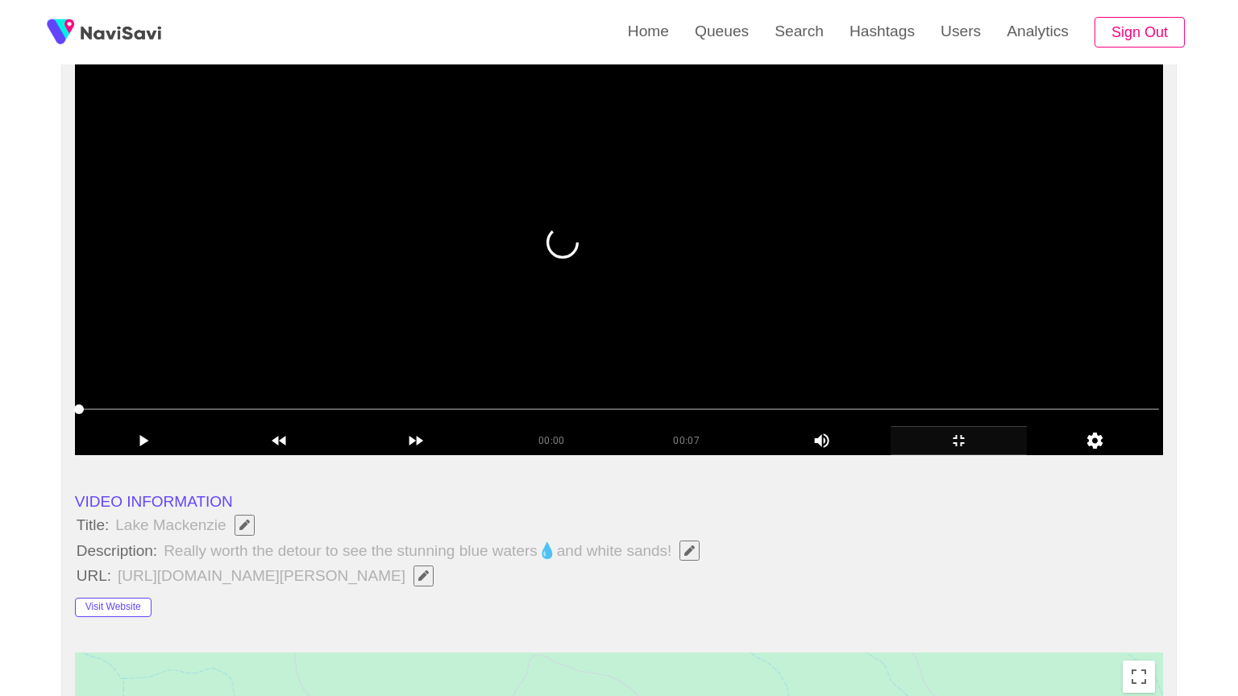
click at [660, 455] on video at bounding box center [619, 253] width 1088 height 403
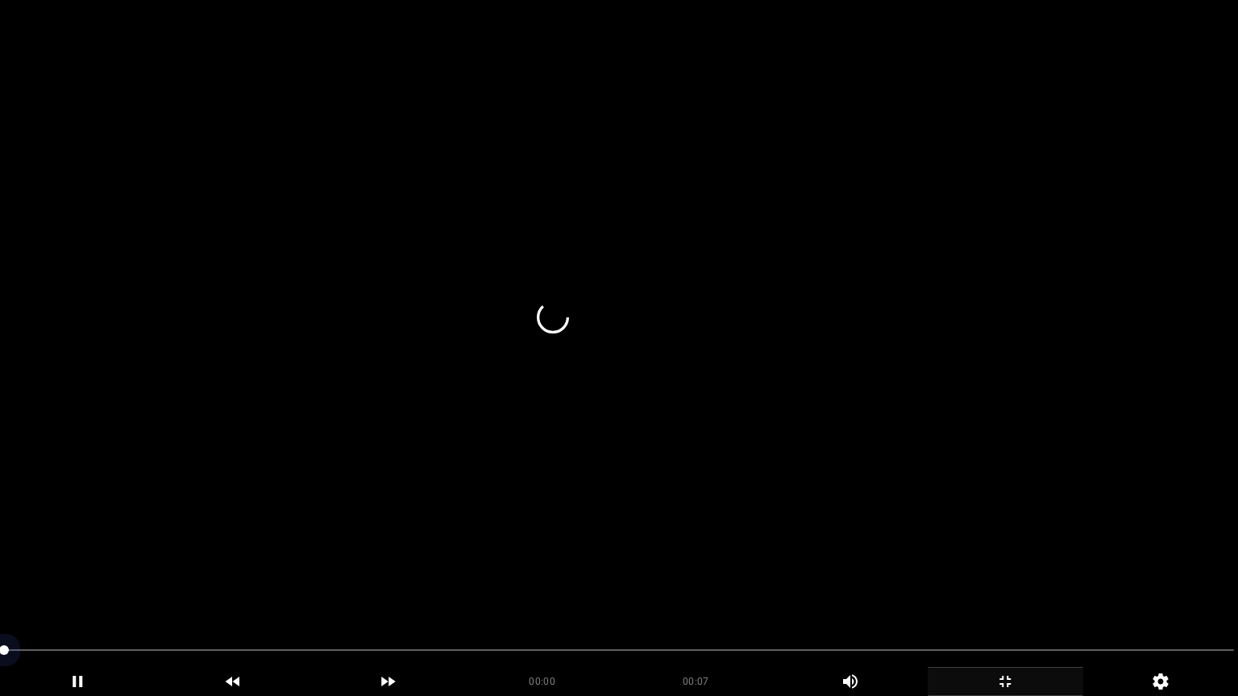
click at [722, 588] on span at bounding box center [619, 651] width 1230 height 26
drag, startPoint x: 825, startPoint y: 645, endPoint x: 841, endPoint y: 648, distance: 16.4
click at [841, 588] on span at bounding box center [619, 651] width 1230 height 26
click at [944, 588] on span at bounding box center [619, 651] width 1230 height 26
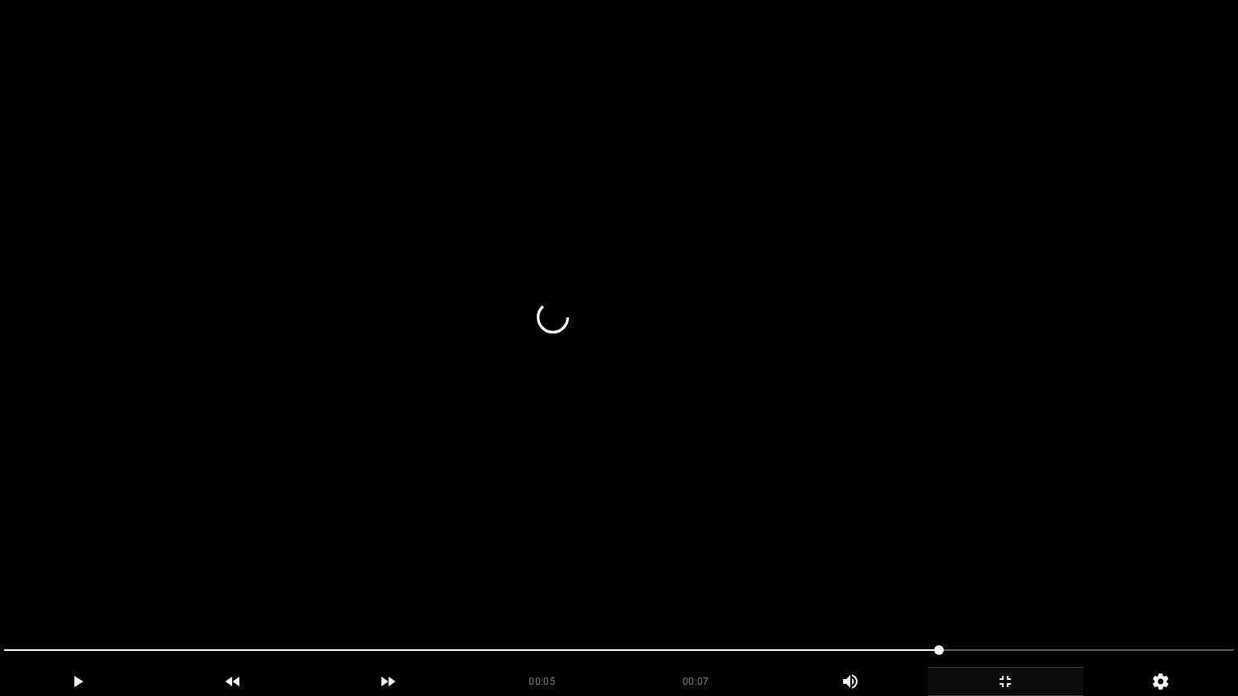
drag, startPoint x: 944, startPoint y: 650, endPoint x: 1012, endPoint y: 656, distance: 68.8
click at [1012, 588] on span at bounding box center [619, 651] width 1230 height 26
drag, startPoint x: 1054, startPoint y: 652, endPoint x: 60, endPoint y: 646, distance: 994.7
click at [60, 588] on span at bounding box center [619, 651] width 1230 height 26
drag, startPoint x: 60, startPoint y: 646, endPoint x: 0, endPoint y: 654, distance: 60.2
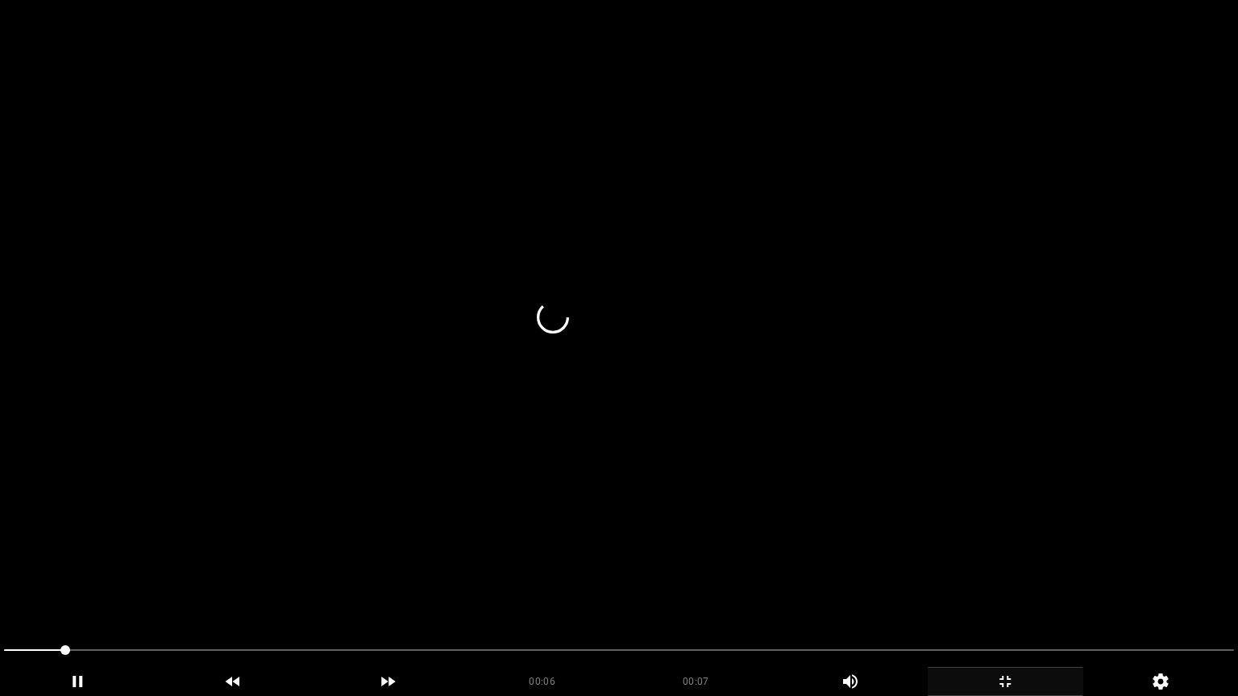
click at [0, 588] on div at bounding box center [619, 652] width 1243 height 43
click at [808, 577] on video at bounding box center [619, 348] width 1238 height 696
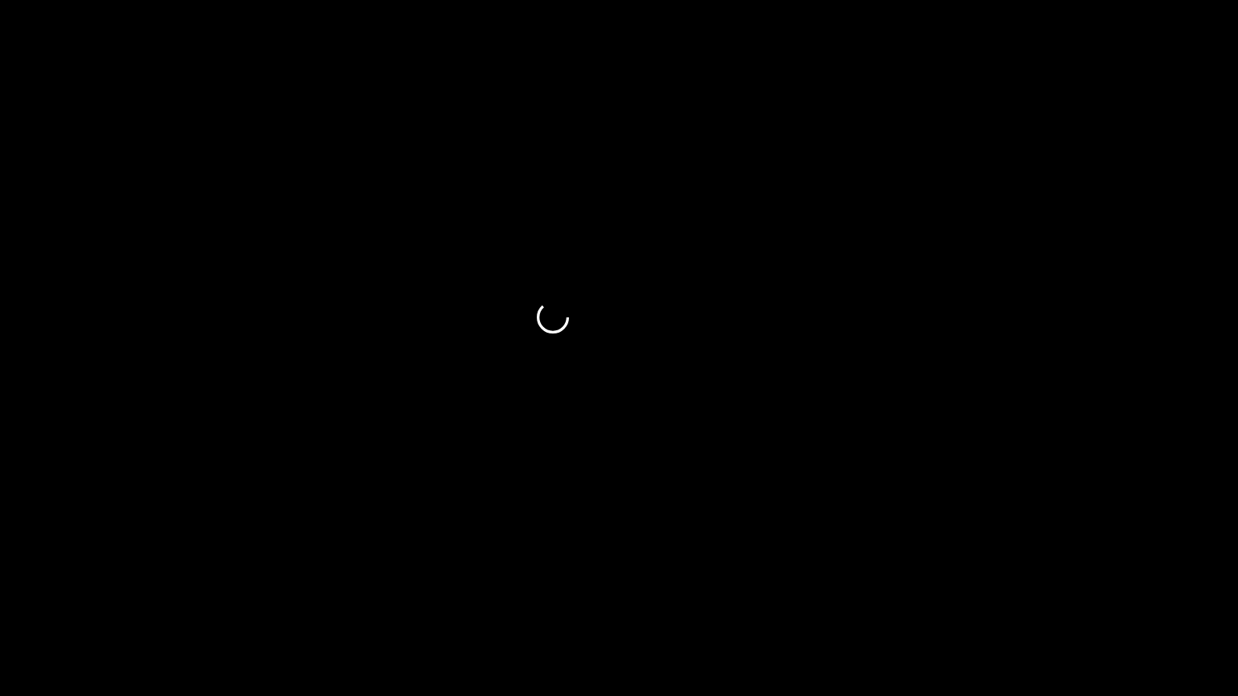
click at [1019, 588] on icon "add" at bounding box center [1006, 681] width 154 height 19
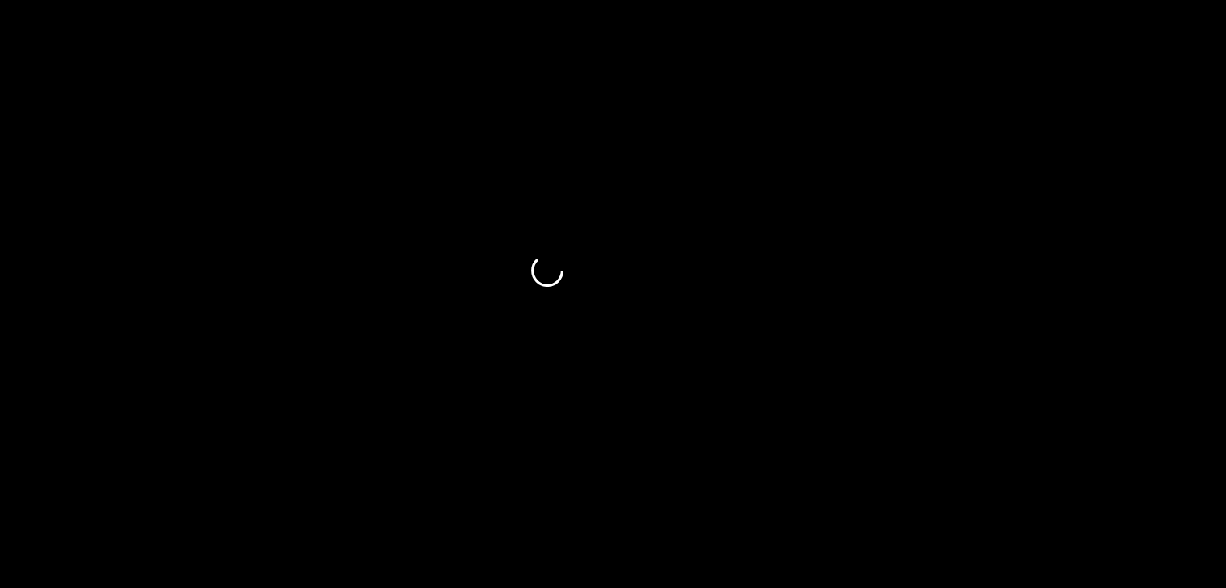
scroll to position [2015, 0]
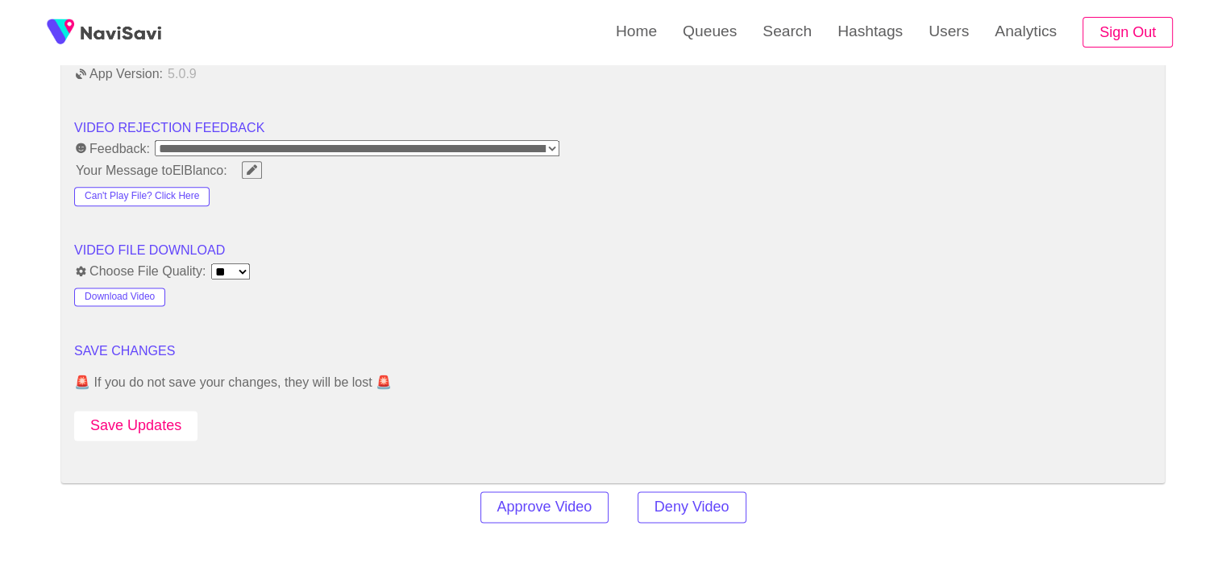
click at [148, 425] on button "Save Updates" at bounding box center [135, 426] width 123 height 30
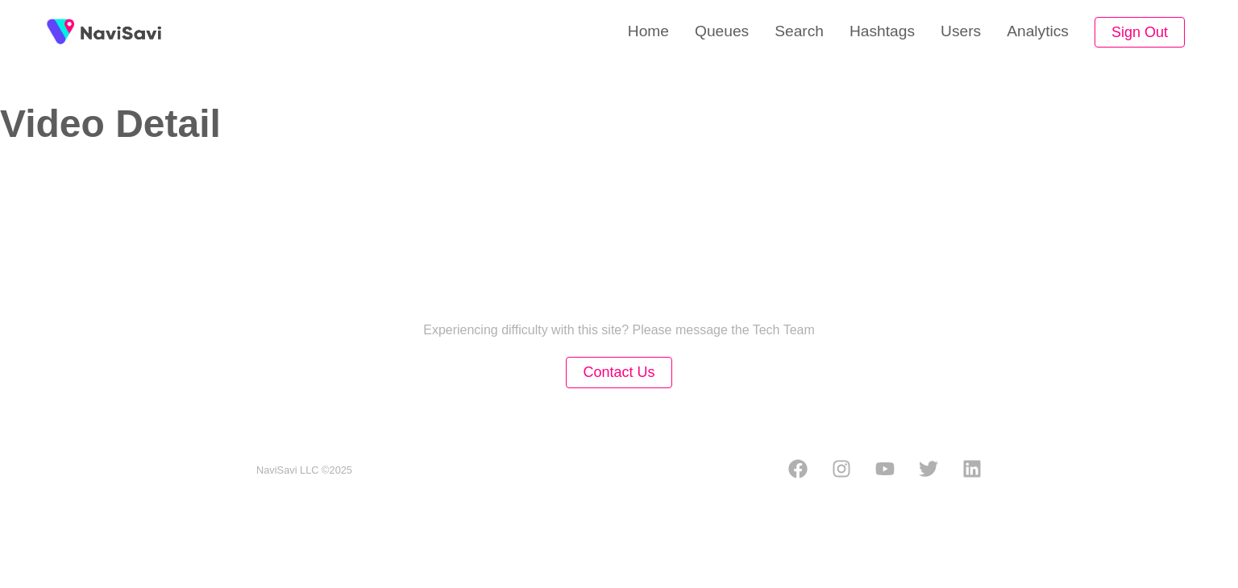
select select "**********"
select select "**"
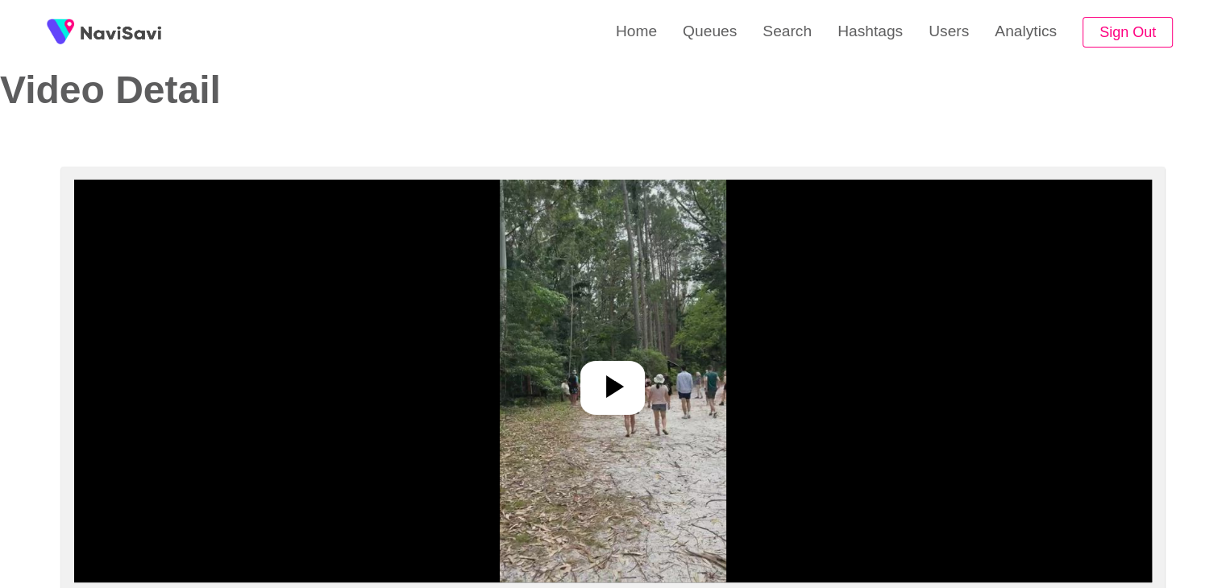
scroll to position [81, 0]
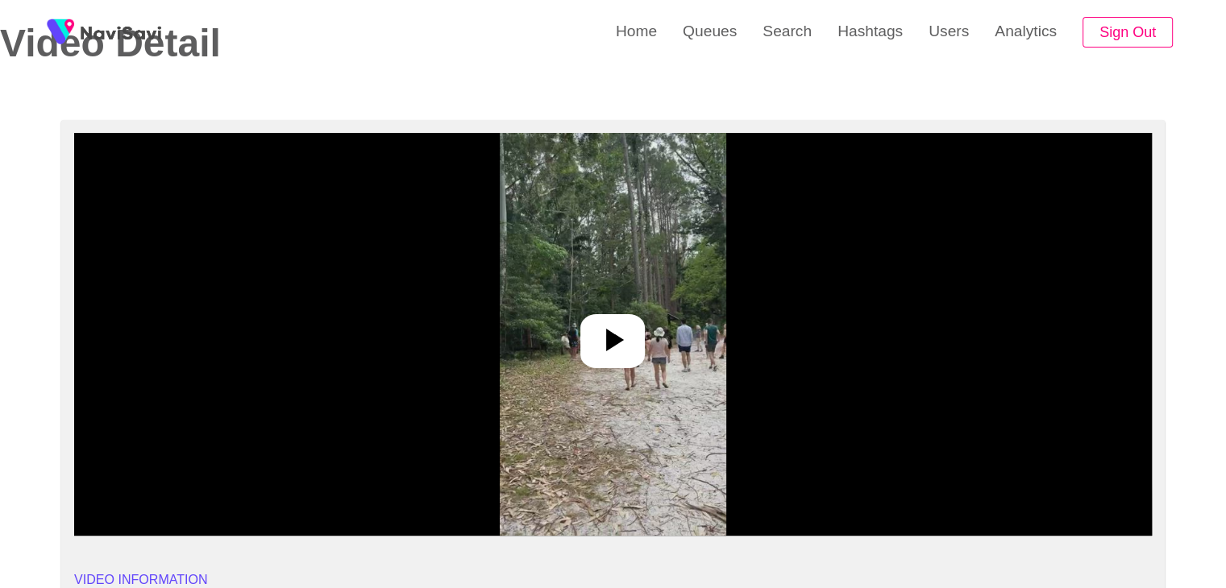
click at [608, 337] on icon at bounding box center [615, 340] width 18 height 23
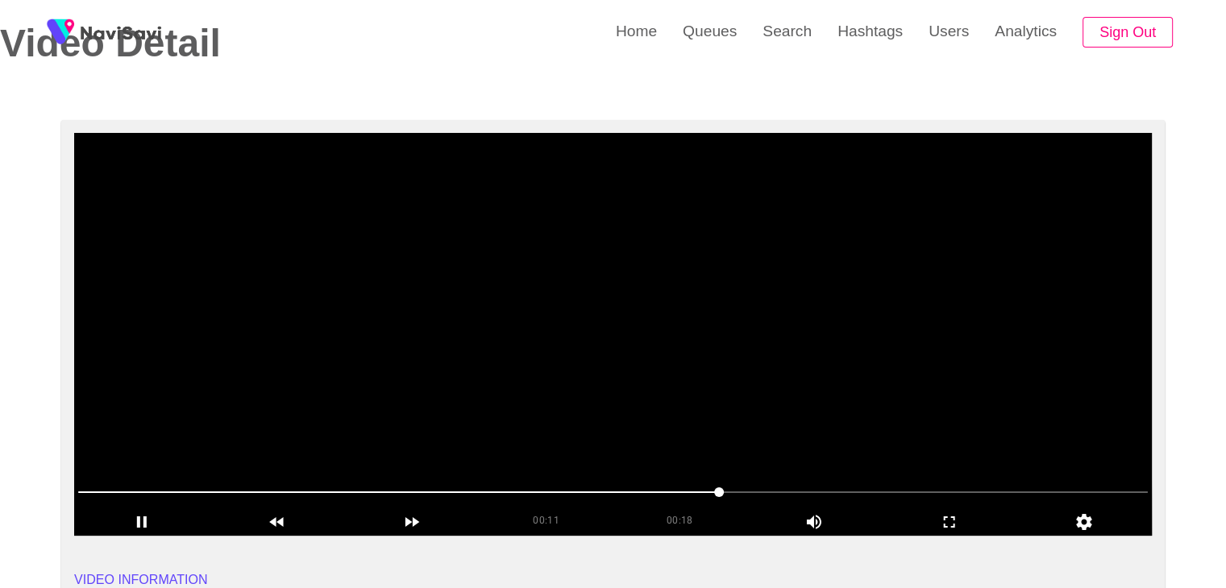
drag, startPoint x: 785, startPoint y: 488, endPoint x: 803, endPoint y: 488, distance: 17.8
click at [803, 488] on span at bounding box center [613, 493] width 1070 height 26
drag, startPoint x: 871, startPoint y: 492, endPoint x: 883, endPoint y: 492, distance: 12.9
click at [883, 492] on span at bounding box center [613, 493] width 1070 height 26
drag, startPoint x: 935, startPoint y: 494, endPoint x: 946, endPoint y: 494, distance: 11.3
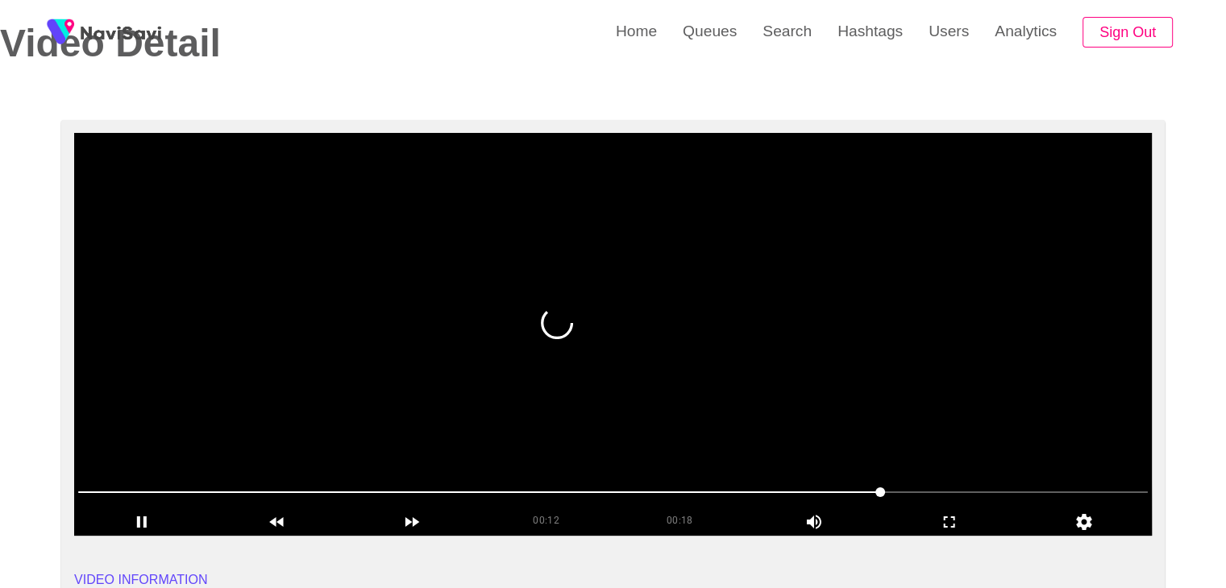
click at [946, 494] on span at bounding box center [613, 493] width 1070 height 26
click at [989, 497] on span at bounding box center [613, 493] width 1070 height 26
click at [1018, 492] on span at bounding box center [613, 493] width 1070 height 26
drag, startPoint x: 1042, startPoint y: 491, endPoint x: 1050, endPoint y: 492, distance: 8.2
click at [1050, 492] on span at bounding box center [613, 493] width 1070 height 26
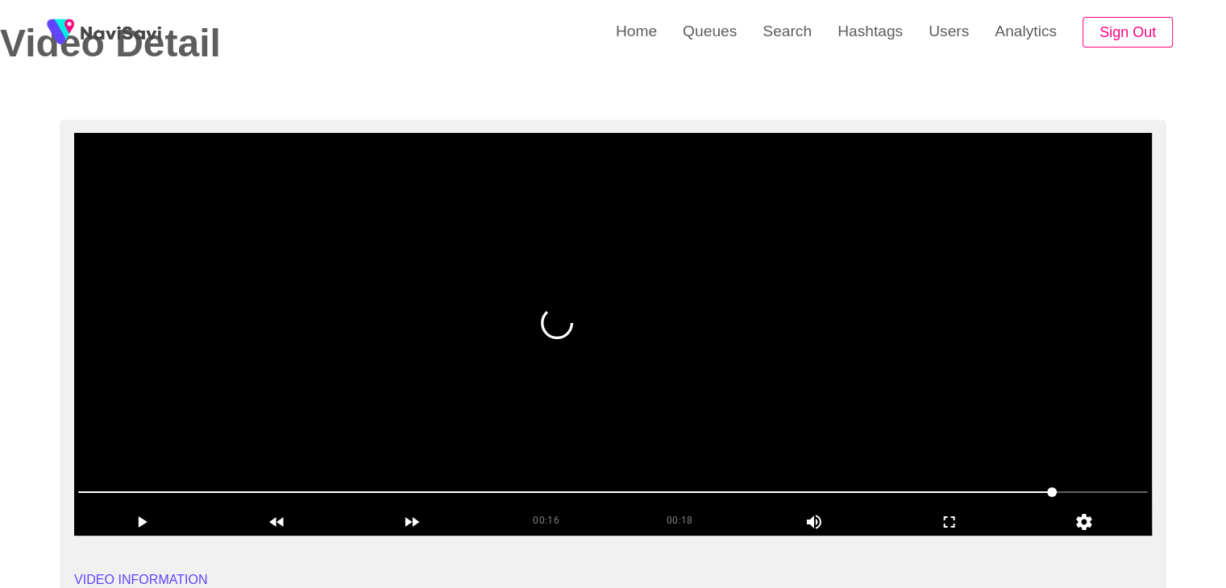
click at [1082, 494] on span at bounding box center [613, 493] width 1070 height 26
click at [1082, 494] on span at bounding box center [1083, 493] width 10 height 10
click at [917, 498] on span at bounding box center [613, 493] width 1070 height 26
click at [842, 494] on span at bounding box center [613, 493] width 1070 height 26
click at [1091, 501] on span at bounding box center [613, 493] width 1070 height 26
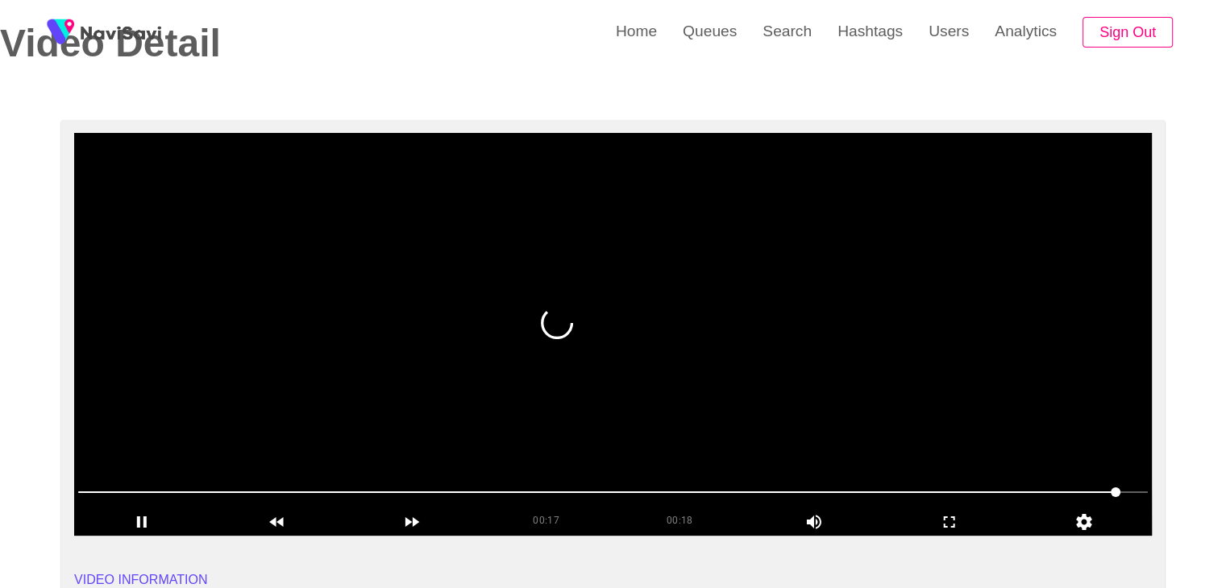
click at [1120, 497] on span at bounding box center [1116, 493] width 10 height 10
click at [987, 488] on span at bounding box center [613, 493] width 1070 height 26
click at [1022, 491] on span at bounding box center [613, 493] width 1070 height 26
click at [1115, 489] on span at bounding box center [613, 493] width 1070 height 26
click at [1050, 507] on div "00:17 00:18 Picture In Picture 1" at bounding box center [613, 508] width 1078 height 56
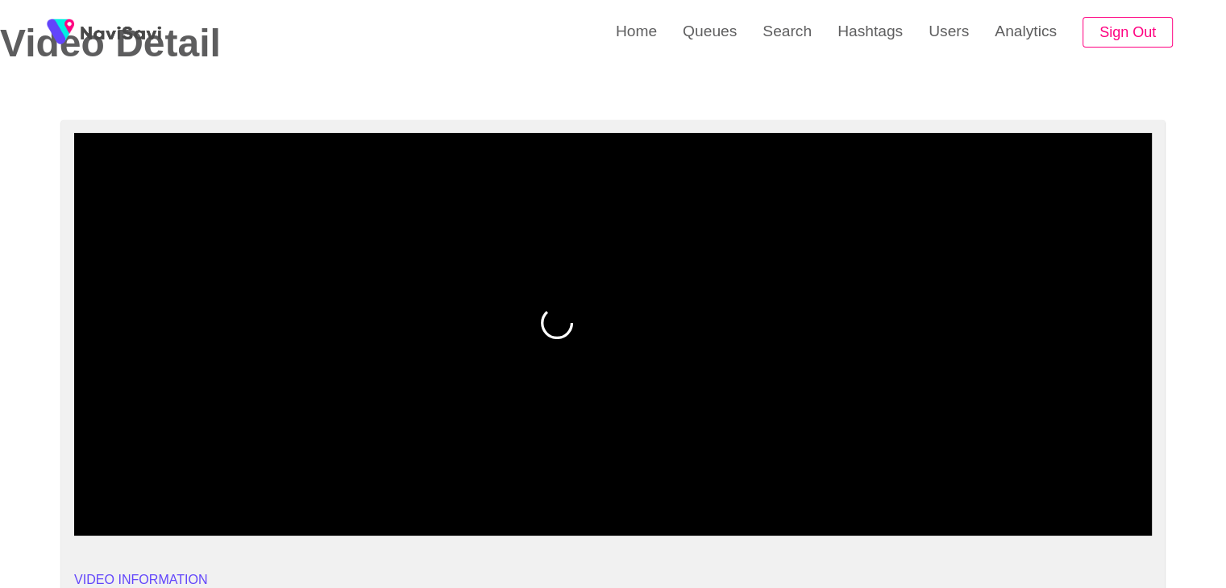
click at [1033, 506] on div at bounding box center [613, 493] width 1082 height 41
click at [1086, 497] on span at bounding box center [613, 493] width 1070 height 26
click at [995, 505] on div at bounding box center [613, 493] width 1082 height 41
drag, startPoint x: 968, startPoint y: 505, endPoint x: 1097, endPoint y: 501, distance: 129.0
click at [1097, 501] on span at bounding box center [613, 493] width 1070 height 26
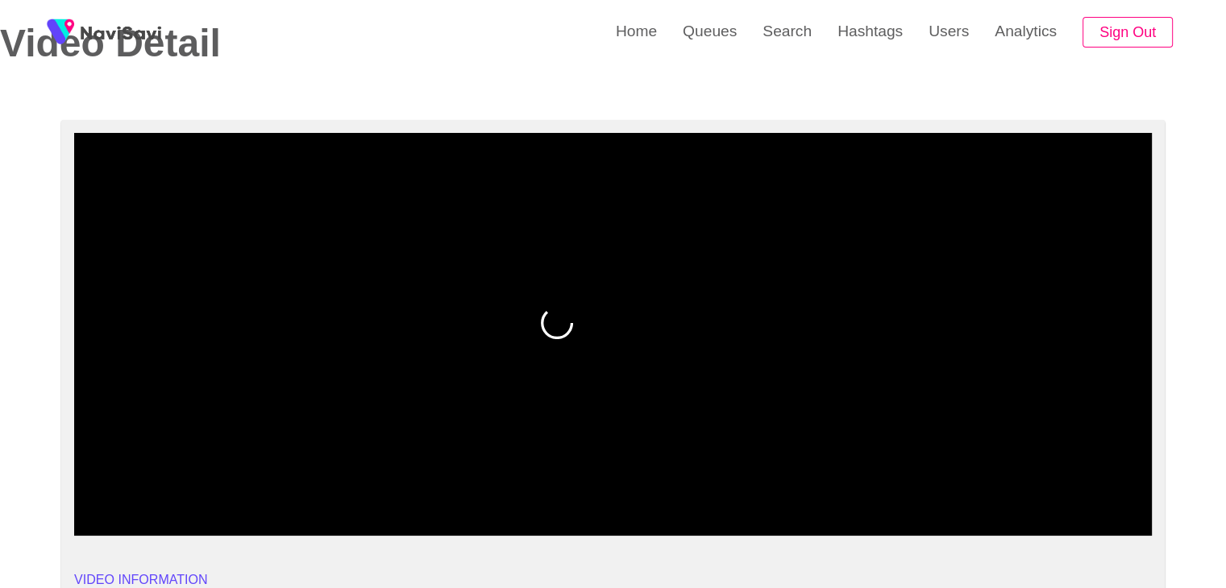
click at [1117, 497] on span at bounding box center [613, 493] width 1070 height 26
drag, startPoint x: 983, startPoint y: 485, endPoint x: 954, endPoint y: 491, distance: 29.6
click at [954, 491] on span at bounding box center [613, 493] width 1070 height 26
drag, startPoint x: 808, startPoint y: 498, endPoint x: 553, endPoint y: 504, distance: 255.6
click at [553, 504] on span at bounding box center [613, 493] width 1070 height 26
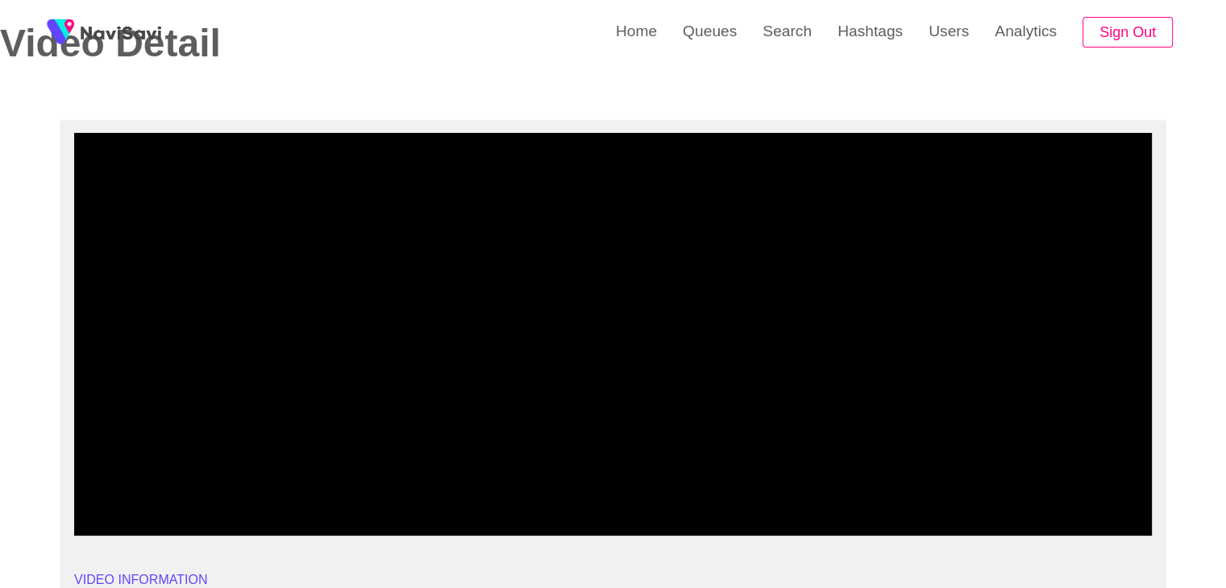
click at [358, 491] on span at bounding box center [613, 493] width 1070 height 26
click at [152, 494] on span at bounding box center [613, 493] width 1070 height 26
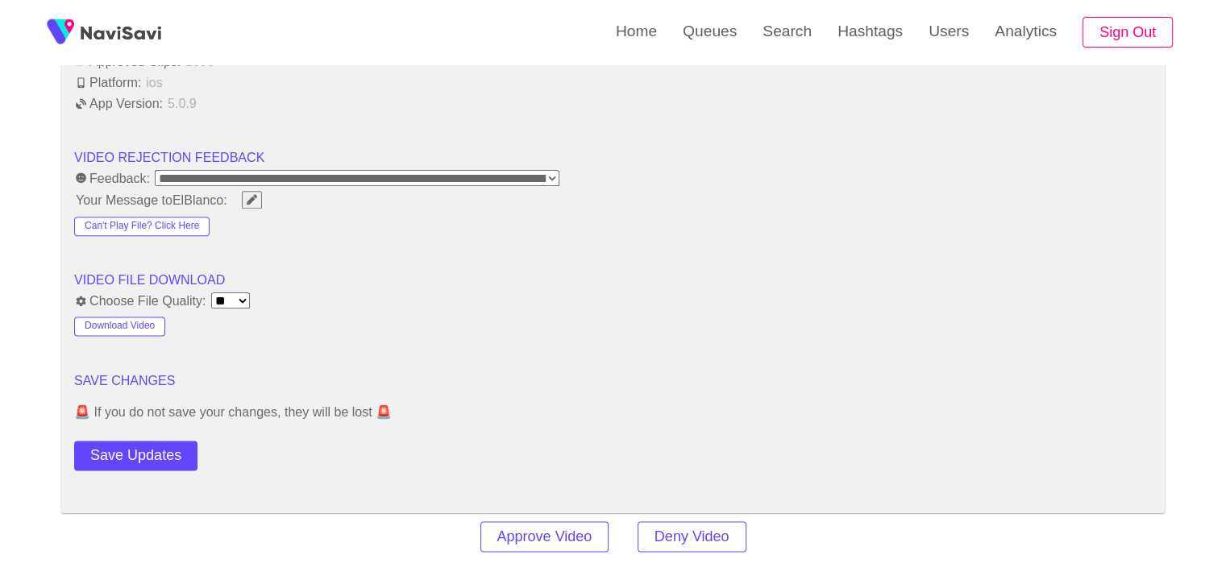
scroll to position [2015, 0]
drag, startPoint x: 161, startPoint y: 456, endPoint x: 256, endPoint y: 357, distance: 136.8
click at [161, 455] on button "Save Updates" at bounding box center [135, 455] width 123 height 30
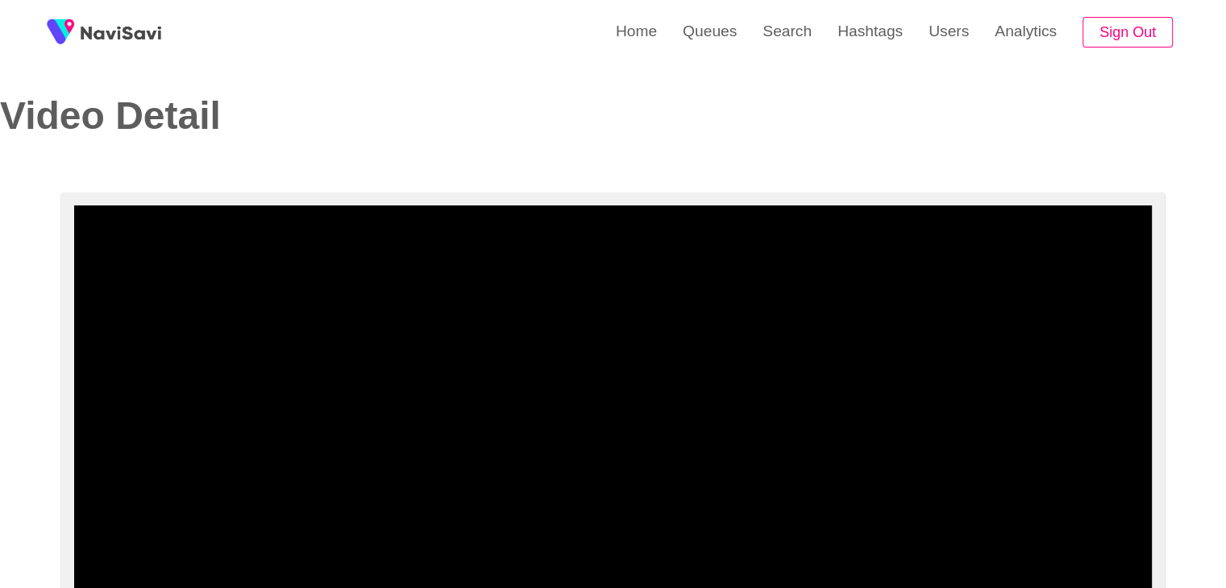
scroll to position [0, 0]
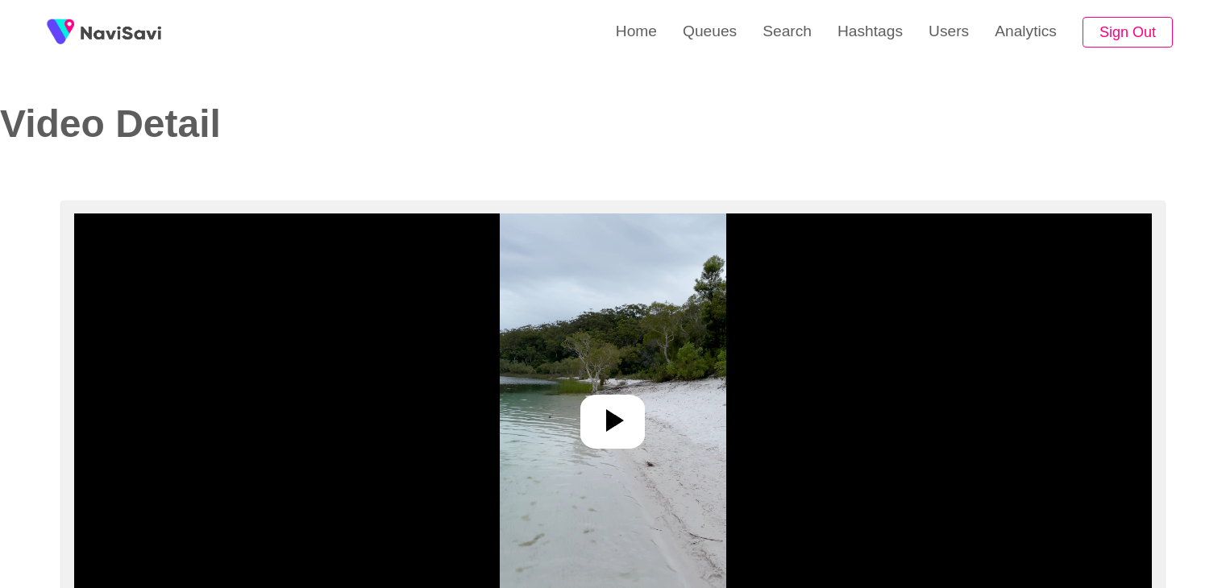
select select "**********"
select select "**"
click at [629, 426] on icon at bounding box center [612, 420] width 39 height 39
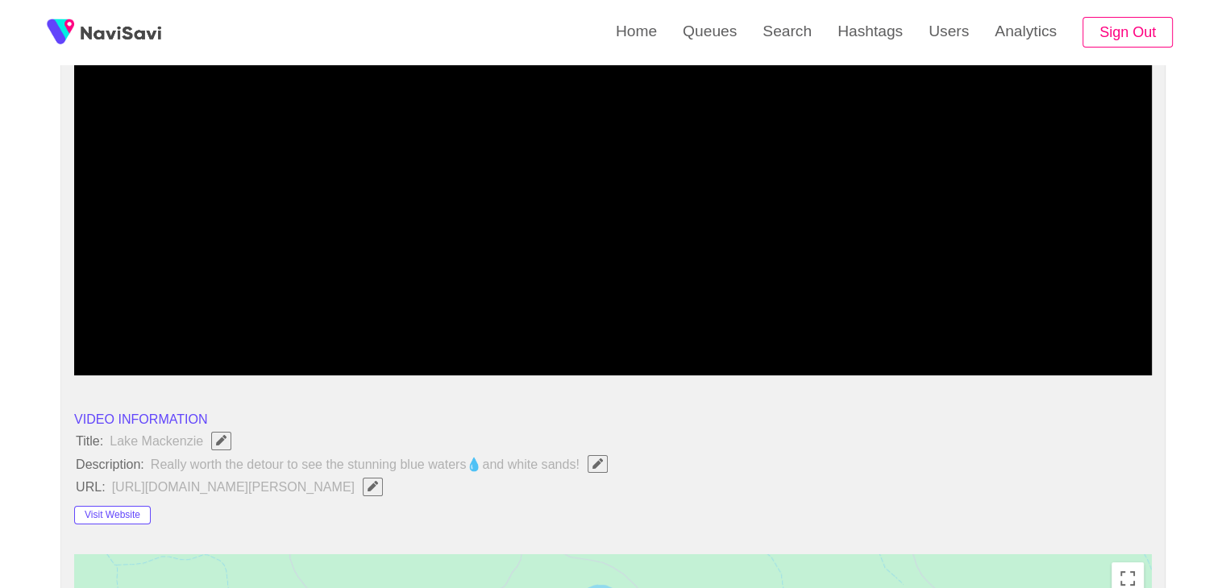
scroll to position [242, 0]
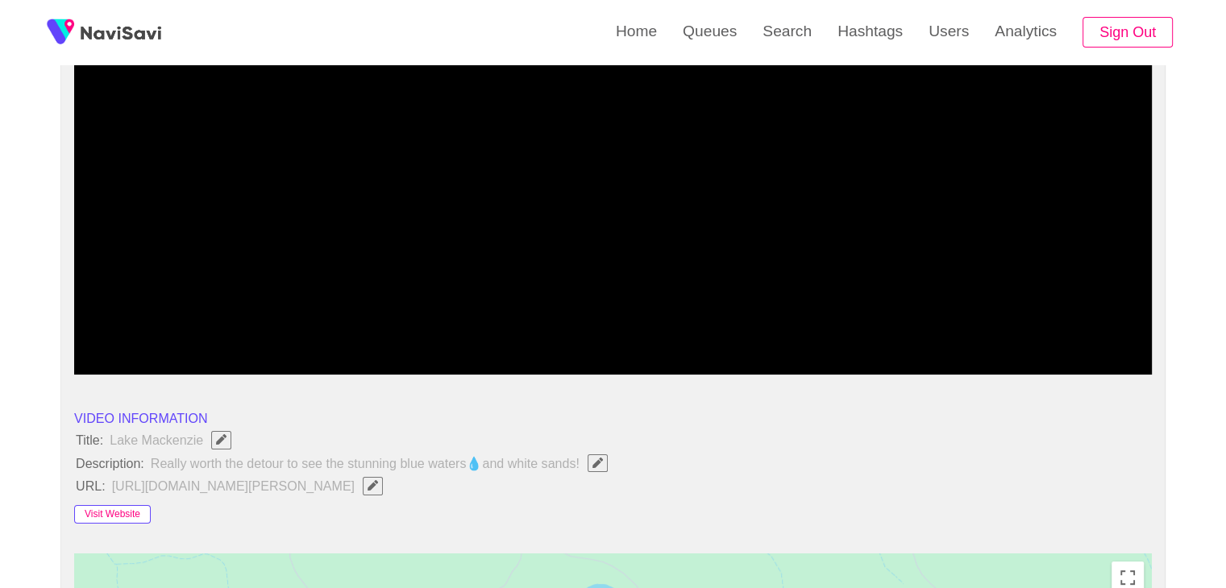
click at [127, 510] on button "Visit Website" at bounding box center [112, 514] width 77 height 19
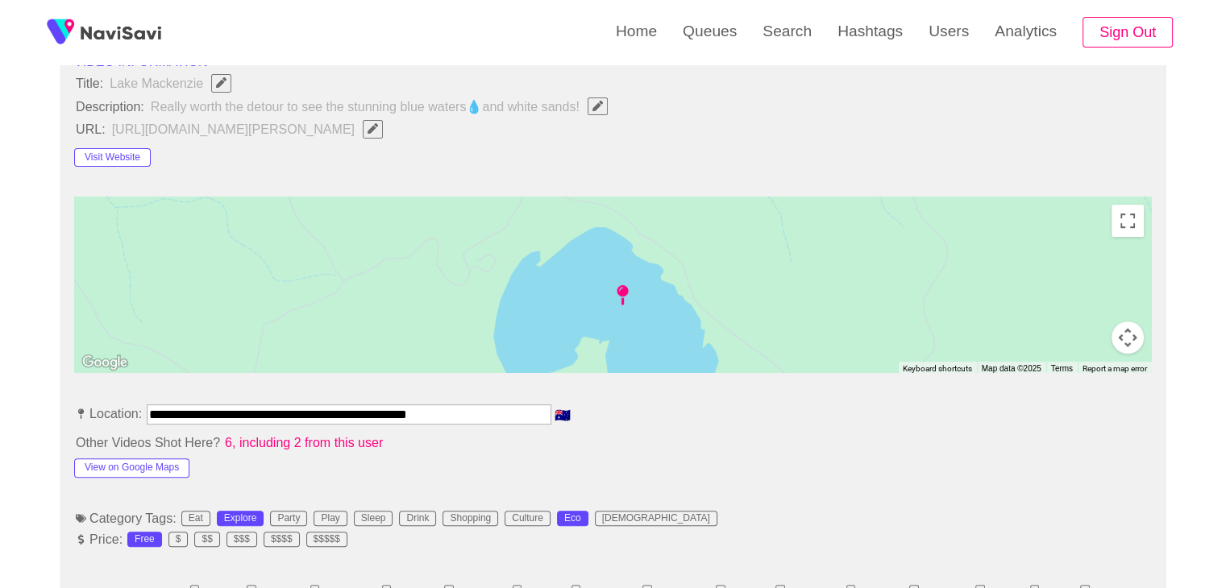
scroll to position [725, 0]
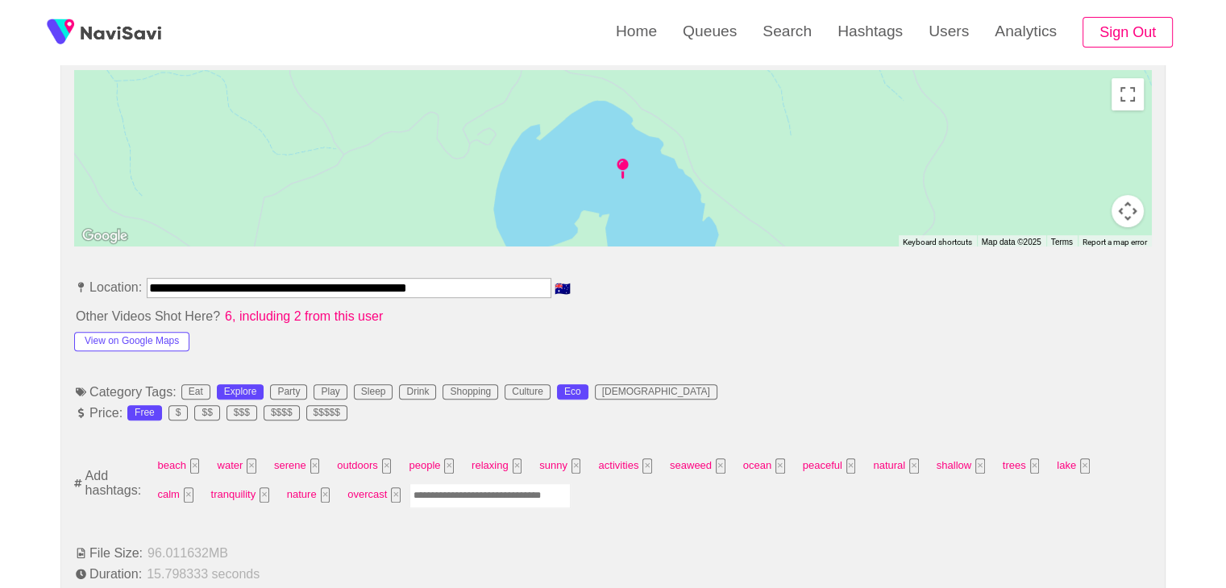
click at [418, 484] on input "Enter tag here and press return" at bounding box center [489, 496] width 161 height 25
type input "*********"
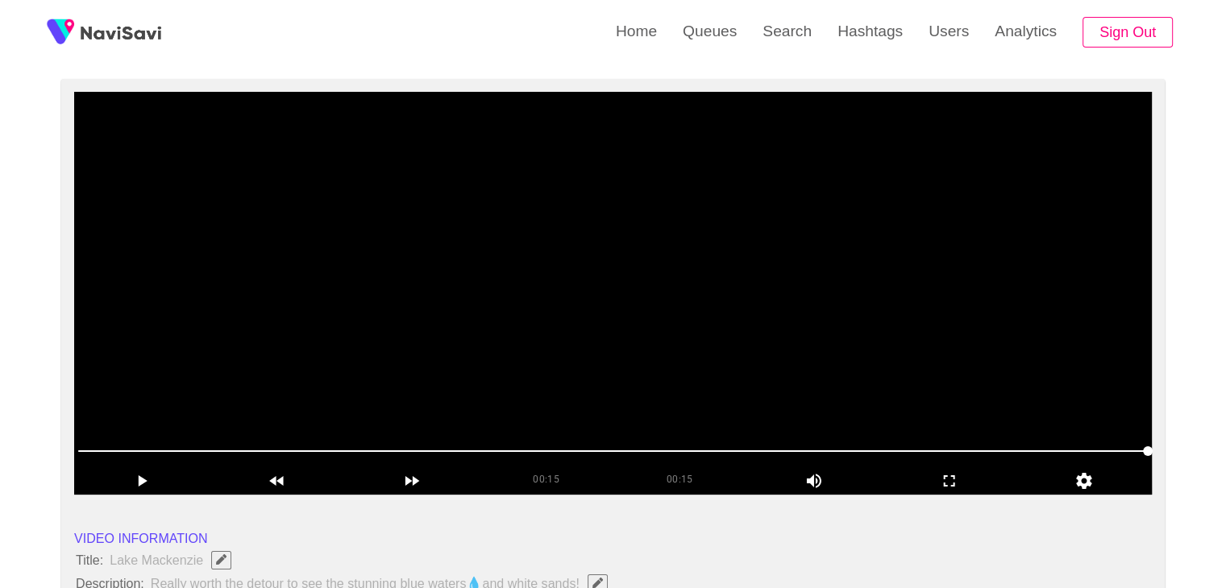
scroll to position [81, 0]
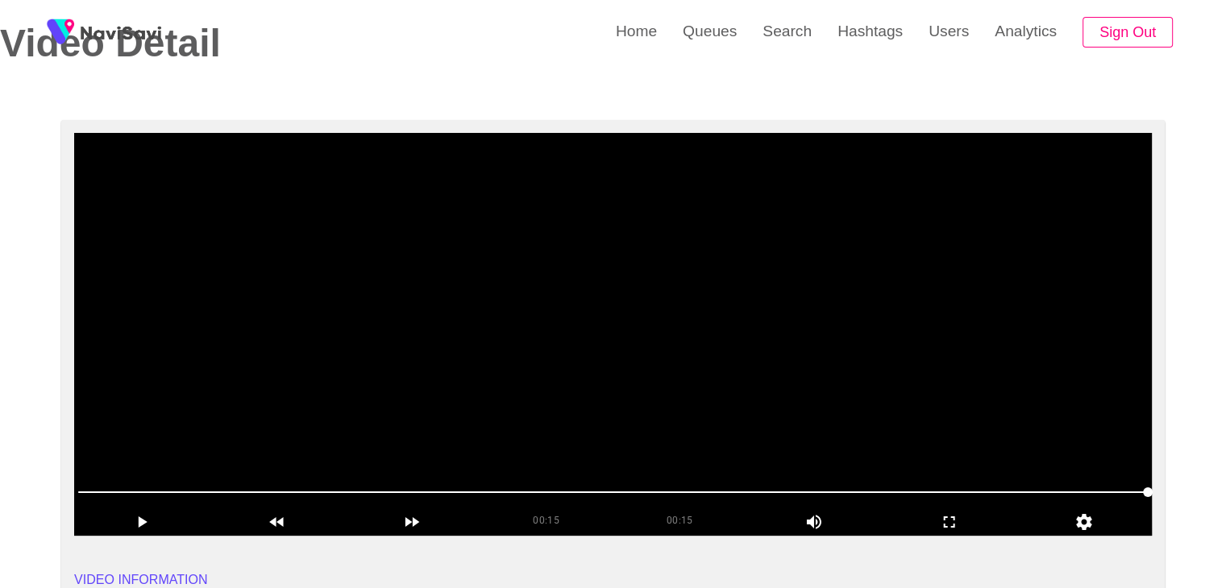
click at [619, 360] on video at bounding box center [613, 334] width 1078 height 403
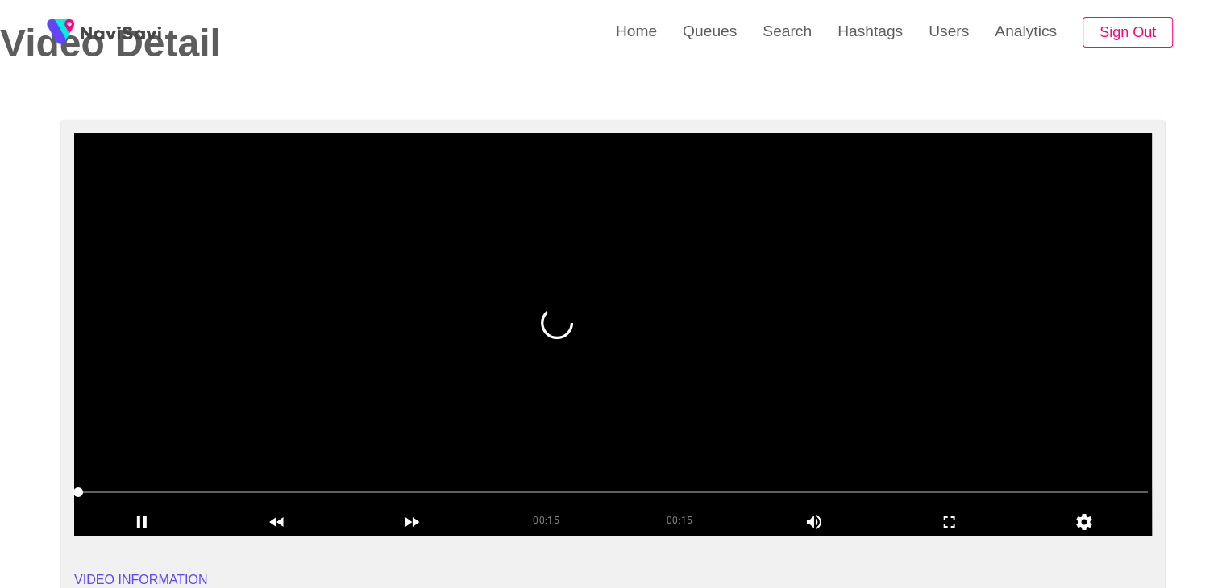
click at [576, 384] on video at bounding box center [613, 334] width 1078 height 403
drag, startPoint x: 957, startPoint y: 529, endPoint x: 783, endPoint y: 576, distance: 179.5
click at [956, 527] on icon "add" at bounding box center [950, 522] width 134 height 19
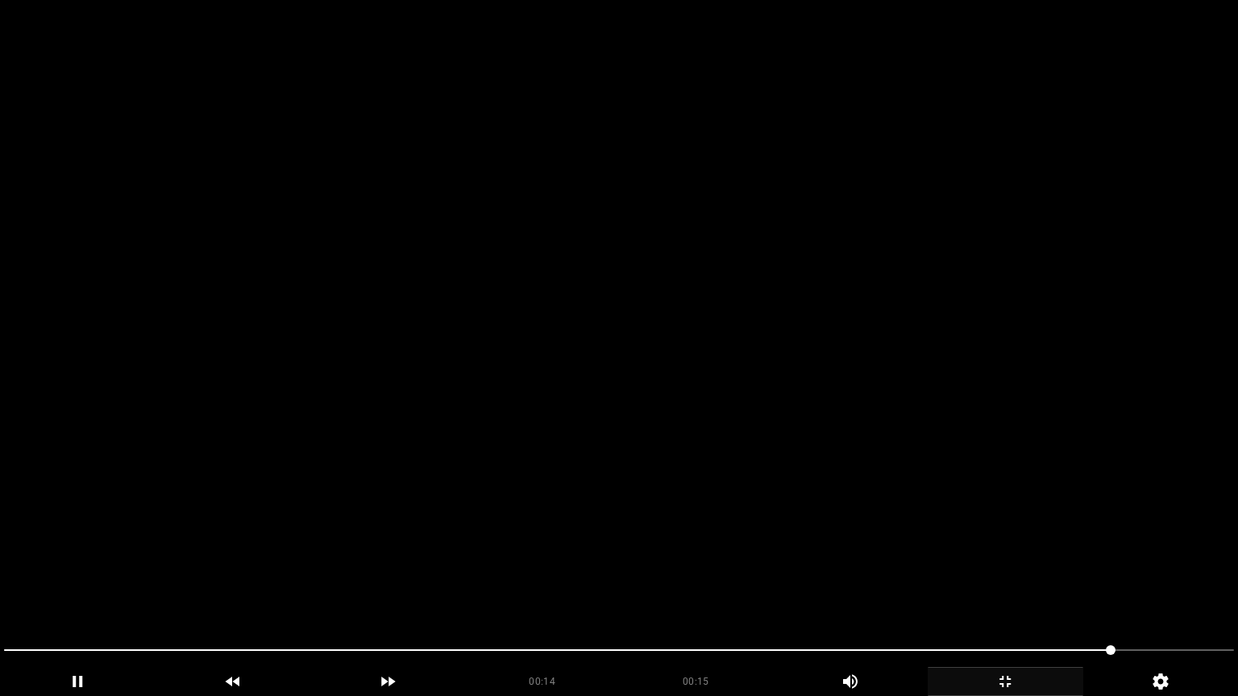
click at [1023, 588] on icon "add" at bounding box center [1006, 681] width 154 height 19
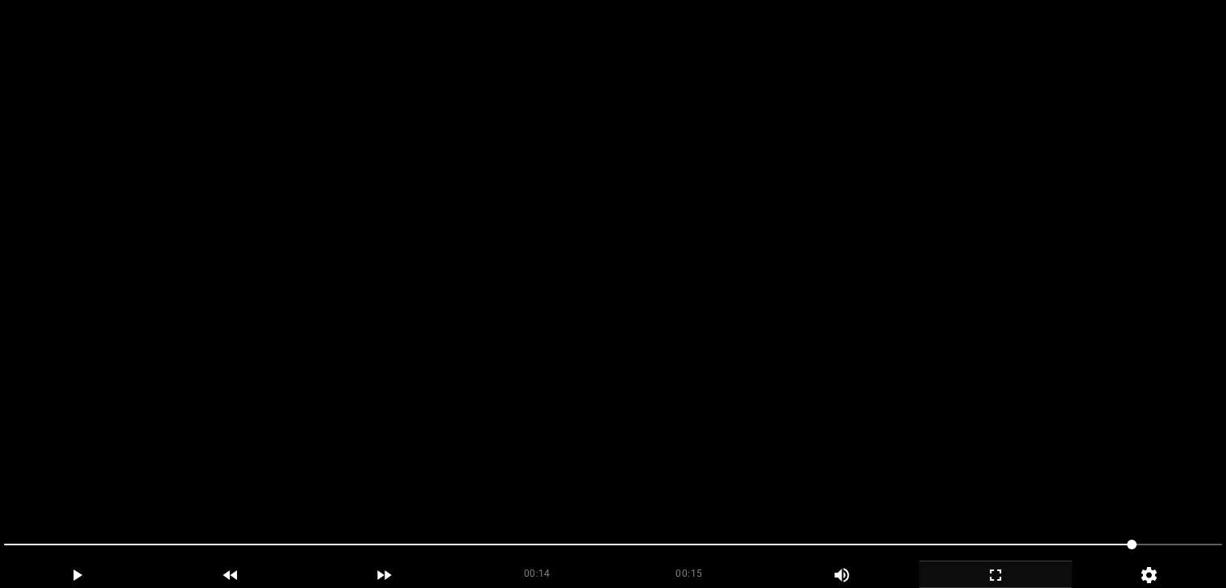
scroll to position [725, 0]
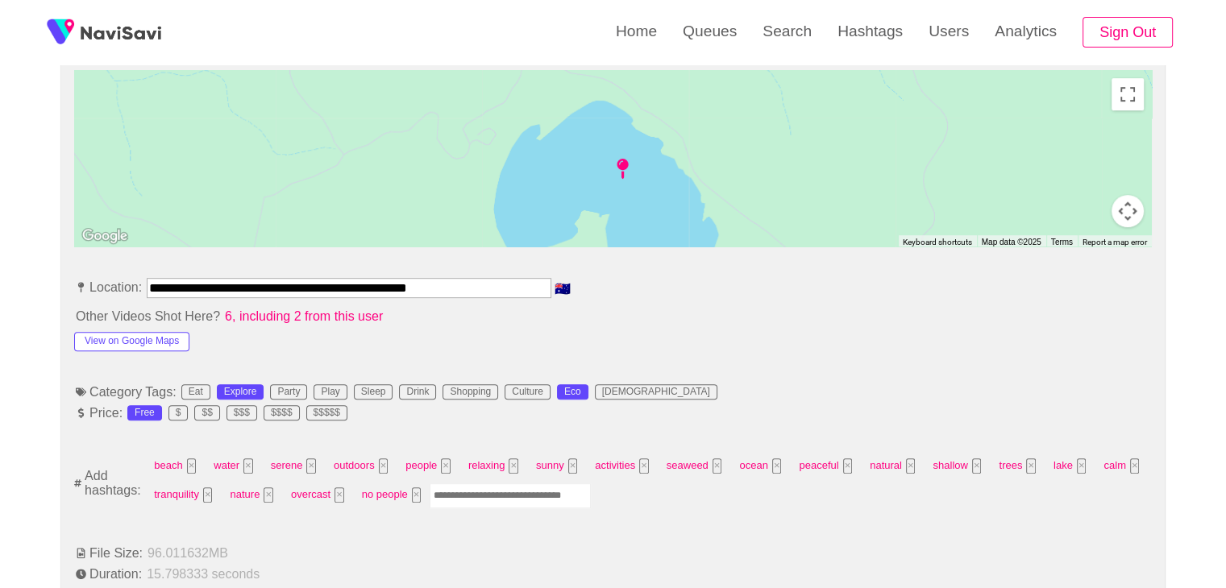
click at [480, 488] on input "Enter tag here and press return" at bounding box center [510, 496] width 161 height 25
type input "**********"
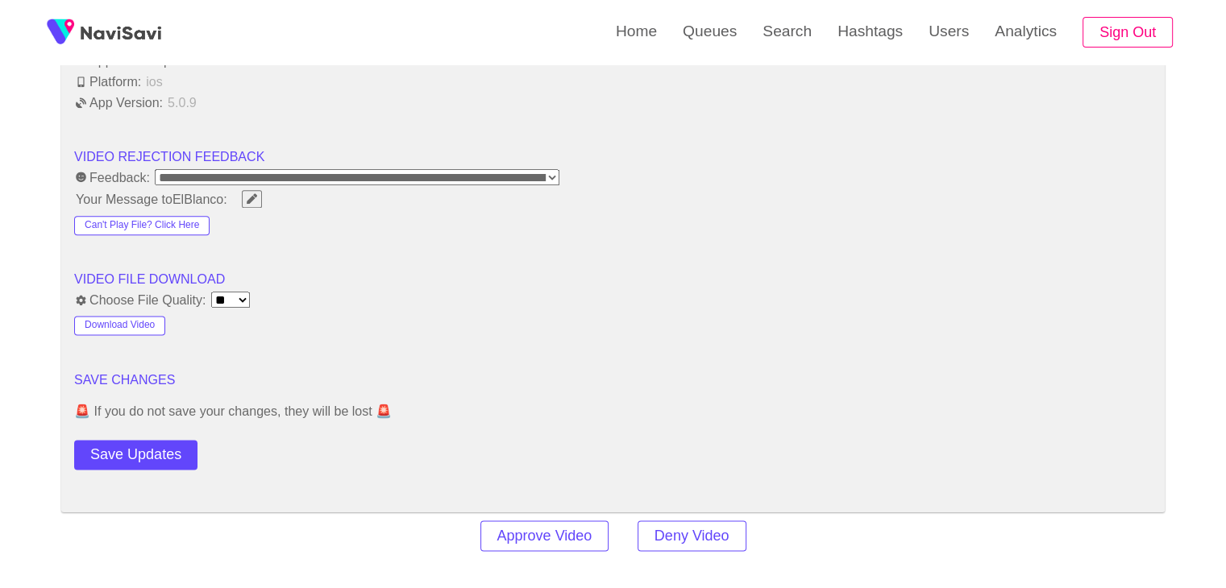
scroll to position [2257, 0]
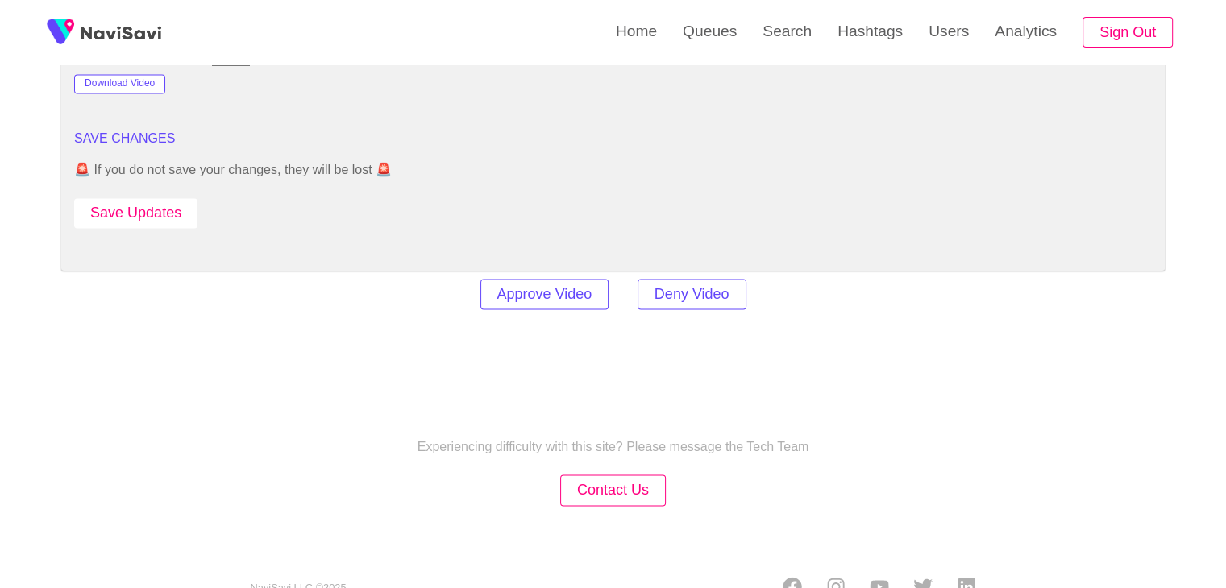
click at [155, 217] on button "Save Updates" at bounding box center [135, 213] width 123 height 30
click at [182, 199] on button "Save Updates" at bounding box center [135, 213] width 123 height 30
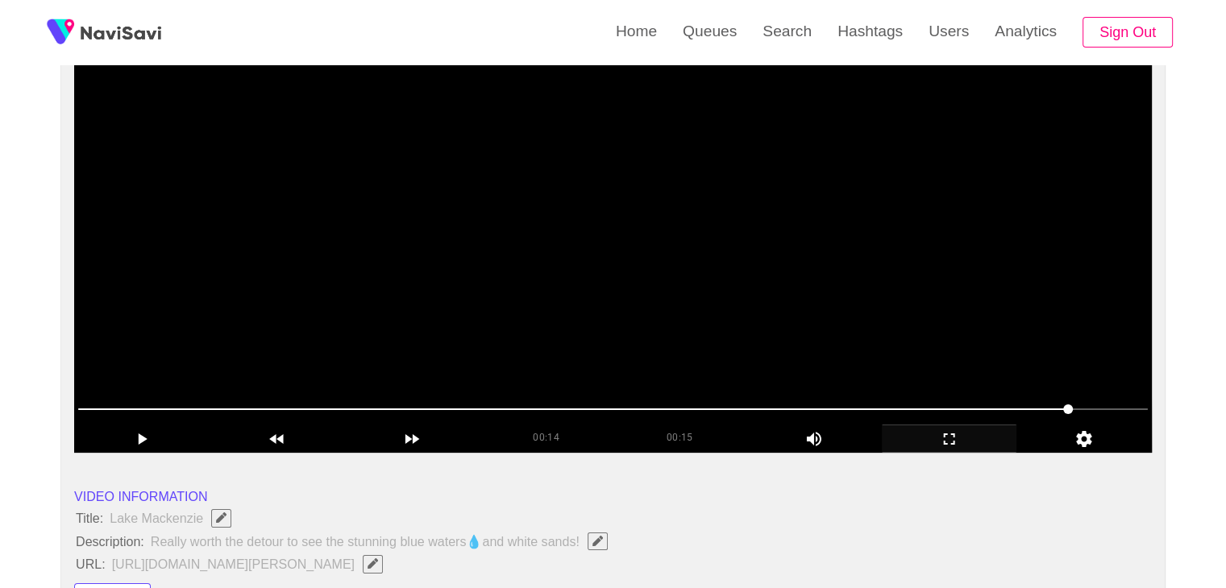
scroll to position [161, 0]
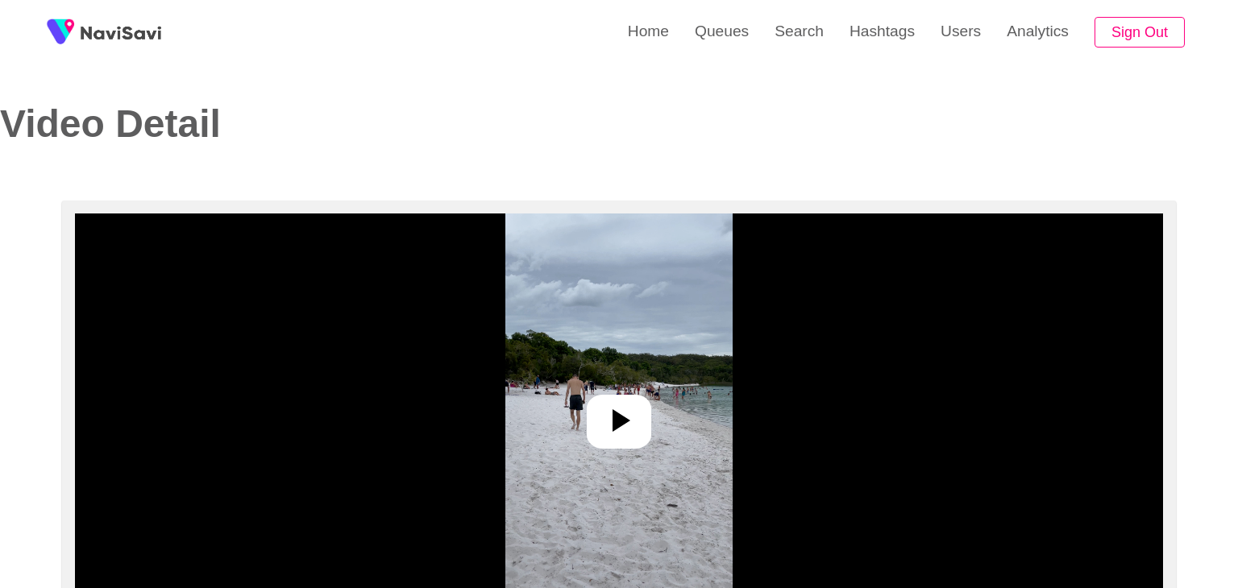
select select "**********"
select select "**"
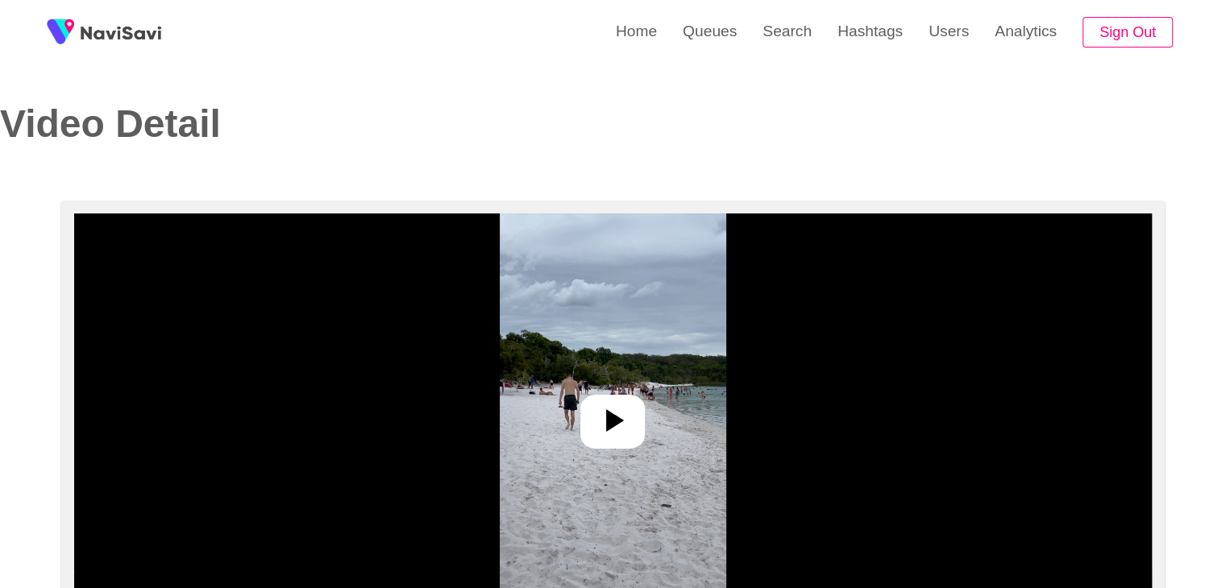
click at [607, 413] on icon at bounding box center [615, 420] width 18 height 23
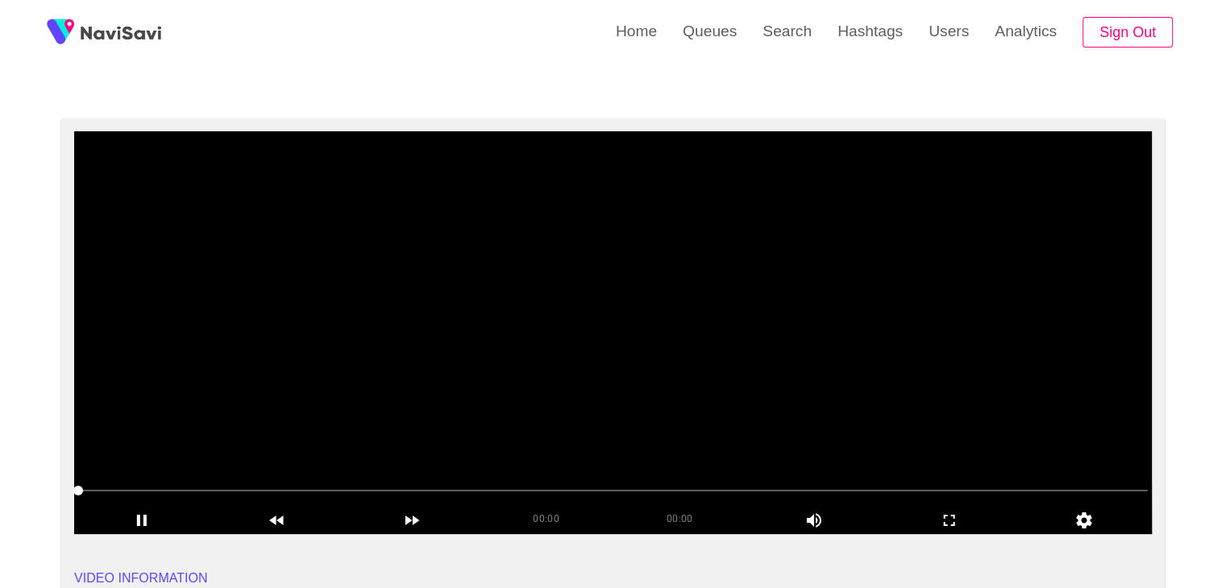
scroll to position [81, 0]
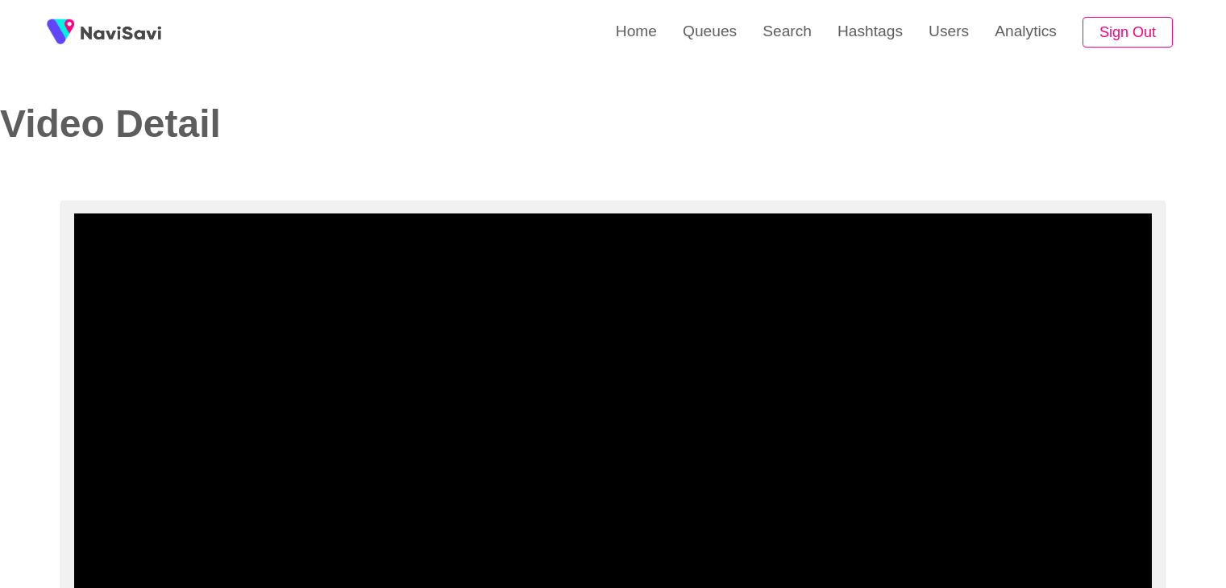
select select "**********"
select select "****"
